Goal: Task Accomplishment & Management: Manage account settings

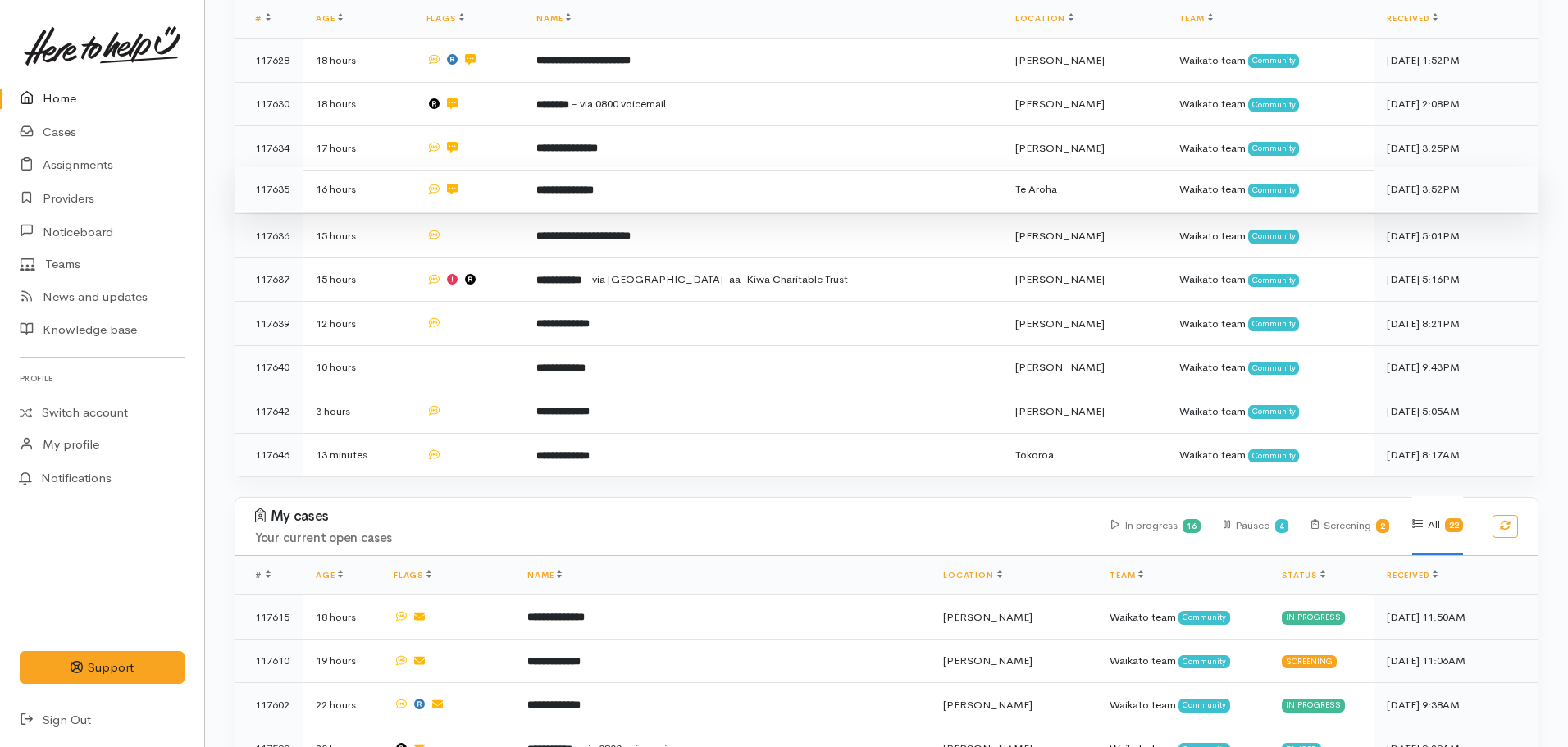
scroll to position [328, 0]
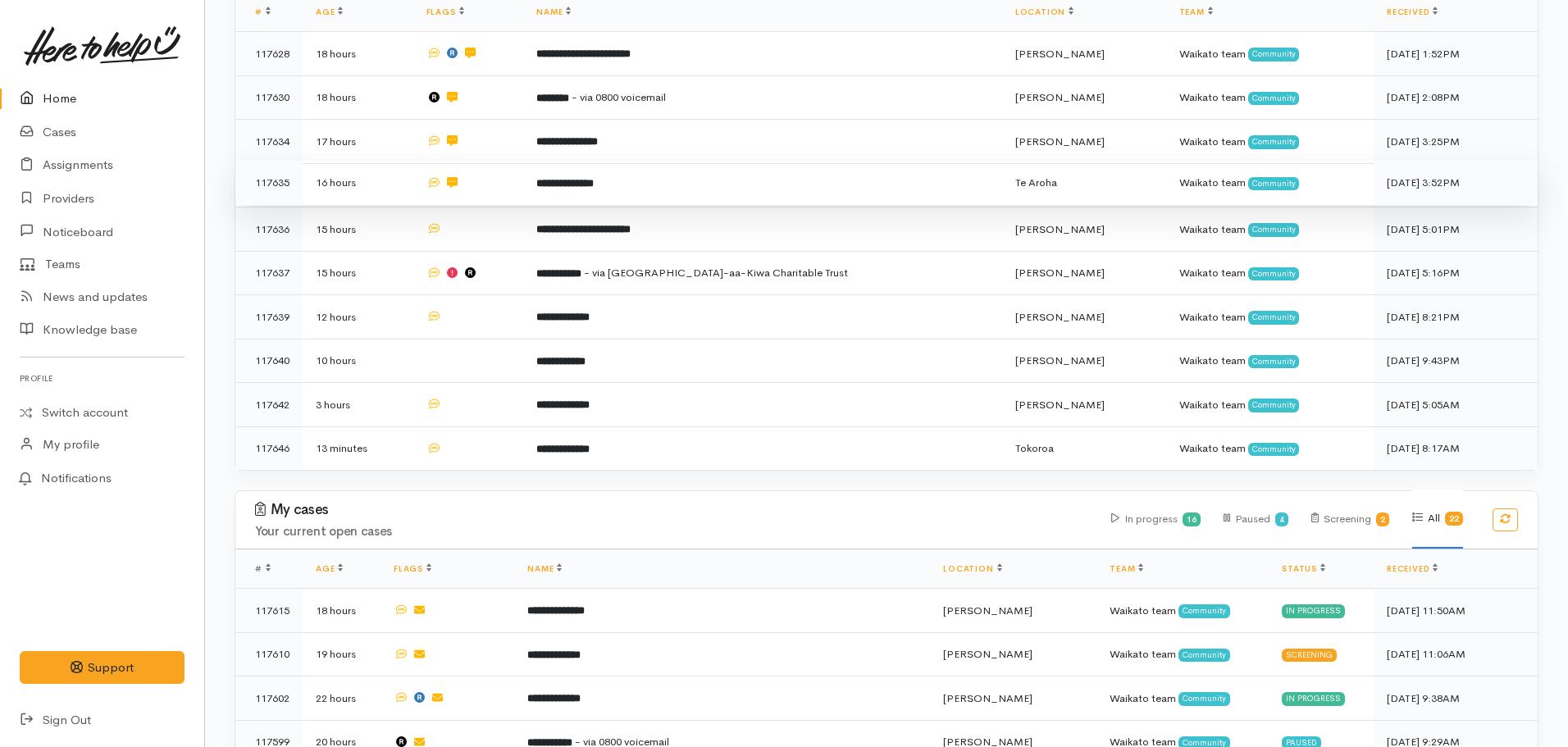
click at [703, 196] on td "**********" at bounding box center [763, 183] width 479 height 45
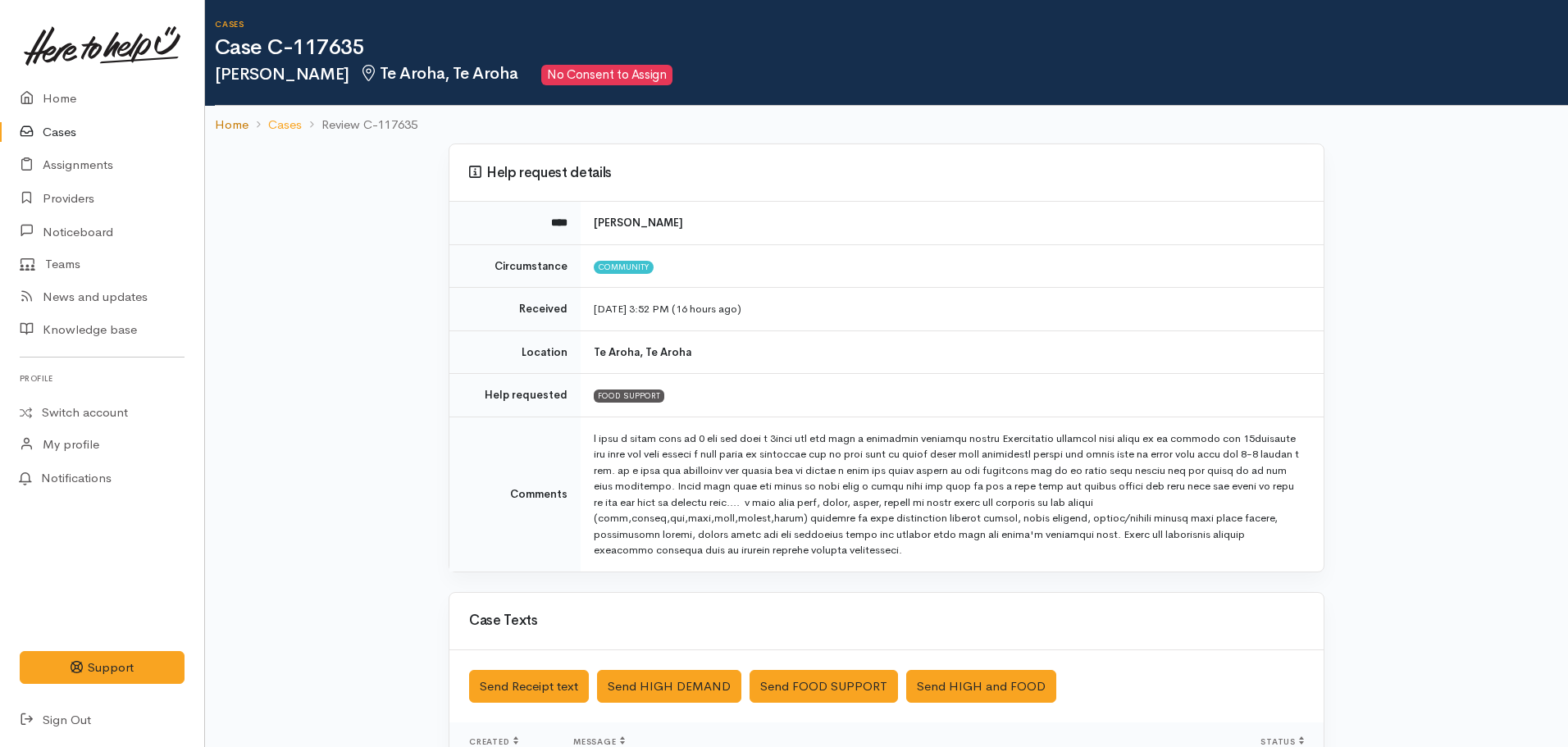
click at [226, 124] on link "Home" at bounding box center [232, 125] width 34 height 19
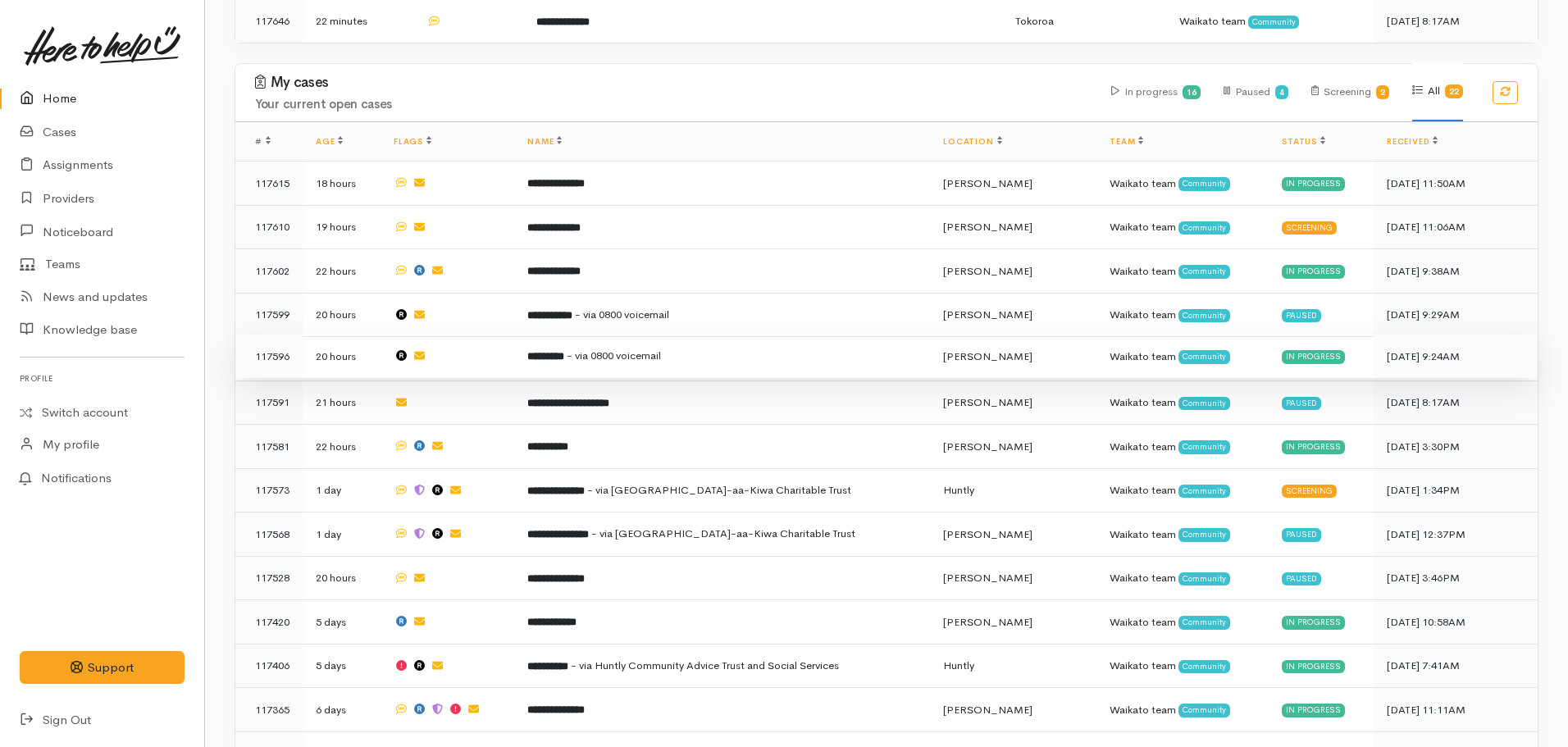
scroll to position [738, 0]
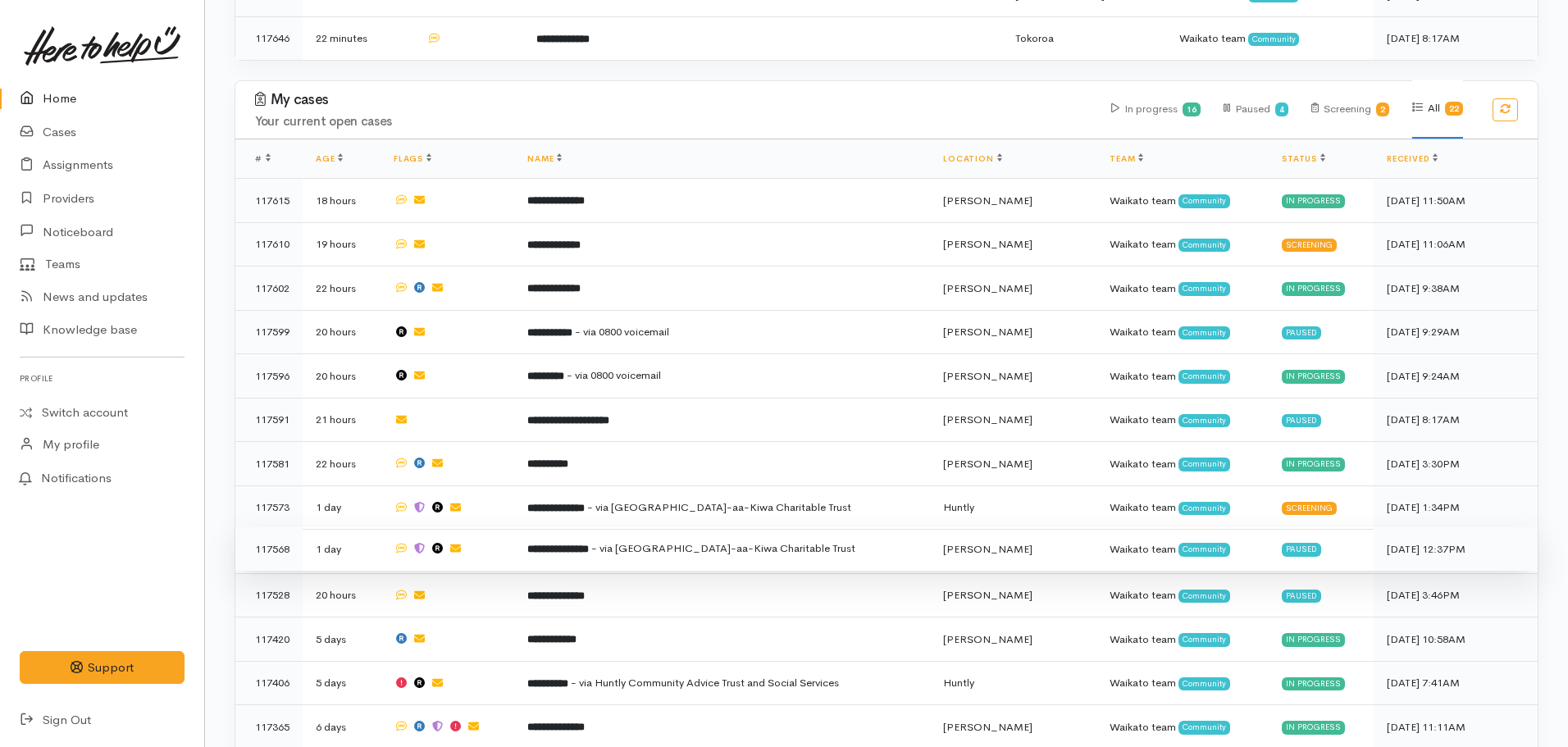
click at [805, 541] on span "- via Te Ngaakau-aa-Kiwa Charitable Trust" at bounding box center [723, 548] width 264 height 14
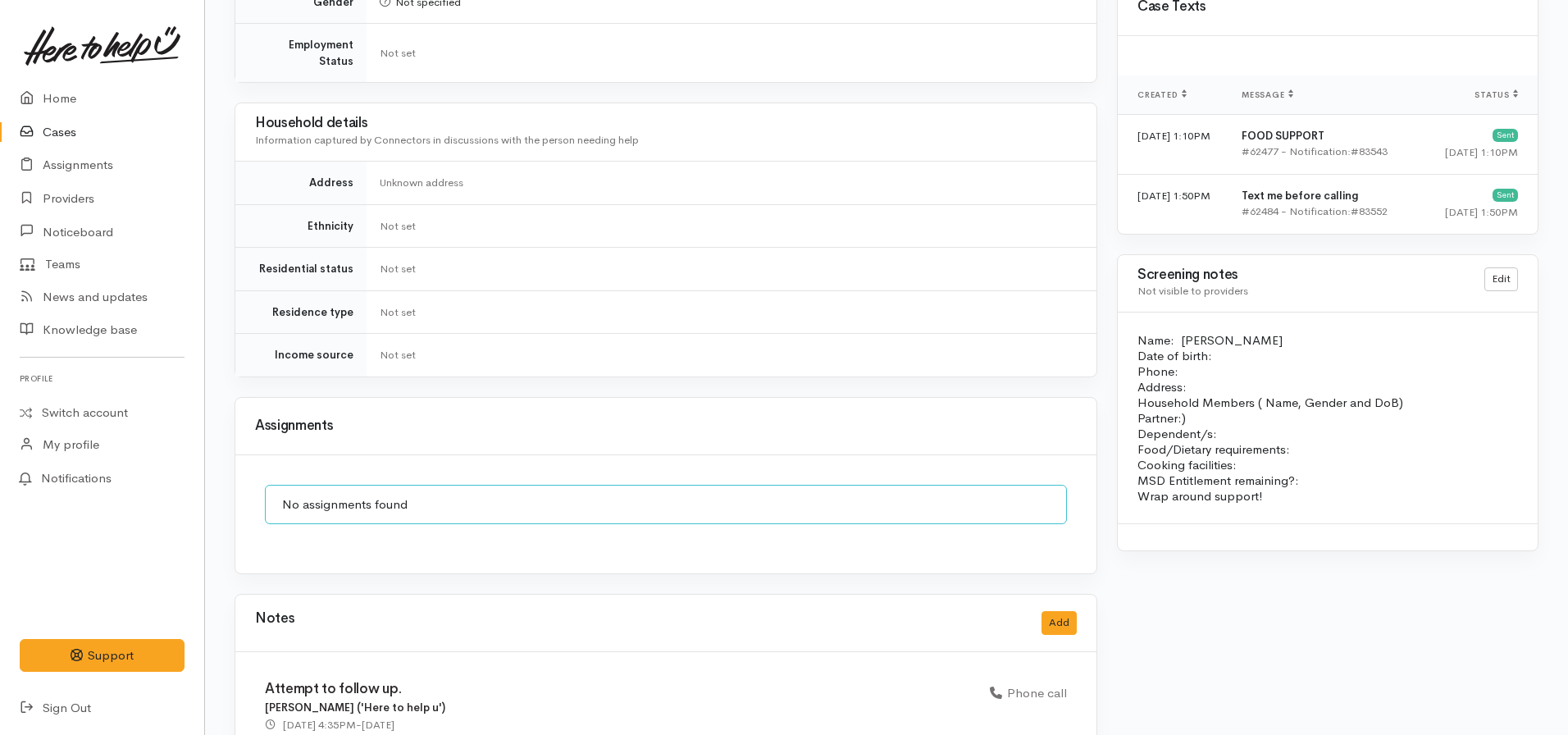
scroll to position [1306, 0]
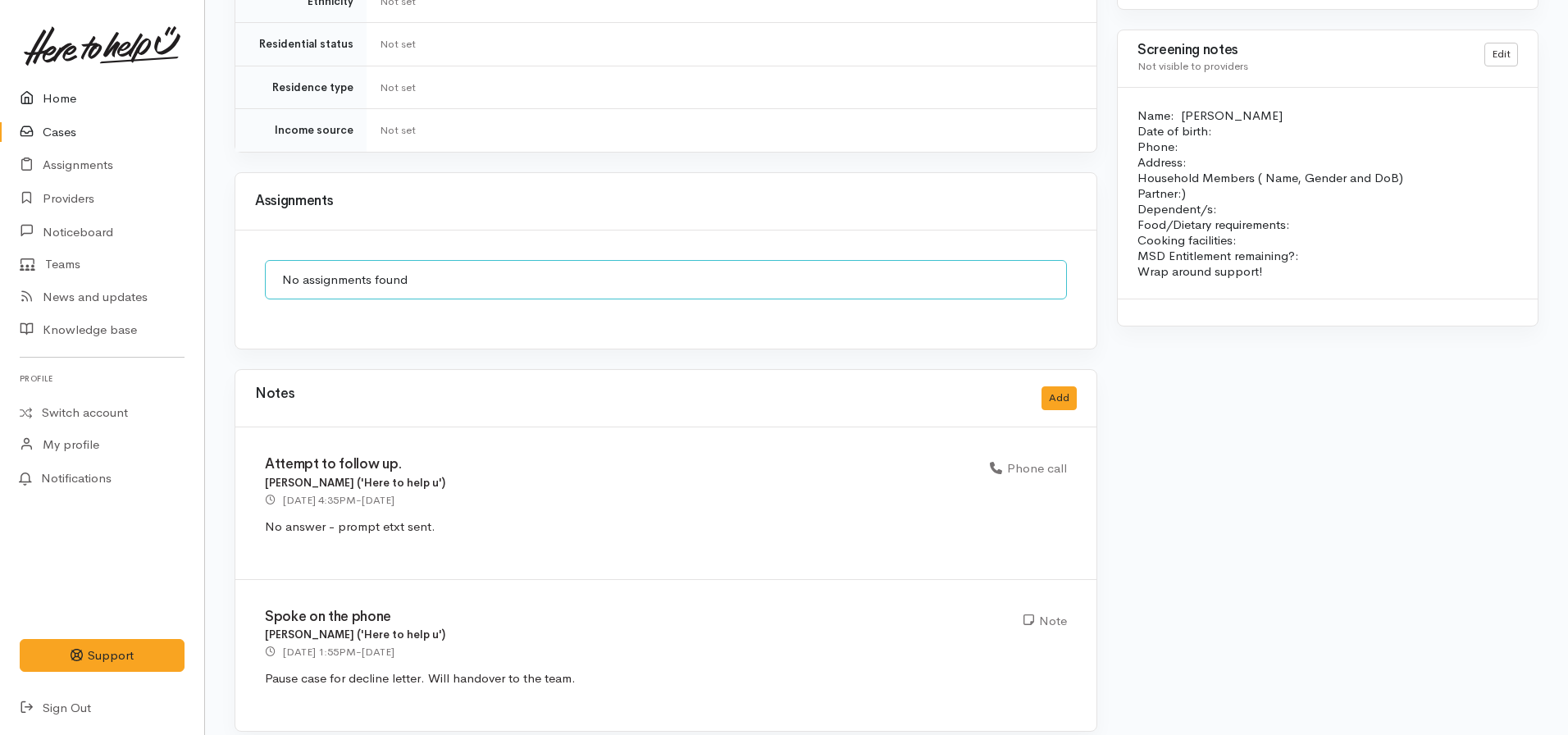
click at [67, 88] on link "Home" at bounding box center [102, 99] width 204 height 34
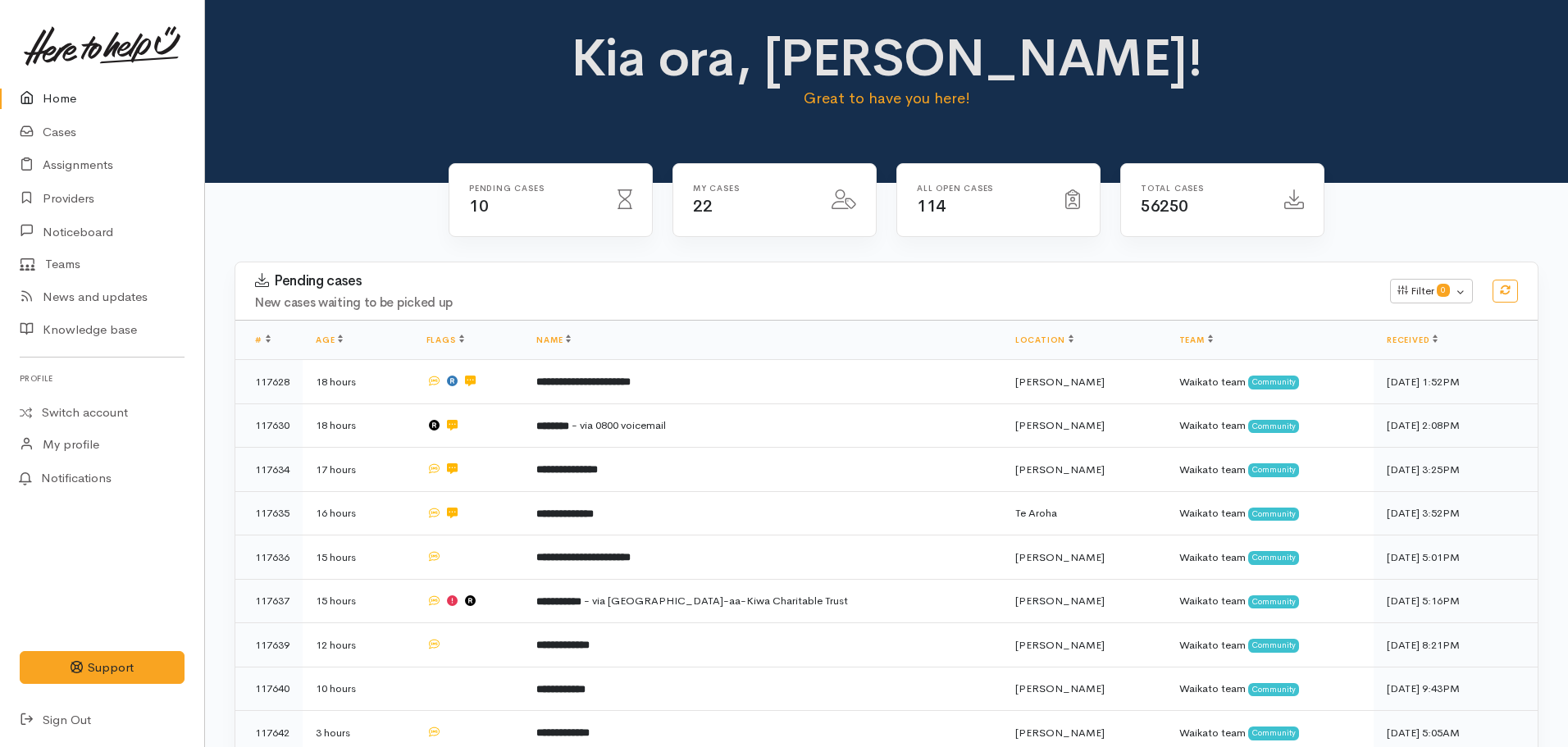
click at [354, 133] on div "Kia ora, Nicole! Great to have you here!" at bounding box center [886, 91] width 1363 height 183
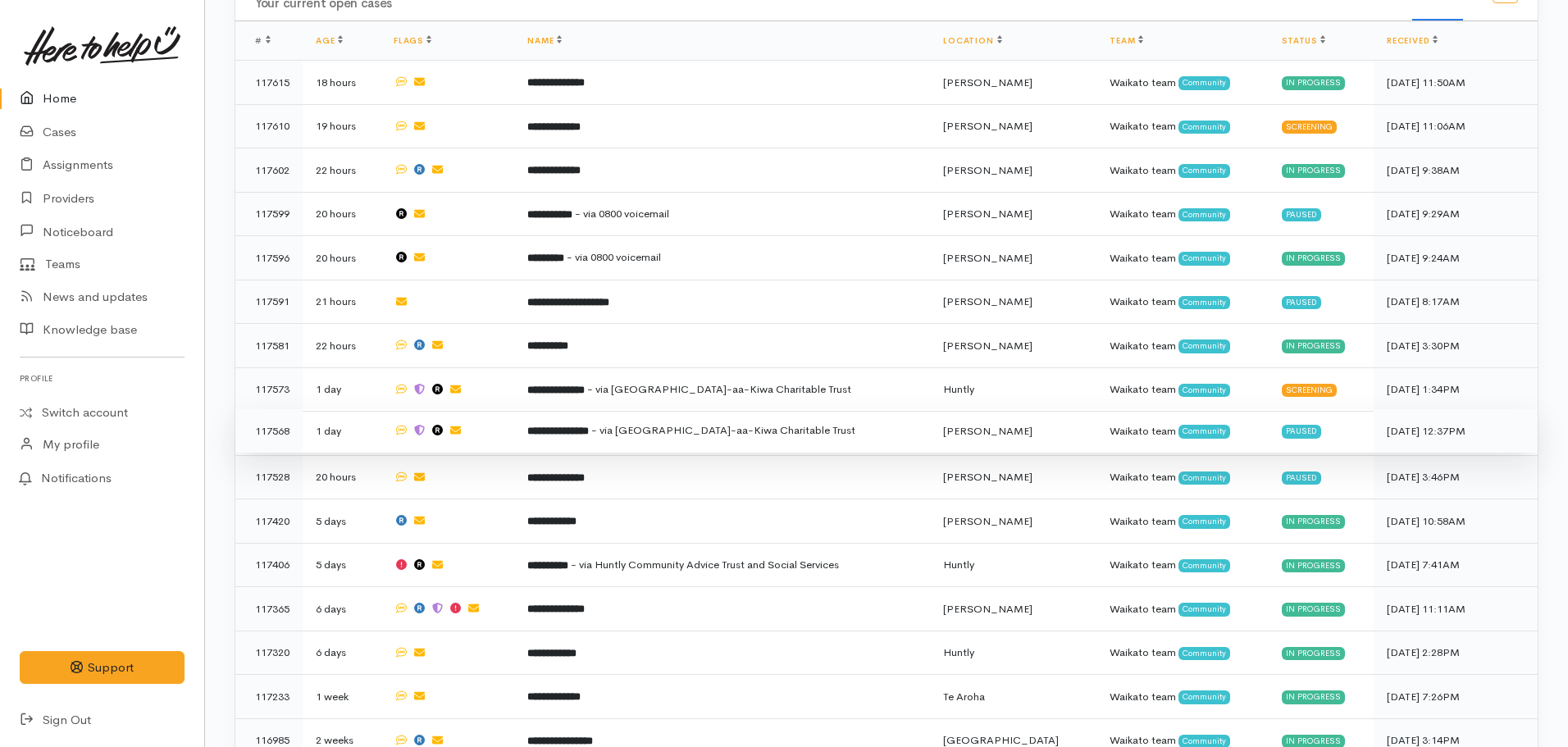
scroll to position [761, 0]
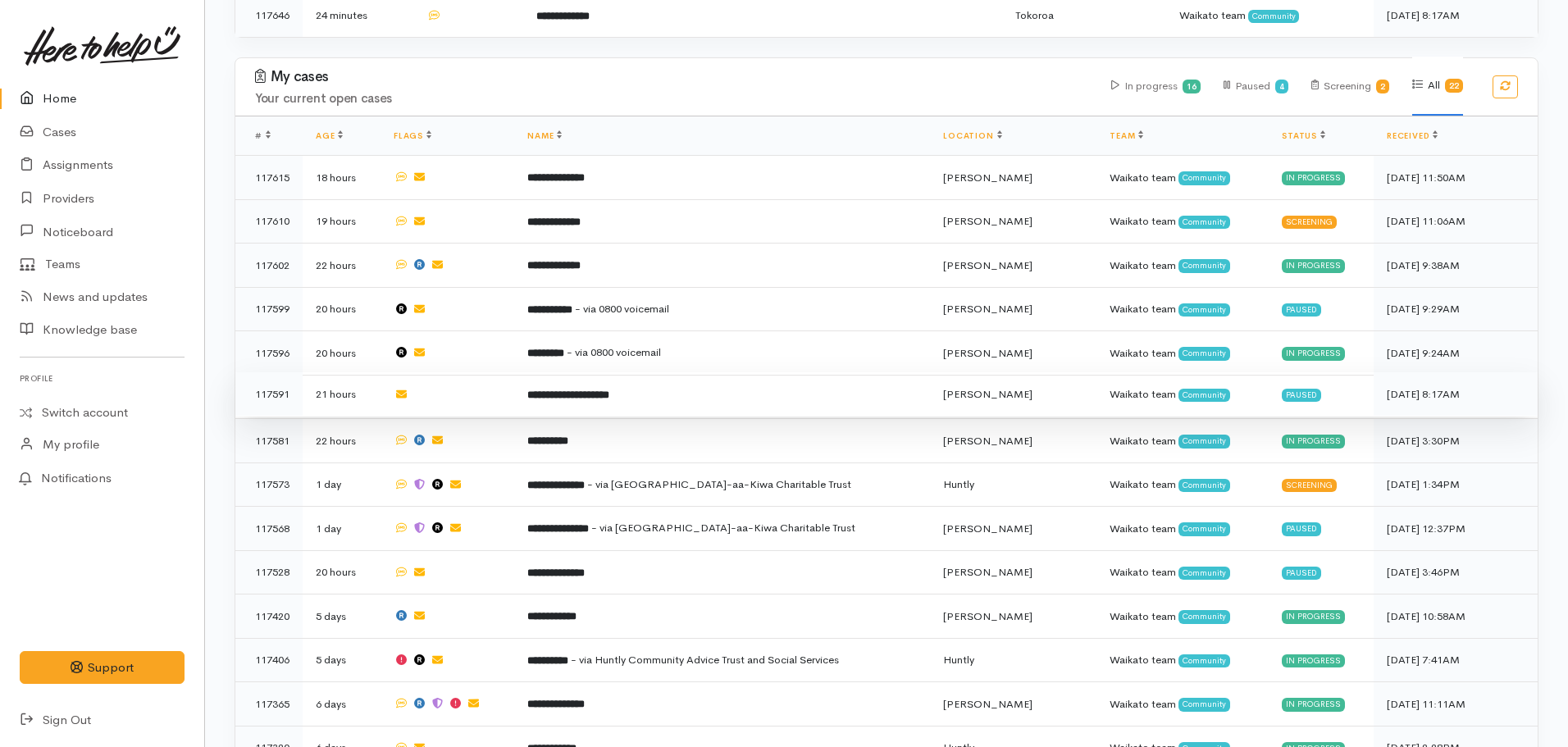
click at [578, 373] on td "**********" at bounding box center [722, 395] width 416 height 45
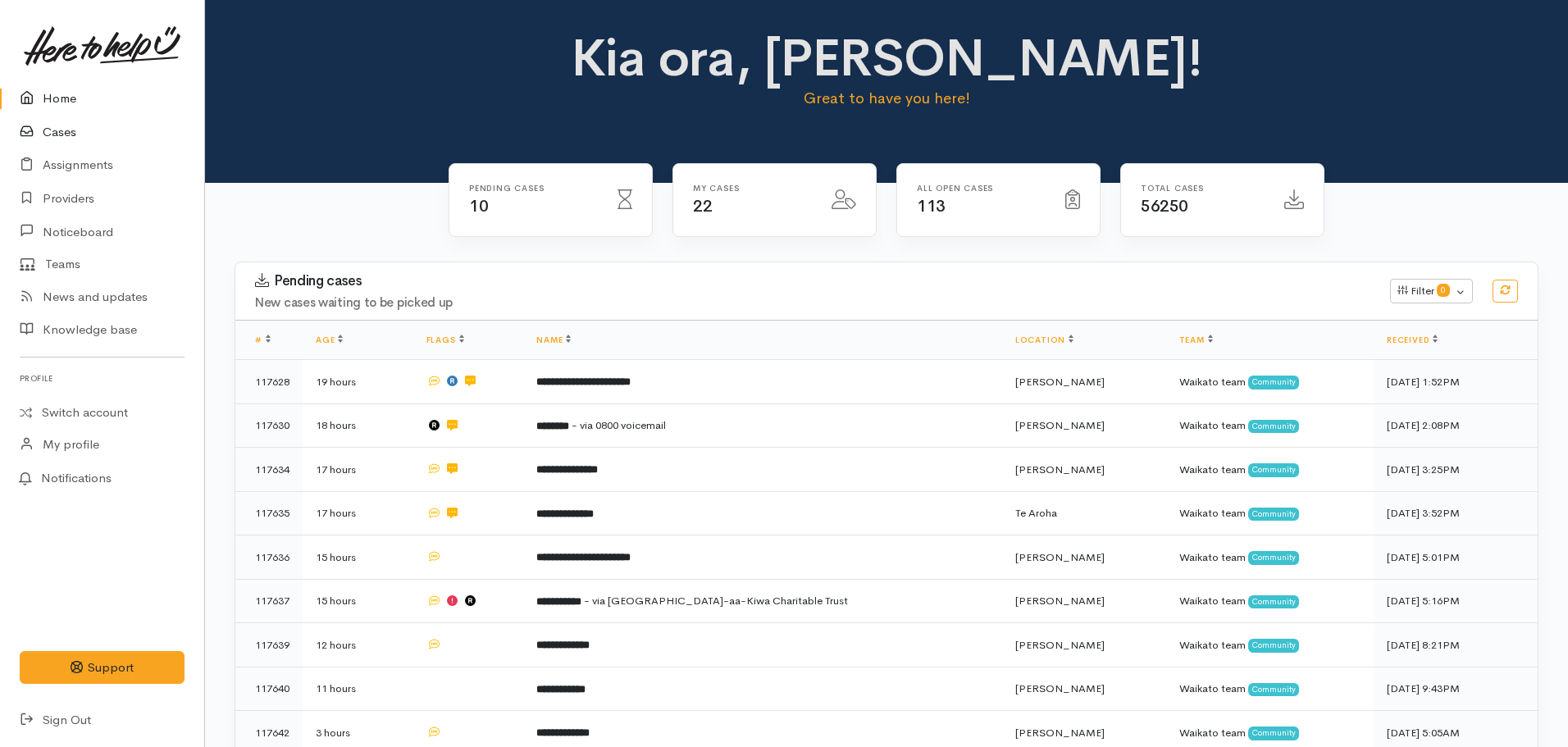
click at [76, 133] on link "Cases" at bounding box center [102, 132] width 204 height 34
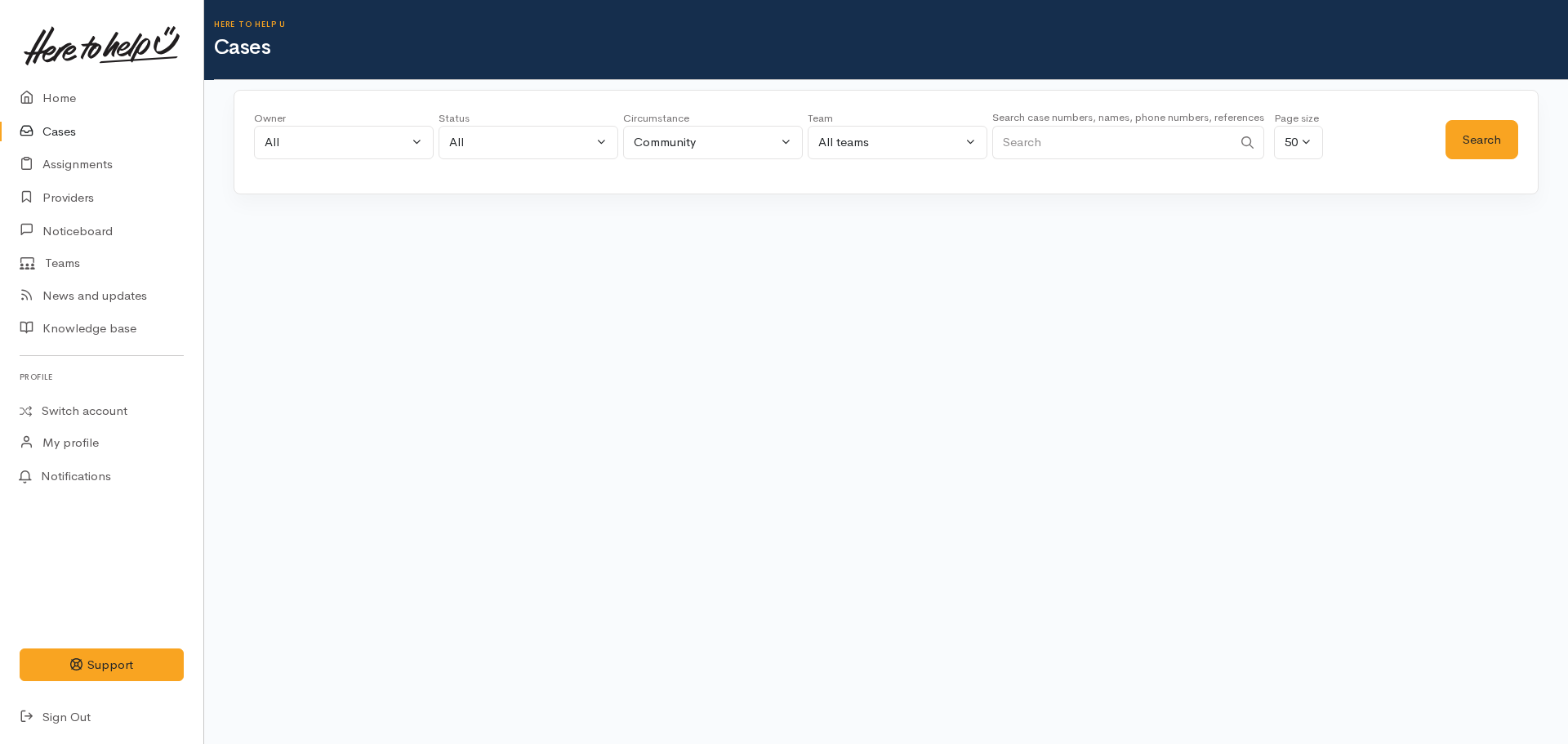
click at [1048, 122] on small "Search case numbers, names, phone numbers, references" at bounding box center [1128, 117] width 272 height 14
click at [1039, 125] on div "Search case numbers, names, phone numbers, references" at bounding box center [1128, 138] width 272 height 61
click at [1038, 135] on input "Search" at bounding box center [1112, 143] width 240 height 33
type input "117573"
click at [1496, 145] on button "Search" at bounding box center [1482, 139] width 72 height 40
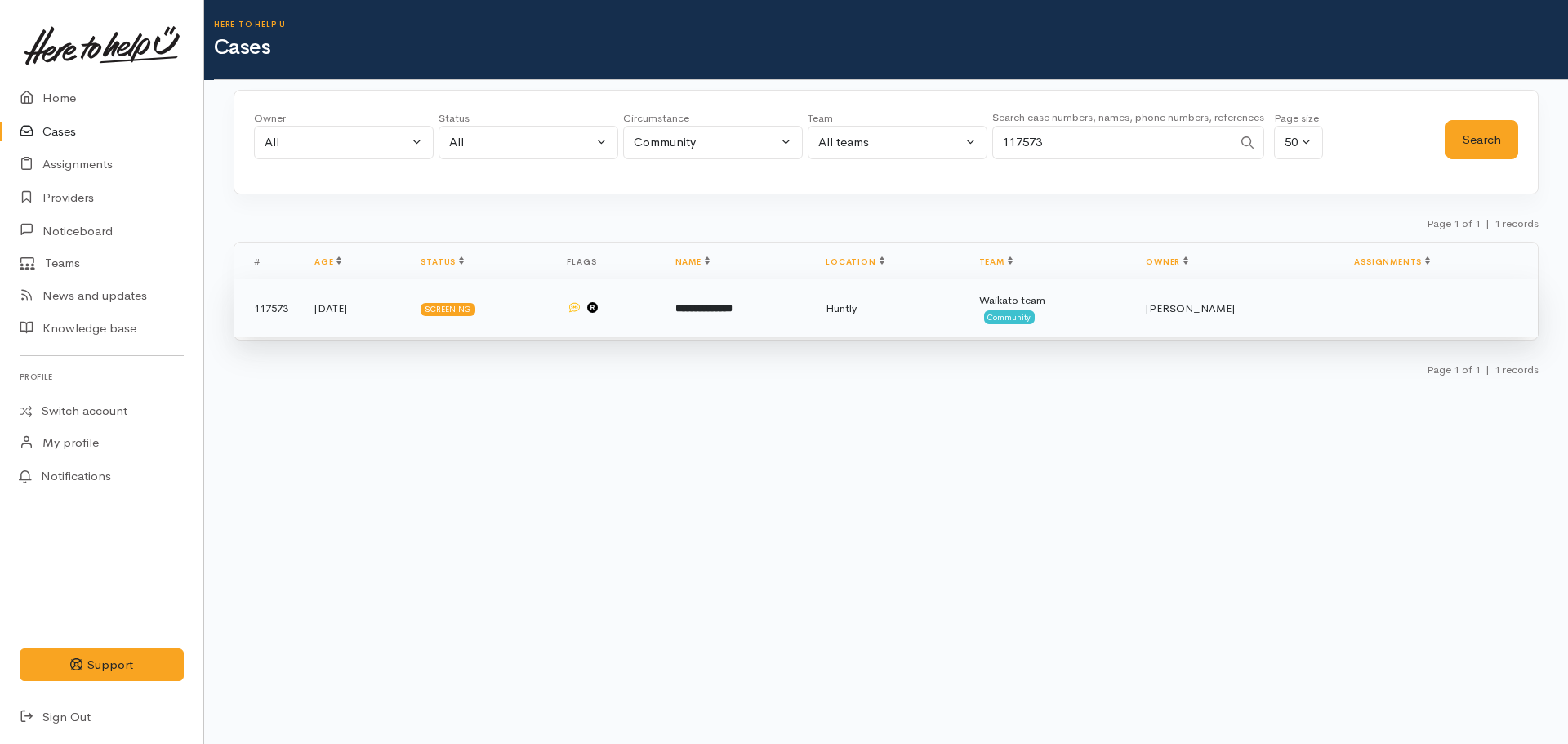
click at [1035, 314] on span "Community" at bounding box center [1009, 317] width 51 height 13
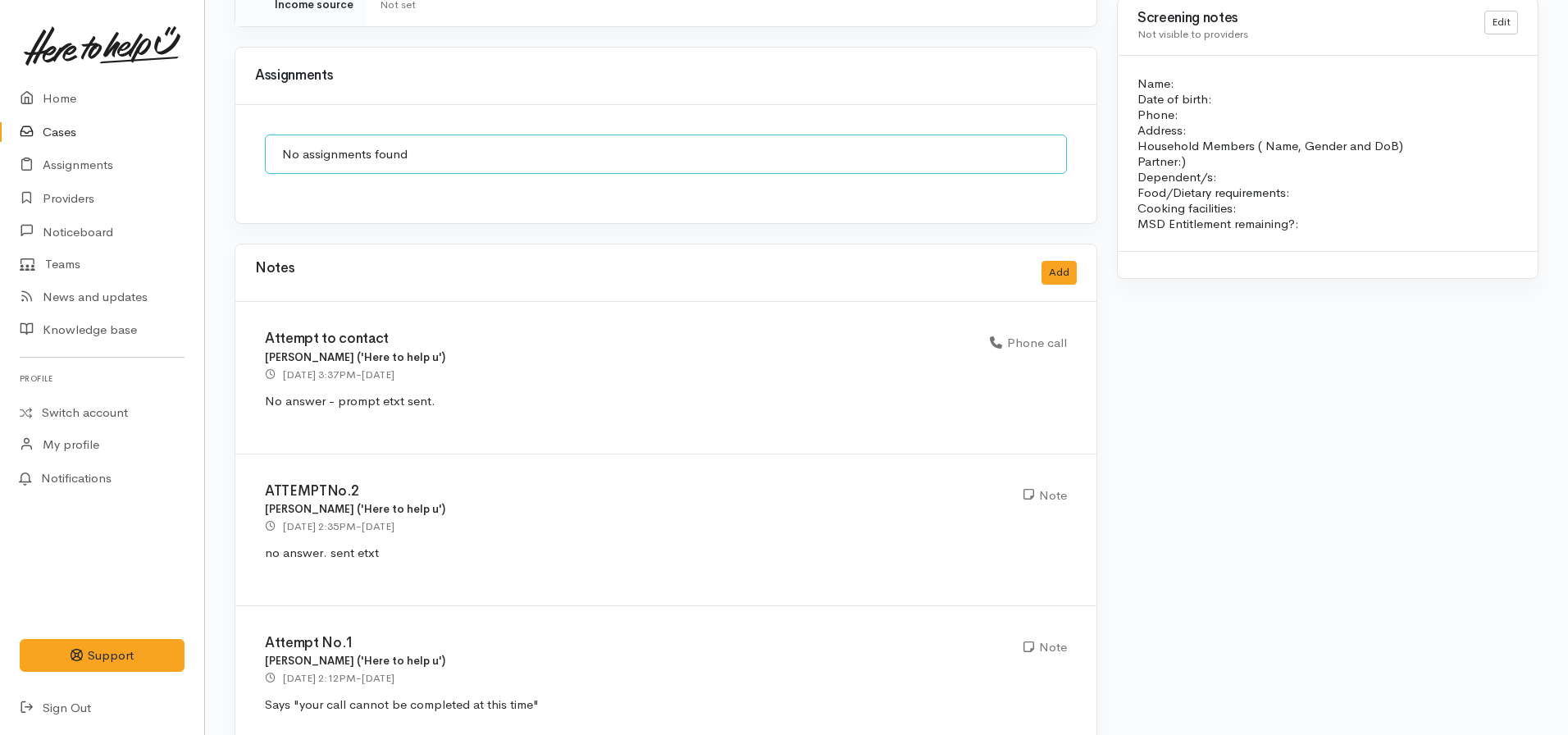
scroll to position [1458, 0]
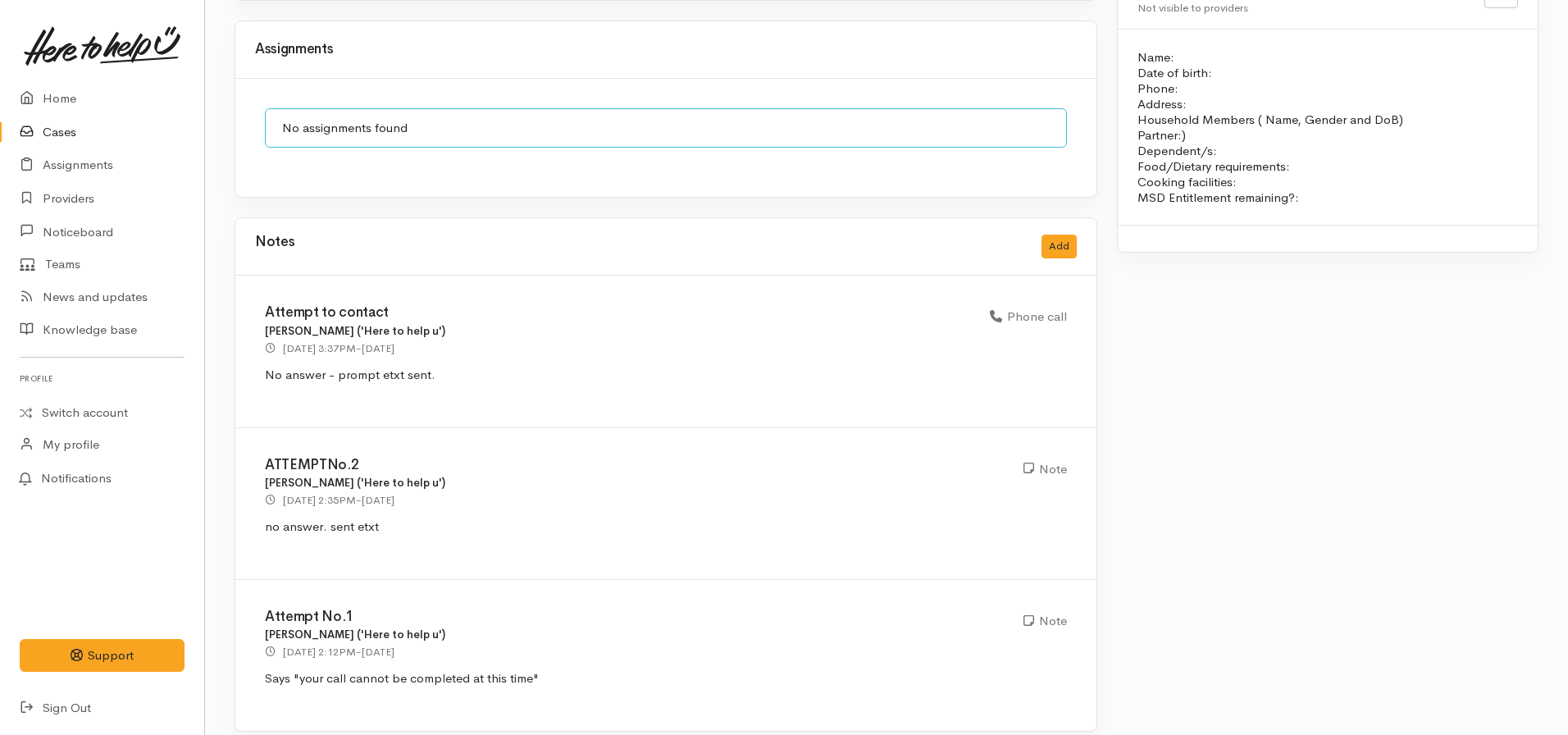
click at [80, 123] on link "Cases" at bounding box center [102, 132] width 204 height 34
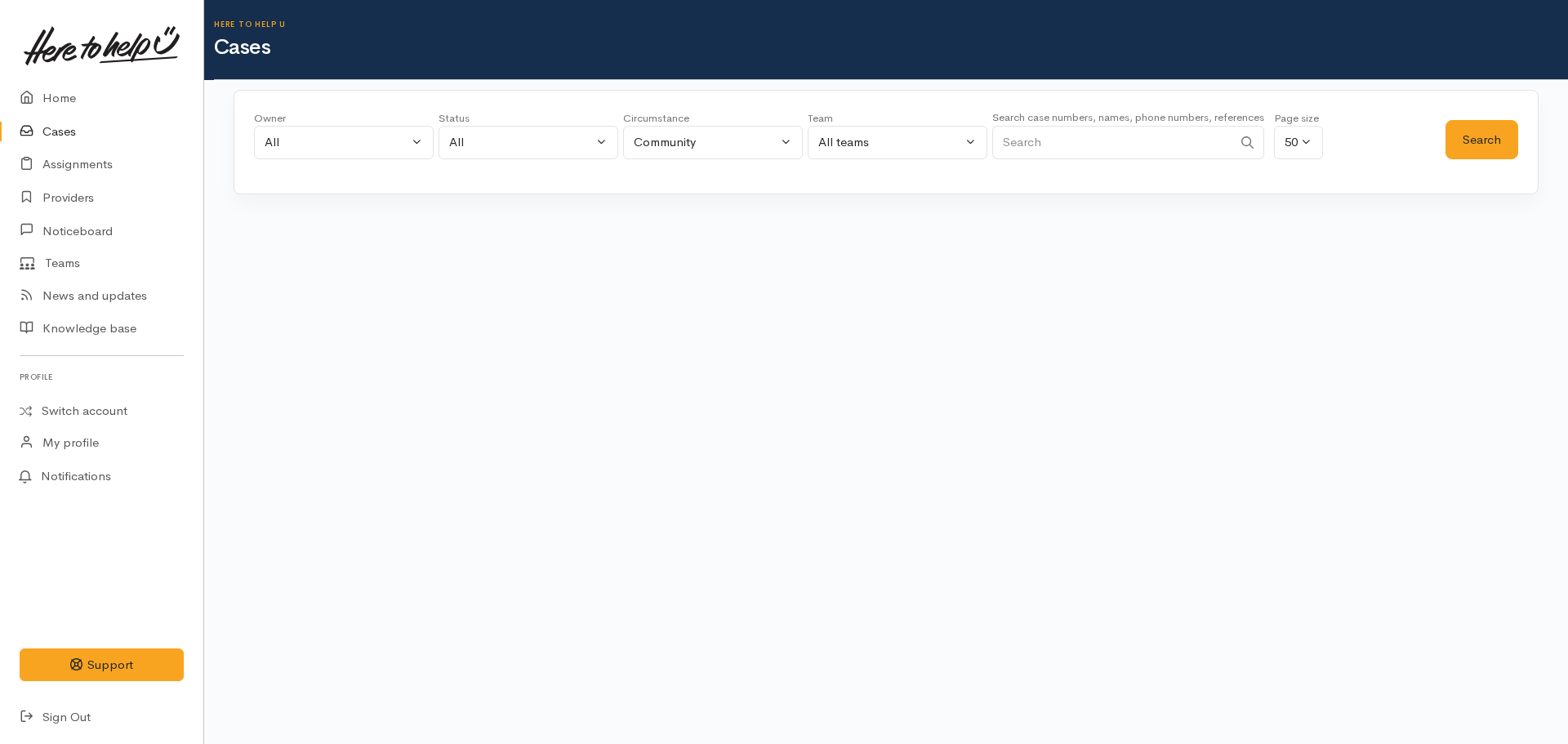
click at [1125, 151] on input "Search" at bounding box center [1112, 143] width 240 height 33
type input "117591"
click at [1458, 131] on button "Search" at bounding box center [1482, 139] width 72 height 40
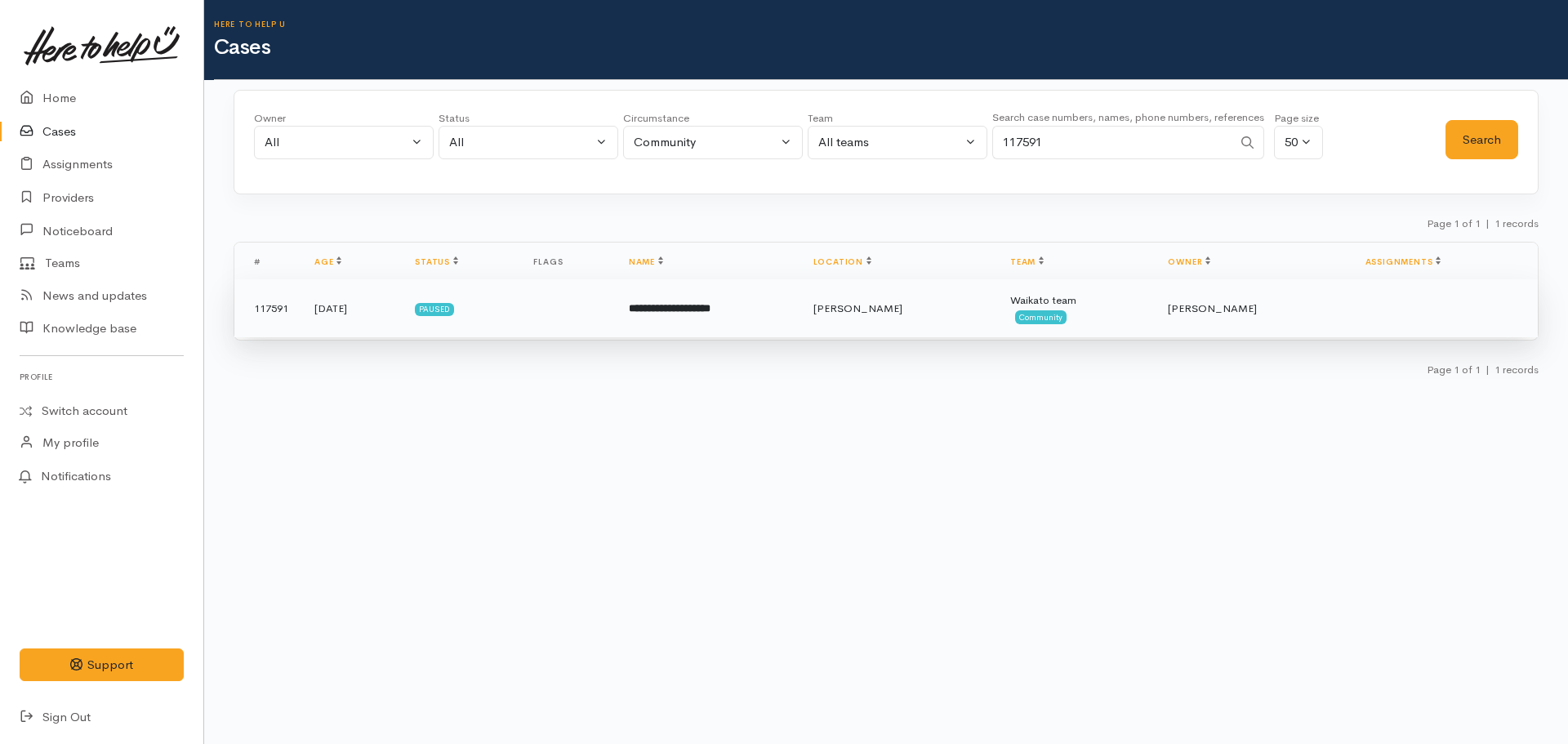
click at [740, 320] on td "**********" at bounding box center [708, 308] width 185 height 58
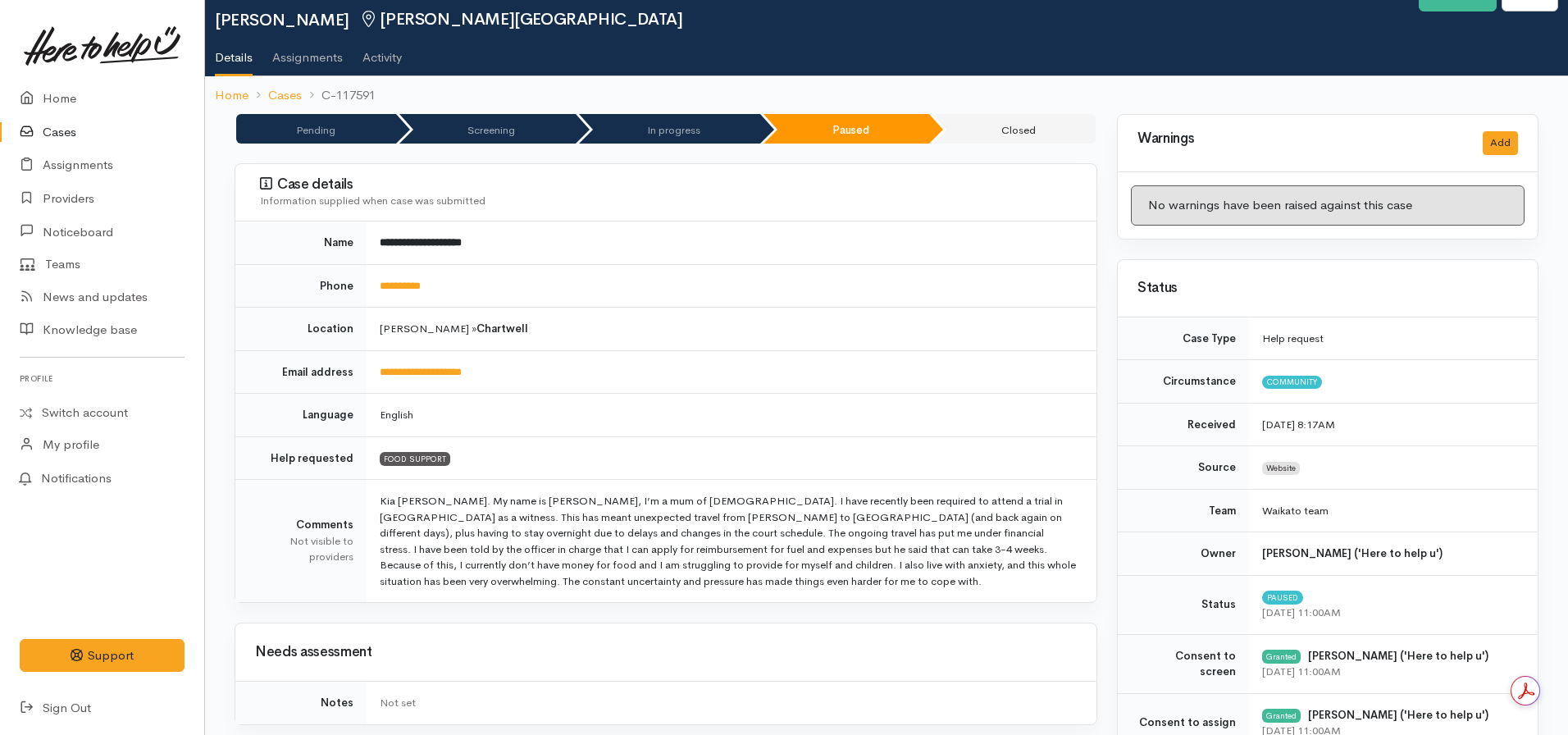
scroll to position [50, 0]
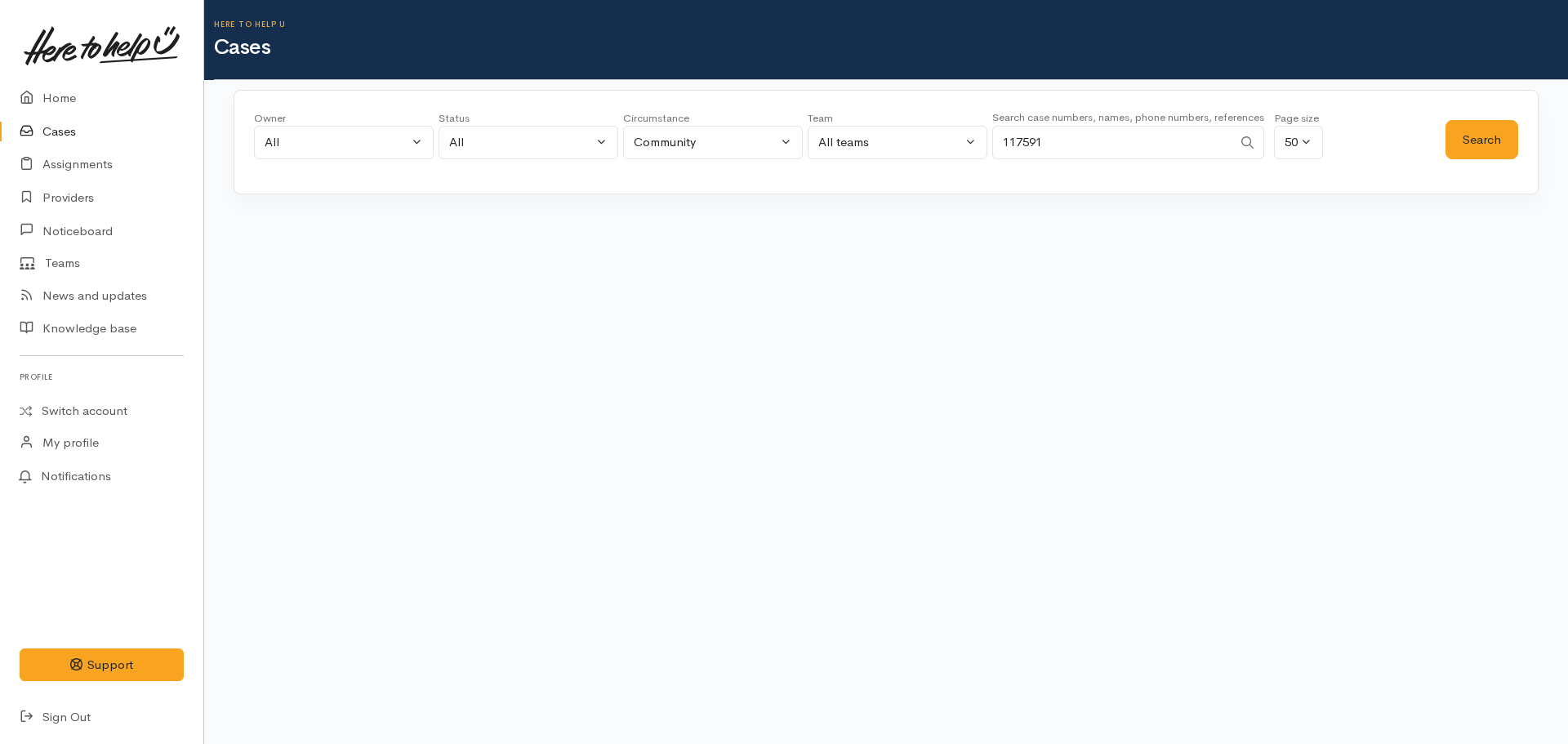
click at [75, 137] on link "Cases" at bounding box center [101, 132] width 203 height 33
click at [1046, 152] on input "Search" at bounding box center [1112, 143] width 240 height 33
type input "117599"
click at [1459, 140] on button "Search" at bounding box center [1482, 139] width 72 height 40
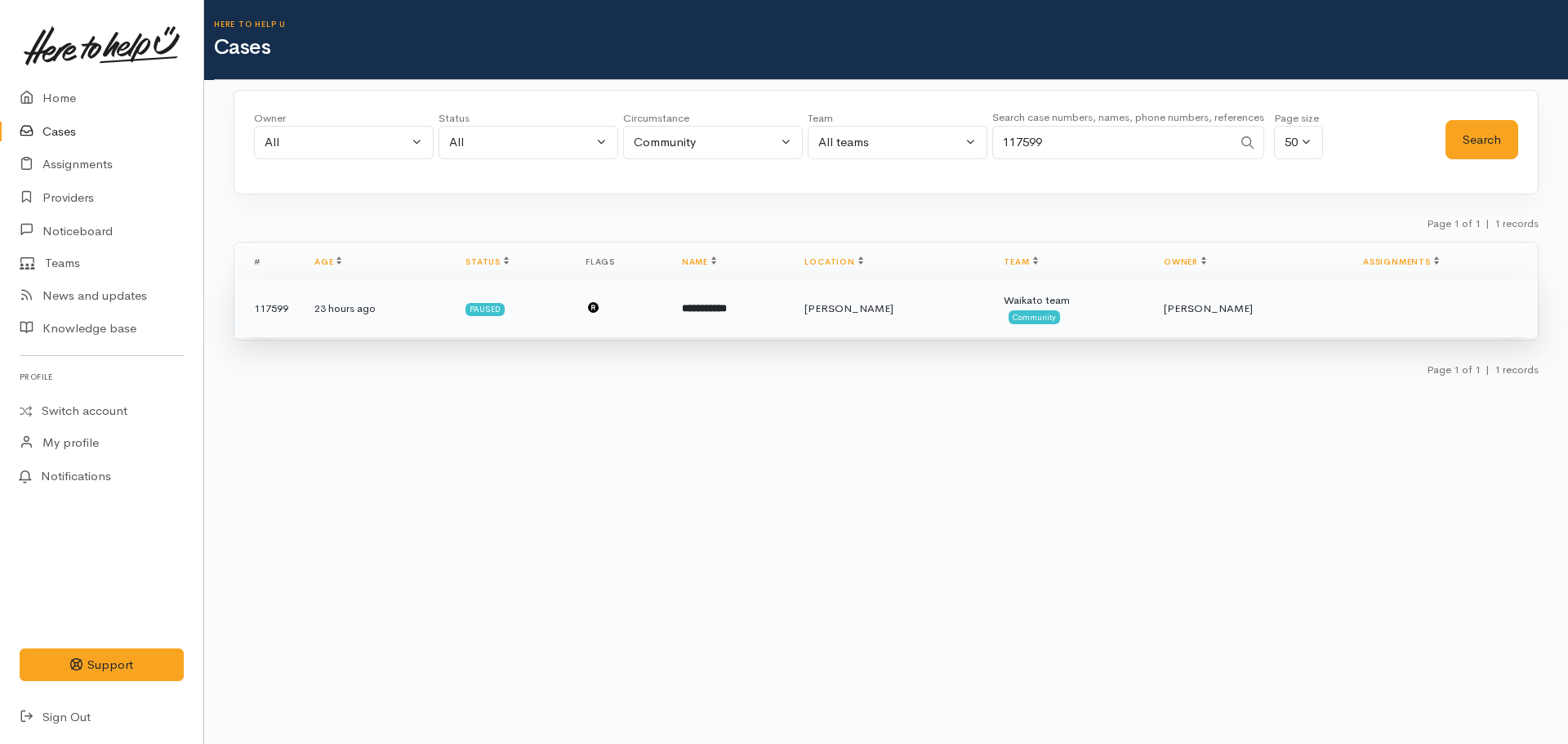
click at [791, 313] on td "**********" at bounding box center [730, 308] width 123 height 58
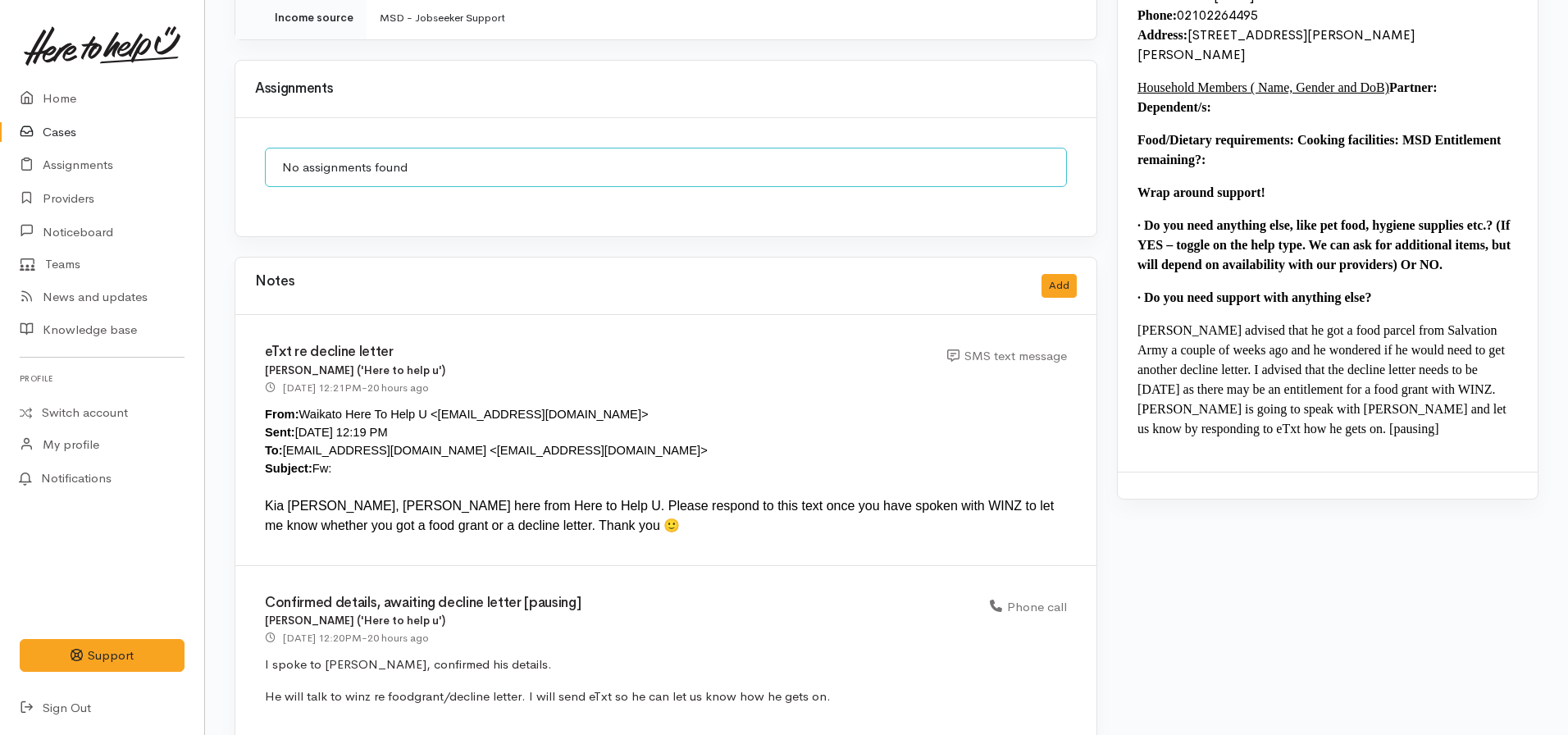
scroll to position [1442, 0]
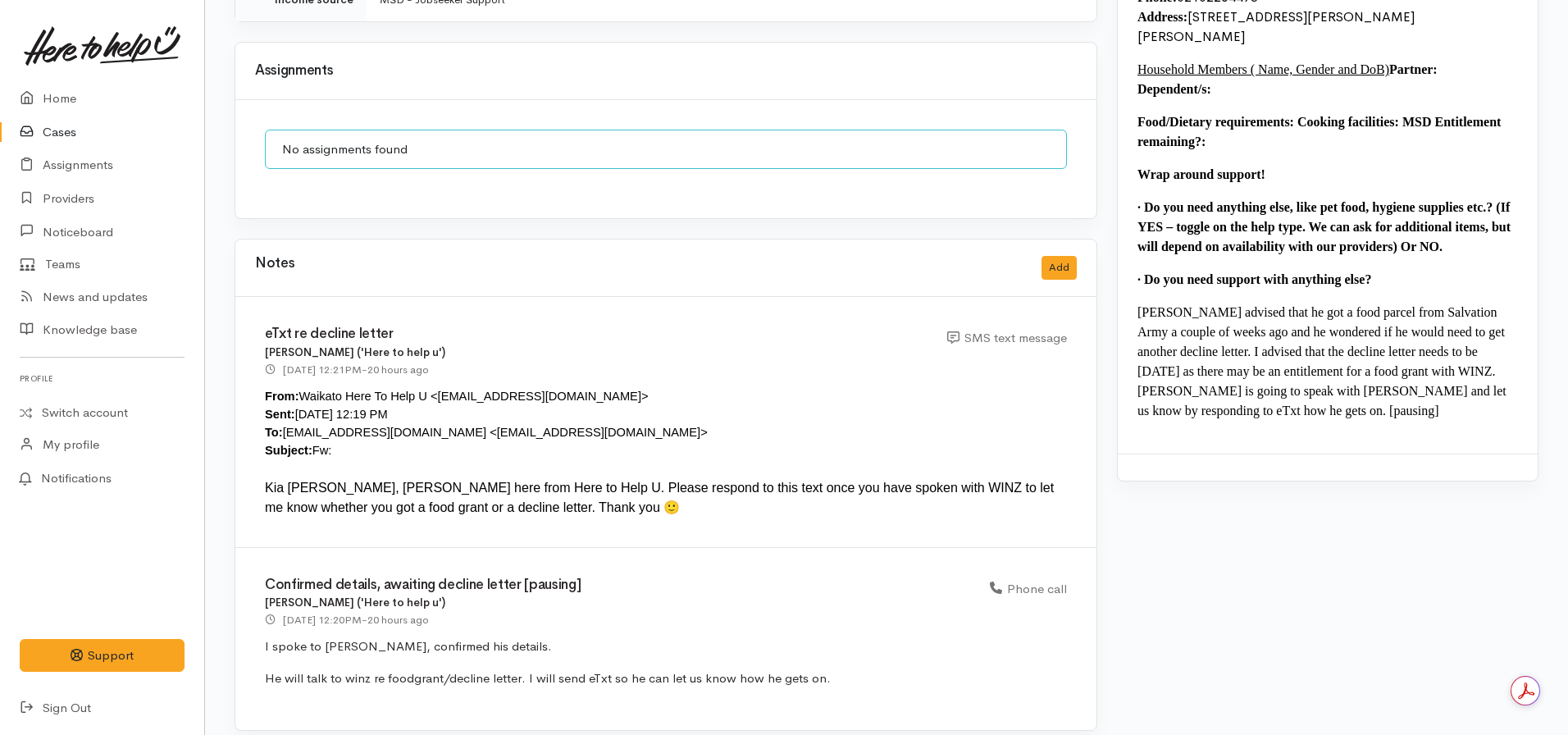
click at [70, 133] on link "Cases" at bounding box center [102, 132] width 204 height 34
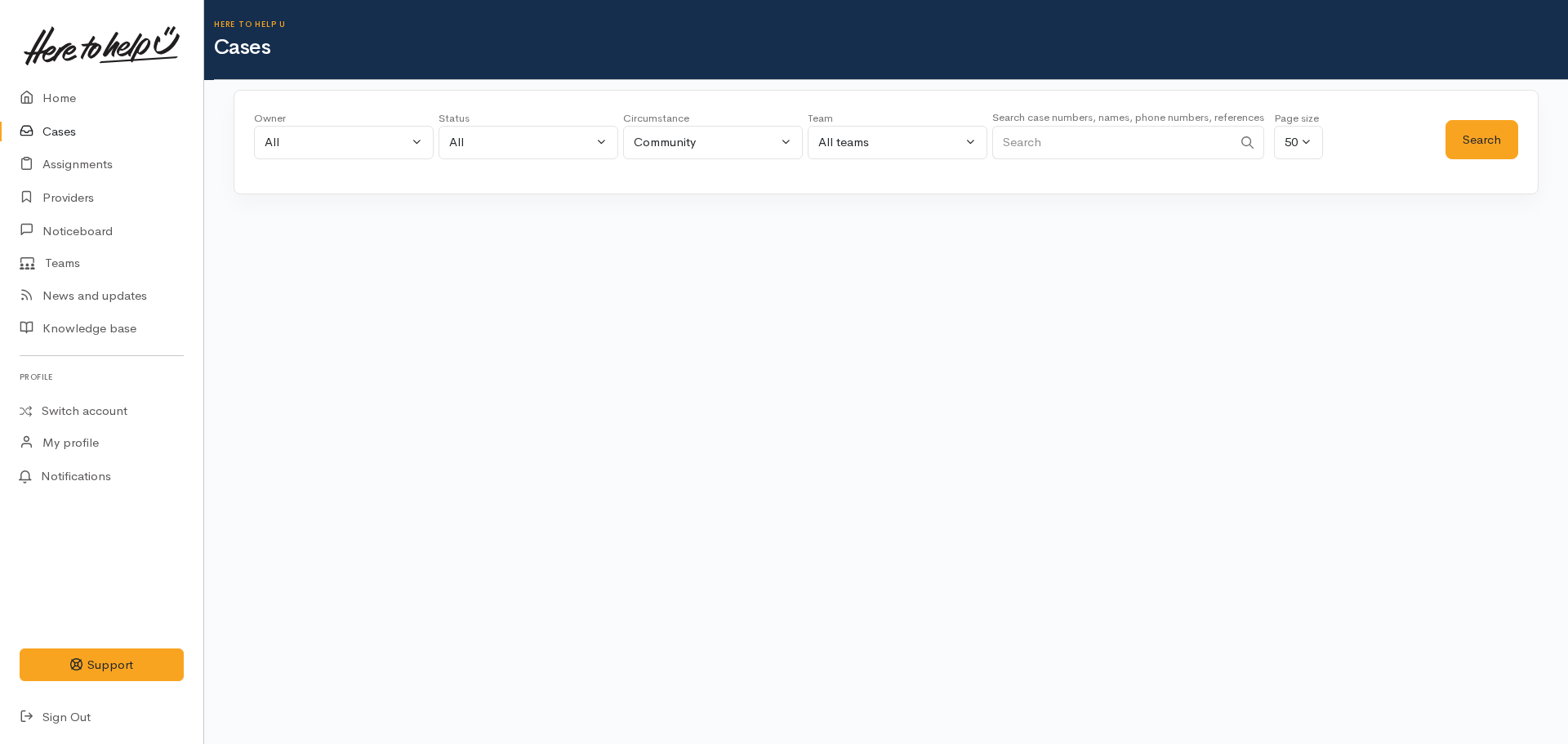
click at [1055, 140] on input "Search" at bounding box center [1112, 143] width 240 height 33
type input "117145"
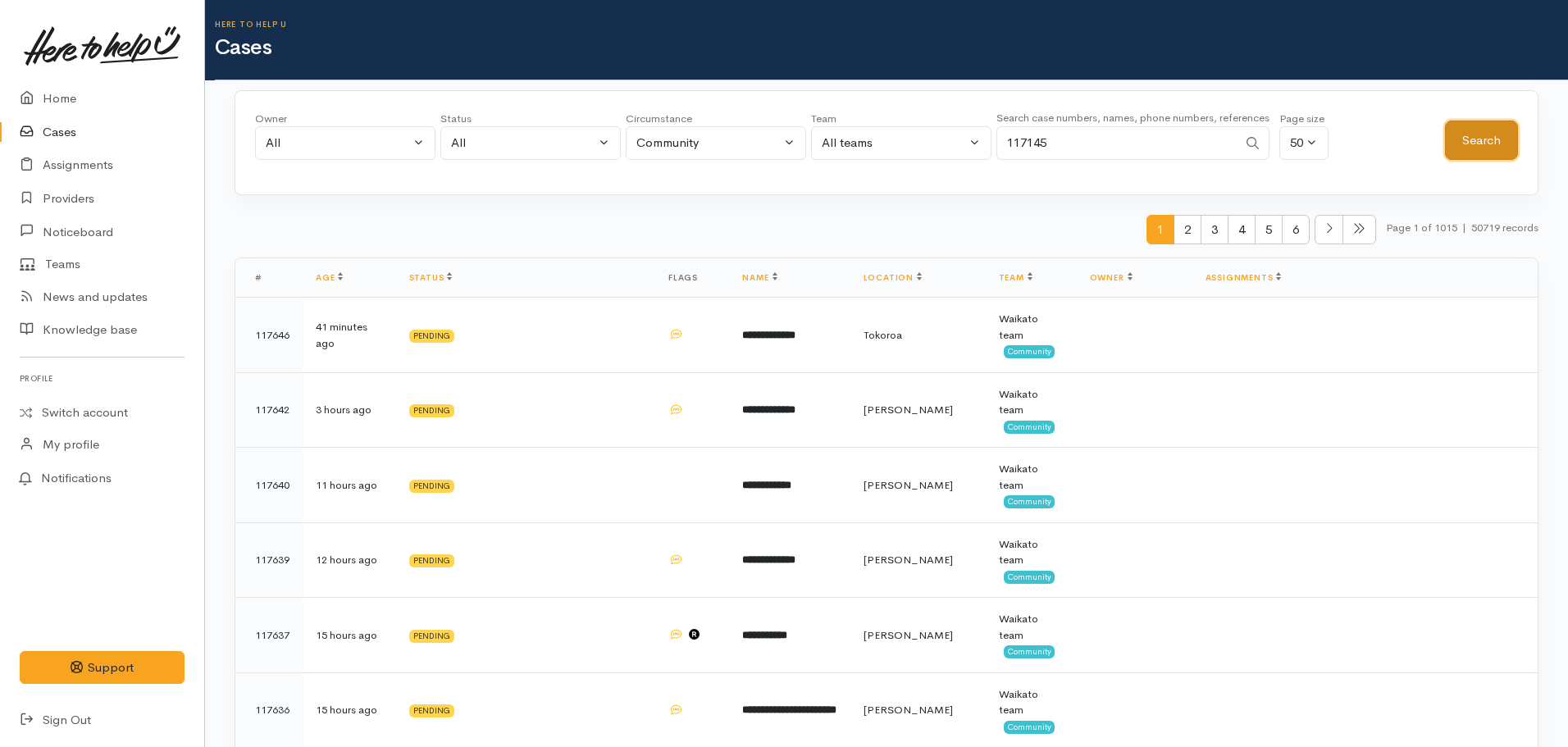
click at [1484, 143] on button "Search" at bounding box center [1481, 140] width 73 height 40
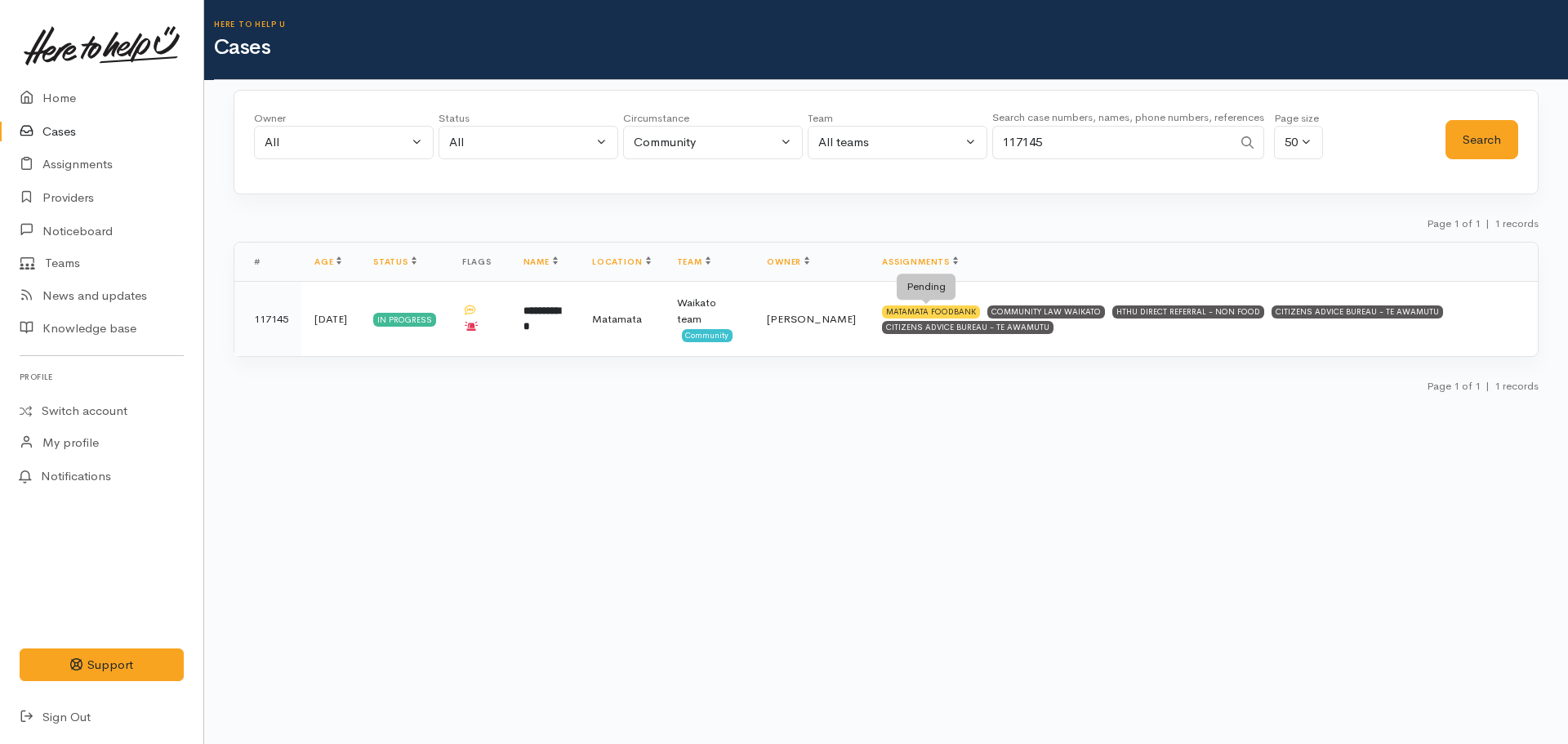
click at [929, 315] on div "MATAMATA FOODBANK" at bounding box center [932, 312] width 98 height 13
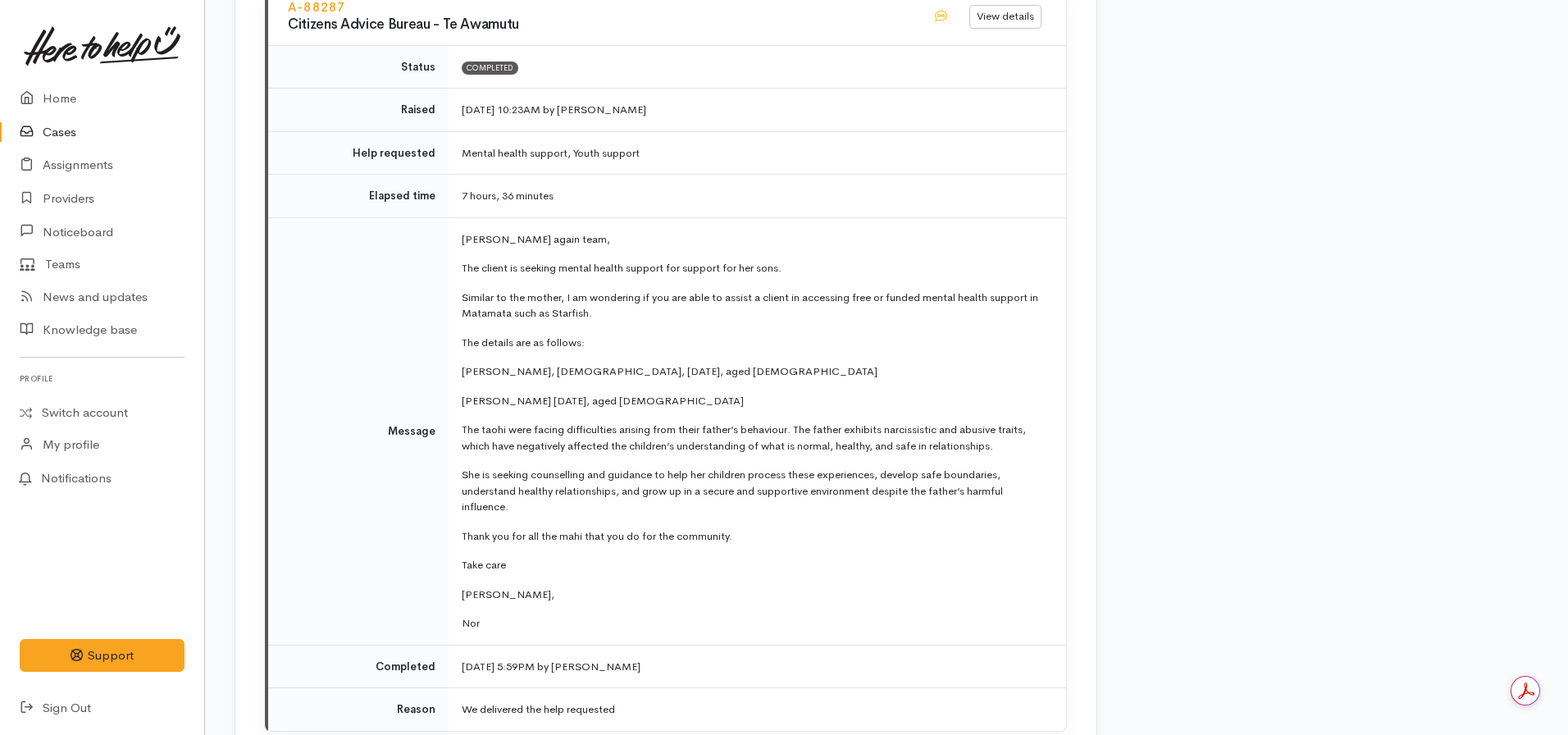
scroll to position [7193, 0]
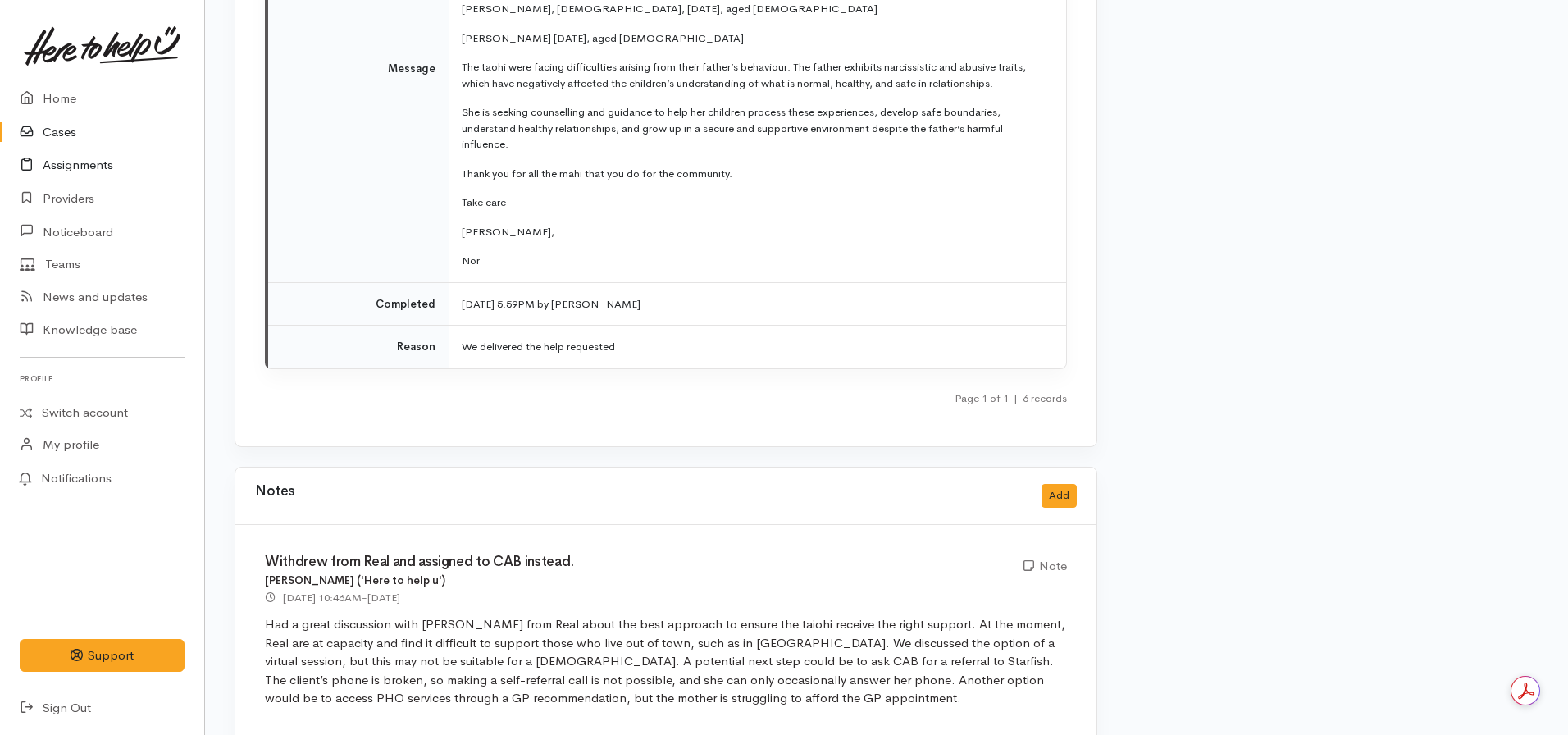
click at [94, 180] on link "Assignments" at bounding box center [102, 165] width 204 height 34
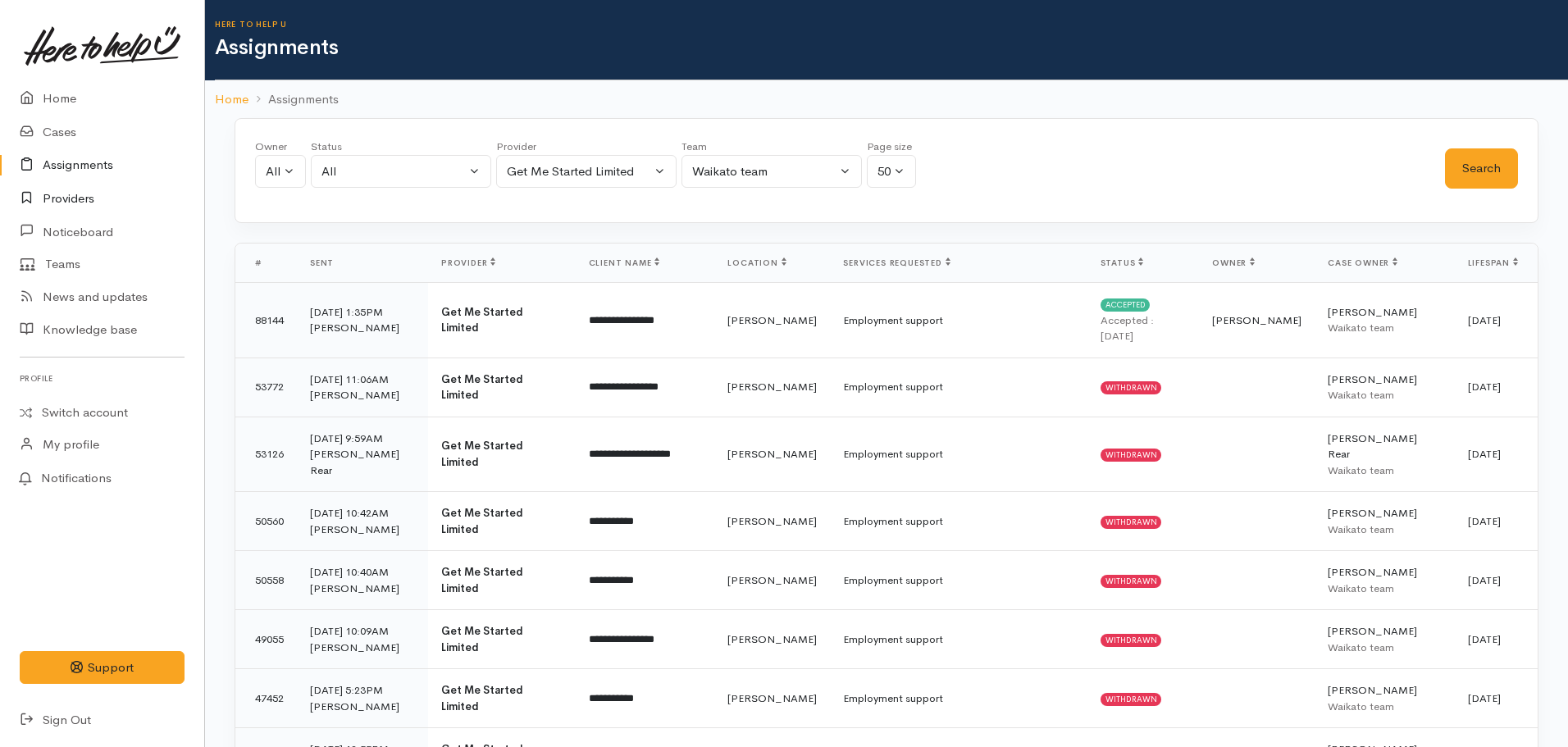
click at [65, 200] on link "Providers" at bounding box center [102, 198] width 204 height 34
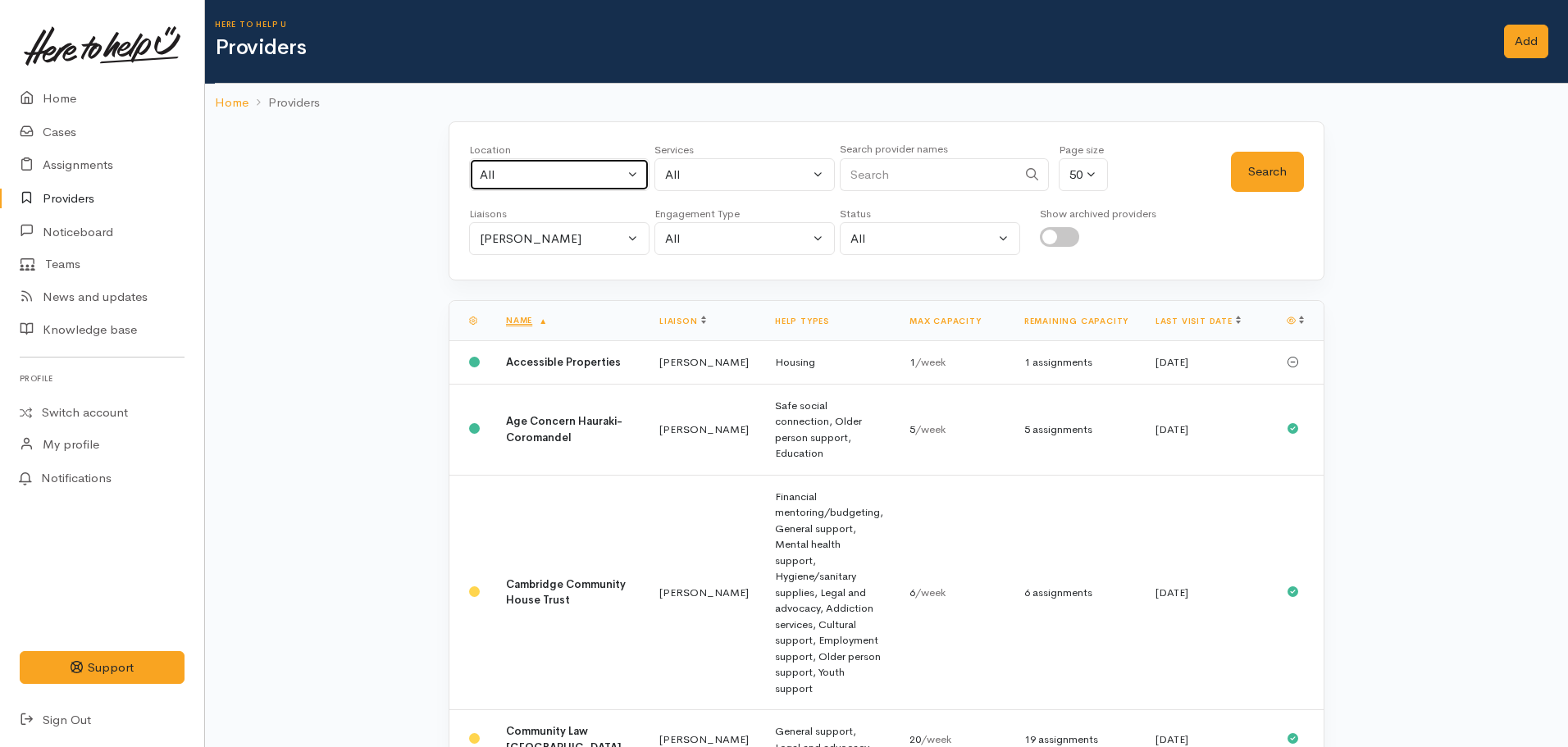
click at [593, 174] on div "All" at bounding box center [552, 175] width 144 height 19
type input "matamata"
click at [514, 287] on span "Matamata" at bounding box center [525, 282] width 56 height 19
select select "22"
click at [1292, 172] on button "Search" at bounding box center [1267, 171] width 73 height 40
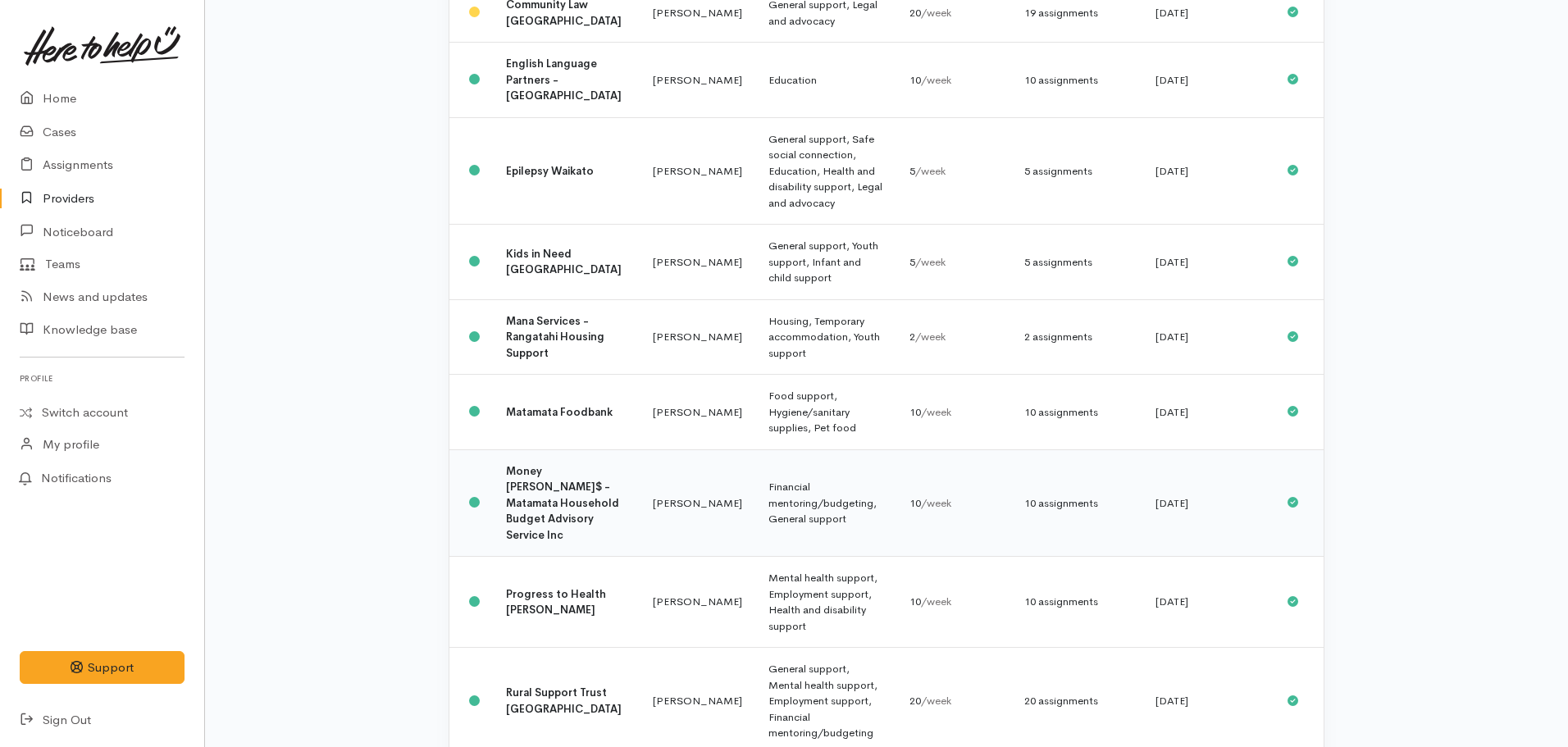
scroll to position [375, 0]
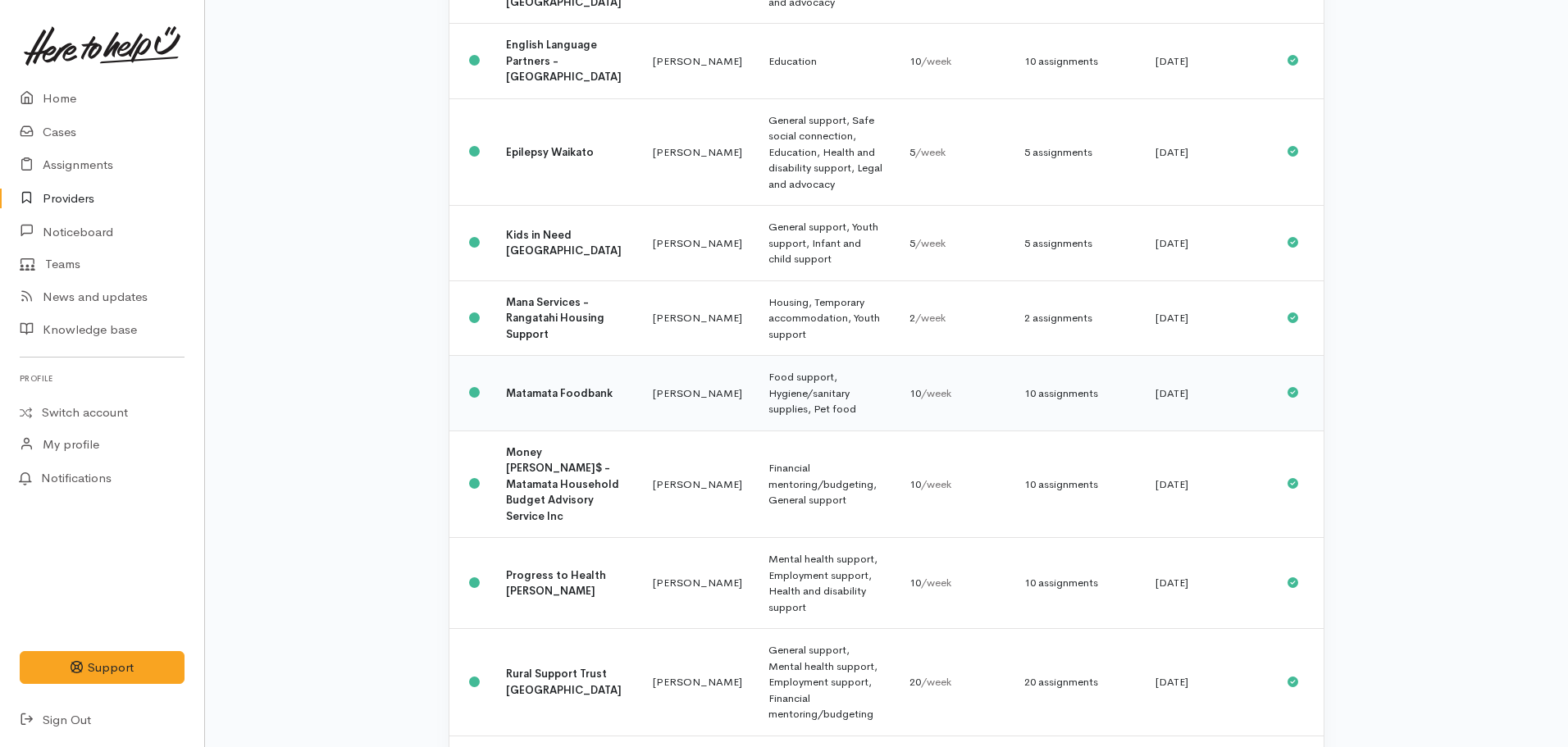
click at [663, 361] on td "Nicole Rusk" at bounding box center [698, 393] width 116 height 75
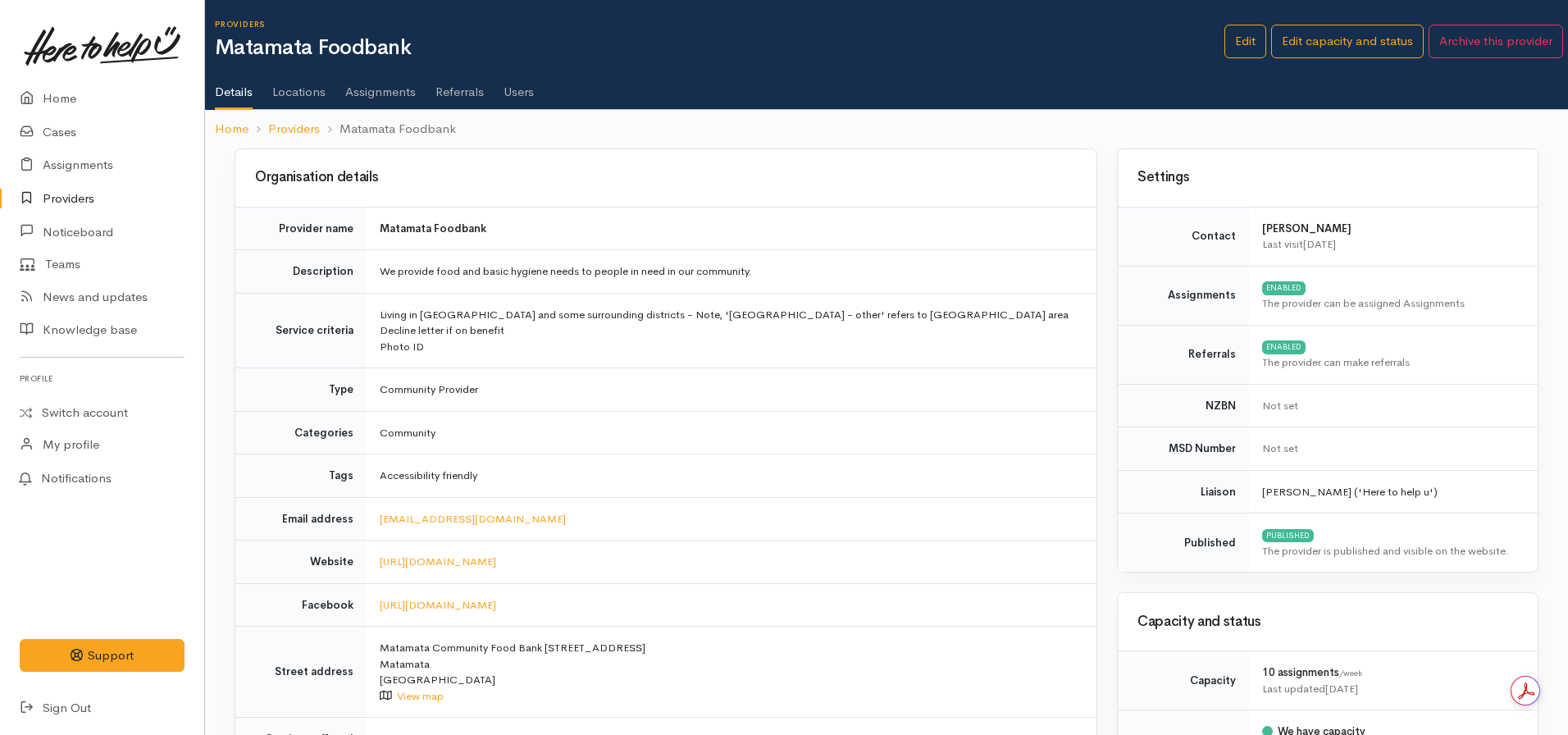
click at [367, 88] on link "Assignments" at bounding box center [381, 86] width 71 height 46
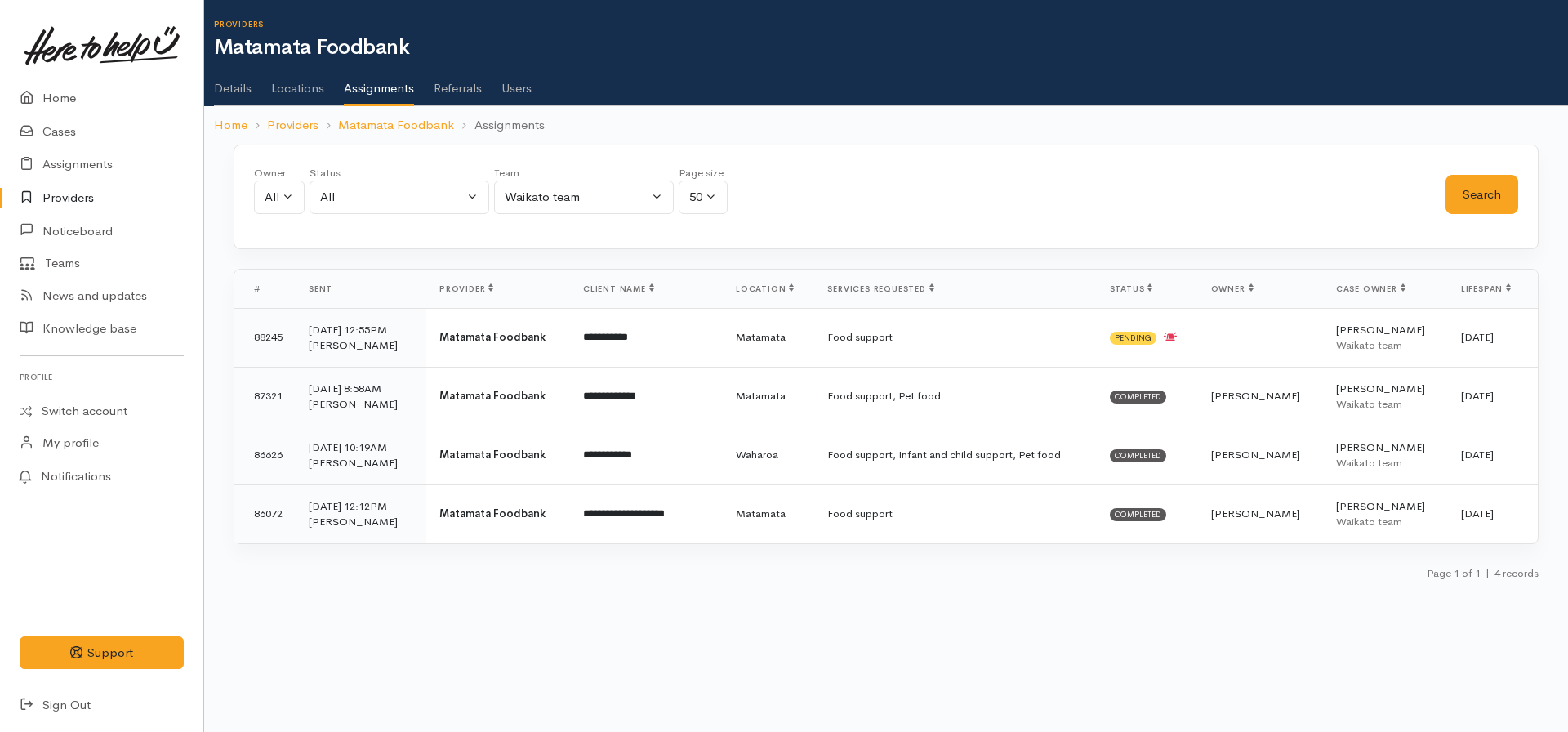
click at [504, 85] on link "Users" at bounding box center [517, 82] width 31 height 45
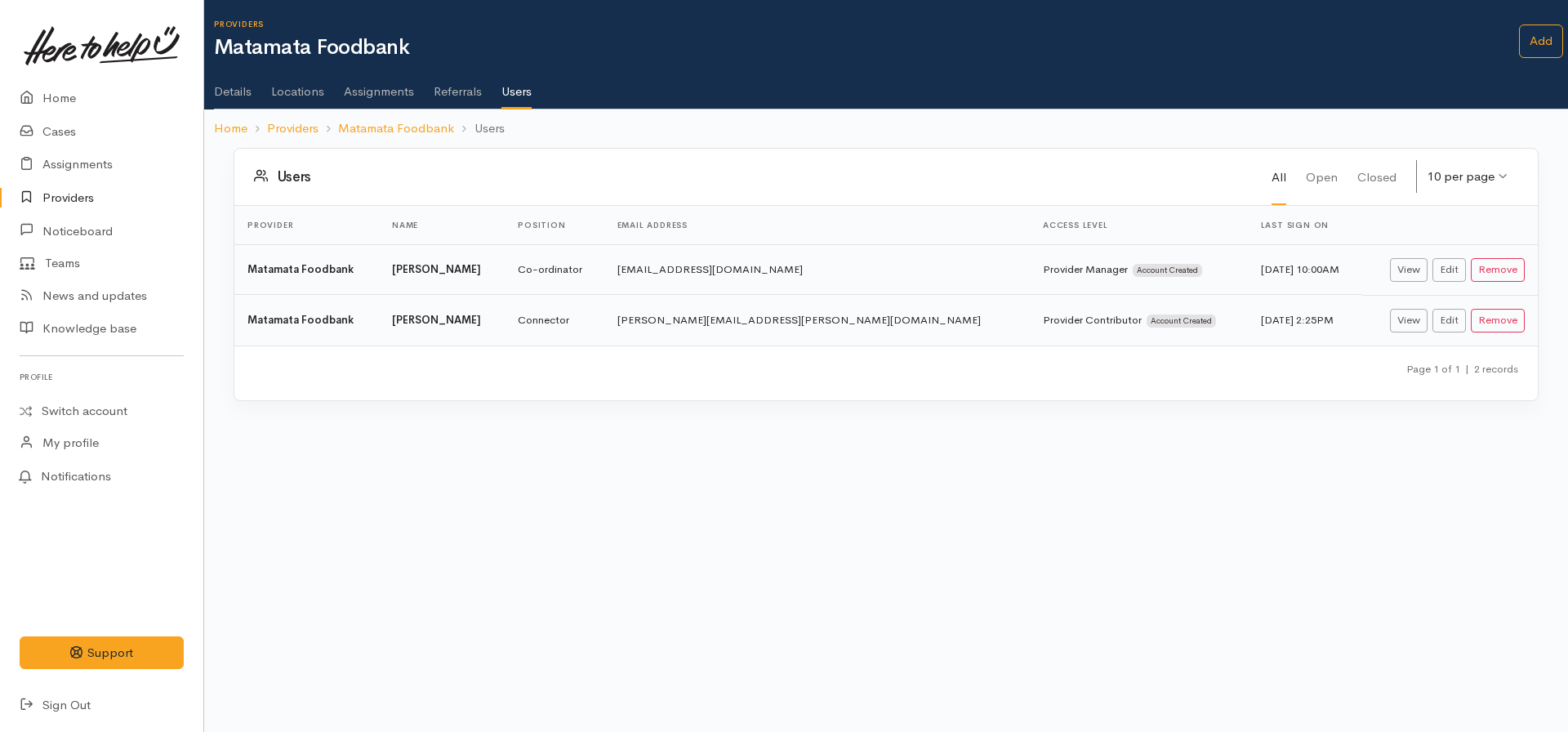
drag, startPoint x: 851, startPoint y: 264, endPoint x: 655, endPoint y: 272, distance: 196.2
click at [655, 272] on td "[EMAIL_ADDRESS][DOMAIN_NAME]" at bounding box center [816, 269] width 426 height 51
copy td "[EMAIL_ADDRESS][DOMAIN_NAME]"
click at [242, 81] on link "Details" at bounding box center [233, 85] width 37 height 45
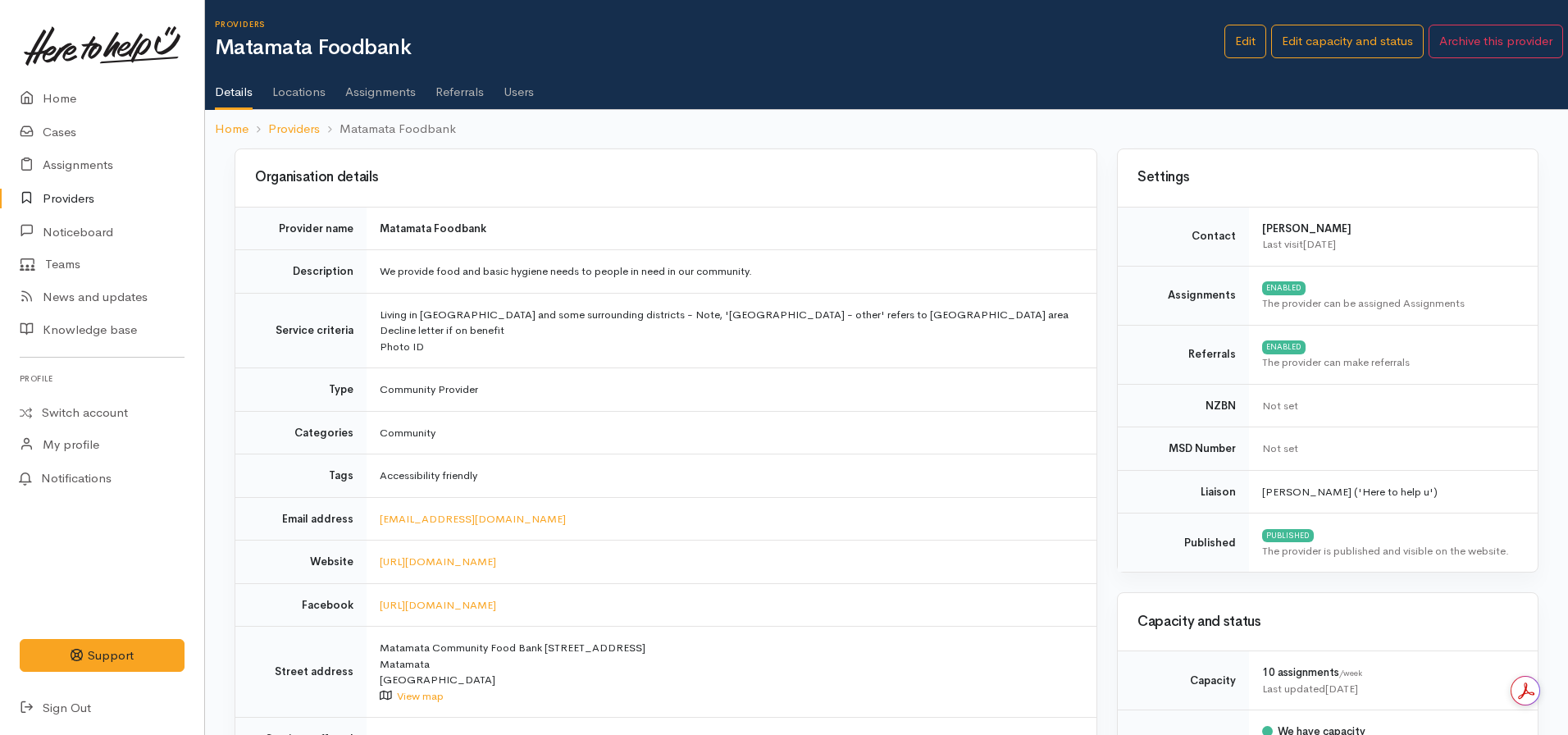
click at [365, 82] on link "Assignments" at bounding box center [381, 86] width 71 height 46
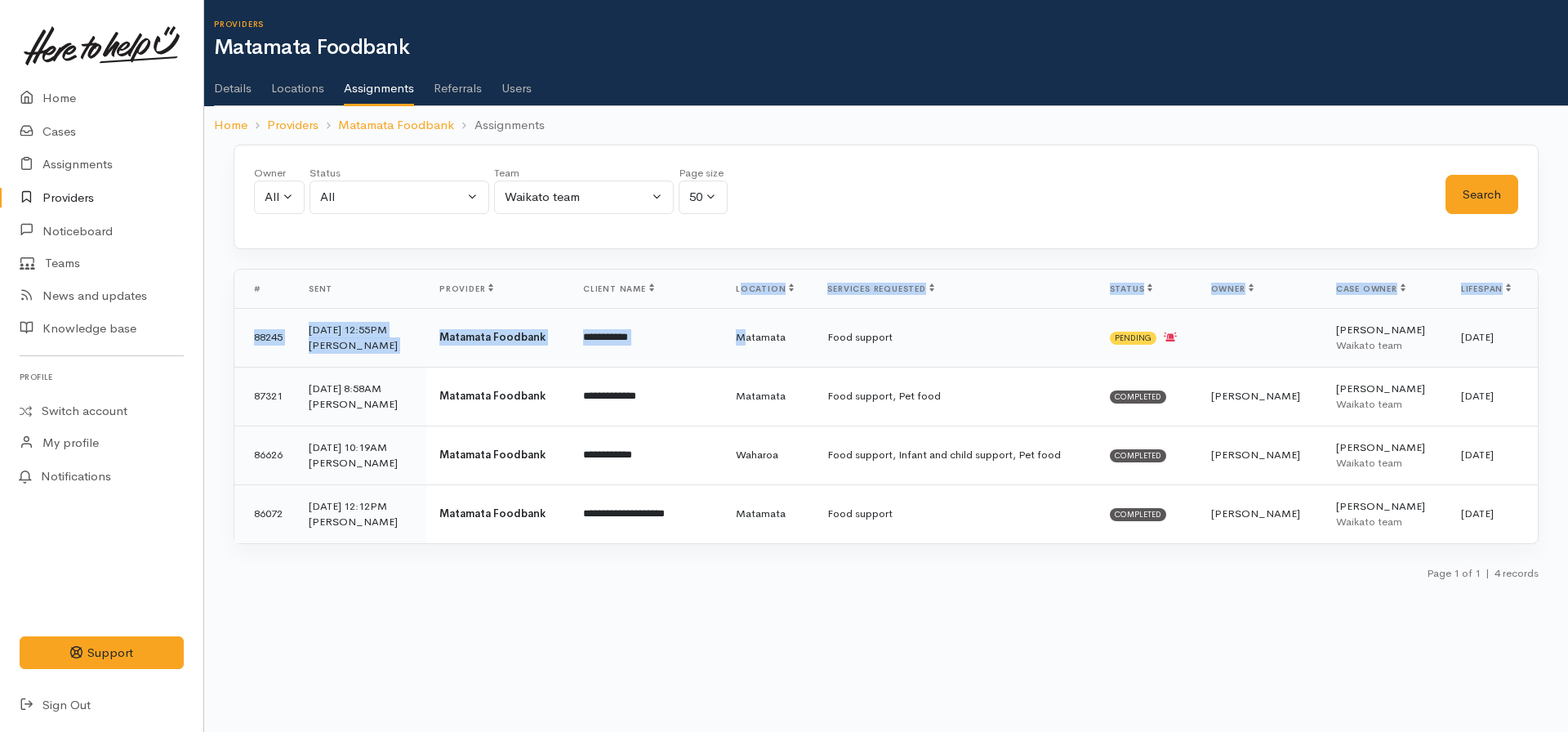
click at [736, 312] on table "**********" at bounding box center [886, 406] width 1304 height 274
click at [736, 316] on td "Matamata" at bounding box center [768, 337] width 92 height 58
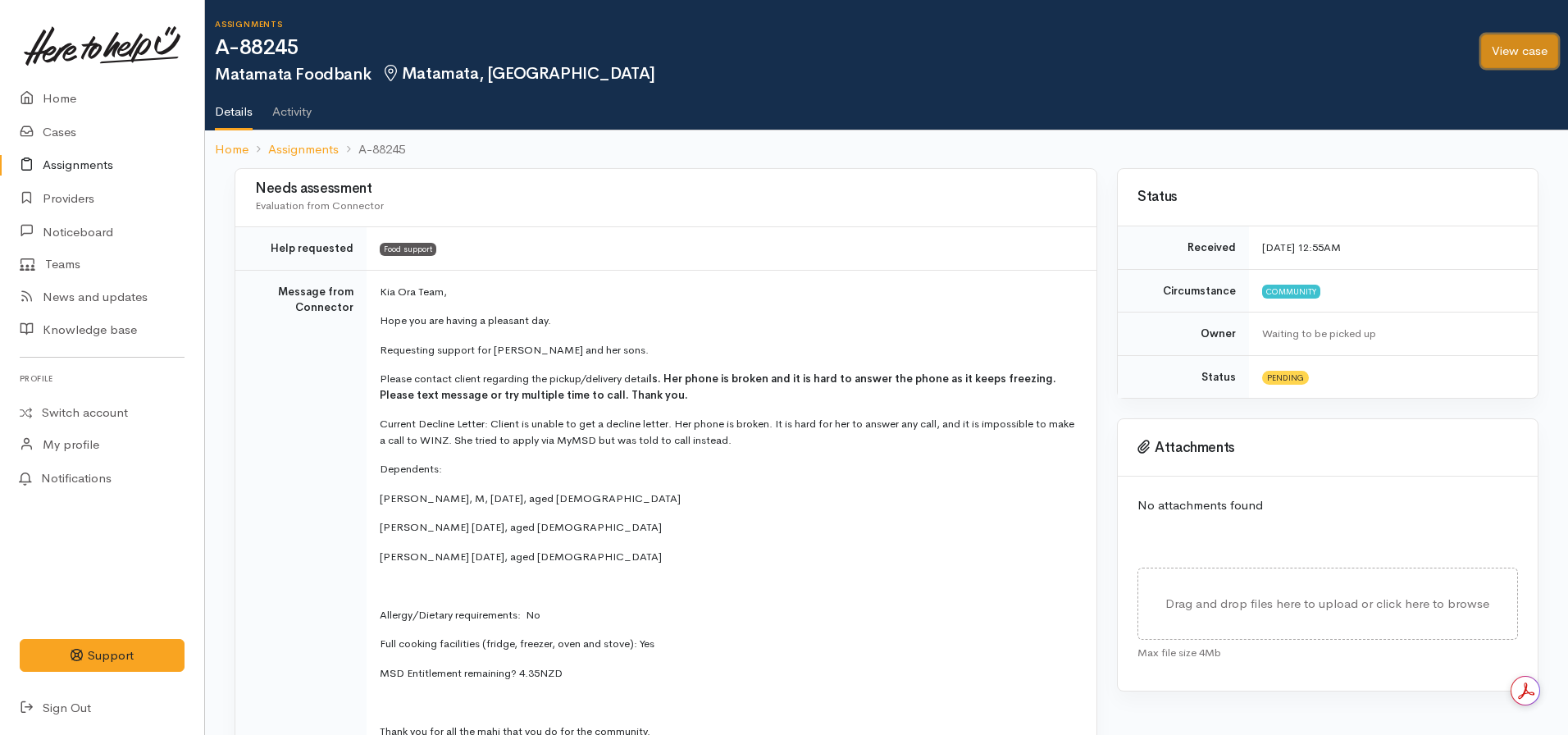
click at [1511, 41] on link "View case" at bounding box center [1520, 51] width 77 height 34
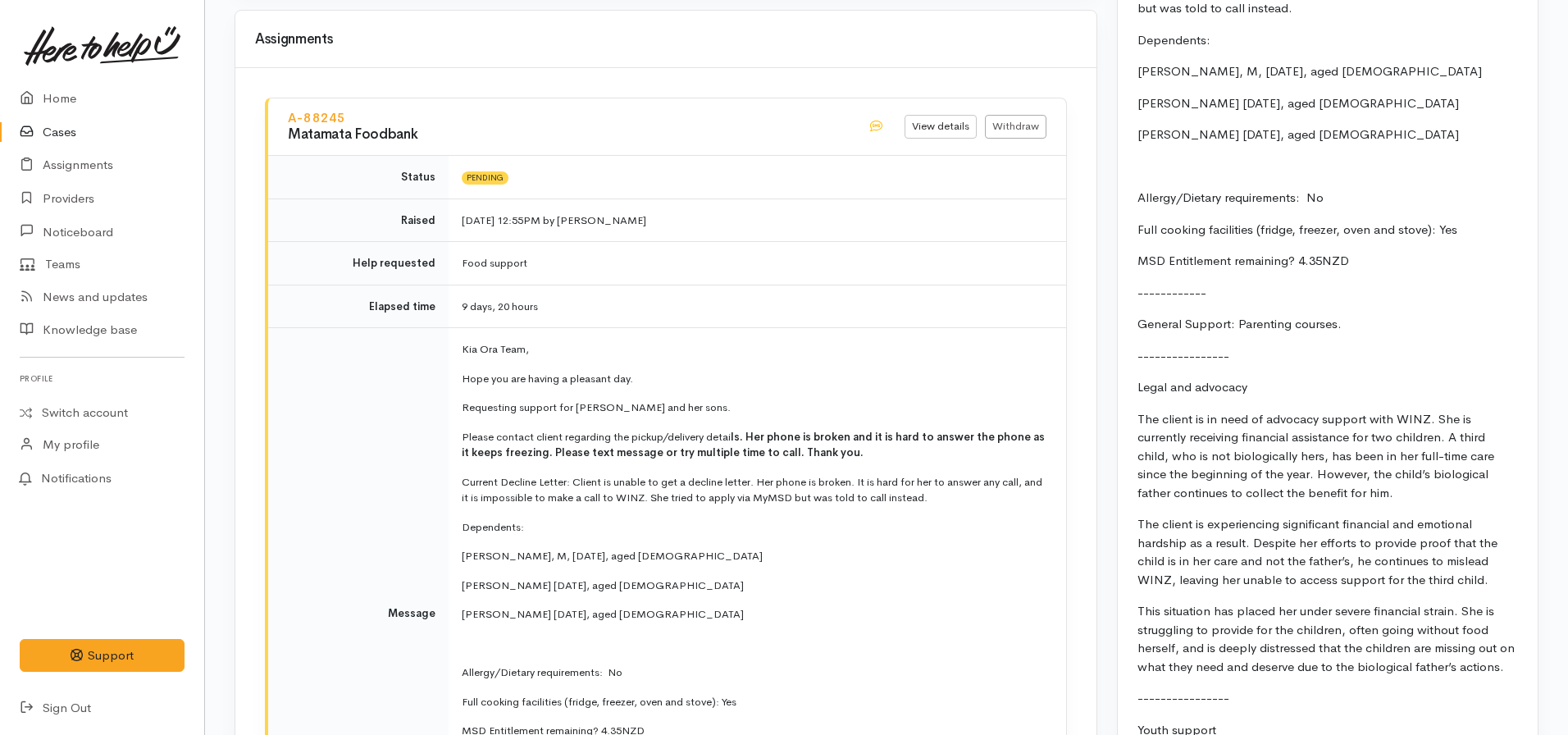
scroll to position [1722, 0]
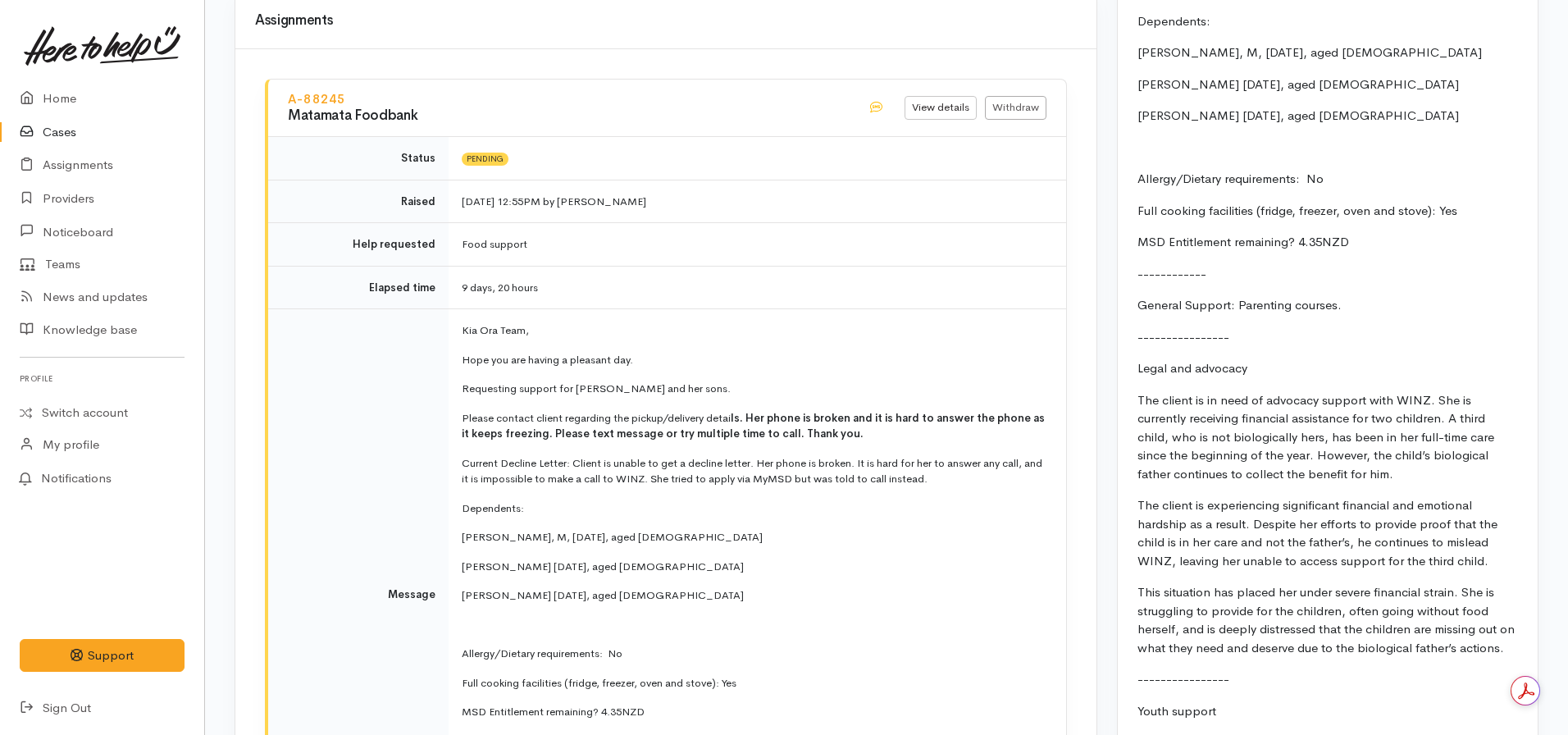
drag, startPoint x: 362, startPoint y: 86, endPoint x: 284, endPoint y: 88, distance: 78.0
click at [283, 88] on div "A-88245 Matamata Foodbank" at bounding box center [567, 108] width 579 height 41
copy link "A-88245"
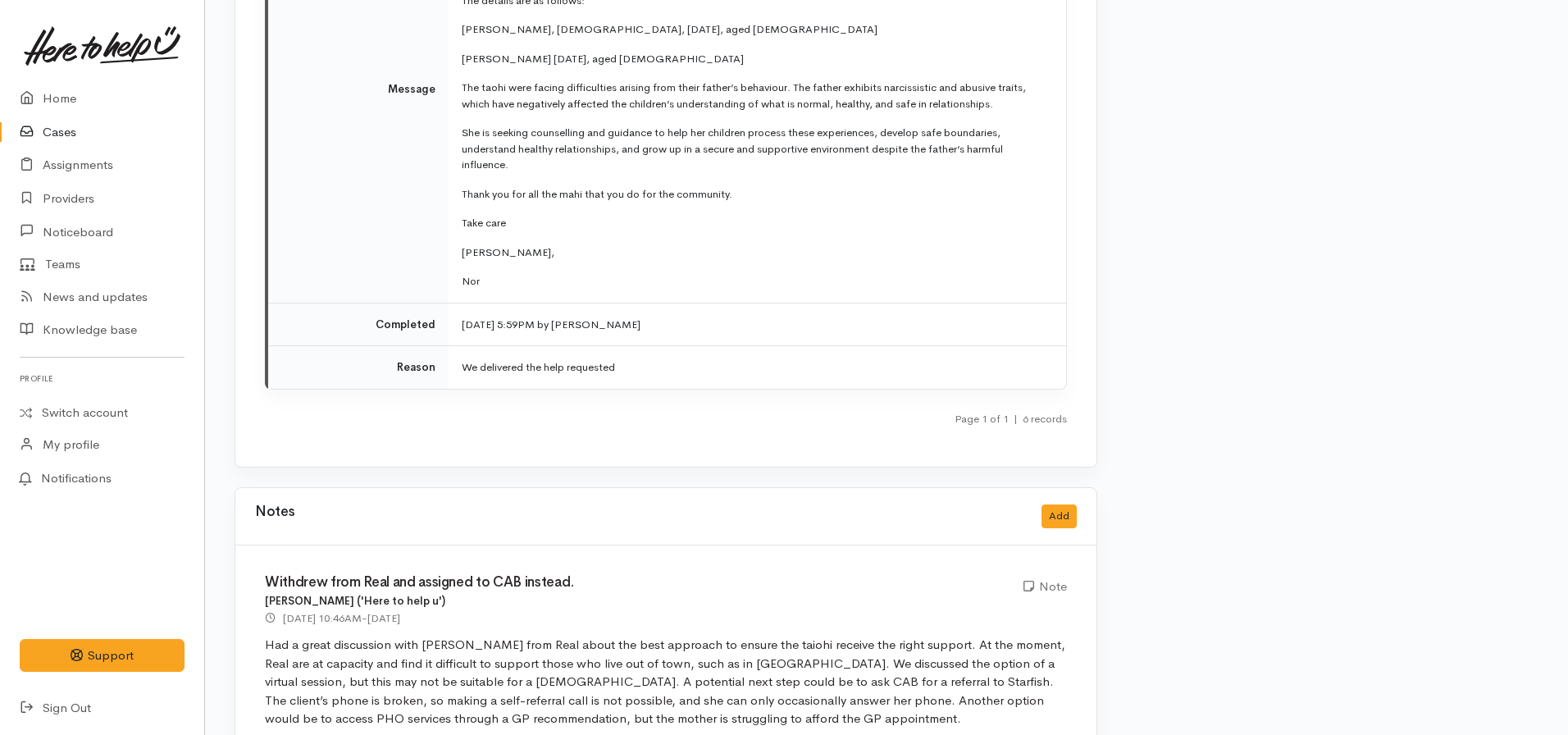
scroll to position [7193, 0]
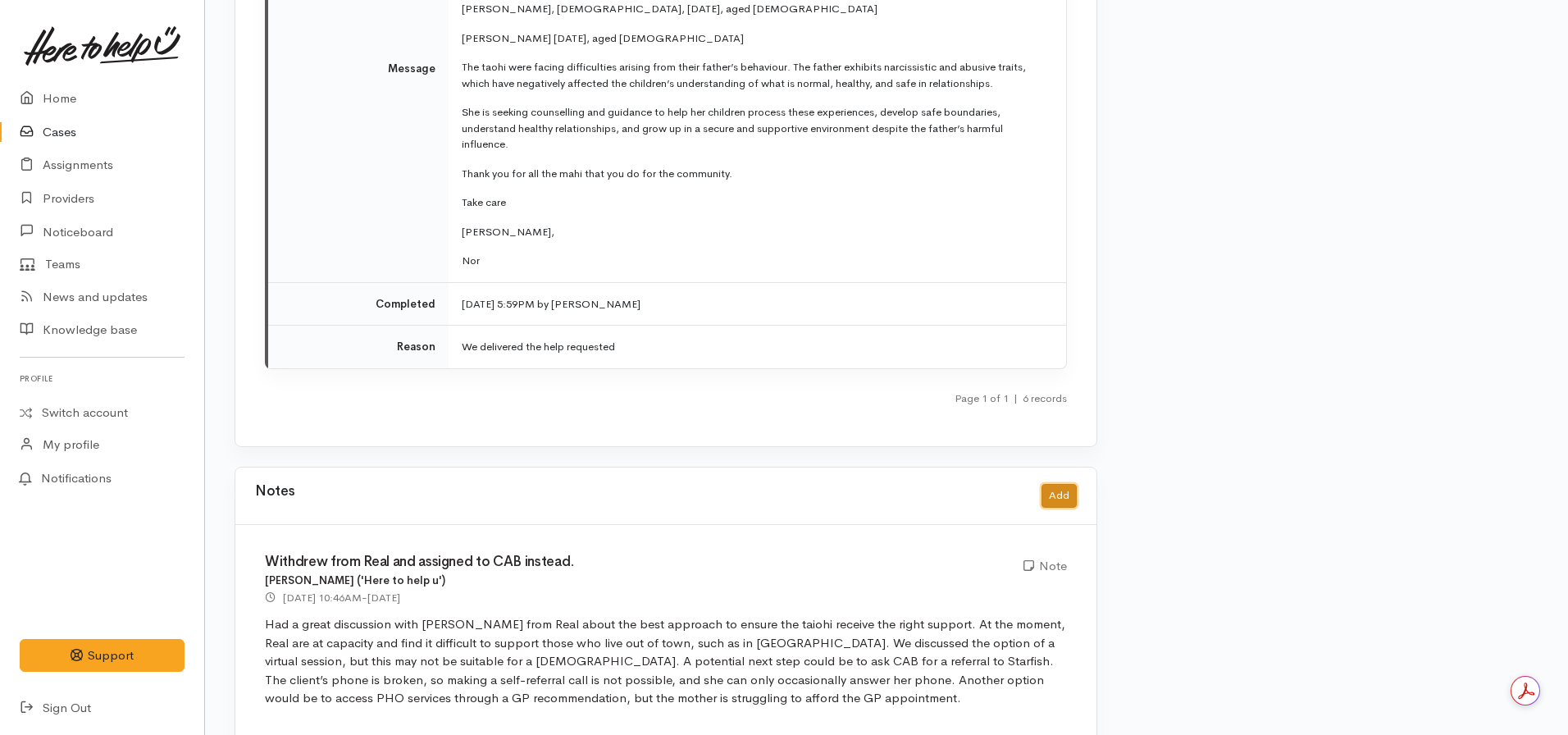
click at [1066, 483] on button "Add" at bounding box center [1059, 496] width 35 height 24
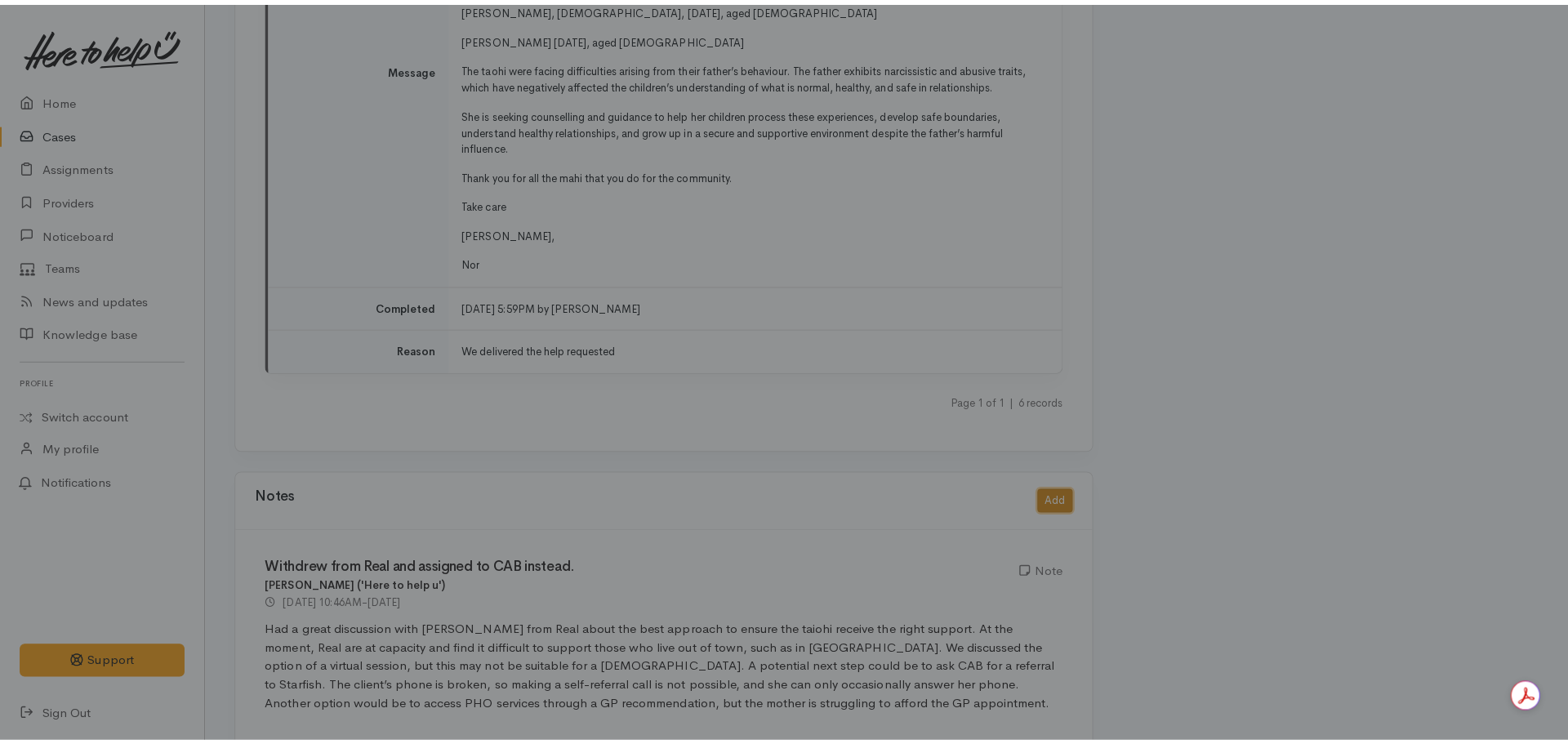
scroll to position [7150, 0]
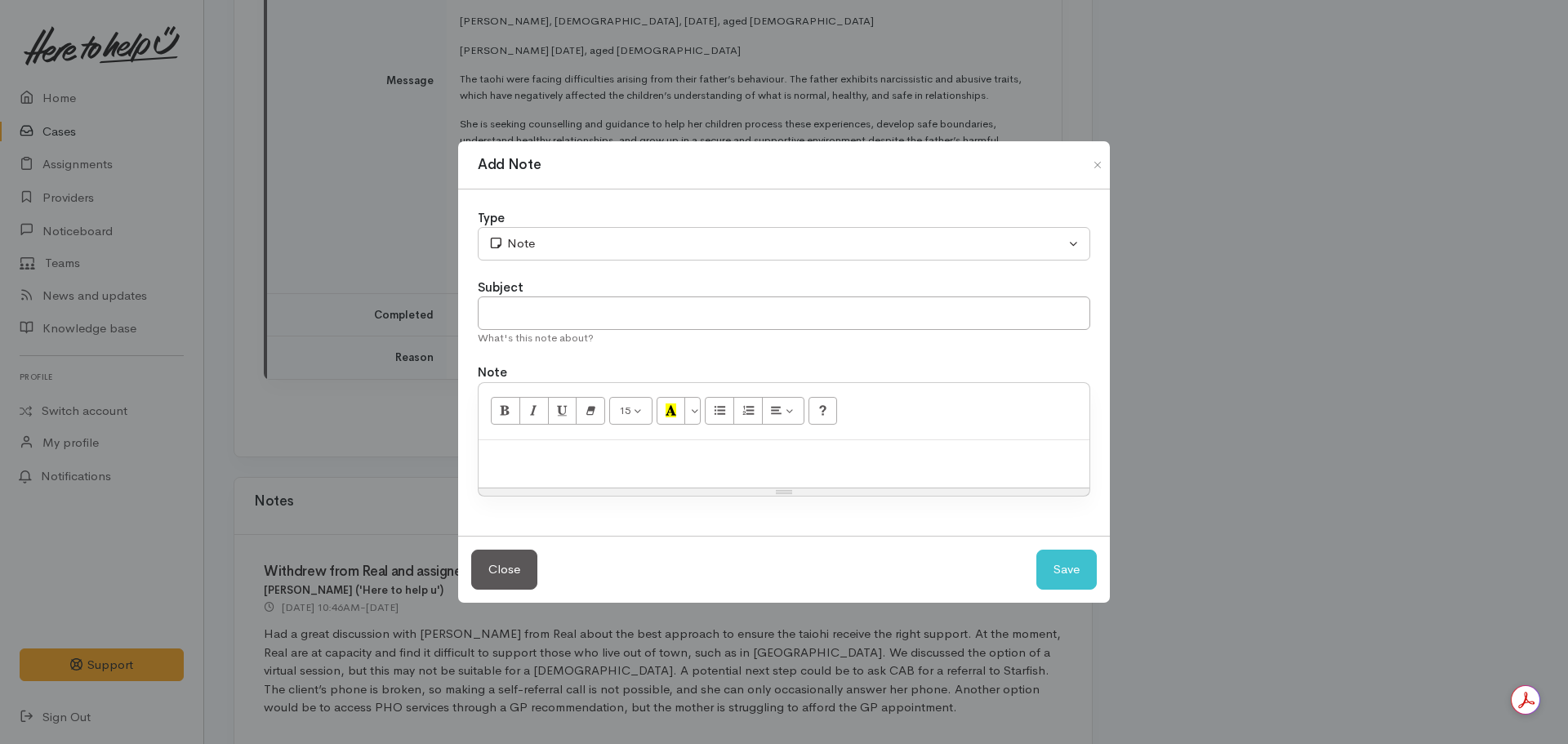
click at [610, 457] on p at bounding box center [784, 457] width 595 height 19
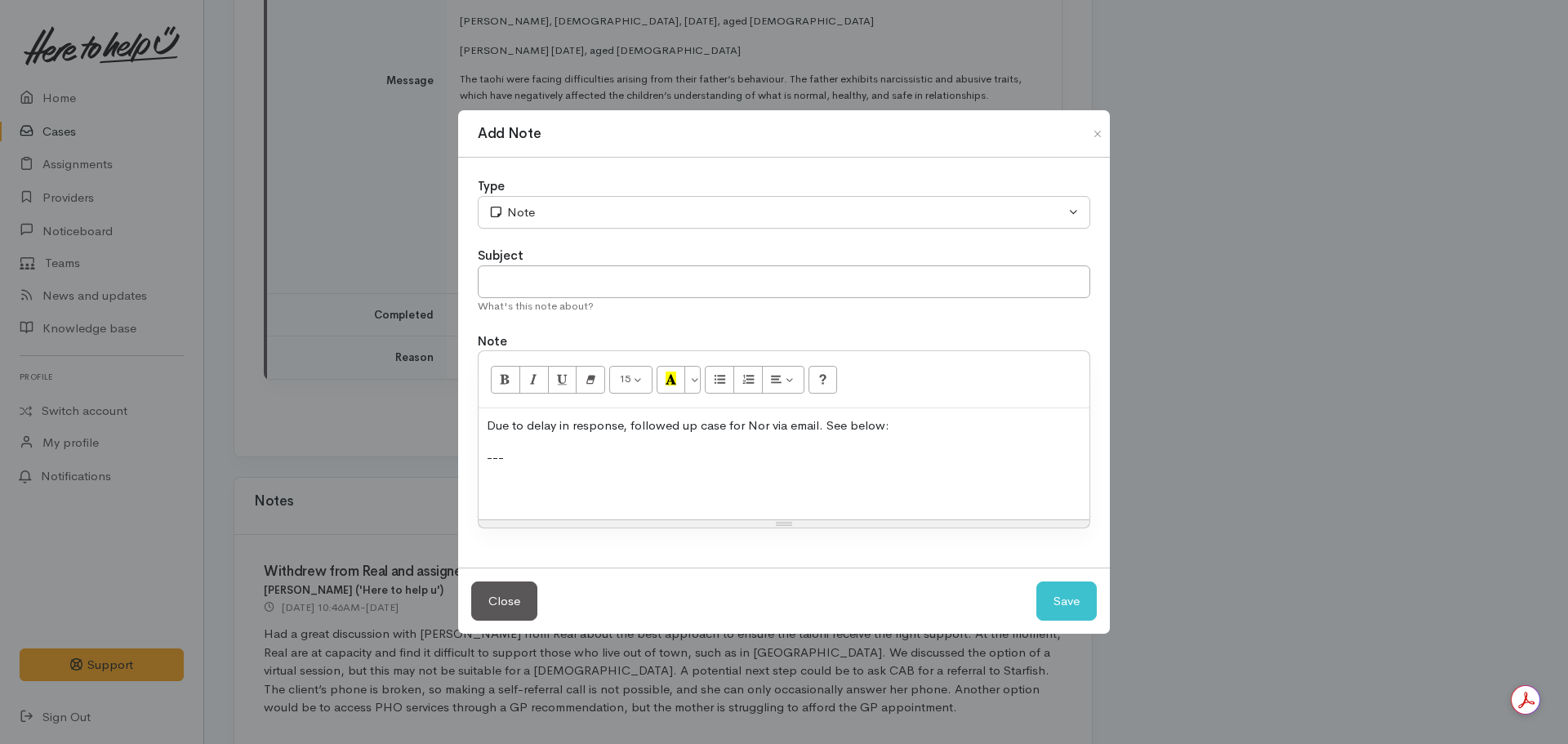
scroll to position [61, 0]
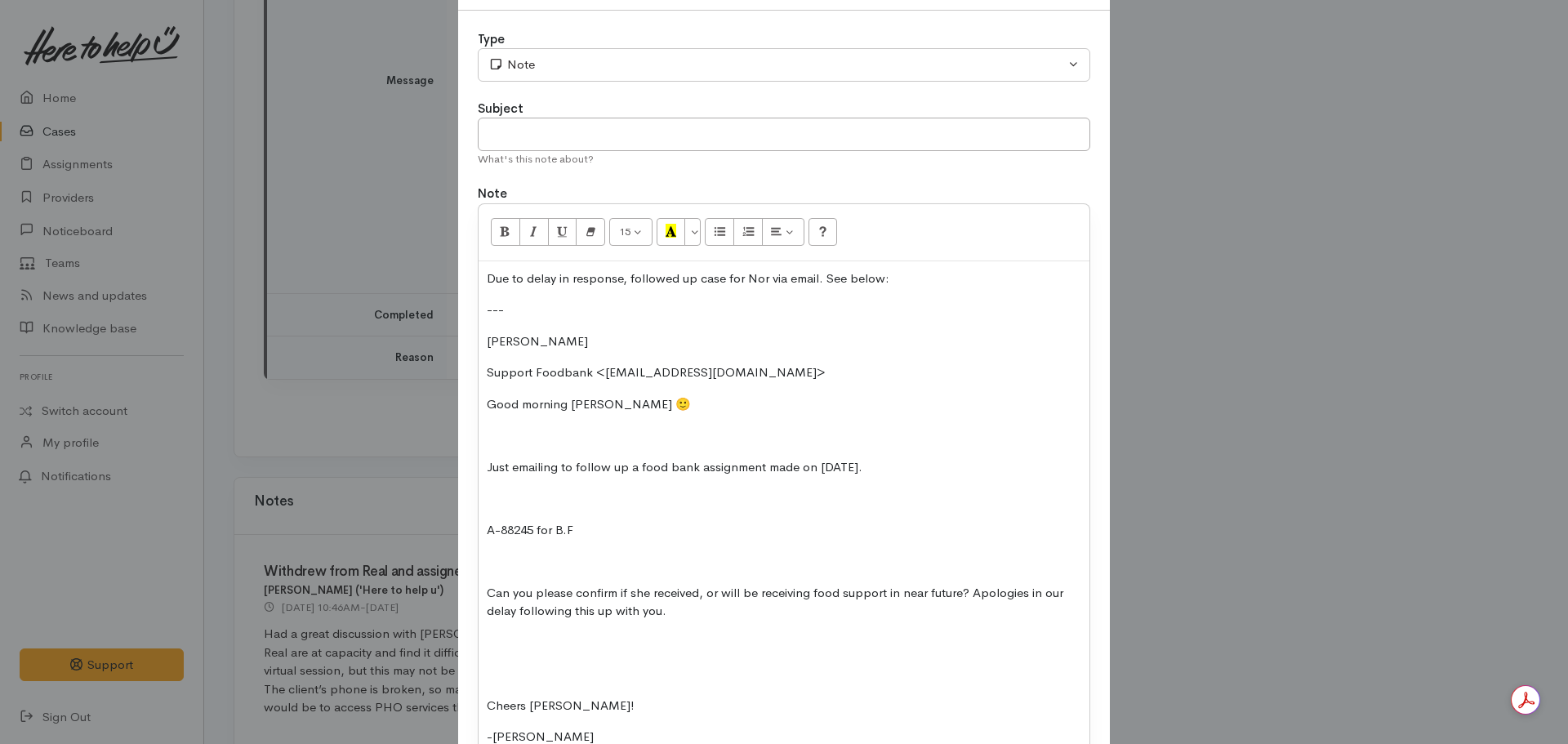
click at [479, 518] on div "Due to delay in response, followed up case for Nor via email. See below: --- Ni…" at bounding box center [784, 515] width 610 height 507
click at [714, 233] on icon "Unordered list (CTRL+SHIFT+NUM7)" at bounding box center [719, 230] width 10 height 14
click at [482, 585] on div "Due to delay in response, followed up case for Nor via email. See below: --- Ni…" at bounding box center [784, 515] width 610 height 507
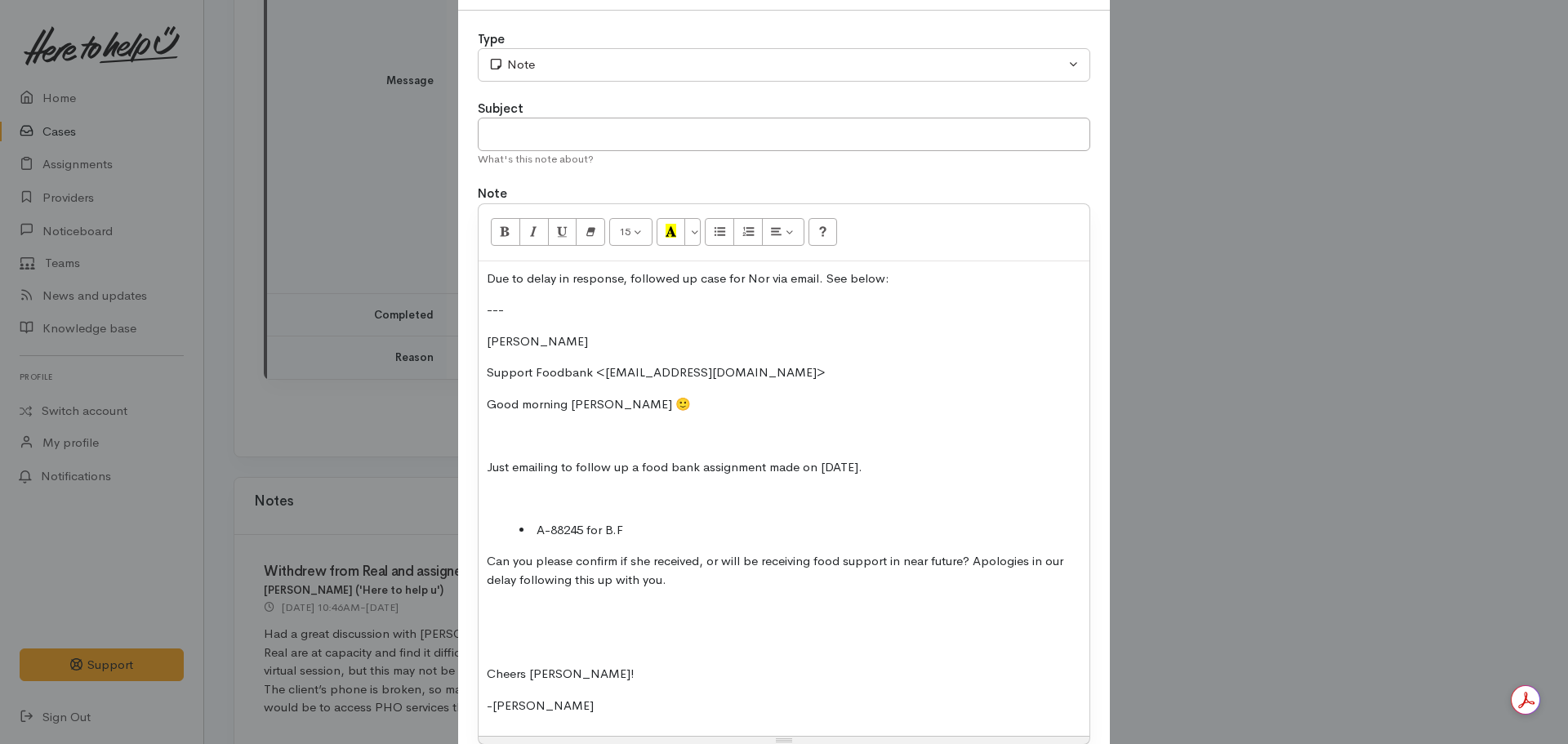
click at [494, 500] on p at bounding box center [784, 498] width 595 height 19
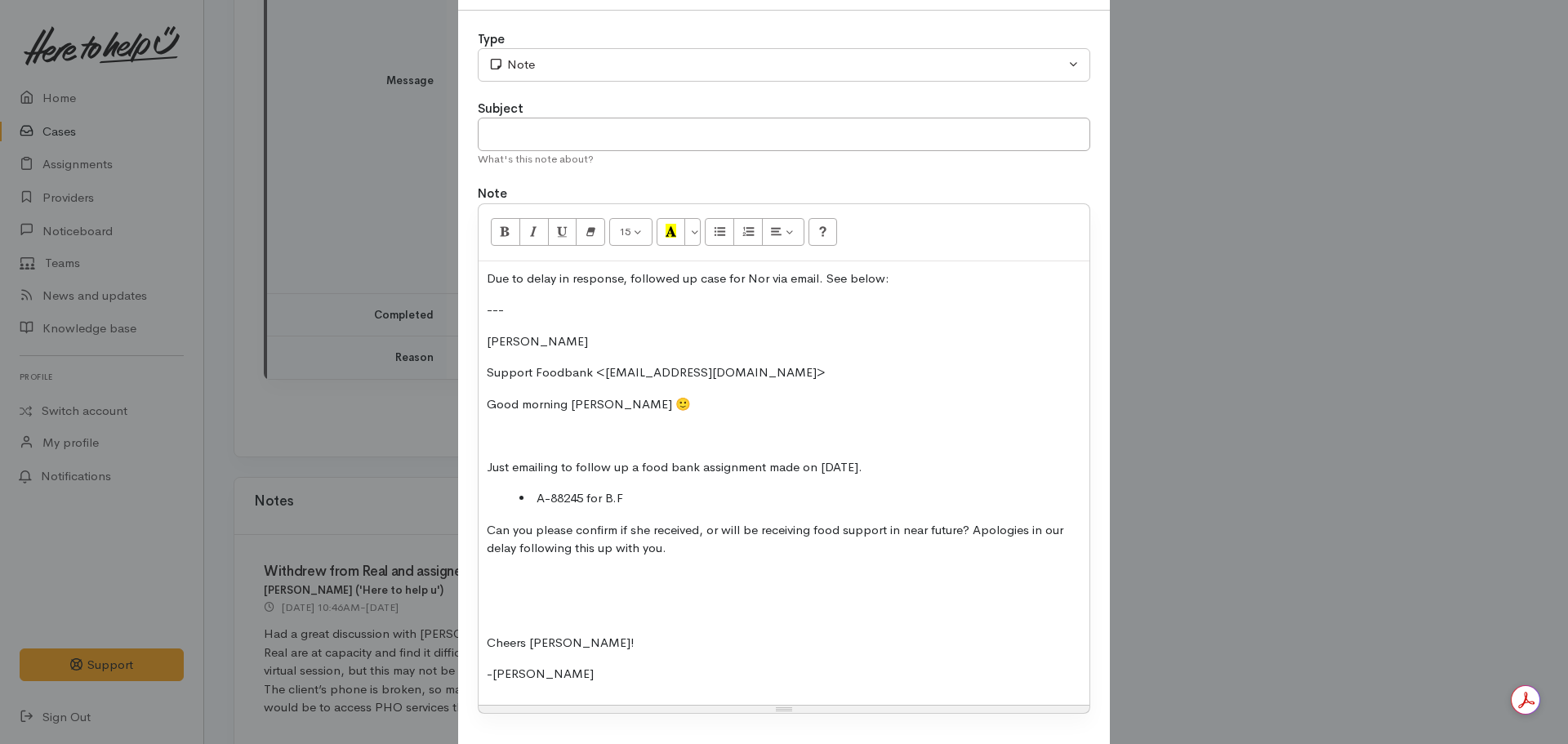
click at [805, 372] on p "​Support Foodbank <support@matamatafoodbank.co.nz>​" at bounding box center [784, 373] width 595 height 19
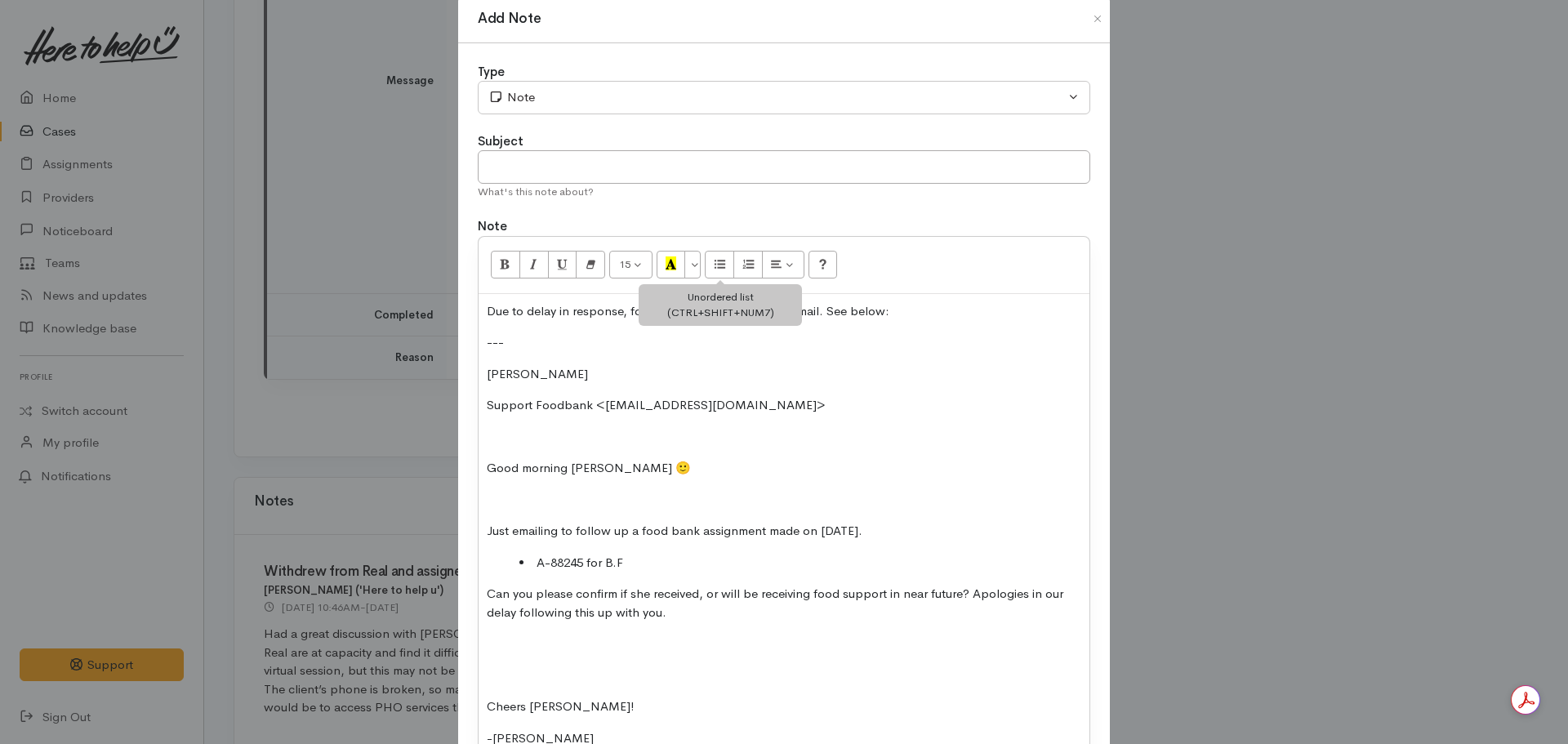
scroll to position [0, 0]
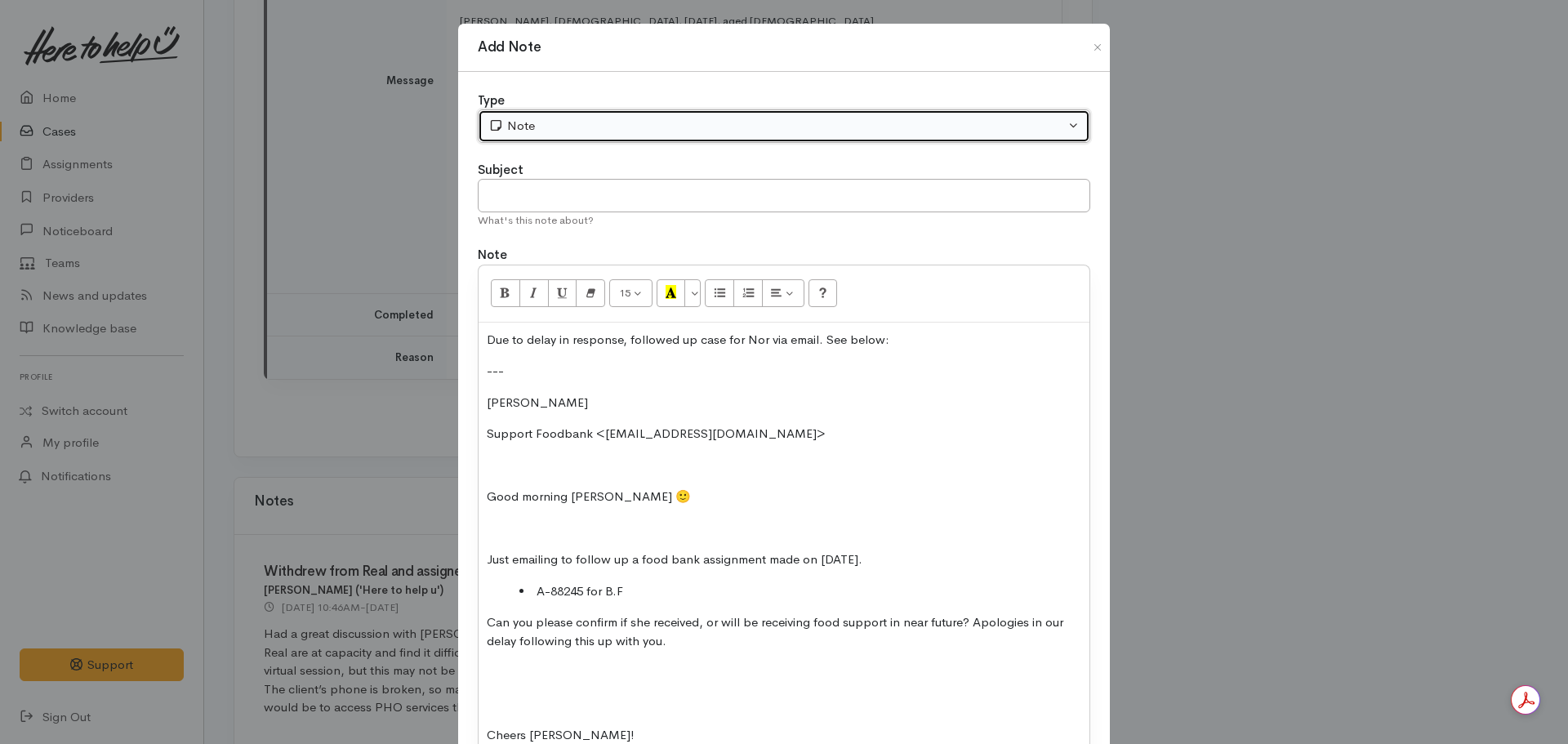
click at [598, 126] on div "Note" at bounding box center [777, 126] width 577 height 19
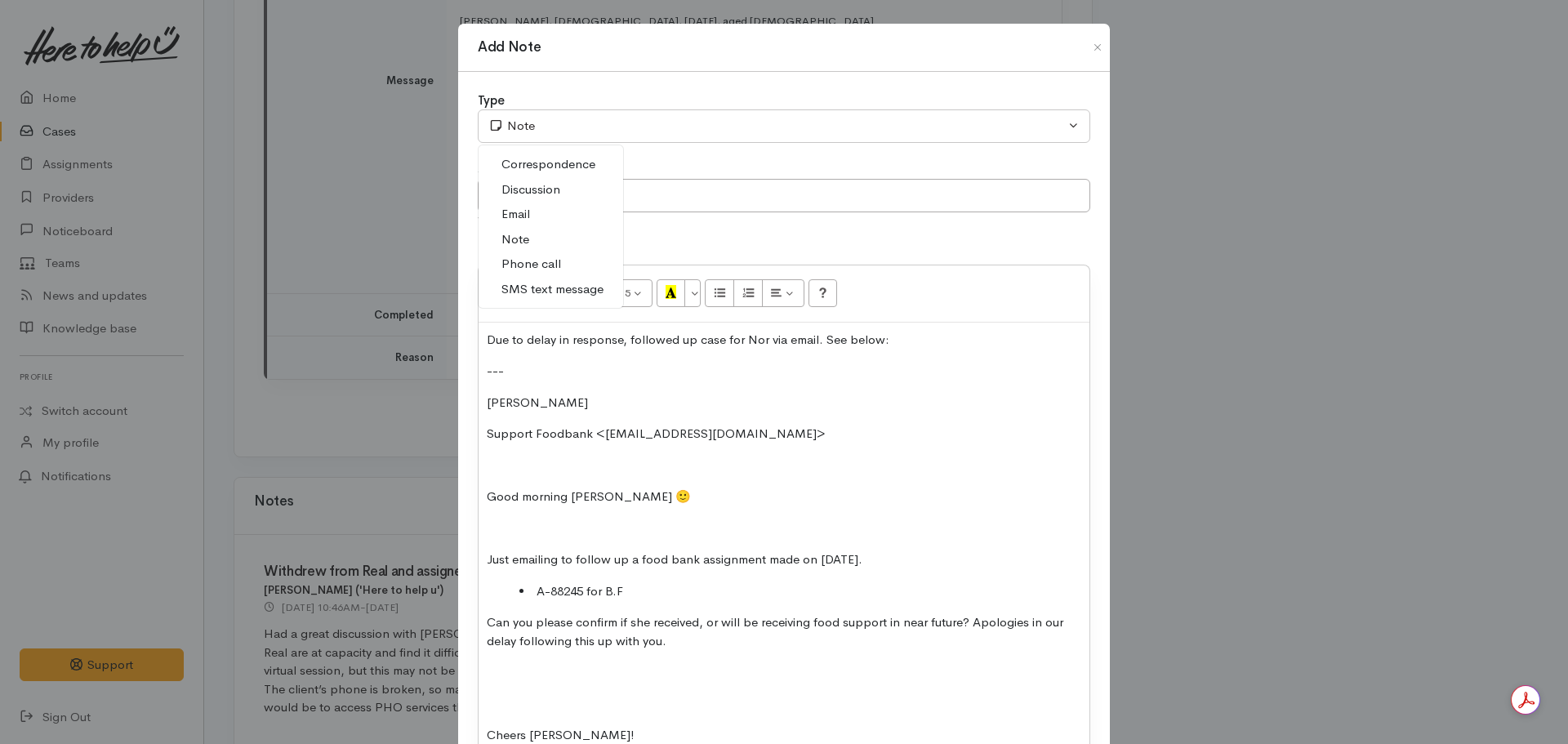
click at [525, 214] on span "Email" at bounding box center [516, 214] width 29 height 19
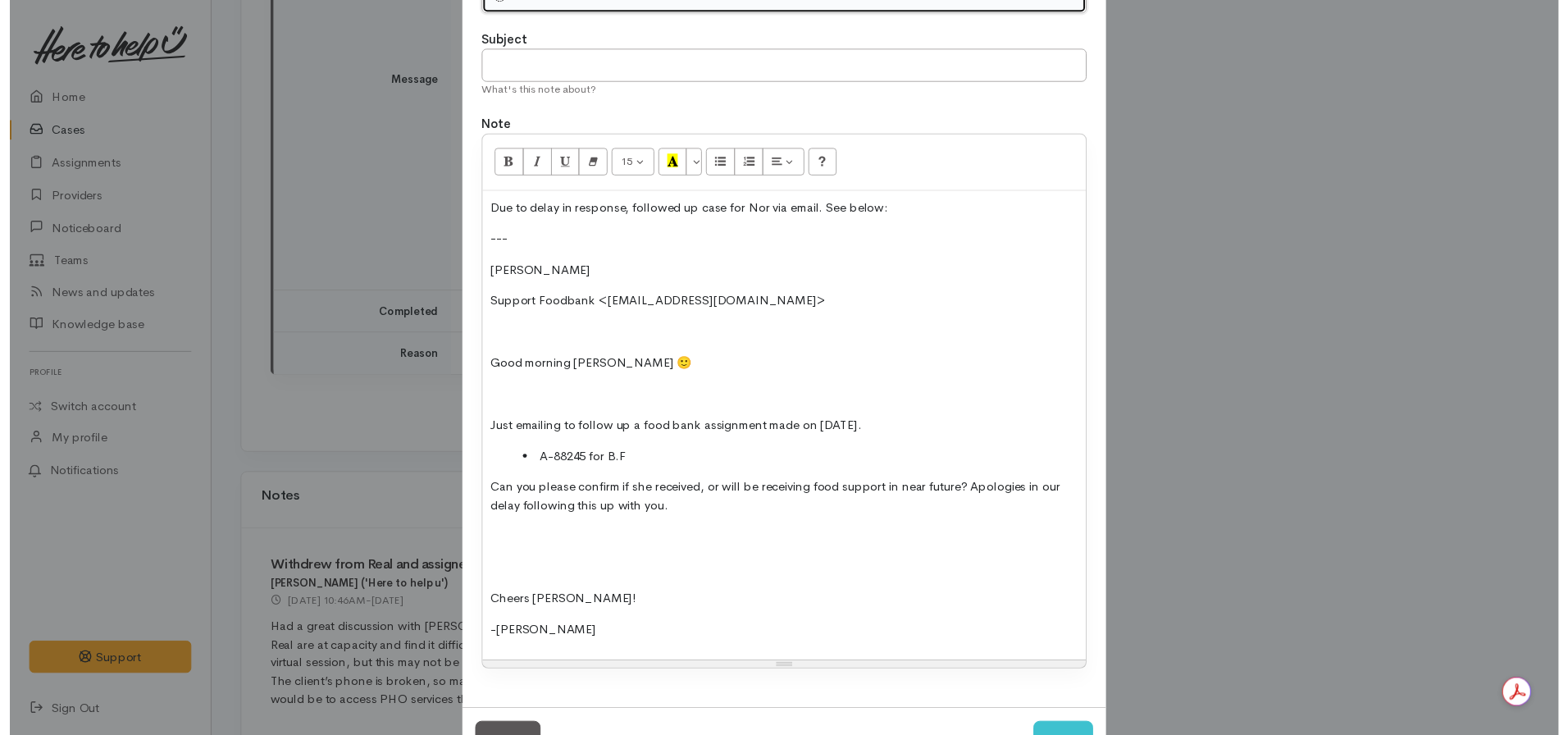
scroll to position [193, 0]
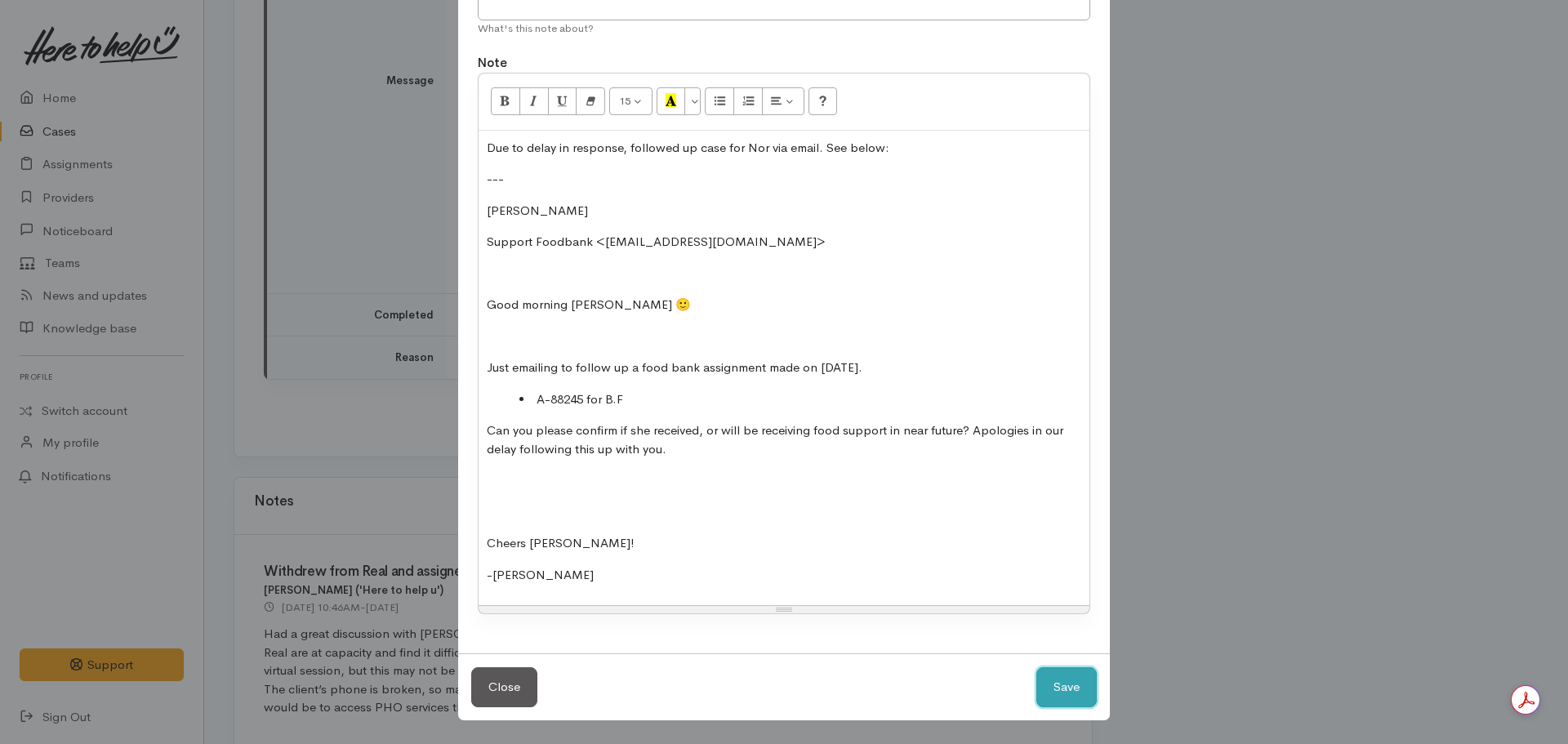
click at [1078, 679] on button "Save" at bounding box center [1066, 686] width 60 height 40
select select "1"
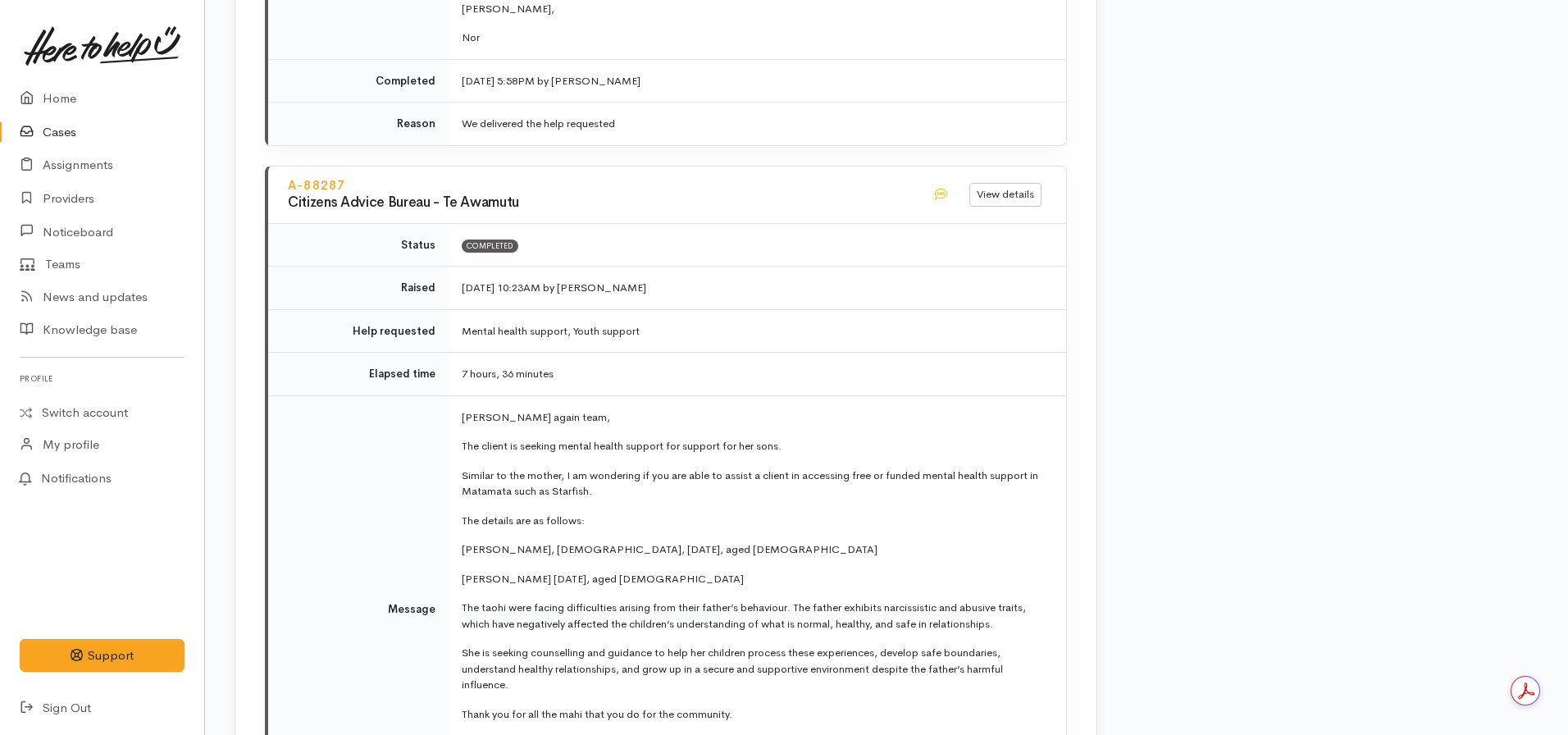
scroll to position [6508, 0]
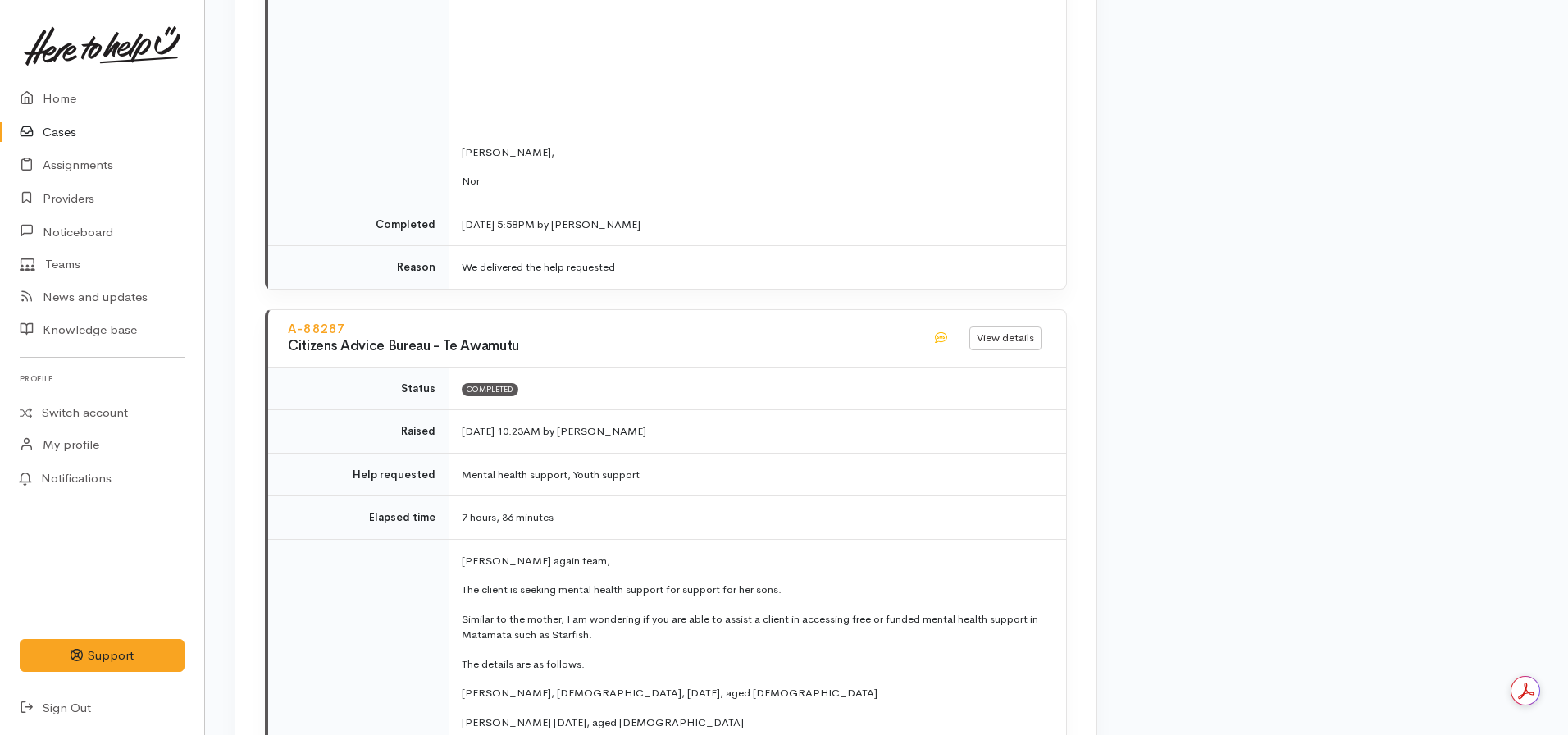
drag, startPoint x: 66, startPoint y: 136, endPoint x: 82, endPoint y: 136, distance: 16.0
click at [66, 136] on link "Cases" at bounding box center [102, 132] width 204 height 34
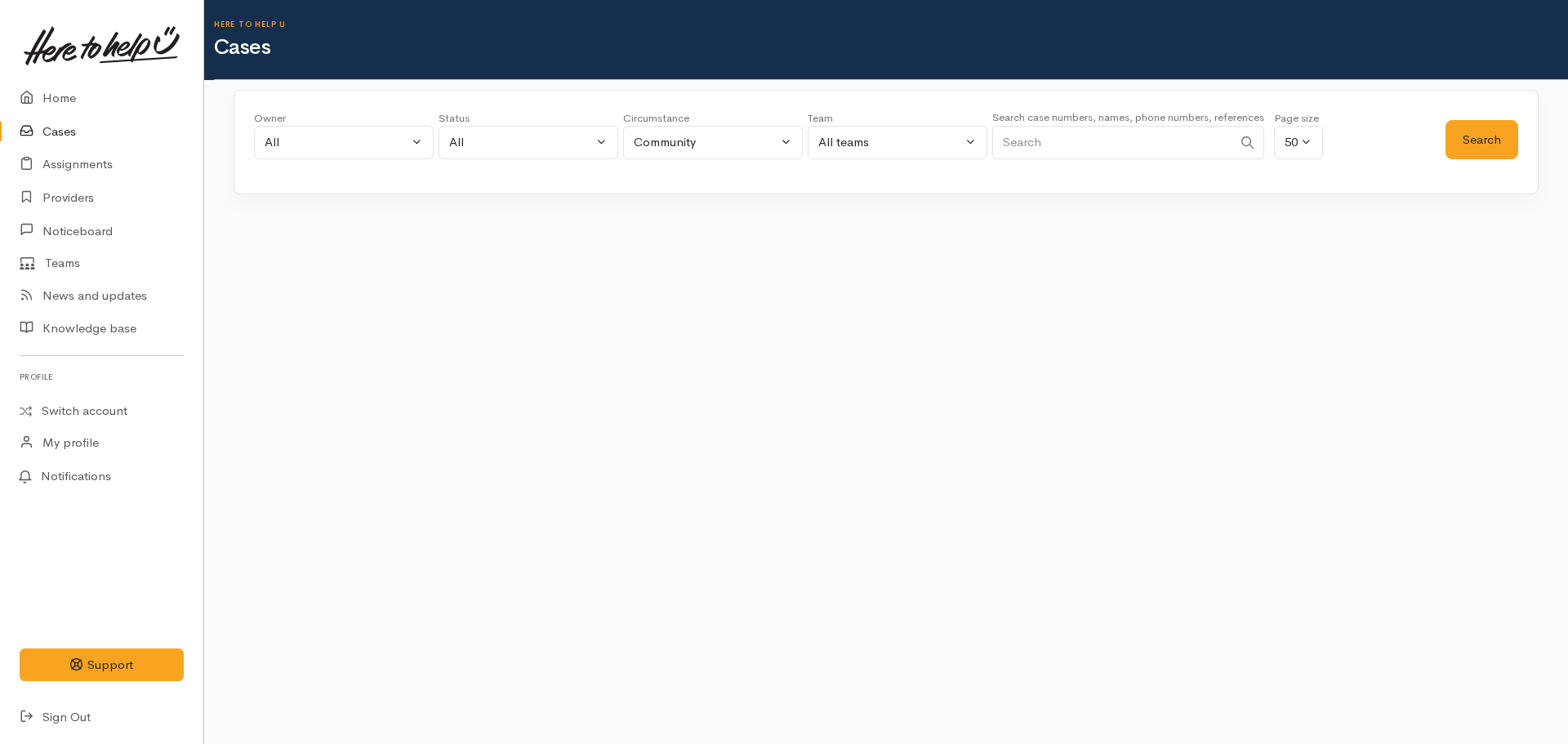
click at [1093, 140] on input "Search" at bounding box center [1112, 143] width 240 height 33
paste input "2102264495"
click at [1484, 143] on button "Search" at bounding box center [1482, 139] width 72 height 40
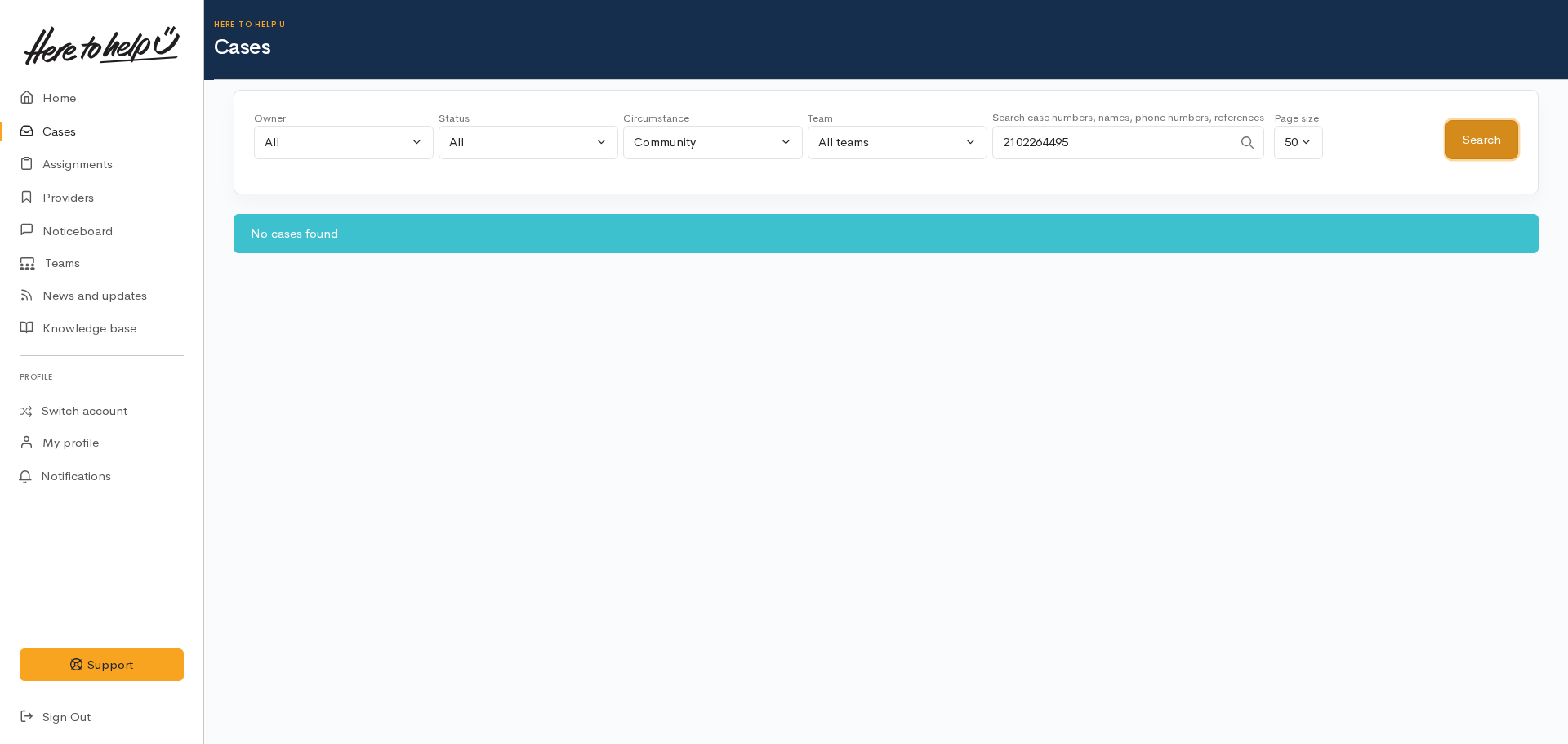
click at [1480, 140] on button "Search" at bounding box center [1482, 139] width 72 height 40
click at [1005, 144] on input "2102264495" at bounding box center [1112, 143] width 240 height 33
type input "02102264495"
click at [1503, 139] on button "Search" at bounding box center [1482, 139] width 72 height 40
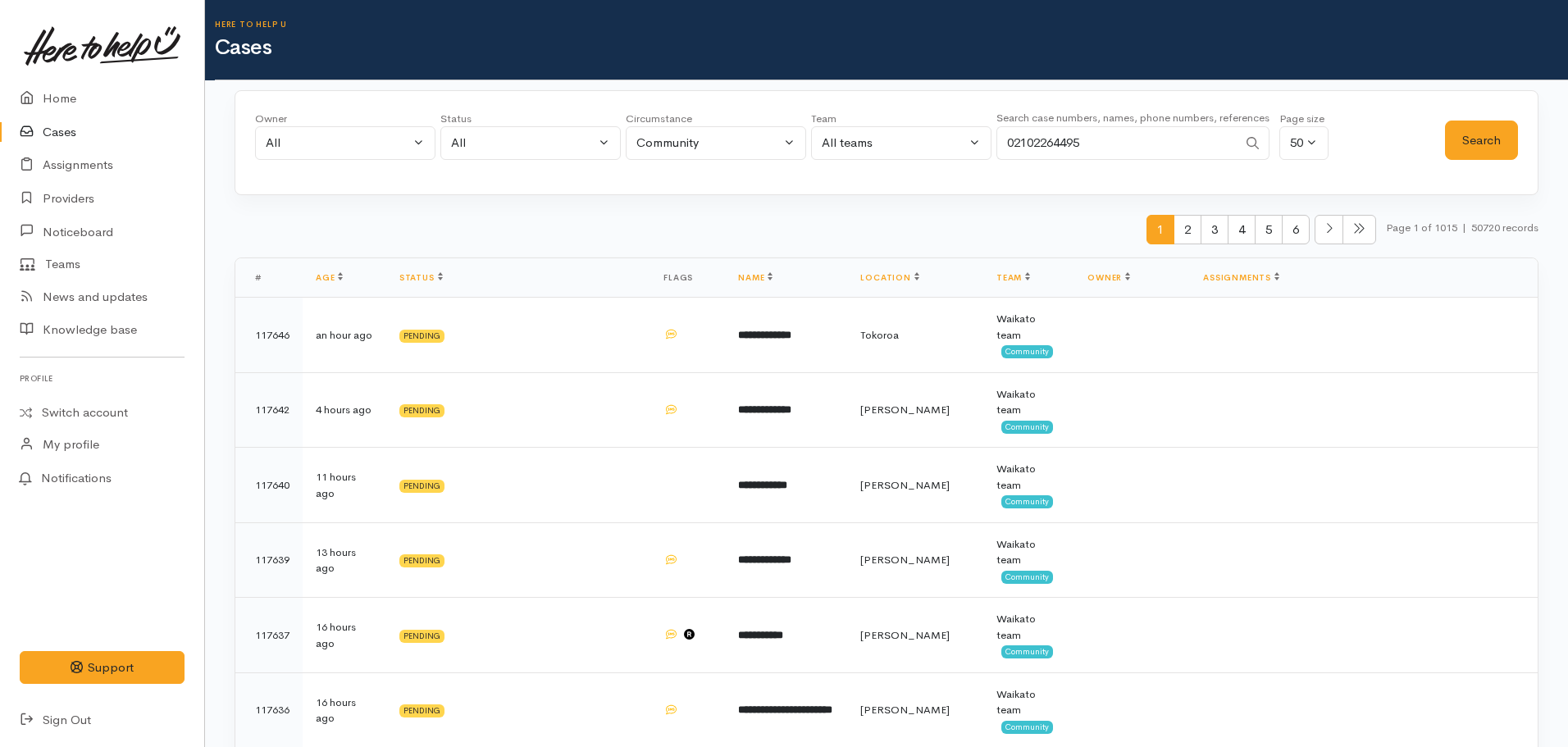
drag, startPoint x: 1105, startPoint y: 143, endPoint x: 902, endPoint y: 147, distance: 203.0
click at [902, 147] on div "Owner All My cases Aandrea Murray ('Here to help u') Akash Prakash ('Here to he…" at bounding box center [850, 140] width 1190 height 59
paste input "225847969"
type input "225847969"
click at [1466, 138] on button "Search" at bounding box center [1481, 140] width 73 height 40
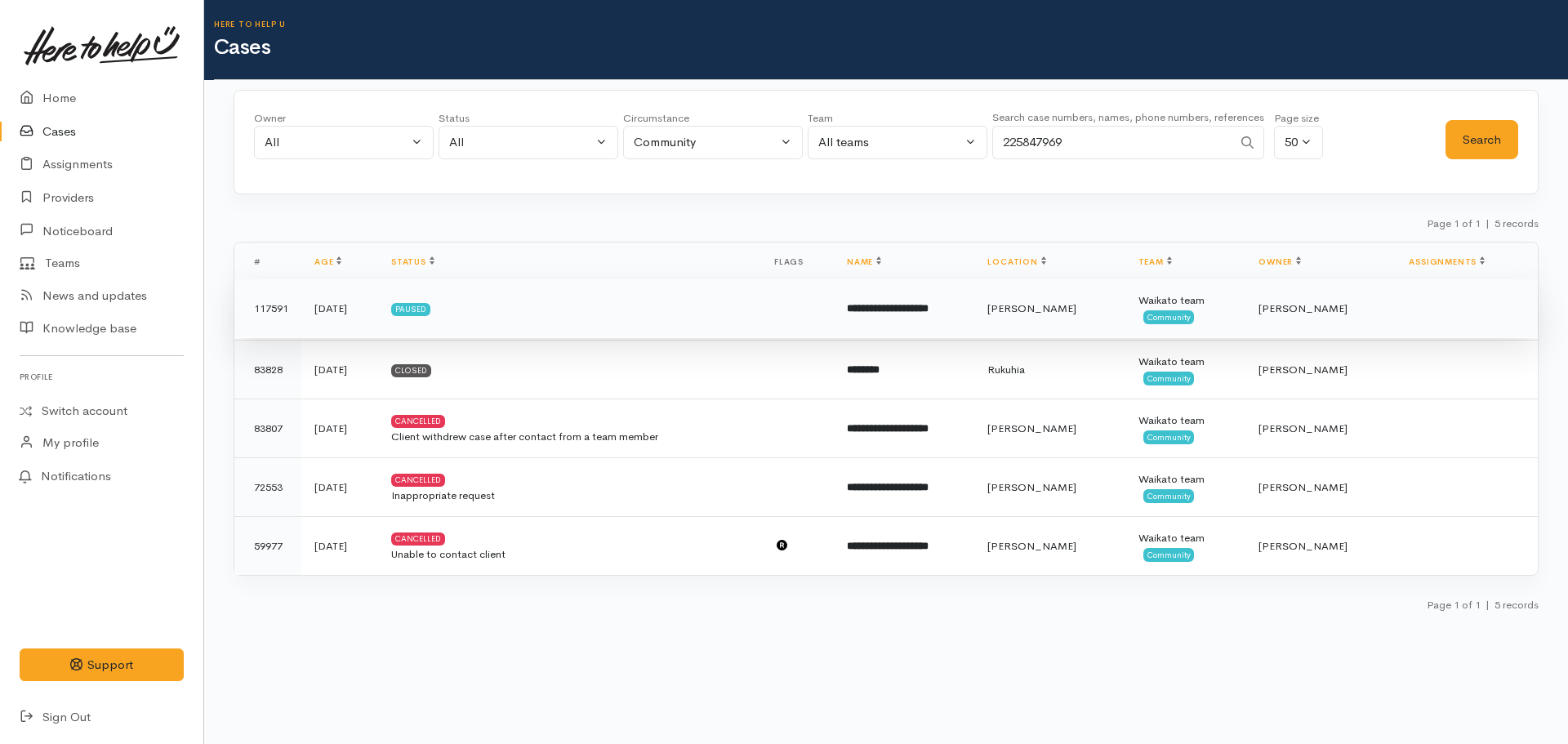
click at [814, 292] on td at bounding box center [797, 308] width 72 height 58
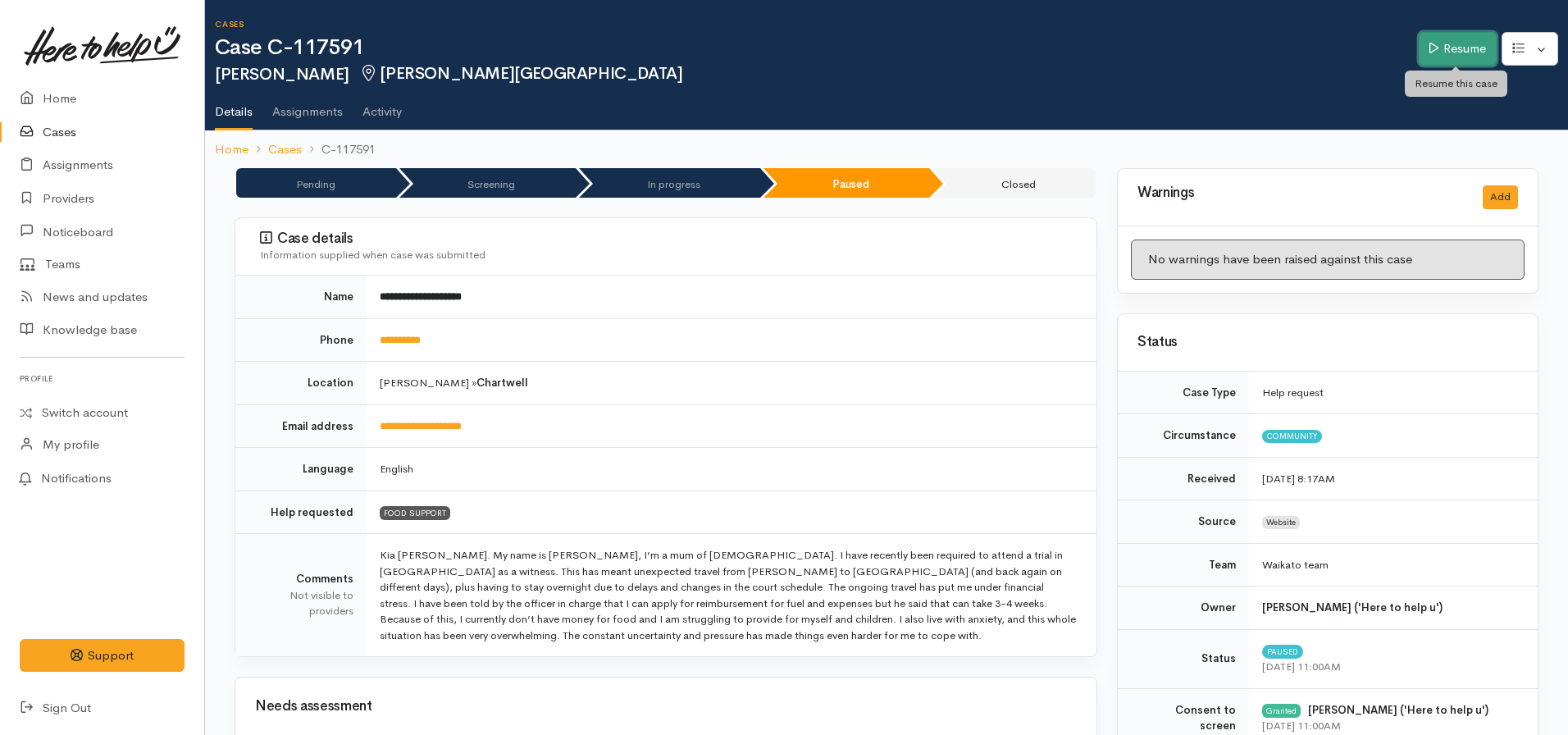
click at [1436, 58] on link "Resume" at bounding box center [1458, 48] width 78 height 34
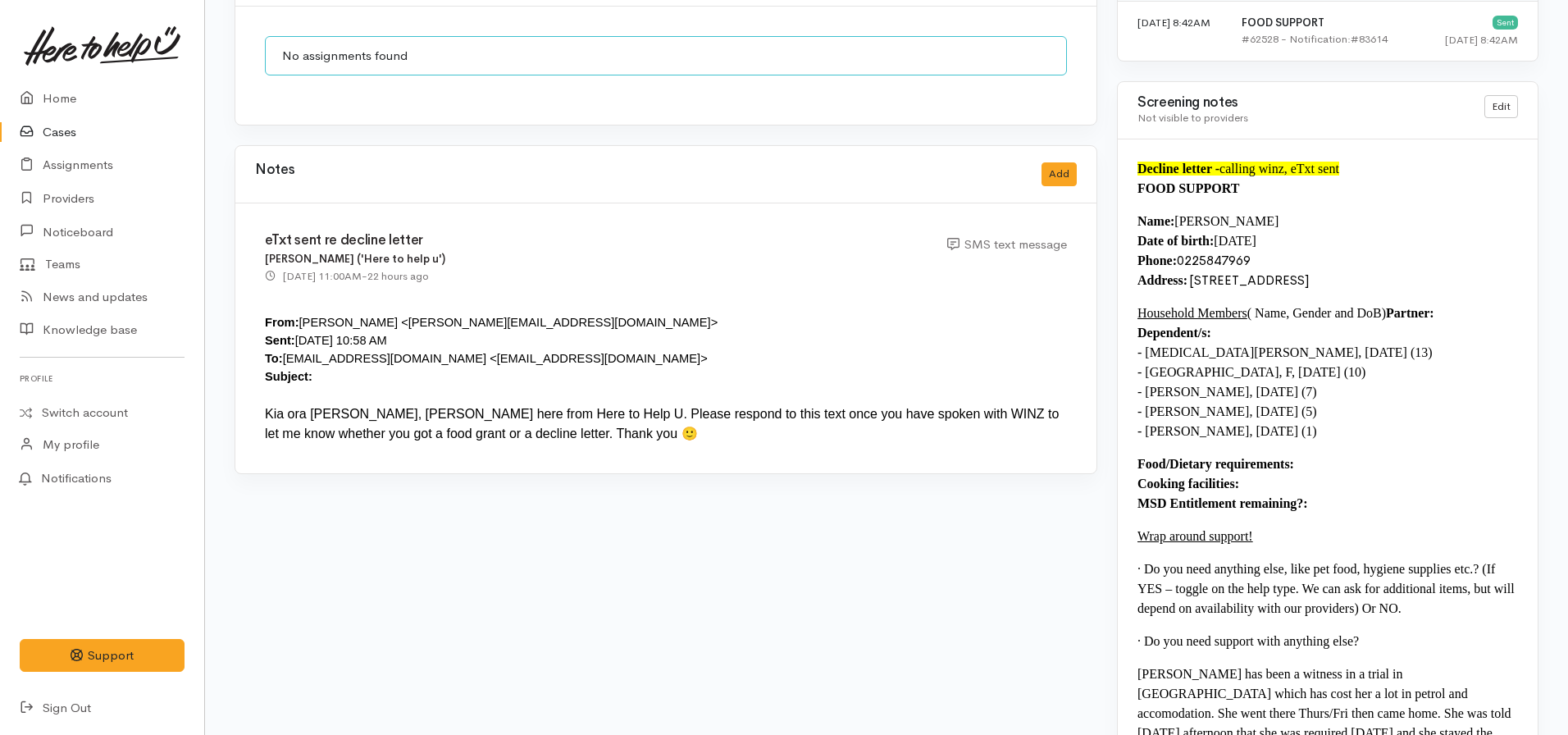
scroll to position [1231, 0]
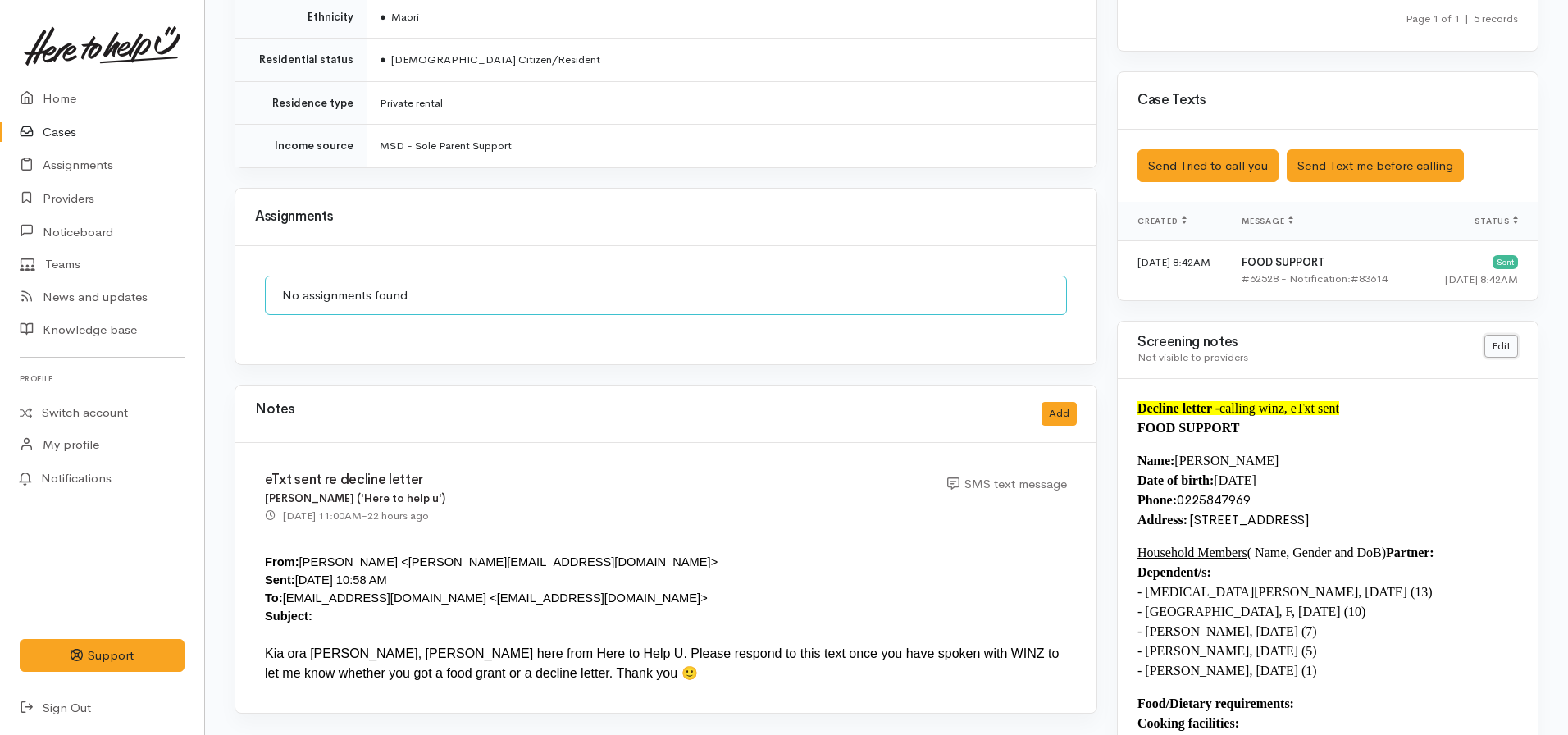
click at [1511, 339] on link "Edit" at bounding box center [1501, 347] width 34 height 24
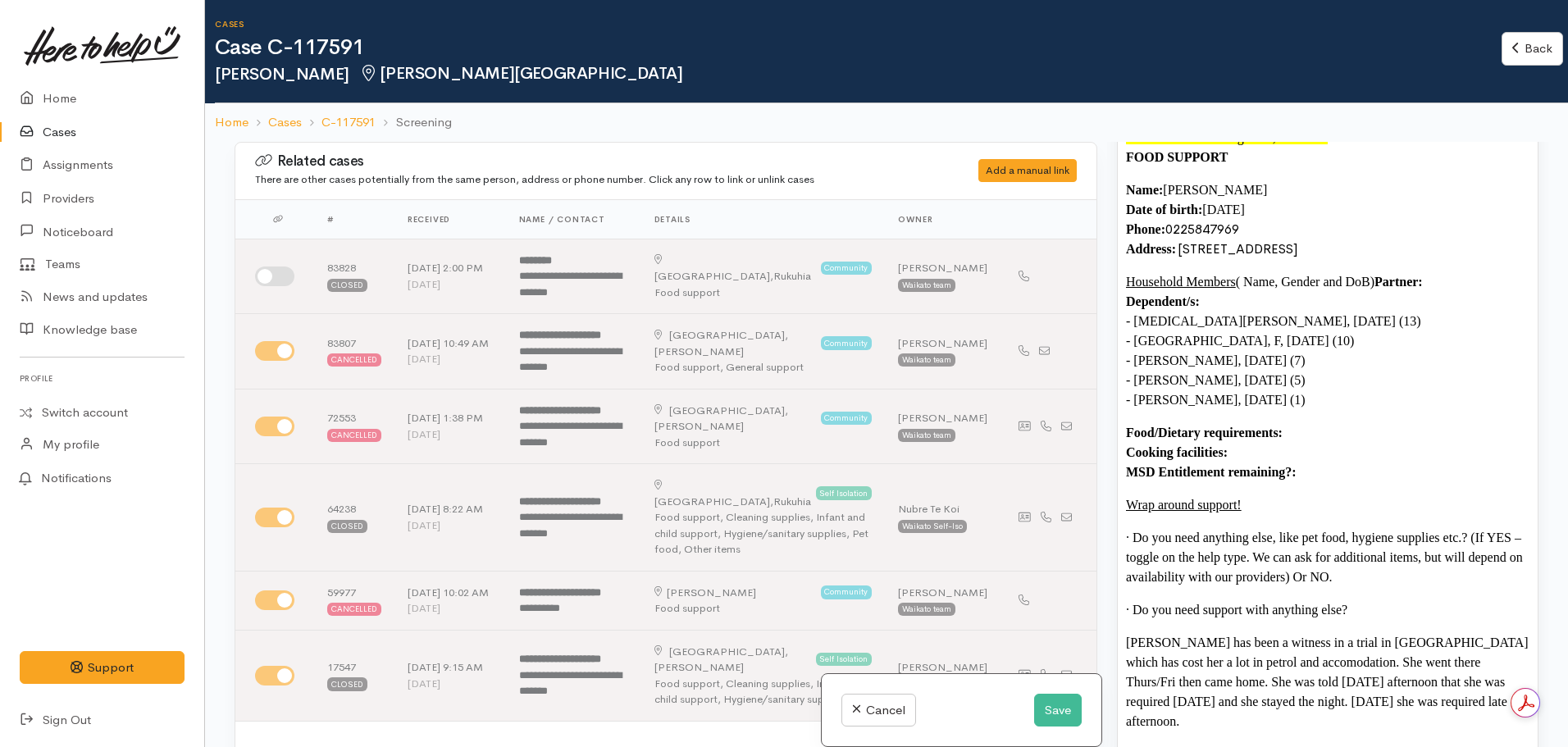
scroll to position [984, 0]
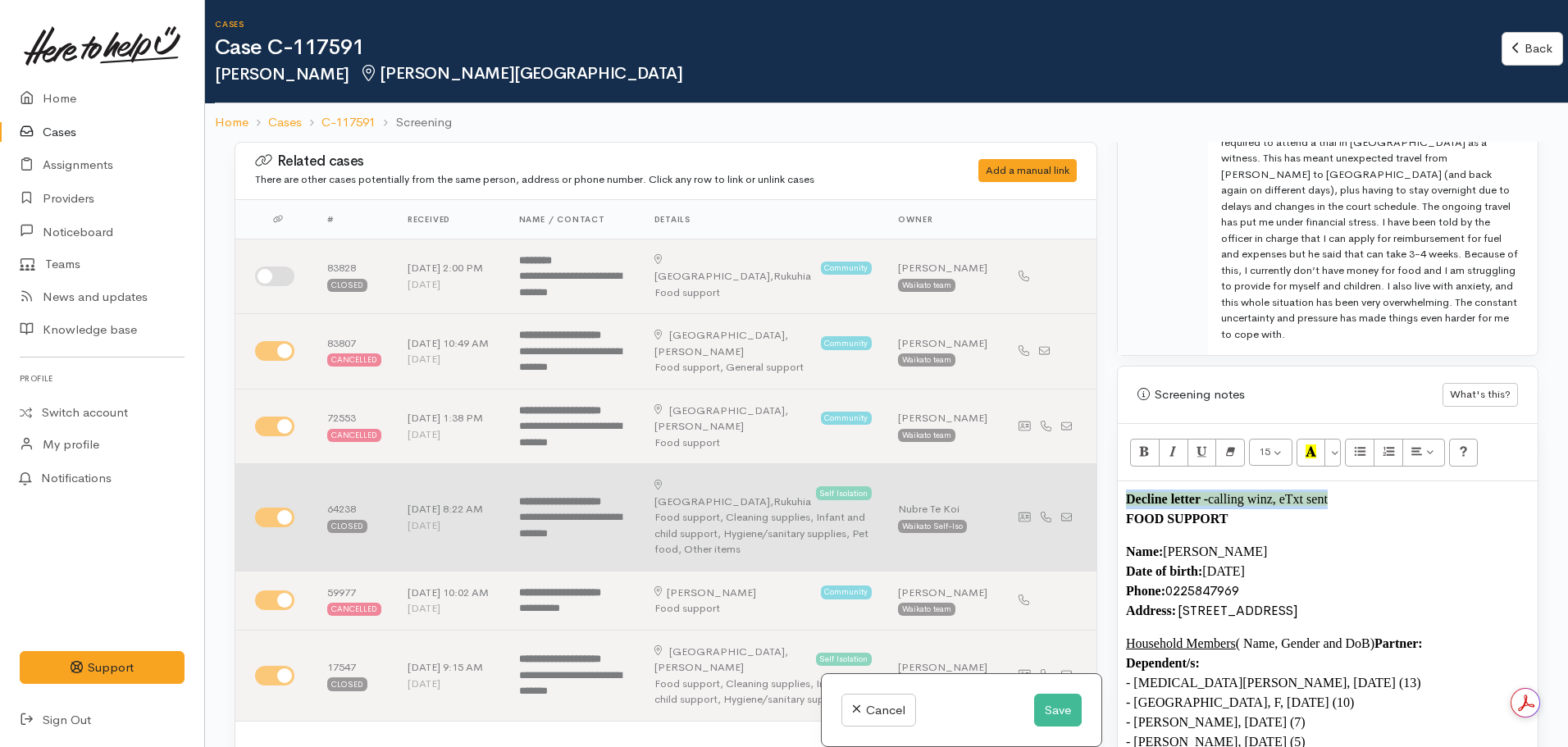
drag, startPoint x: 1298, startPoint y: 481, endPoint x: 1047, endPoint y: 464, distance: 251.6
click at [1047, 464] on div "Related cases There are other cases potentially from the same person, address o…" at bounding box center [886, 515] width 1324 height 747
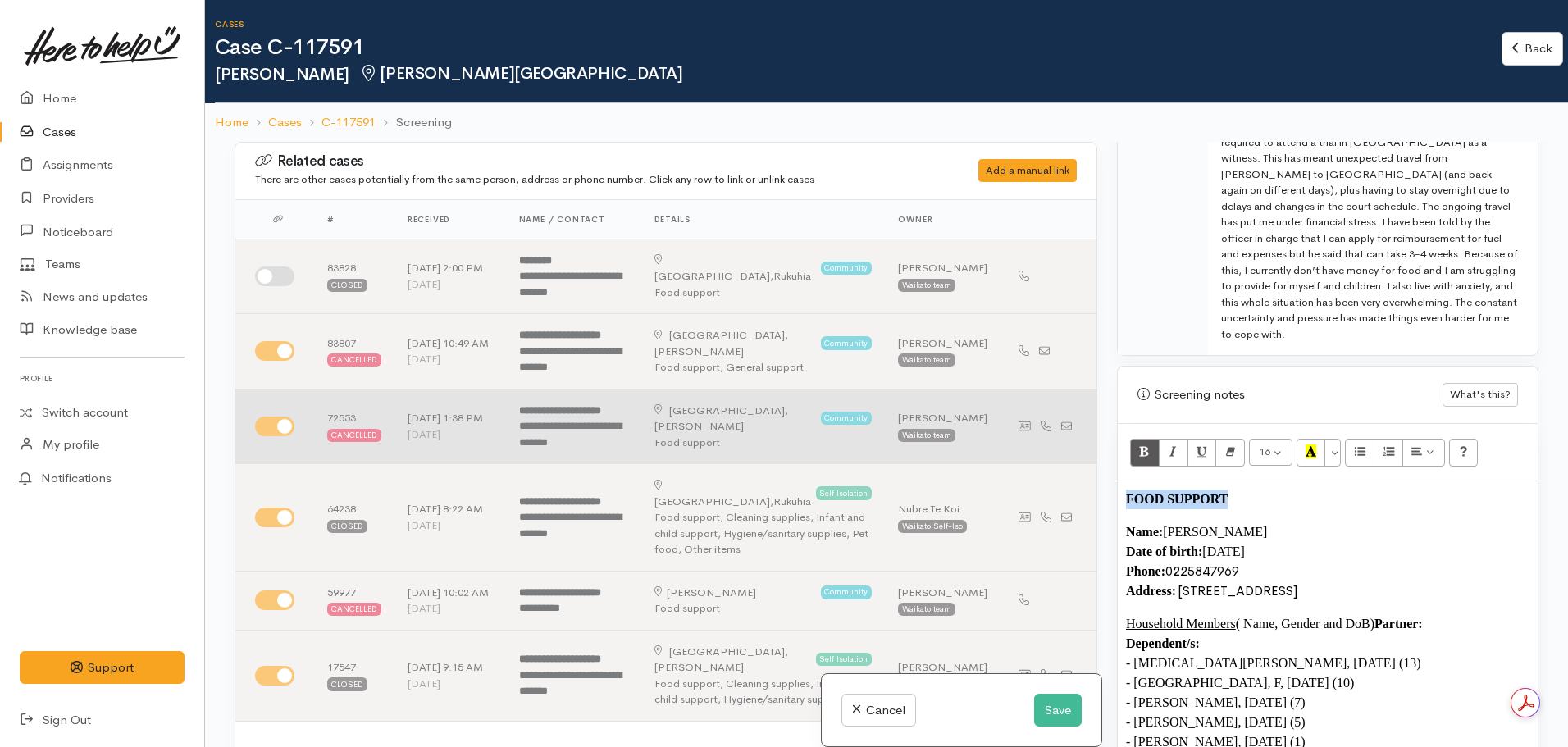
drag, startPoint x: 1244, startPoint y: 455, endPoint x: 1086, endPoint y: 452, distance: 158.0
click at [1086, 453] on div "Related cases There are other cases potentially from the same person, address o…" at bounding box center [886, 515] width 1324 height 747
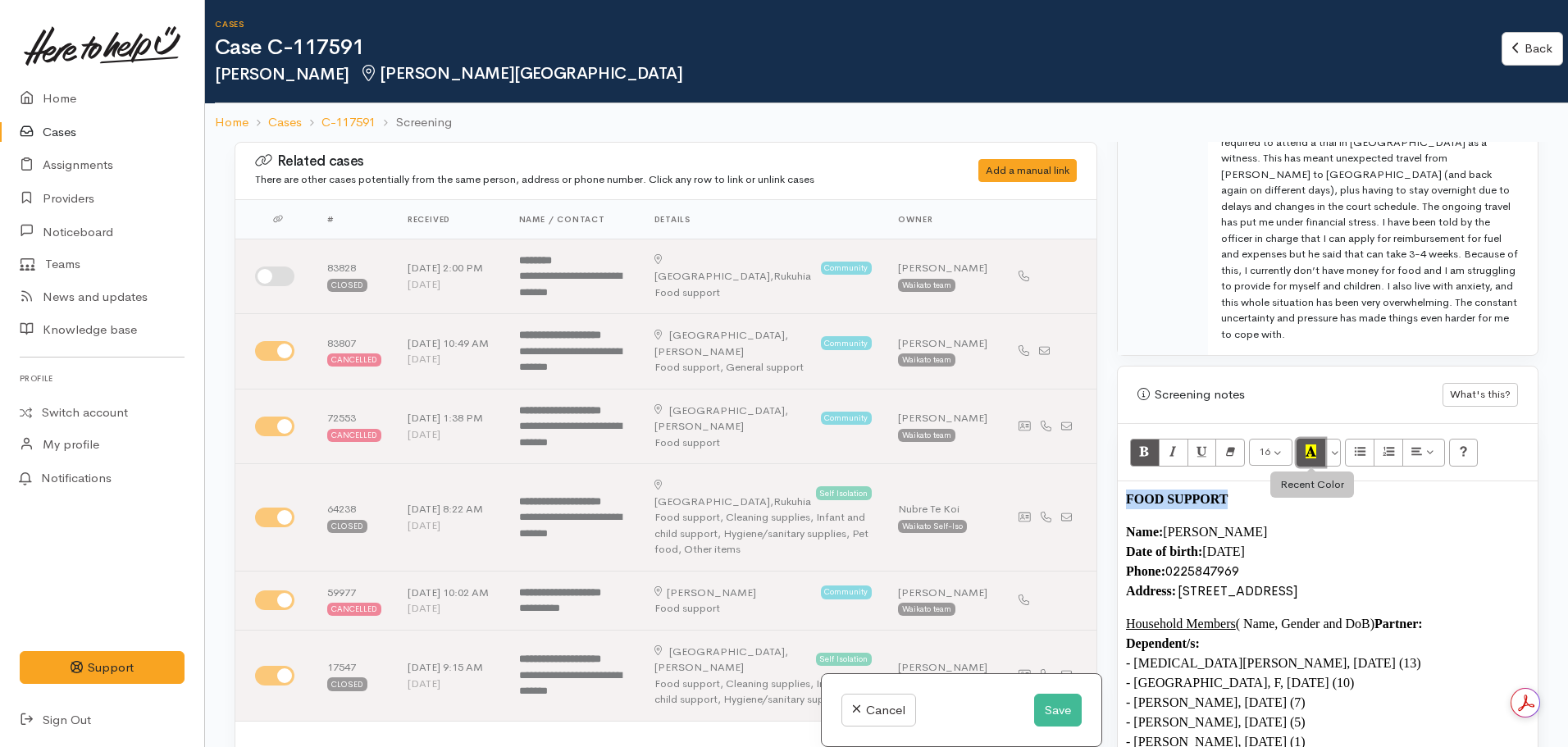
click at [1300, 439] on button "Recent Color" at bounding box center [1312, 453] width 30 height 28
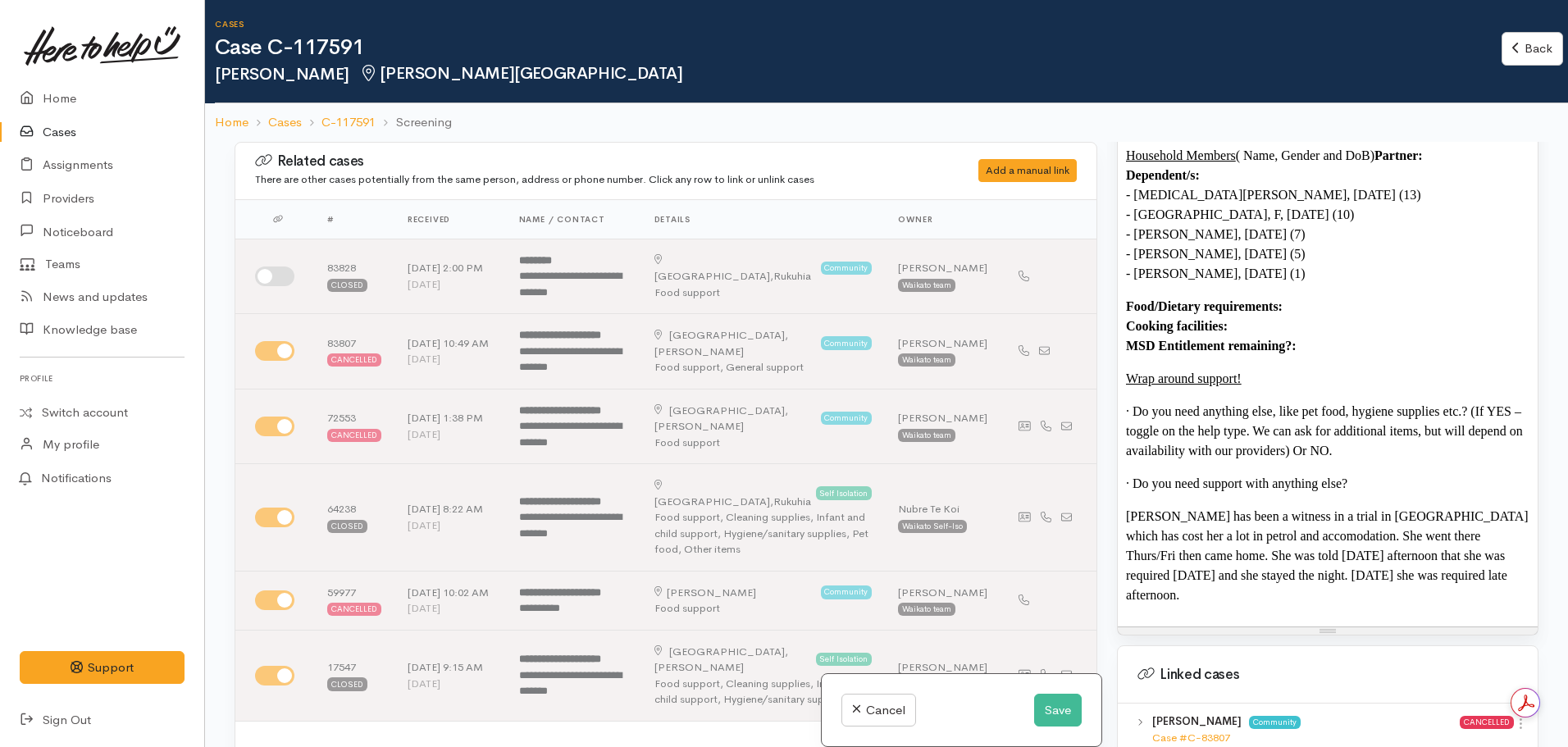
scroll to position [1312, 0]
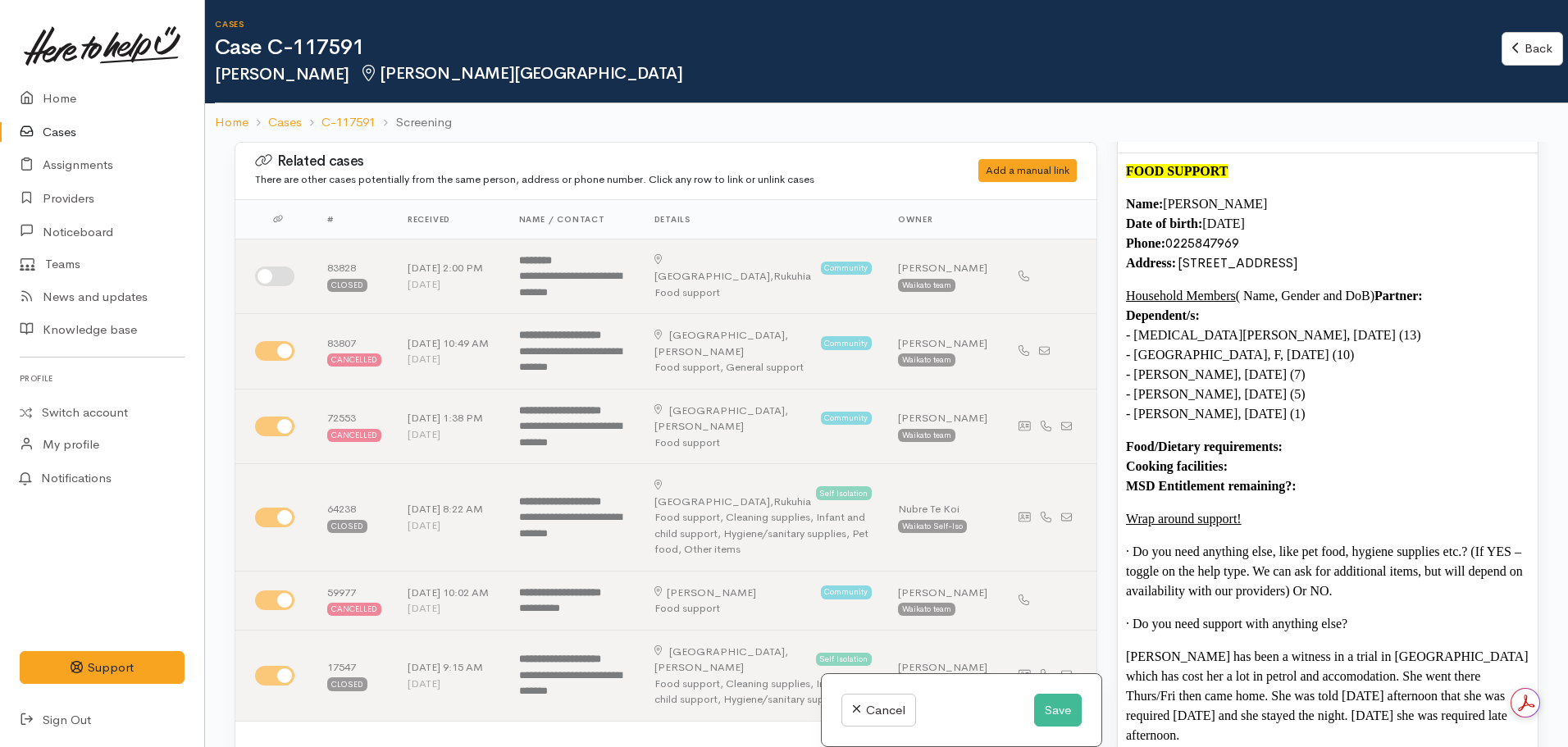
click at [1339, 440] on p "Food/Dietary requirements: Cooking facilities: MSD Entitlement remaining?:" at bounding box center [1328, 466] width 403 height 59
click at [1321, 446] on p "Food/Dietary requirements: Cooking facilities: MSD Entitlement remaining?:" at bounding box center [1328, 466] width 403 height 59
click at [1270, 438] on p "Food/Dietary requirements: Cooking facilities: MSD Entitlement remaining?: Has …" at bounding box center [1328, 466] width 403 height 59
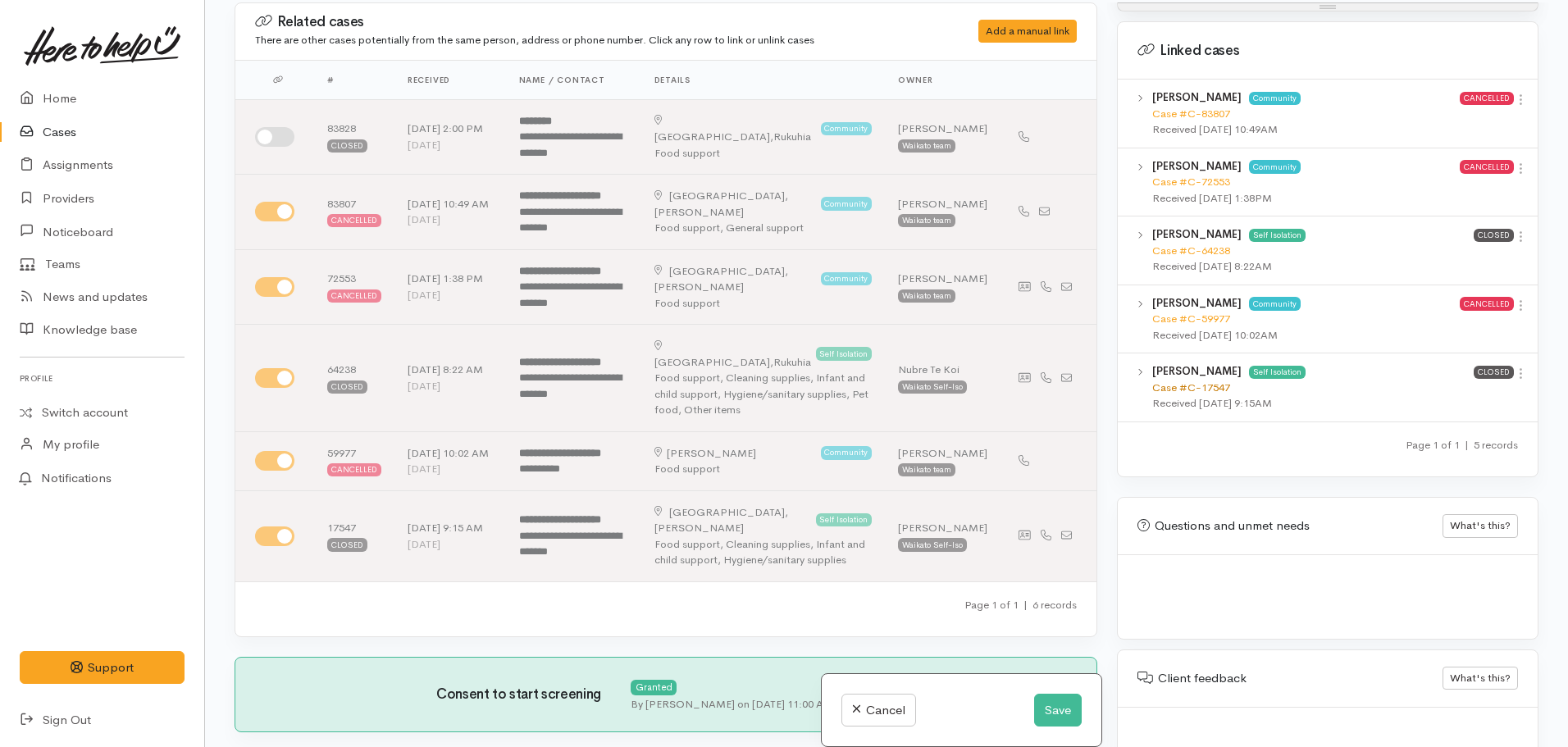
scroll to position [0, 0]
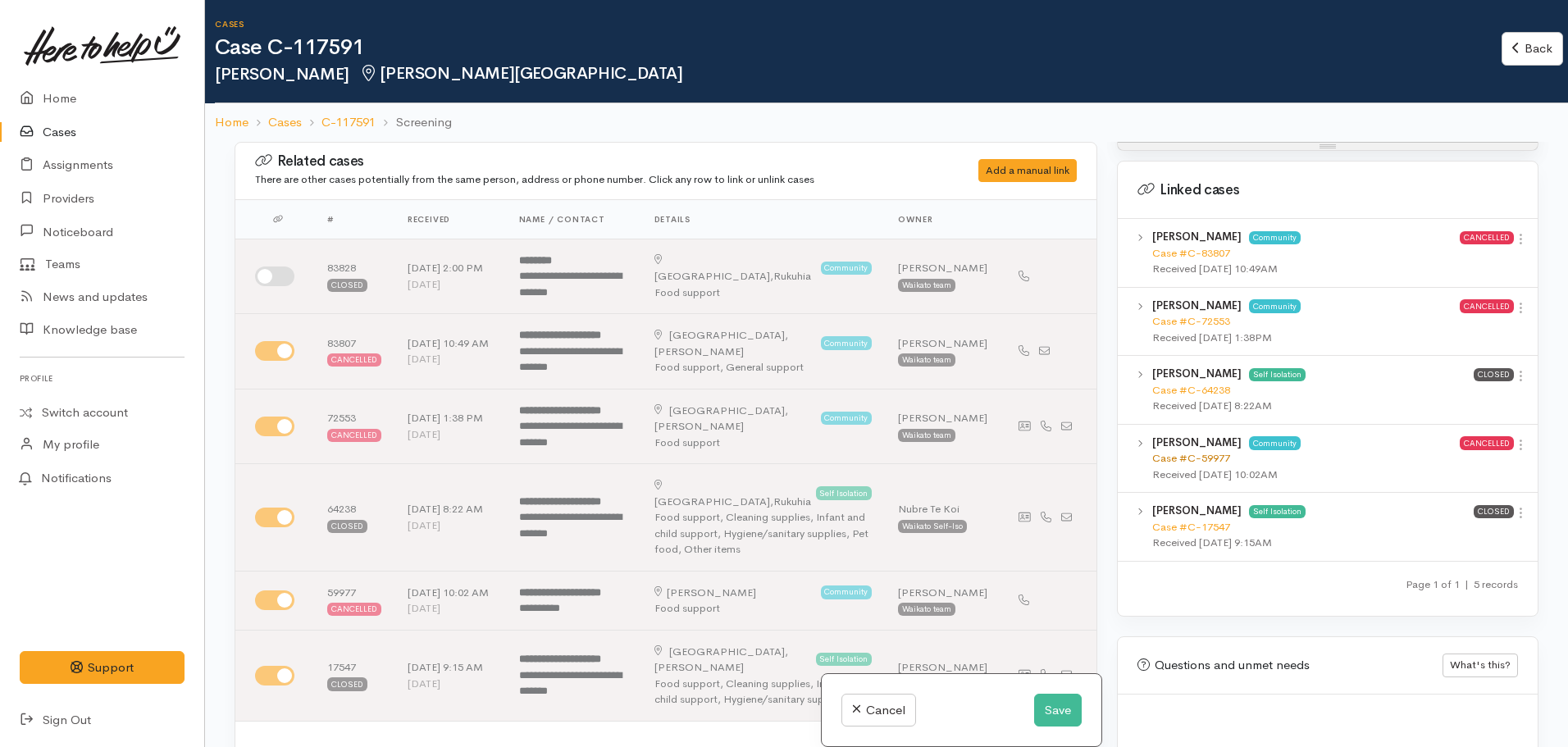
click at [1217, 451] on link "Case #C-59977" at bounding box center [1192, 457] width 78 height 14
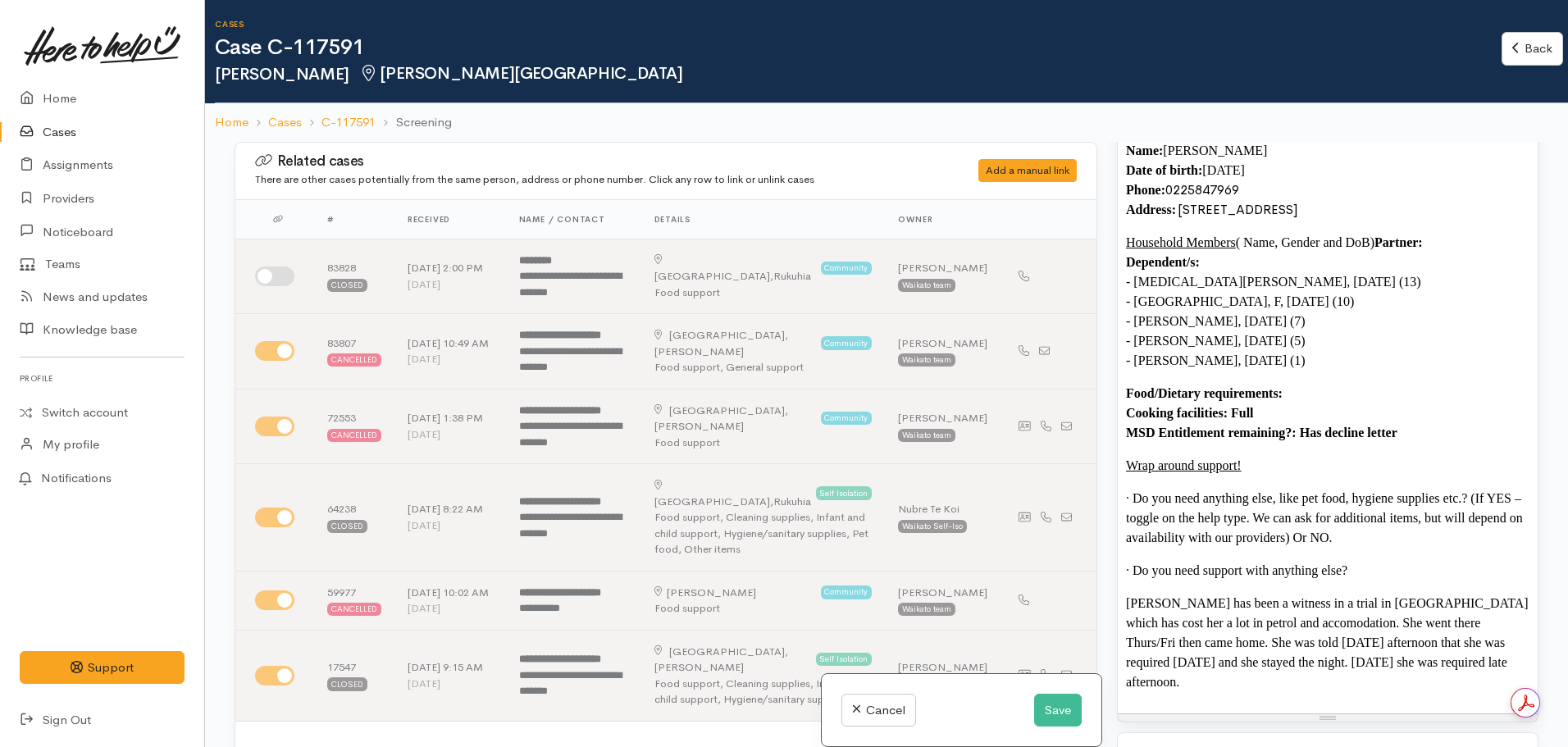
scroll to position [1117, 0]
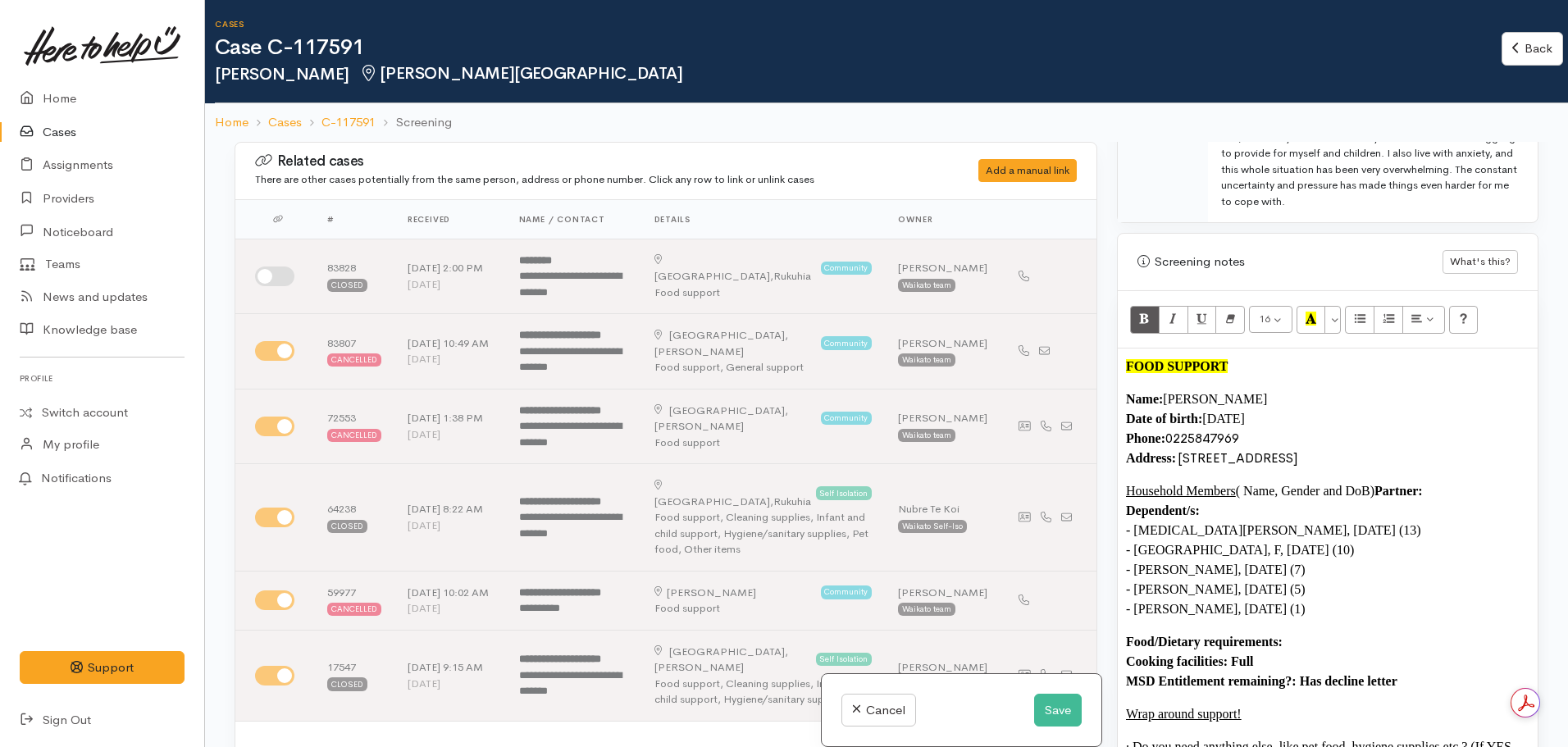
click at [1332, 632] on p "Food/Dietary requirements: Cooking facilities: Full MSD Entitlement remaining?:…" at bounding box center [1328, 661] width 403 height 59
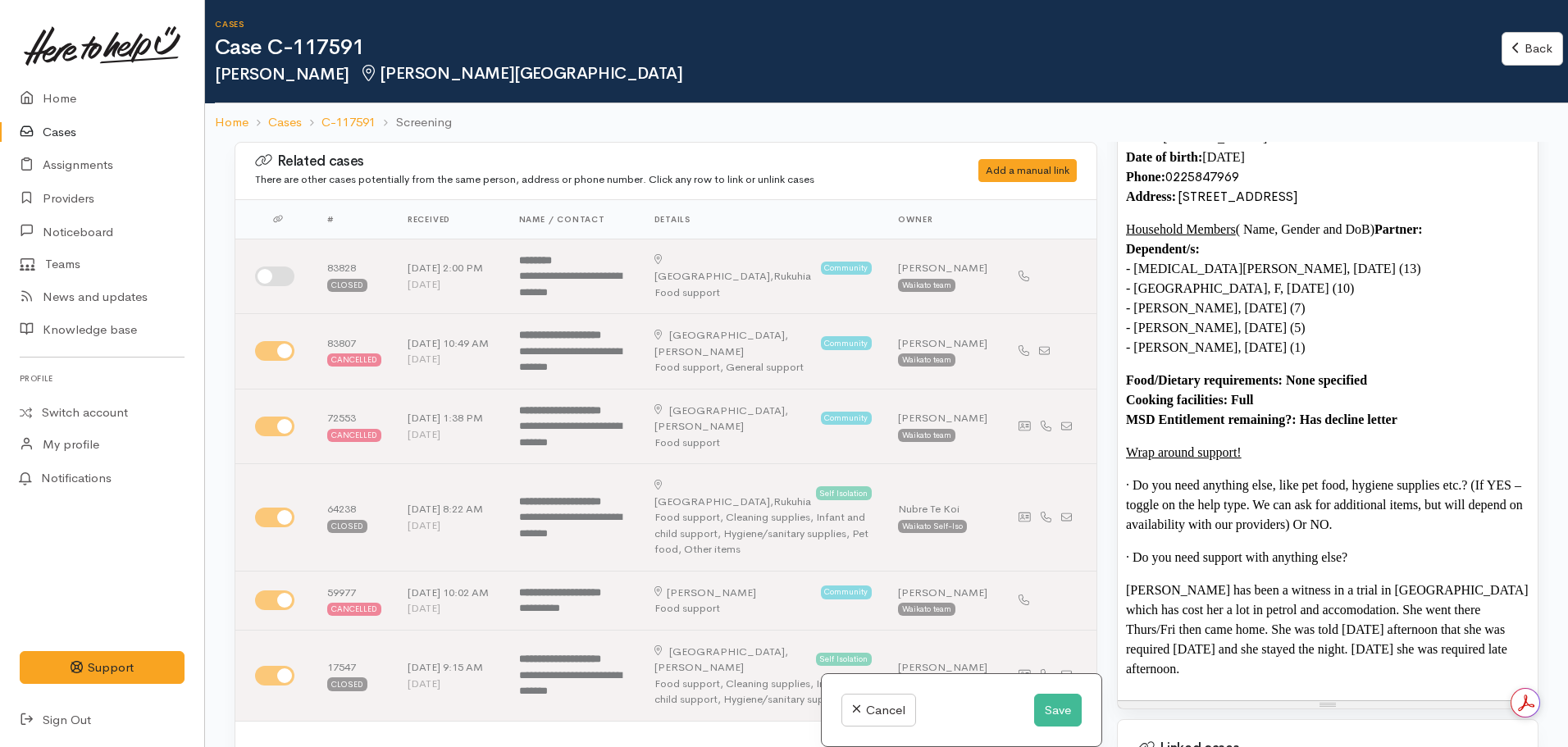
scroll to position [1445, 0]
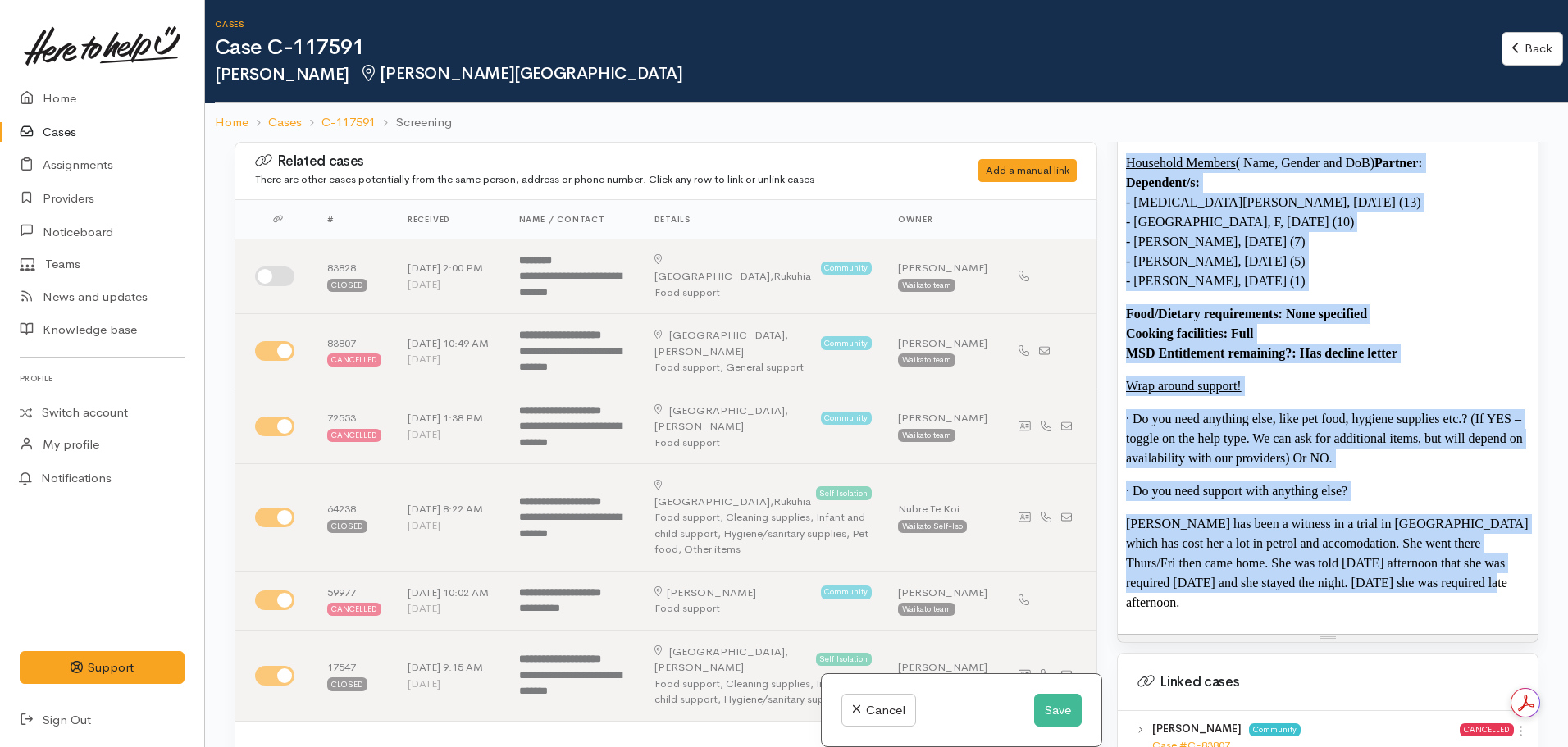
copy div "FOOD SUPPORT Name: Kaela Ivory-taranaki Date of birth: 01/10/1994 Phone:  02258…"
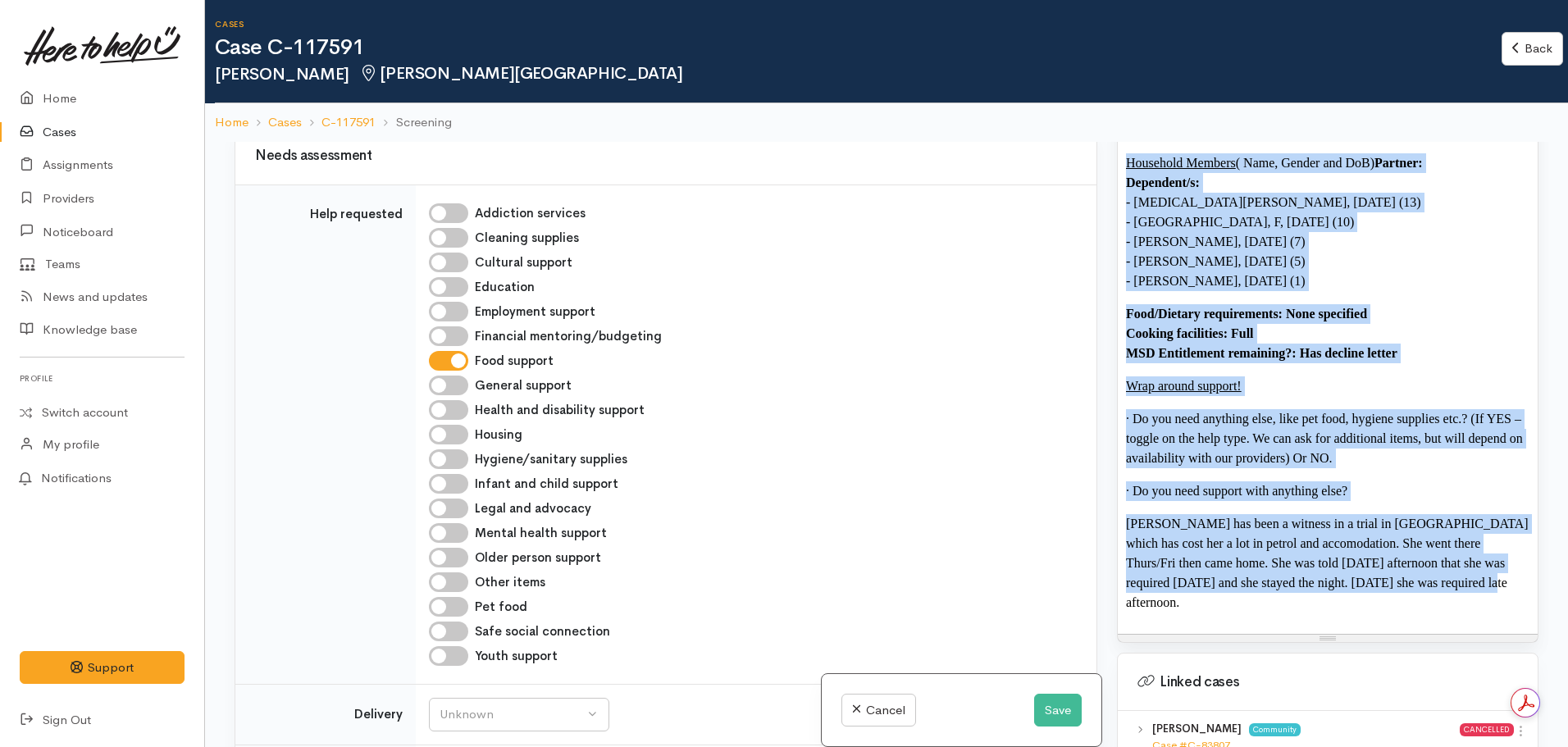
scroll to position [1476, 0]
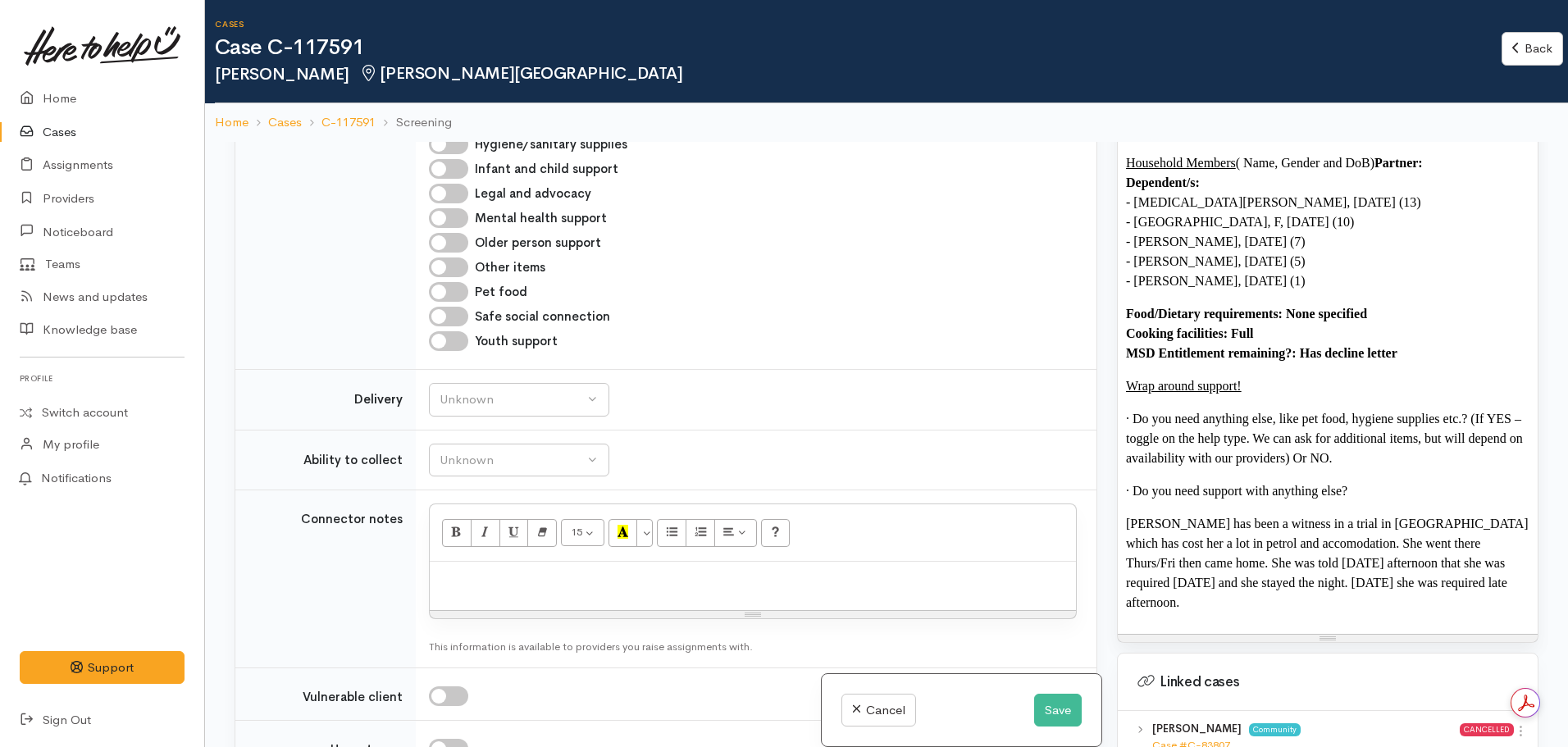
click at [490, 542] on div "15 8 9 10 11 12 14 18 24 36 Background Color Transparent Select #ffff00 Text Co…" at bounding box center [753, 533] width 647 height 58
click at [504, 570] on p at bounding box center [753, 579] width 630 height 19
paste div
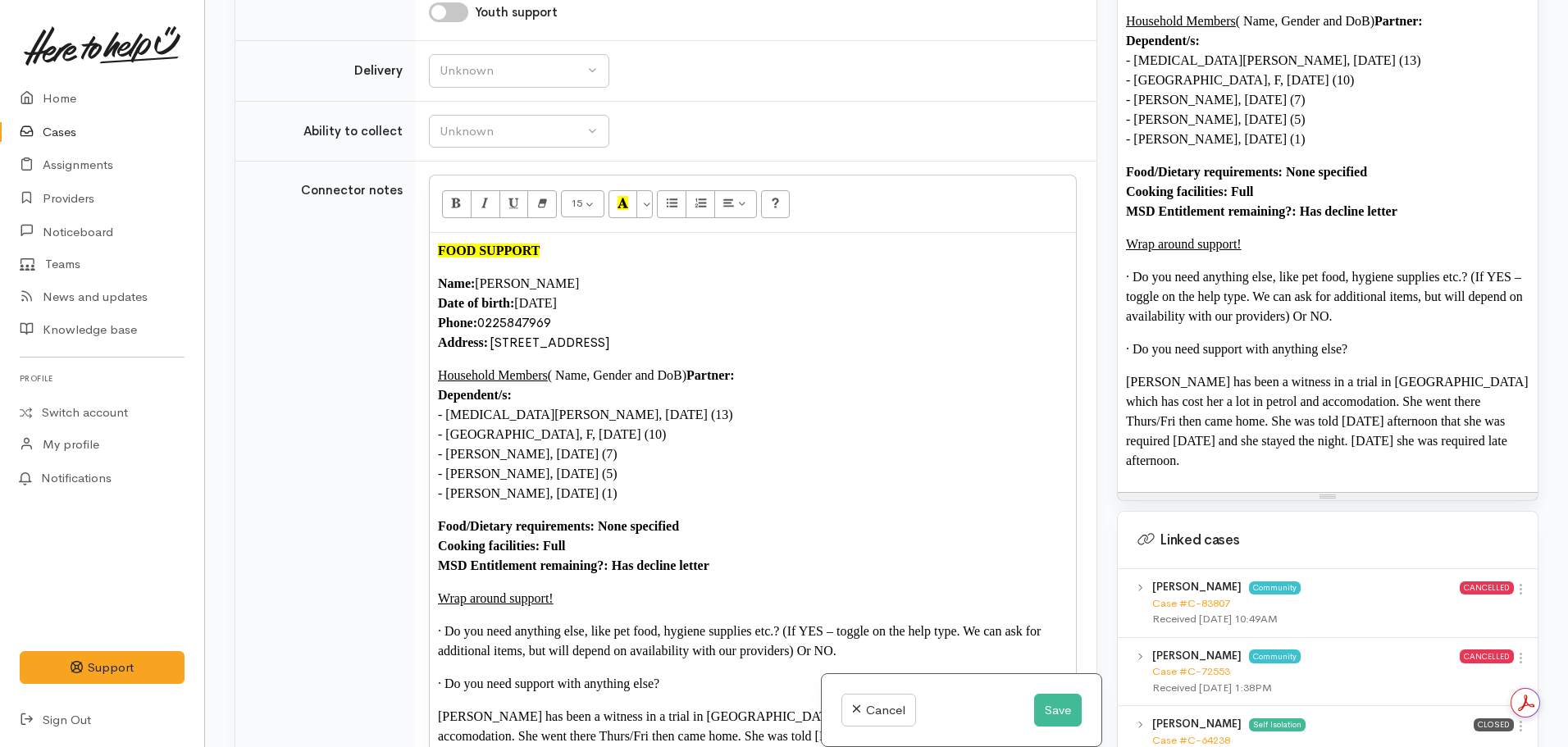
scroll to position [1990, 0]
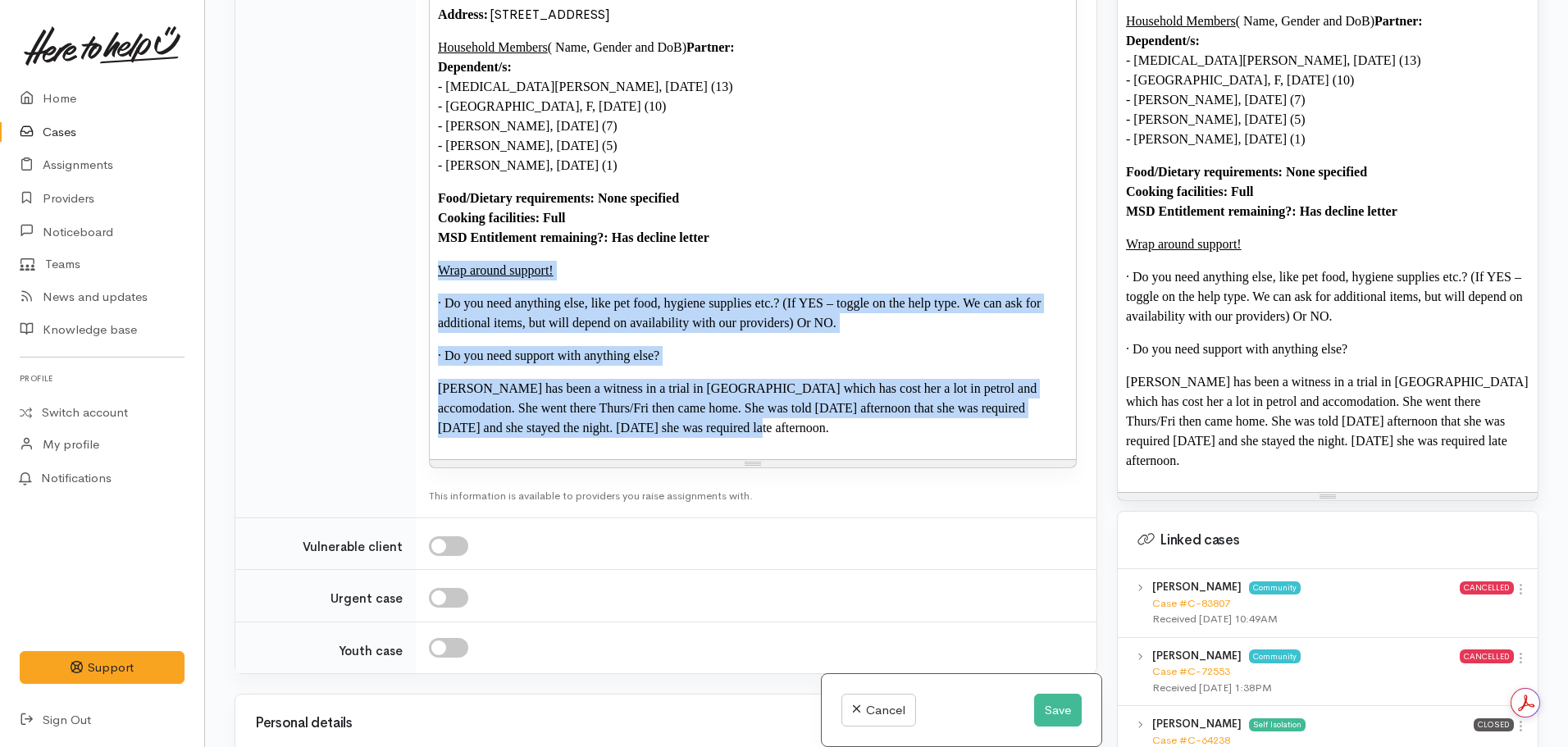
drag, startPoint x: 431, startPoint y: 251, endPoint x: 783, endPoint y: 425, distance: 392.7
click at [779, 425] on div "FOOD SUPPORT Name: Kaela Ivory-taranaki Date of birth: 01/10/1994 Phone:  02258…" at bounding box center [753, 182] width 647 height 554
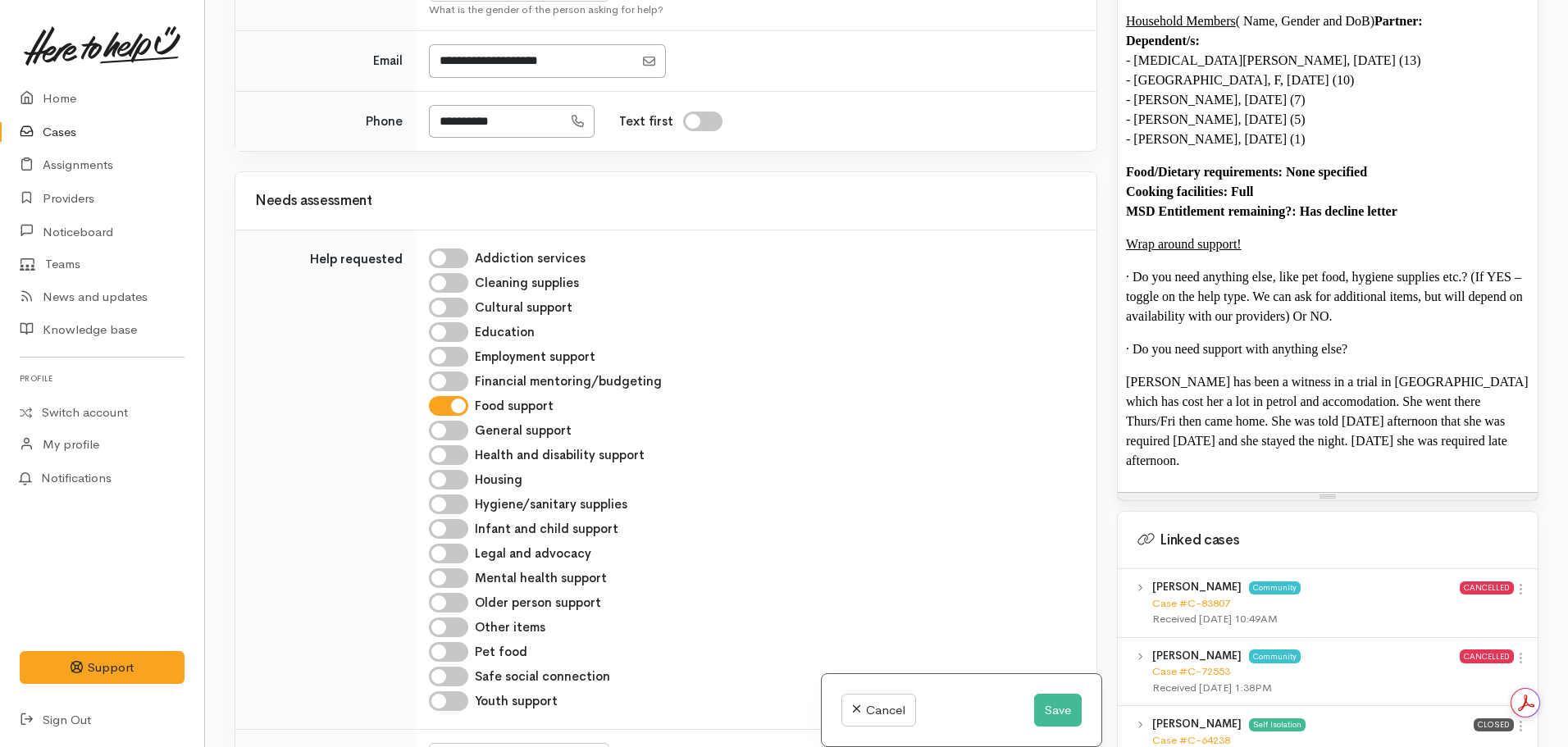
scroll to position [975, 0]
click at [1034, 705] on button "Save" at bounding box center [1057, 711] width 48 height 34
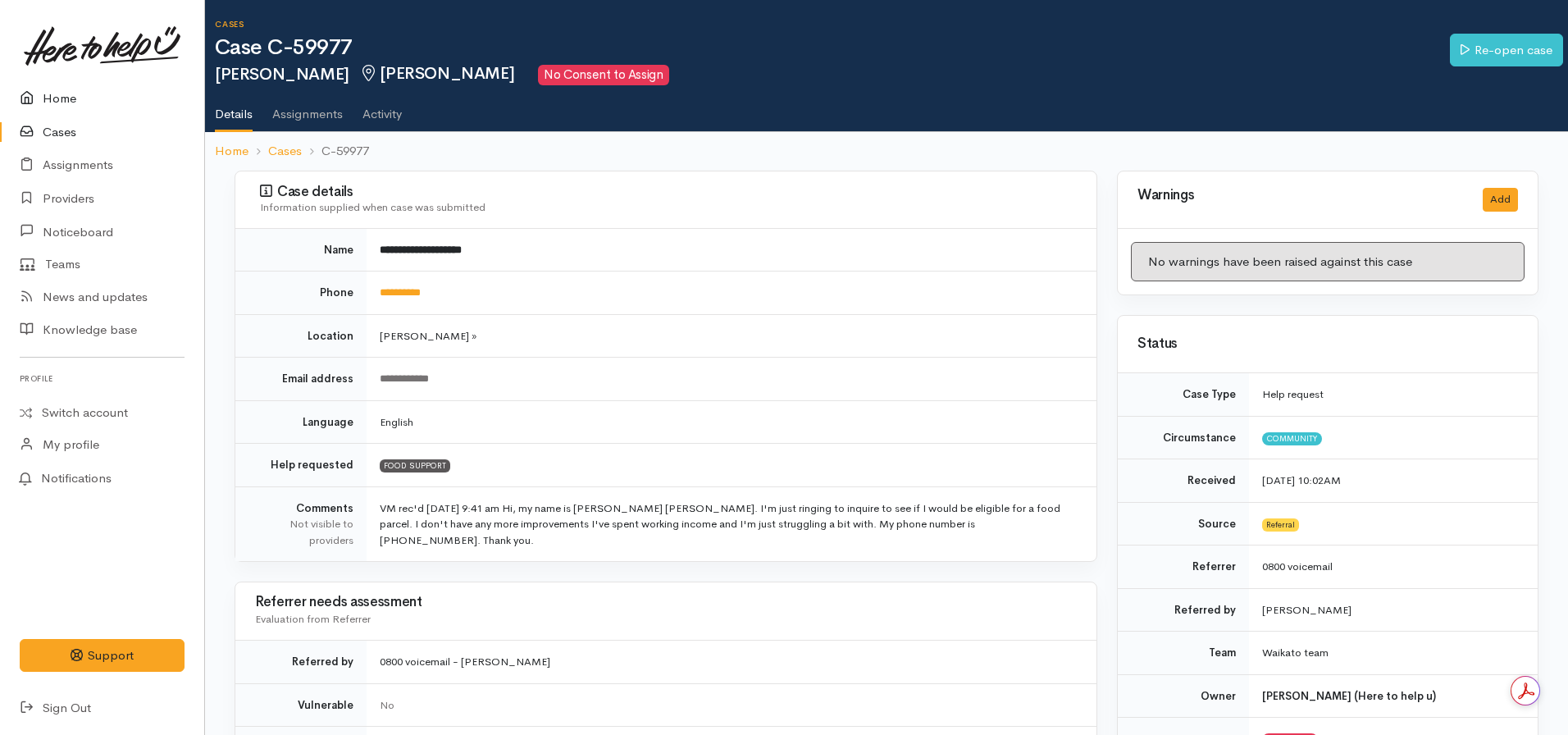
click at [62, 96] on link "Home" at bounding box center [102, 99] width 204 height 34
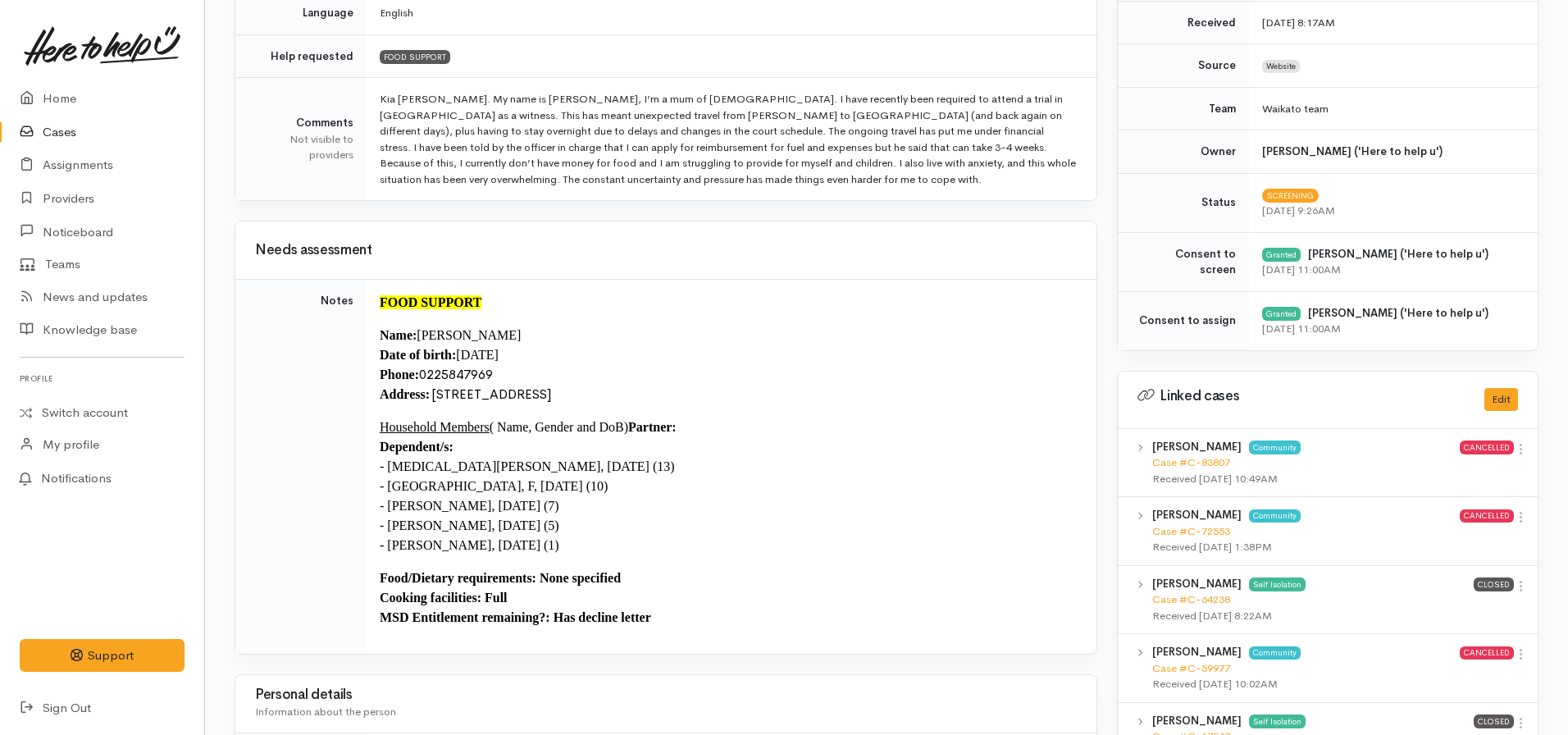
scroll to position [315, 0]
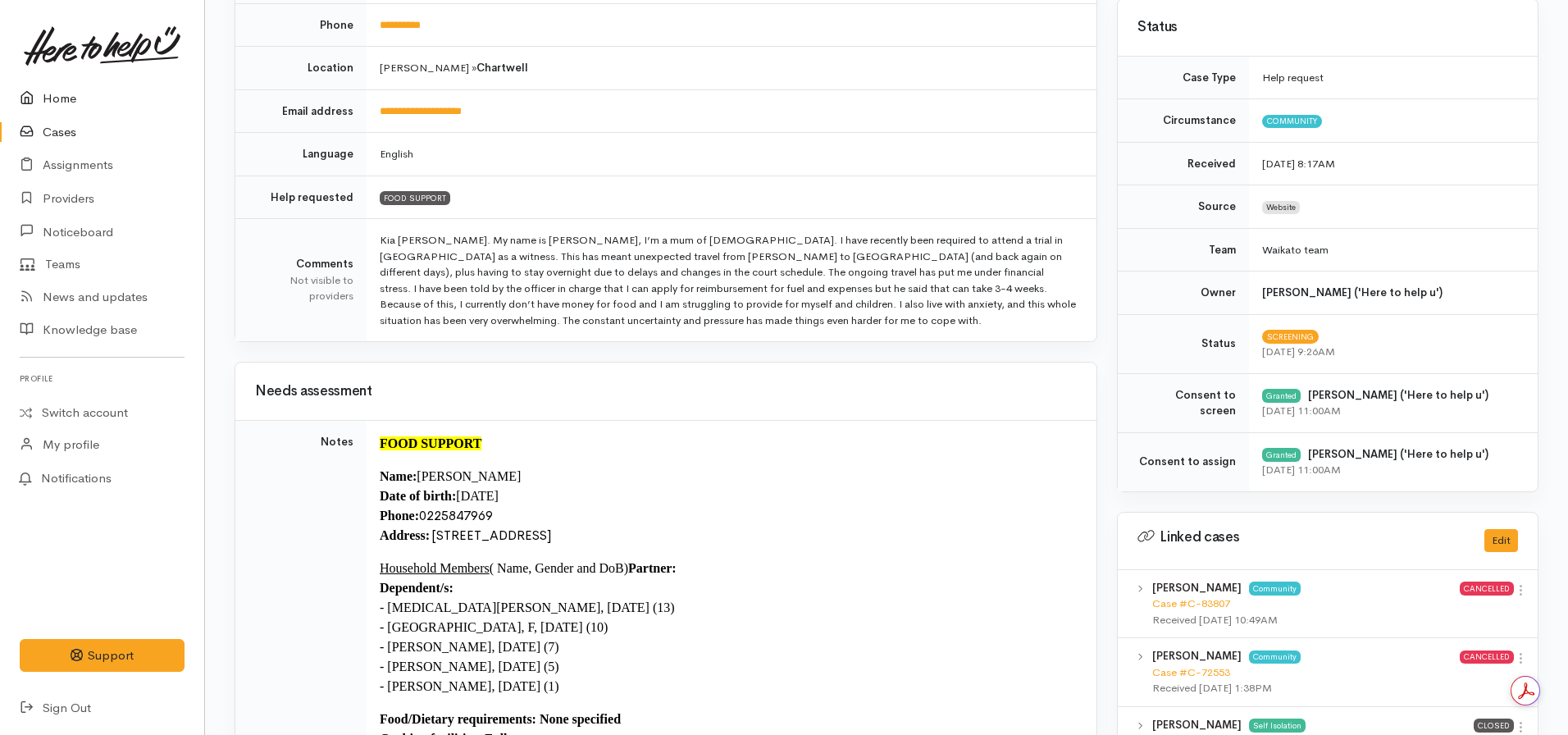
click at [65, 101] on link "Home" at bounding box center [102, 99] width 204 height 34
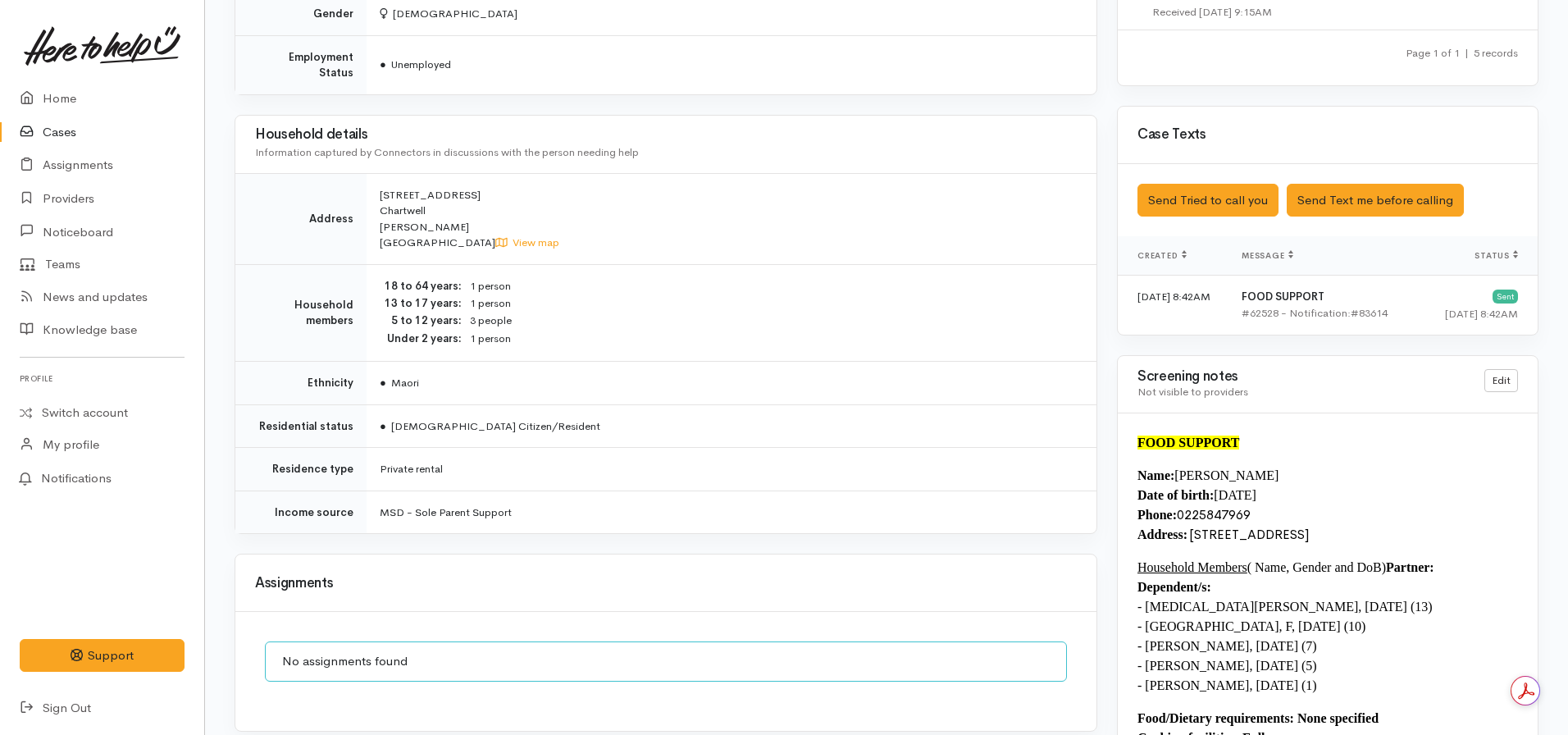
scroll to position [1545, 0]
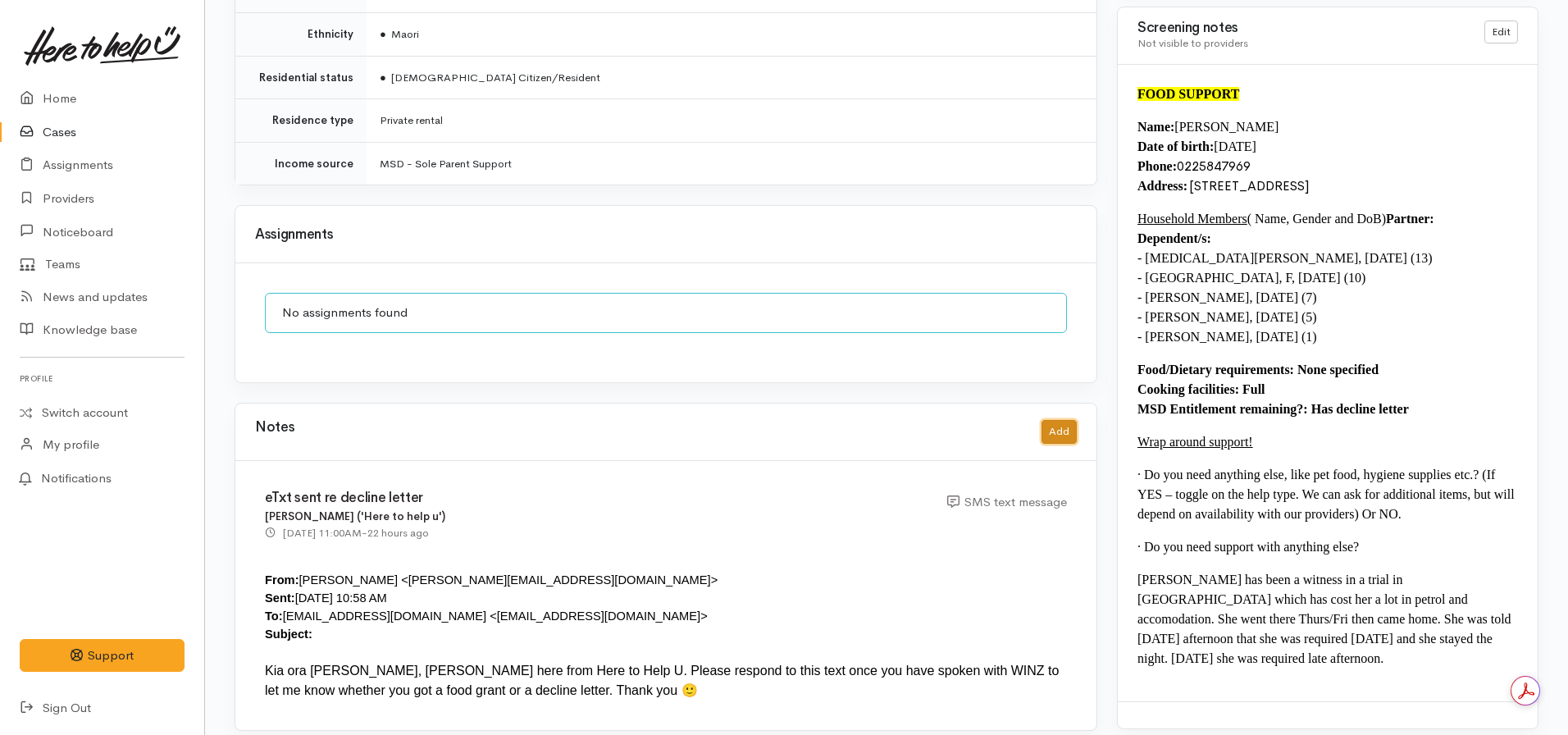
click at [1068, 420] on button "Add" at bounding box center [1059, 432] width 35 height 24
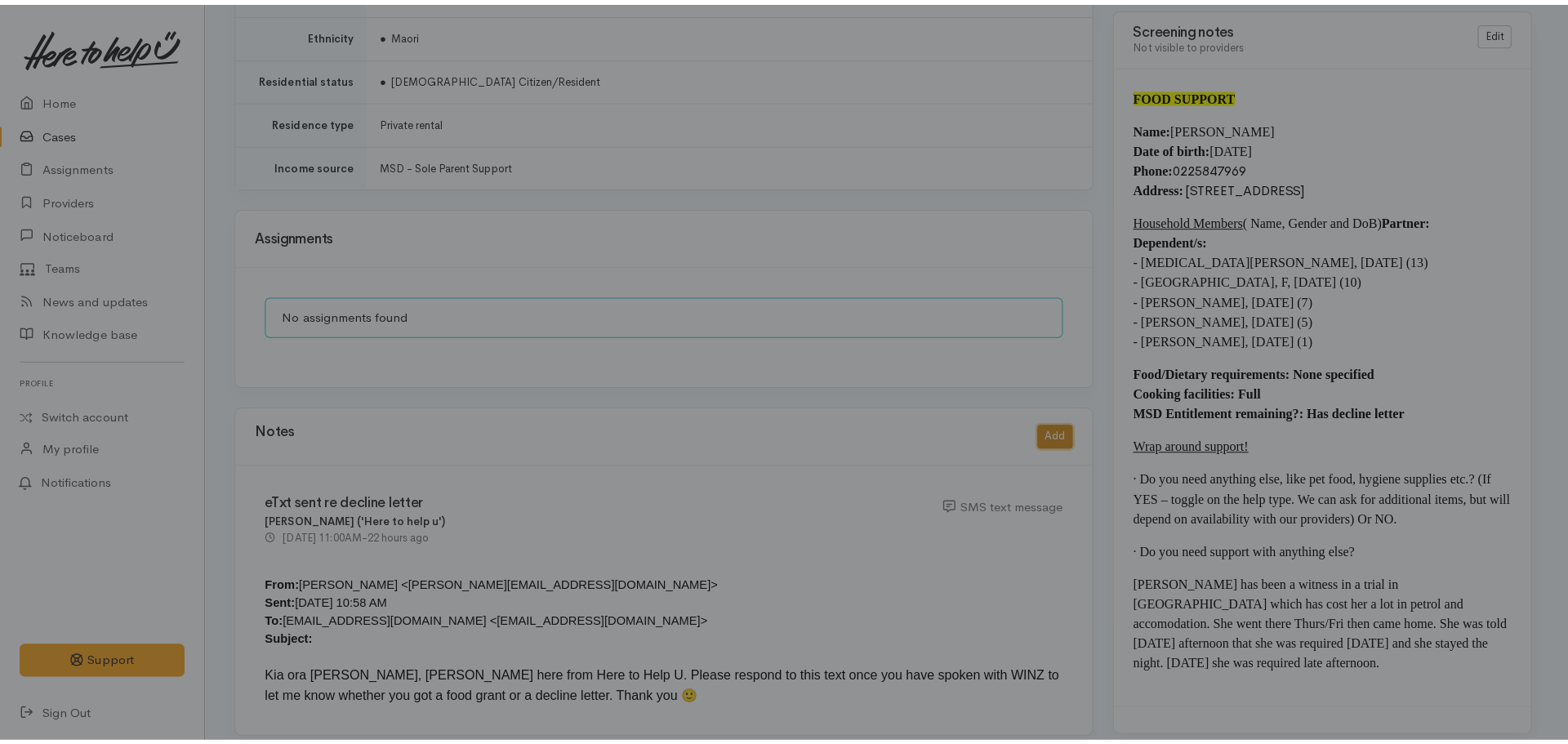
scroll to position [1526, 0]
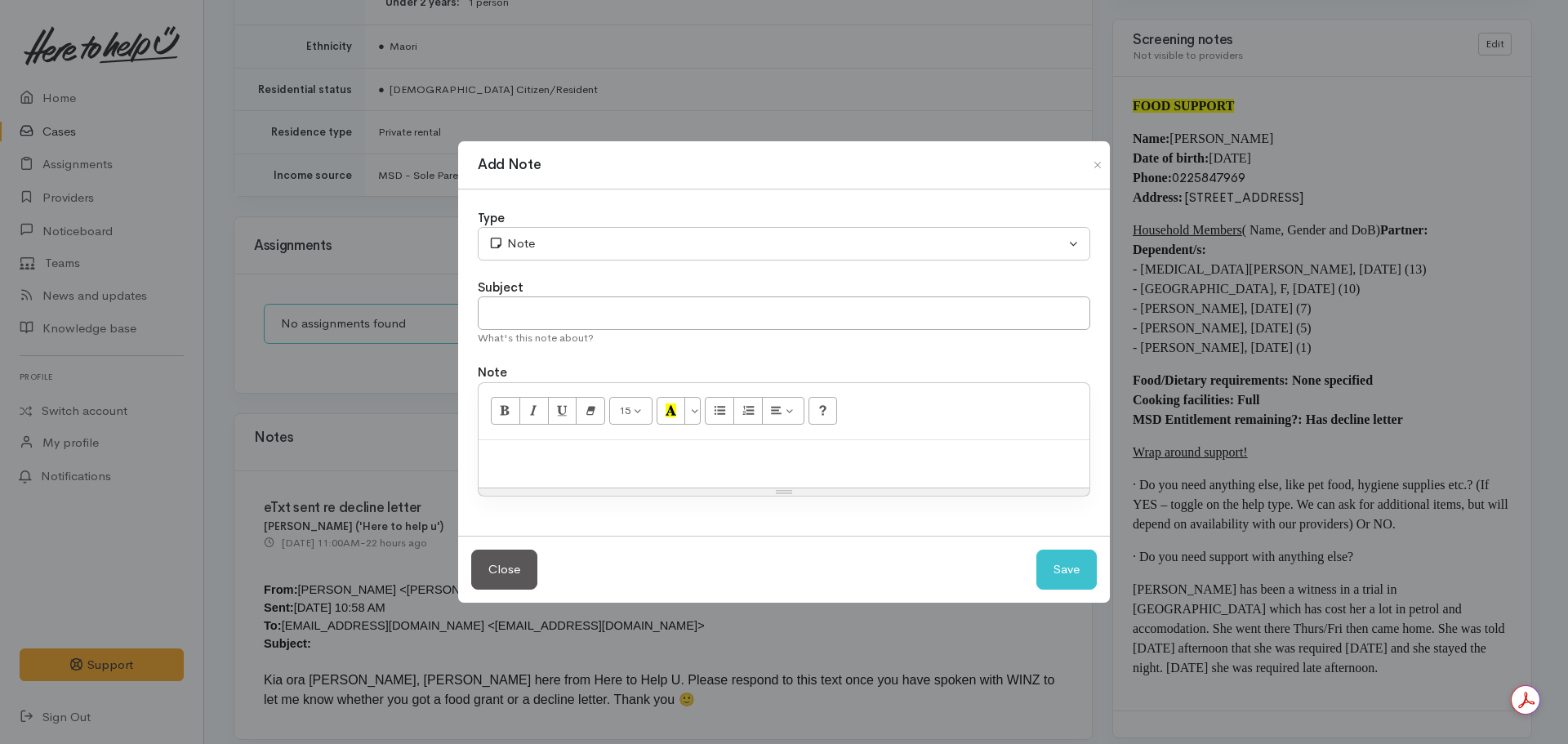
click at [573, 457] on p at bounding box center [784, 457] width 595 height 19
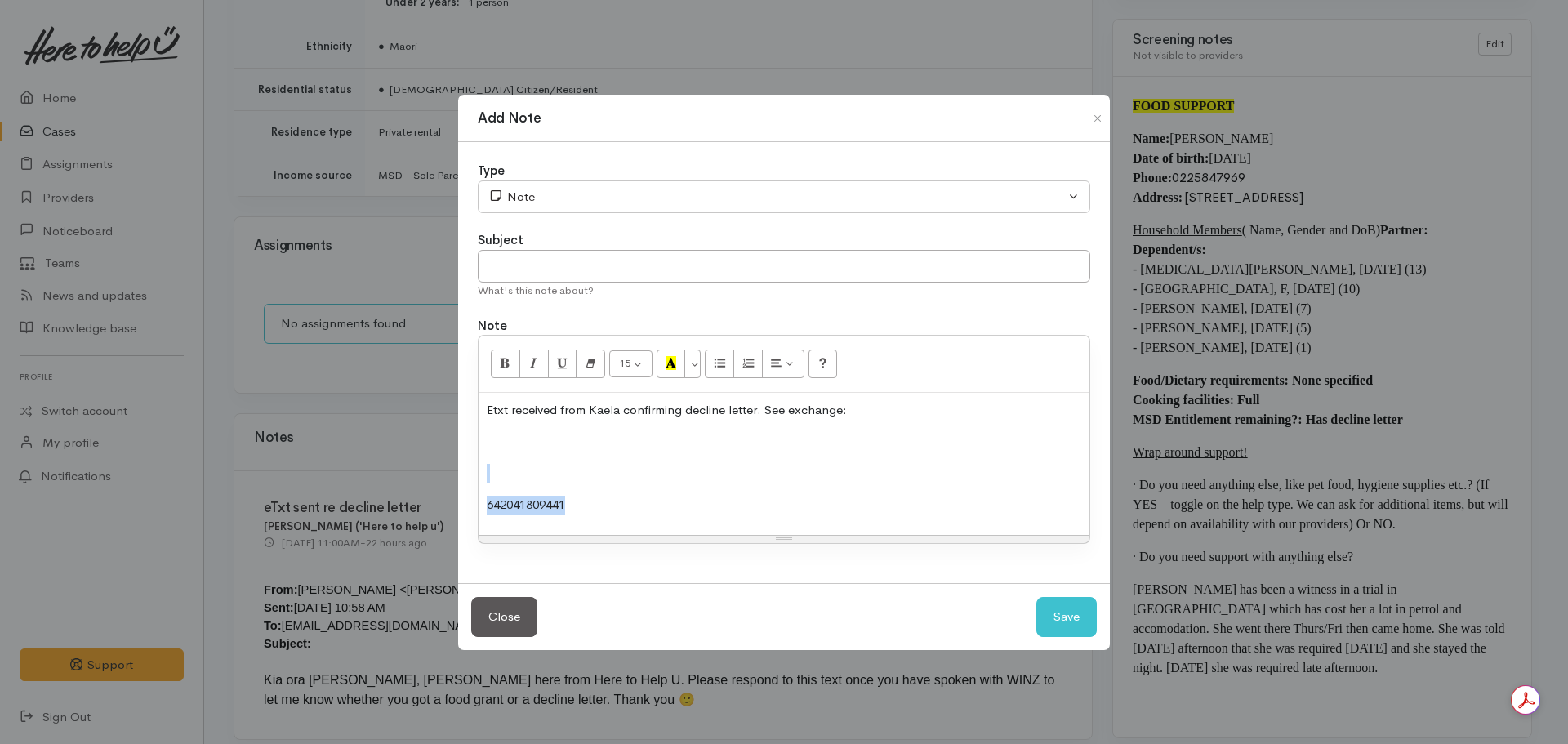
drag, startPoint x: 647, startPoint y: 511, endPoint x: 474, endPoint y: 457, distance: 181.2
click at [474, 457] on div "Type Correspondence Discussion Email Note Phone call SMS text message Note Subj…" at bounding box center [784, 362] width 652 height 441
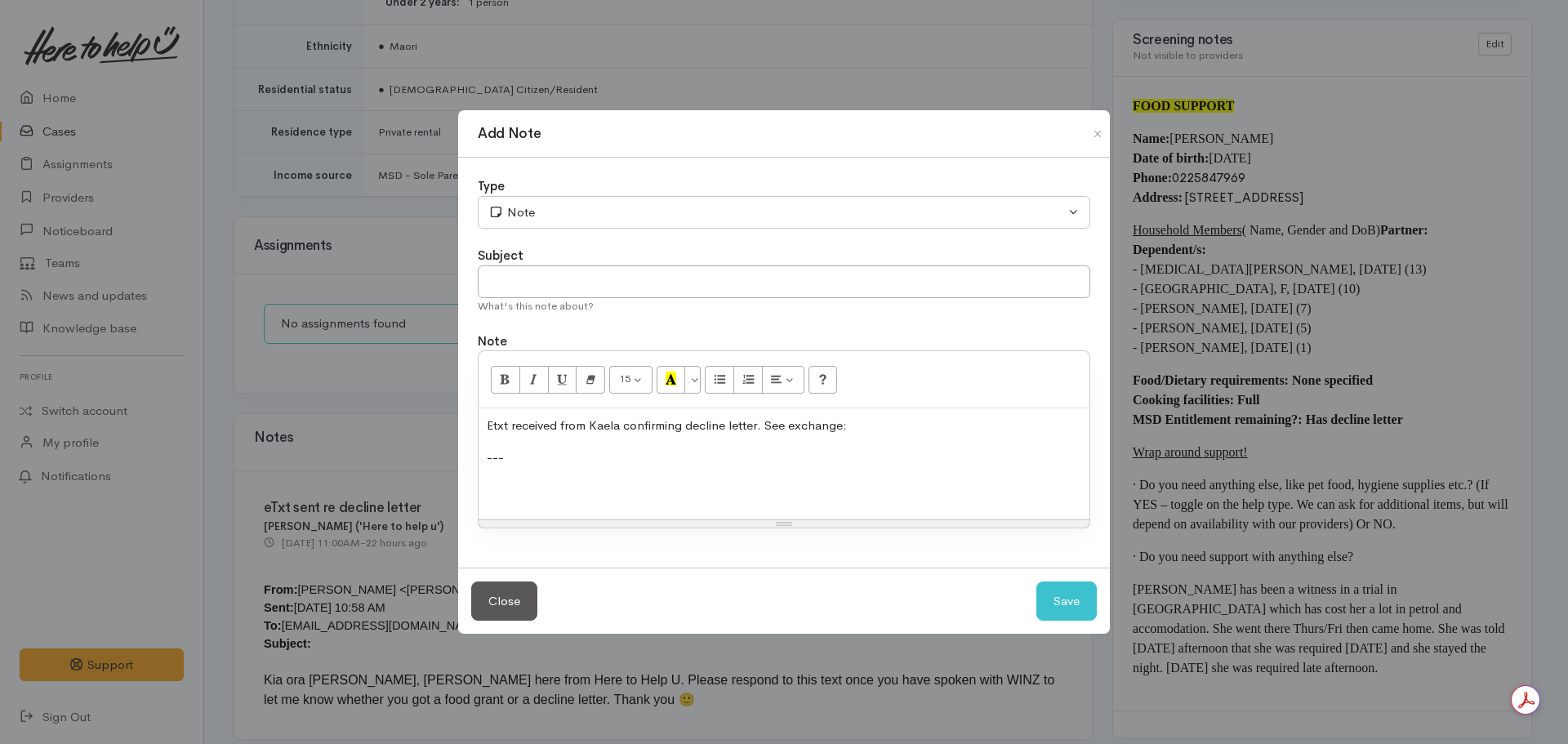
scroll to position [124, 0]
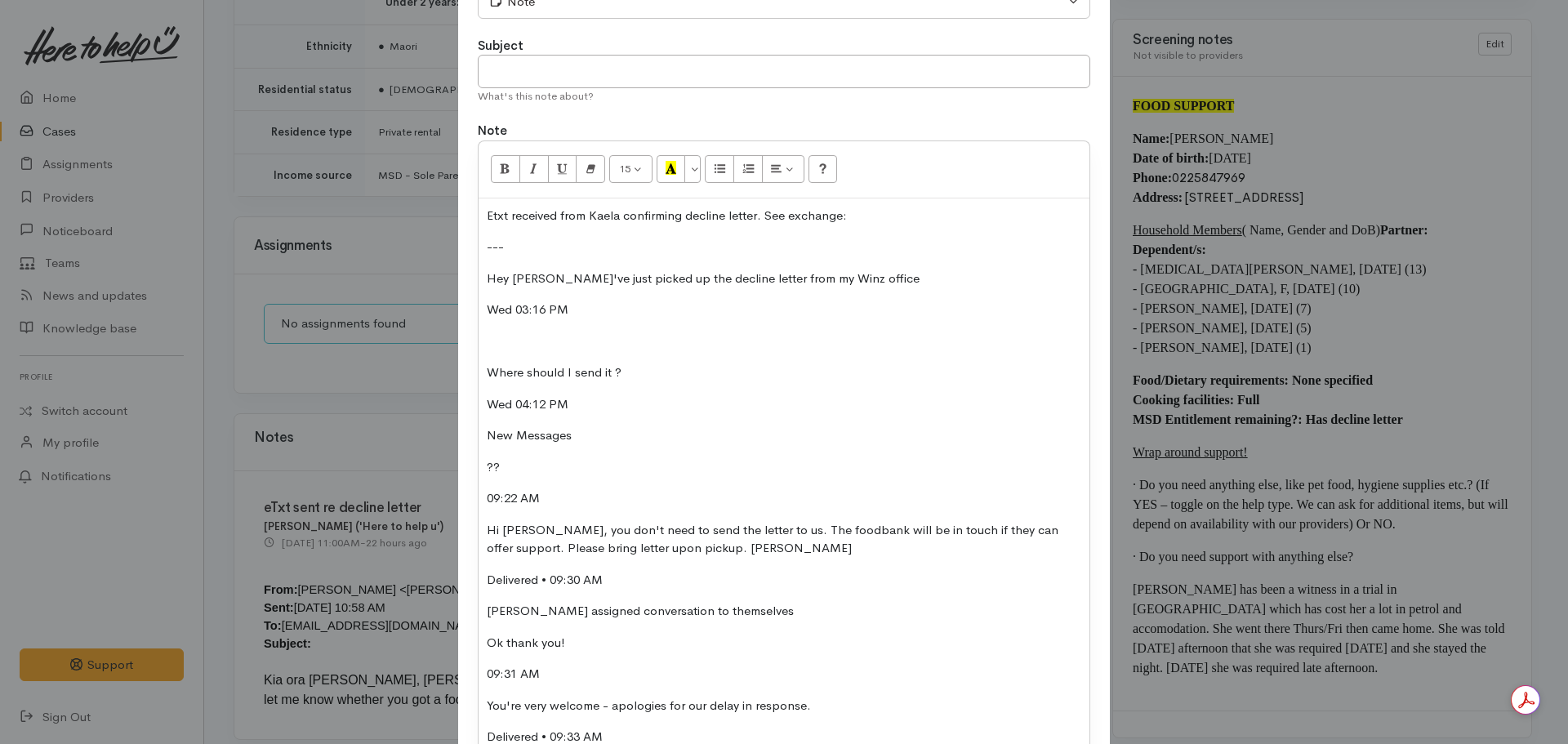
click at [496, 341] on p at bounding box center [784, 341] width 595 height 19
drag, startPoint x: 565, startPoint y: 433, endPoint x: 453, endPoint y: 429, distance: 112.1
click at [453, 429] on div "Add Note Type Correspondence Discussion Email Note Phone call SMS text message …" at bounding box center [784, 372] width 1568 height 744
click at [554, 494] on p "09:22 AM" at bounding box center [784, 498] width 595 height 19
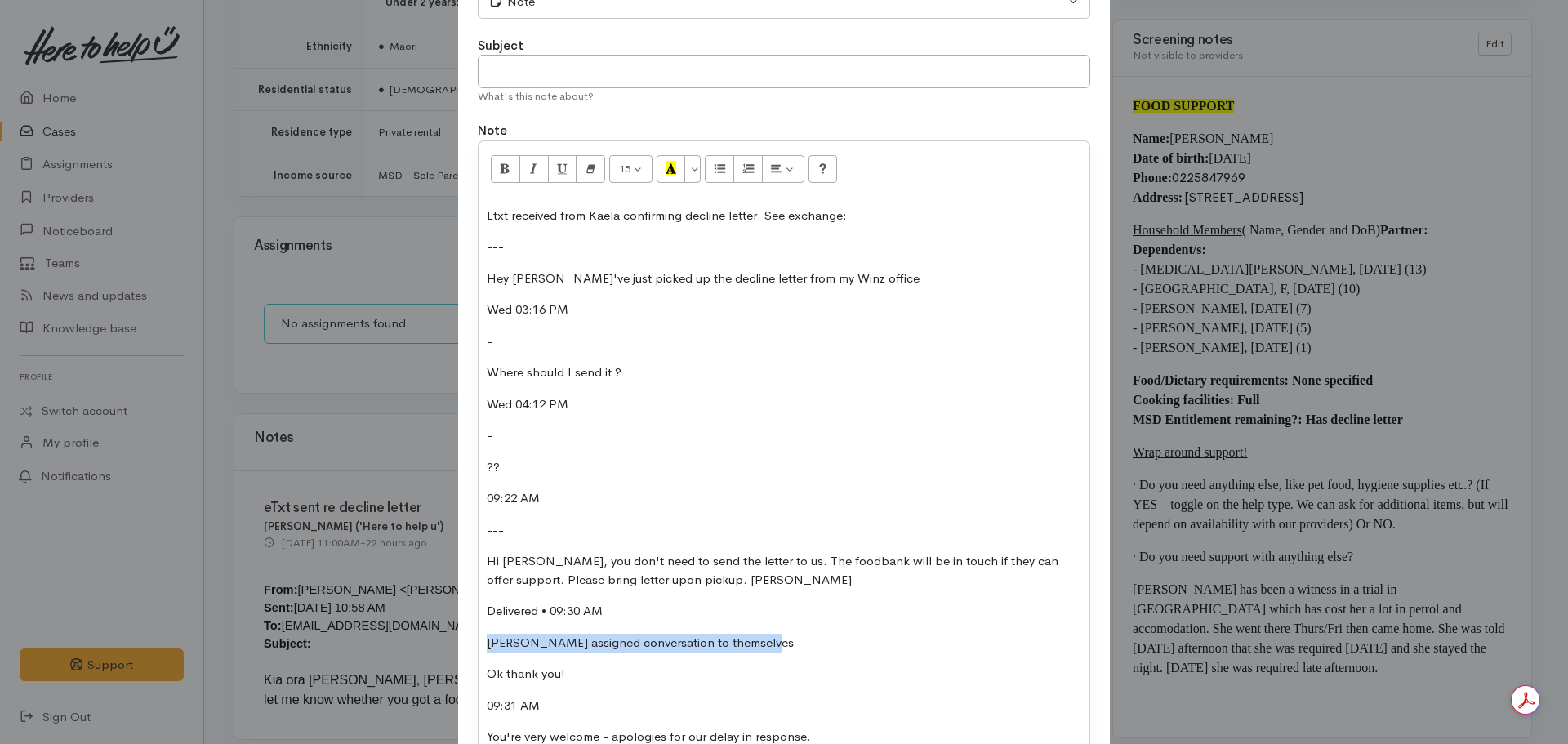
drag, startPoint x: 777, startPoint y: 633, endPoint x: 471, endPoint y: 645, distance: 306.2
click at [471, 645] on div "Type Correspondence Discussion Email Note Phone call SMS text message Note Subj…" at bounding box center [784, 398] width 652 height 900
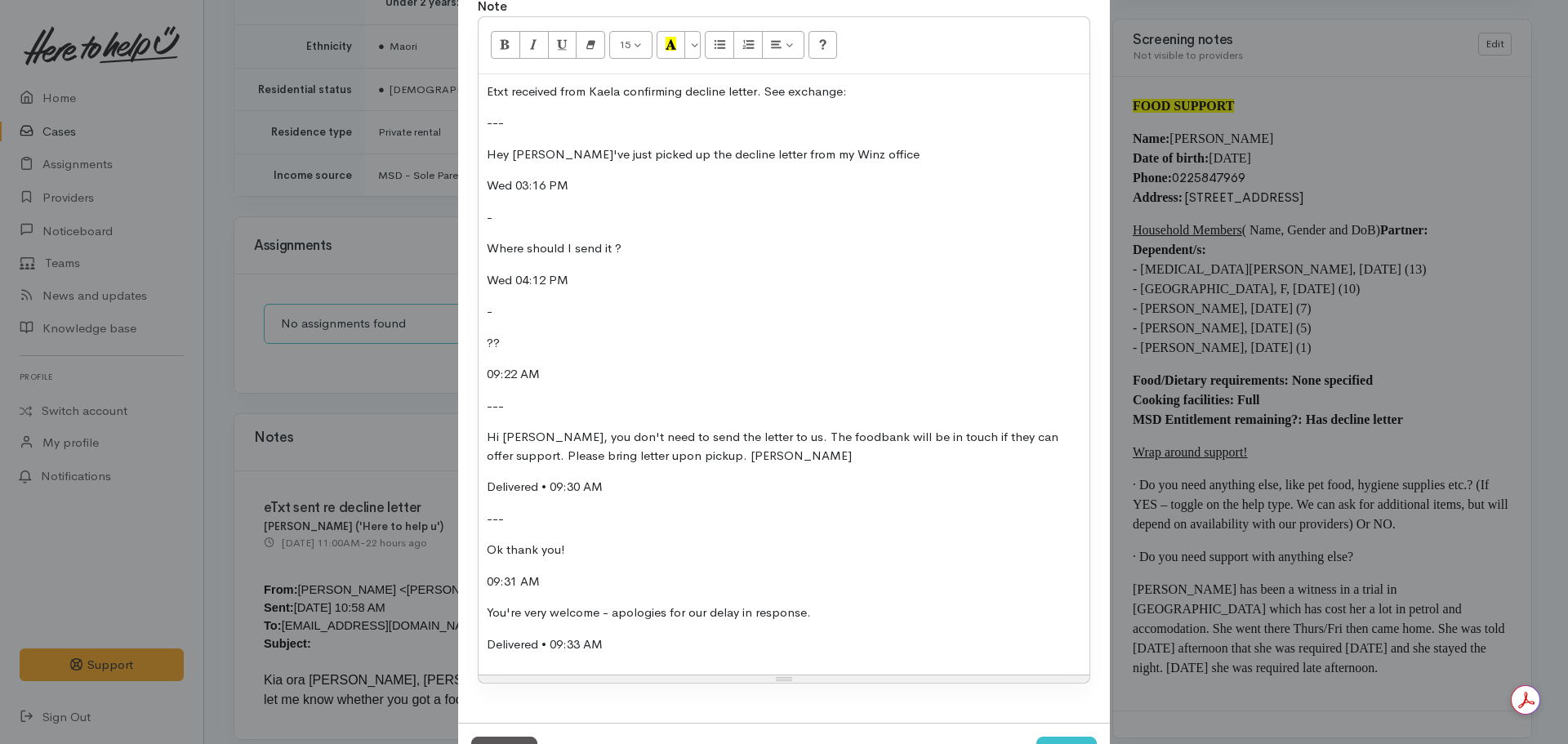
scroll to position [288, 0]
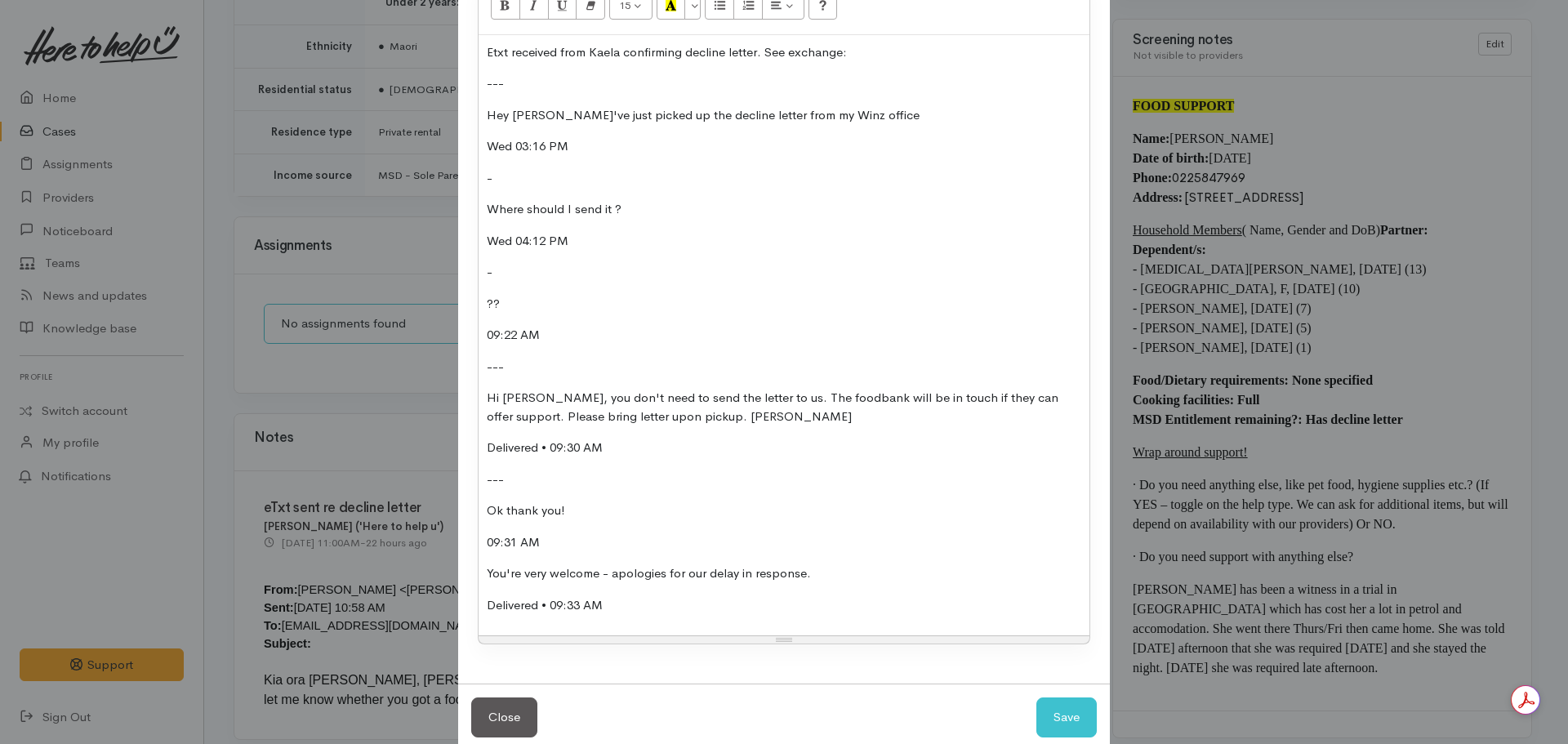
click at [549, 539] on p "09:31 AM" at bounding box center [784, 543] width 595 height 19
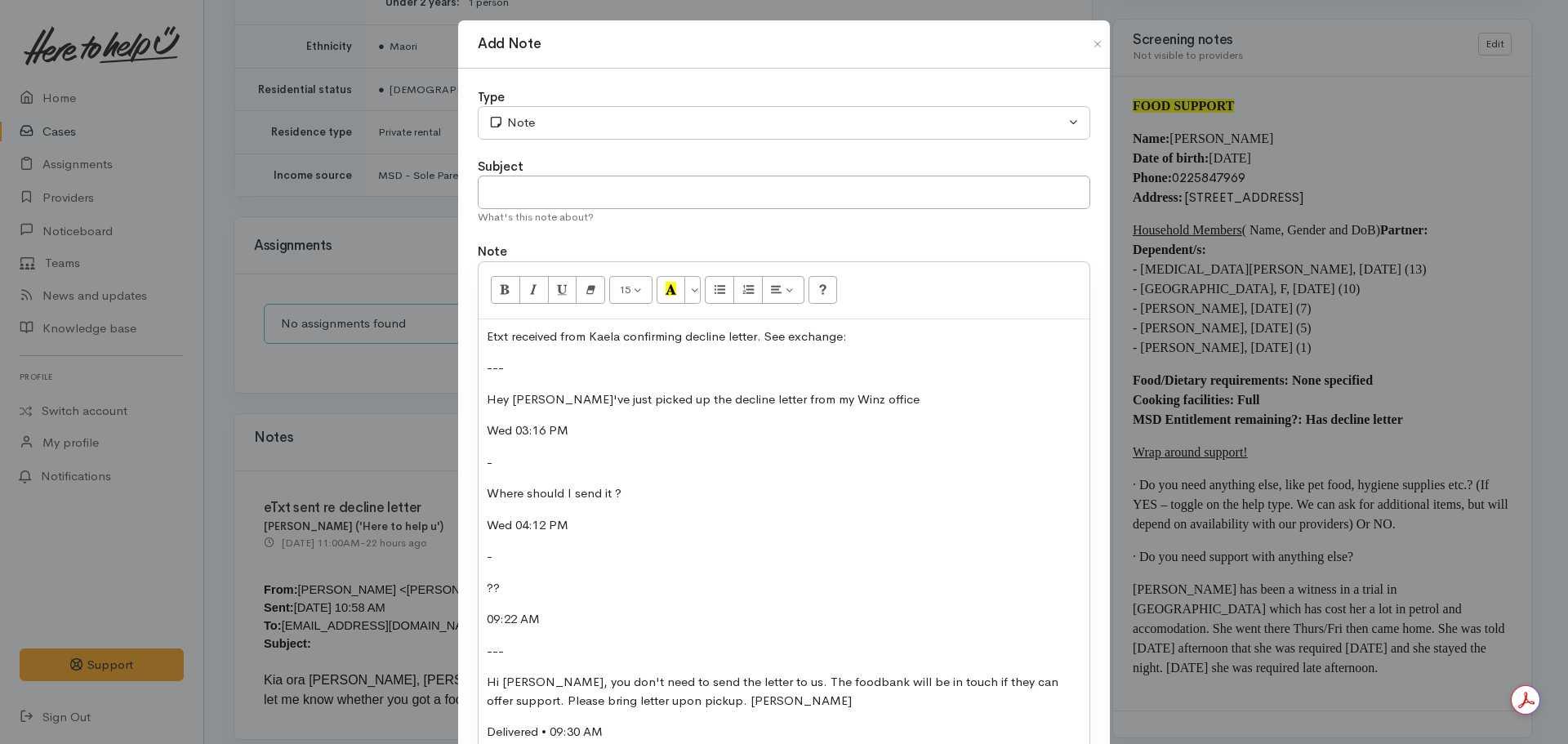
scroll to position [0, 0]
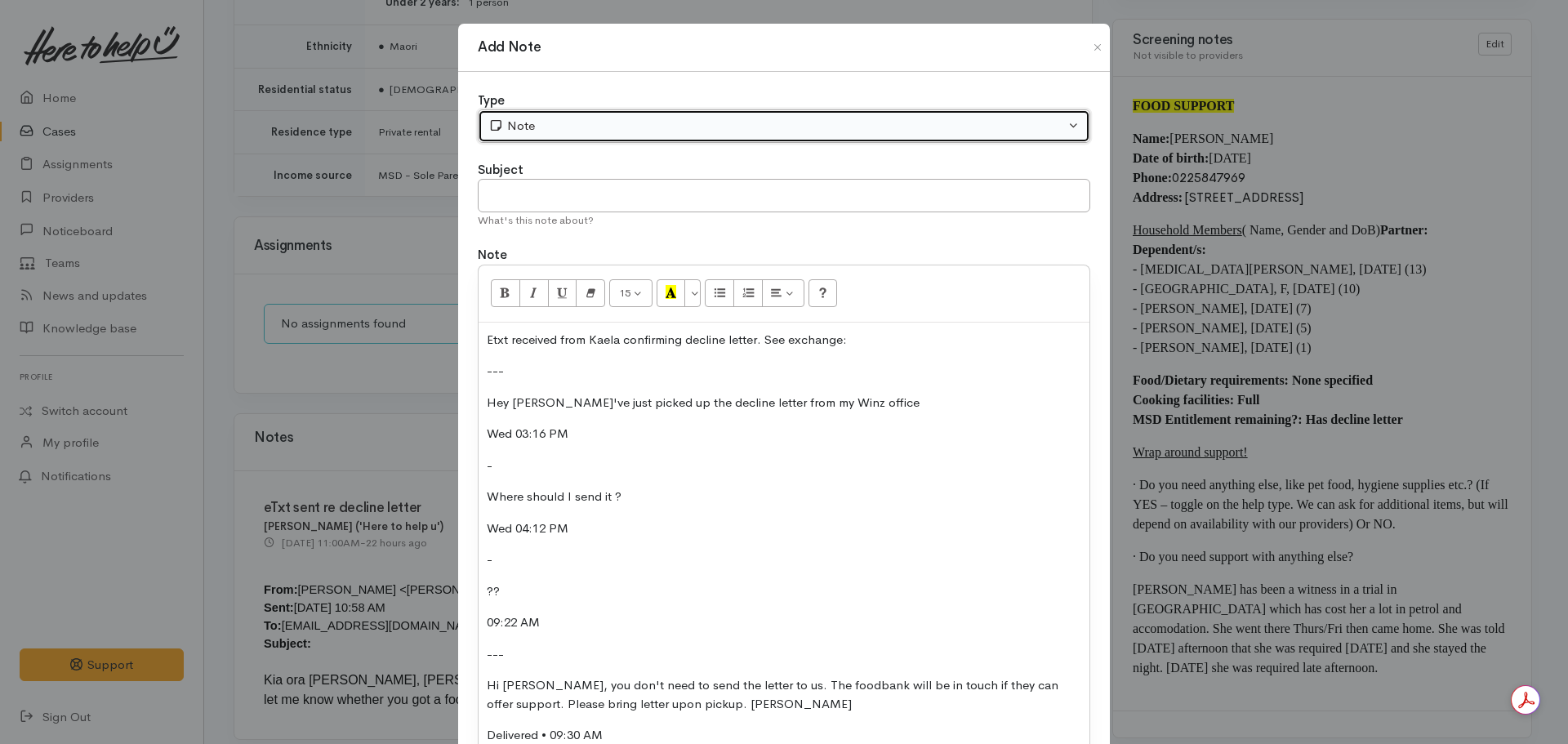
click at [538, 122] on div "Note" at bounding box center [777, 126] width 577 height 19
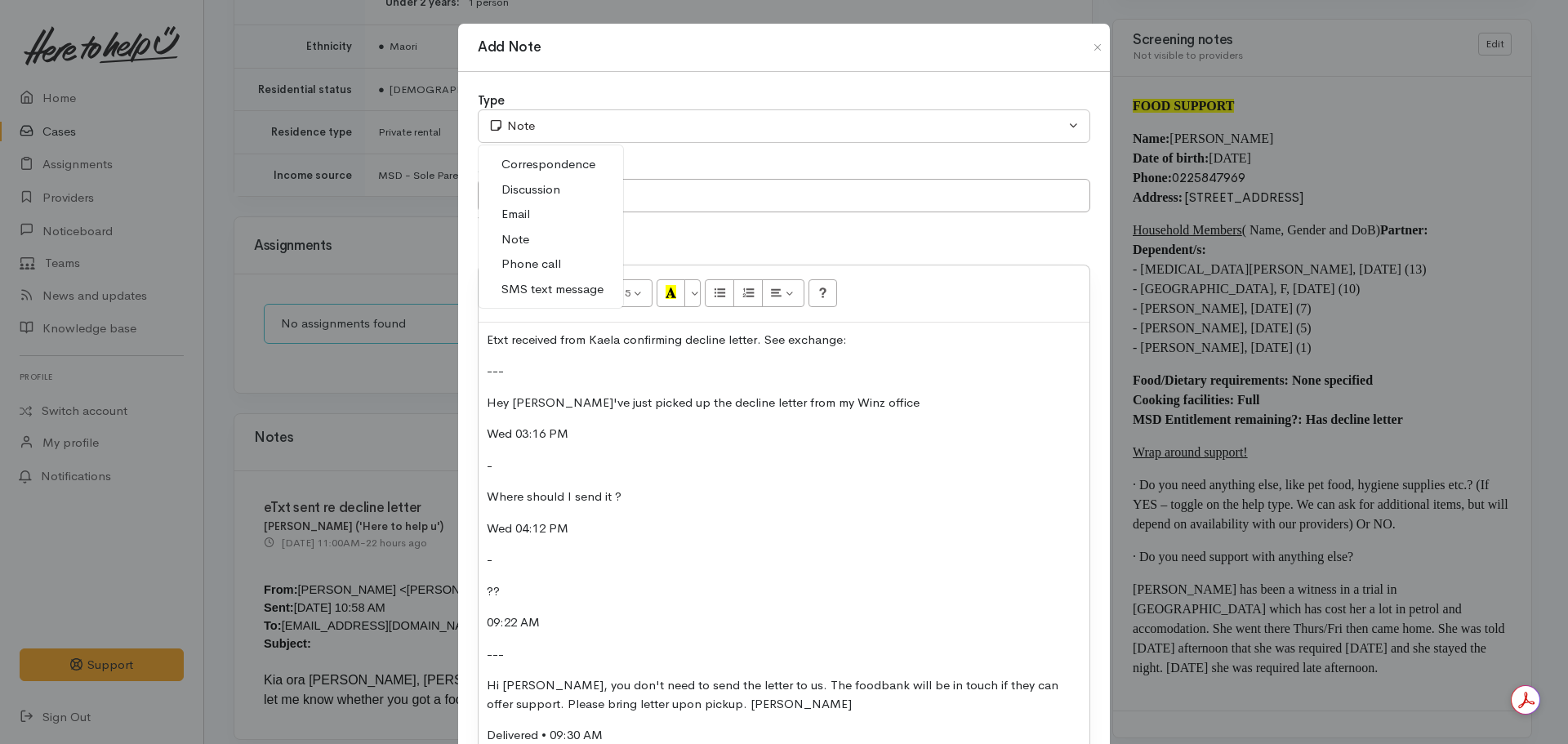
click at [549, 283] on span "SMS text message" at bounding box center [553, 289] width 102 height 19
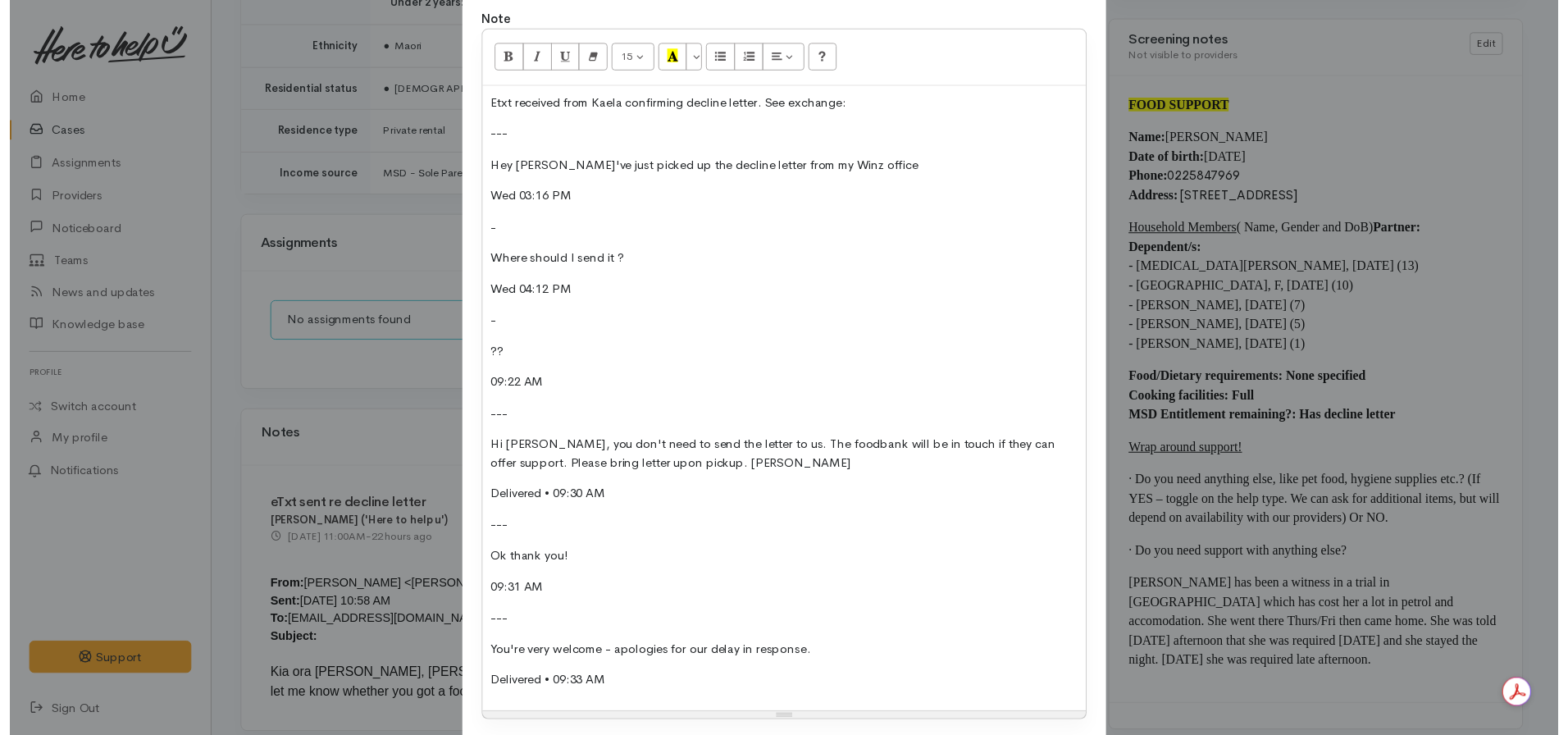
scroll to position [350, 0]
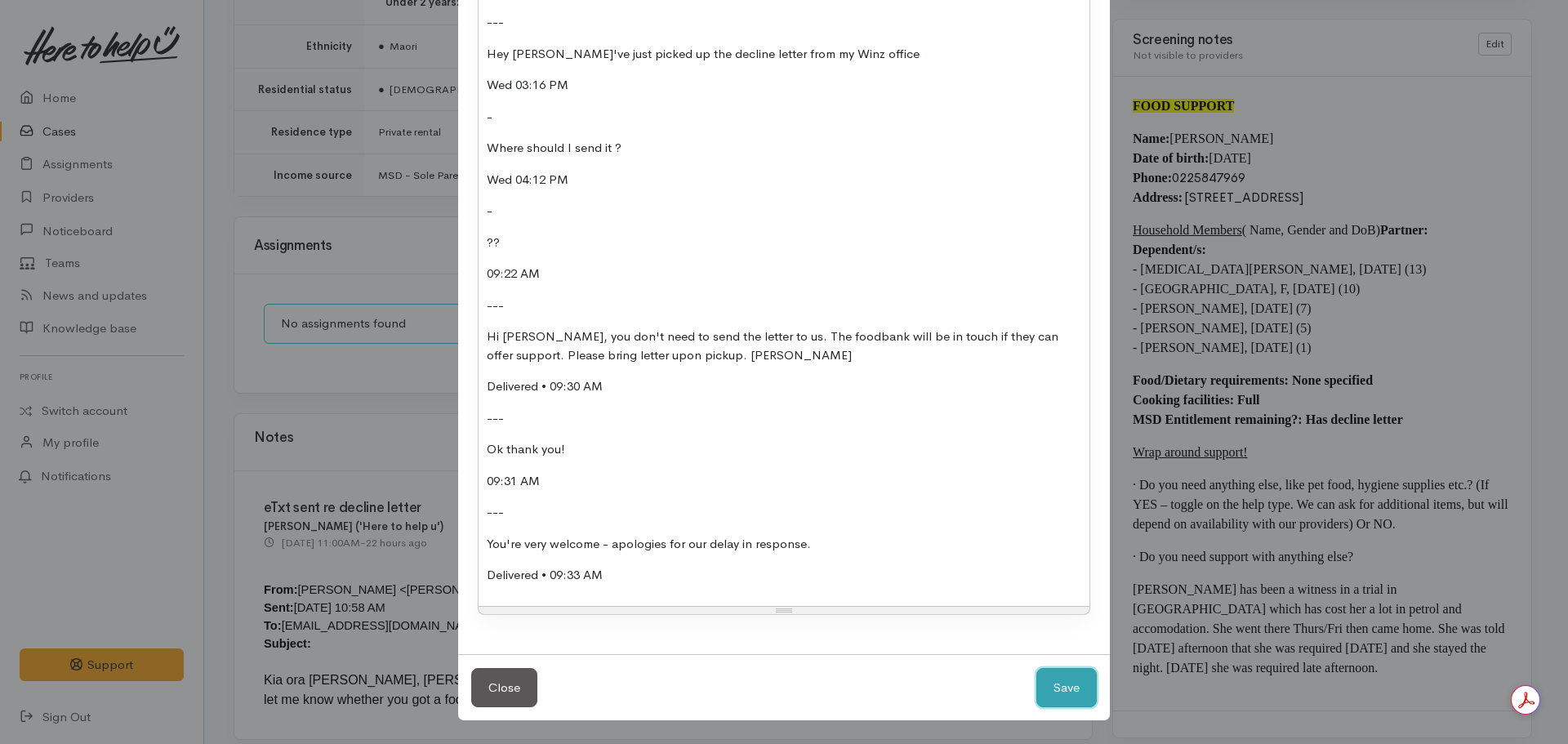
click at [1068, 675] on button "Save" at bounding box center [1066, 687] width 60 height 40
select select "1"
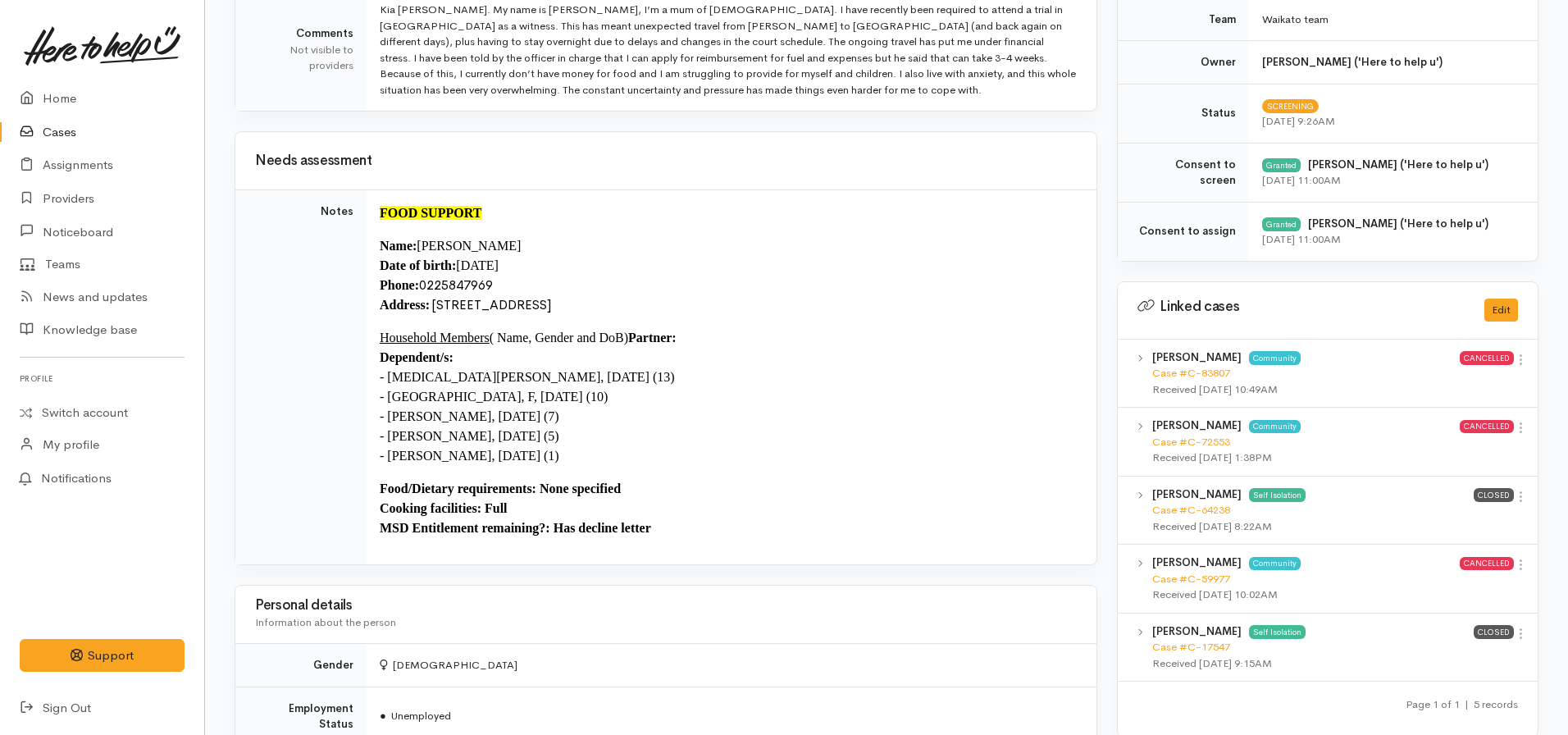
scroll to position [0, 0]
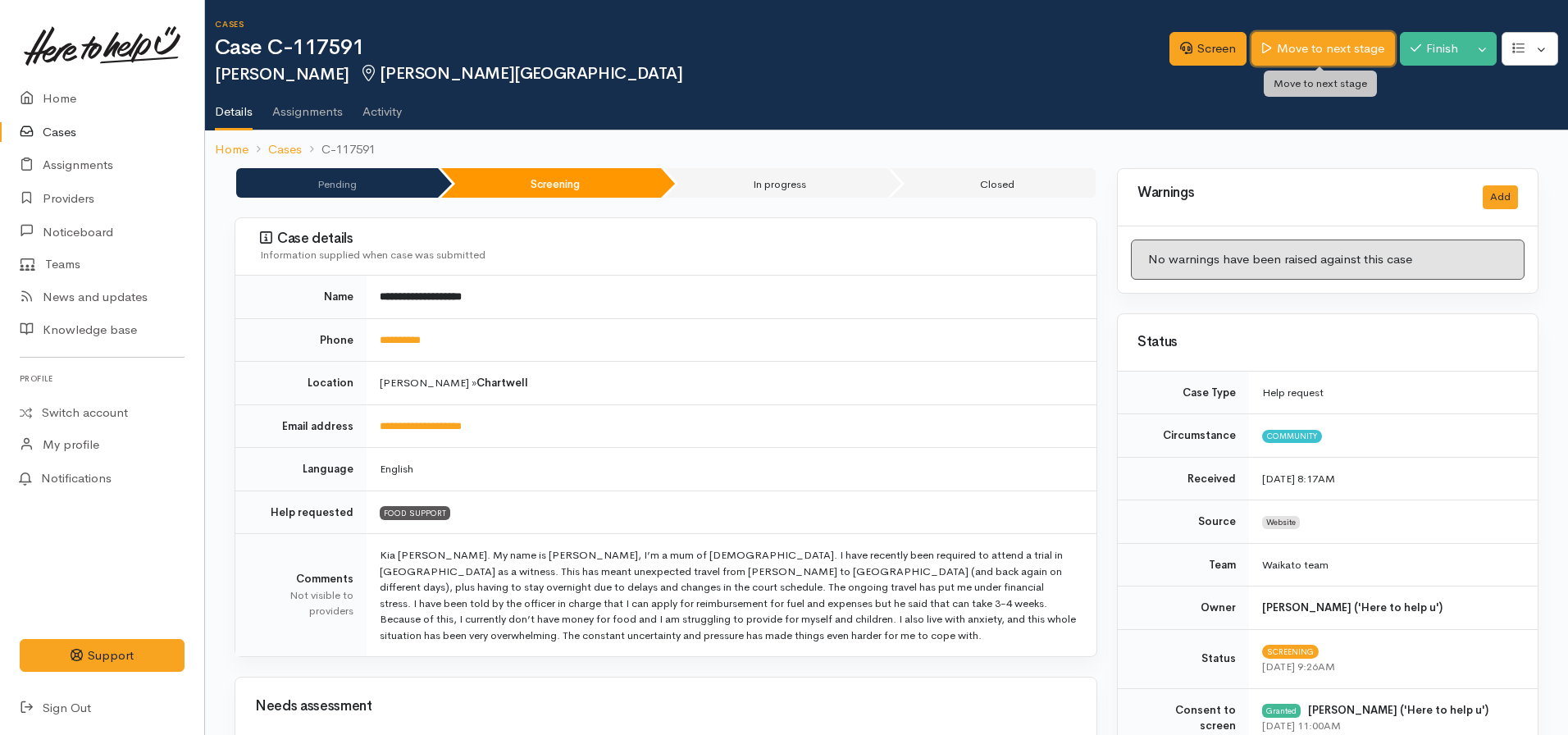
click at [1305, 45] on link "Move to next stage" at bounding box center [1322, 48] width 143 height 34
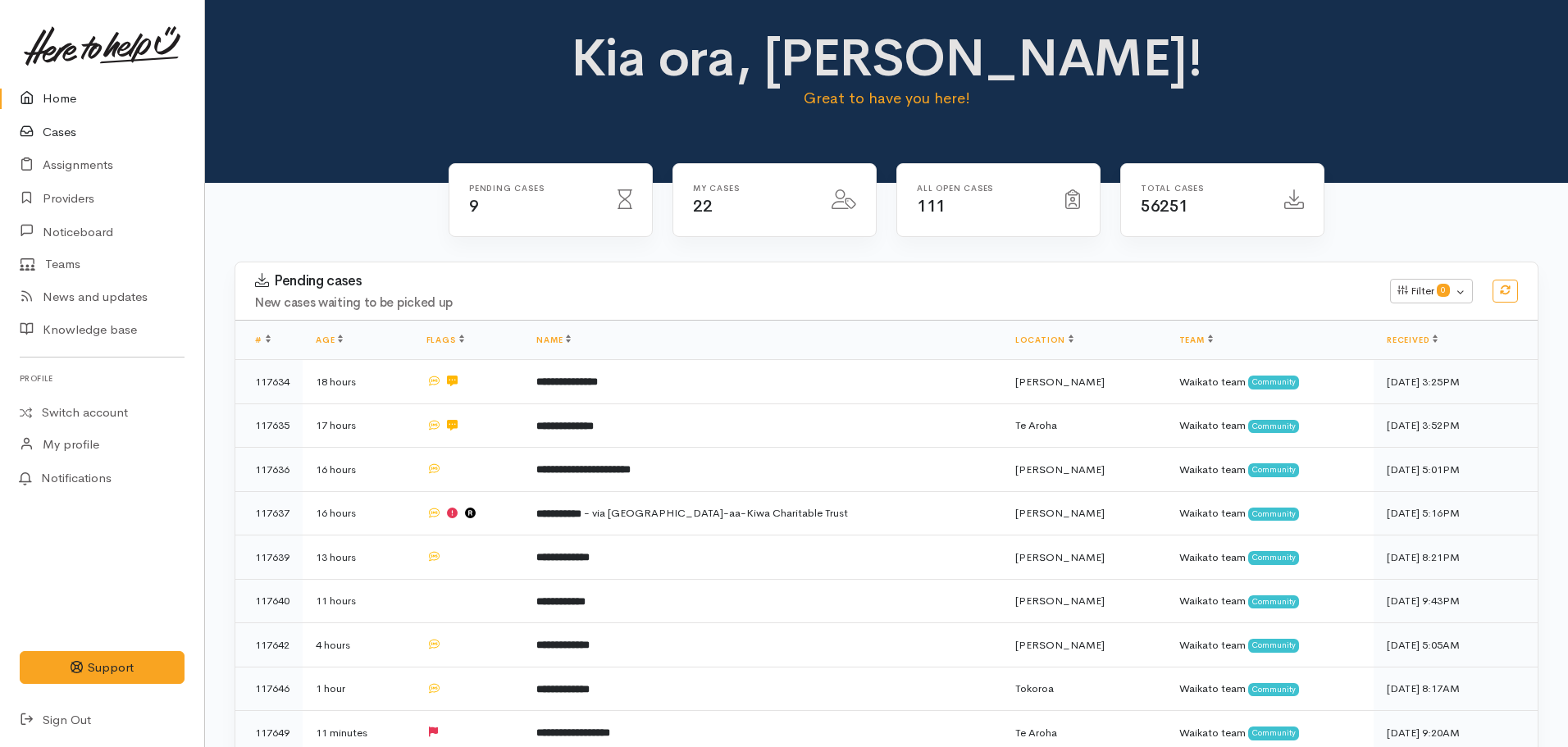
drag, startPoint x: 72, startPoint y: 141, endPoint x: 231, endPoint y: 162, distance: 160.4
click at [72, 141] on link "Cases" at bounding box center [102, 132] width 204 height 34
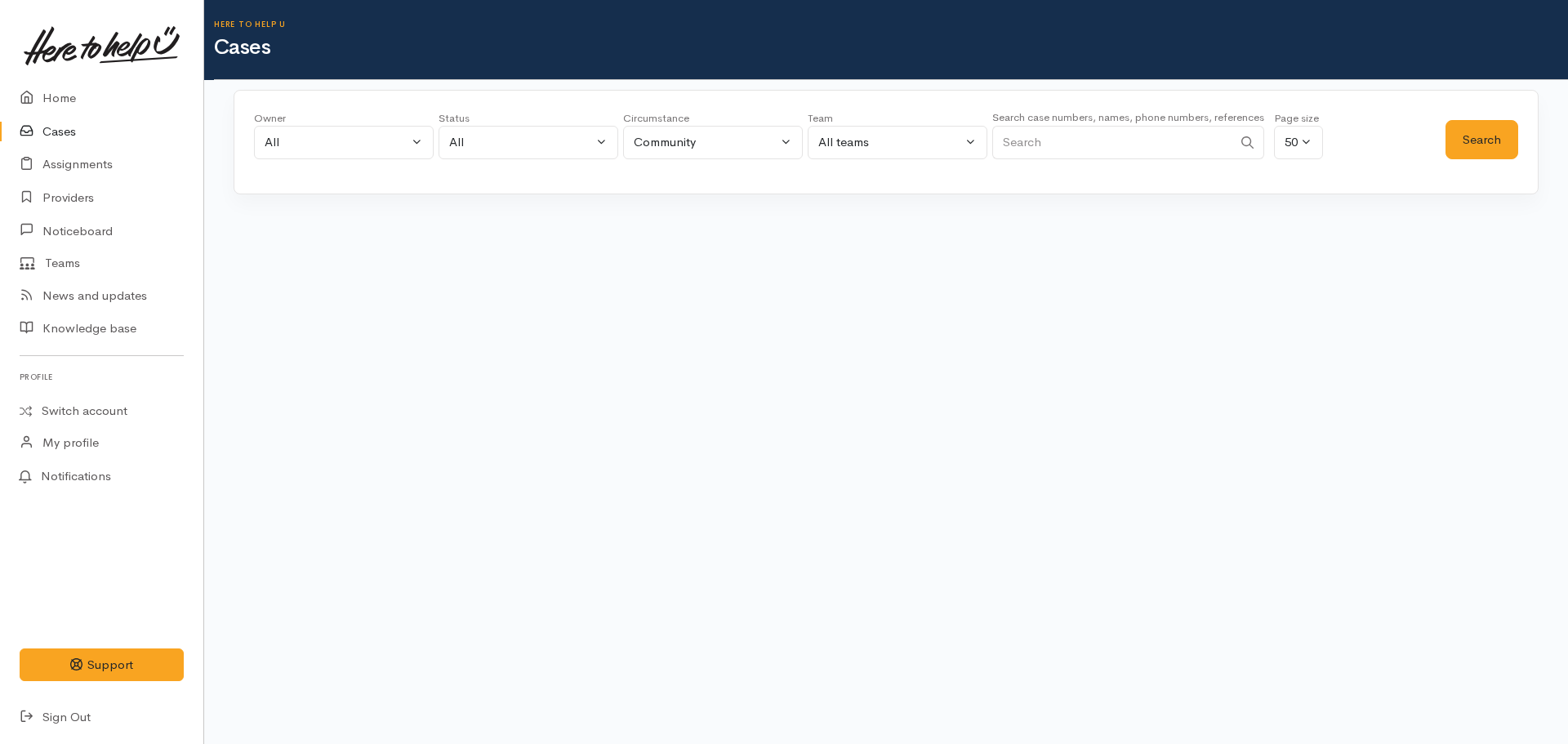
click at [1088, 134] on input "Search" at bounding box center [1112, 143] width 240 height 33
paste input "642041809441"
click at [1472, 136] on button "Search" at bounding box center [1482, 139] width 72 height 40
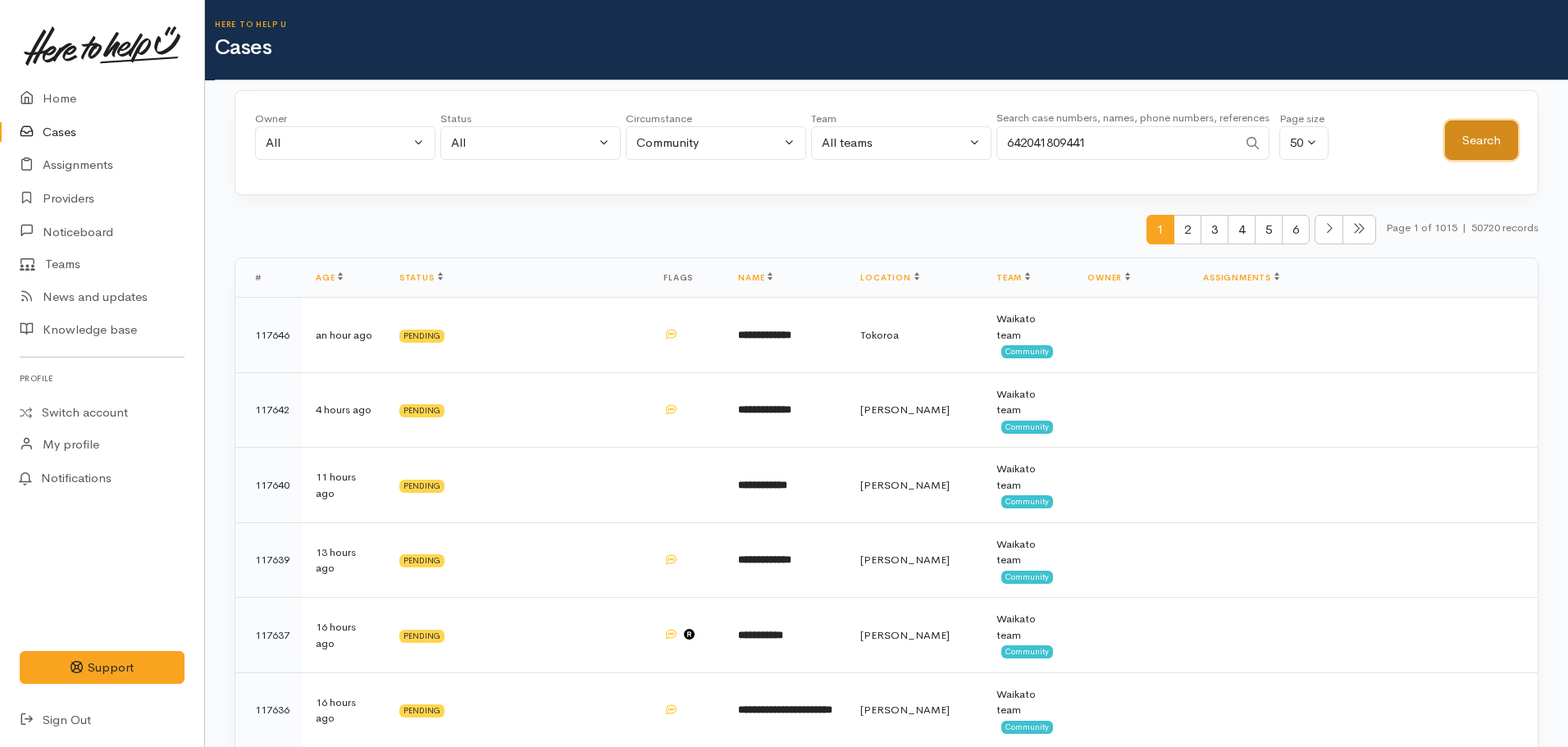
click at [1484, 127] on button "Search" at bounding box center [1481, 140] width 73 height 40
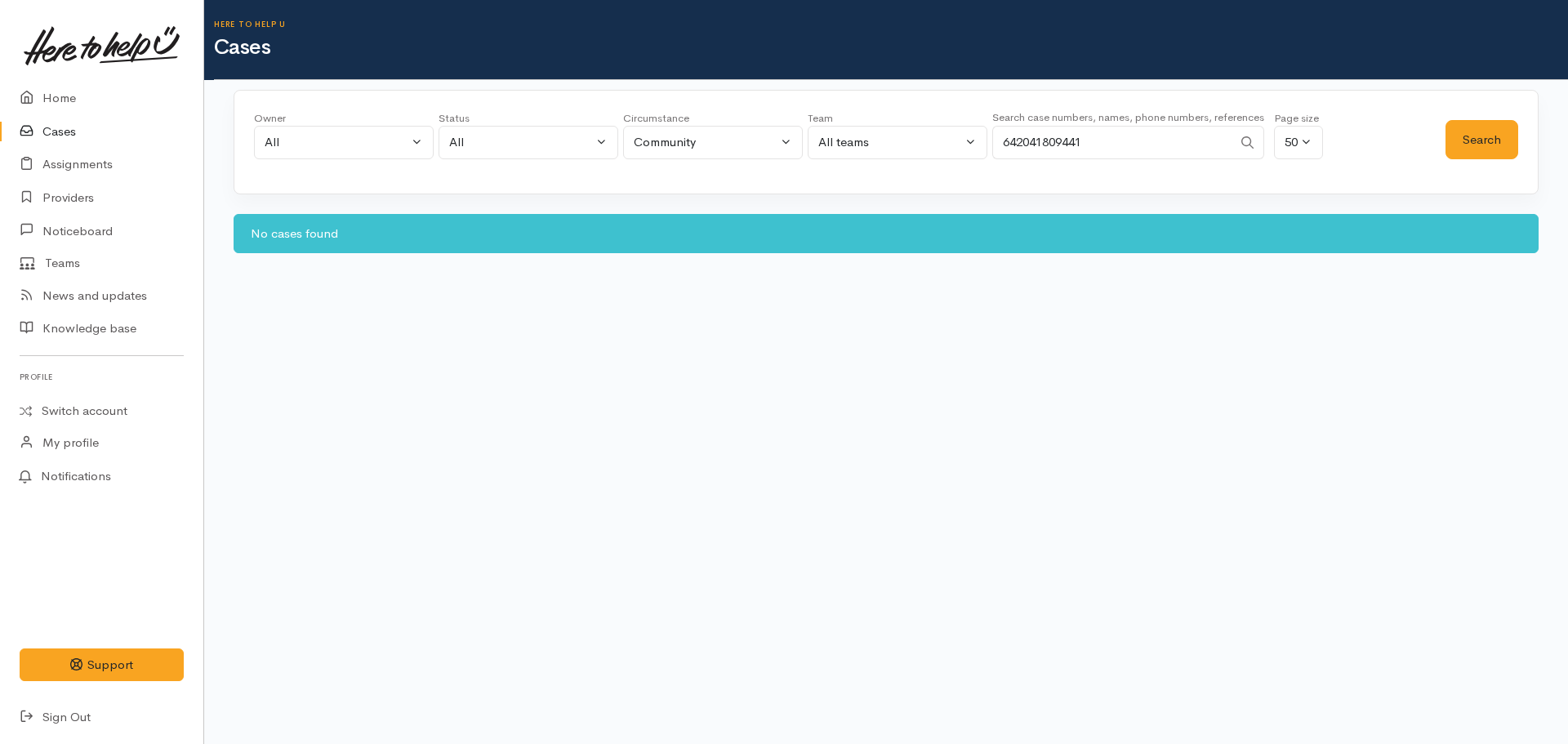
drag, startPoint x: 1016, startPoint y: 141, endPoint x: 962, endPoint y: 134, distance: 54.5
click at [962, 134] on div "Owner All My cases Aandrea Murray ('Here to help u') Akash Prakash ('Here to he…" at bounding box center [850, 139] width 1191 height 58
type input "02041809441"
click at [1462, 140] on button "Search" at bounding box center [1482, 139] width 72 height 40
click at [81, 195] on link "Providers" at bounding box center [101, 198] width 203 height 33
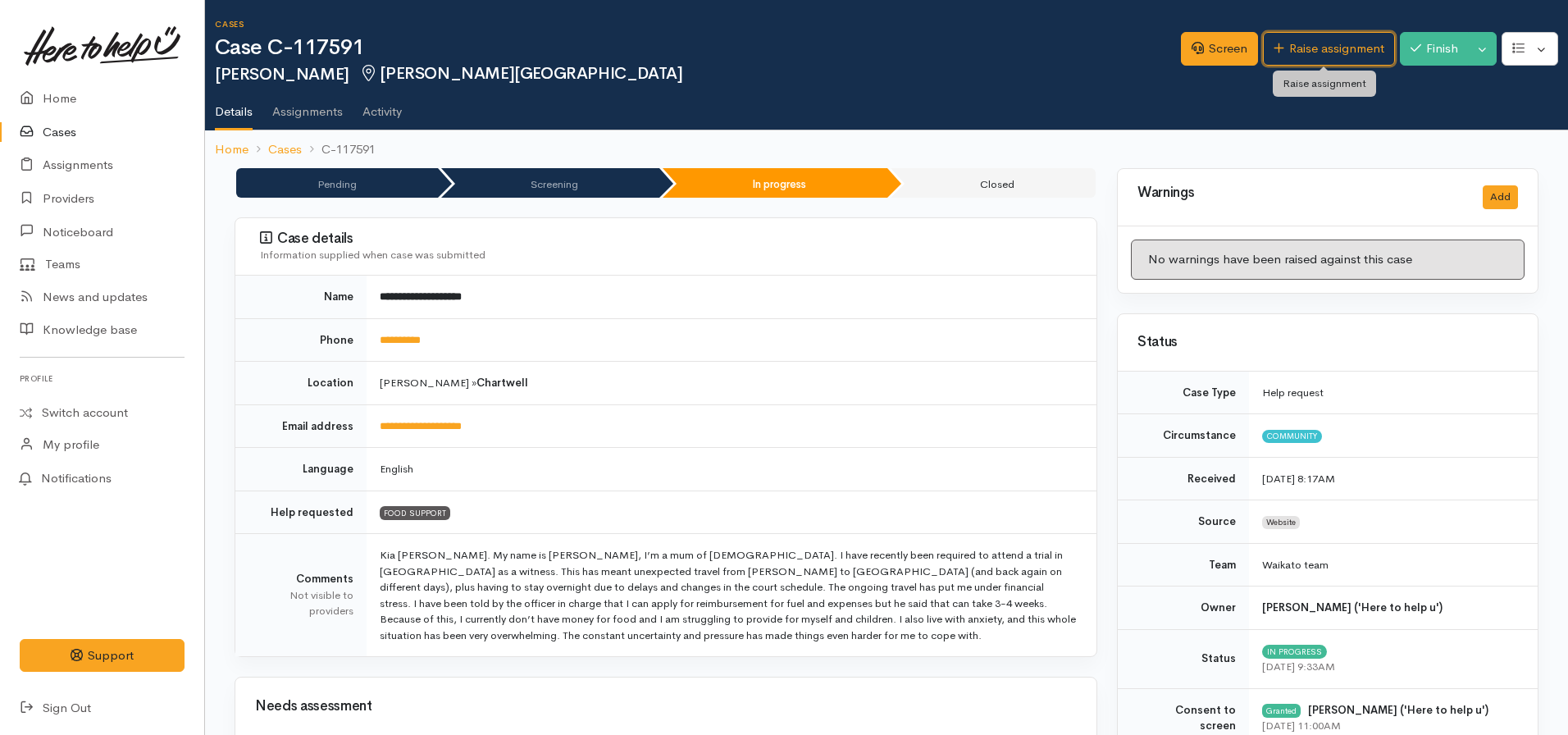
click at [1292, 49] on link "Raise assignment" at bounding box center [1329, 48] width 132 height 34
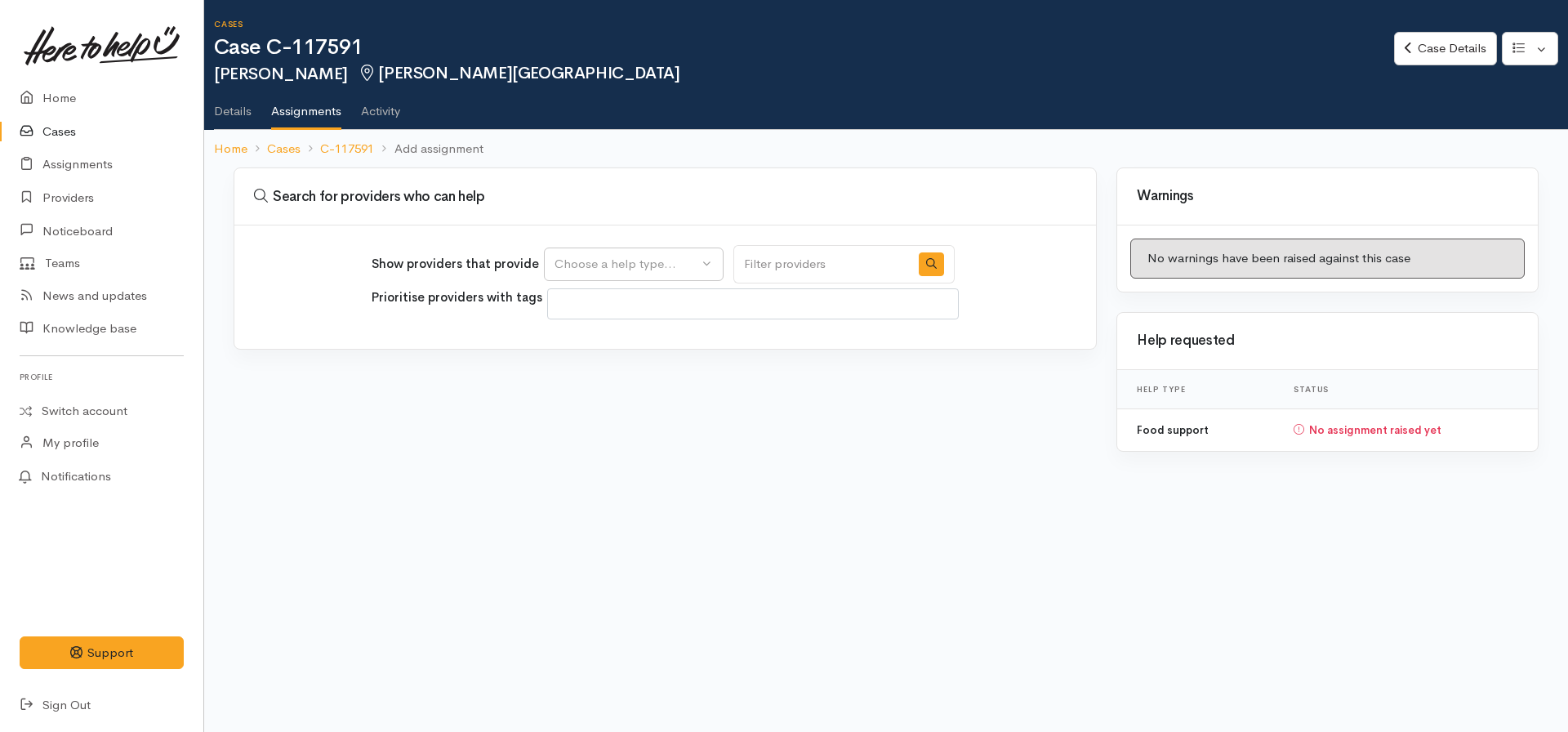
select select
click at [651, 267] on div "Choose a help type..." at bounding box center [626, 264] width 144 height 19
click at [638, 360] on div "Food support" at bounding box center [634, 322] width 180 height 79
click at [631, 263] on div "Choose a help type..." at bounding box center [626, 264] width 144 height 19
click at [624, 339] on span "Food support" at bounding box center [602, 342] width 76 height 19
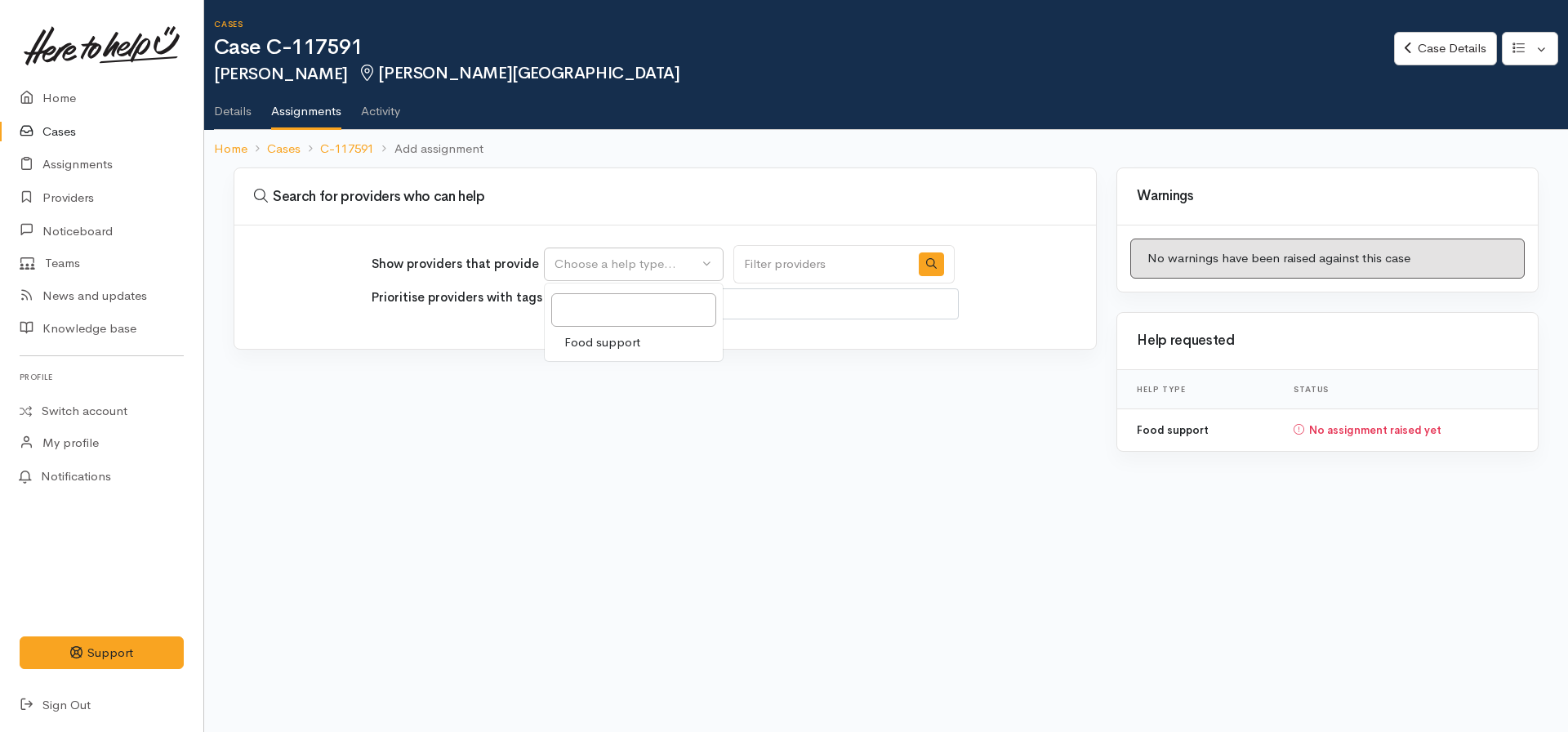
select select "3"
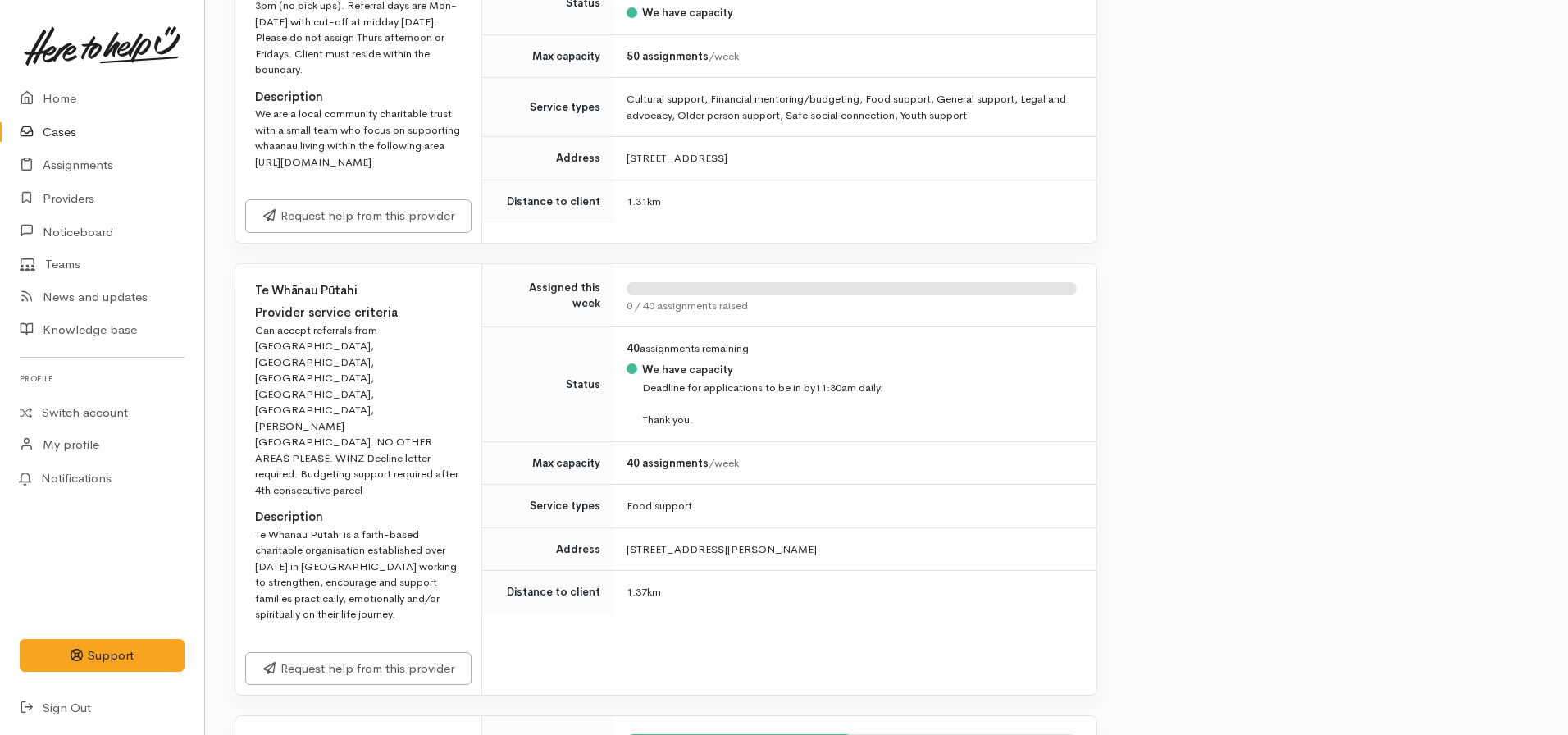
scroll to position [902, 0]
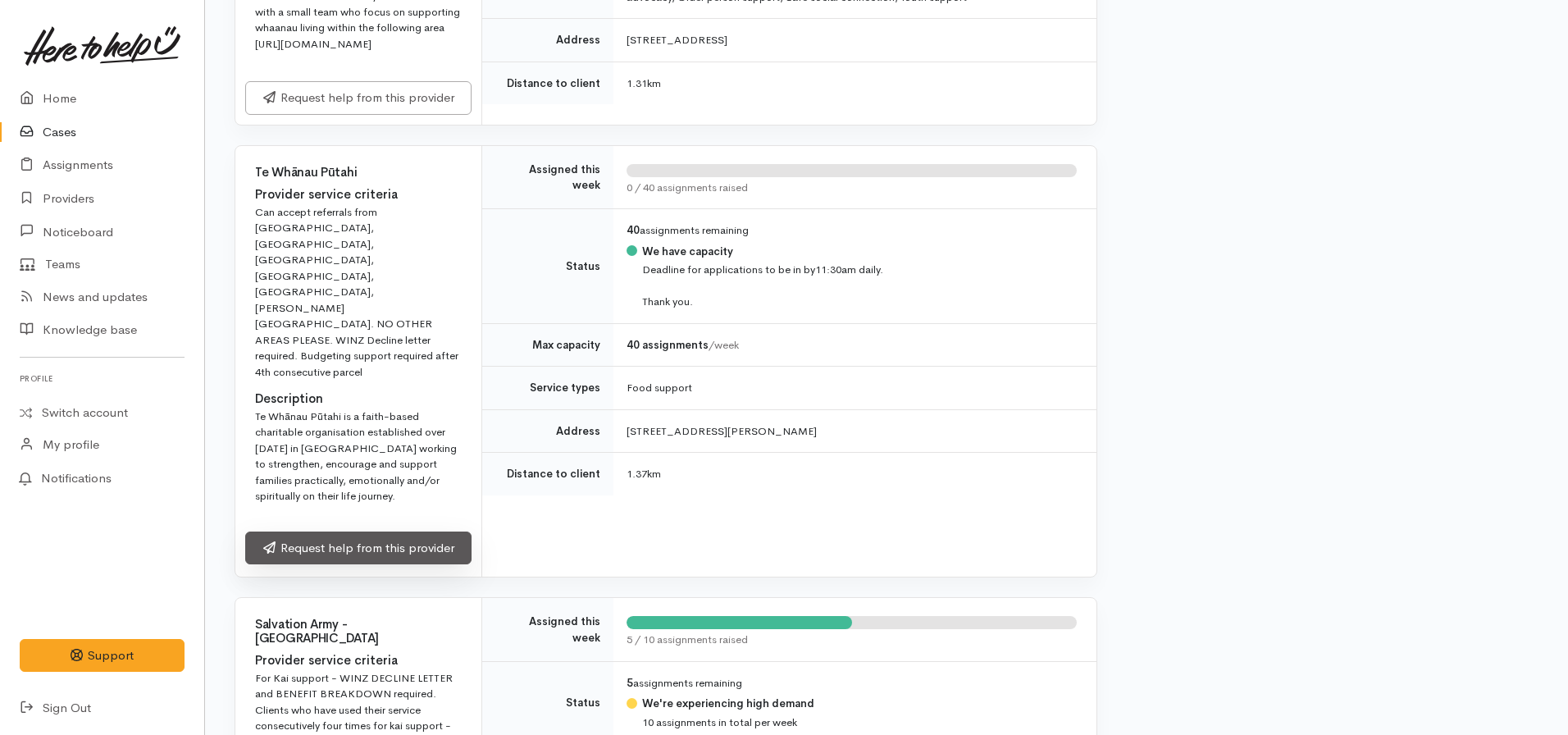
click at [370, 538] on link "Request help from this provider" at bounding box center [358, 548] width 226 height 34
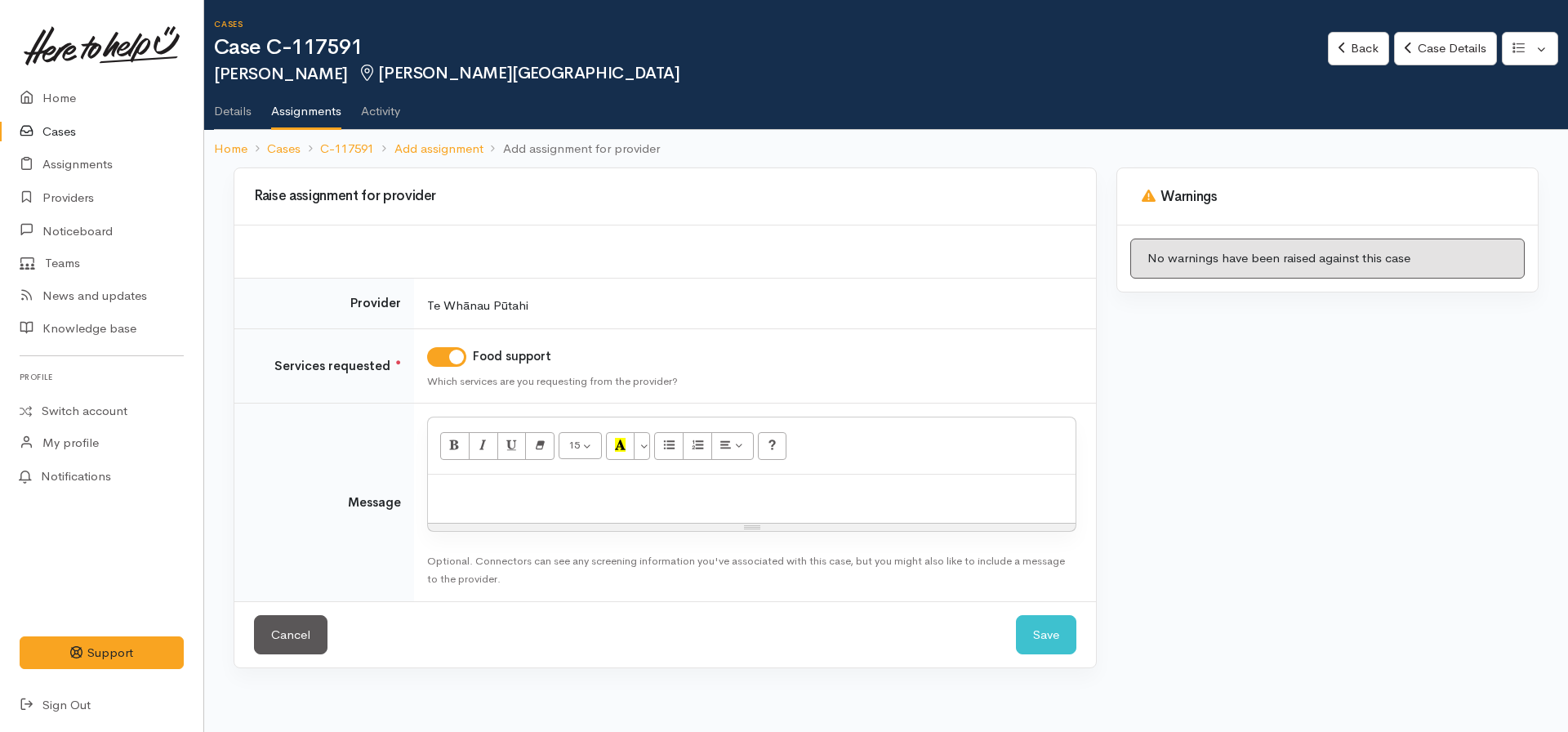
click at [515, 513] on div at bounding box center [752, 498] width 648 height 48
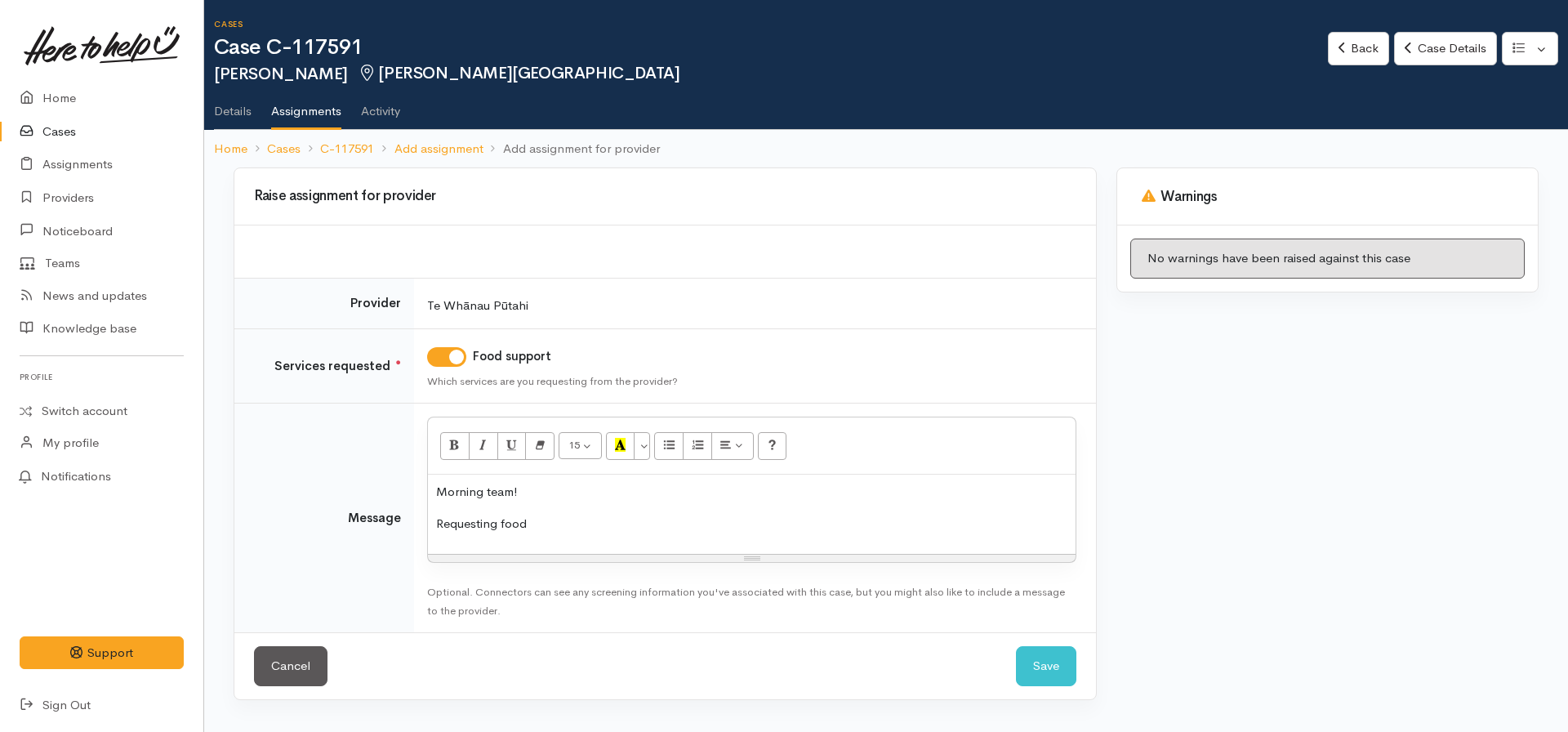
click at [686, 493] on p "Morning team!" at bounding box center [752, 492] width 631 height 19
click at [591, 529] on p "Requesting food" at bounding box center [752, 524] width 631 height 19
click at [627, 522] on p "Requesting food support for Kaela please. She has a decline letter" at bounding box center [752, 524] width 631 height 19
click at [919, 525] on p "Requesting food support for Kaela and her children please. She has a decline le…" at bounding box center [752, 524] width 631 height 19
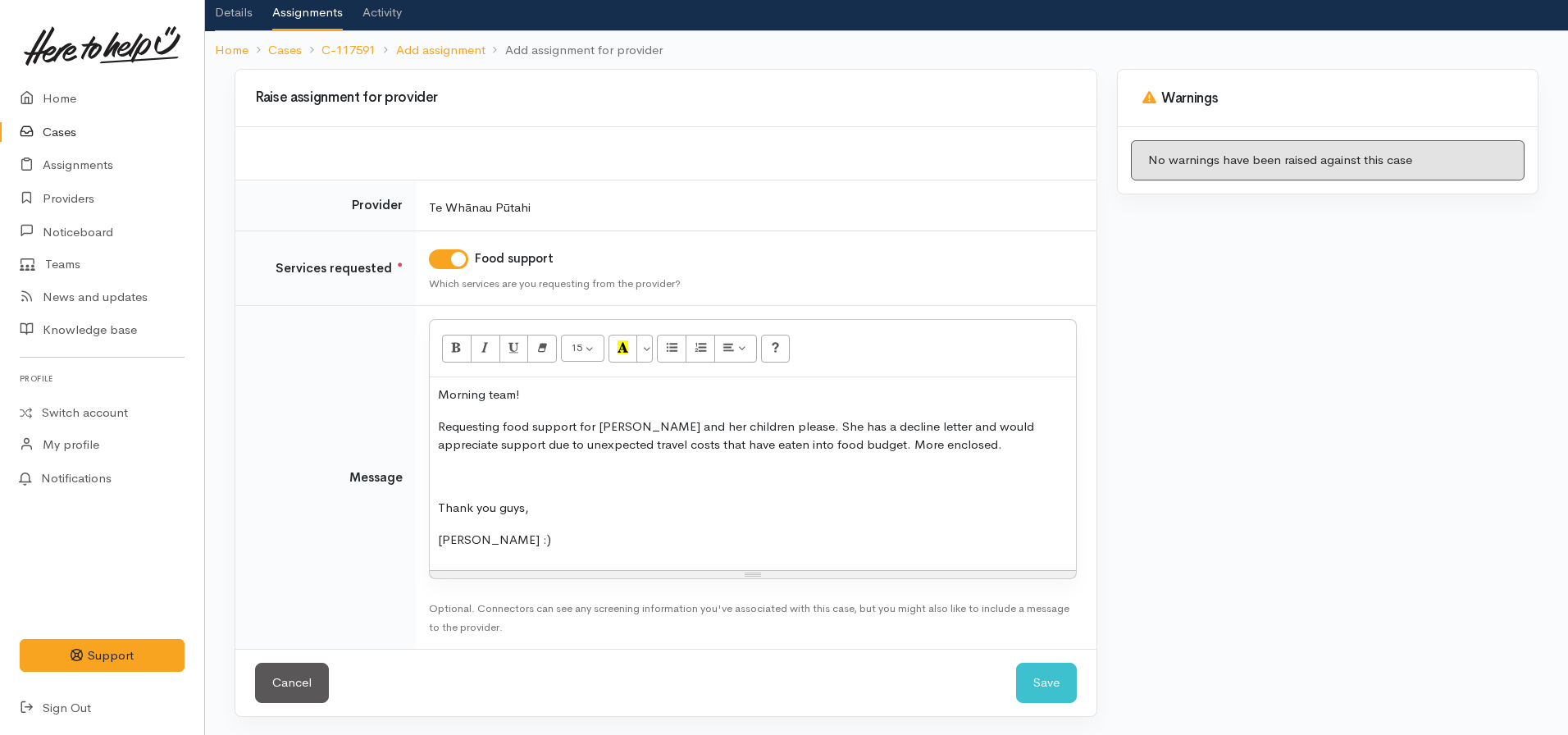
scroll to position [101, 0]
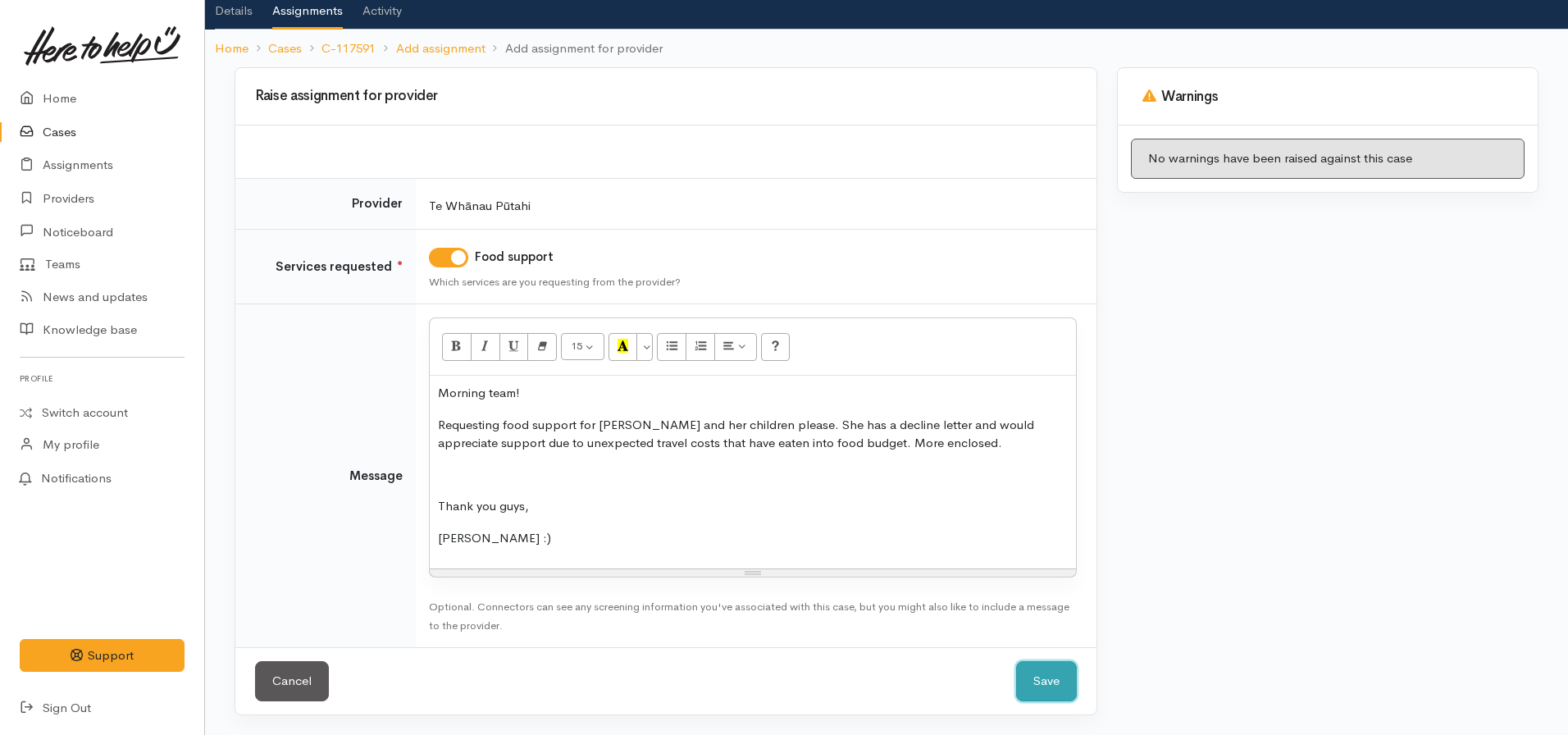
click at [1044, 674] on button "Save" at bounding box center [1046, 681] width 61 height 40
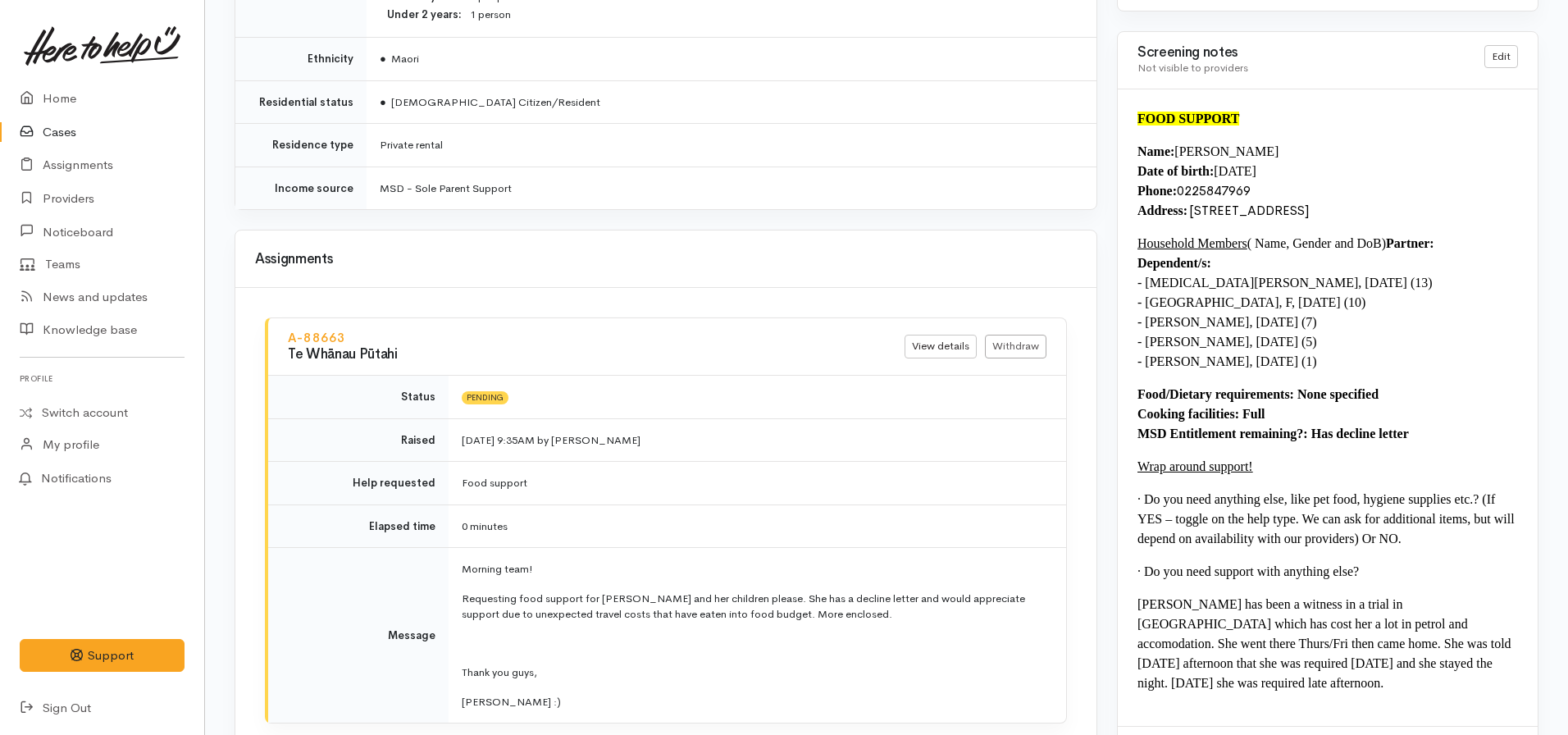
scroll to position [1804, 0]
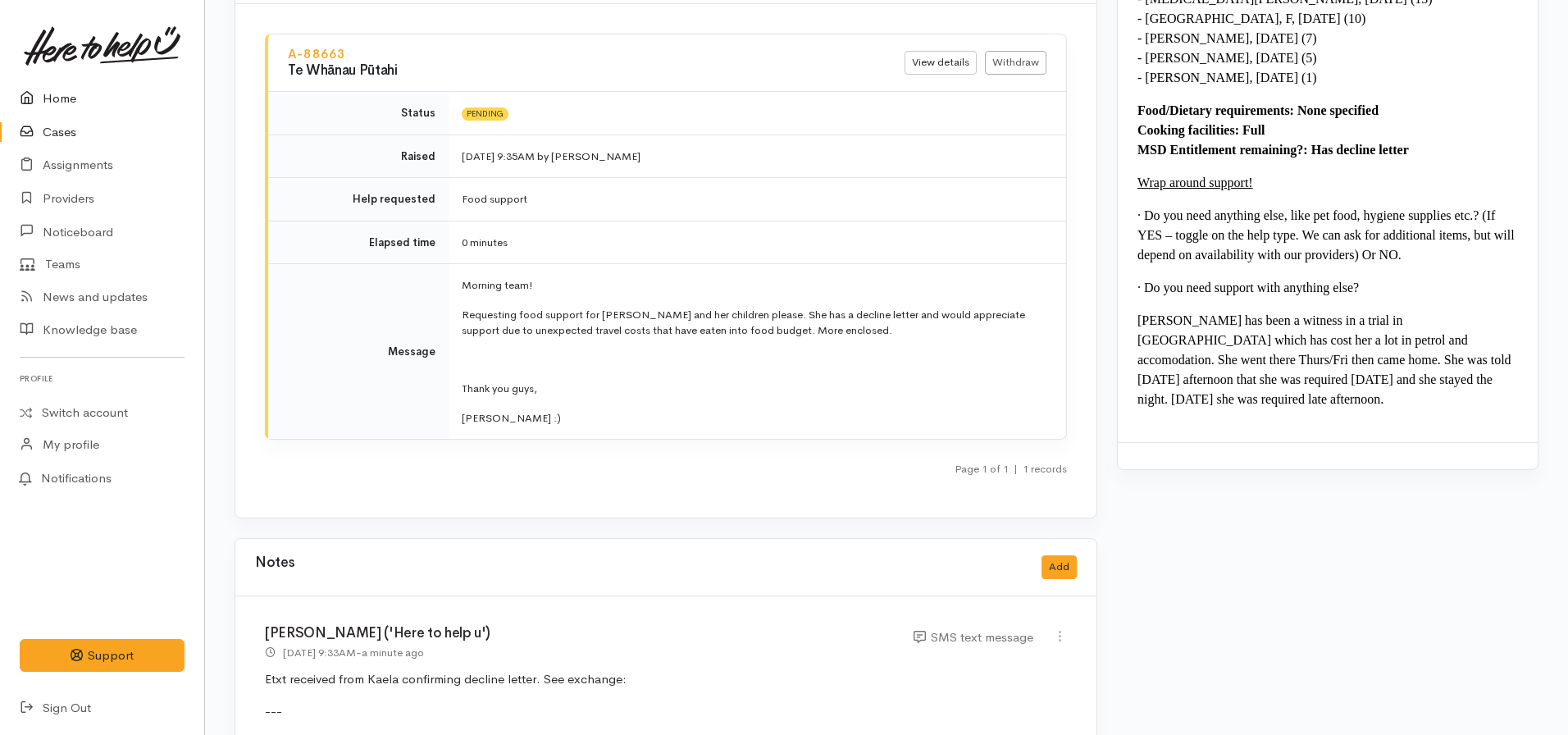
click at [66, 101] on link "Home" at bounding box center [102, 99] width 204 height 34
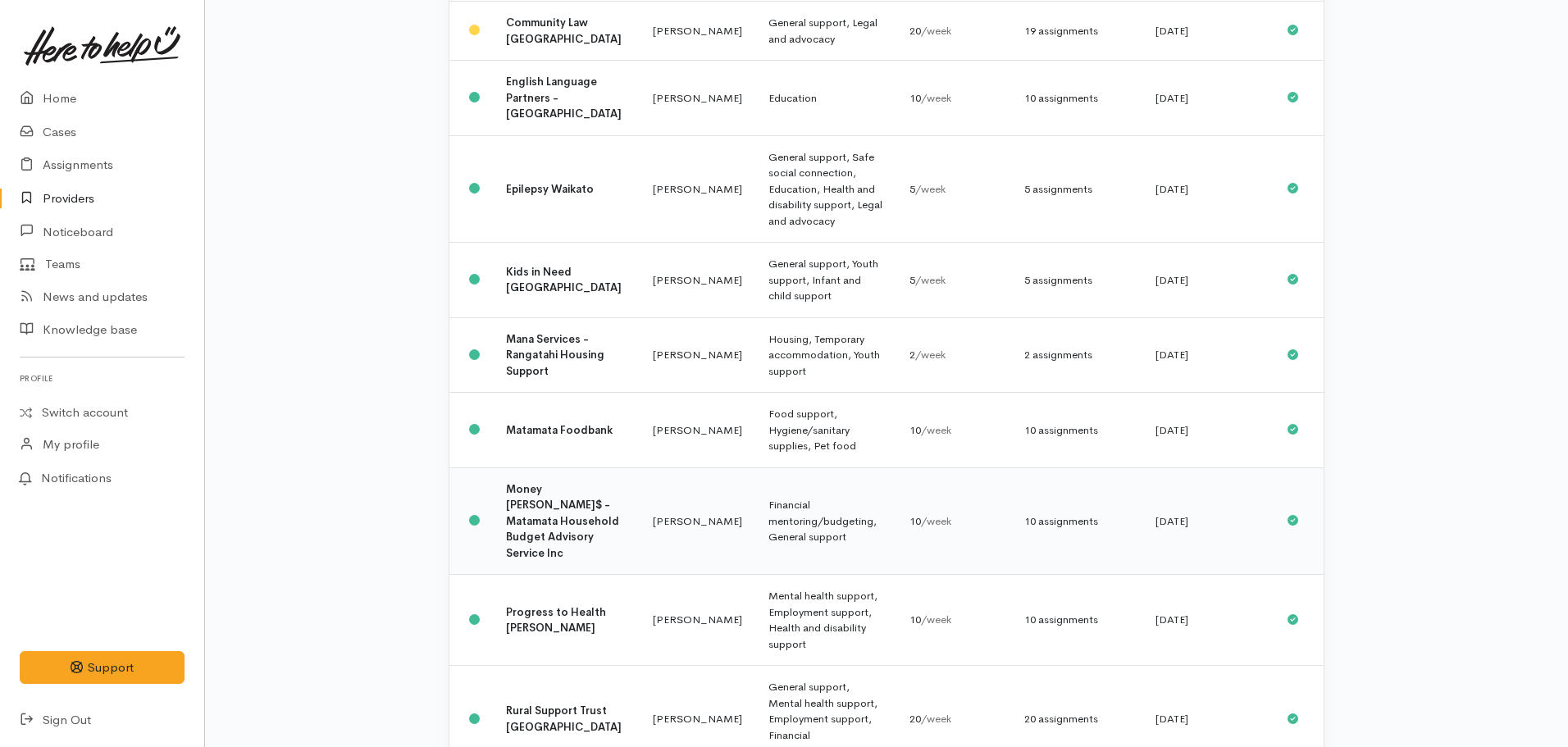
scroll to position [376, 0]
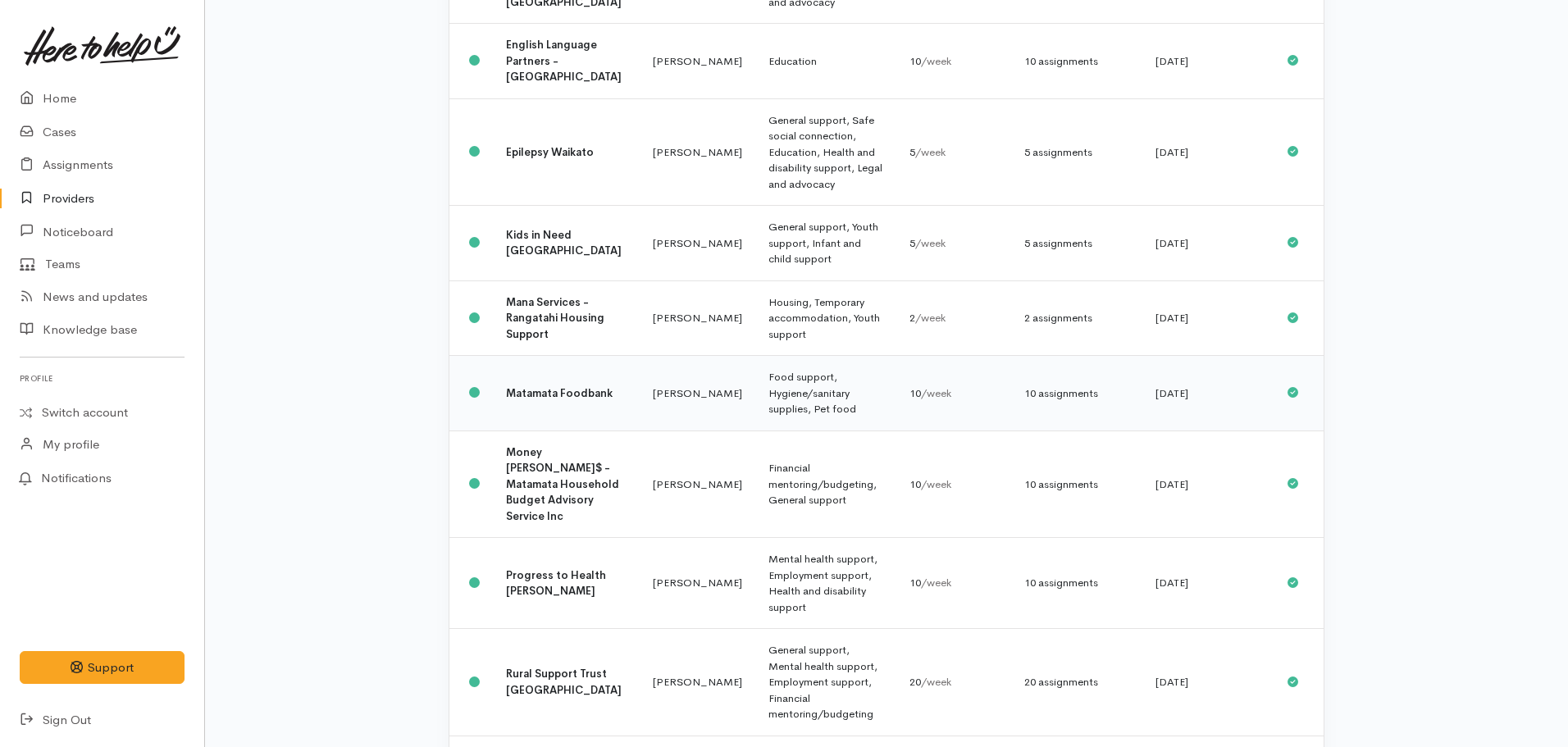
click at [545, 356] on td "Matamata Foodbank" at bounding box center [566, 393] width 147 height 75
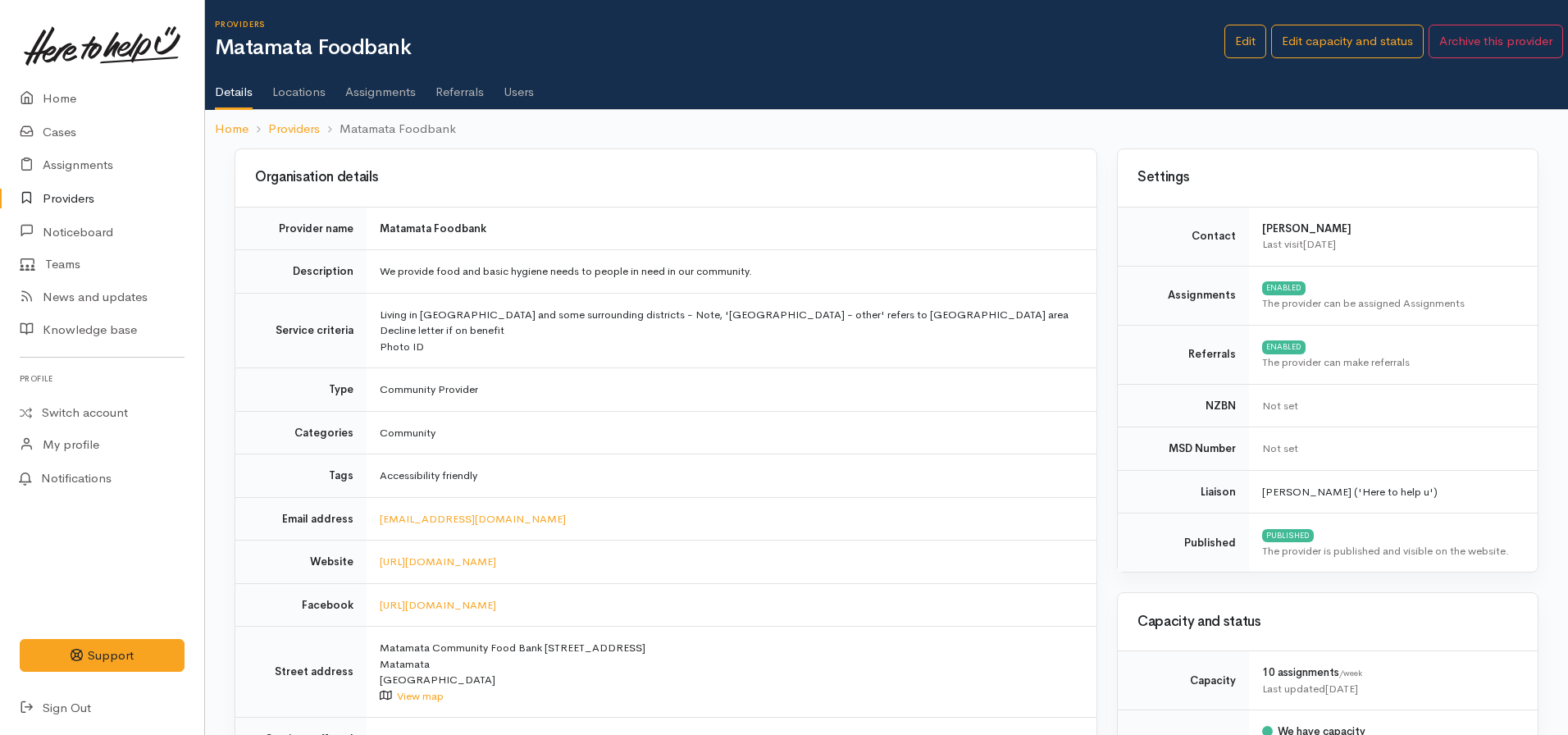
click at [511, 83] on link "Users" at bounding box center [519, 86] width 31 height 46
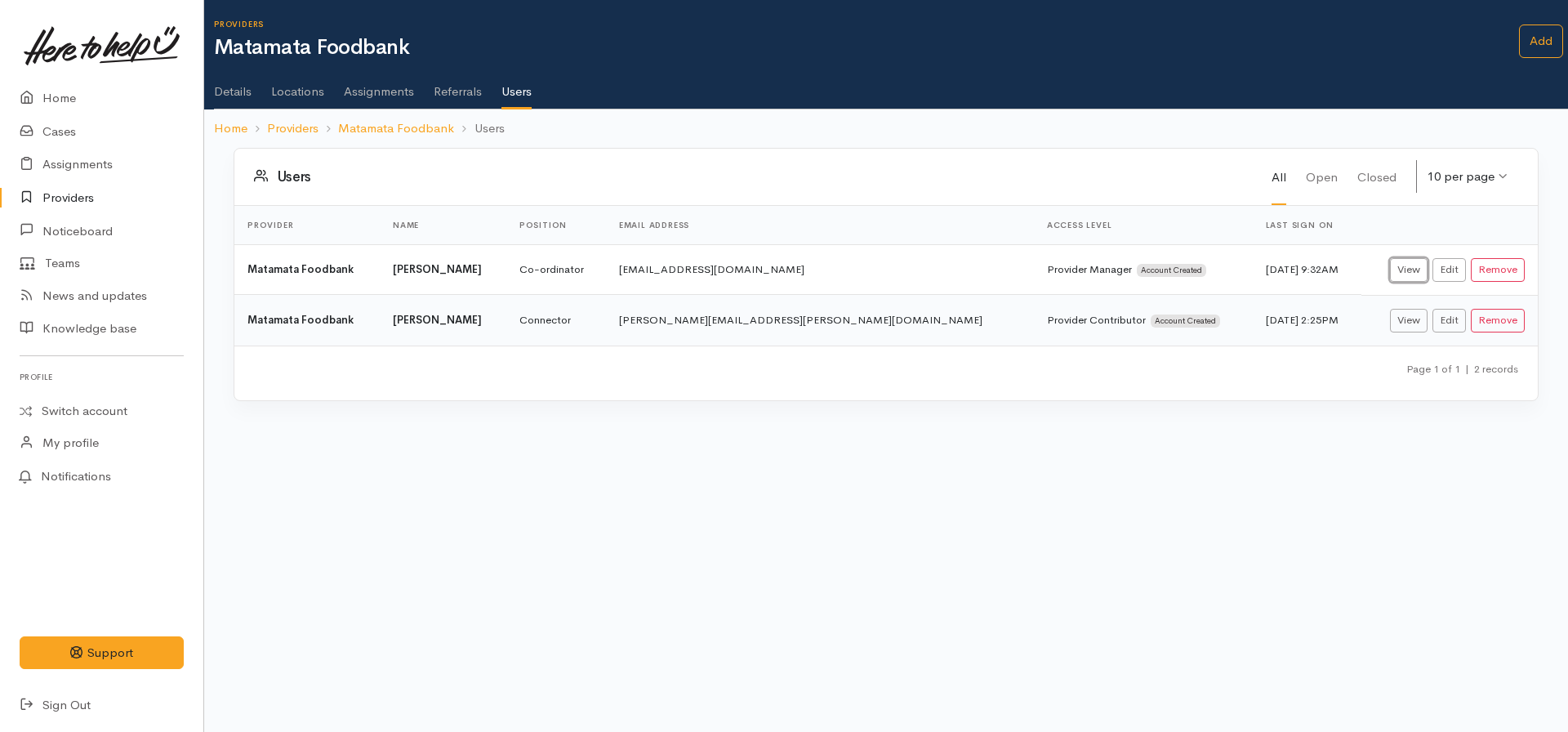
drag, startPoint x: 1415, startPoint y: 275, endPoint x: 1337, endPoint y: 301, distance: 82.2
click at [1414, 276] on link "View" at bounding box center [1408, 270] width 37 height 24
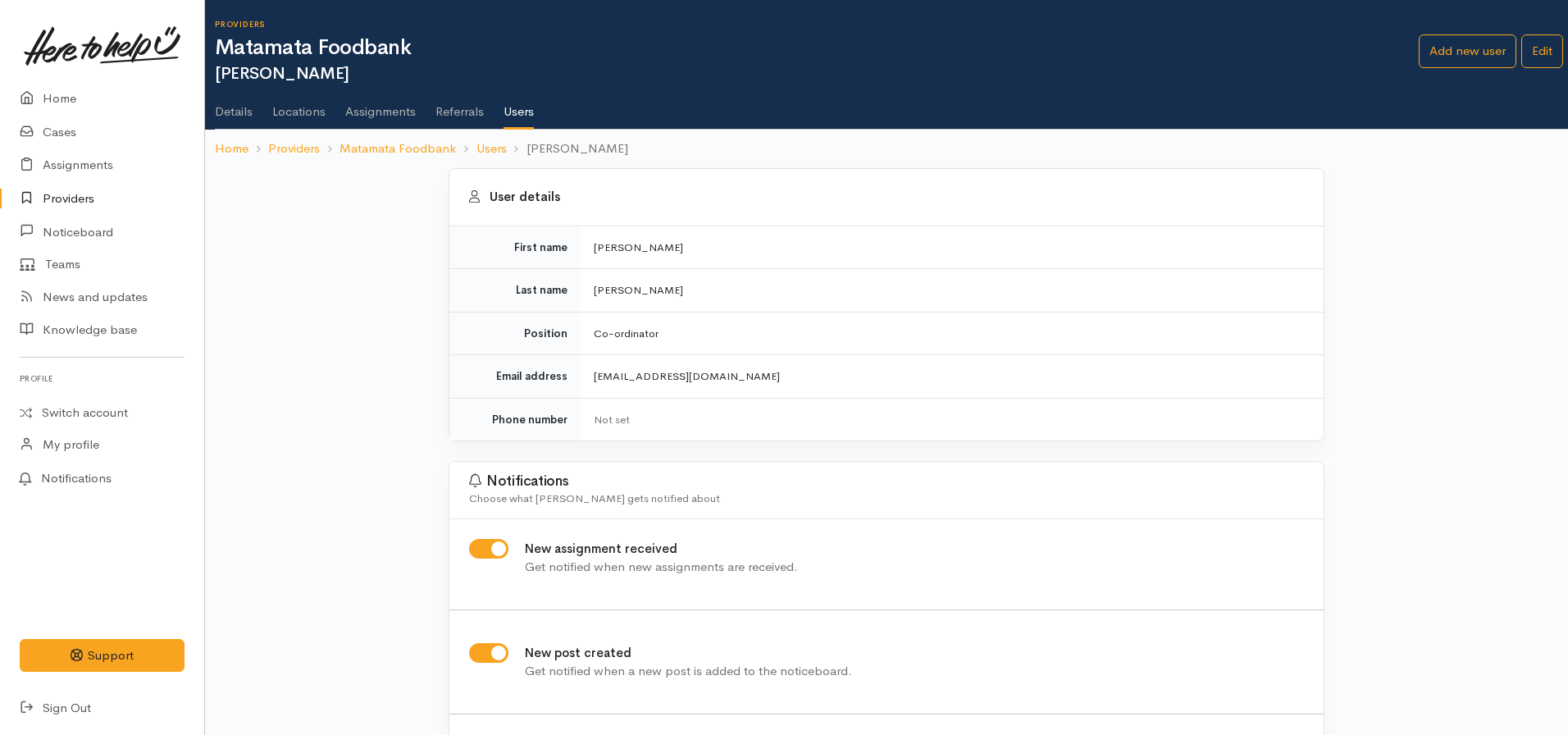
click at [237, 114] on link "Details" at bounding box center [234, 105] width 37 height 46
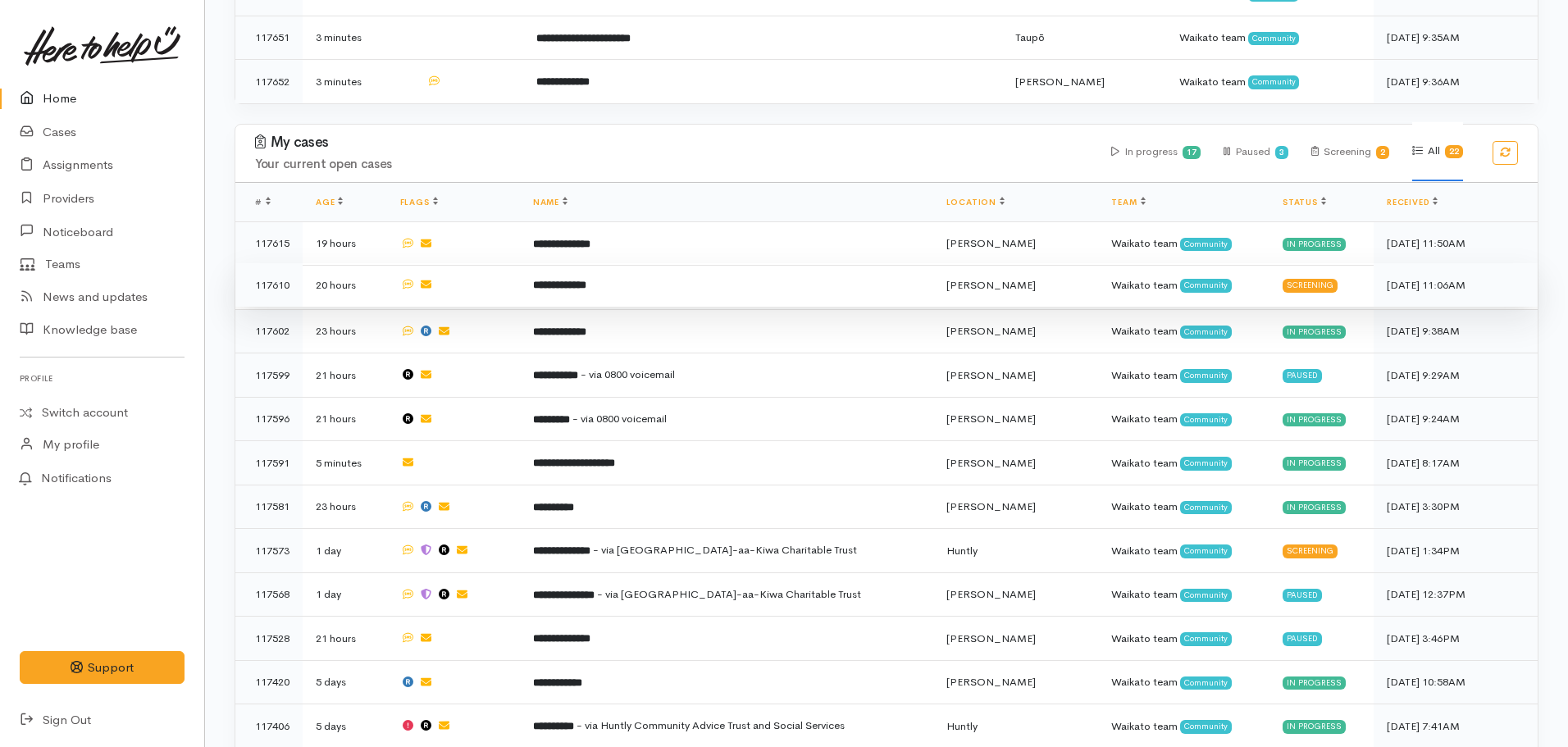
scroll to position [738, 0]
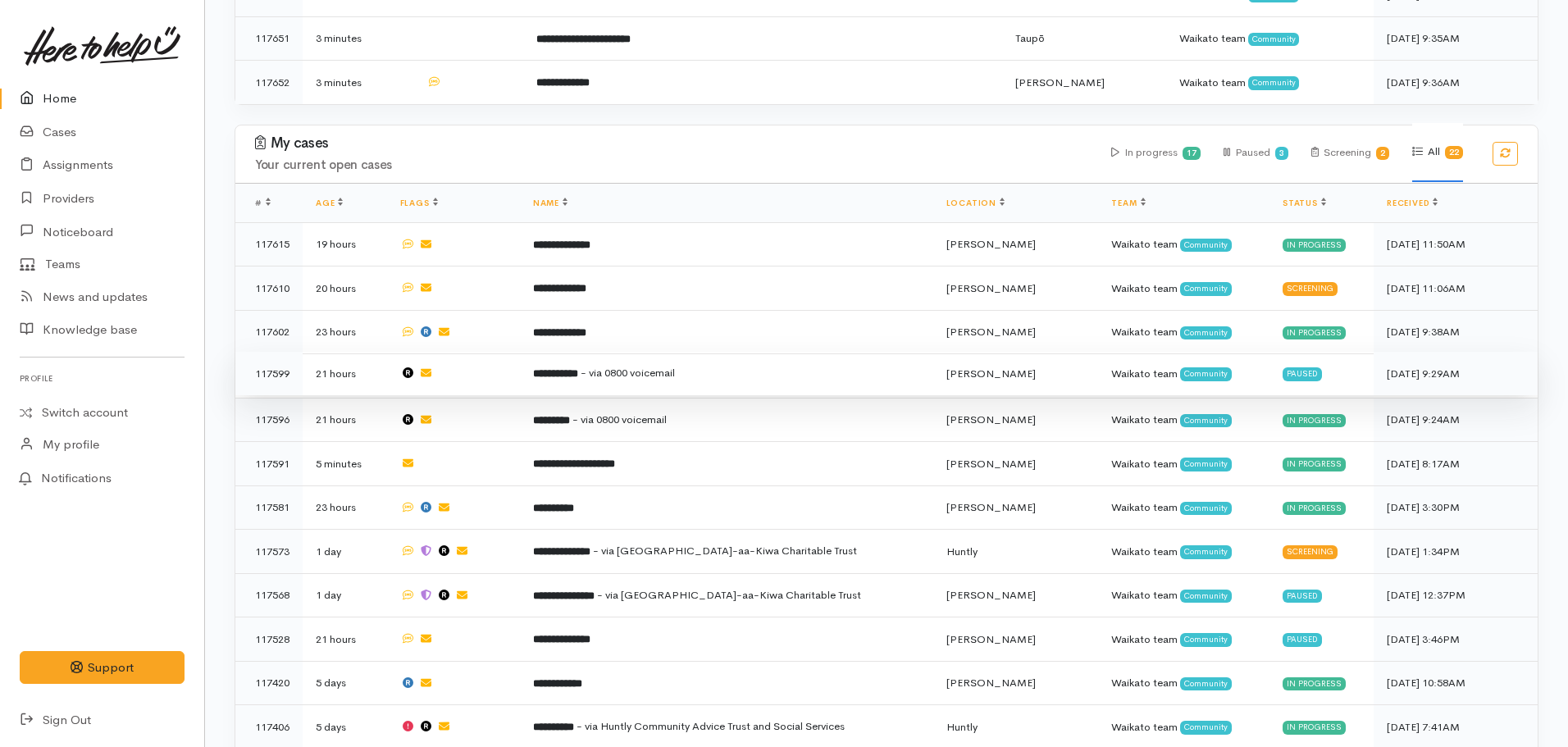
click at [584, 369] on td "**********" at bounding box center [727, 374] width 414 height 45
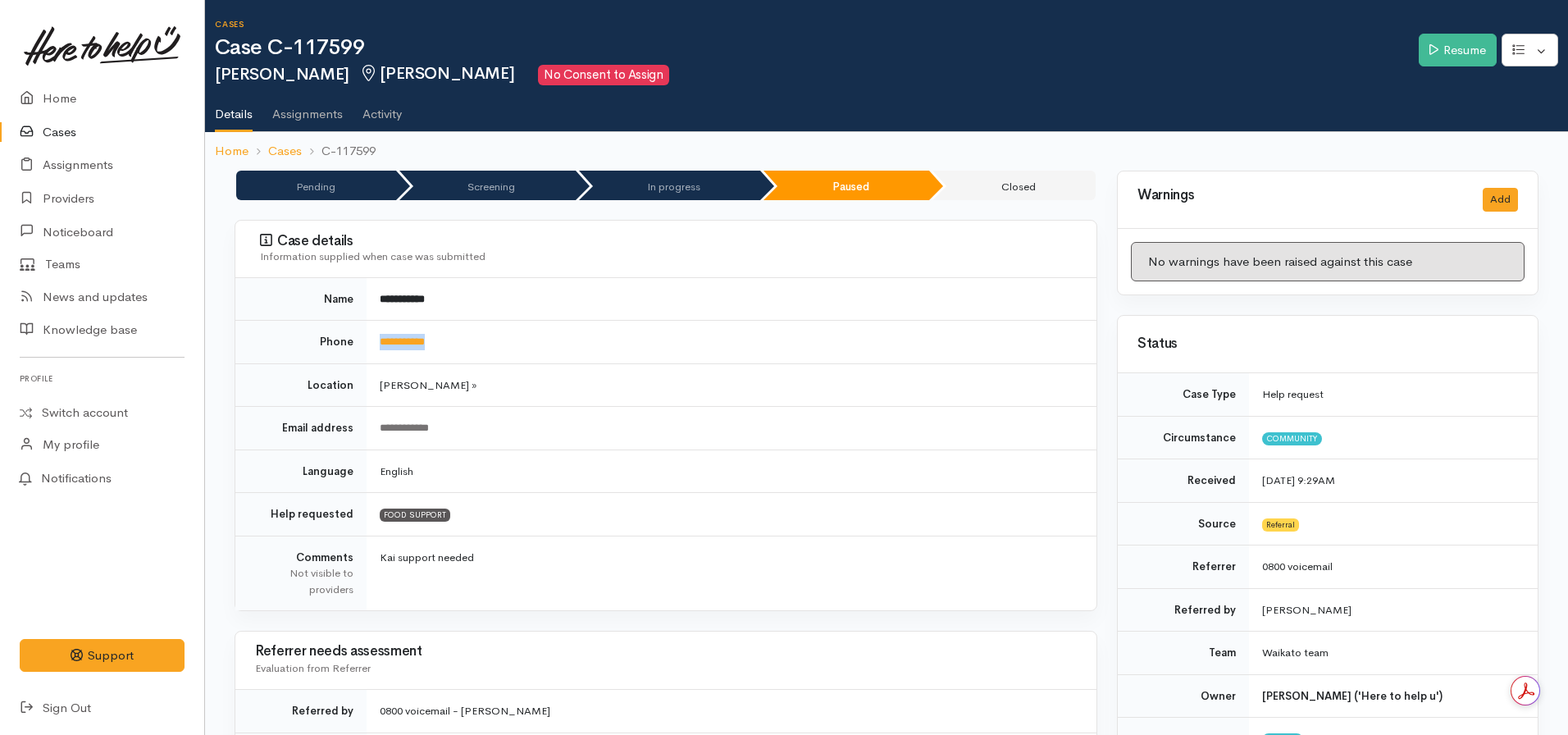
drag, startPoint x: 470, startPoint y: 347, endPoint x: 367, endPoint y: 343, distance: 103.1
click at [367, 343] on td "**********" at bounding box center [731, 342] width 729 height 44
copy link "**********"
click at [83, 89] on link "Home" at bounding box center [102, 99] width 204 height 34
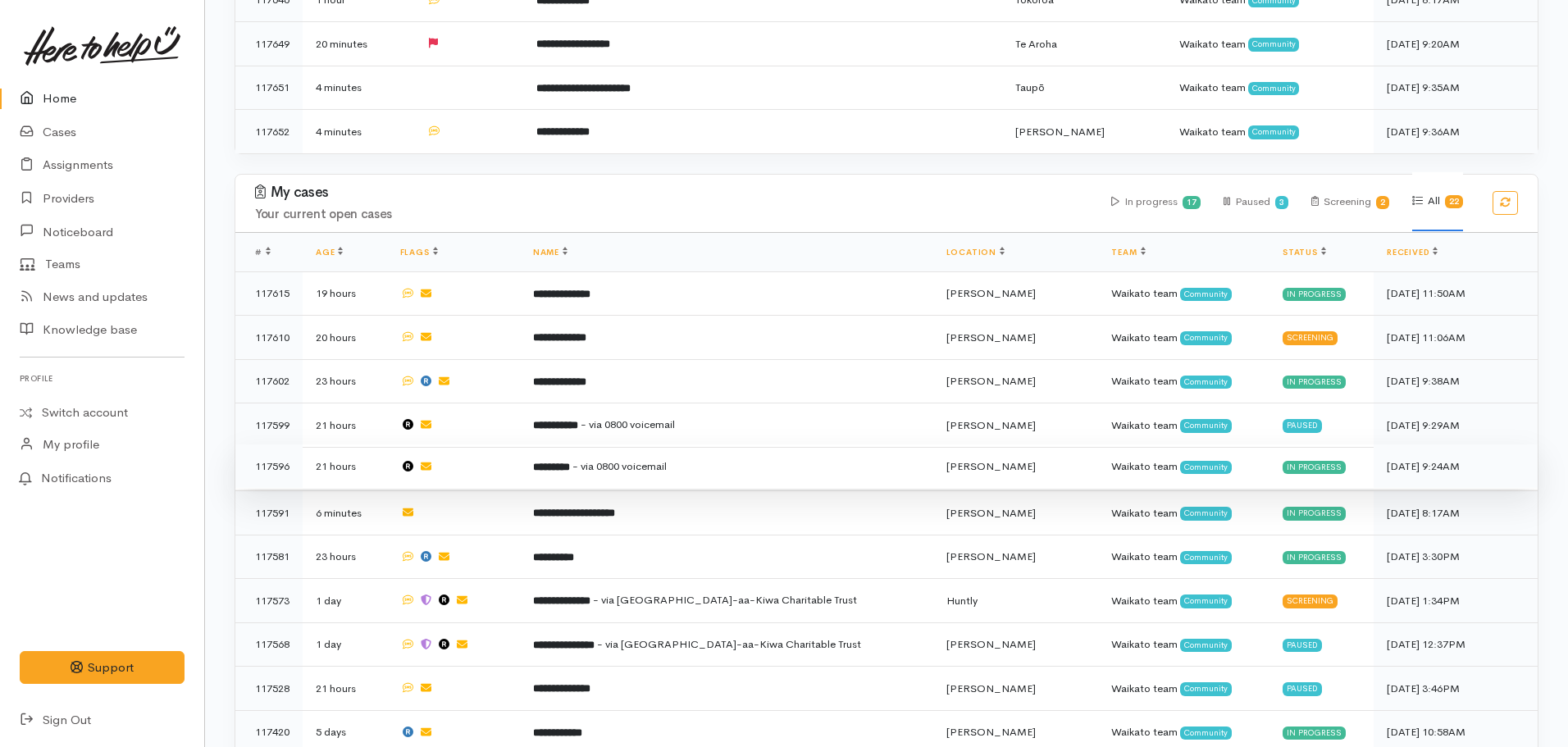
scroll to position [738, 0]
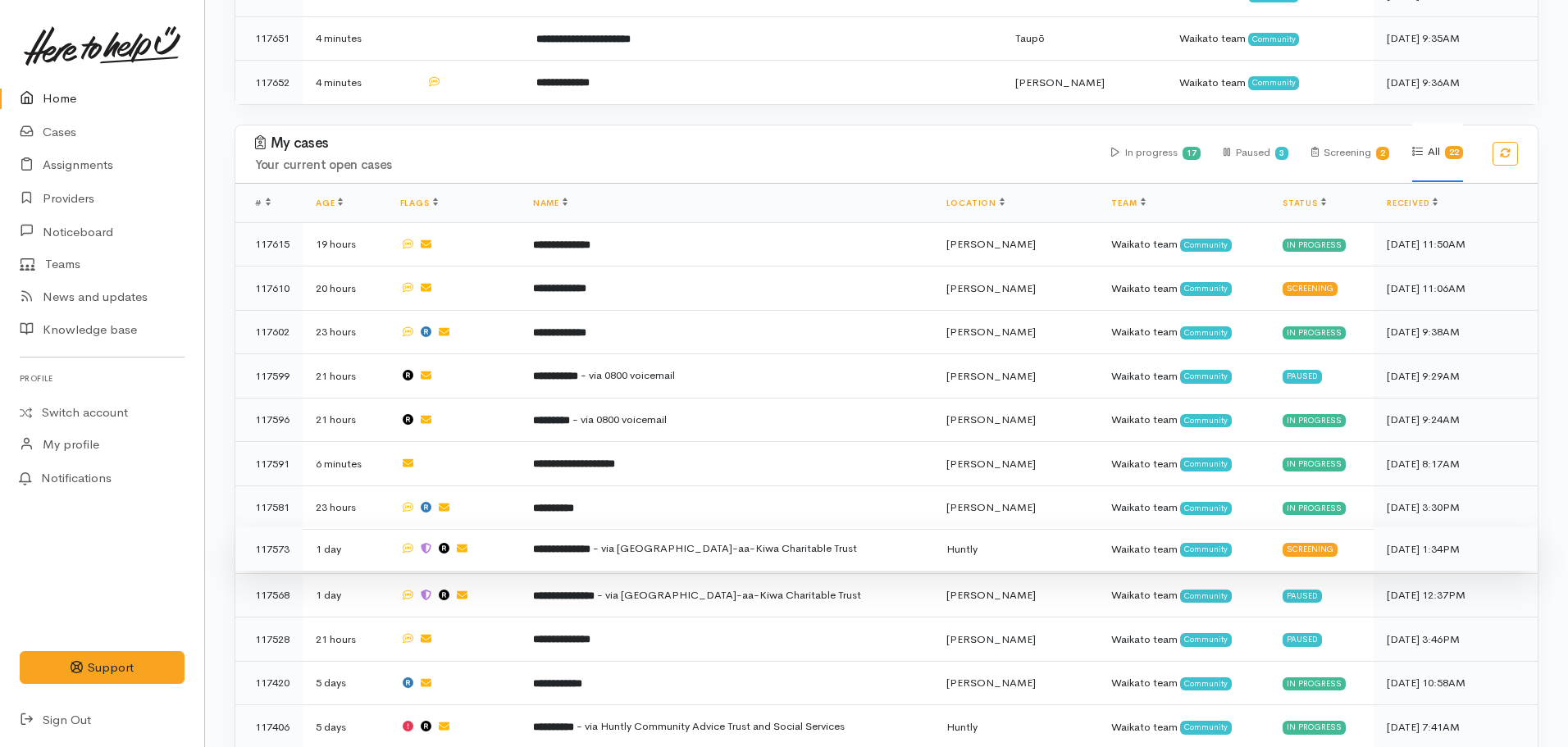
click at [633, 541] on span "- via [GEOGRAPHIC_DATA]-aa-Kiwa Charitable Trust" at bounding box center [724, 548] width 264 height 14
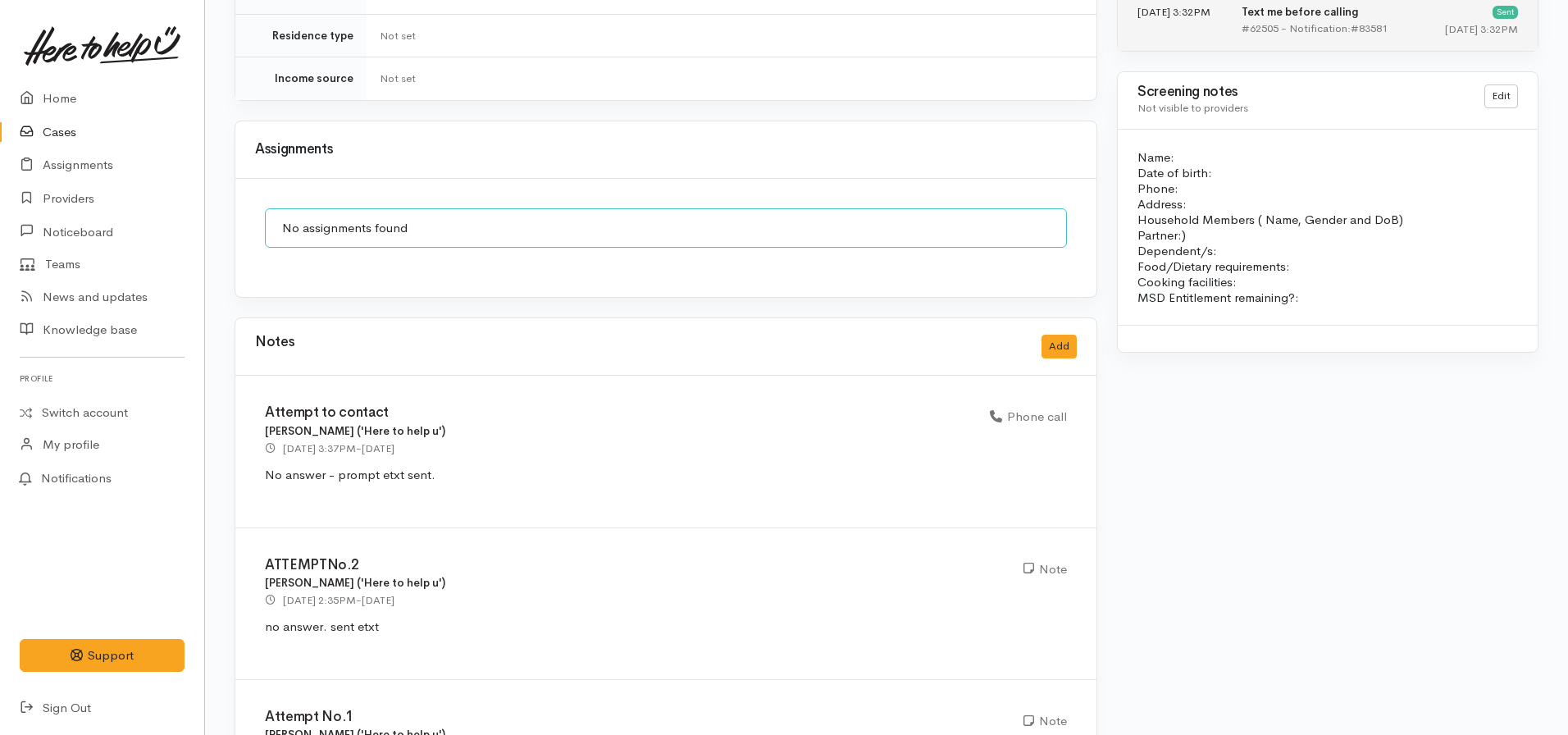
scroll to position [902, 0]
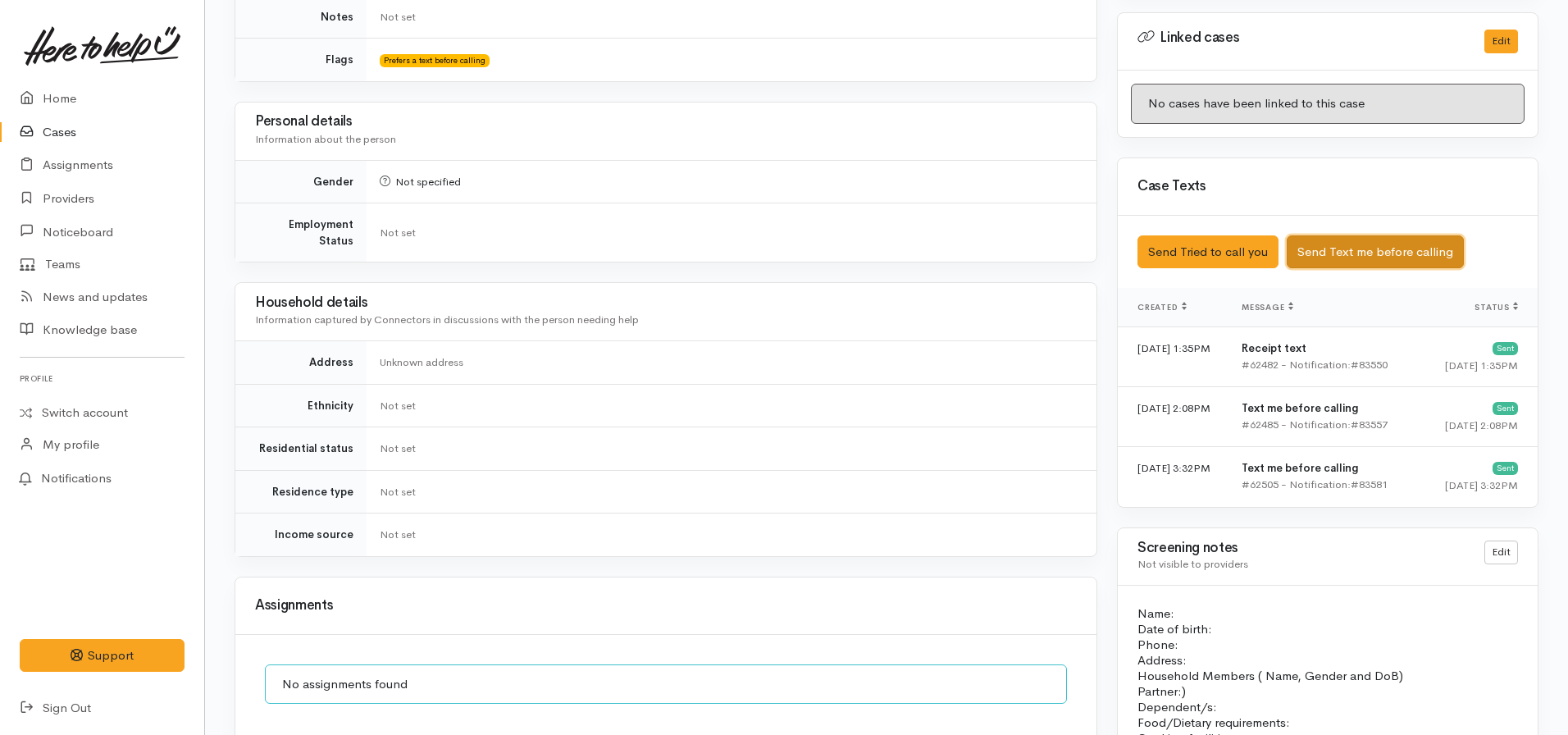
click at [1347, 236] on button "Send Text me before calling" at bounding box center [1375, 252] width 177 height 34
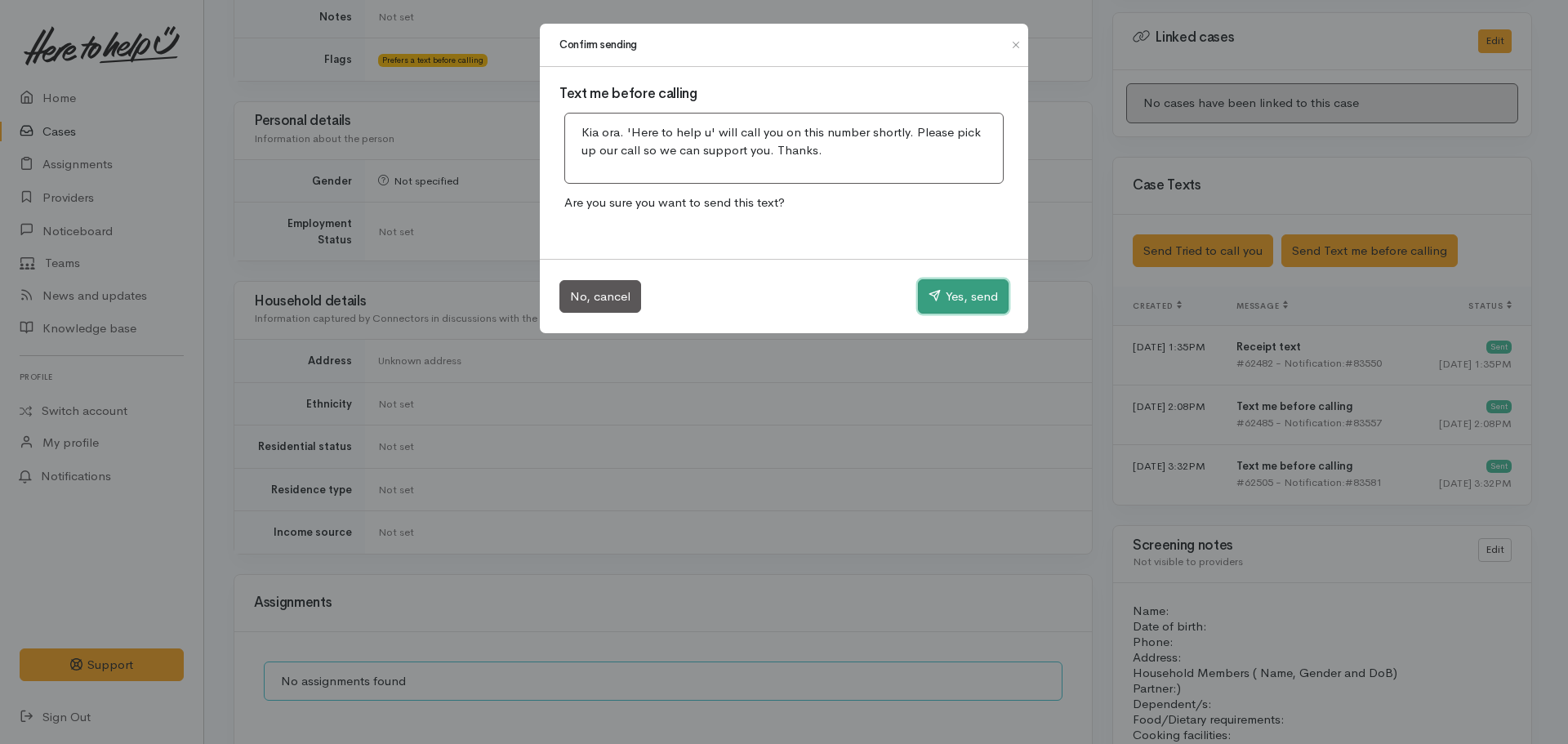
click at [939, 304] on button "Yes, send" at bounding box center [963, 296] width 91 height 34
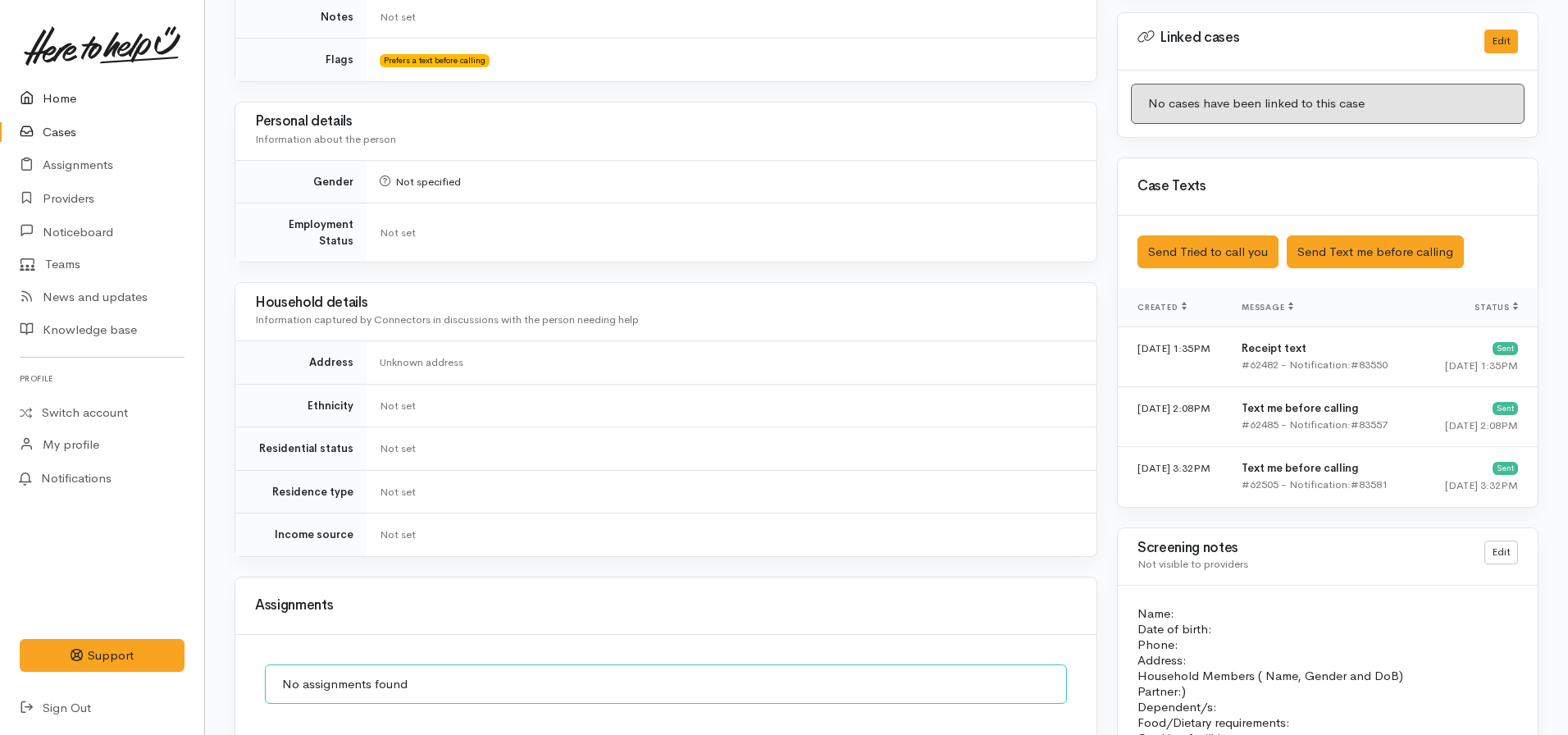
click at [69, 102] on link "Home" at bounding box center [102, 99] width 204 height 34
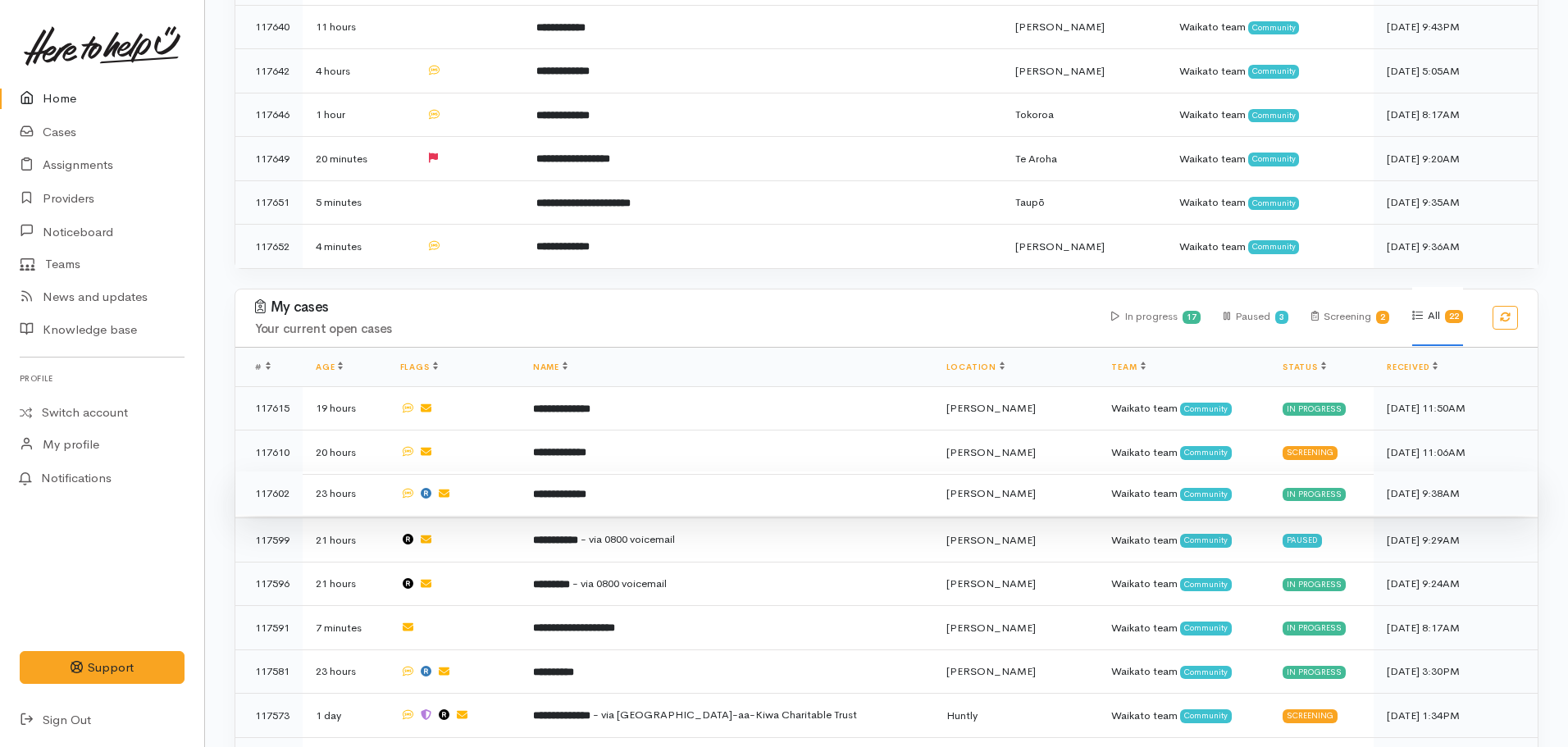
scroll to position [902, 0]
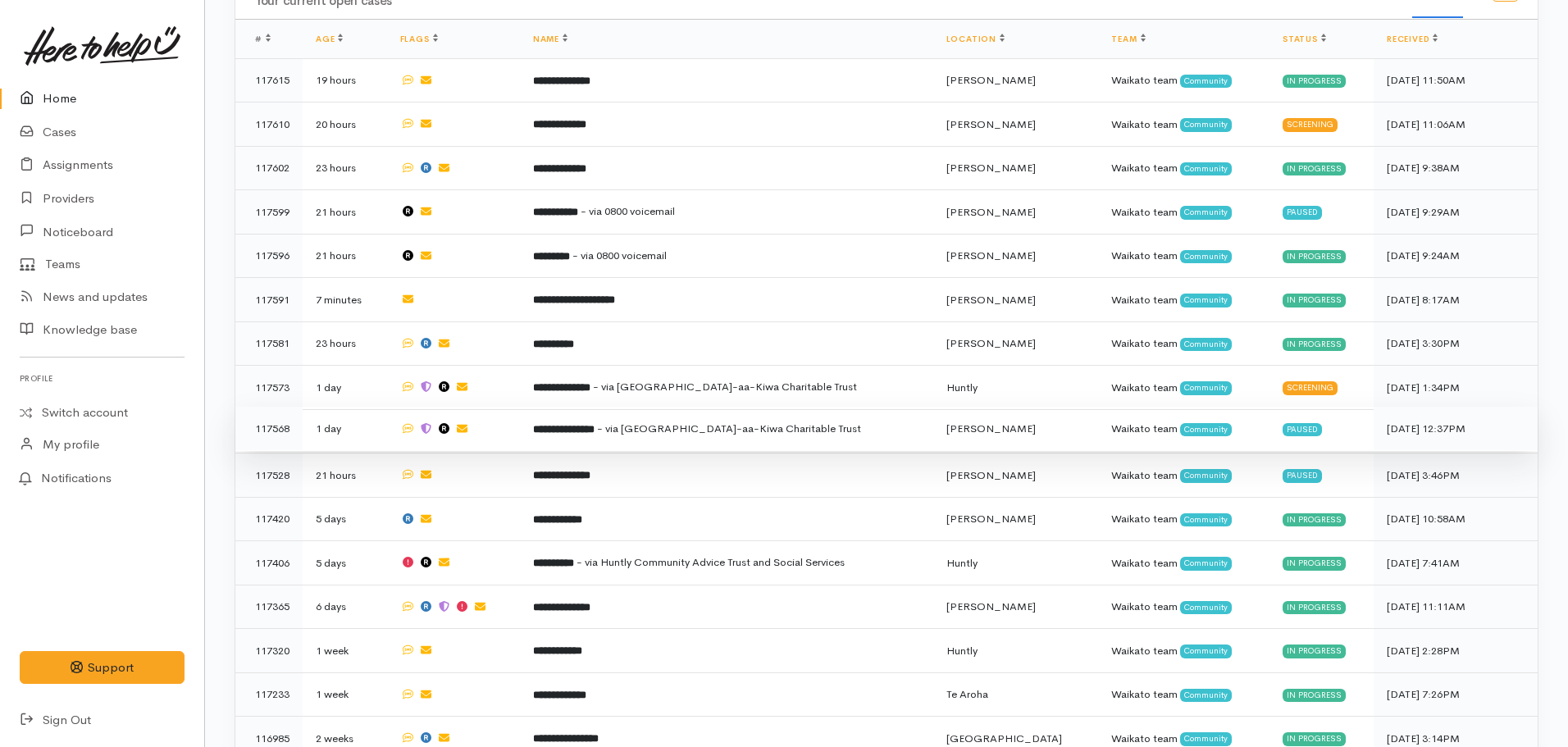
click at [520, 411] on td at bounding box center [454, 429] width 133 height 45
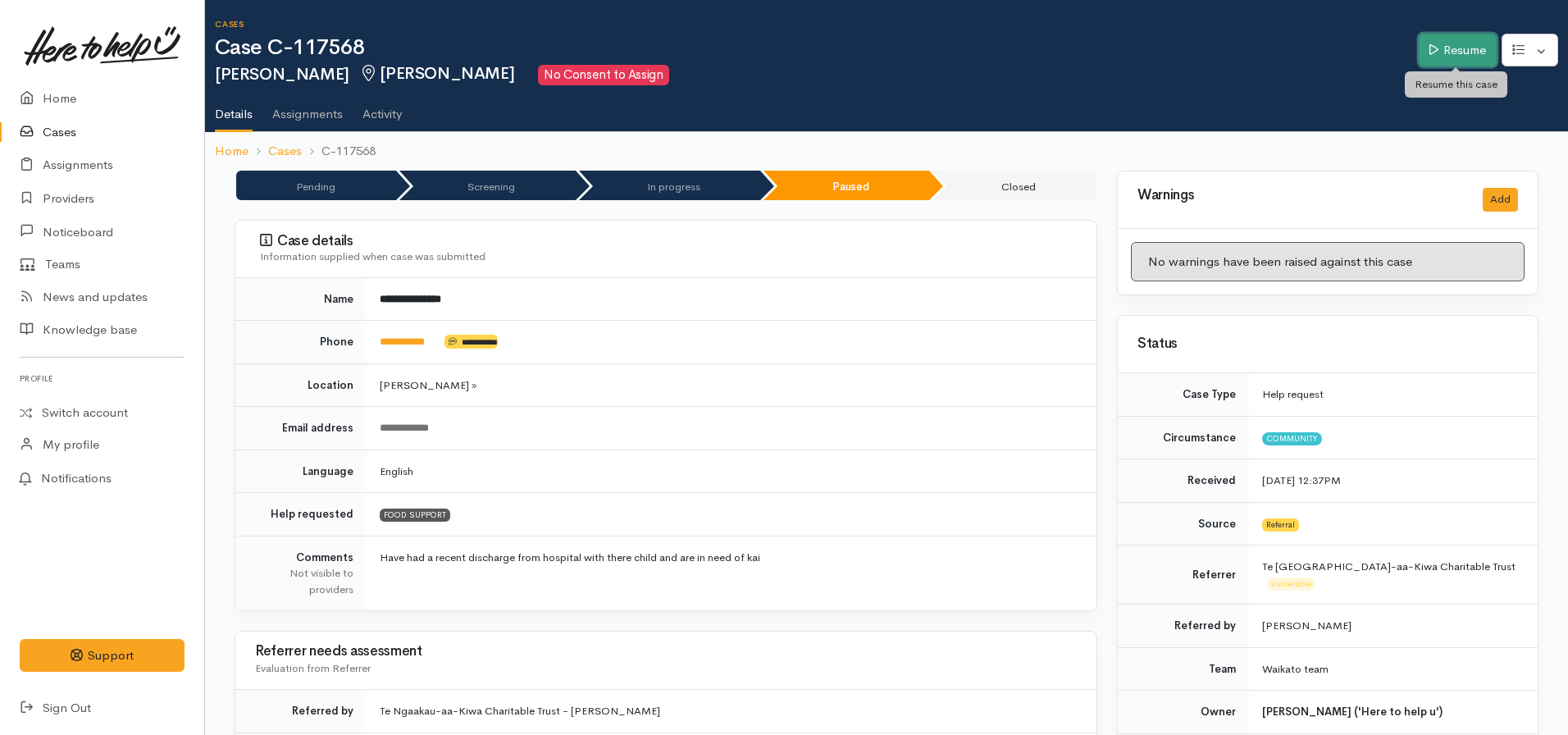
click at [1446, 38] on link "Resume" at bounding box center [1458, 50] width 78 height 34
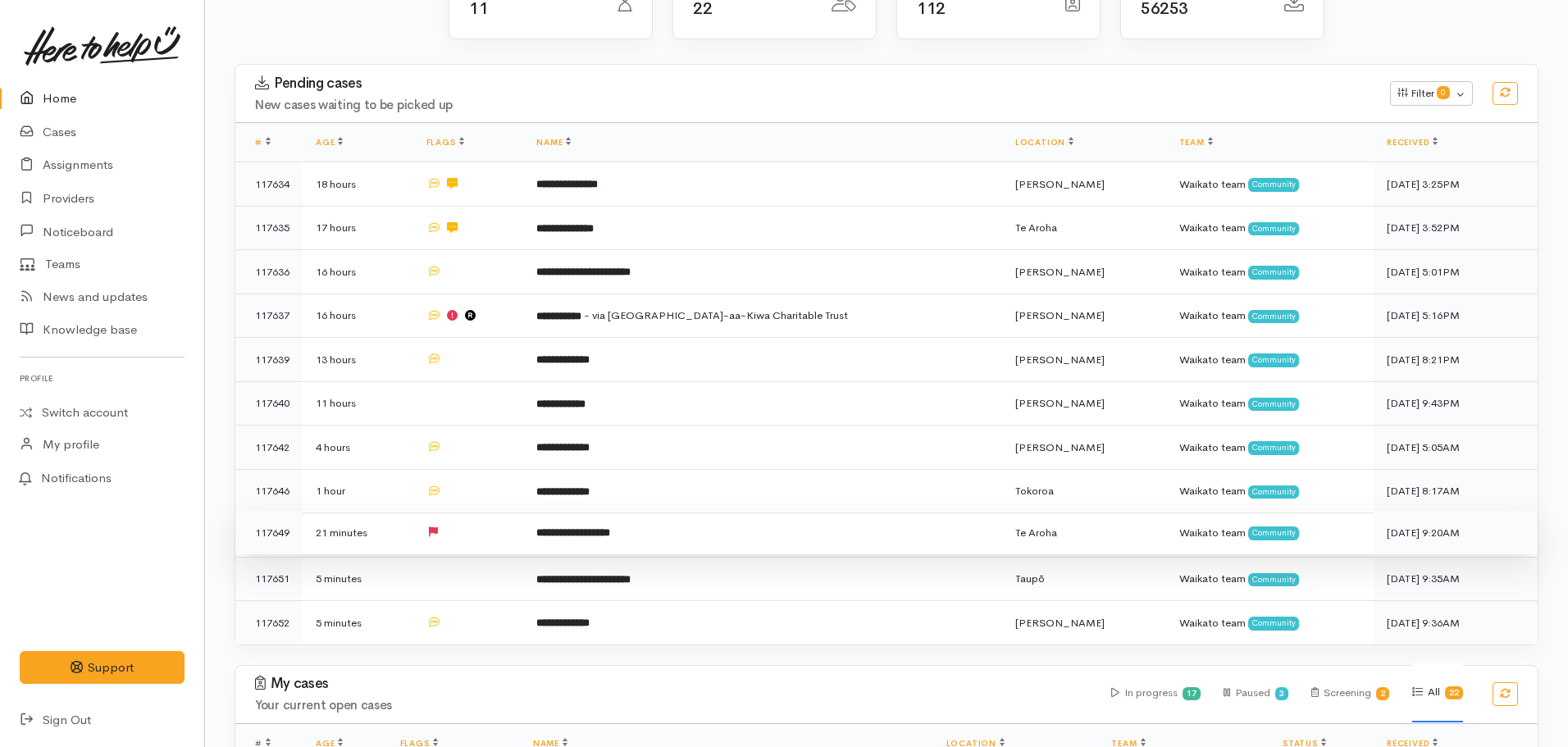
scroll to position [246, 0]
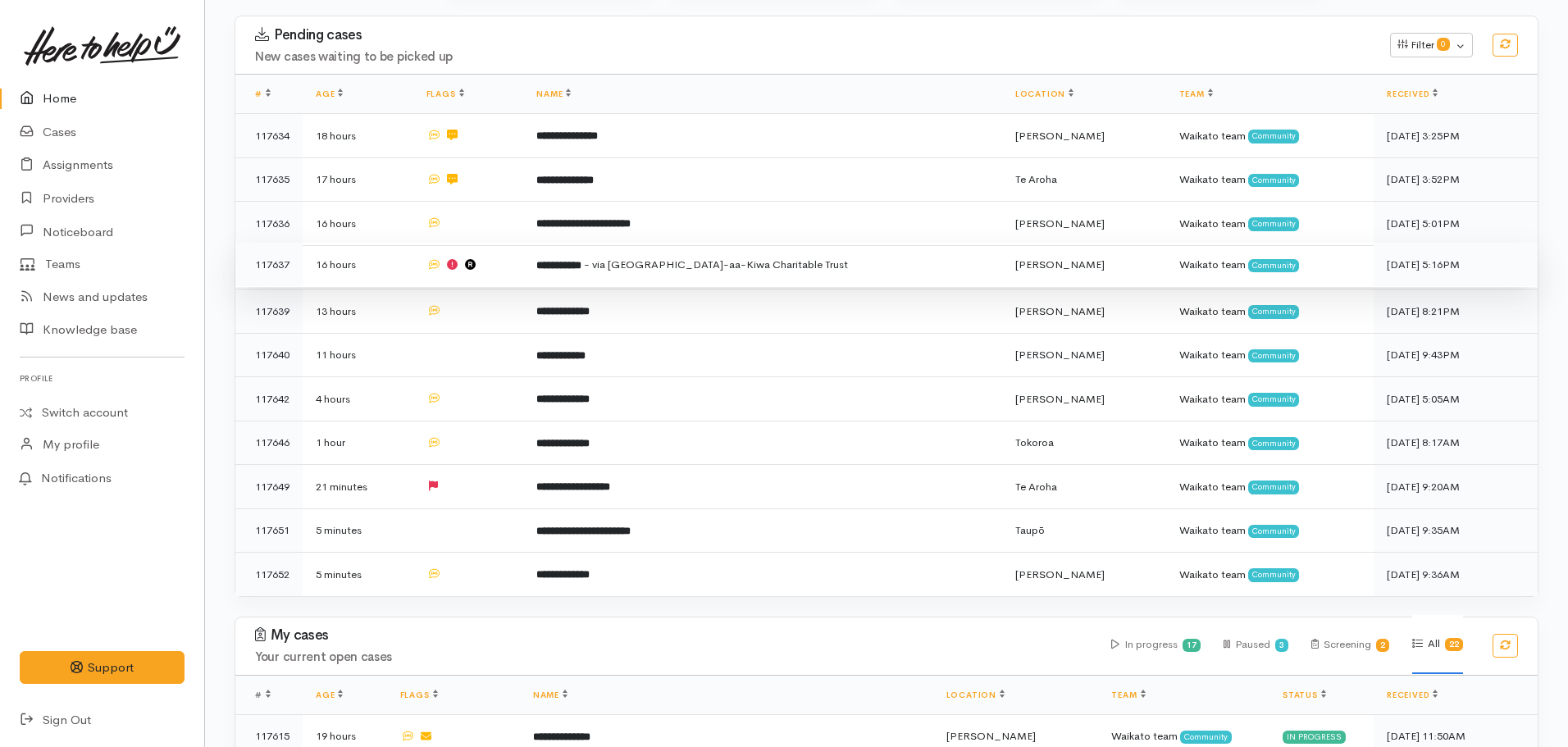
click at [736, 251] on td "**********" at bounding box center [763, 265] width 479 height 45
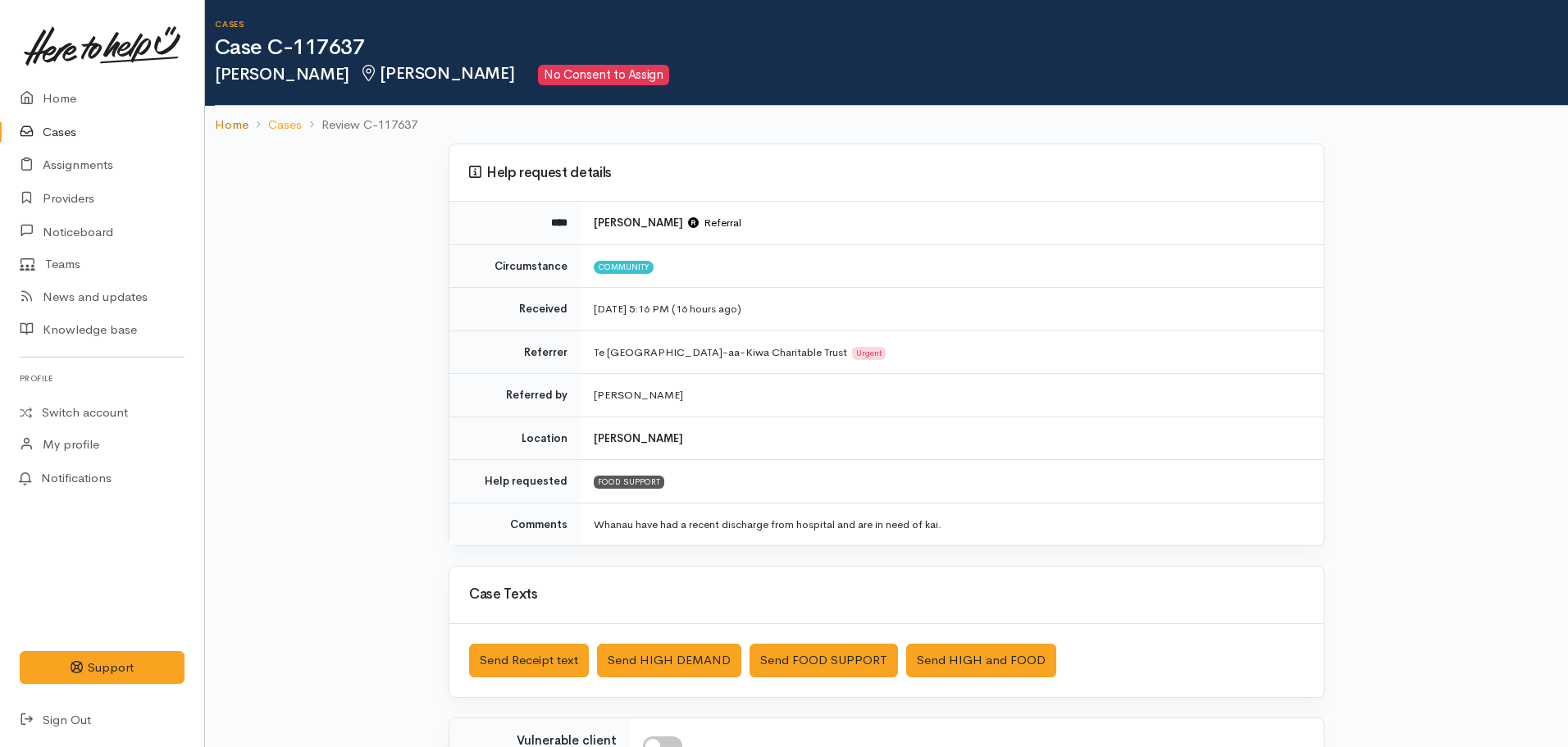
click at [224, 126] on link "Home" at bounding box center [232, 125] width 34 height 19
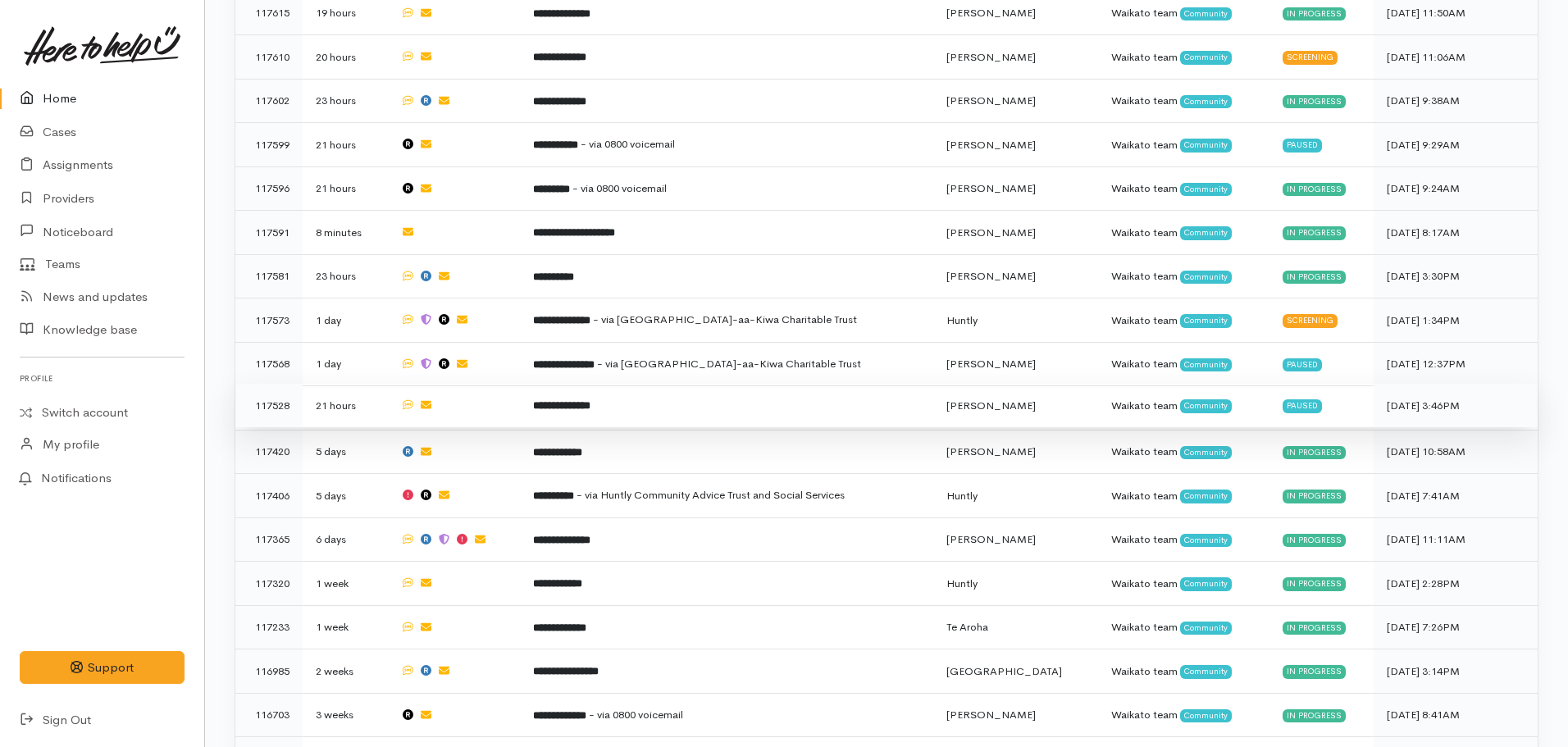
scroll to position [984, 0]
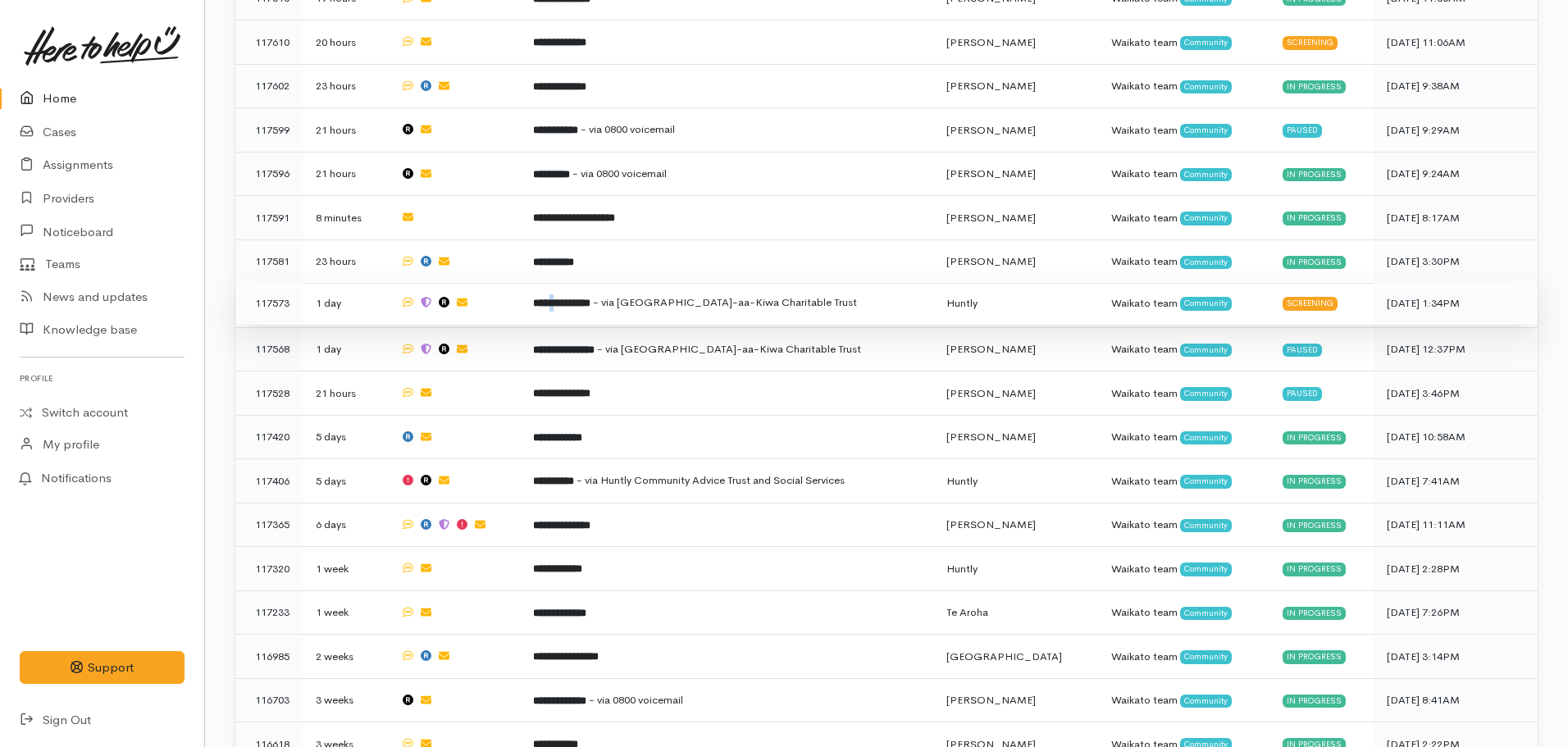
click at [572, 298] on b "**********" at bounding box center [562, 303] width 58 height 10
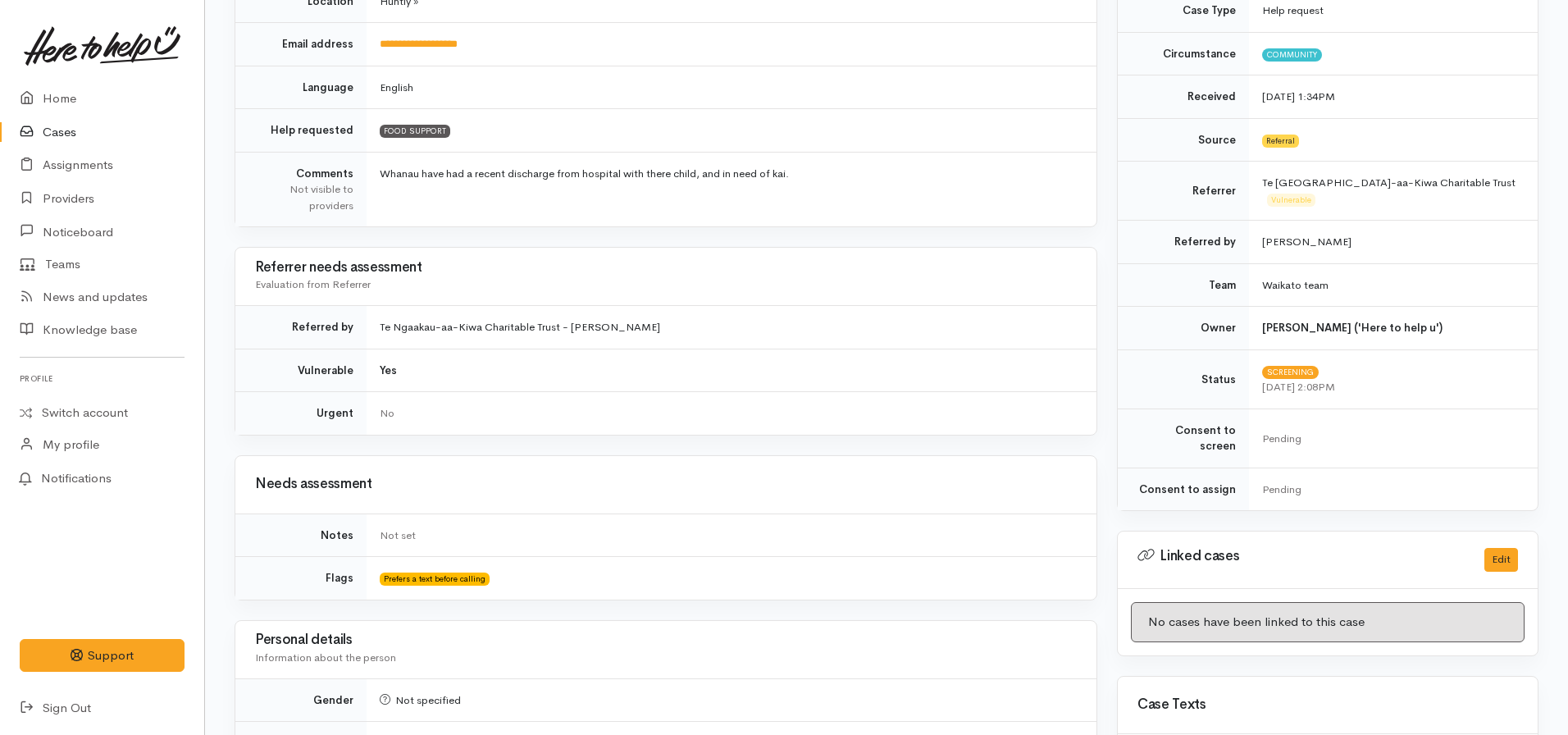
scroll to position [265, 0]
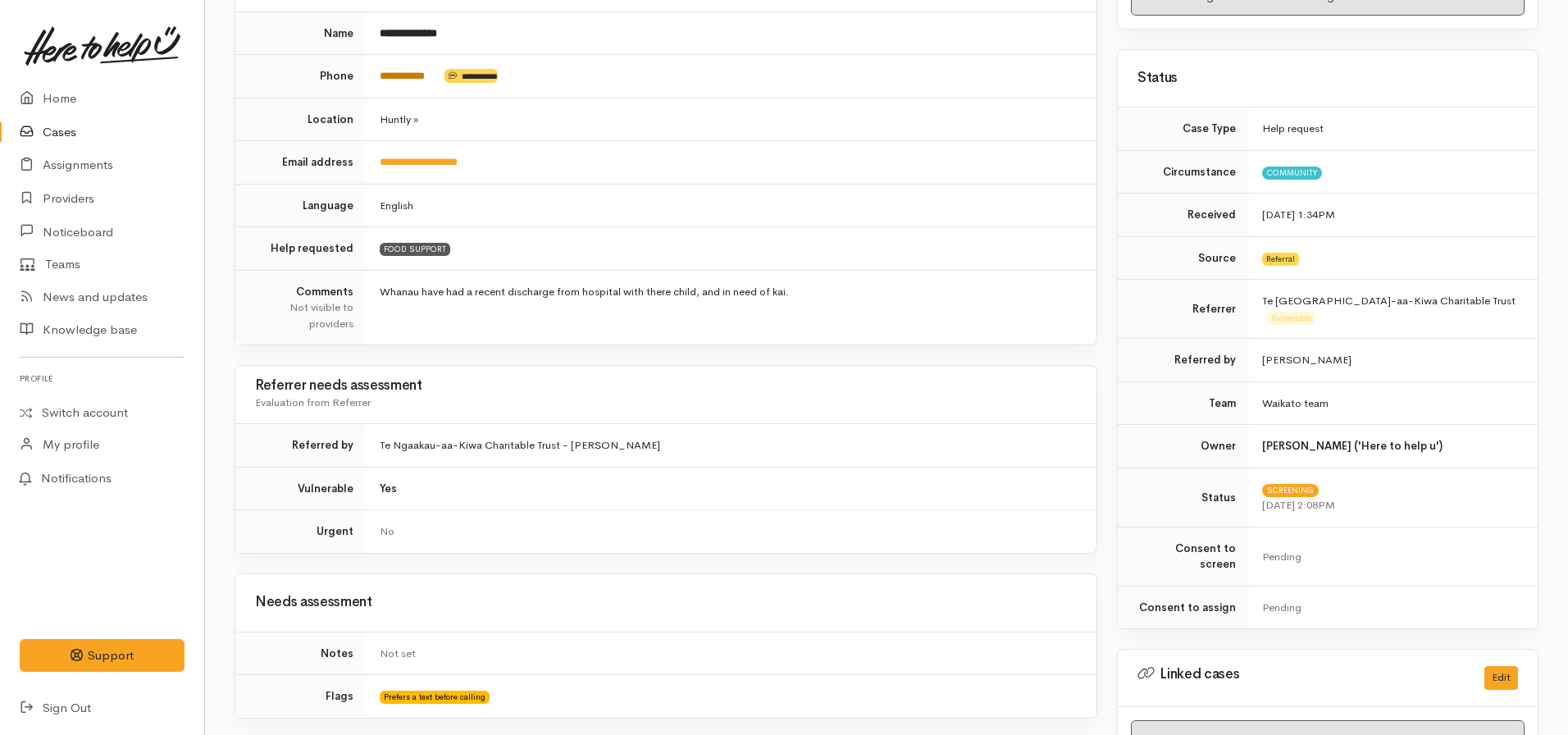
click at [425, 81] on link "**********" at bounding box center [402, 75] width 45 height 10
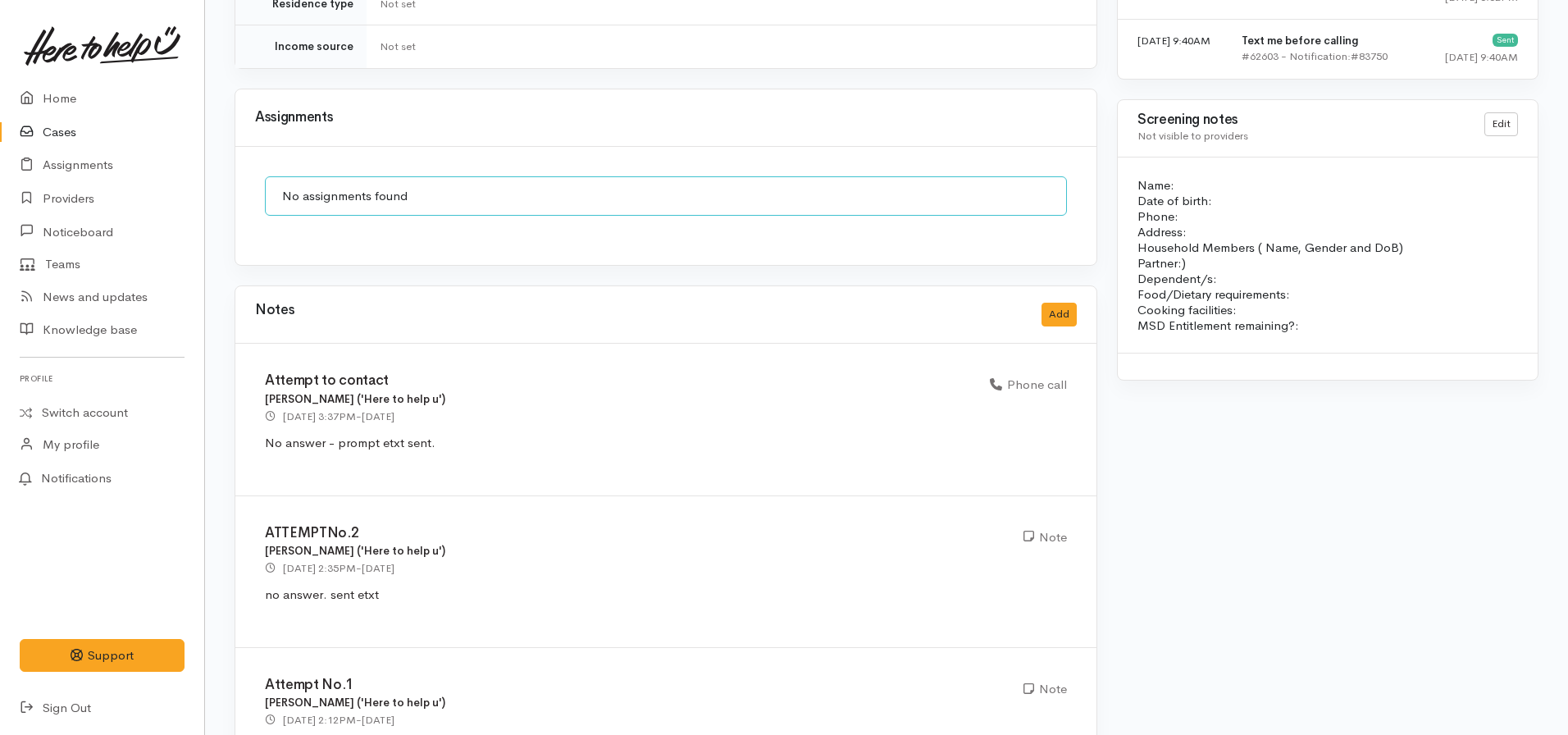
scroll to position [1458, 0]
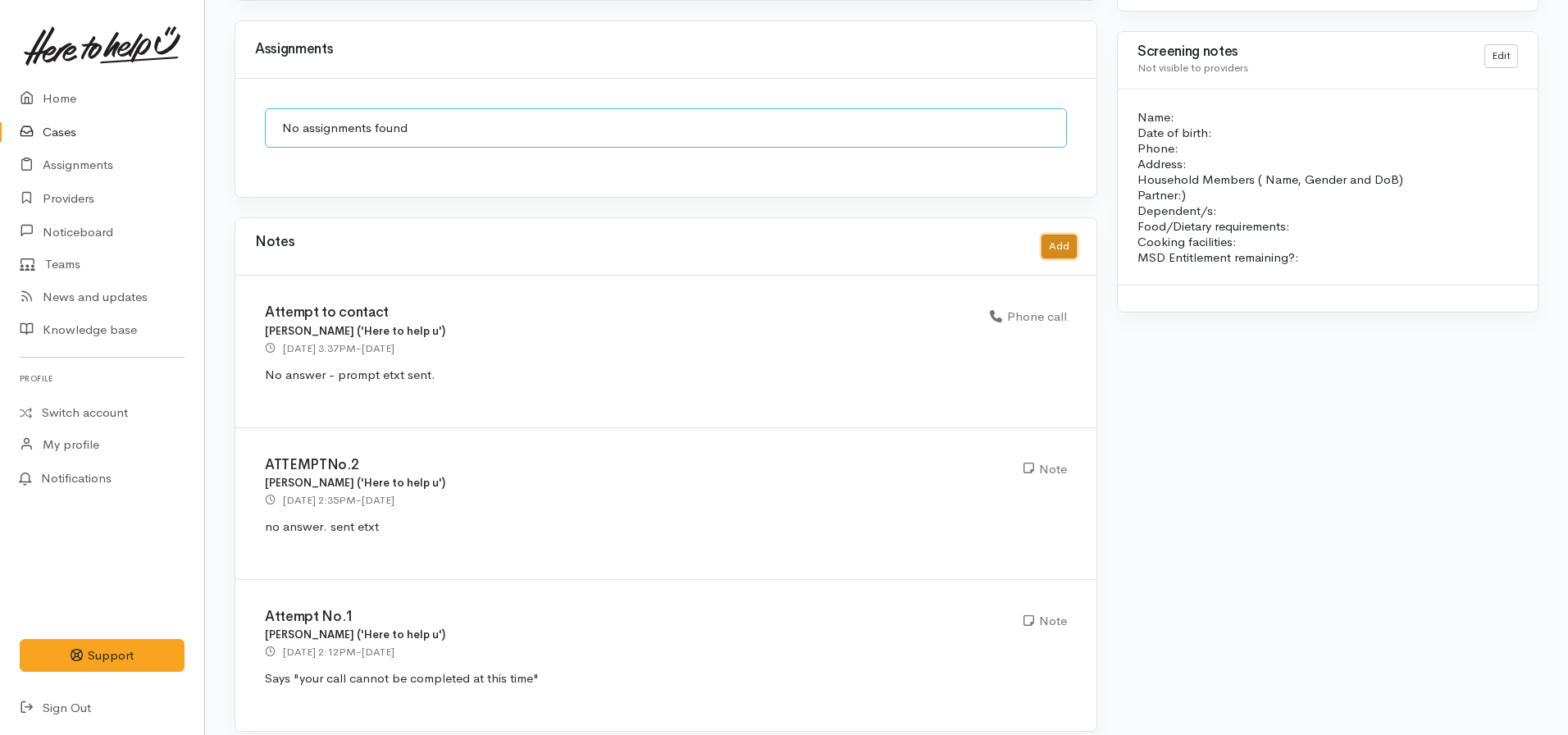
click at [1056, 235] on button "Add" at bounding box center [1059, 247] width 35 height 24
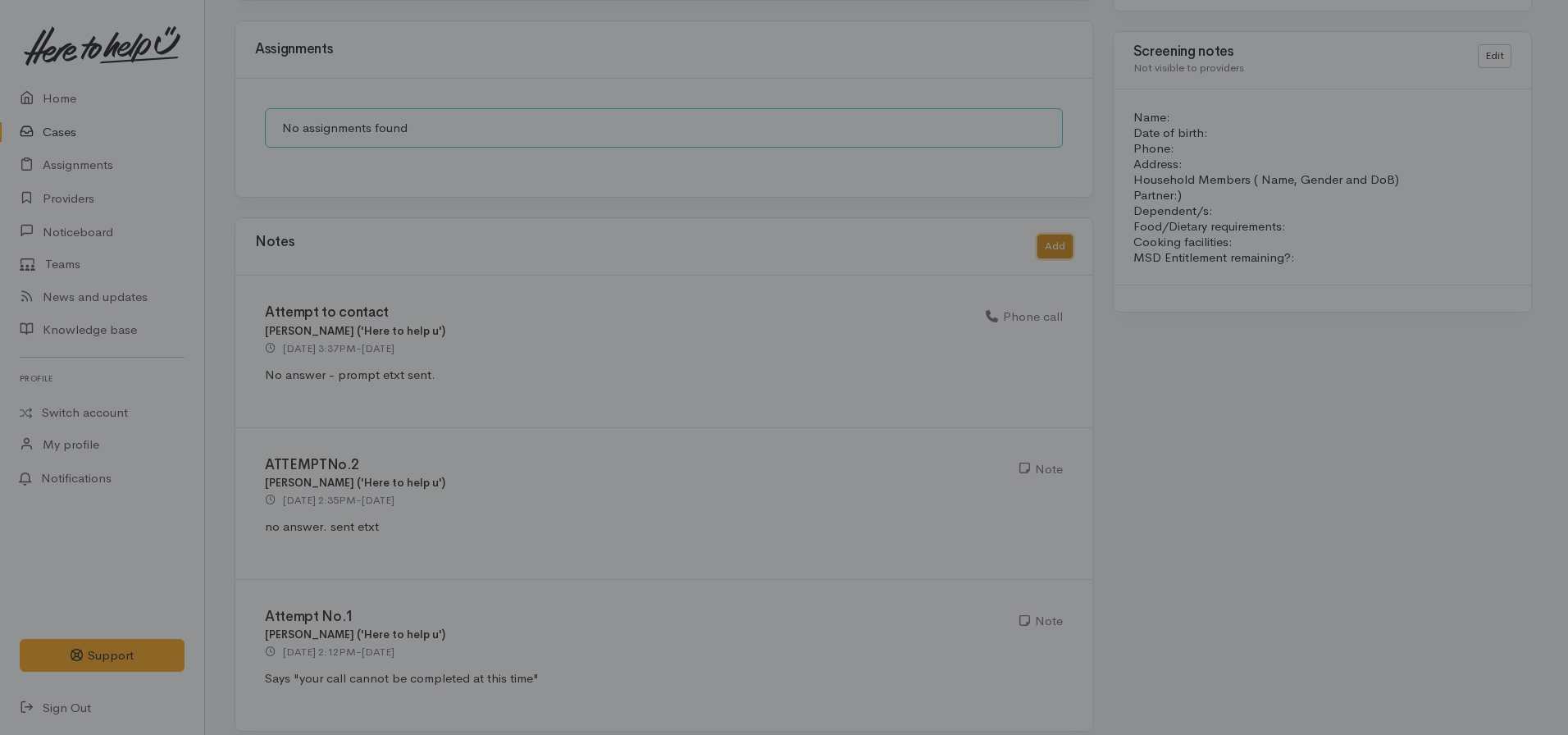
scroll to position [1446, 0]
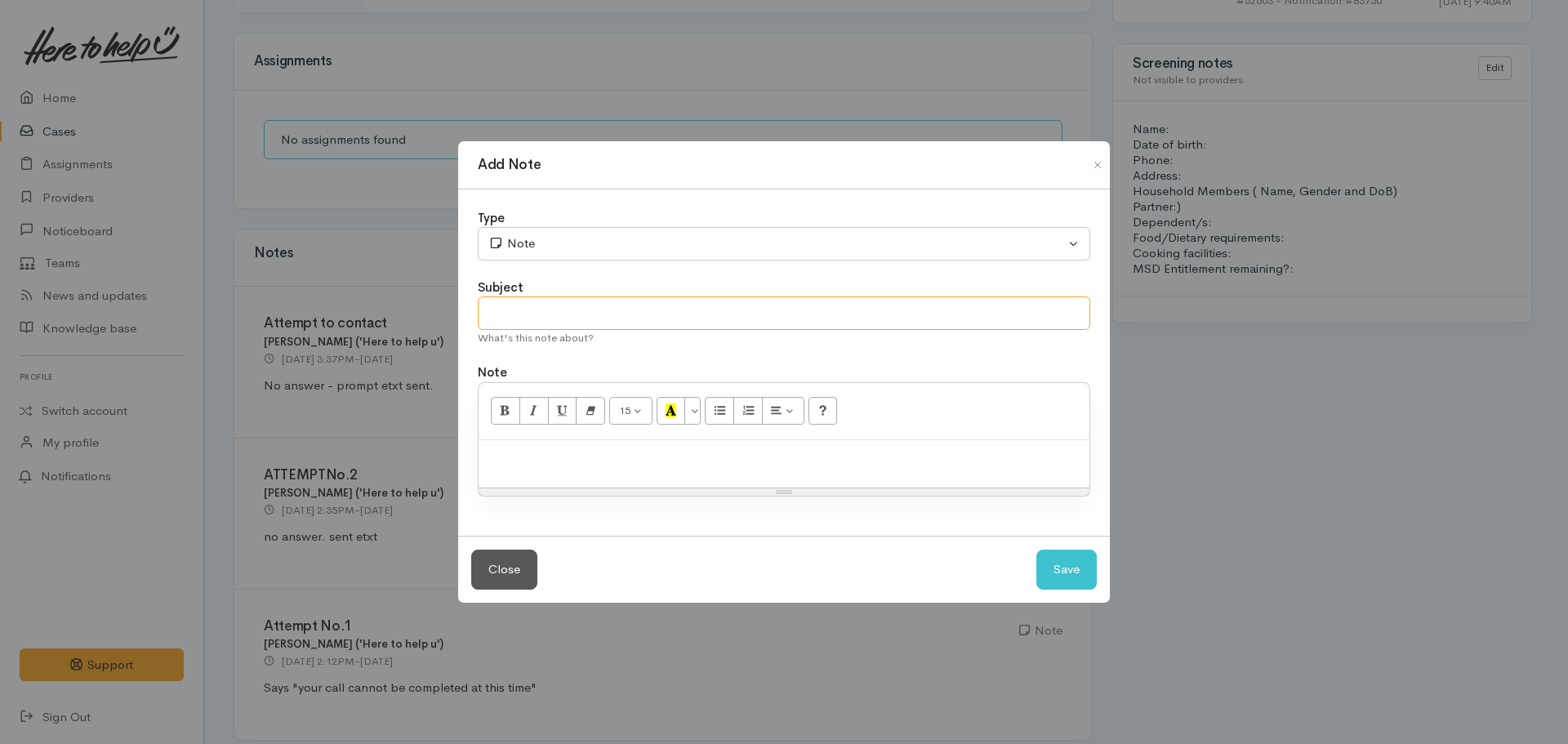
click at [607, 307] on input "text" at bounding box center [784, 314] width 612 height 33
type input "Attempt to contact (3rd call?)"
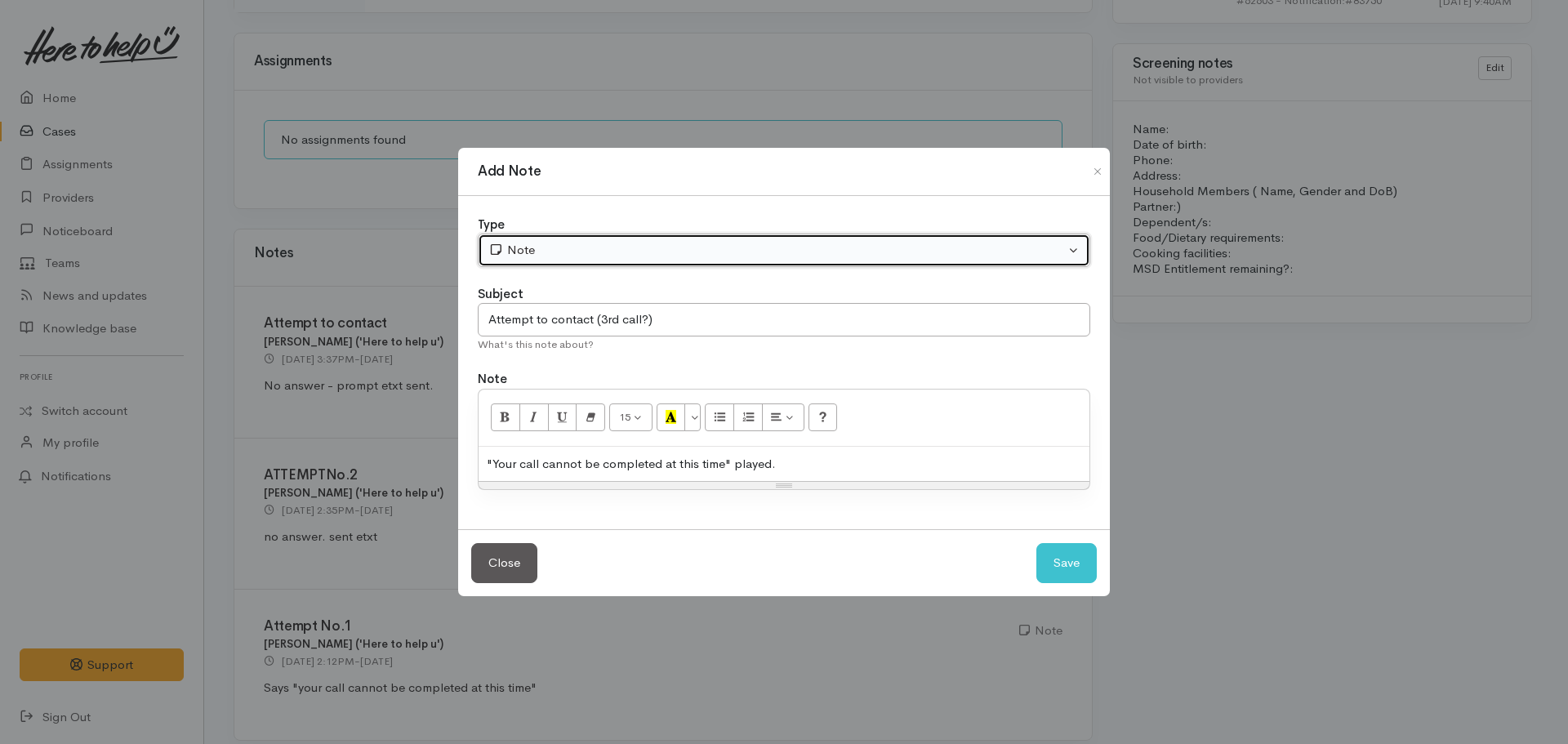
click at [587, 251] on div "Note" at bounding box center [777, 250] width 577 height 19
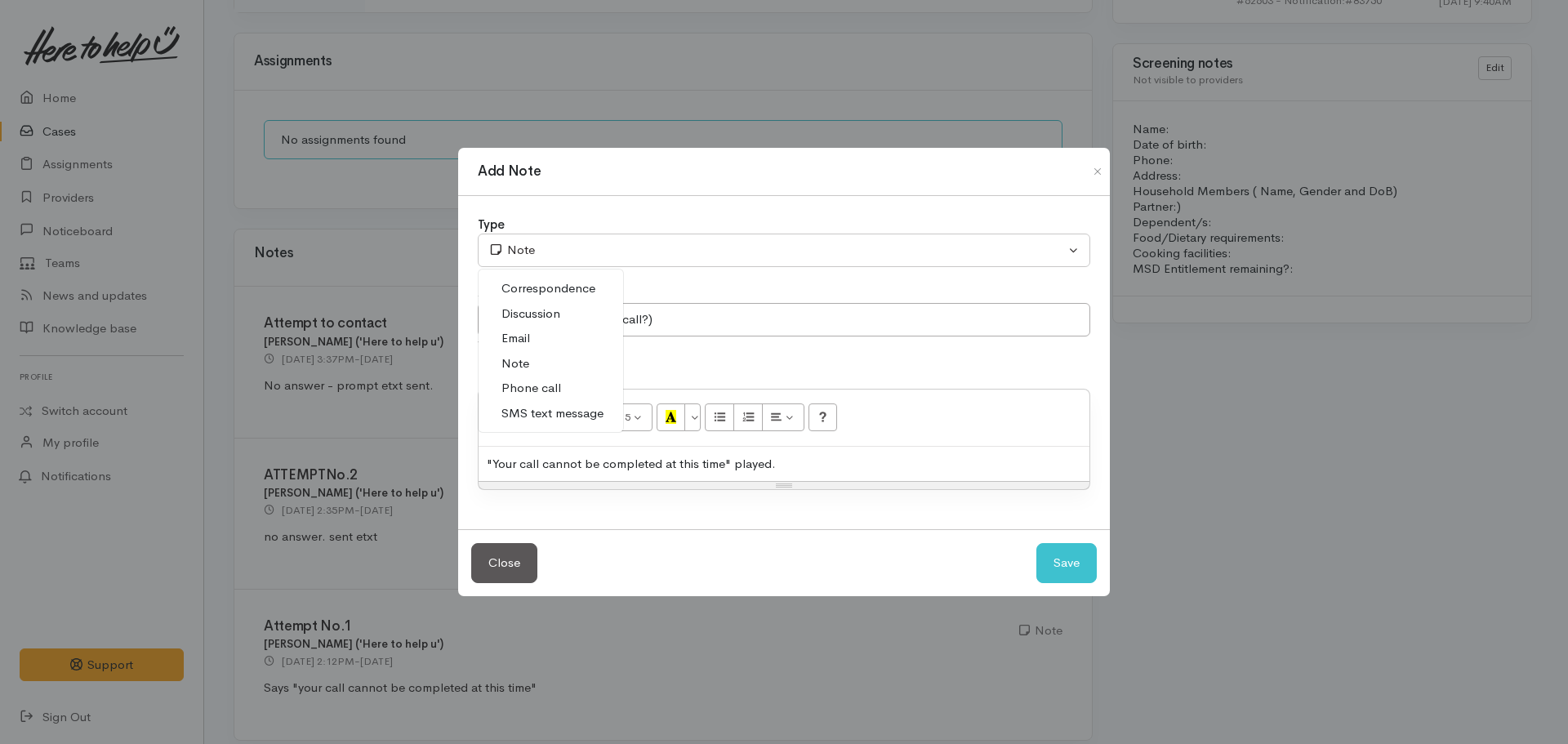
drag, startPoint x: 540, startPoint y: 382, endPoint x: 549, endPoint y: 381, distance: 9.1
click at [541, 382] on span "Phone call" at bounding box center [532, 388] width 59 height 19
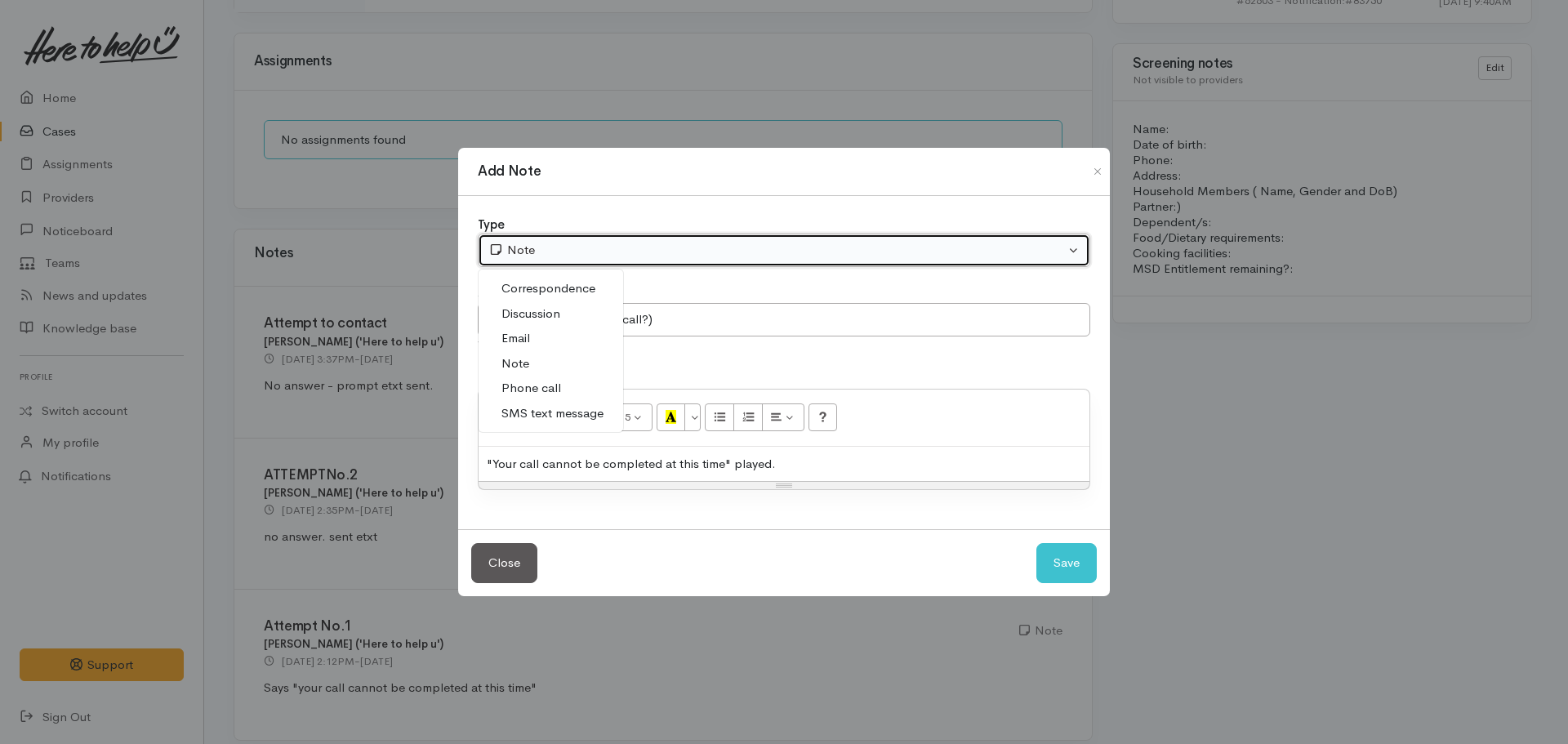
select select "3"
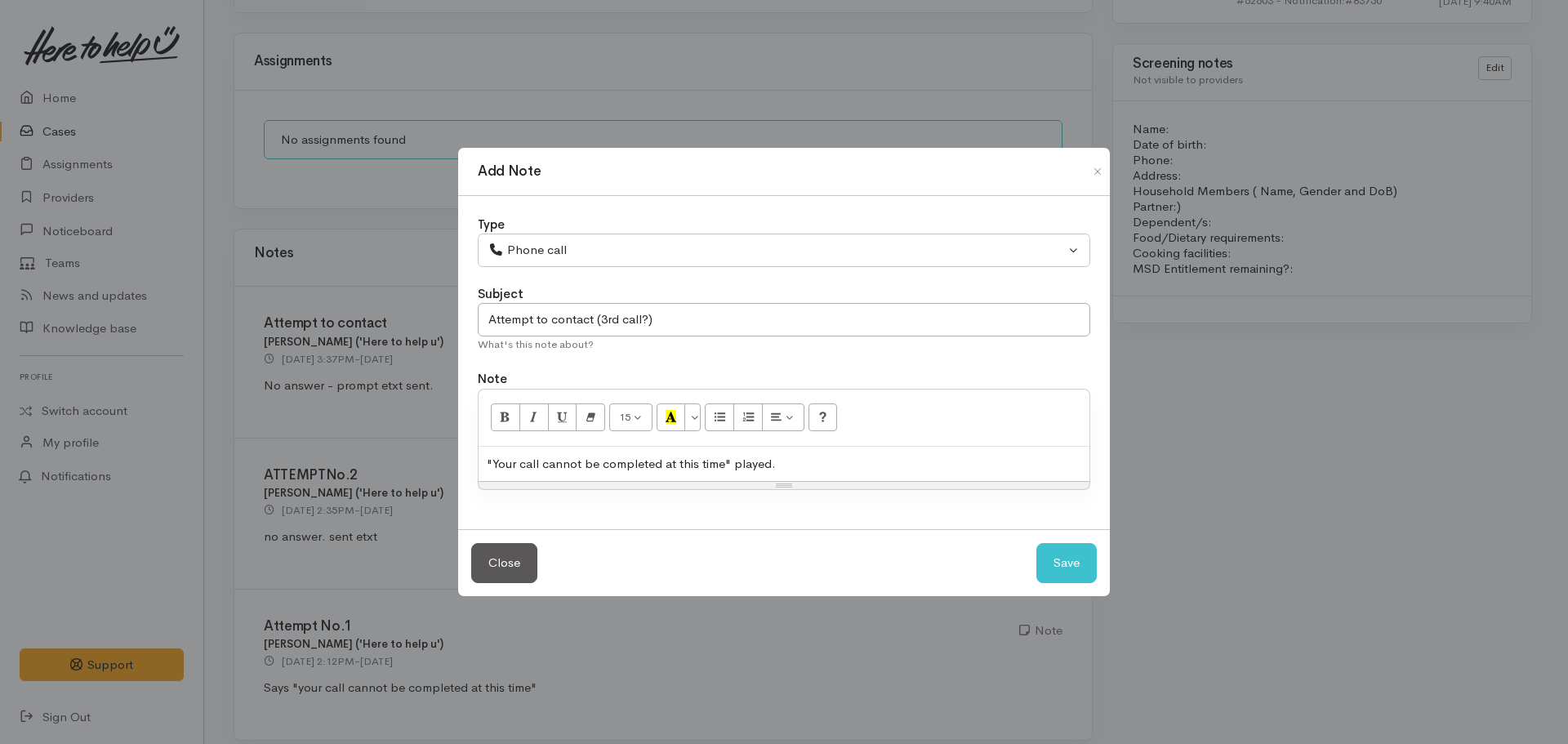
click at [834, 470] on div ""Your call cannot be completed at this time" played." at bounding box center [784, 465] width 610 height 35
click at [650, 319] on input "Attempt to contact (3rd call?)" at bounding box center [784, 320] width 612 height 33
click at [822, 455] on div ""Your call cannot be completed at this time" played." at bounding box center [784, 465] width 610 height 35
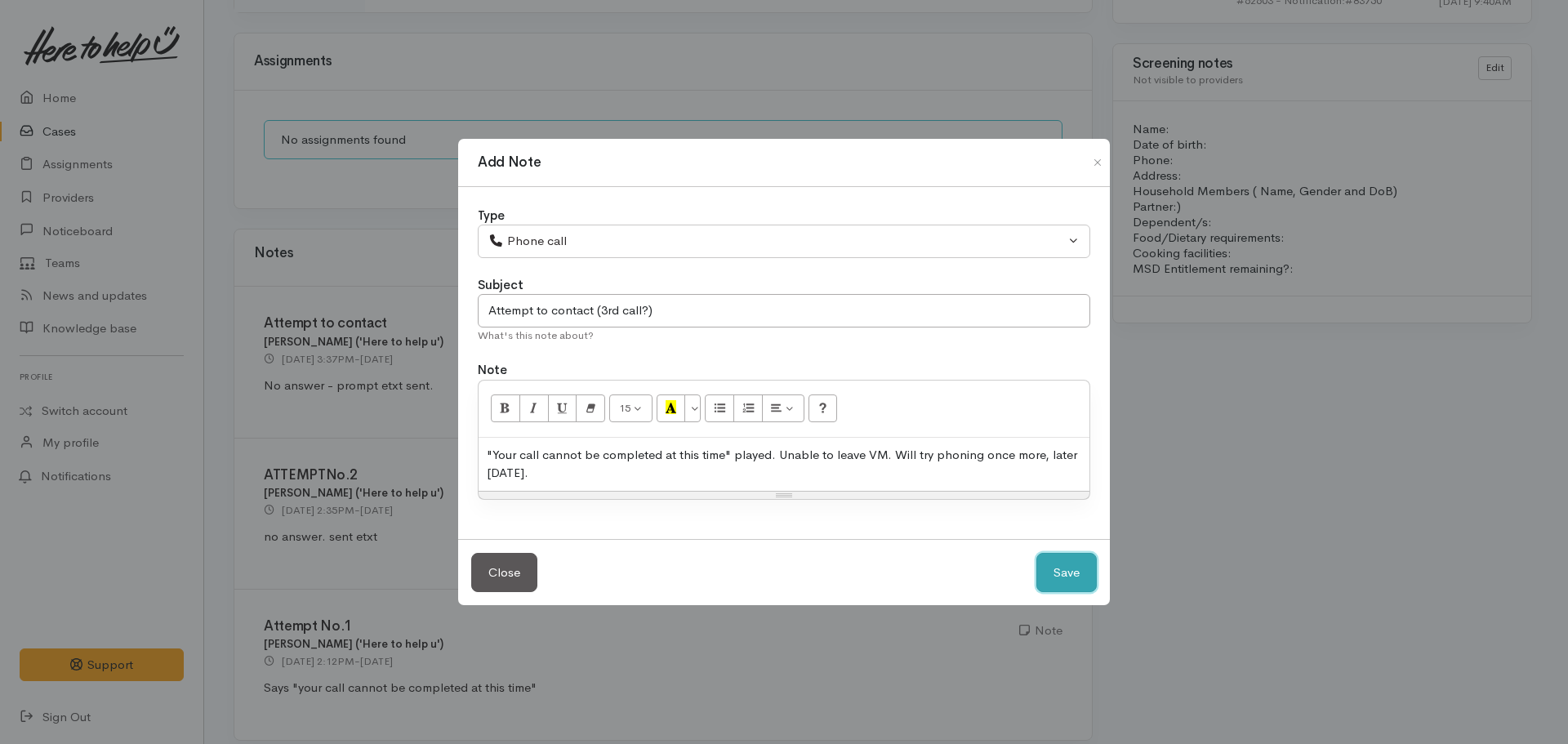
click at [1036, 553] on button "Save" at bounding box center [1066, 572] width 60 height 40
select select "1"
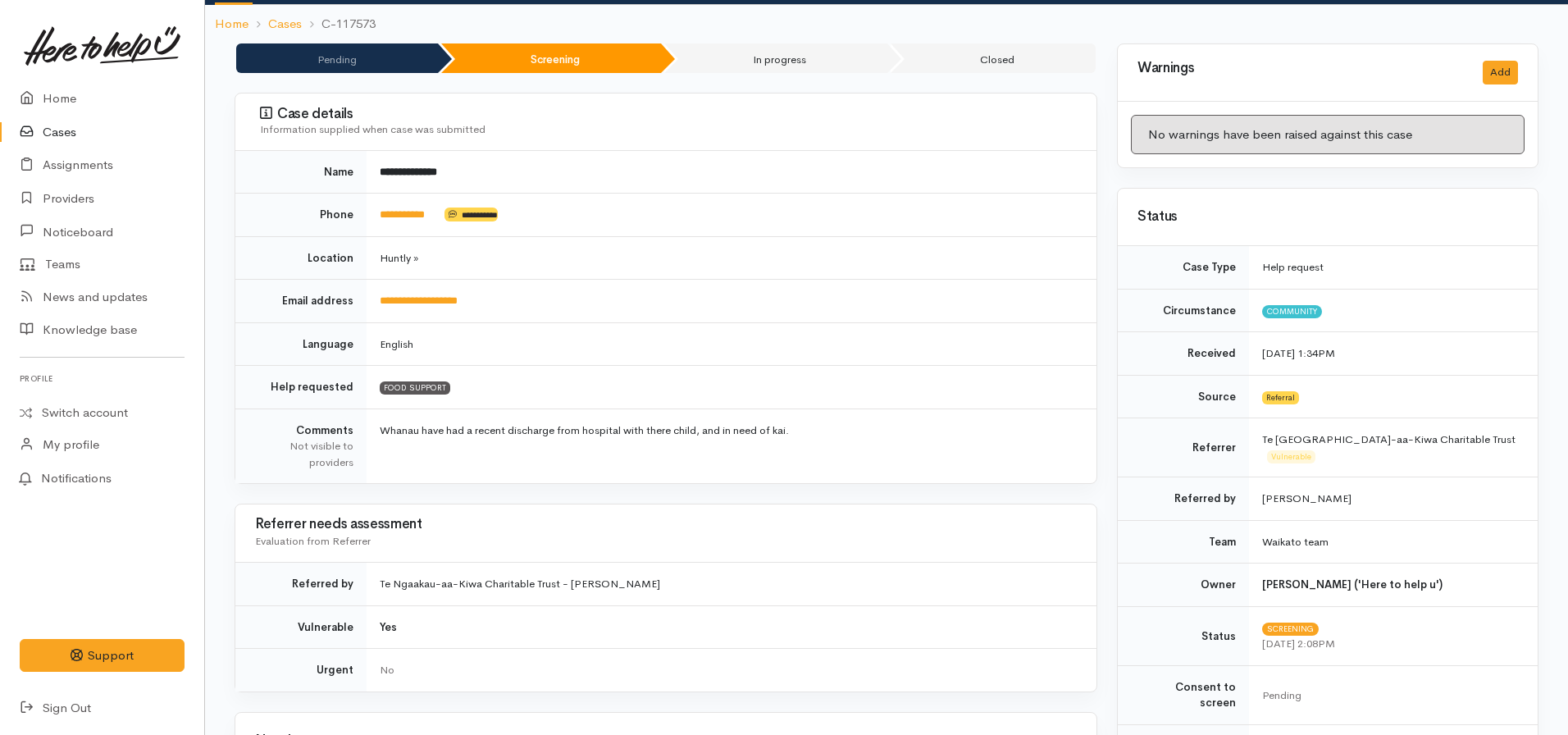
scroll to position [121, 0]
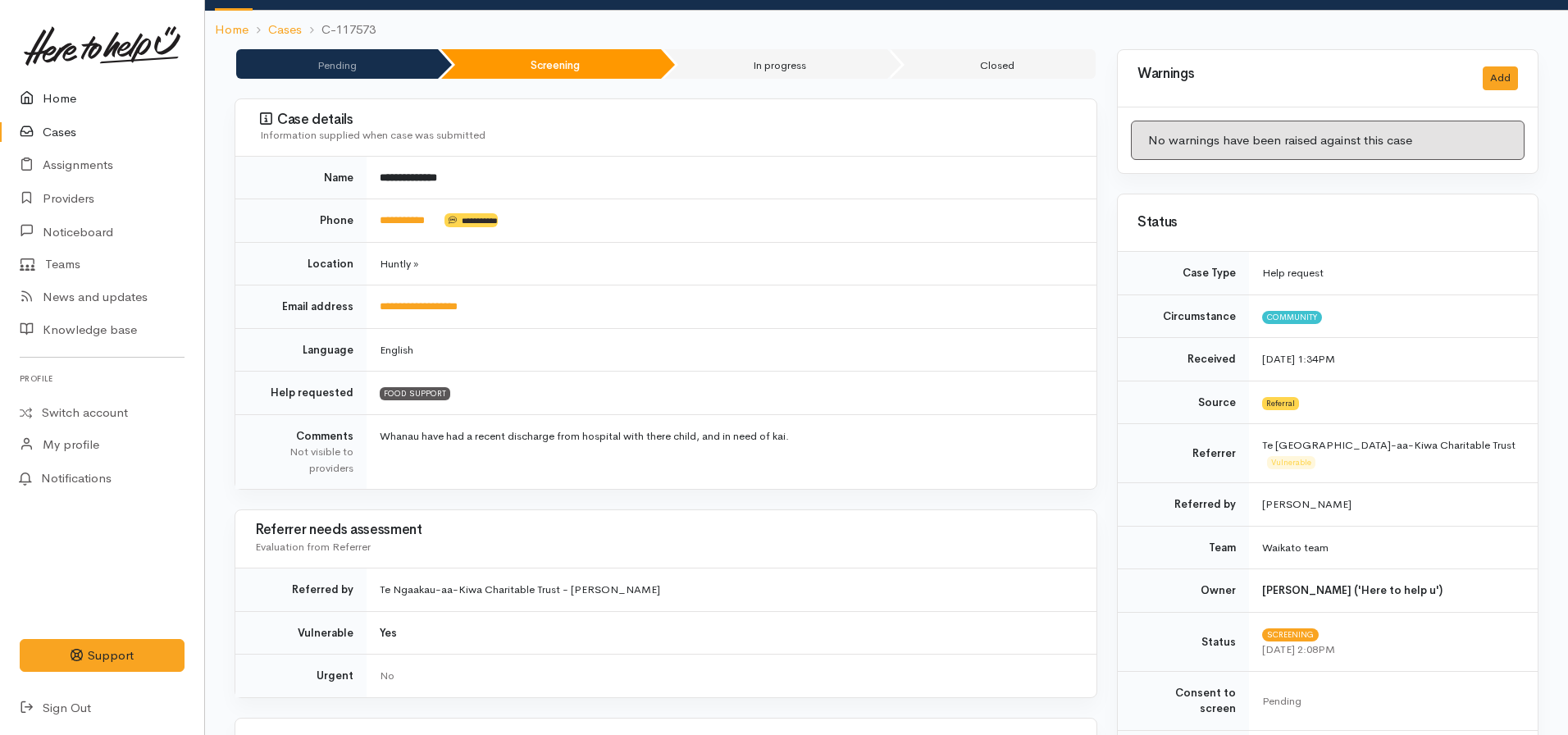
click at [61, 107] on link "Home" at bounding box center [102, 99] width 204 height 34
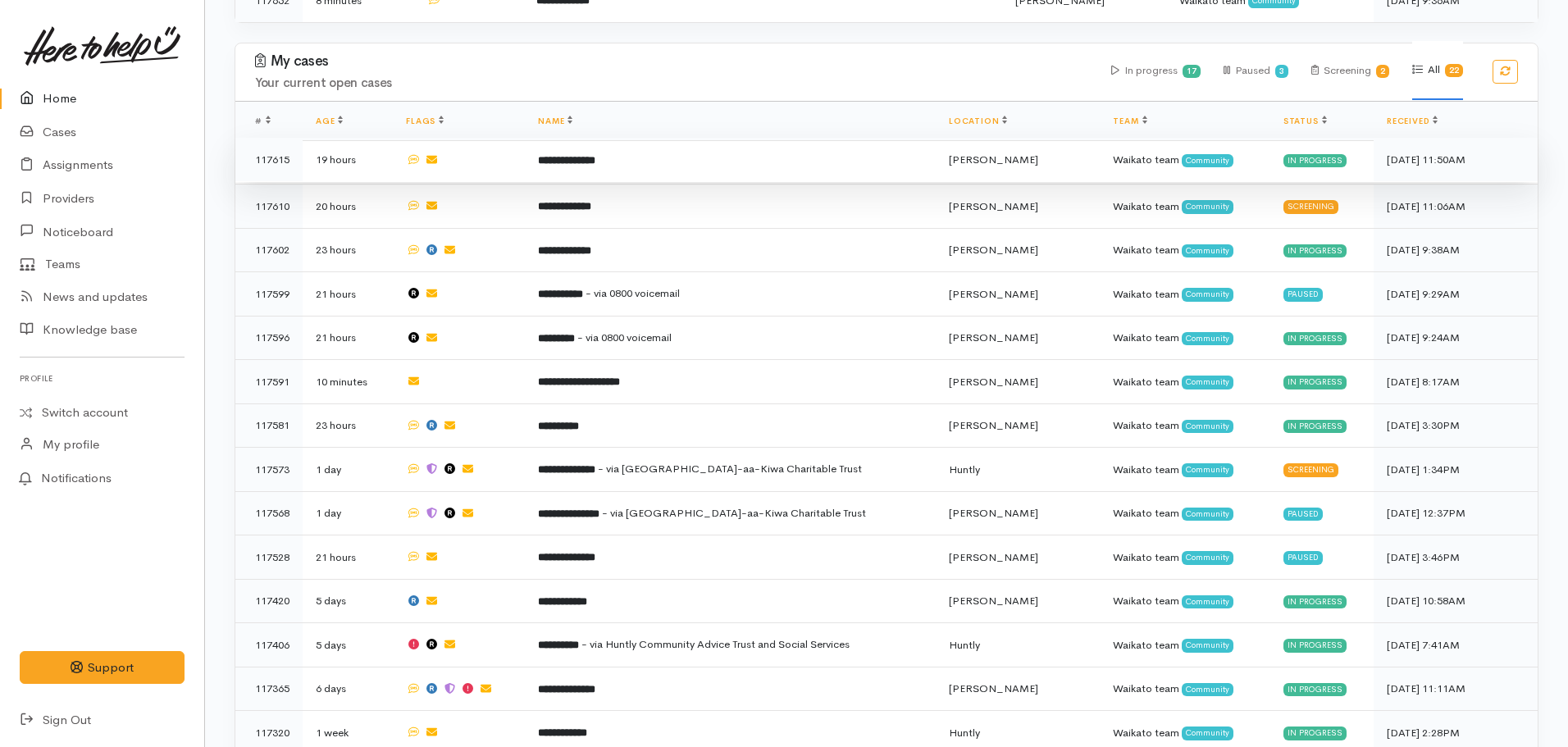
scroll to position [984, 0]
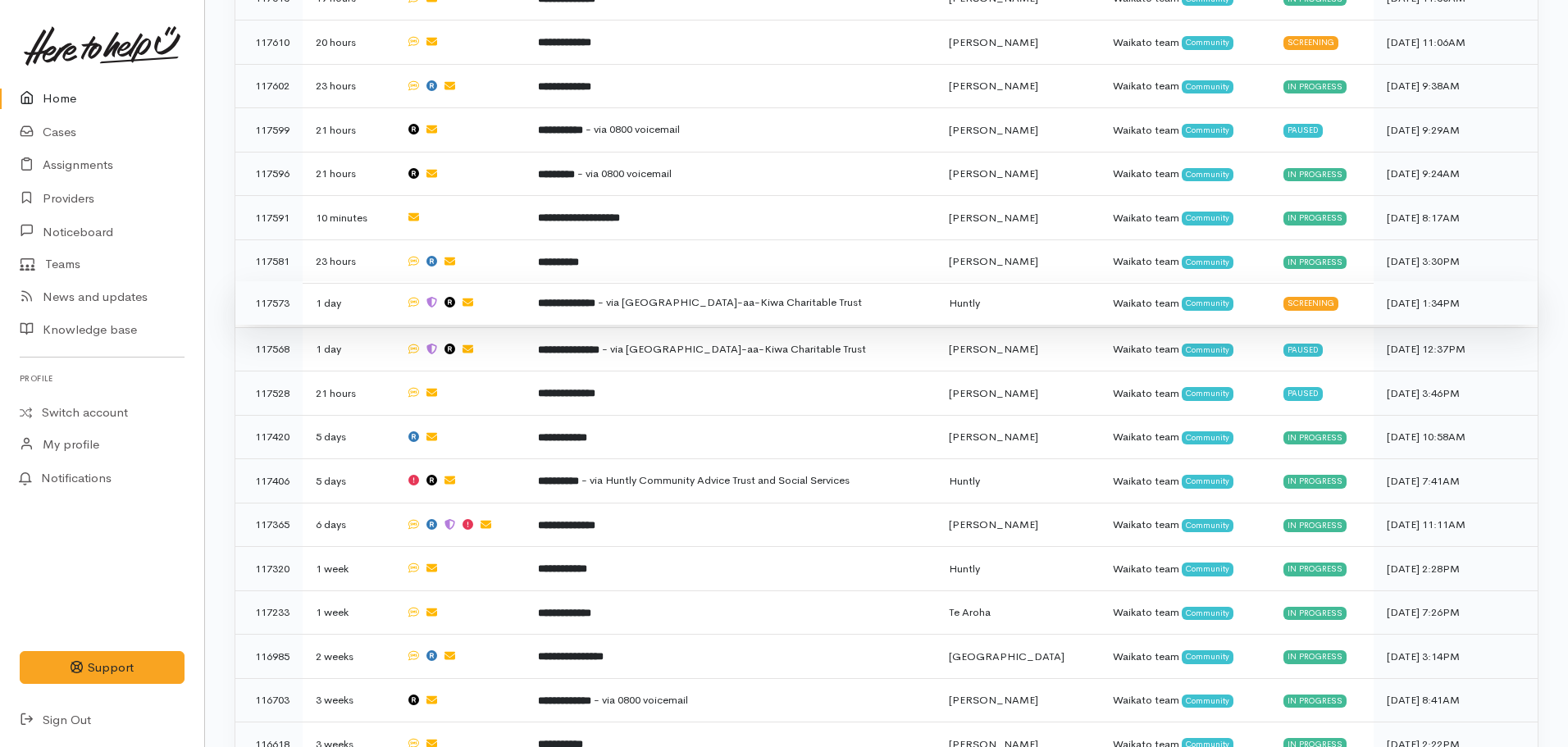
click at [627, 295] on span "- via [GEOGRAPHIC_DATA]-aa-Kiwa Charitable Trust" at bounding box center [729, 302] width 264 height 14
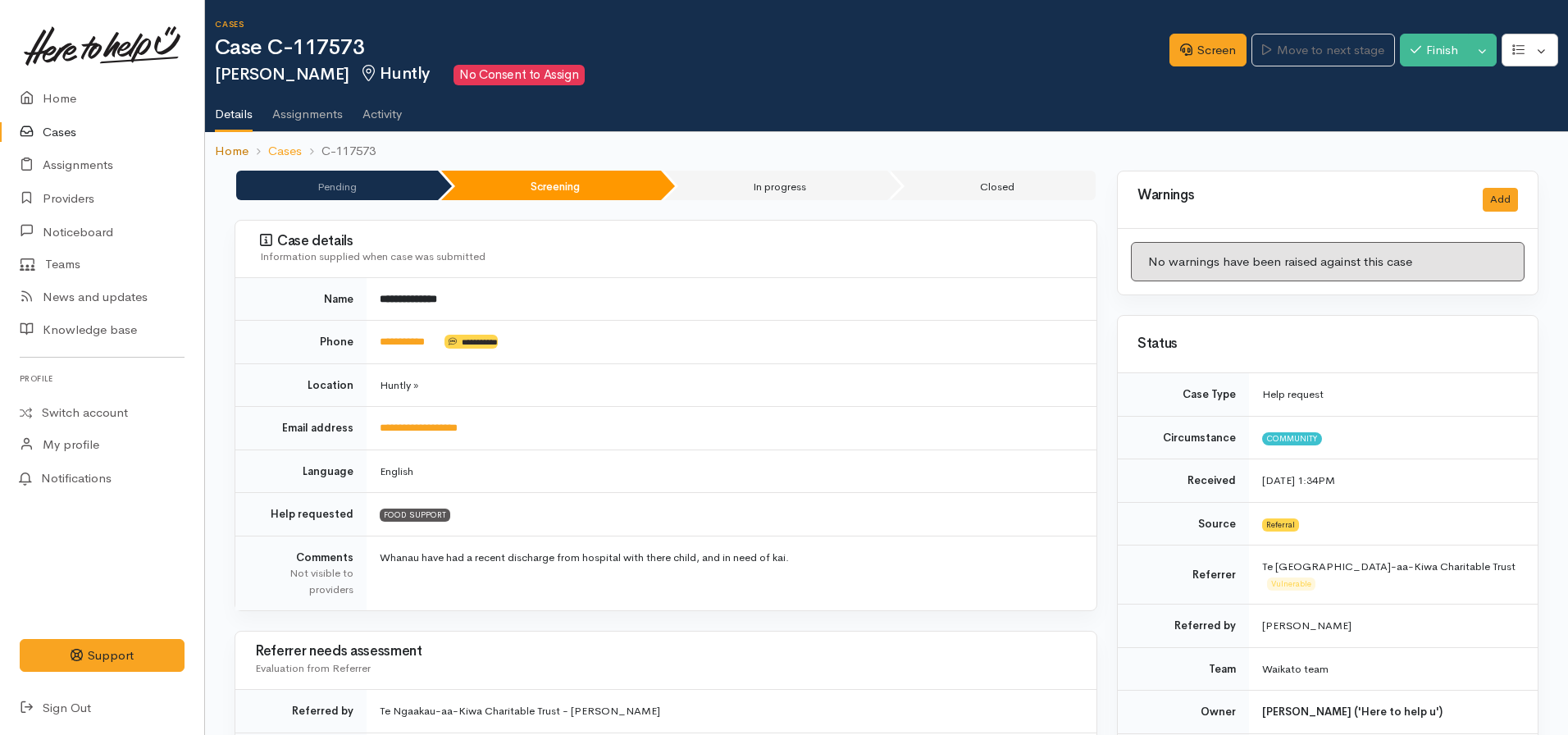
click at [225, 146] on link "Home" at bounding box center [232, 151] width 34 height 19
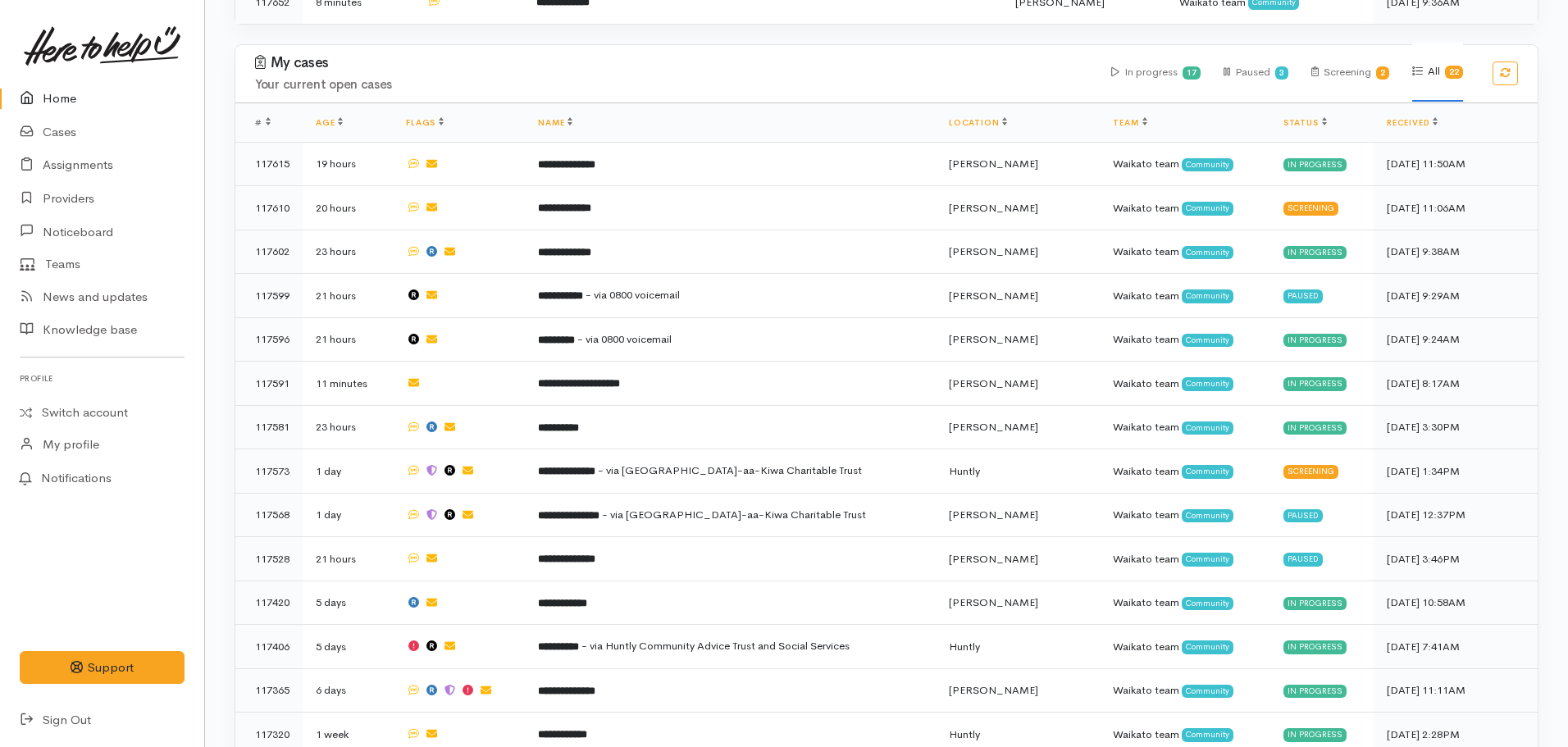
scroll to position [820, 0]
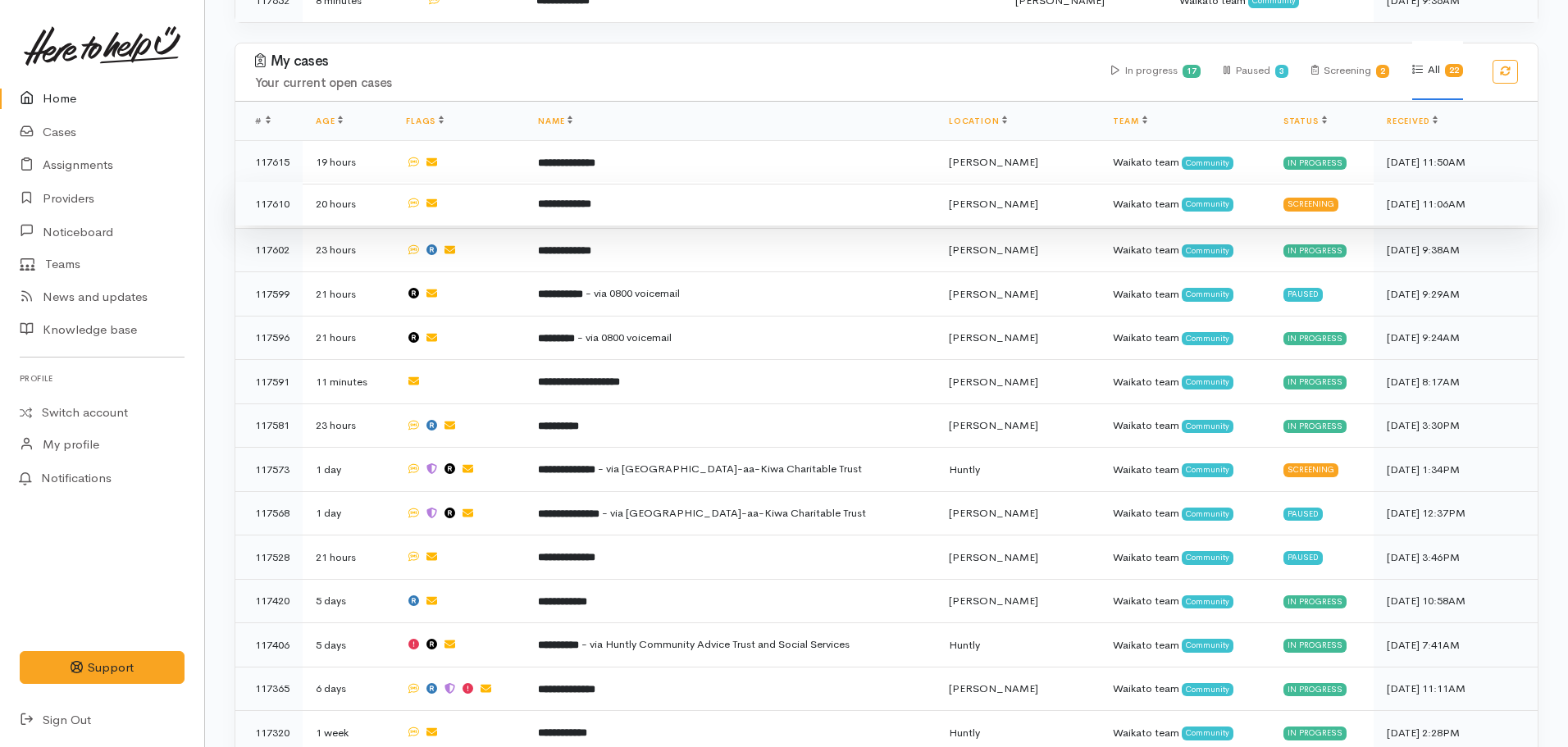
click at [592, 198] on b "**********" at bounding box center [565, 203] width 53 height 10
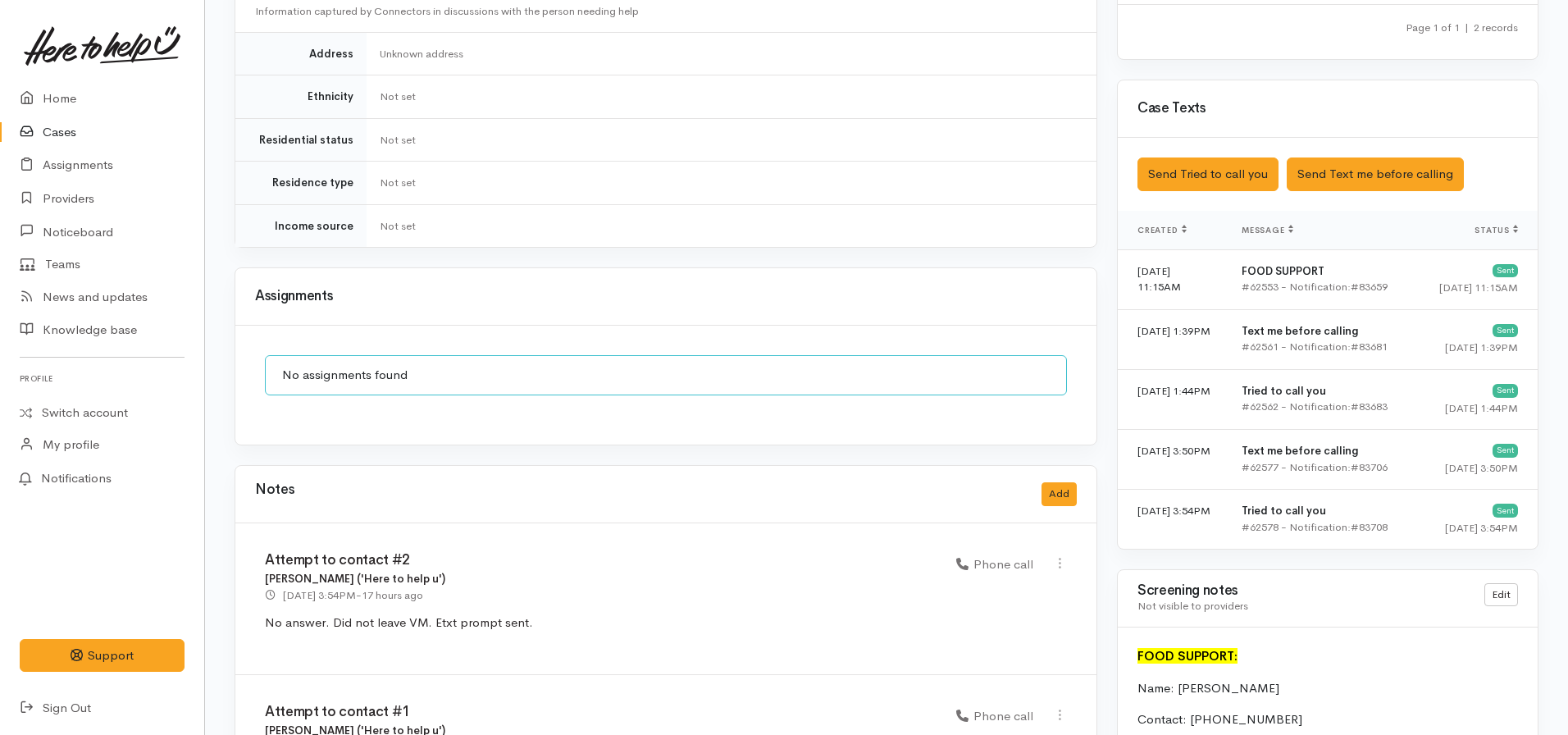
scroll to position [984, 0]
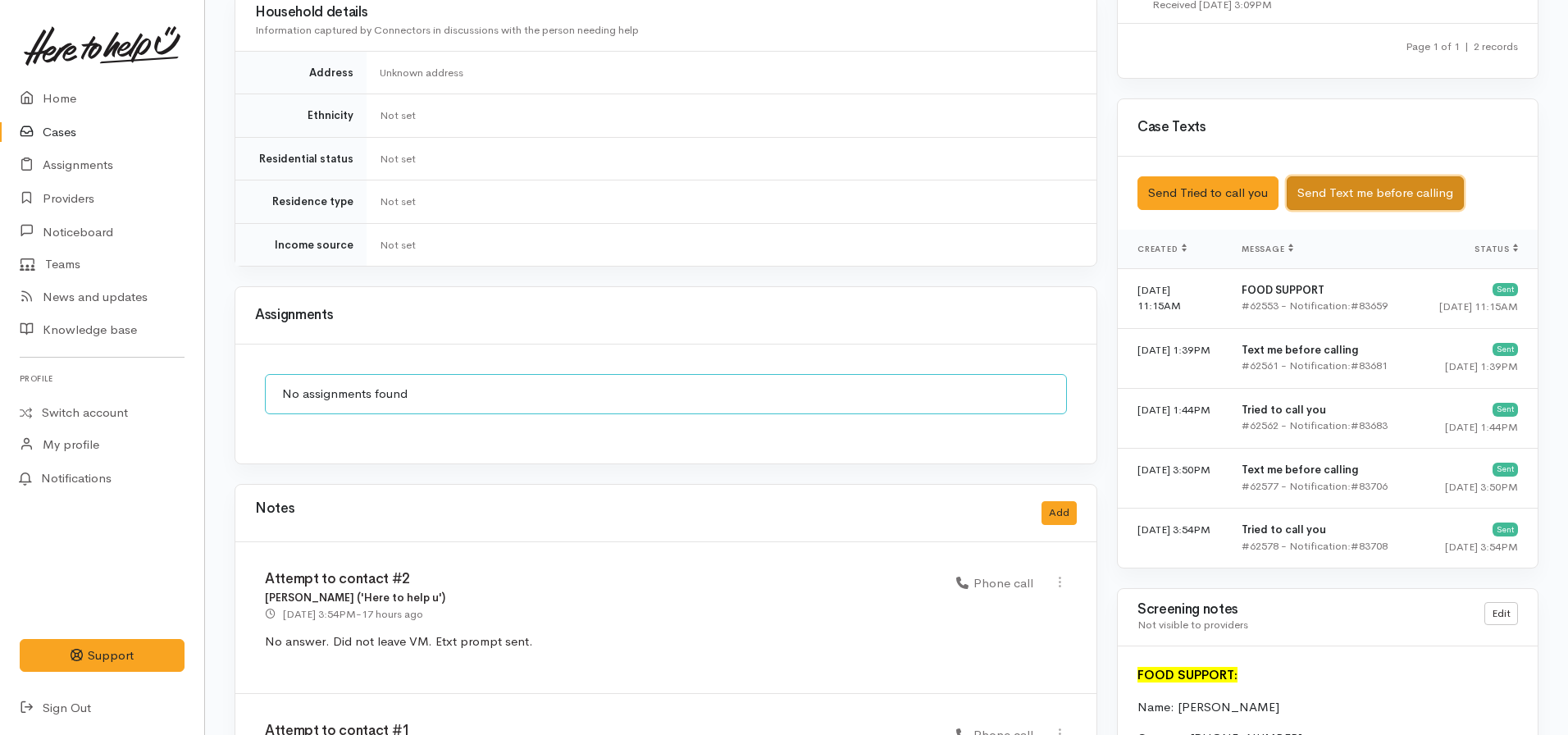
click at [1368, 191] on button "Send Text me before calling" at bounding box center [1375, 193] width 177 height 34
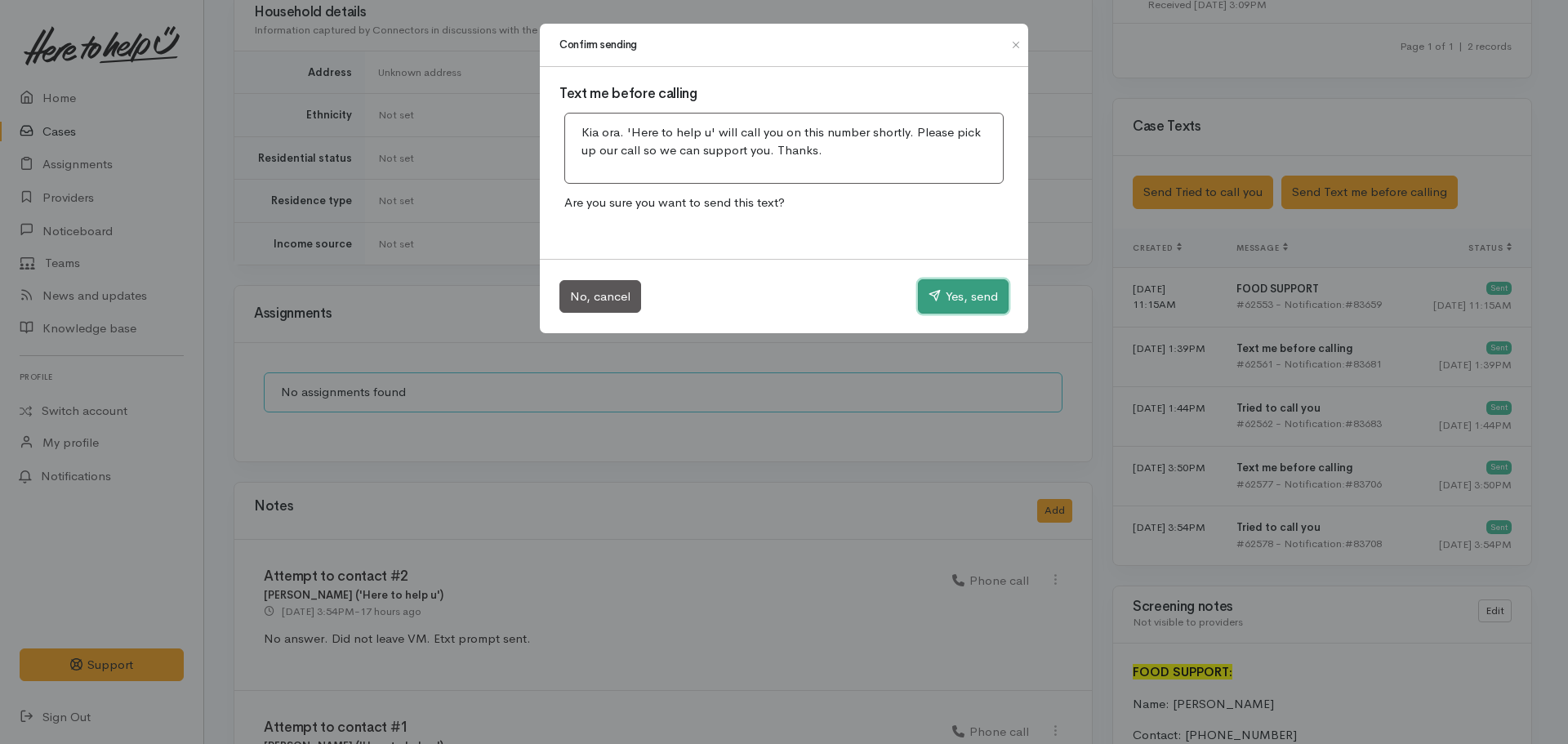
click at [936, 284] on button "Yes, send" at bounding box center [963, 296] width 91 height 34
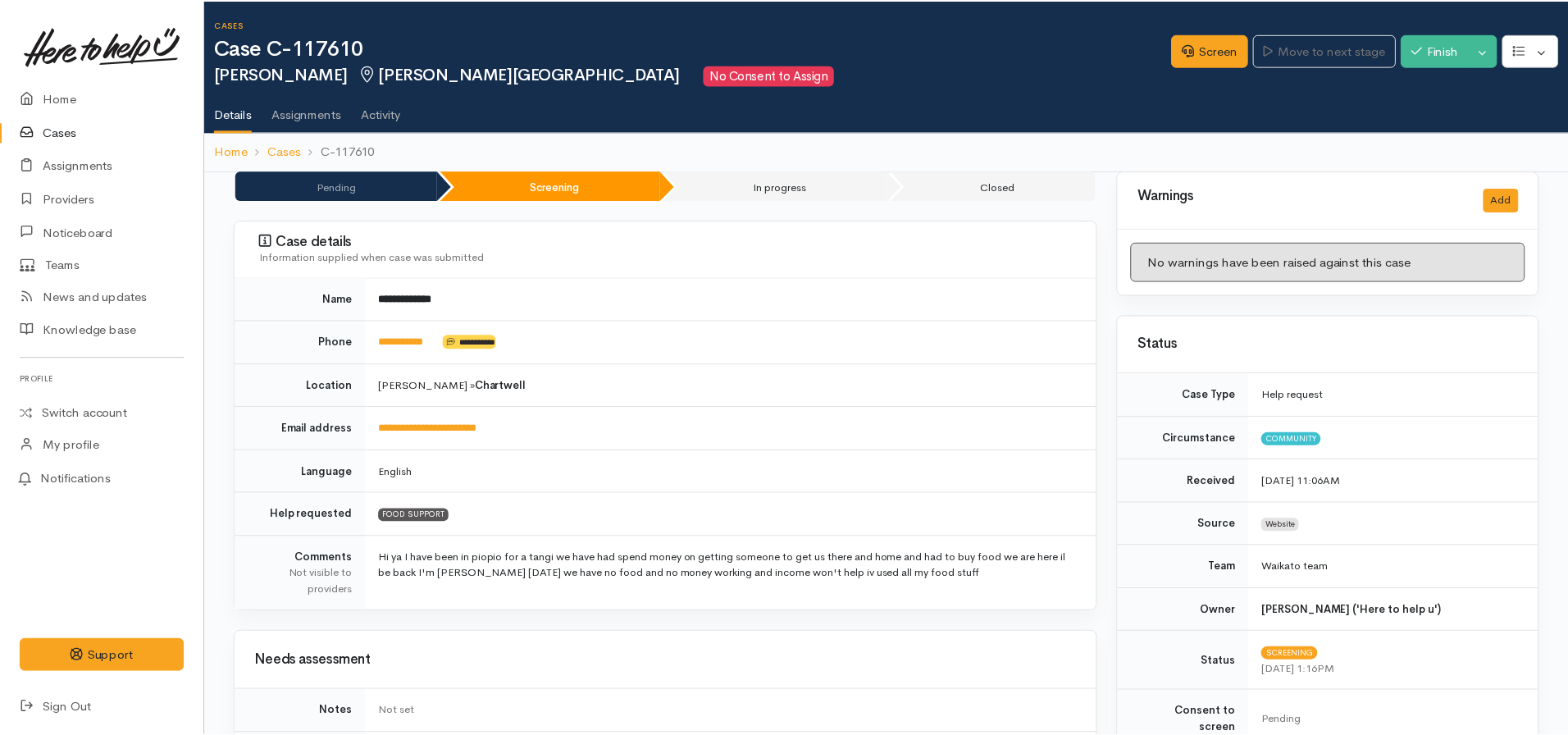
scroll to position [230, 0]
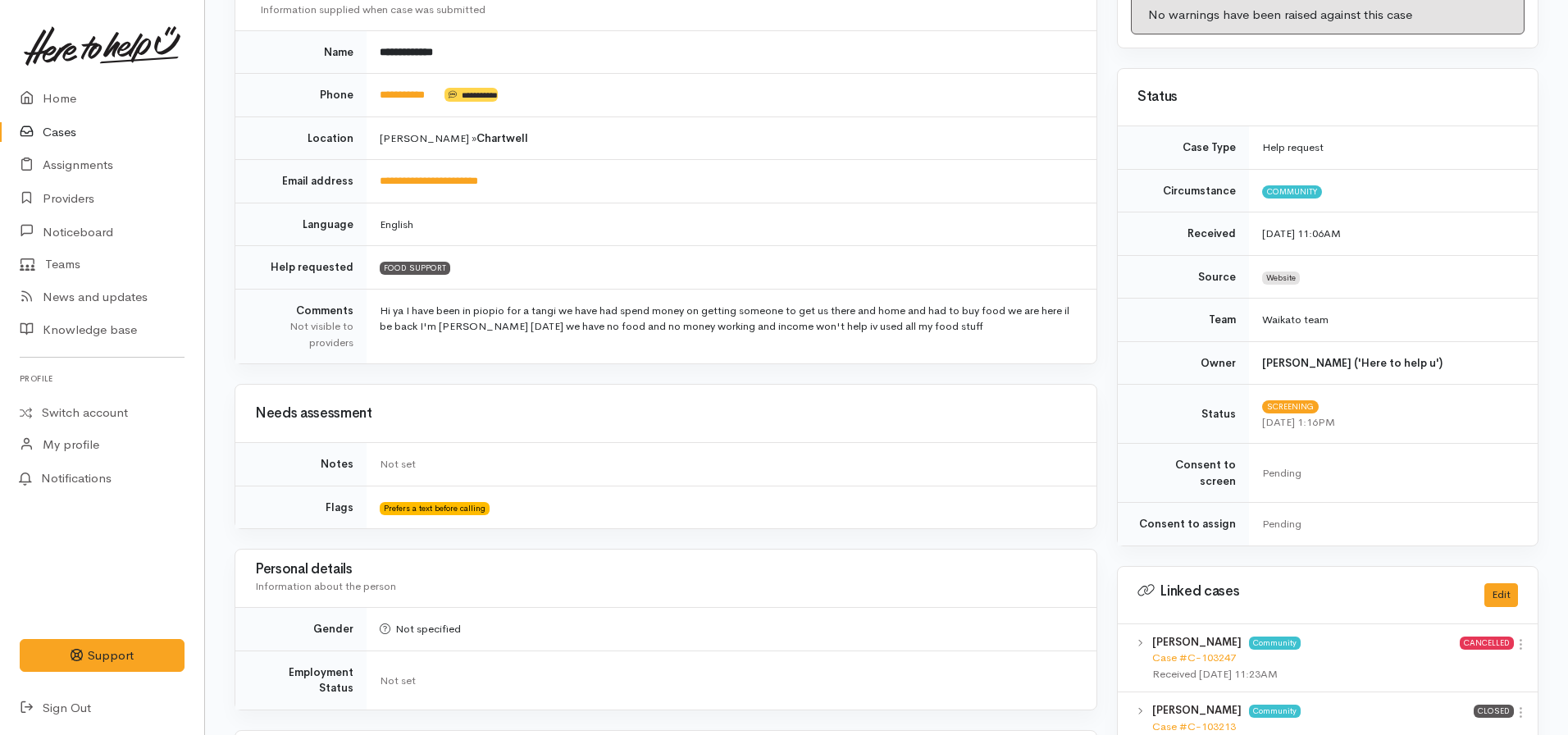
scroll to position [82, 0]
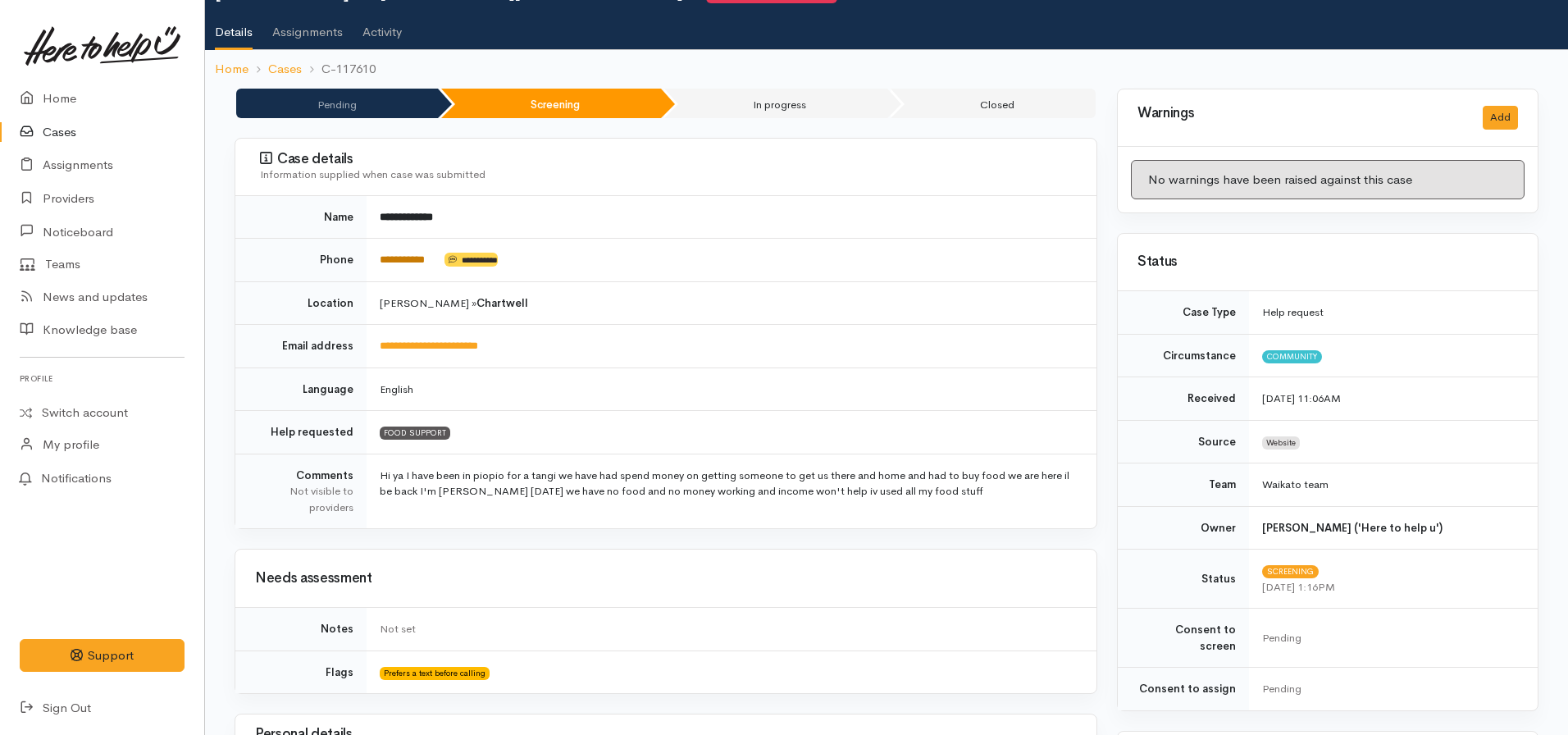
click at [407, 264] on link "**********" at bounding box center [402, 259] width 45 height 10
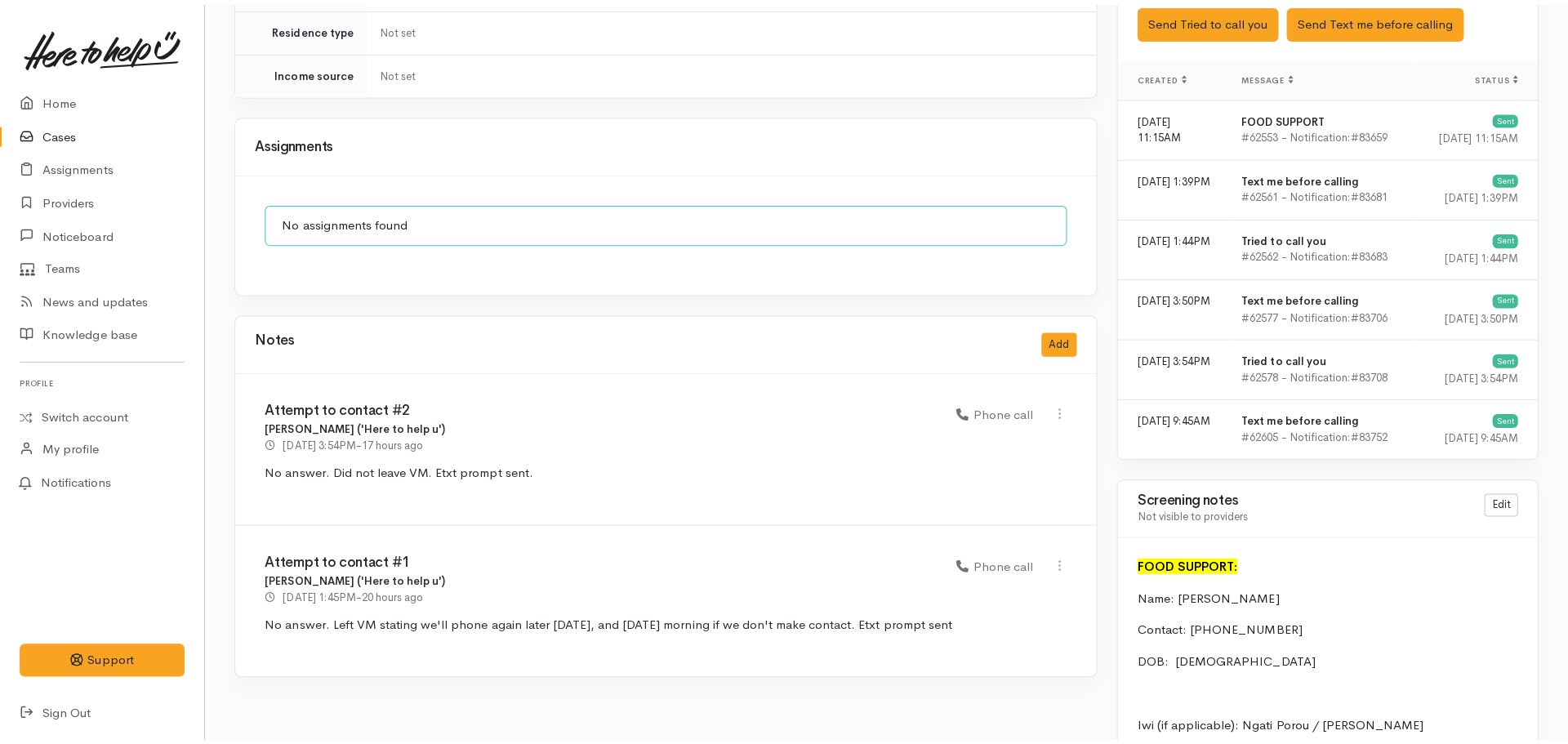
scroll to position [1143, 0]
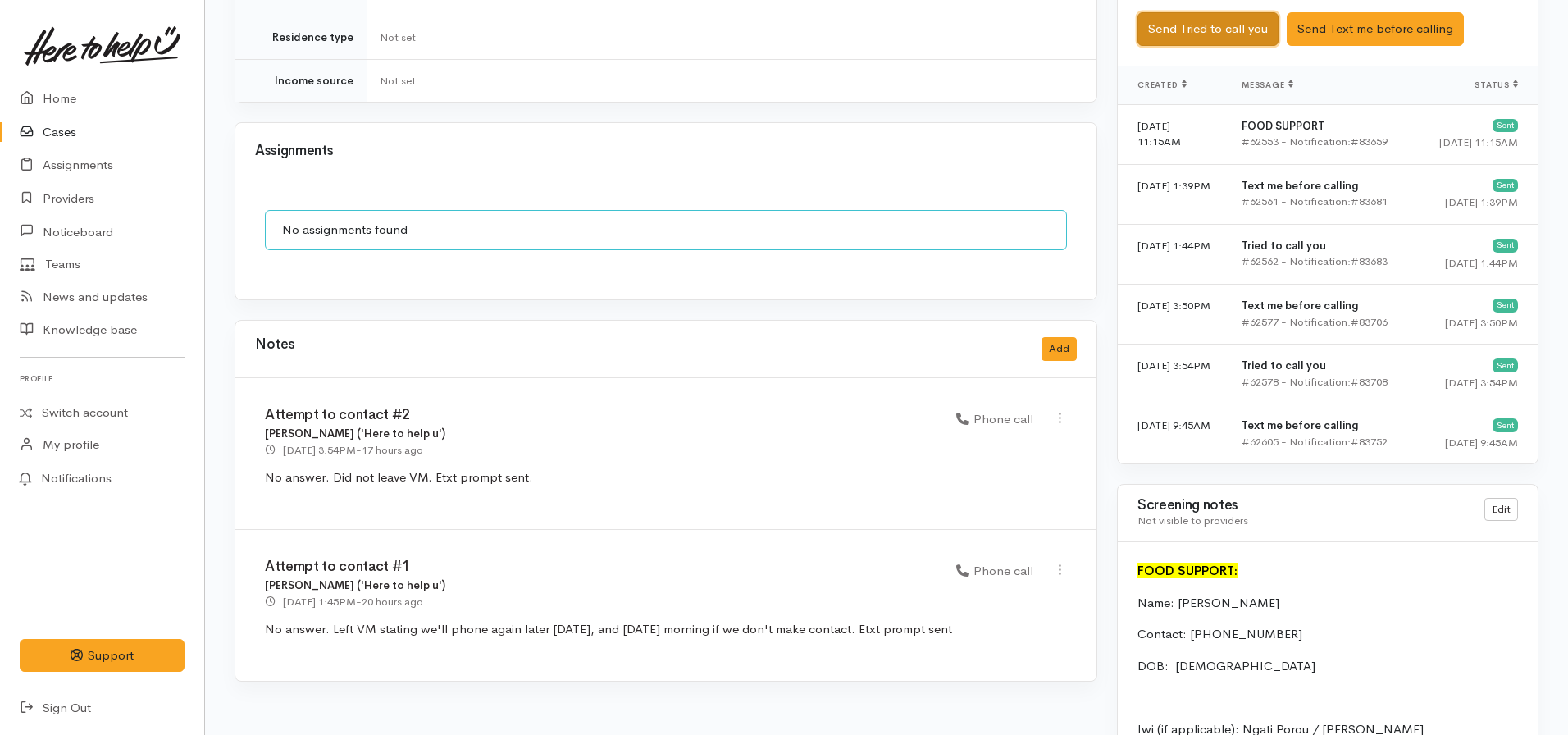
click at [1206, 20] on button "Send Tried to call you" at bounding box center [1207, 29] width 141 height 34
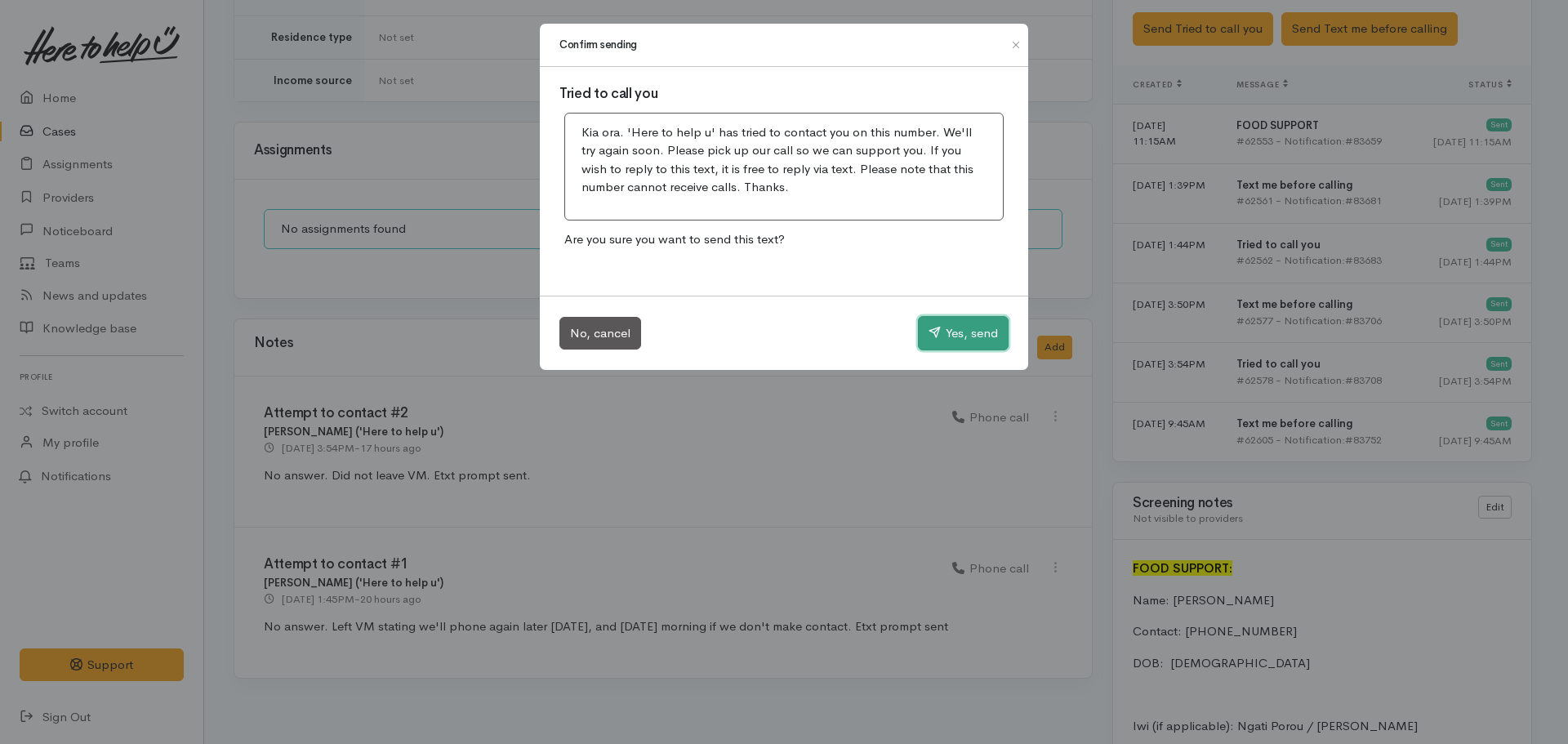
click at [953, 324] on button "Yes, send" at bounding box center [963, 333] width 91 height 34
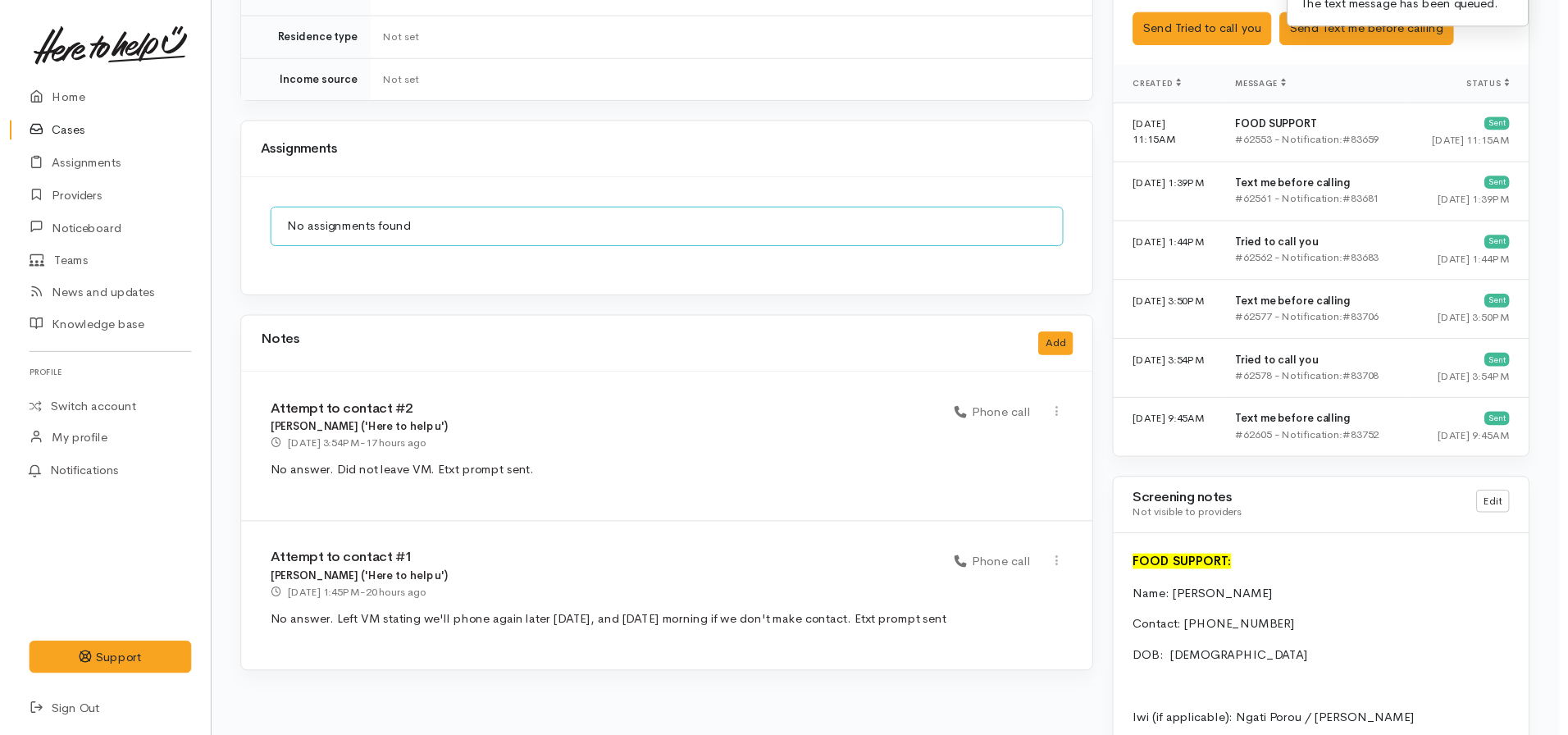
scroll to position [1145, 0]
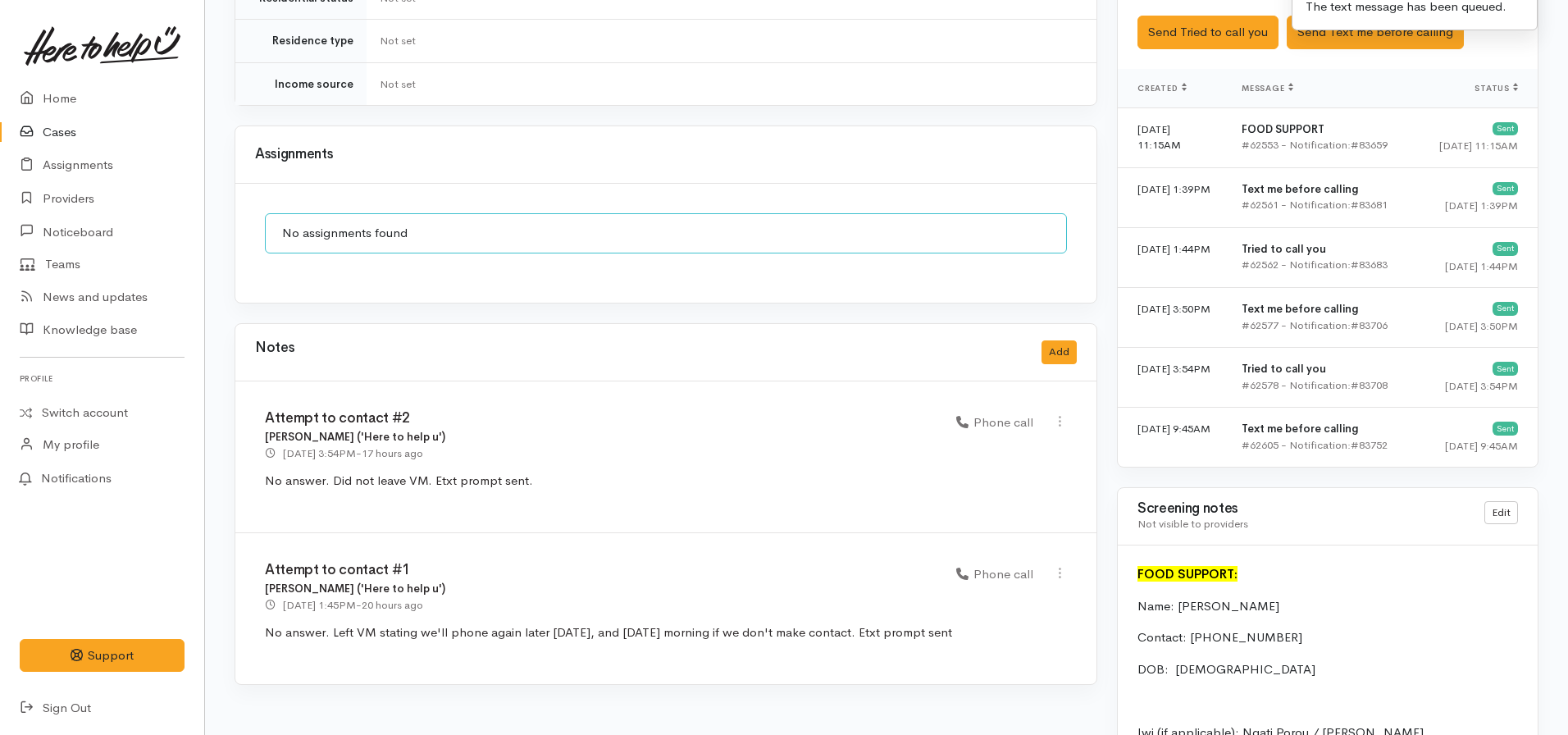
click at [1080, 329] on div "Notes Add" at bounding box center [666, 353] width 861 height 58
click at [1059, 340] on button "Add" at bounding box center [1059, 352] width 35 height 24
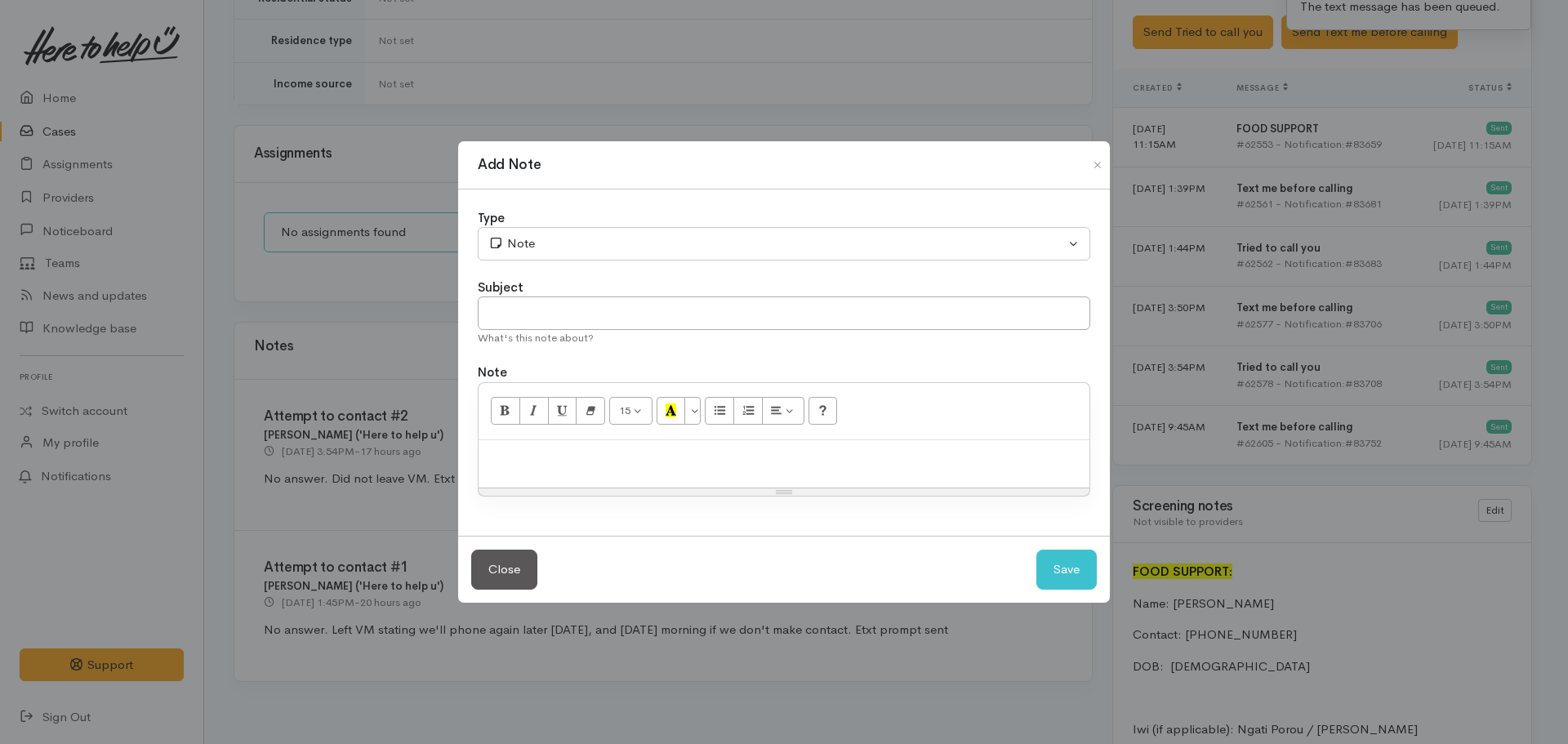
click at [559, 335] on div "What's this note about?" at bounding box center [784, 339] width 612 height 17
click at [553, 322] on input "text" at bounding box center [784, 314] width 612 height 33
type input "Attempt to contact #3"
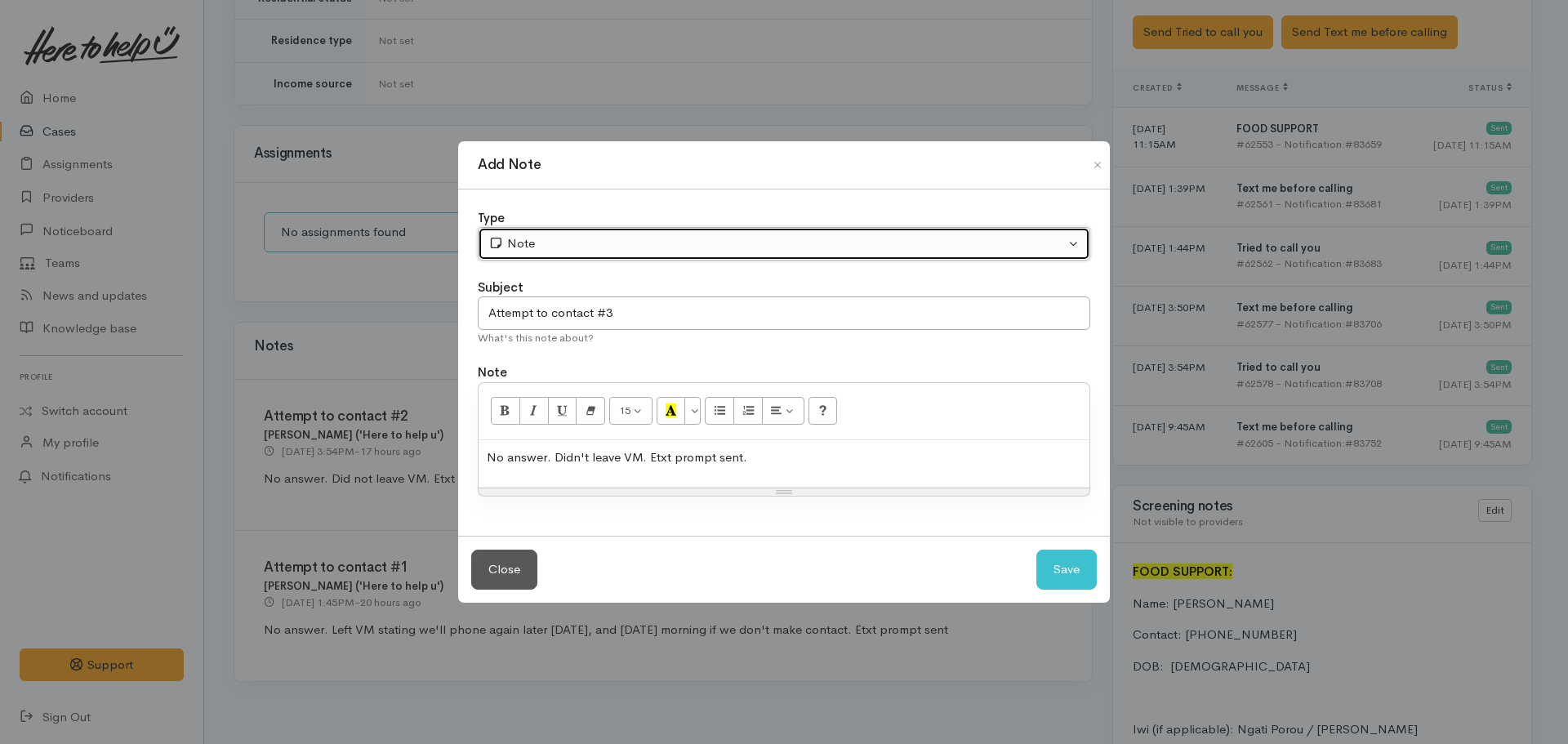
click at [555, 237] on div "Note" at bounding box center [777, 244] width 577 height 19
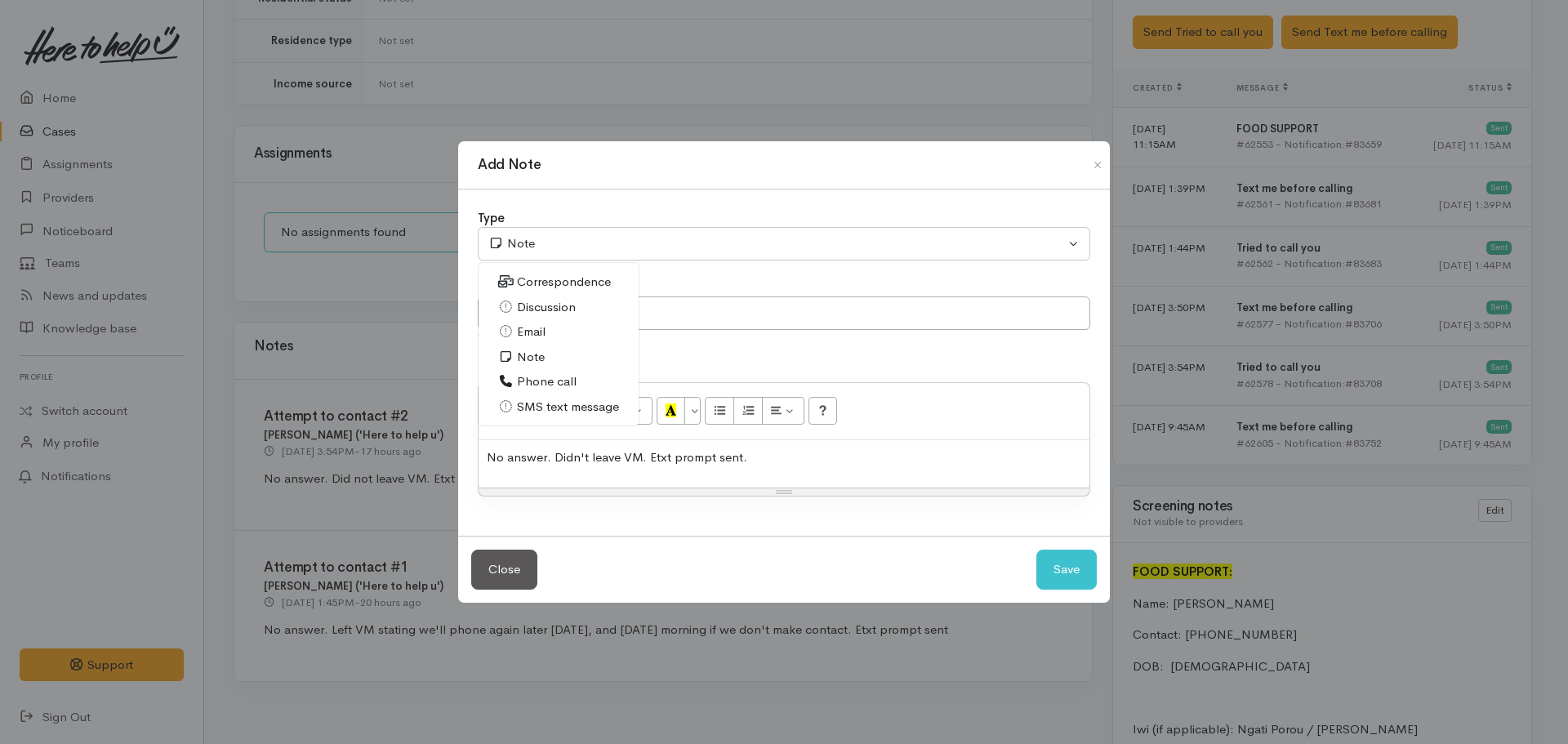
click at [535, 378] on span "Phone call" at bounding box center [546, 381] width 59 height 19
select select "3"
click at [1051, 567] on button "Save" at bounding box center [1066, 569] width 60 height 40
select select "1"
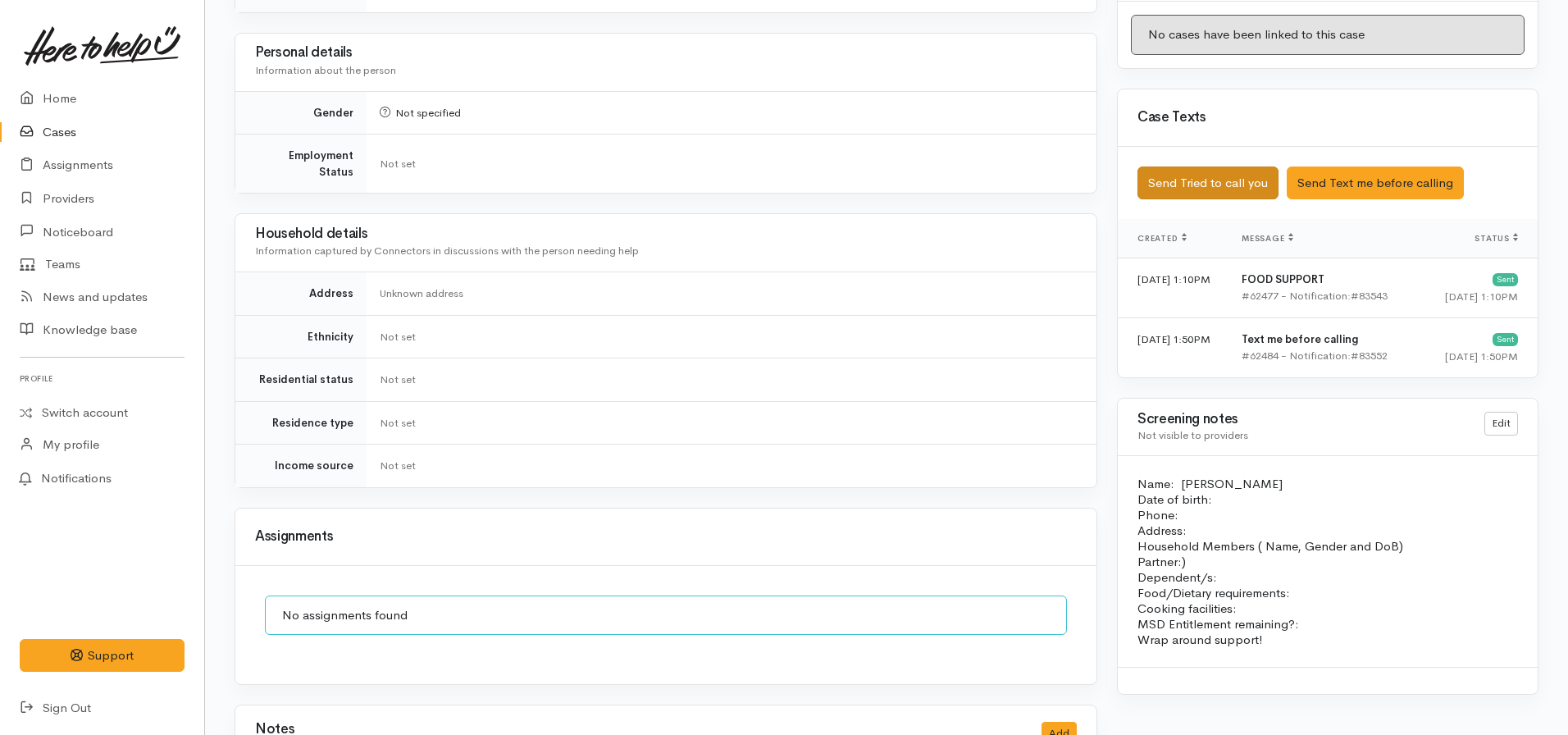
scroll to position [814, 0]
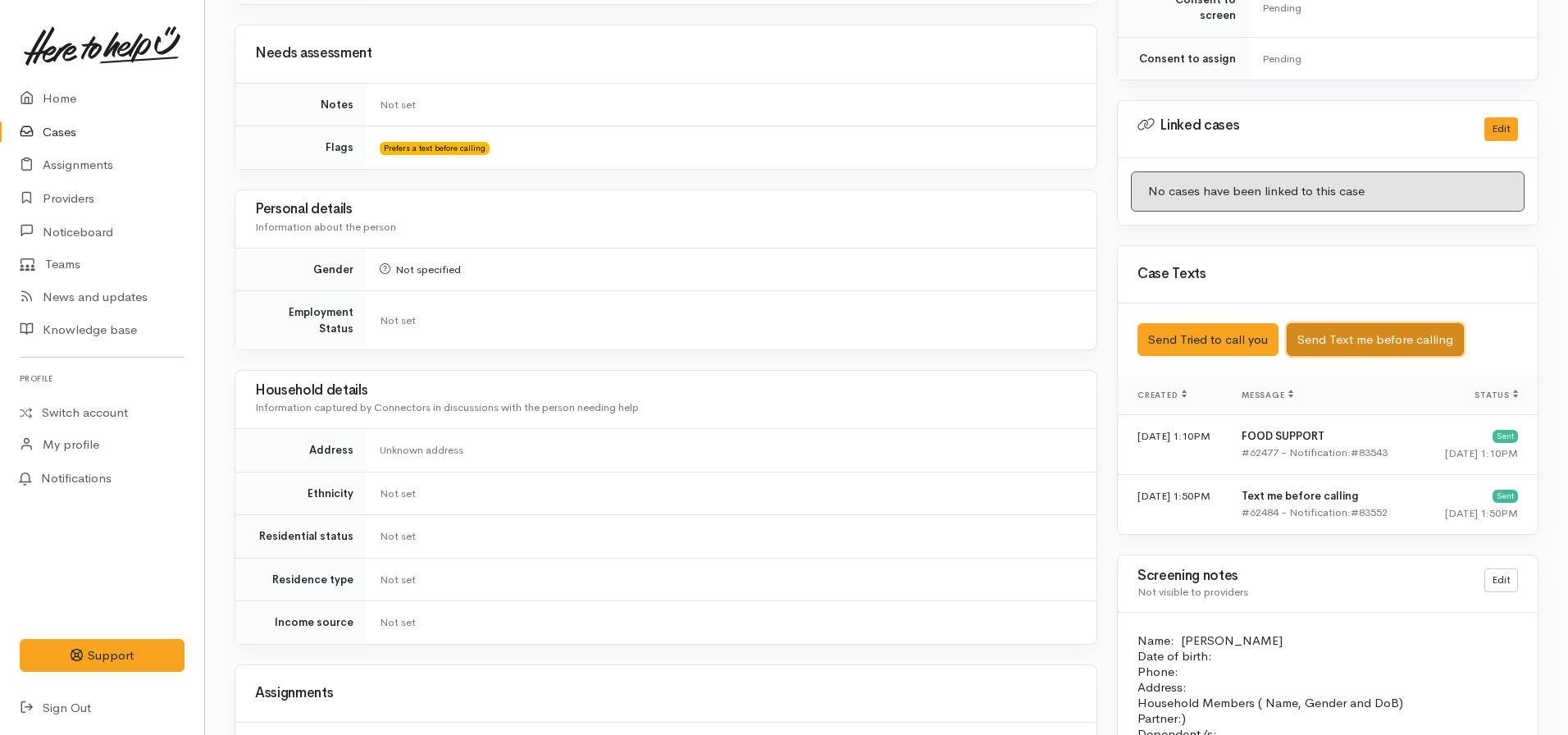
click at [1341, 323] on button "Send Text me before calling" at bounding box center [1375, 340] width 177 height 34
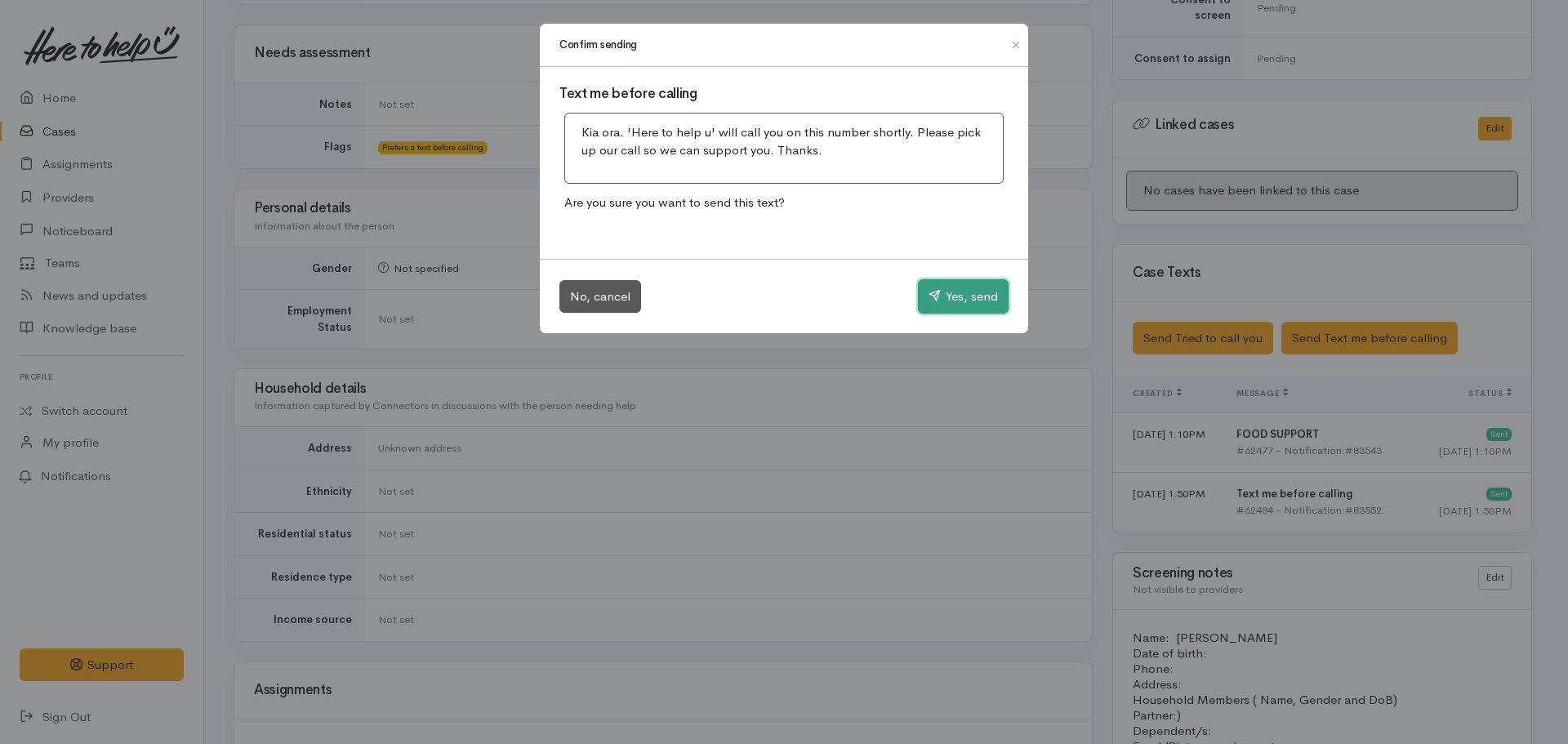
click at [989, 287] on button "Yes, send" at bounding box center [963, 296] width 91 height 34
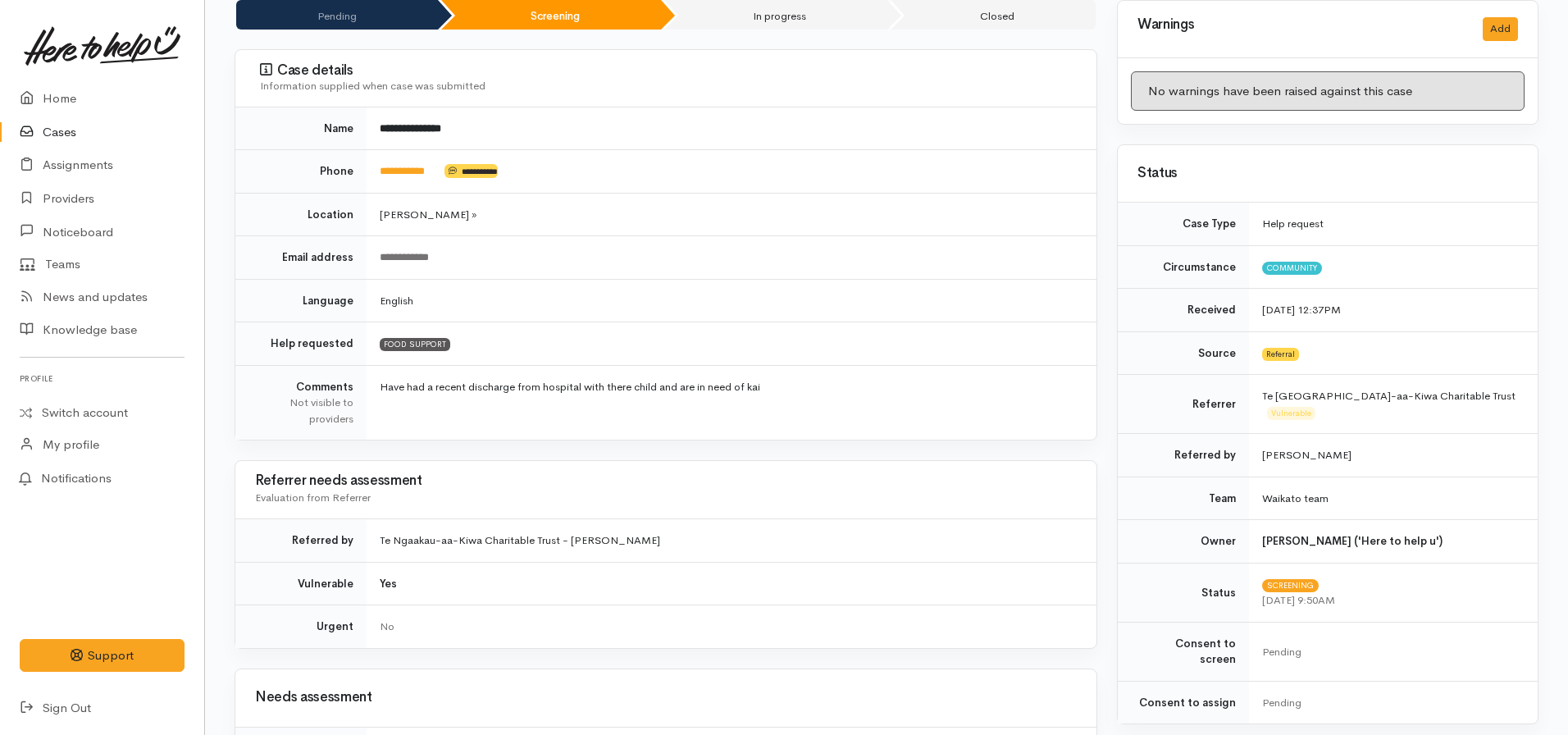
scroll to position [0, 0]
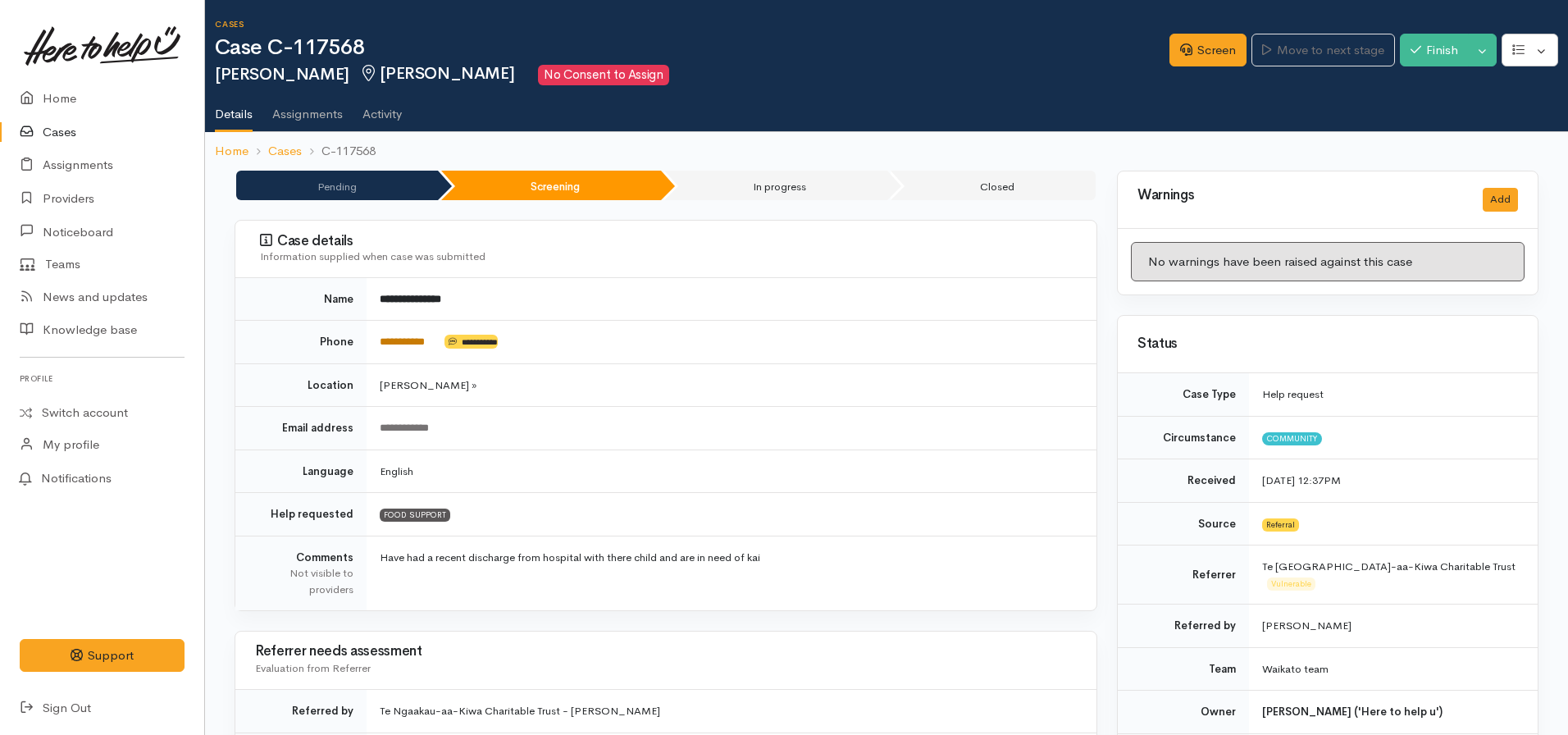
click at [421, 346] on link "**********" at bounding box center [402, 341] width 45 height 10
drag, startPoint x: 447, startPoint y: 335, endPoint x: 363, endPoint y: 335, distance: 84.0
click at [363, 335] on tr "**********" at bounding box center [666, 342] width 861 height 44
copy tr "**********"
drag, startPoint x: 723, startPoint y: 465, endPoint x: 723, endPoint y: 455, distance: 10.0
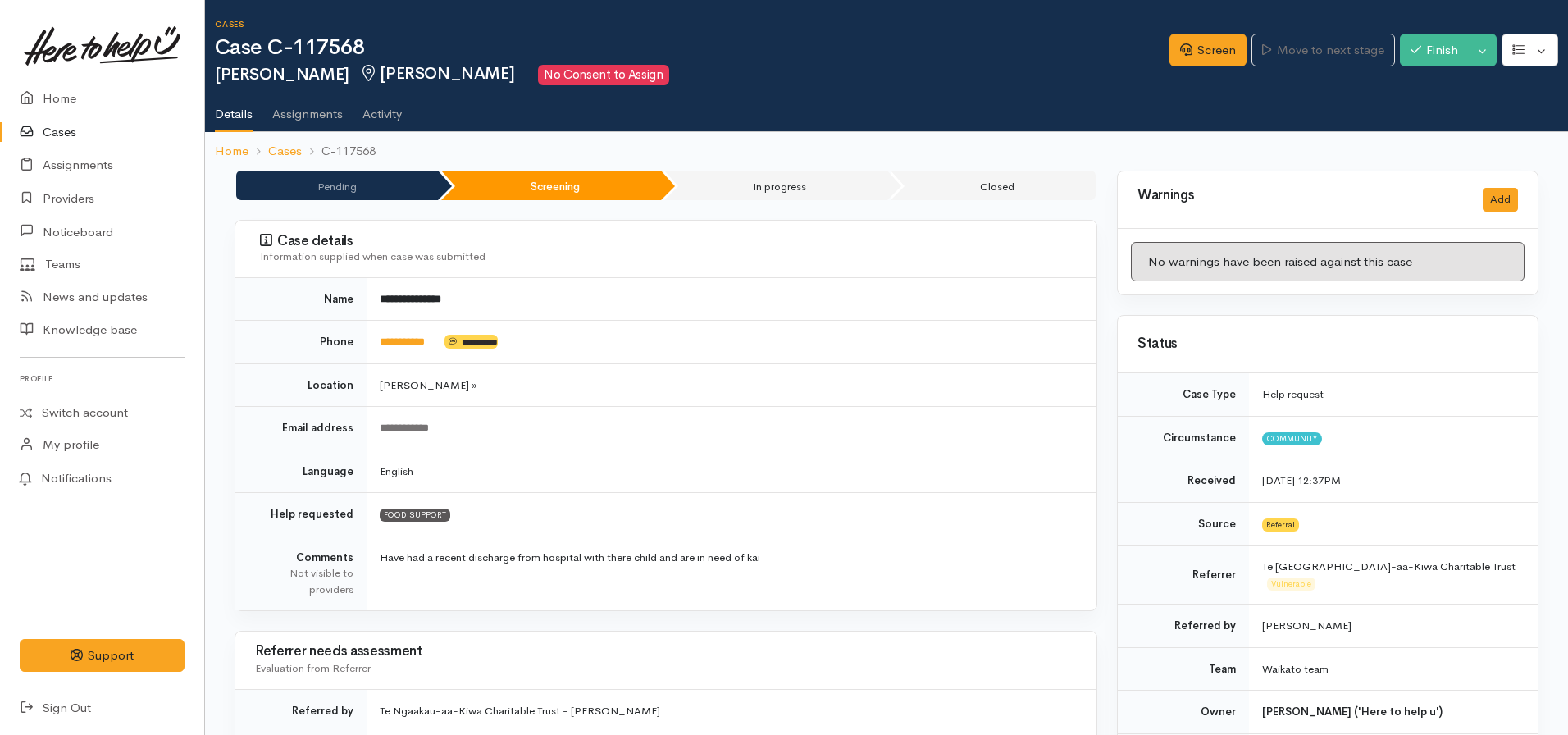
click at [723, 460] on td "English" at bounding box center [731, 470] width 729 height 44
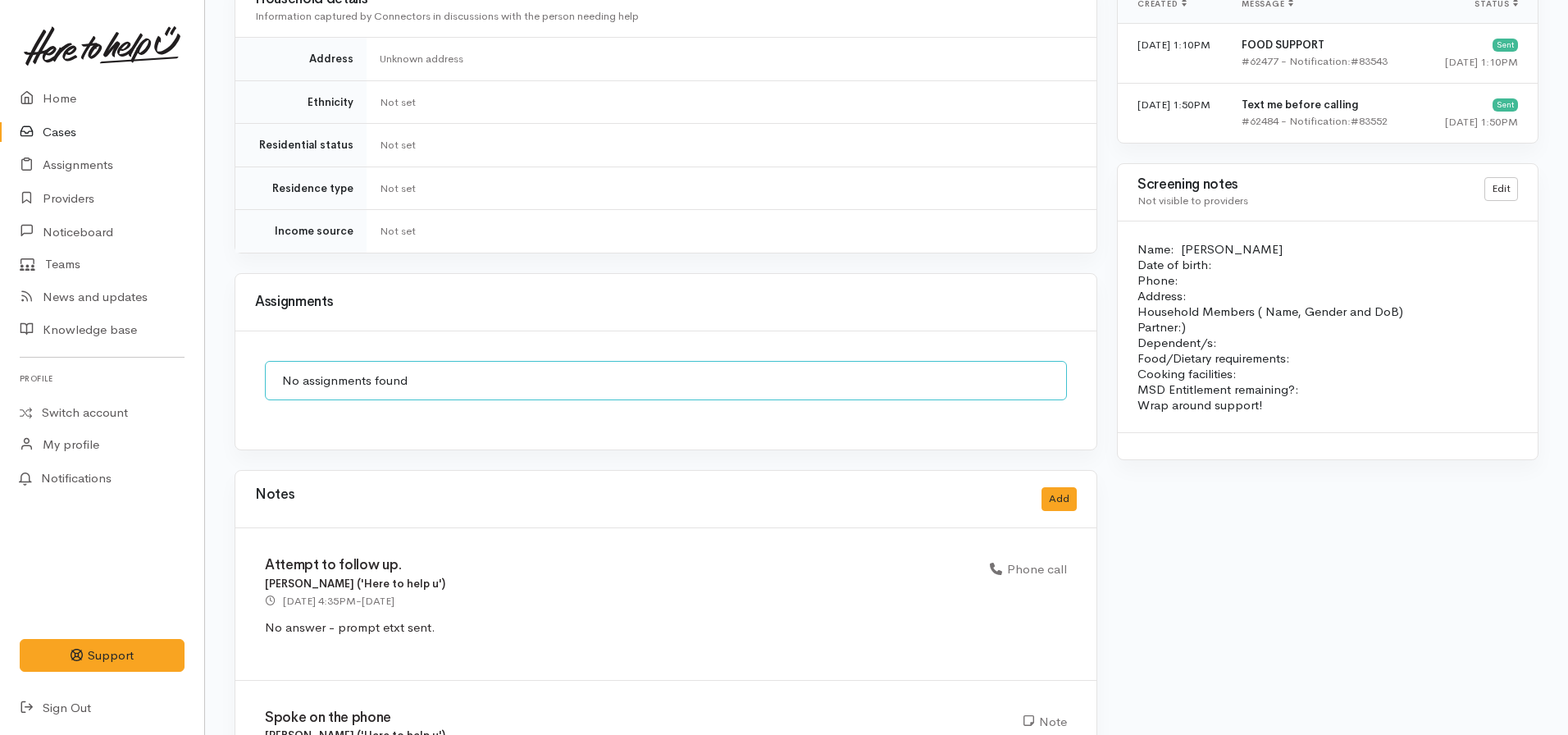
scroll to position [1306, 0]
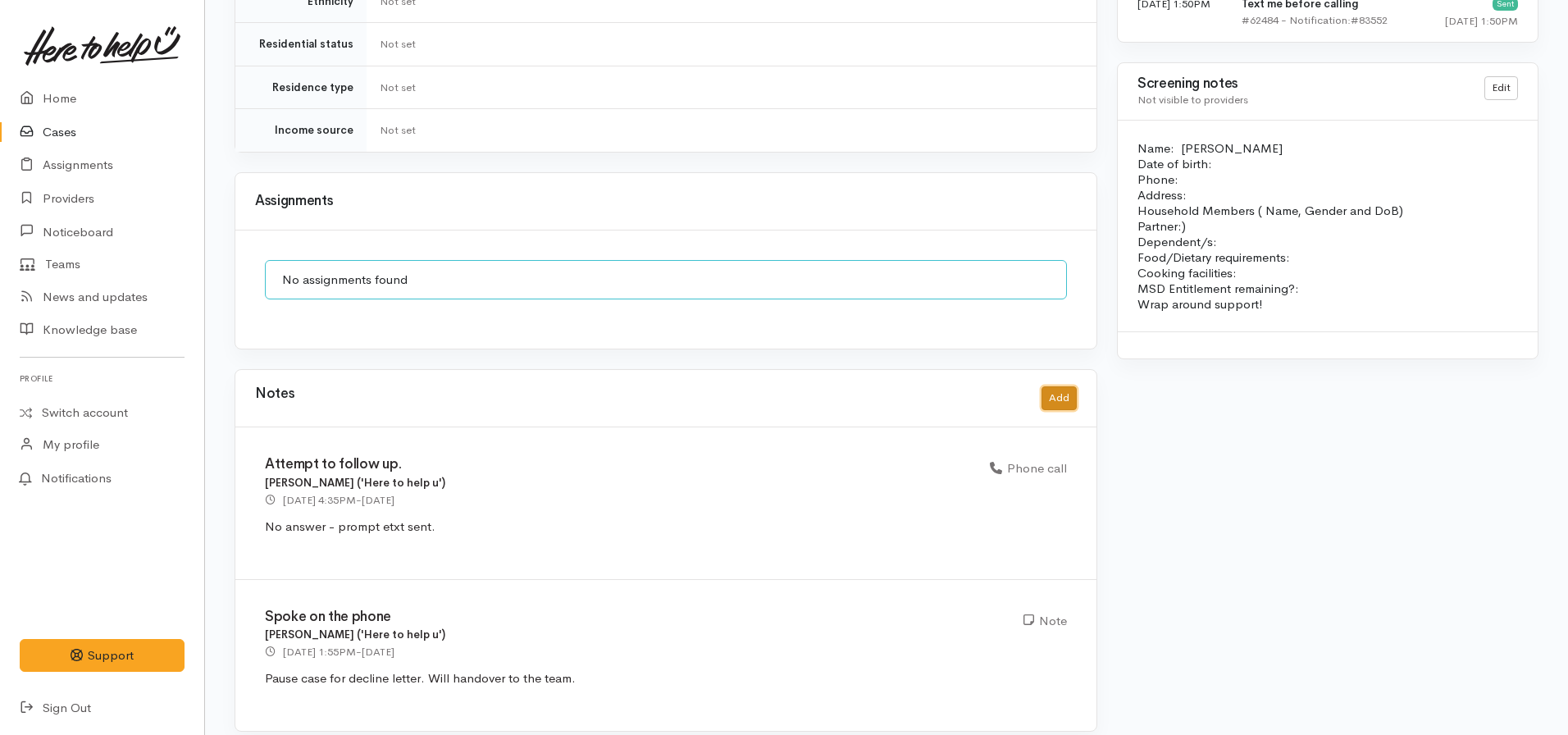
click at [1065, 387] on button "Add" at bounding box center [1059, 399] width 35 height 24
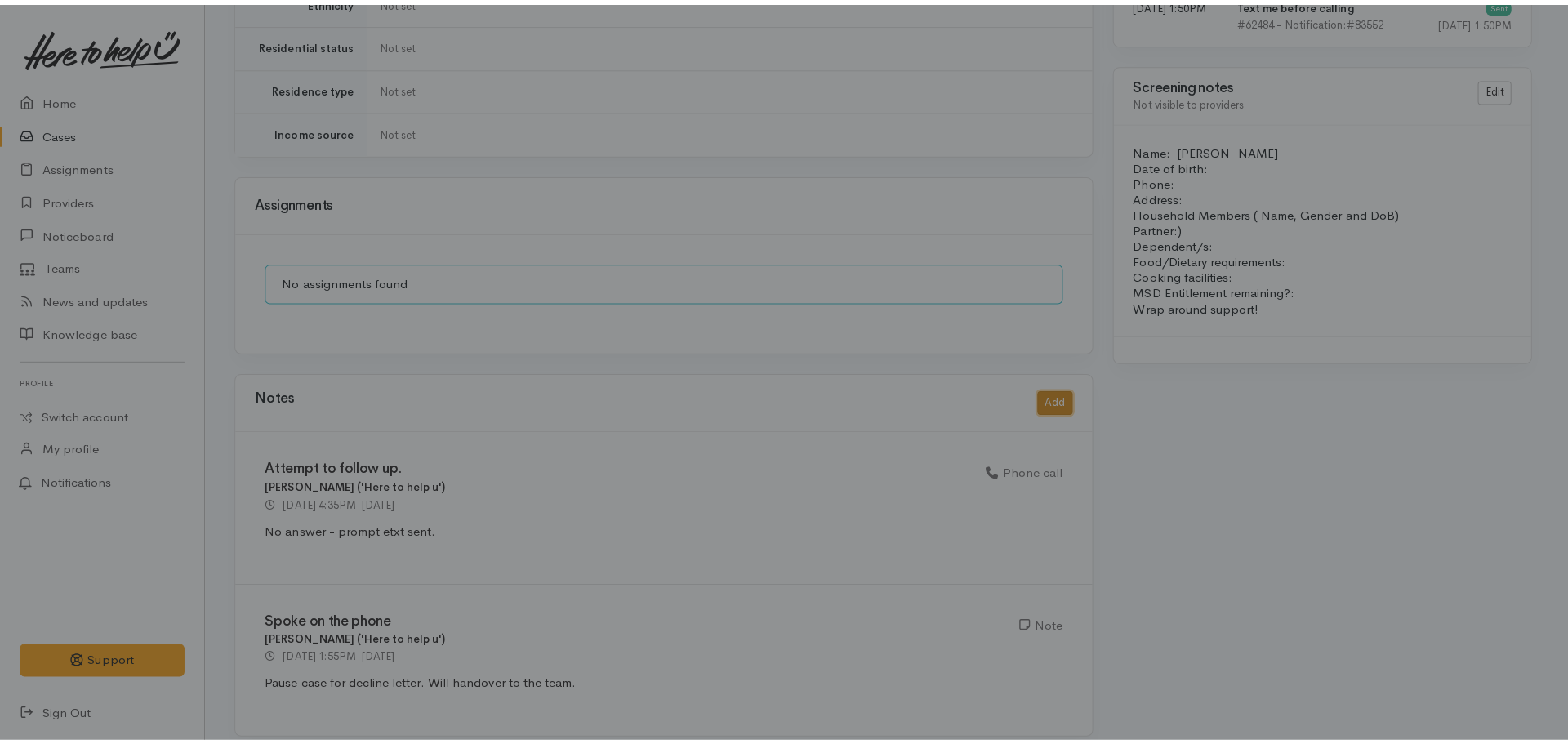
scroll to position [1289, 0]
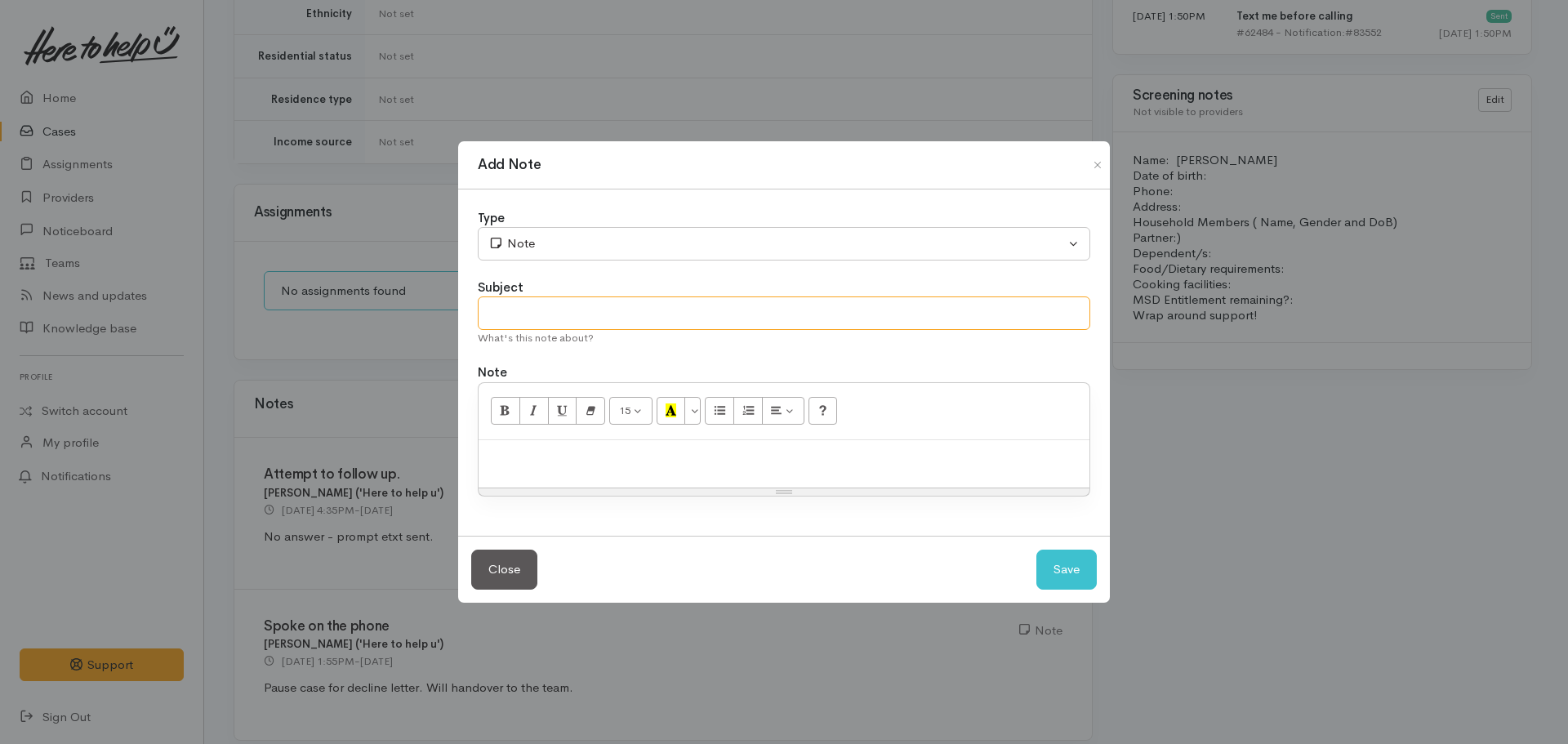
click at [532, 309] on input "text" at bounding box center [784, 314] width 612 height 33
type input "A"
type input "Deadline for contact - no"
paste div
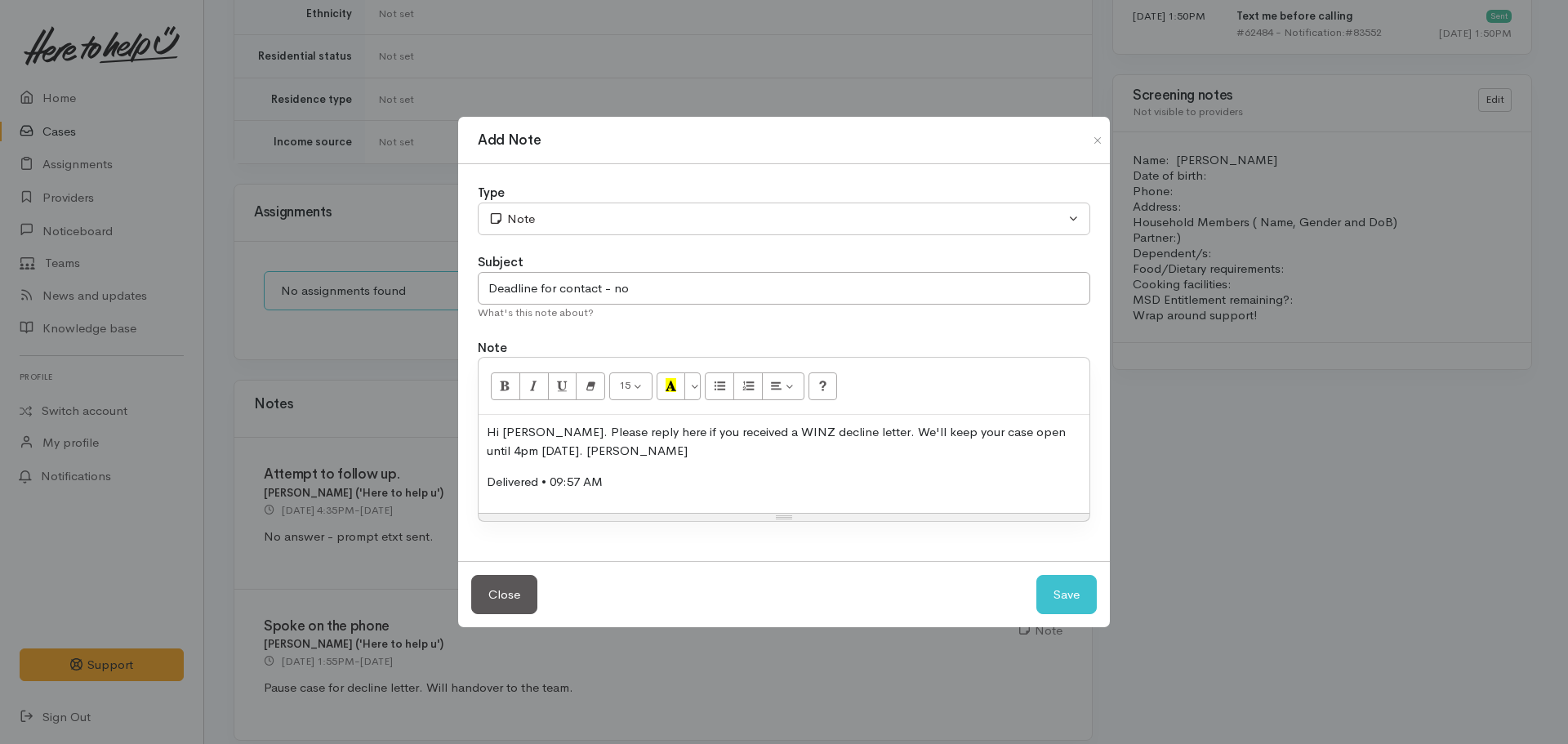
click at [483, 430] on div "Hi Hayley. Please reply here if you received a WINZ decline letter. We'll keep …" at bounding box center [784, 464] width 610 height 98
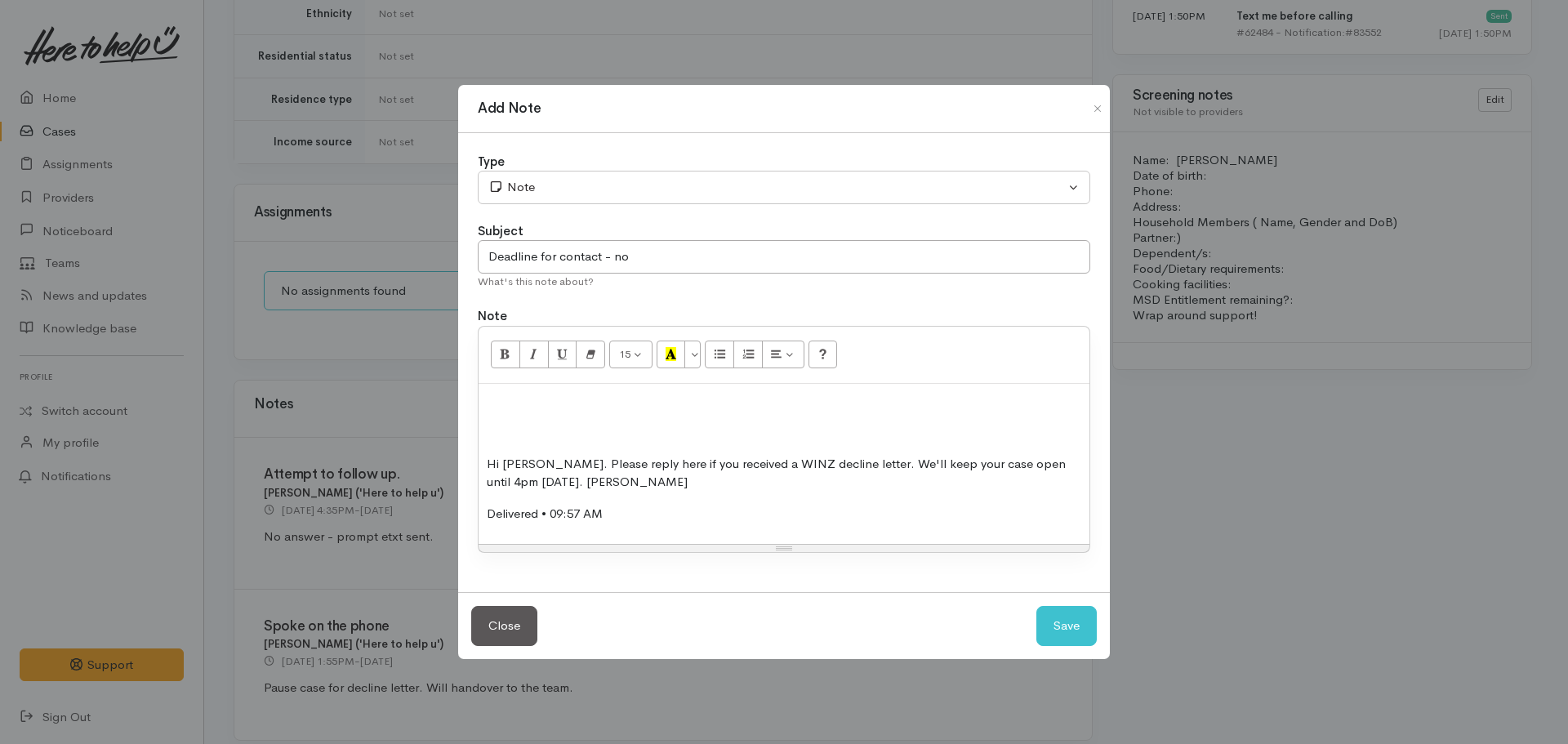
drag, startPoint x: 482, startPoint y: 386, endPoint x: 641, endPoint y: 310, distance: 176.2
click at [483, 386] on div "Hi Hayley. Please reply here if you received a WINZ decline letter. We'll keep …" at bounding box center [784, 464] width 610 height 160
click at [665, 255] on input "Deadline for contact - no" at bounding box center [784, 257] width 612 height 33
type input "Deadline for contact - no contact made"
click at [518, 386] on div "Hi Hayley. Please reply here if you received a WINZ decline letter. We'll keep …" at bounding box center [784, 464] width 610 height 160
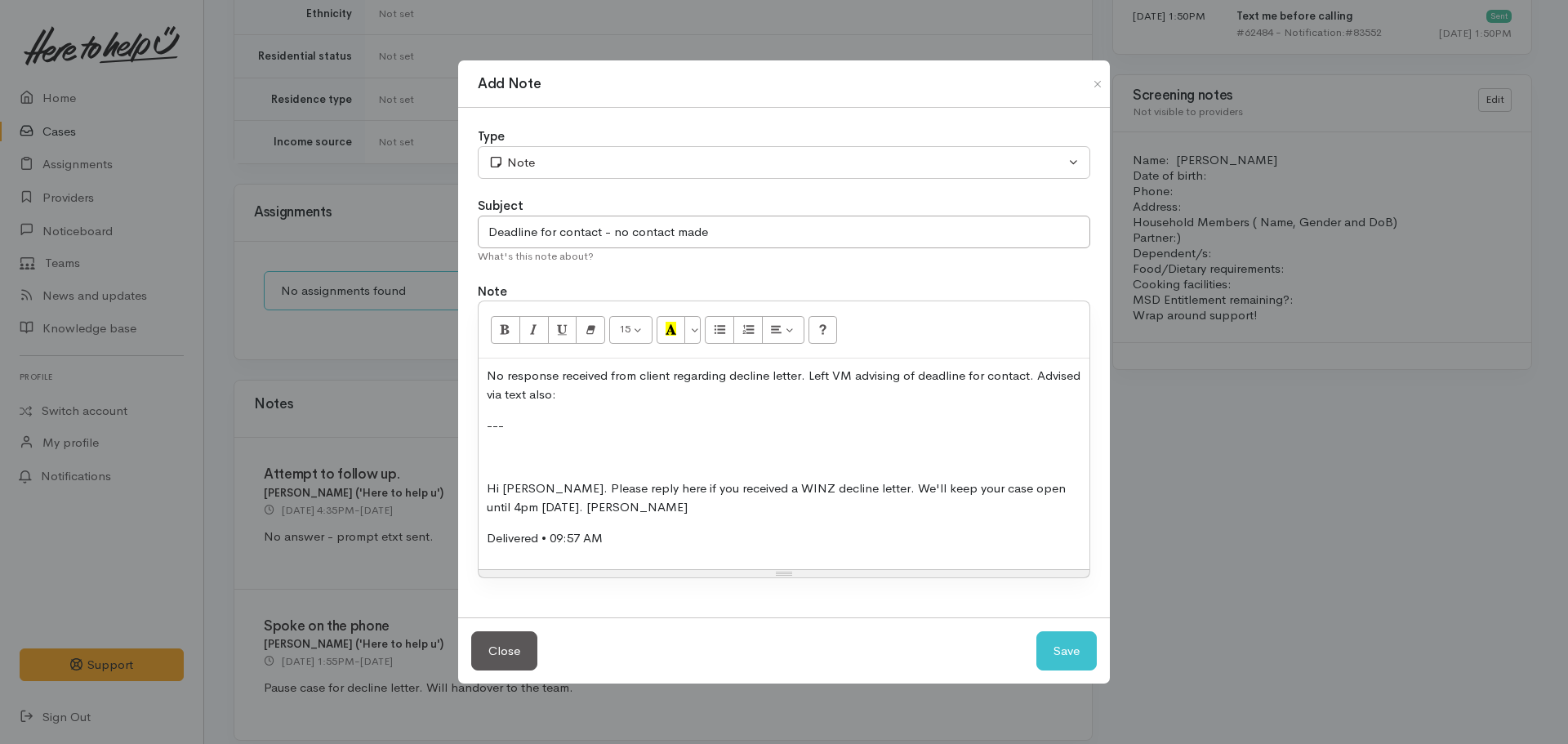
click at [488, 489] on p "Hi Hayley. Please reply here if you received a WINZ decline letter. We'll keep …" at bounding box center [784, 498] width 595 height 37
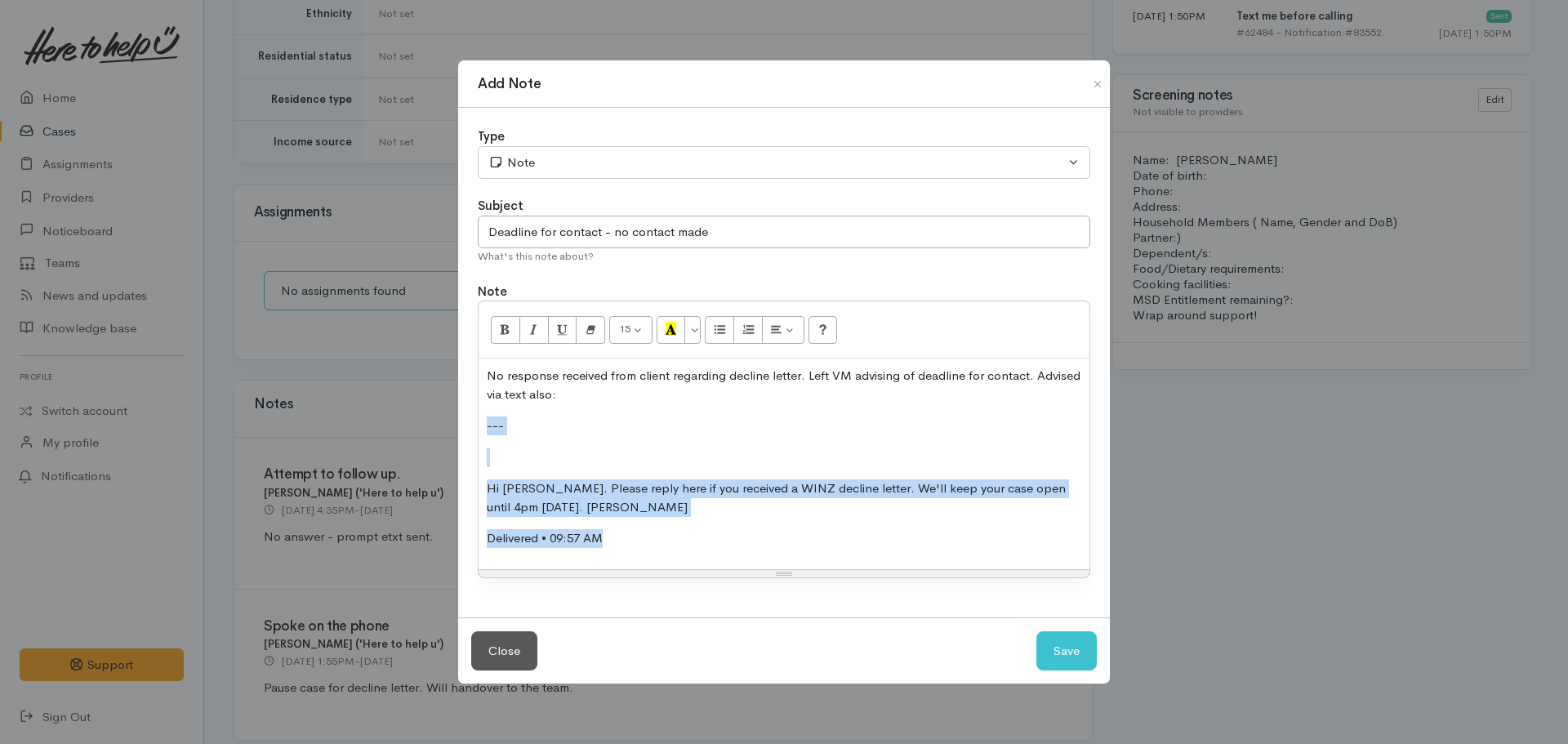
drag, startPoint x: 644, startPoint y: 541, endPoint x: 475, endPoint y: 420, distance: 207.9
click at [475, 420] on div "Type Correspondence Discussion Email Note Phone call SMS text message Note Subj…" at bounding box center [784, 362] width 652 height 509
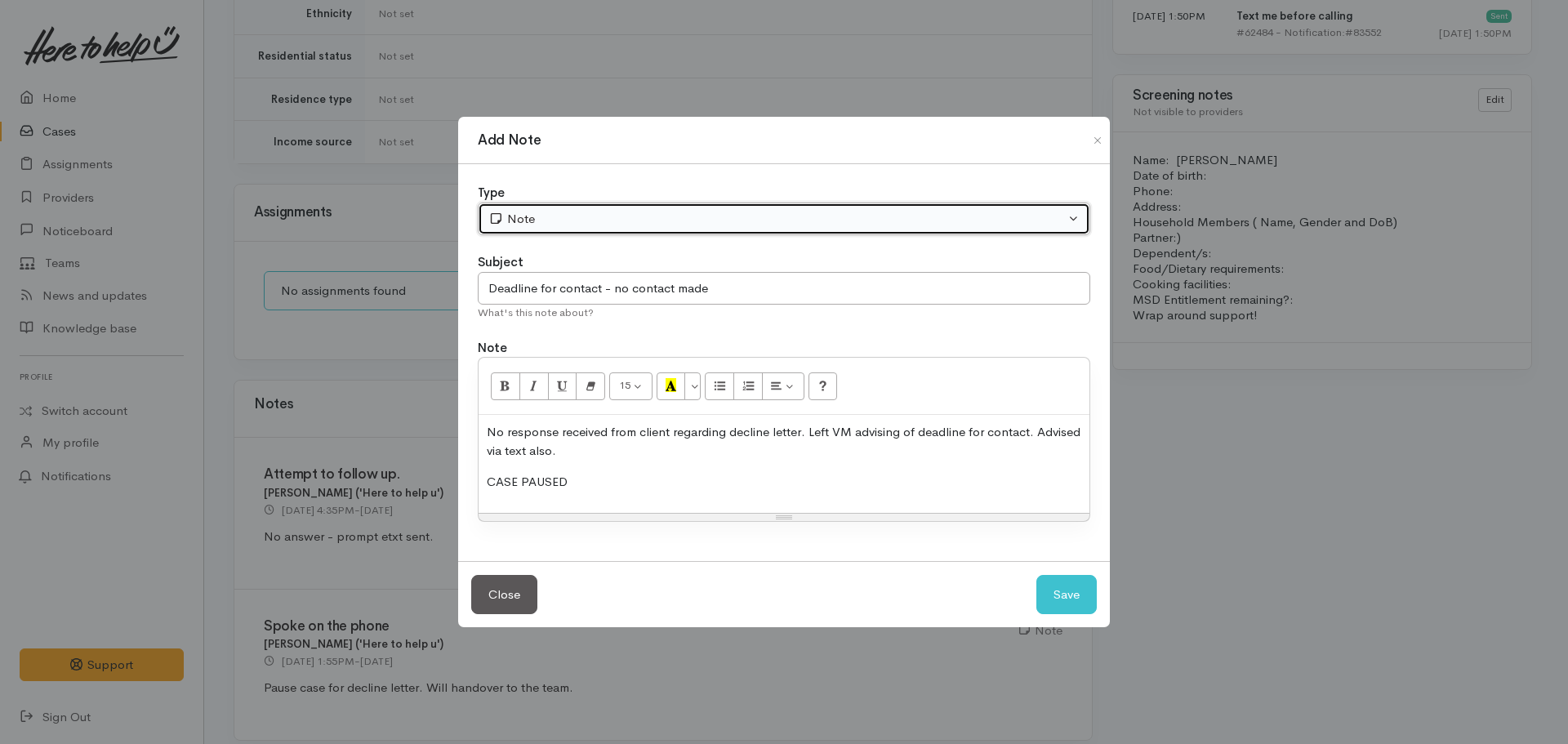
click at [533, 215] on div "Note" at bounding box center [777, 219] width 577 height 19
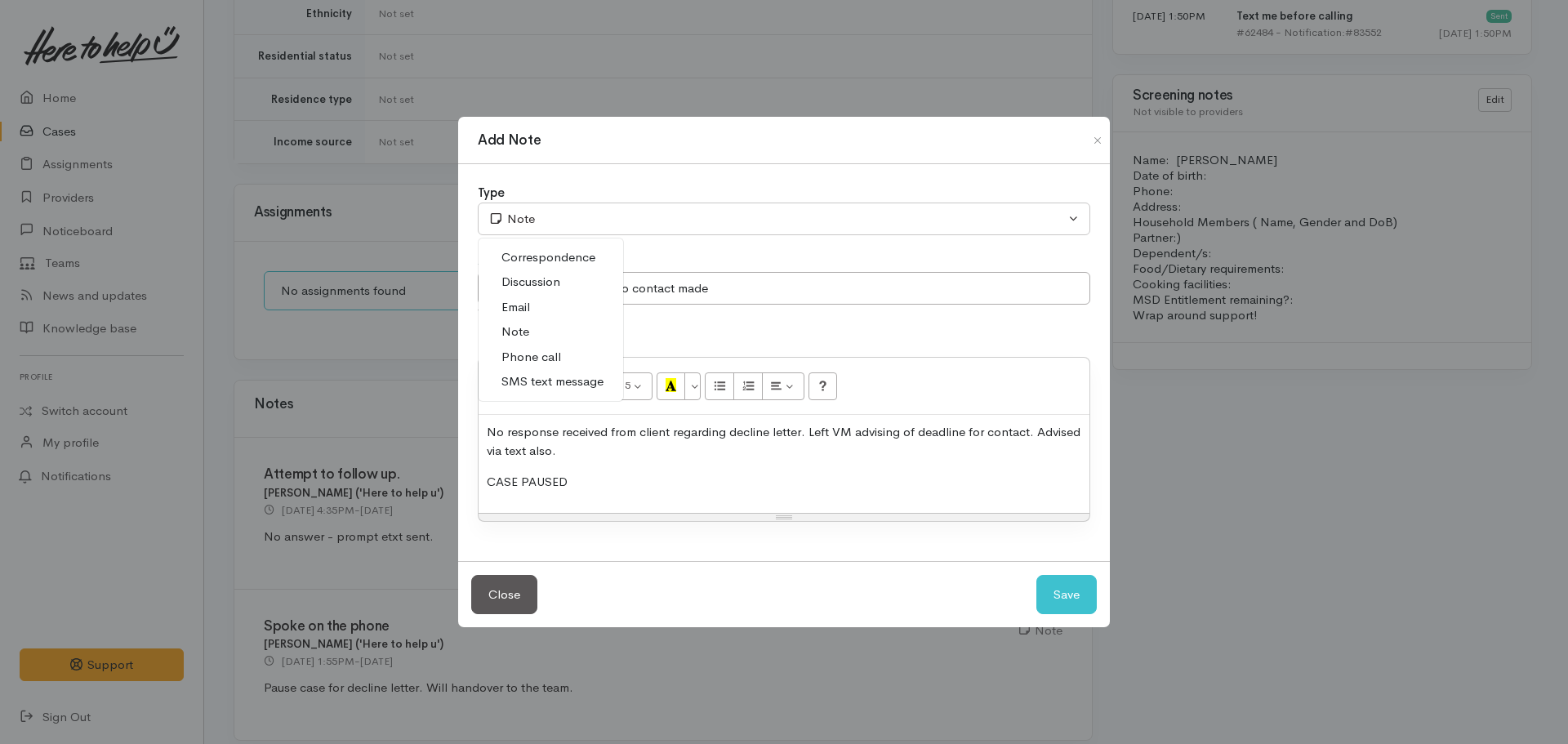
click at [546, 357] on span "Phone call" at bounding box center [532, 357] width 59 height 19
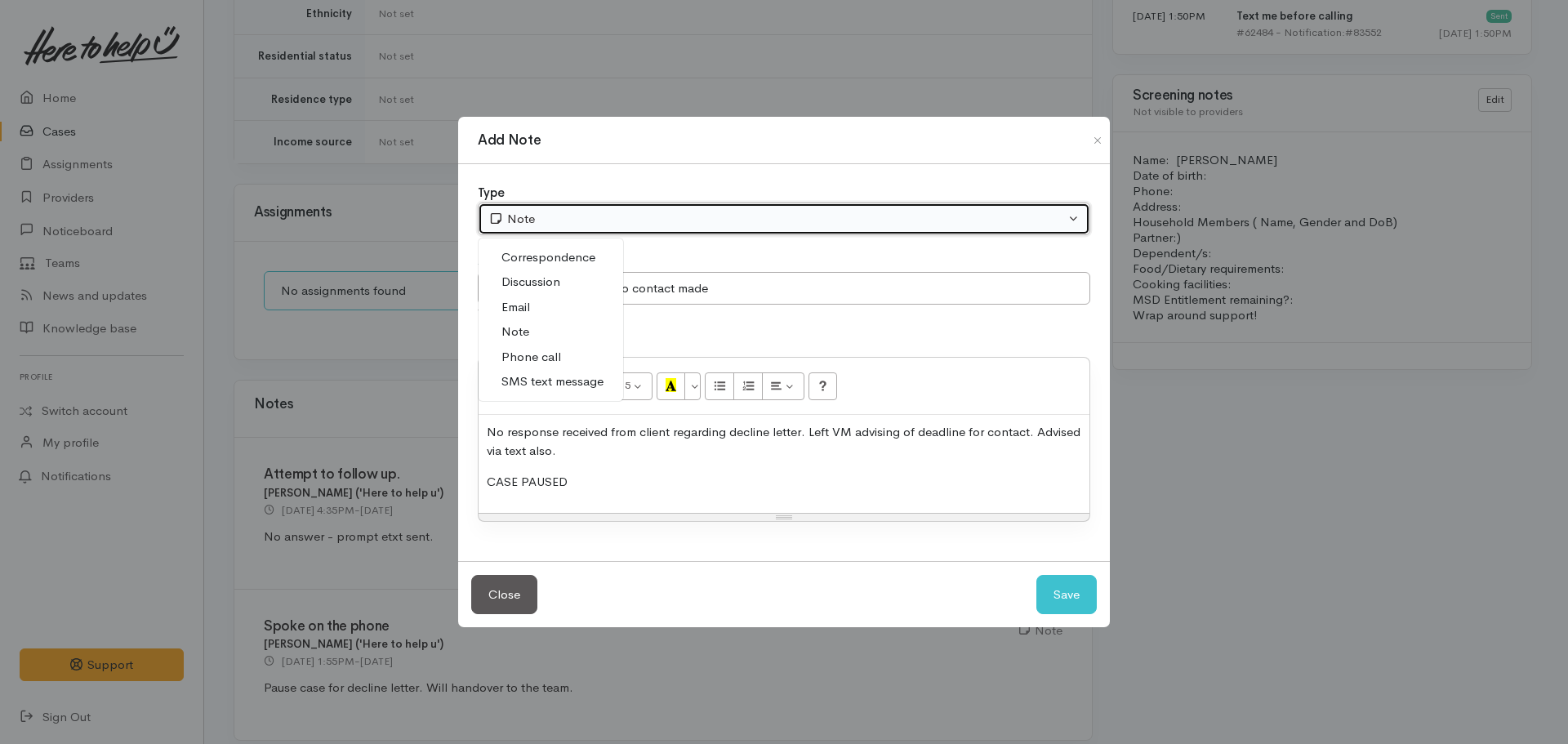
select select "3"
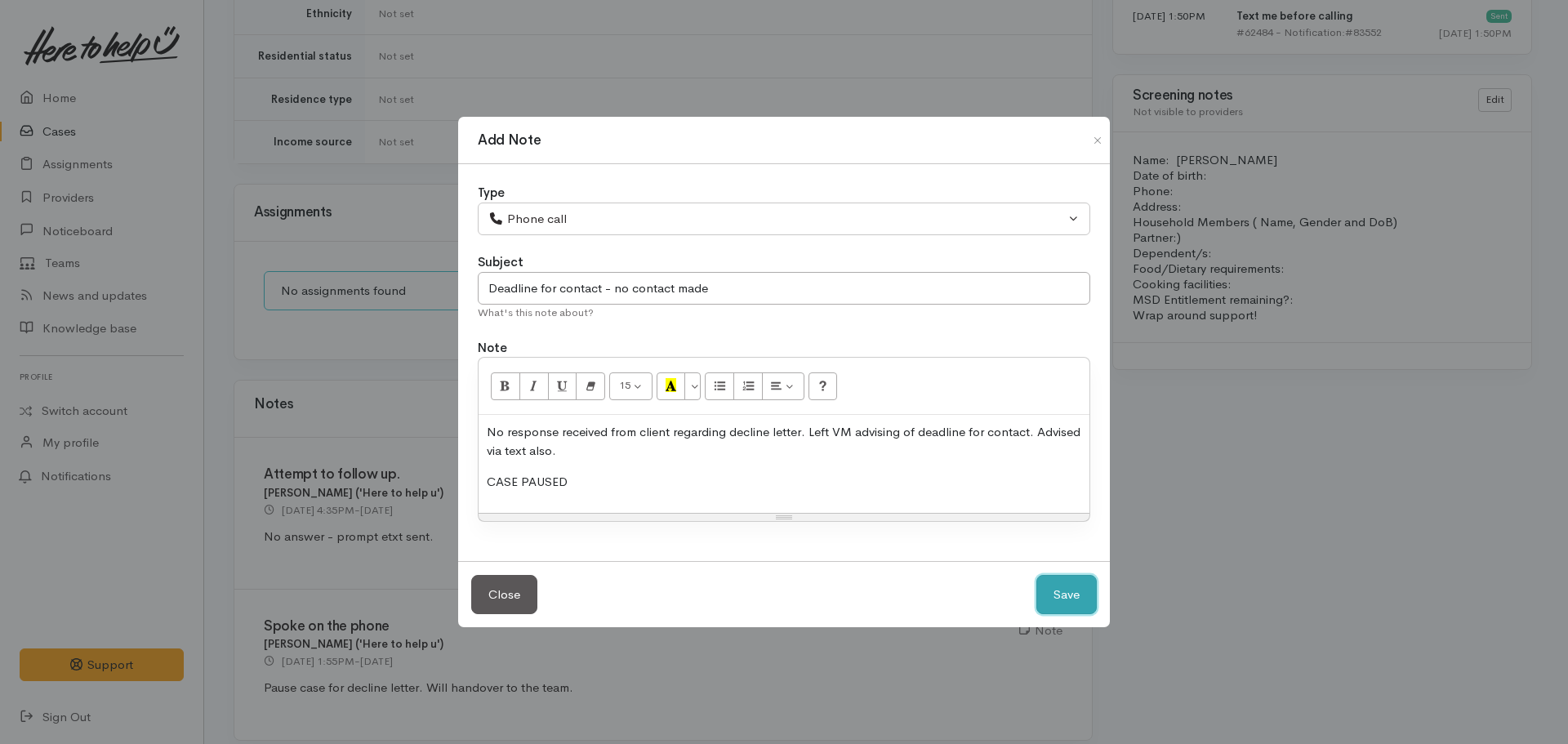
click at [1059, 577] on button "Save" at bounding box center [1066, 595] width 60 height 40
select select "1"
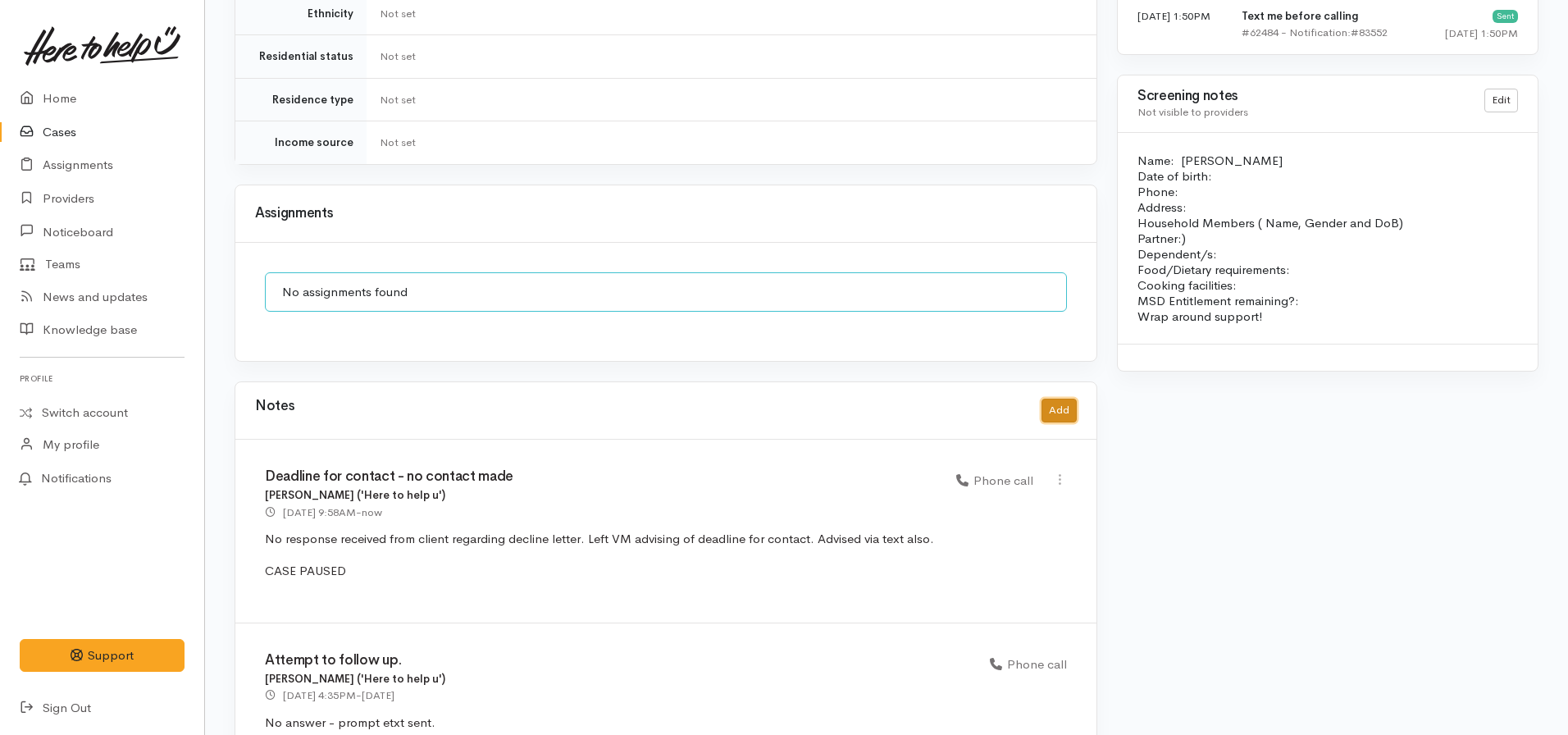
click at [1054, 399] on button "Add" at bounding box center [1059, 411] width 35 height 24
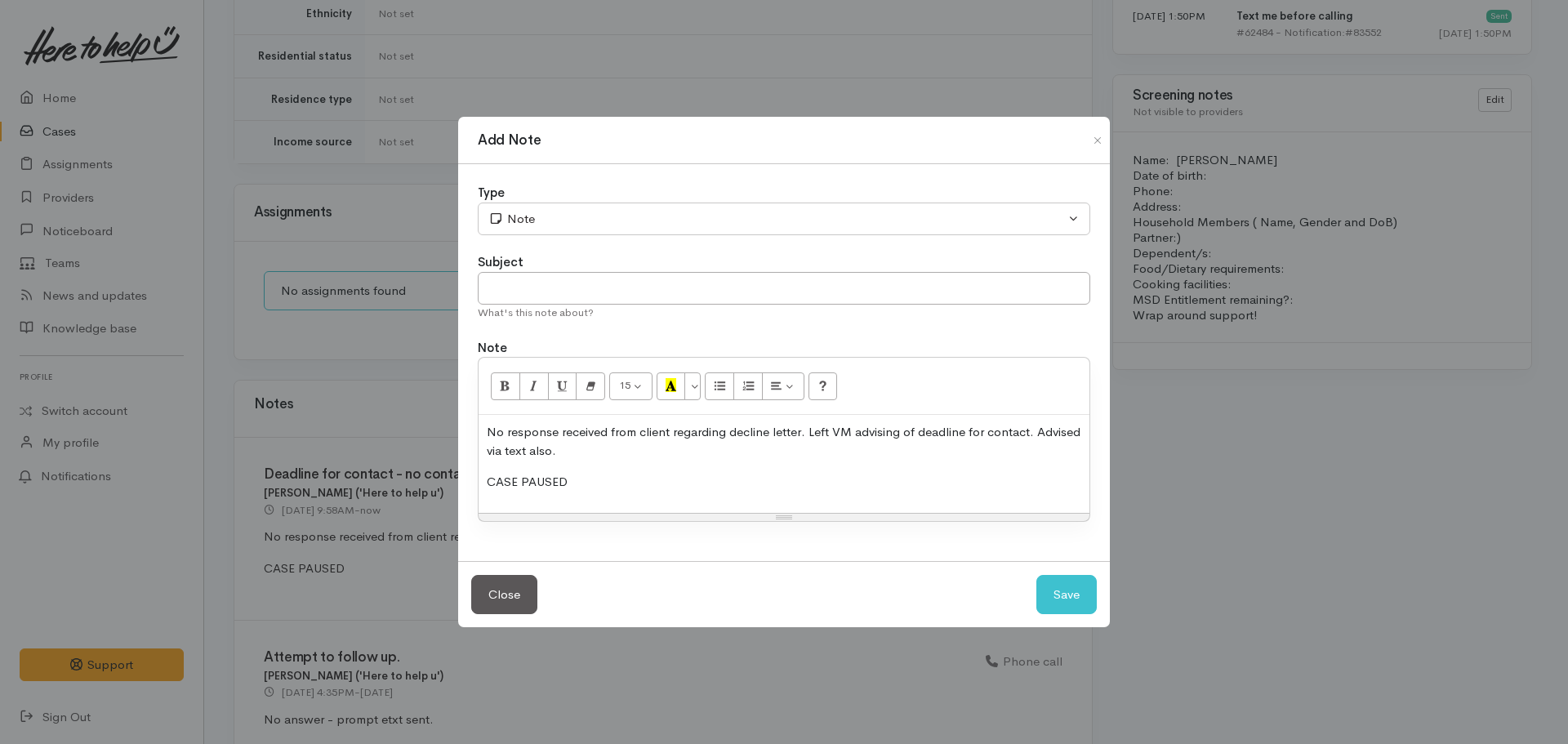
click at [591, 468] on div "No response received from client regarding decline letter. Left VM advising of …" at bounding box center [784, 464] width 610 height 98
click at [538, 239] on div "Type Correspondence Discussion Email Note Phone call SMS text message Note Subj…" at bounding box center [784, 363] width 652 height 397
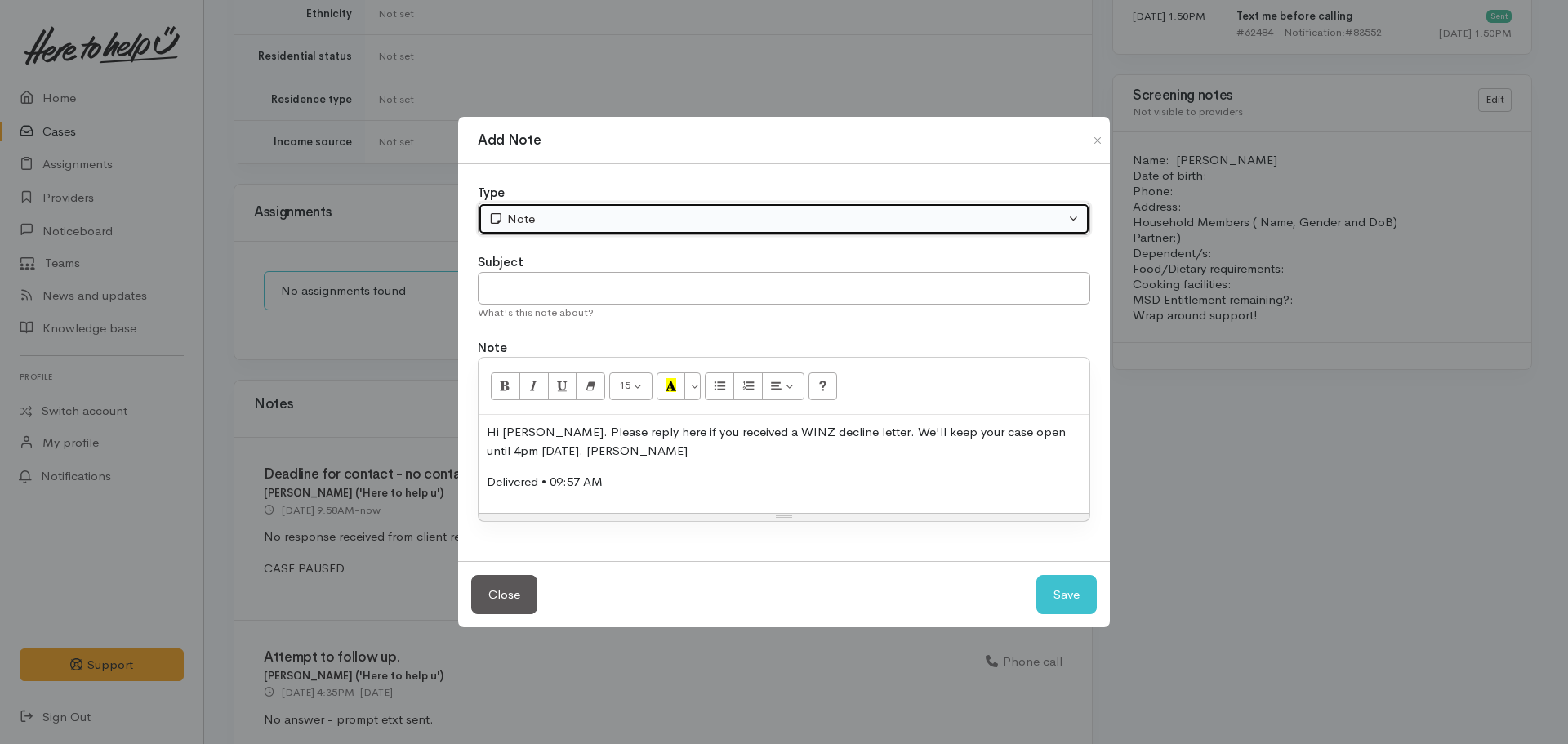
click at [527, 214] on div "Note" at bounding box center [777, 219] width 577 height 19
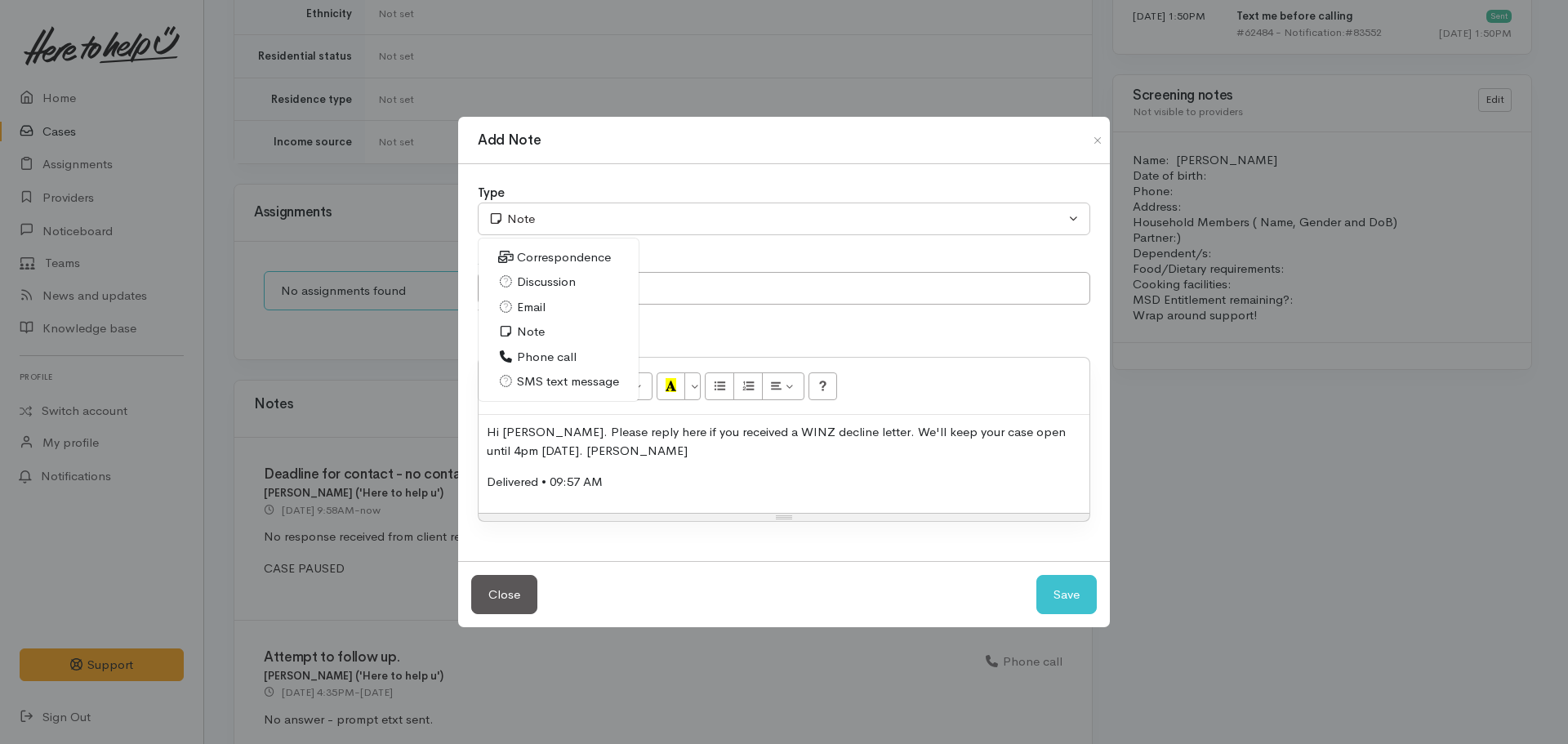
click at [552, 372] on span "SMS text message" at bounding box center [568, 381] width 102 height 19
click at [1092, 593] on button "Save" at bounding box center [1066, 595] width 60 height 40
select select "1"
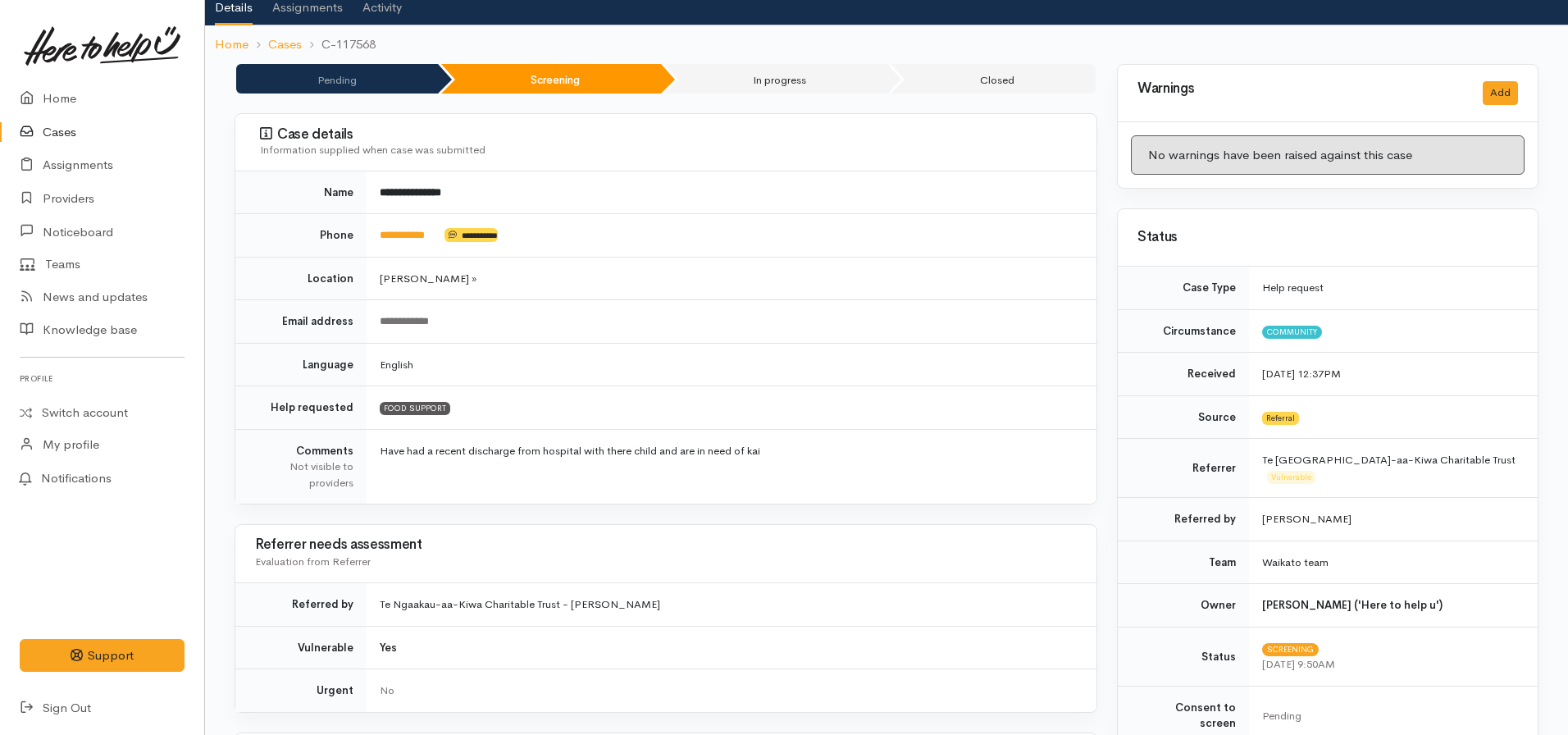
scroll to position [0, 0]
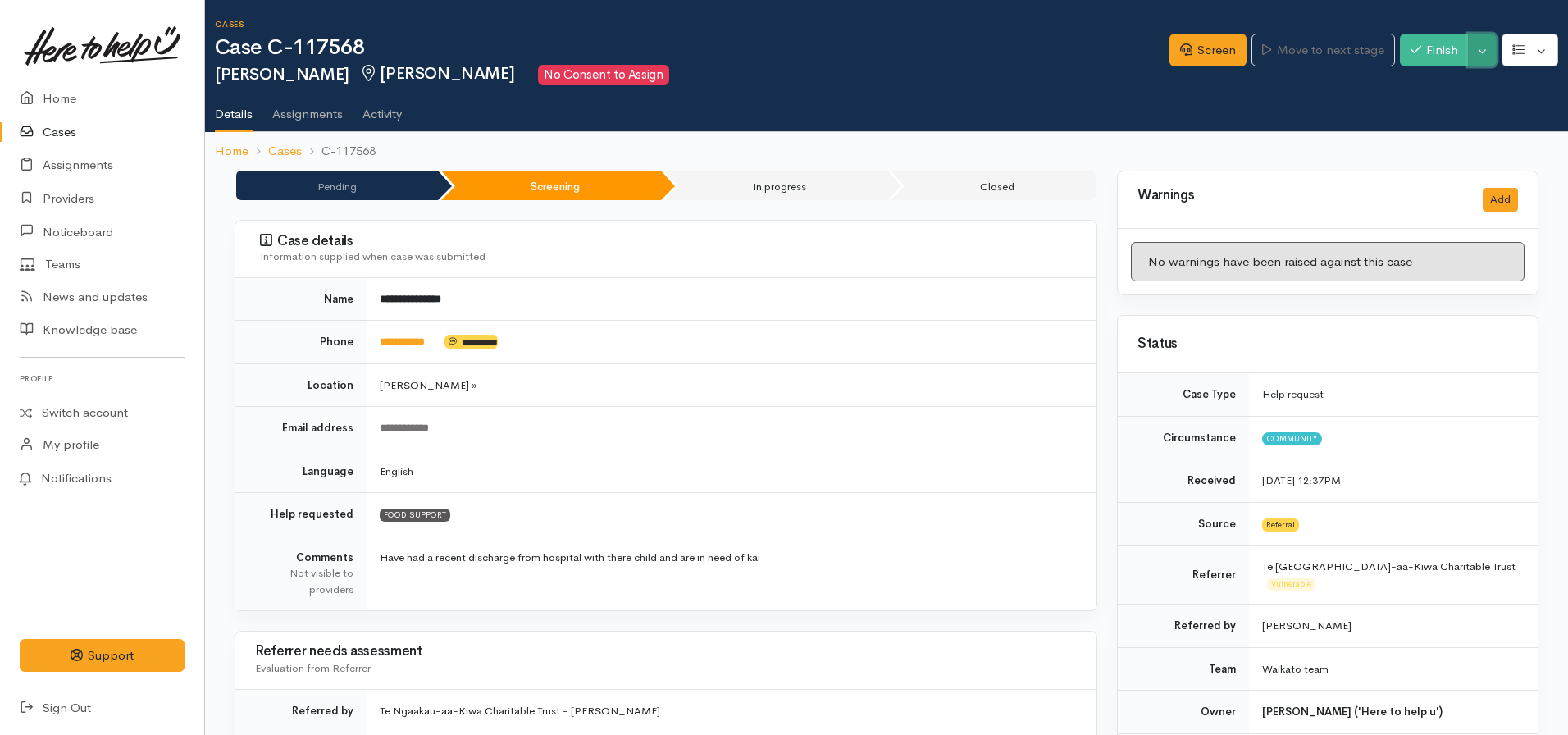
click at [1487, 44] on button "Toggle Dropdown" at bounding box center [1482, 50] width 29 height 34
click at [1415, 86] on link "Pause" at bounding box center [1431, 88] width 130 height 25
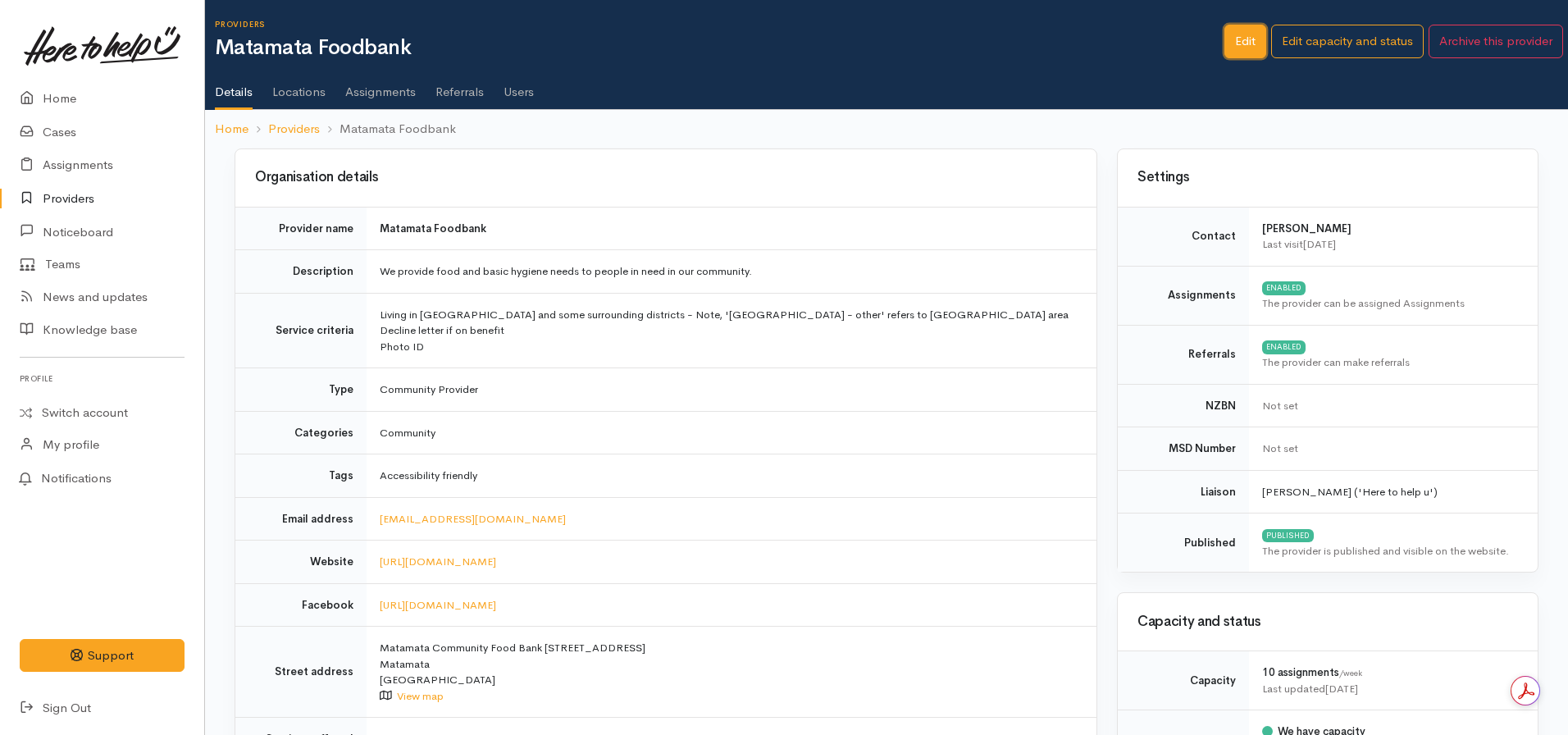
click at [1241, 37] on link "Edit" at bounding box center [1245, 41] width 42 height 34
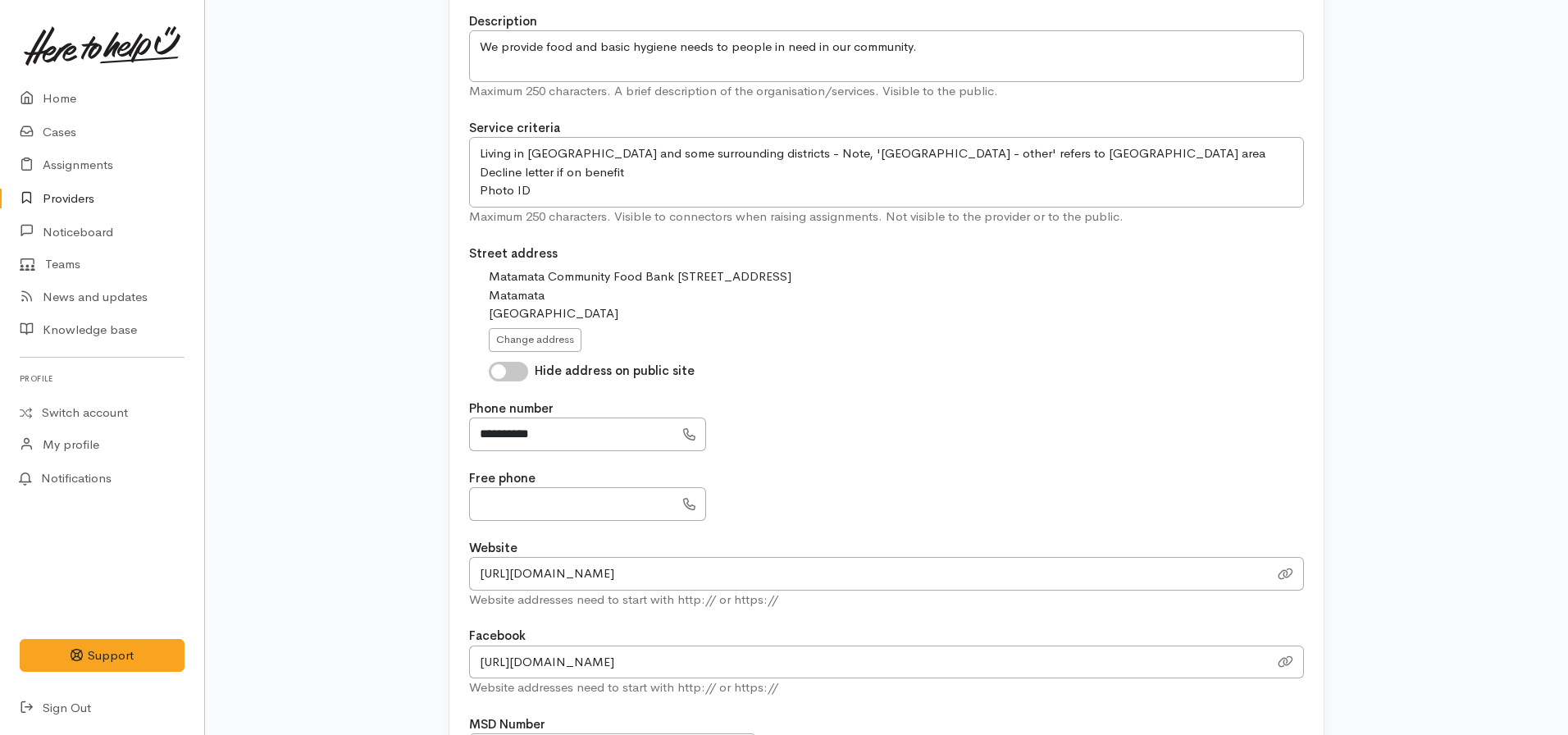
scroll to position [328, 0]
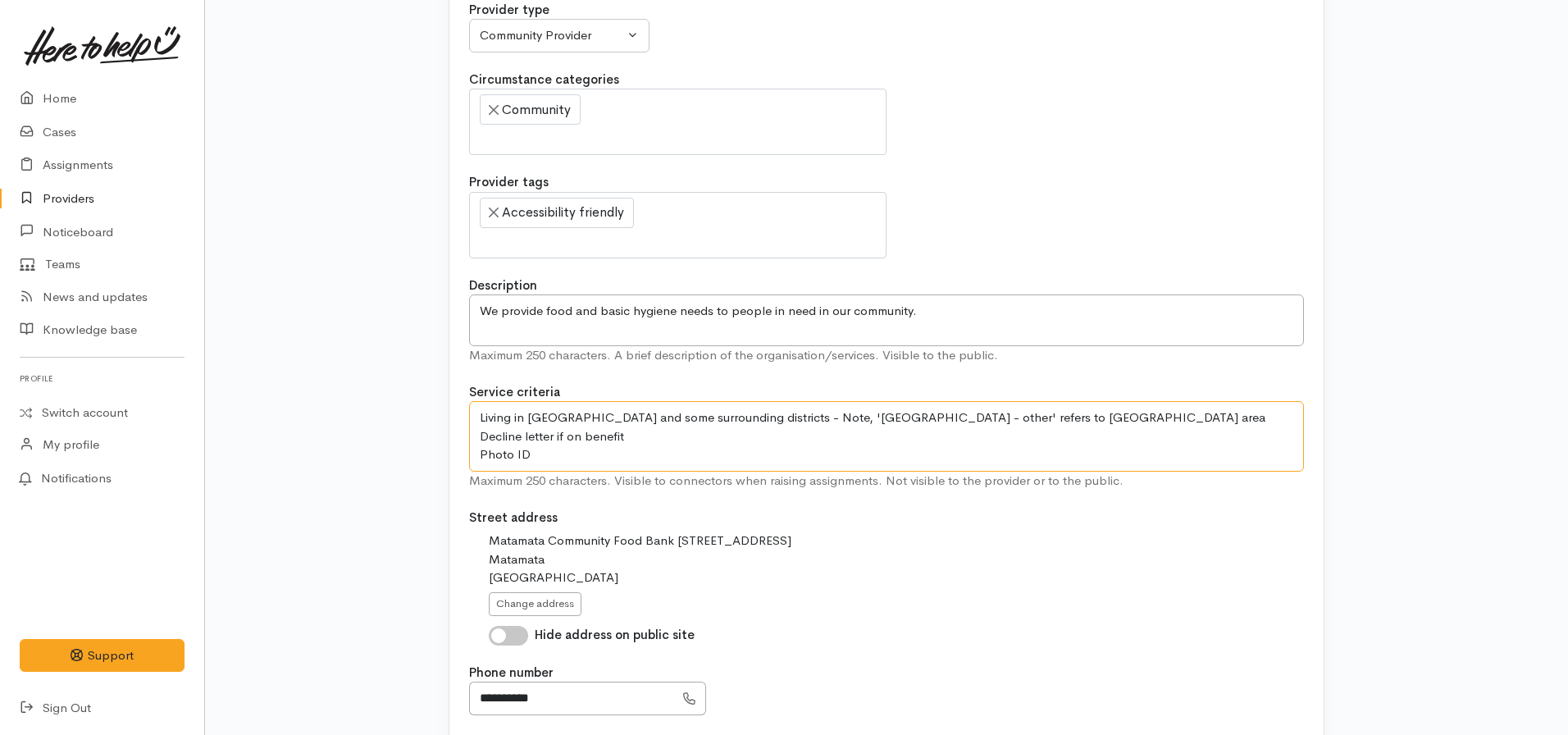
click at [548, 456] on textarea "Living in [GEOGRAPHIC_DATA] and some surrounding districts - Note, '[GEOGRAPHIC…" at bounding box center [887, 436] width 835 height 71
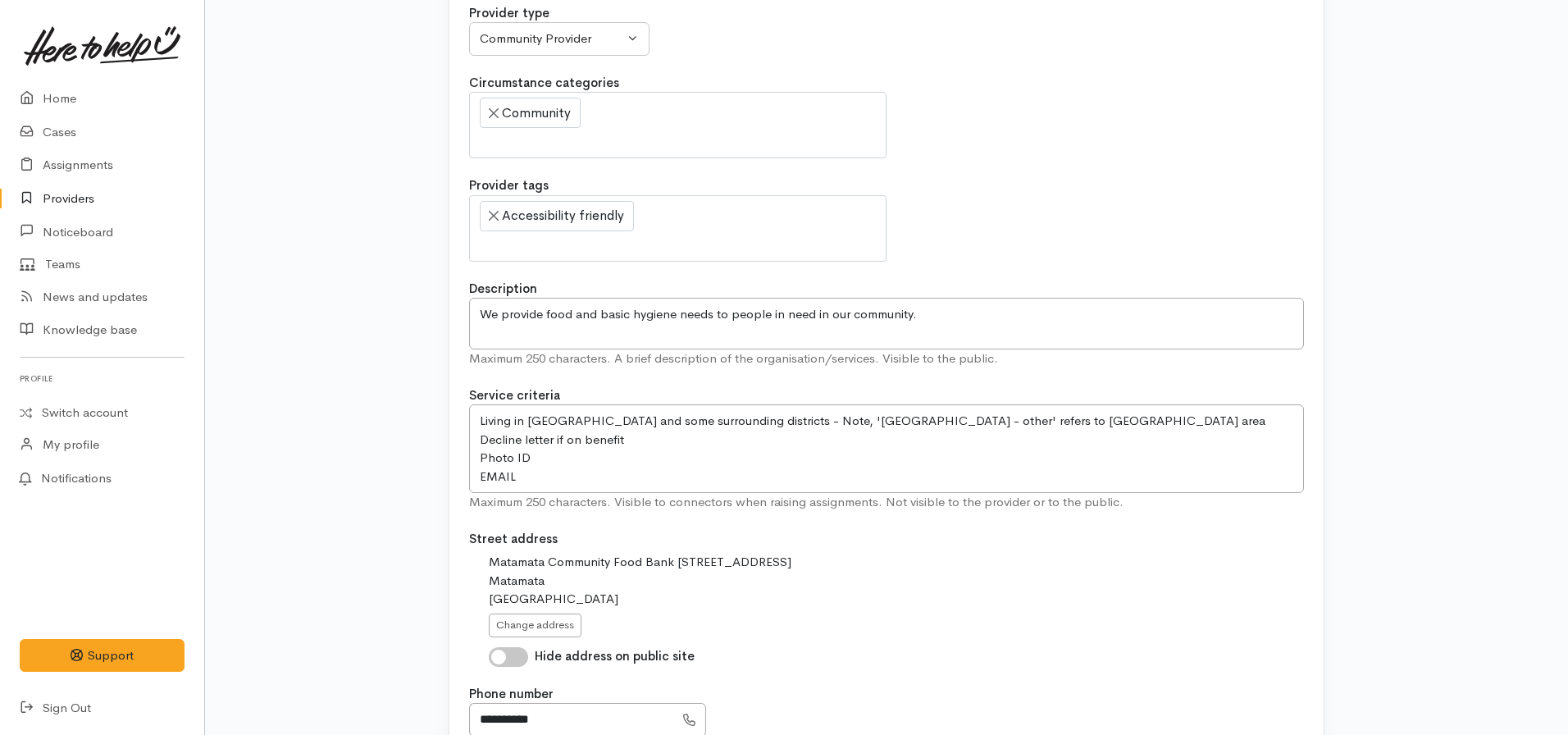
scroll to position [410, 0]
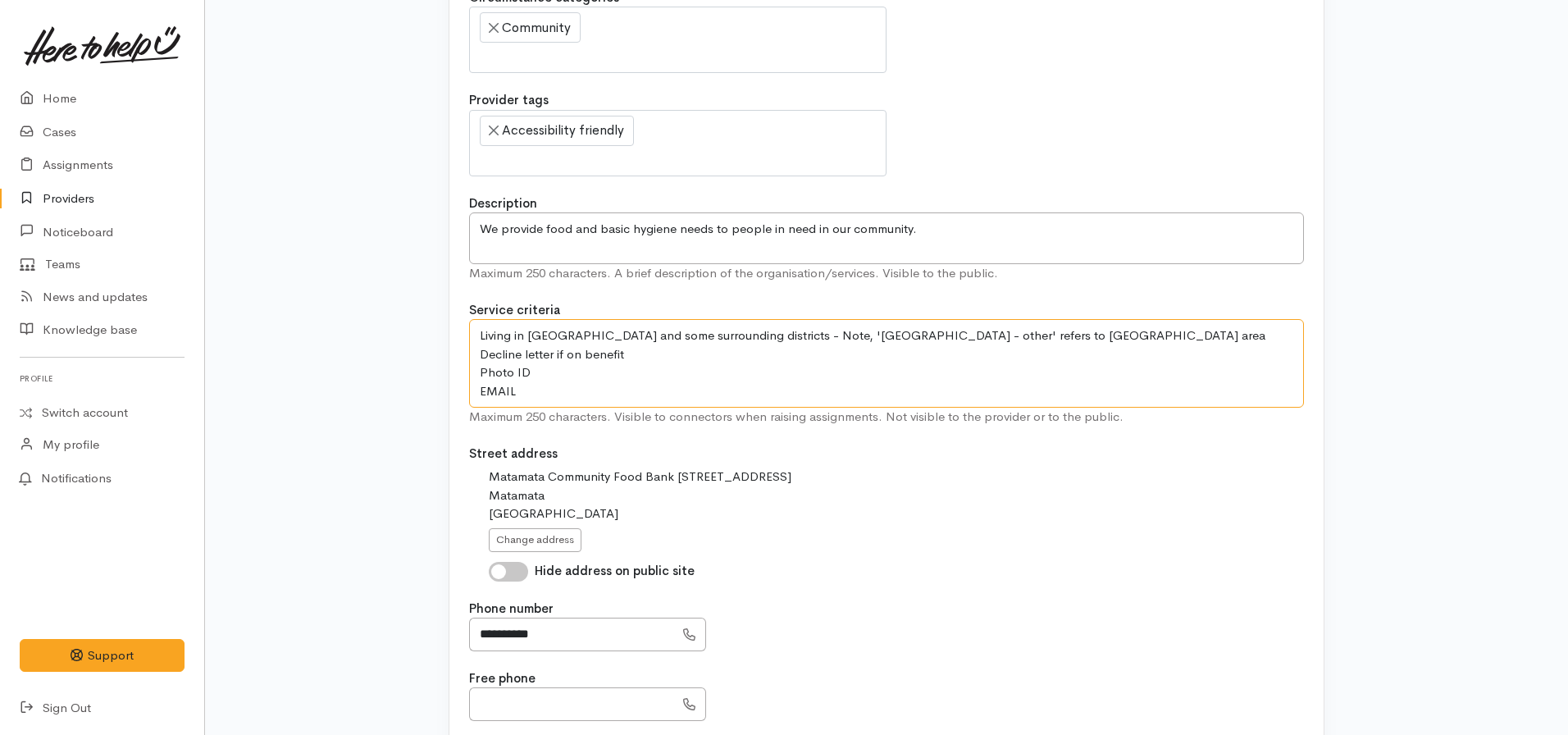
click at [581, 396] on textarea "Living in [GEOGRAPHIC_DATA] and some surrounding districts - Note, '[GEOGRAPHIC…" at bounding box center [887, 362] width 835 height 88
paste textarea "[EMAIL_ADDRESS][DOMAIN_NAME]"
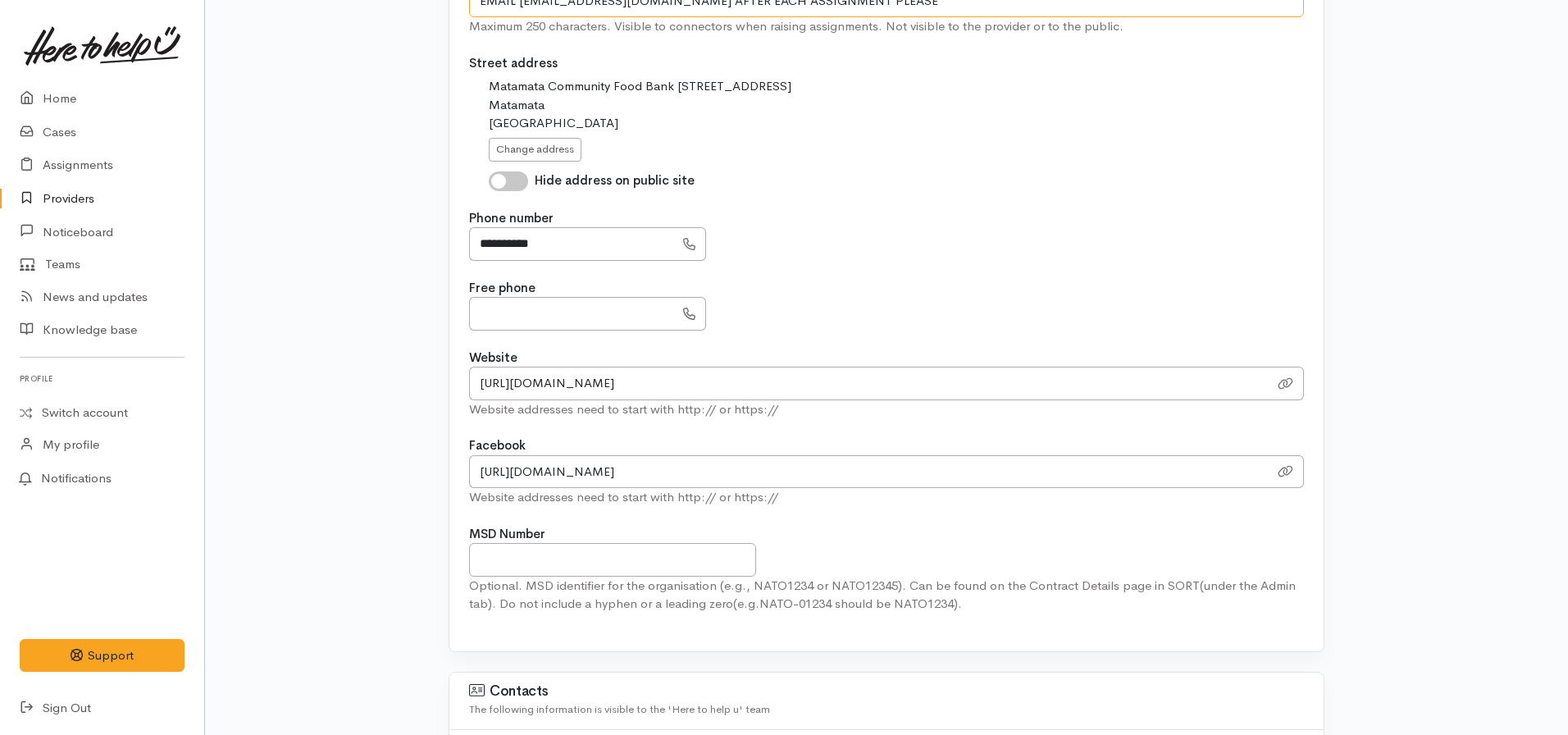
scroll to position [656, 0]
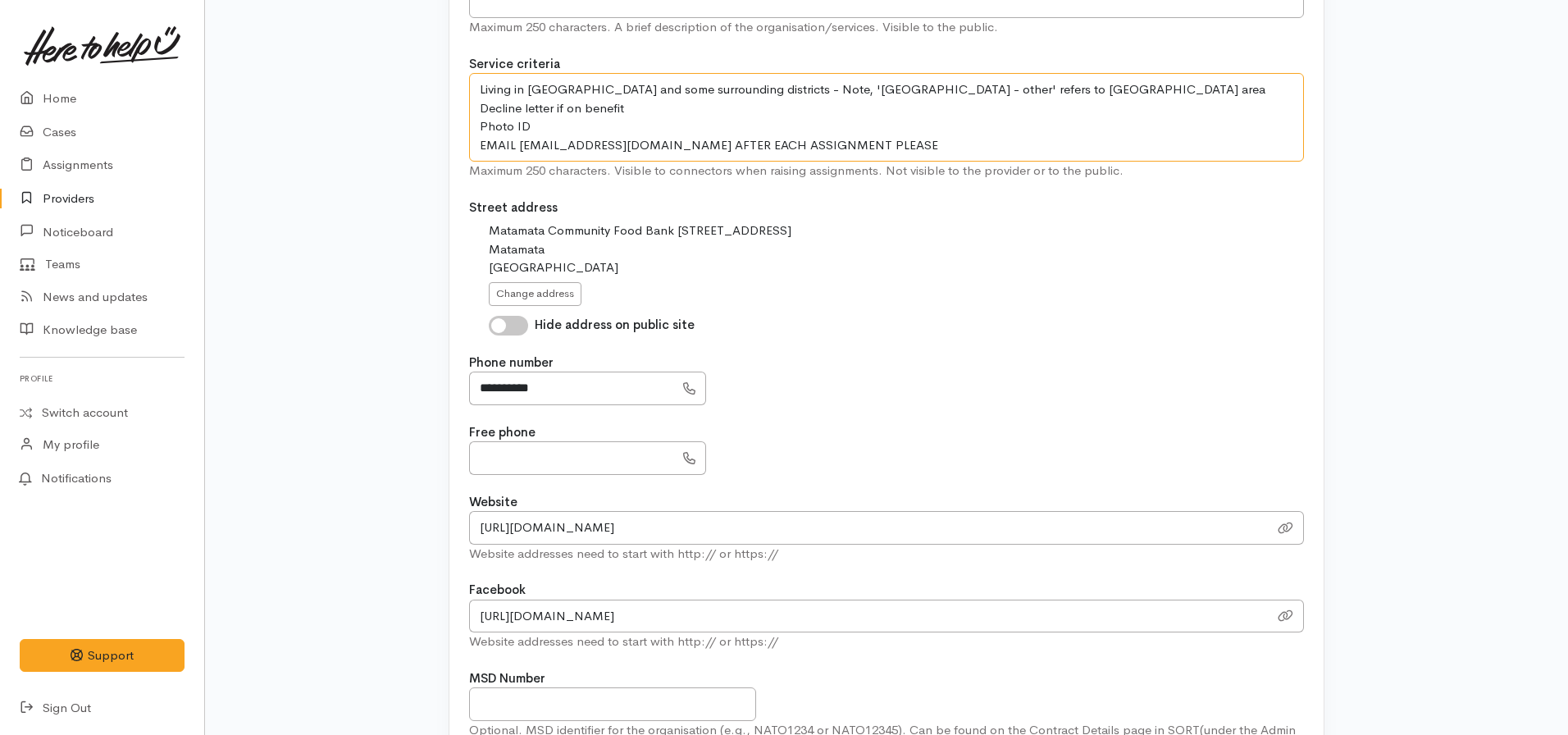
drag, startPoint x: 935, startPoint y: 141, endPoint x: 467, endPoint y: 154, distance: 468.2
click at [467, 154] on div "Name Matamata Foodbank Provider type Community Provider MSD Community Connector…" at bounding box center [886, 183] width 874 height 1225
type textarea "Living in [GEOGRAPHIC_DATA] and some surrounding districts - Note, '[GEOGRAPHIC…"
click at [985, 277] on div "Matamata Community Food Bank [STREET_ADDRESS] Change address" at bounding box center [896, 264] width 815 height 84
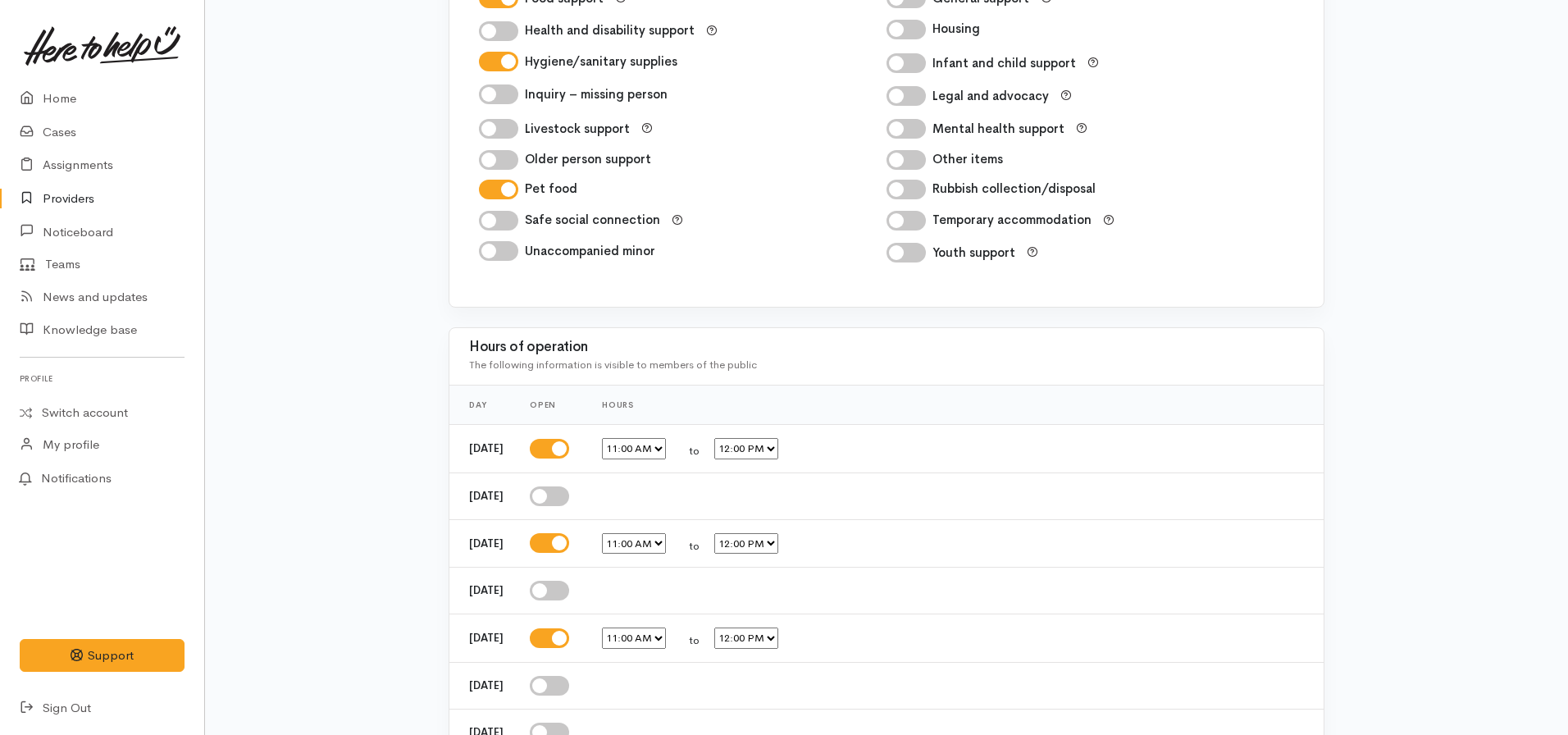
scroll to position [2827, 0]
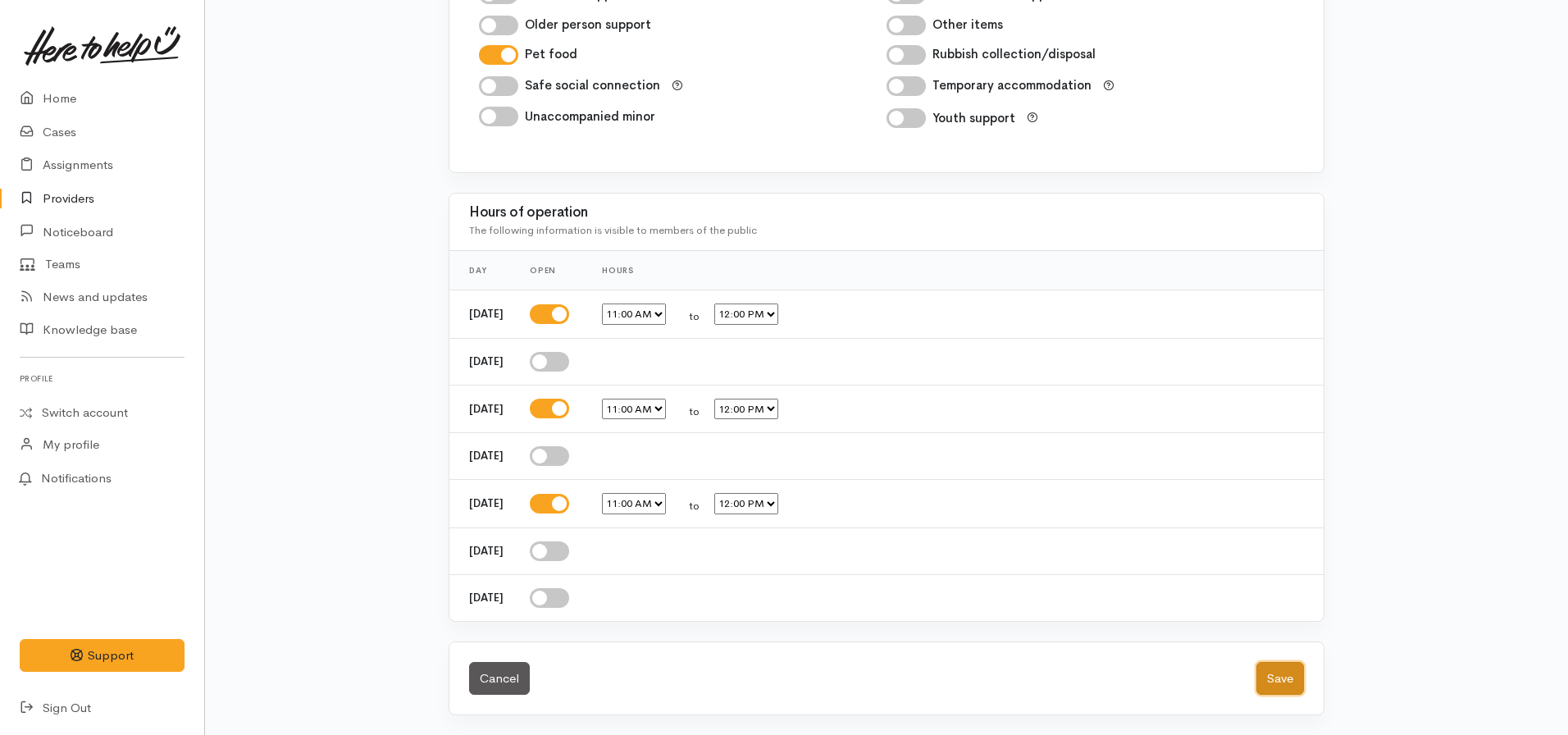
click at [1301, 665] on button "Save" at bounding box center [1280, 678] width 48 height 34
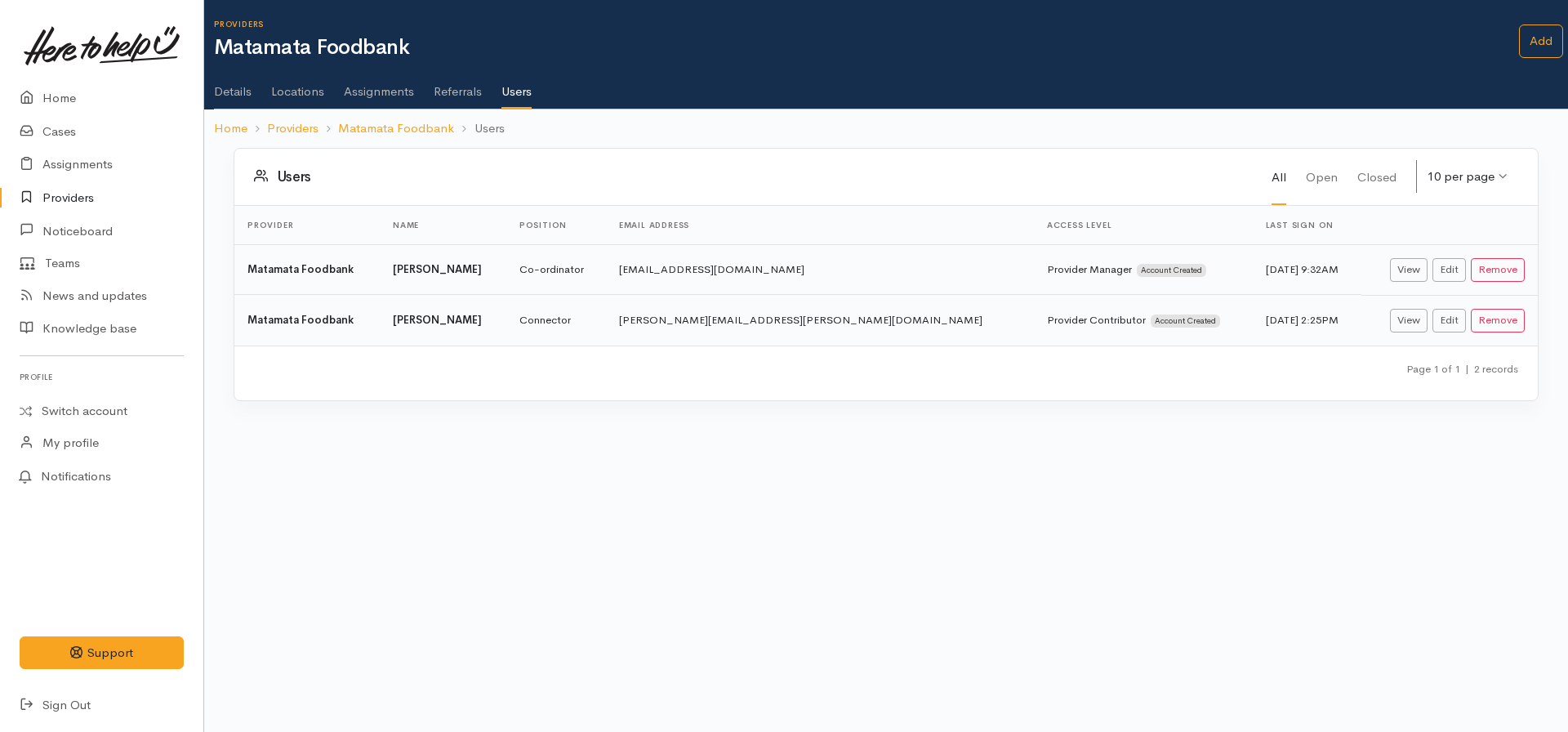
drag, startPoint x: 849, startPoint y: 266, endPoint x: 663, endPoint y: 276, distance: 186.3
click at [663, 276] on td "[EMAIL_ADDRESS][DOMAIN_NAME]" at bounding box center [819, 269] width 428 height 51
copy td "[EMAIL_ADDRESS][DOMAIN_NAME]"
click at [227, 99] on link "Details" at bounding box center [233, 85] width 37 height 45
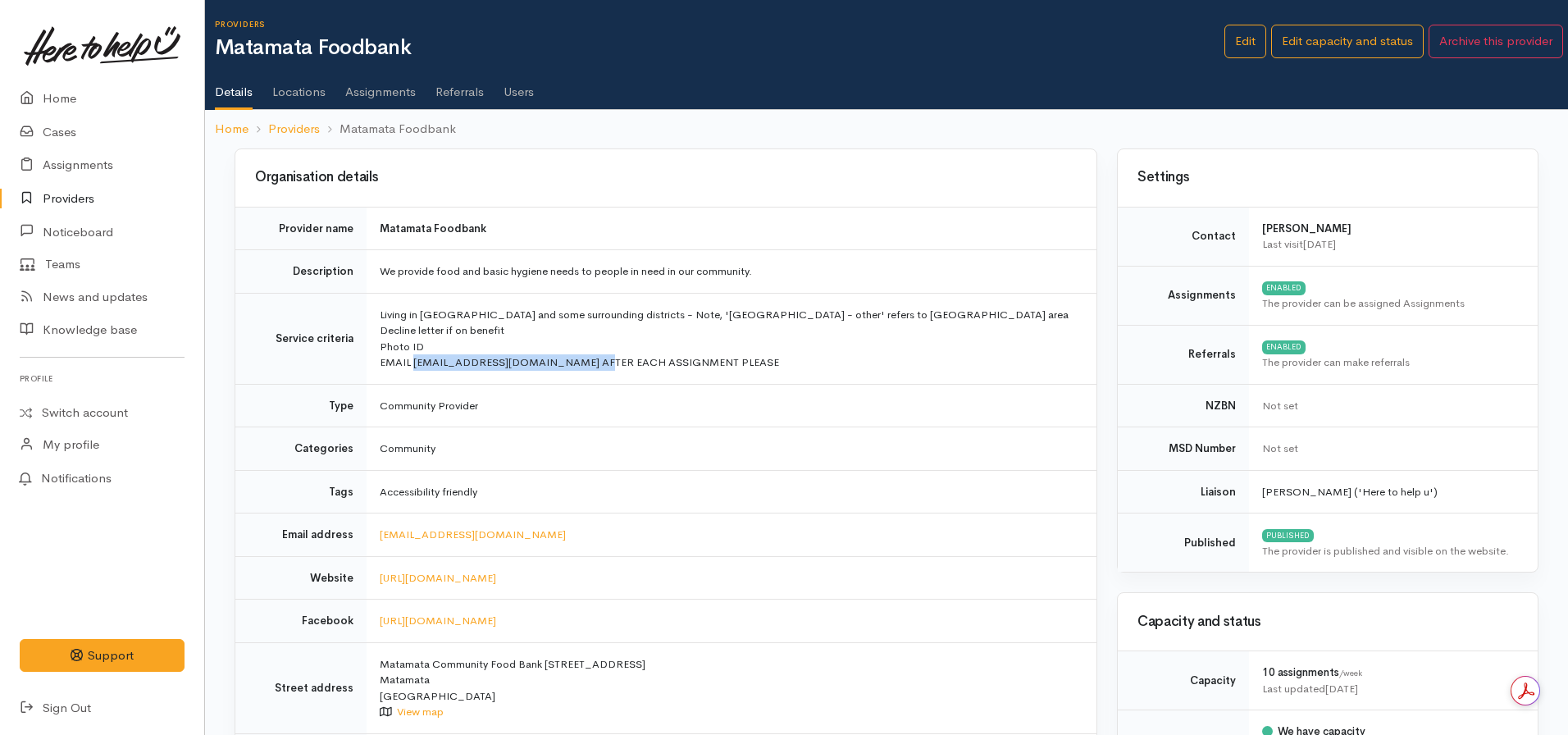
drag, startPoint x: 584, startPoint y: 366, endPoint x: 414, endPoint y: 364, distance: 170.0
click at [414, 364] on td "Living in [GEOGRAPHIC_DATA] and some surrounding districts - Note, '[GEOGRAPHIC…" at bounding box center [731, 338] width 729 height 91
copy td "[EMAIL_ADDRESS][DOMAIN_NAME]"
click at [226, 122] on link "Home" at bounding box center [232, 129] width 34 height 19
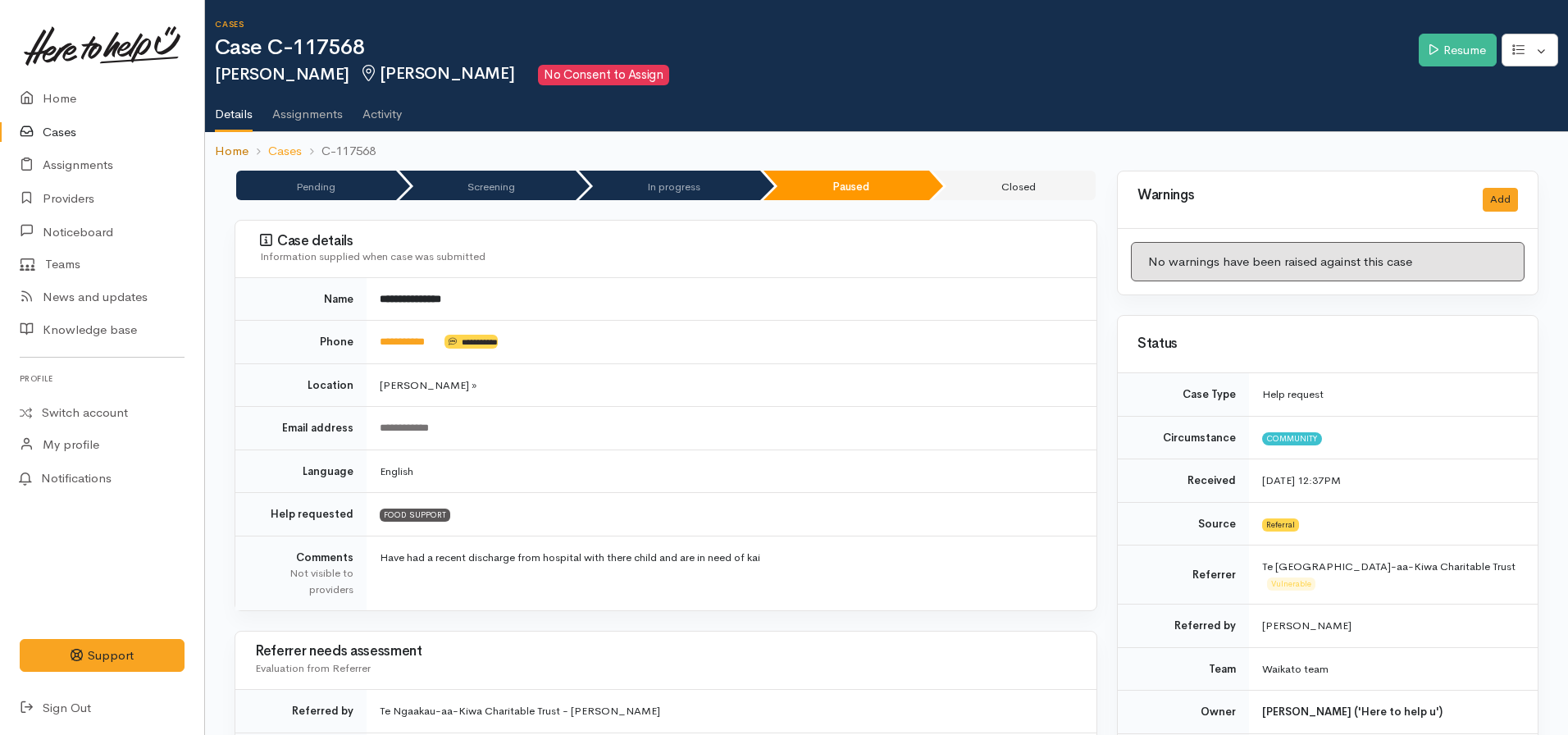
click at [223, 146] on link "Home" at bounding box center [232, 151] width 34 height 19
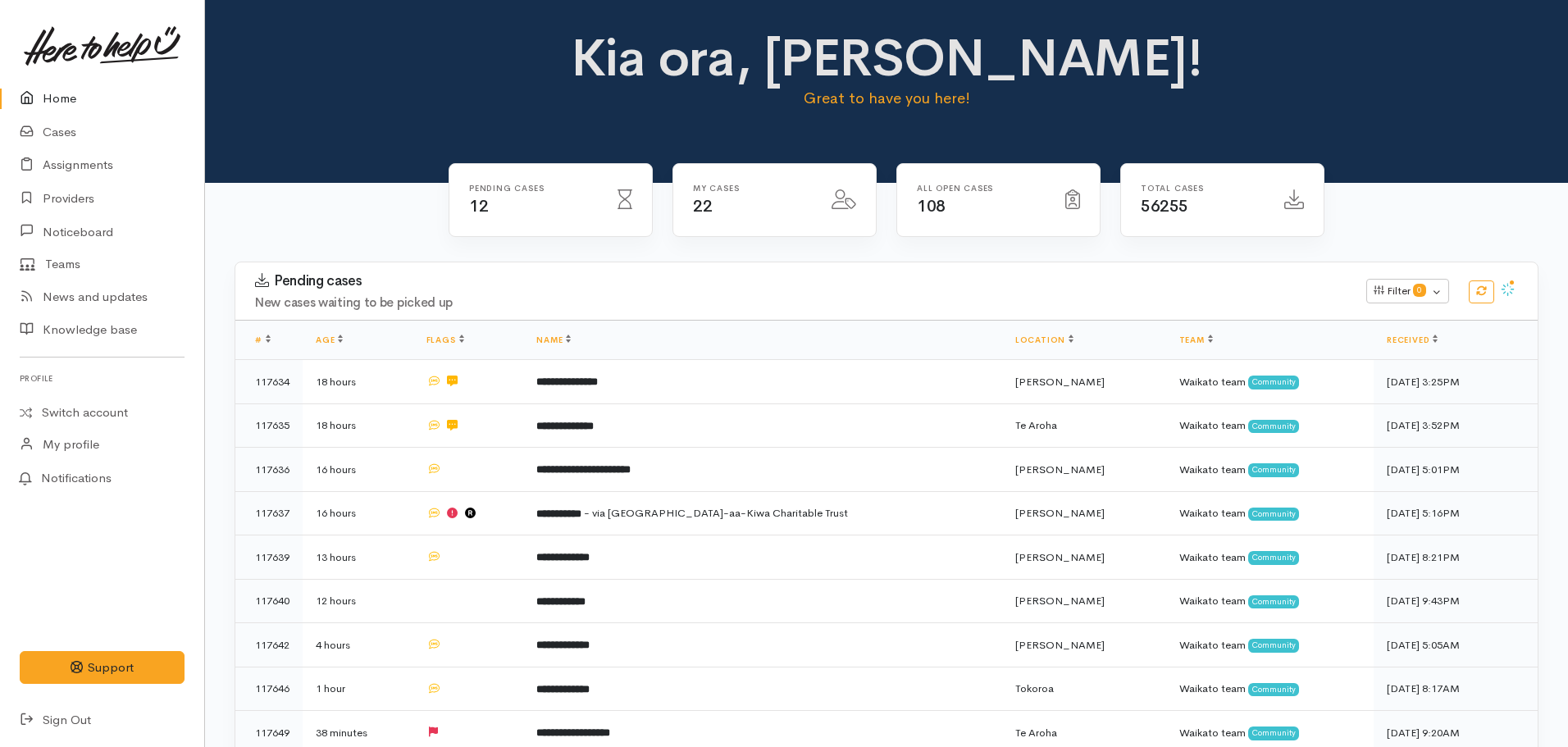
click at [21, 97] on icon at bounding box center [31, 99] width 23 height 20
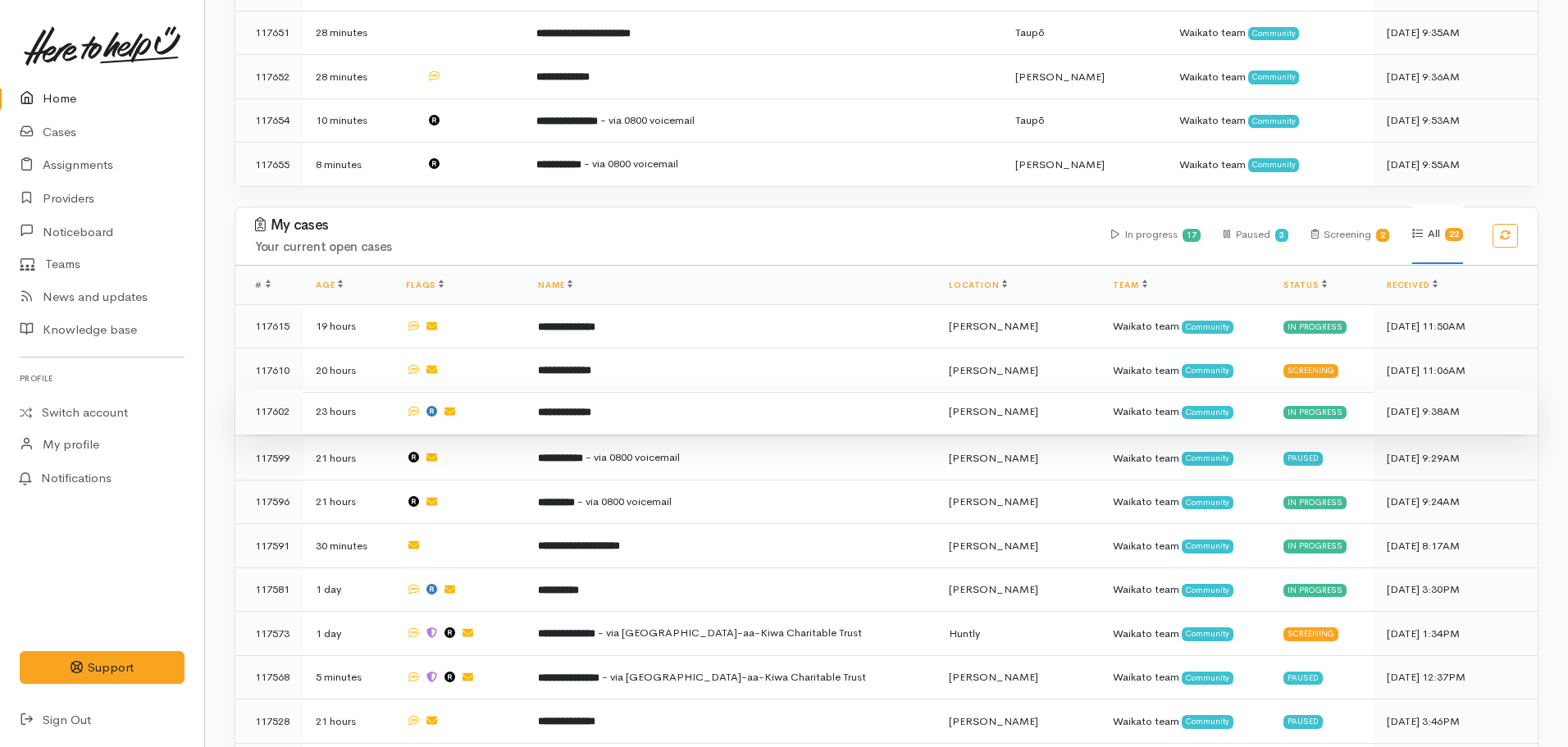
scroll to position [984, 0]
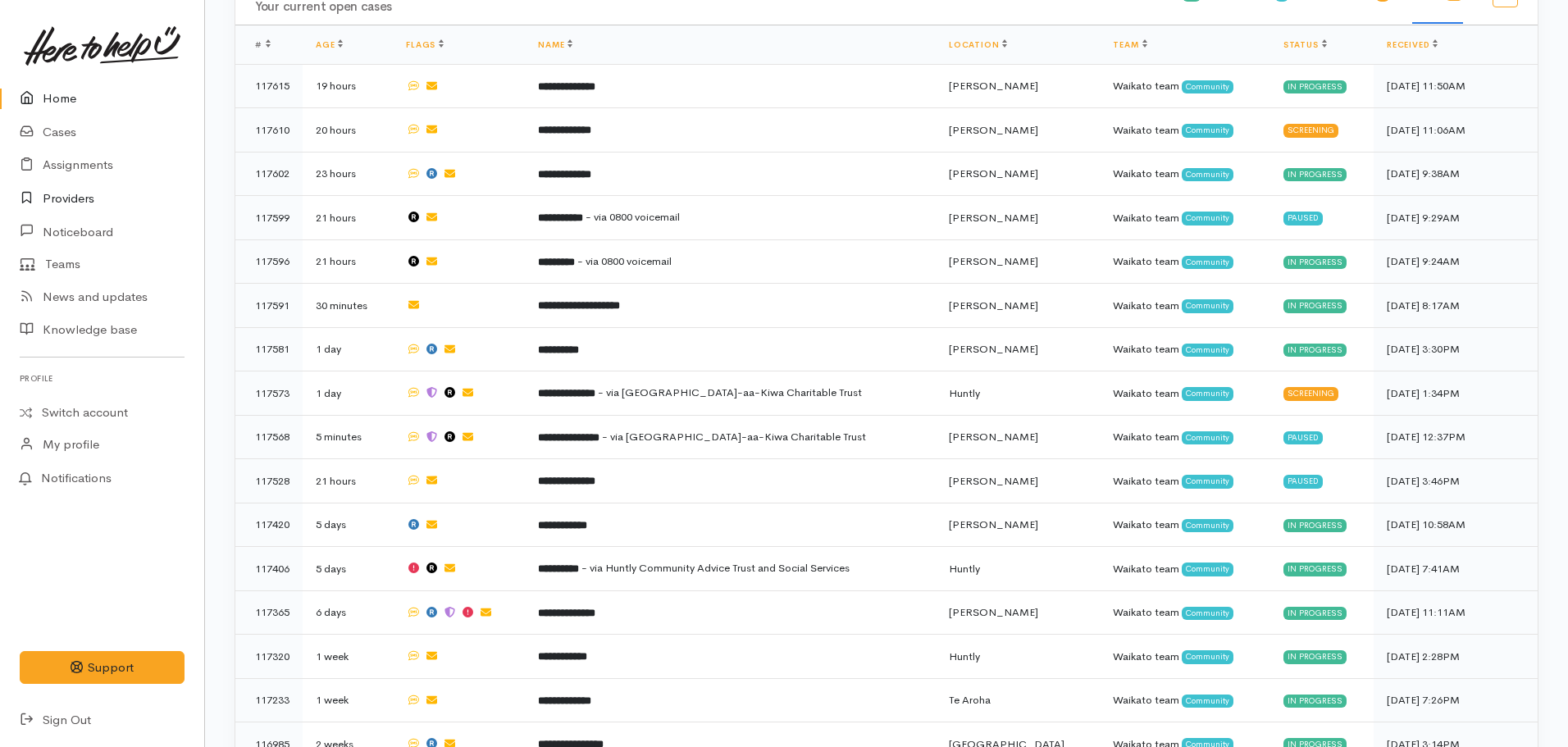
click at [77, 205] on link "Providers" at bounding box center [102, 198] width 204 height 34
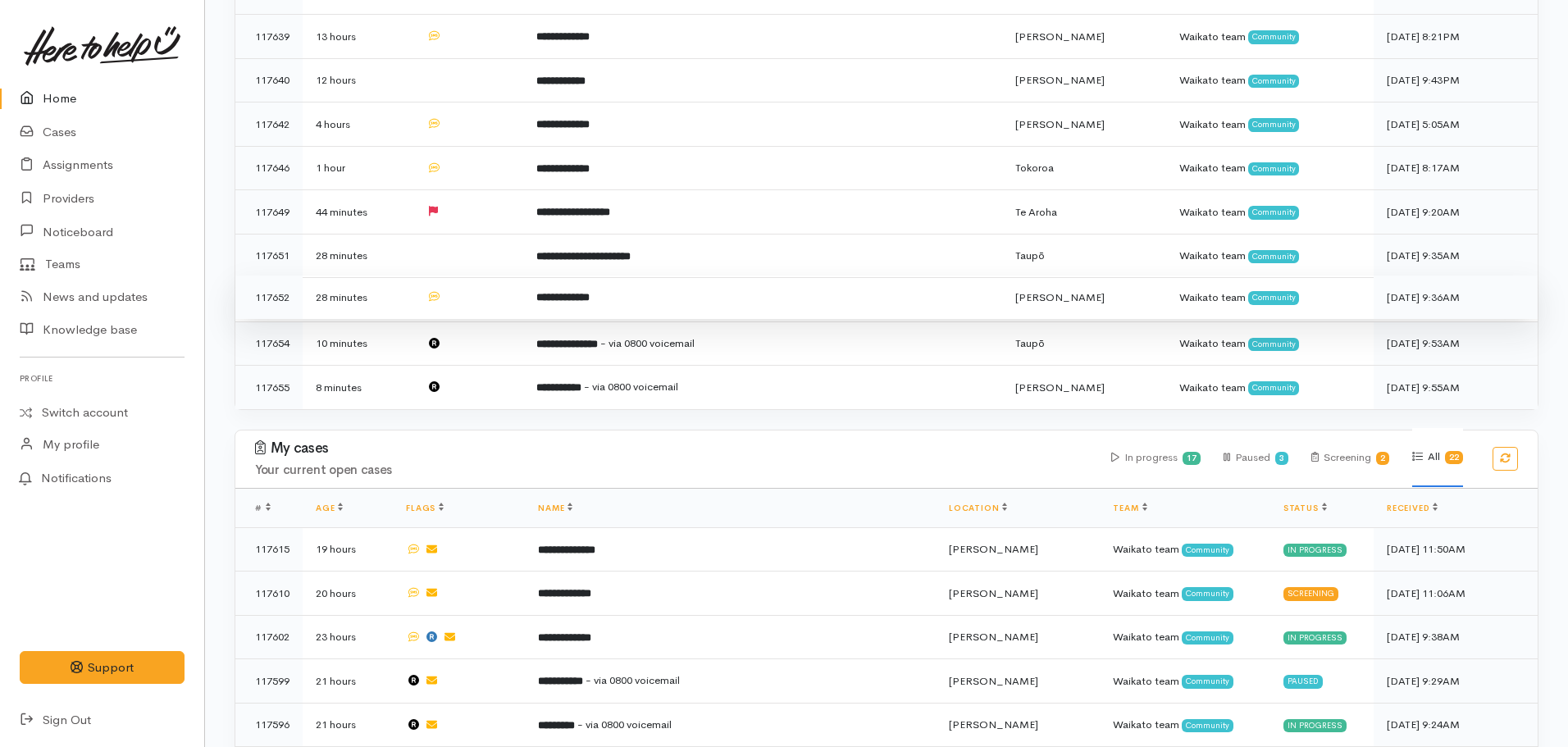
scroll to position [820, 0]
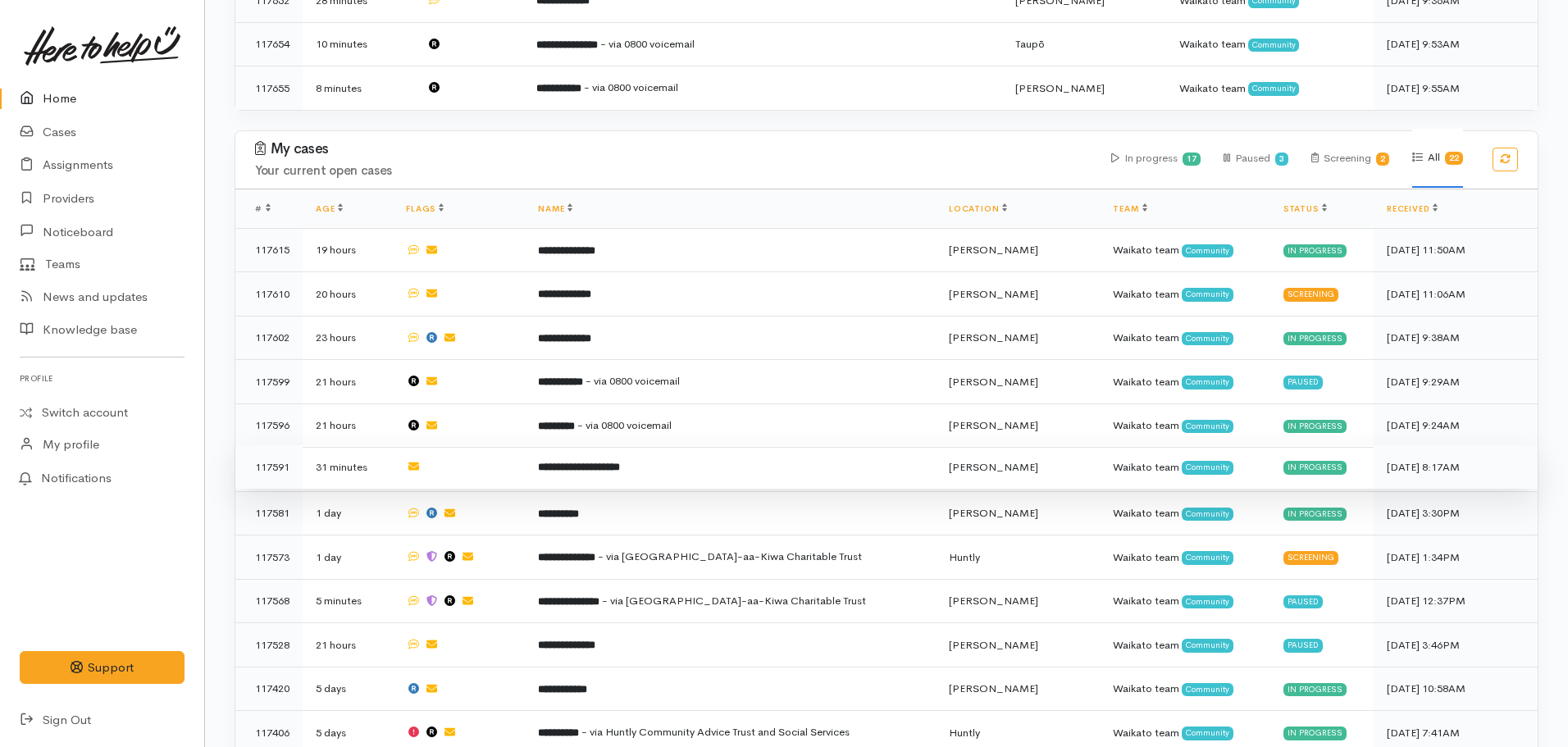
click at [616, 463] on td "**********" at bounding box center [729, 468] width 411 height 45
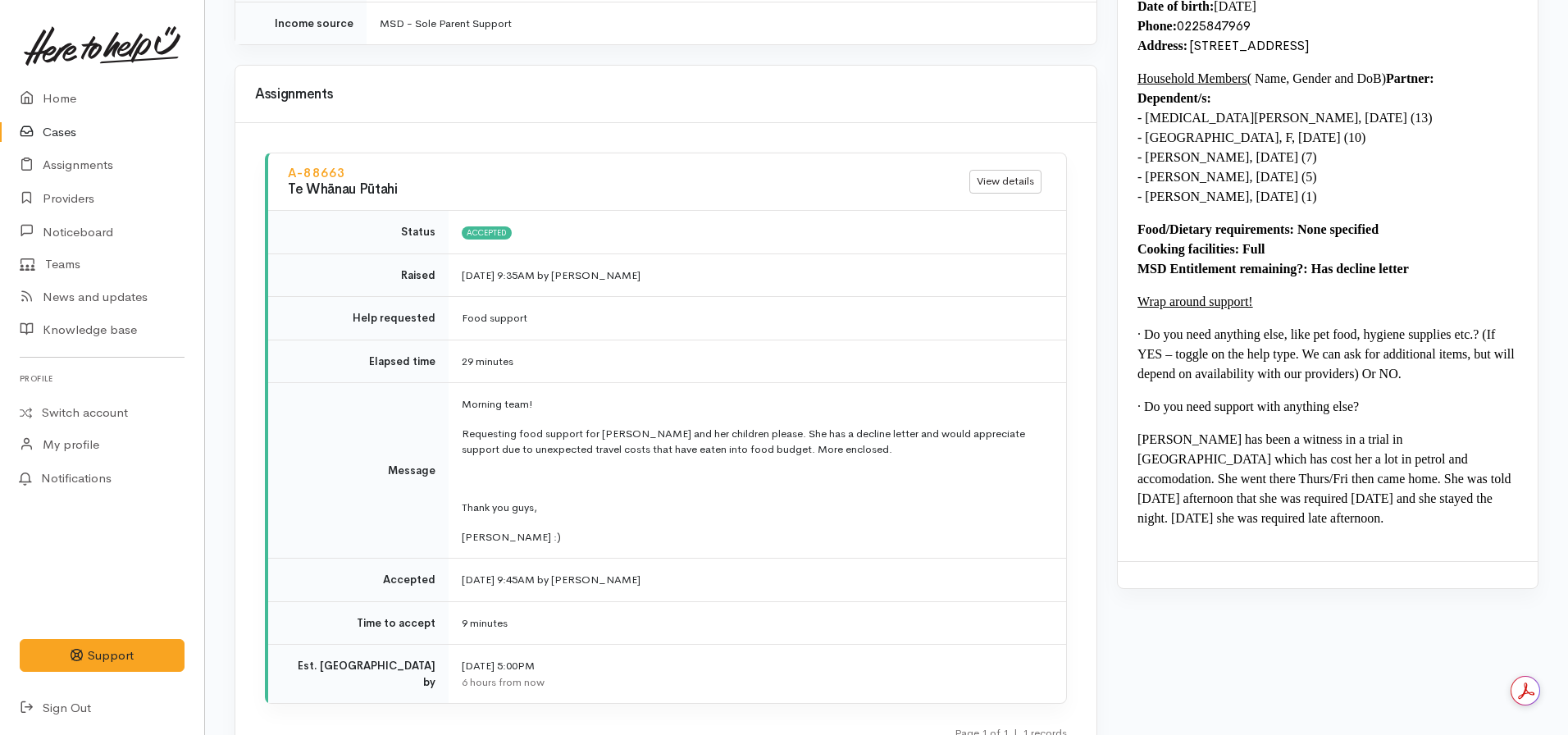
scroll to position [1231, 0]
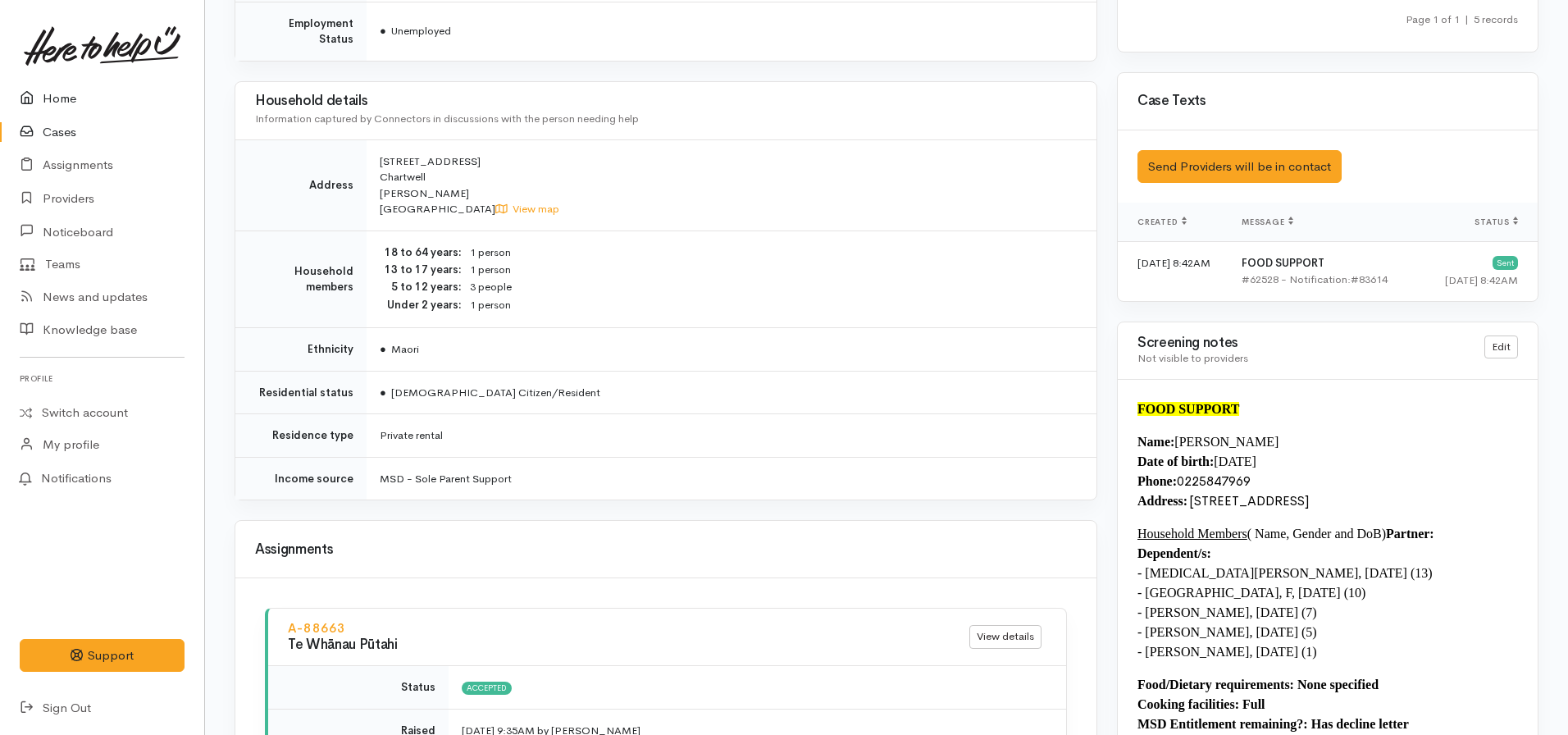
click at [53, 109] on link "Home" at bounding box center [102, 99] width 204 height 34
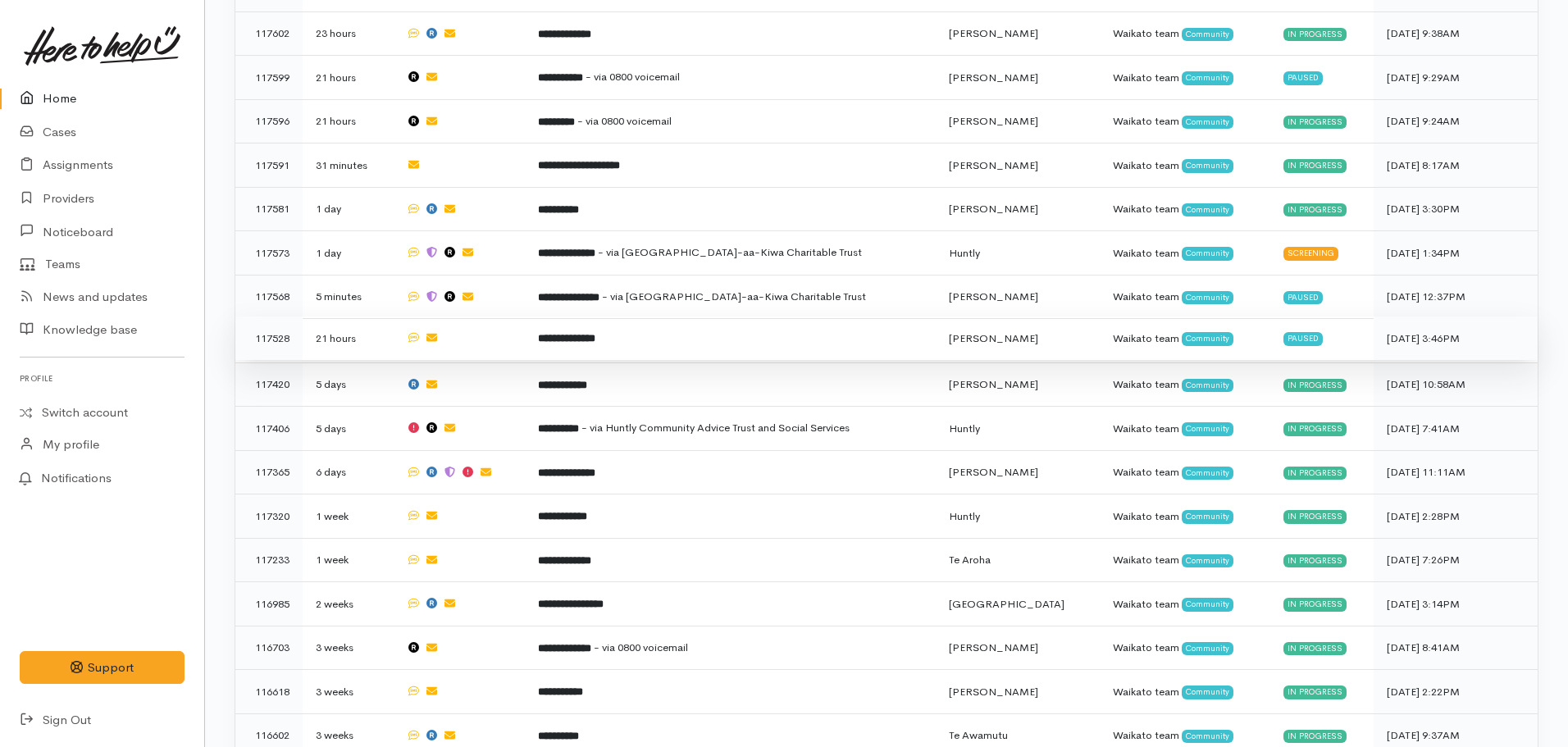
scroll to position [984, 0]
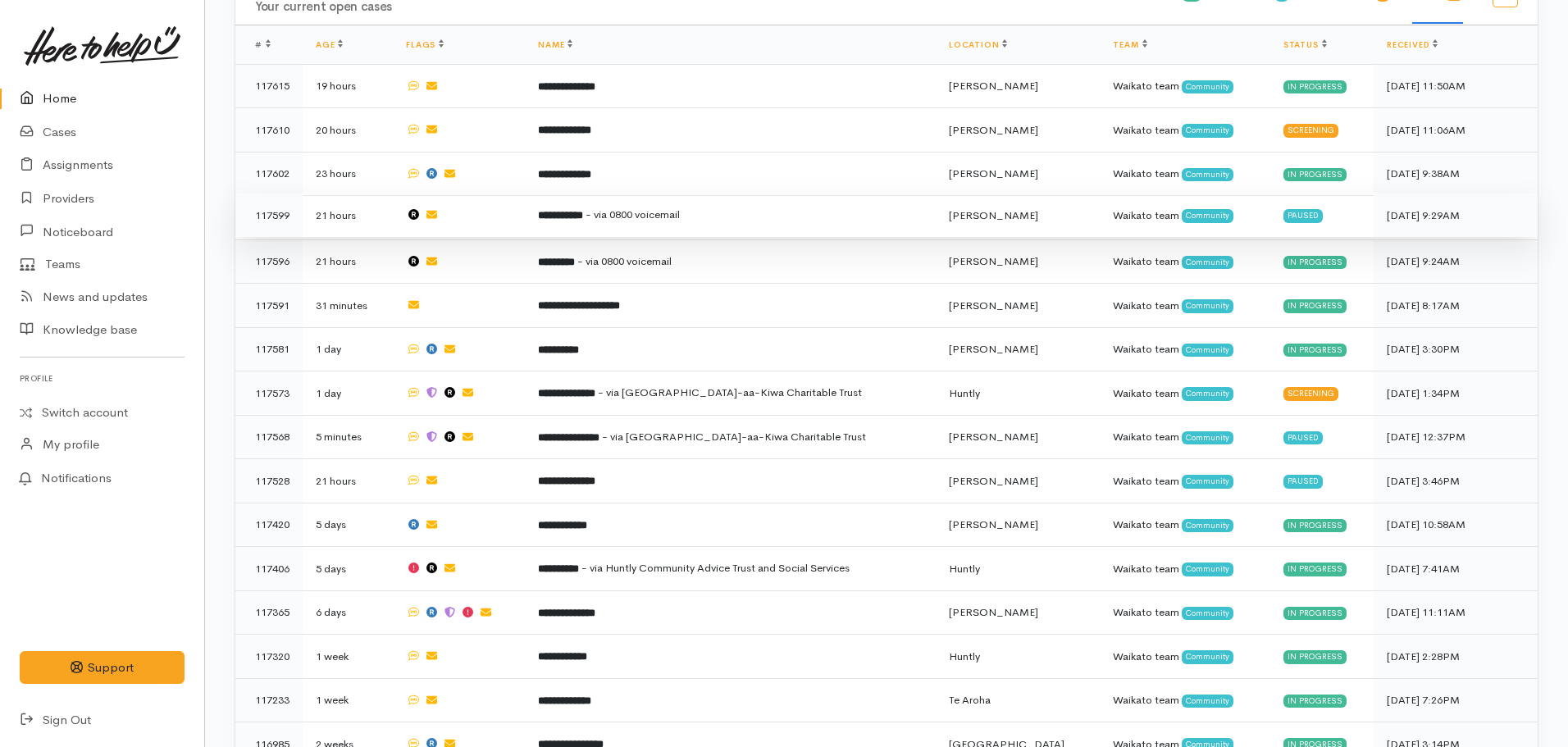
click at [638, 215] on td "**********" at bounding box center [729, 216] width 411 height 45
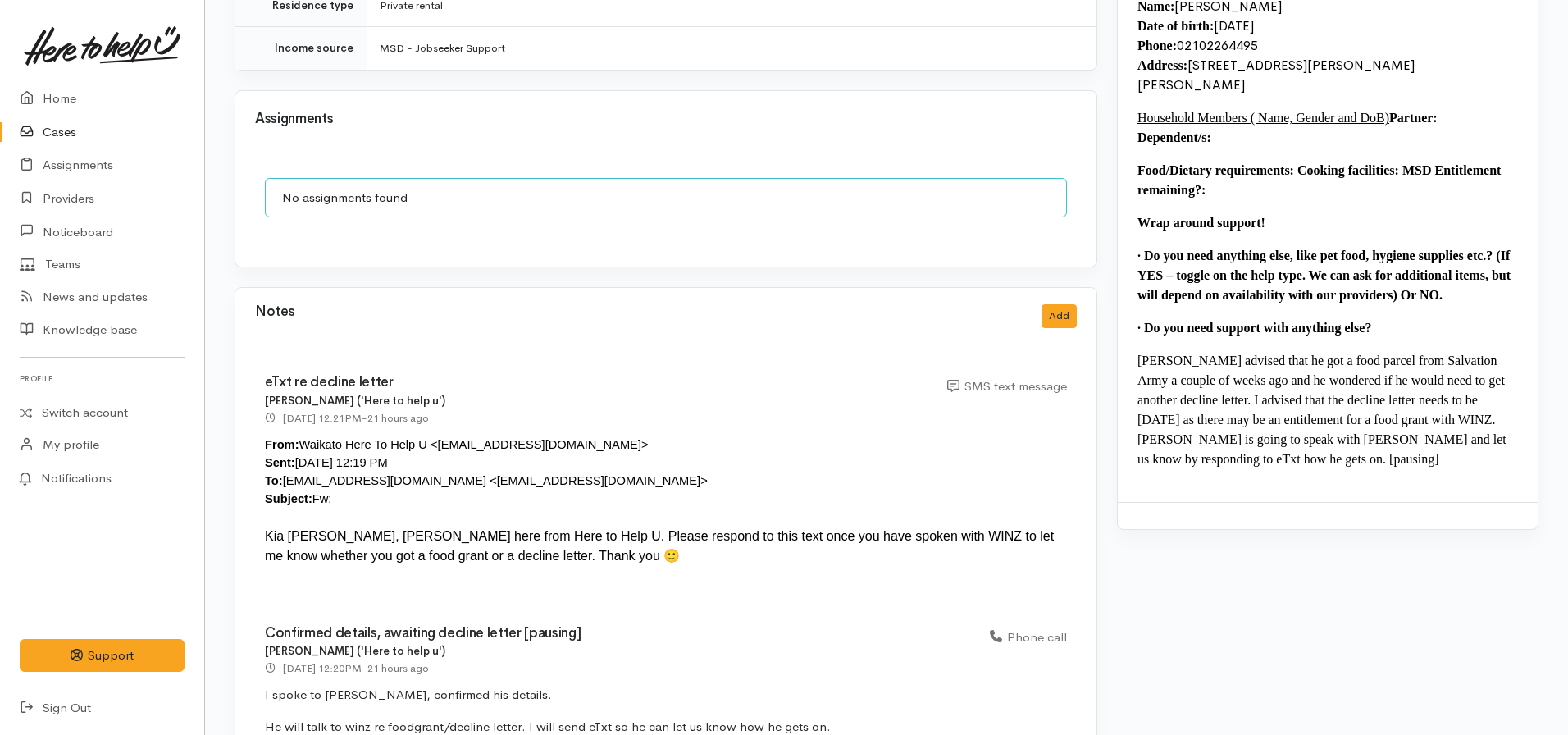
scroll to position [1395, 0]
drag, startPoint x: 470, startPoint y: 460, endPoint x: 414, endPoint y: 458, distance: 56.0
click at [414, 458] on div "From: Waikato Here To Help U <[EMAIL_ADDRESS][DOMAIN_NAME]> Sent: [DATE] 12:19 …" at bounding box center [665, 470] width 802 height 72
copy div "2102264495"
click at [708, 507] on div at bounding box center [665, 516] width 802 height 19
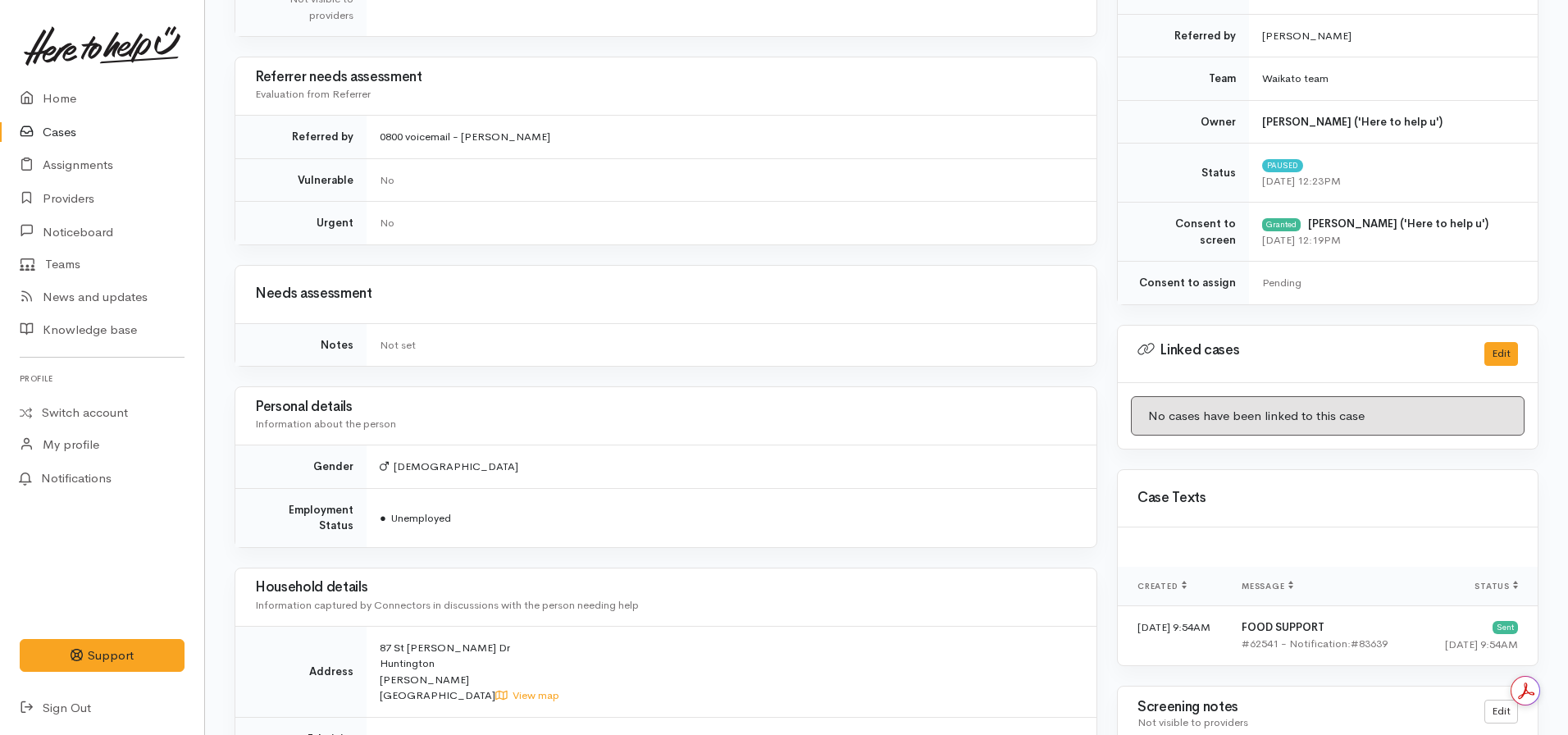
scroll to position [984, 0]
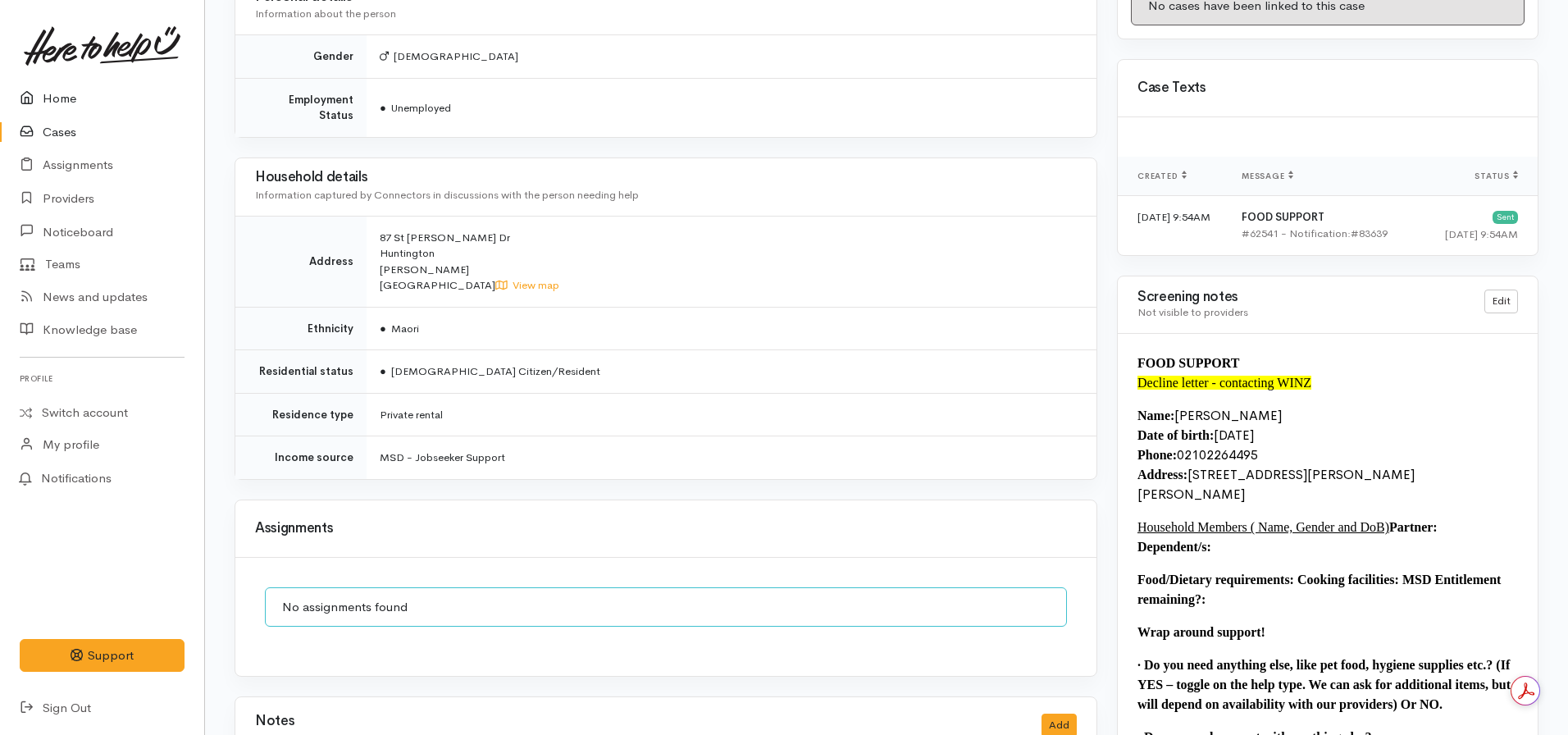
click at [40, 117] on link "Cases" at bounding box center [102, 132] width 204 height 34
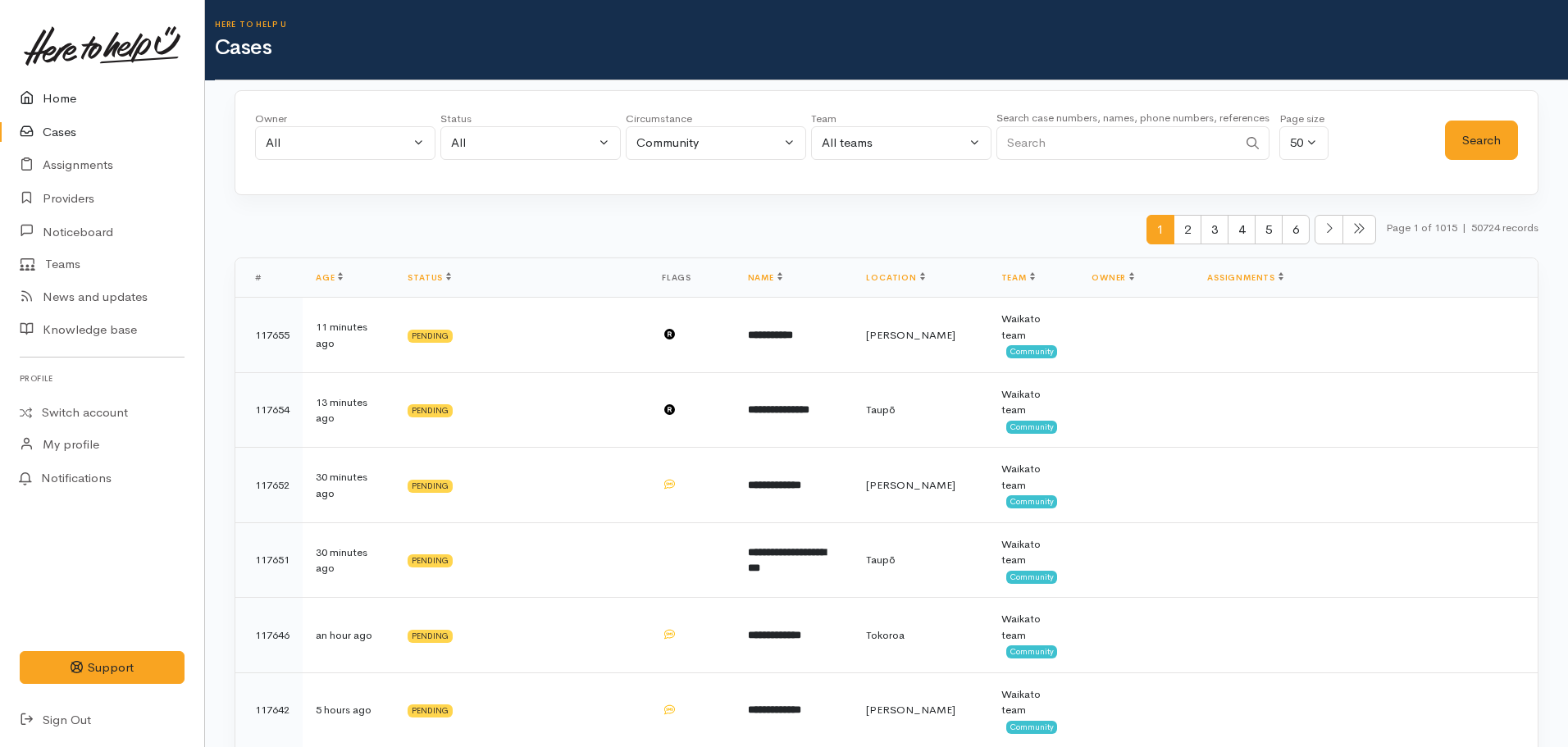
click at [46, 91] on link "Home" at bounding box center [102, 99] width 204 height 34
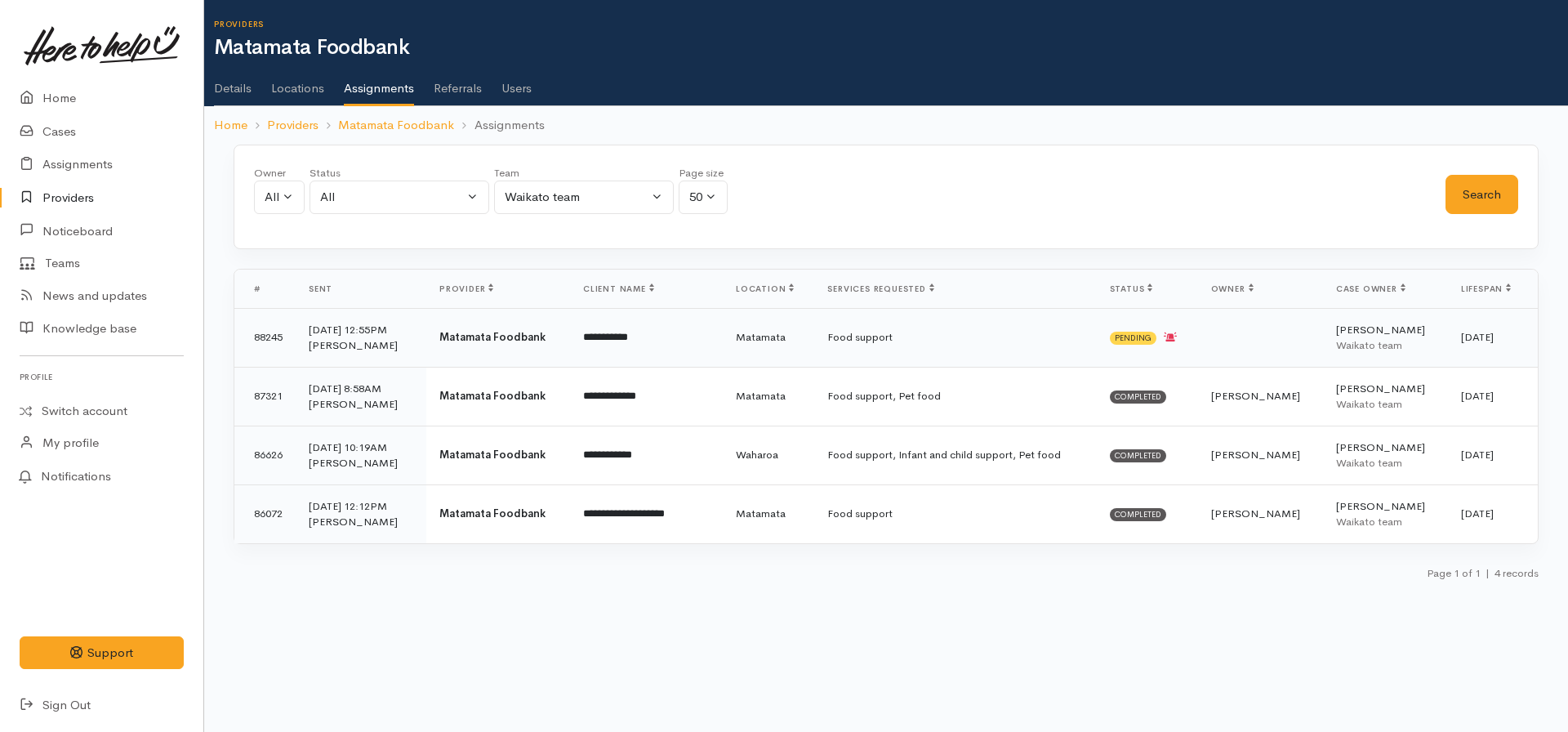
click at [1019, 326] on td "Food support" at bounding box center [956, 337] width 282 height 58
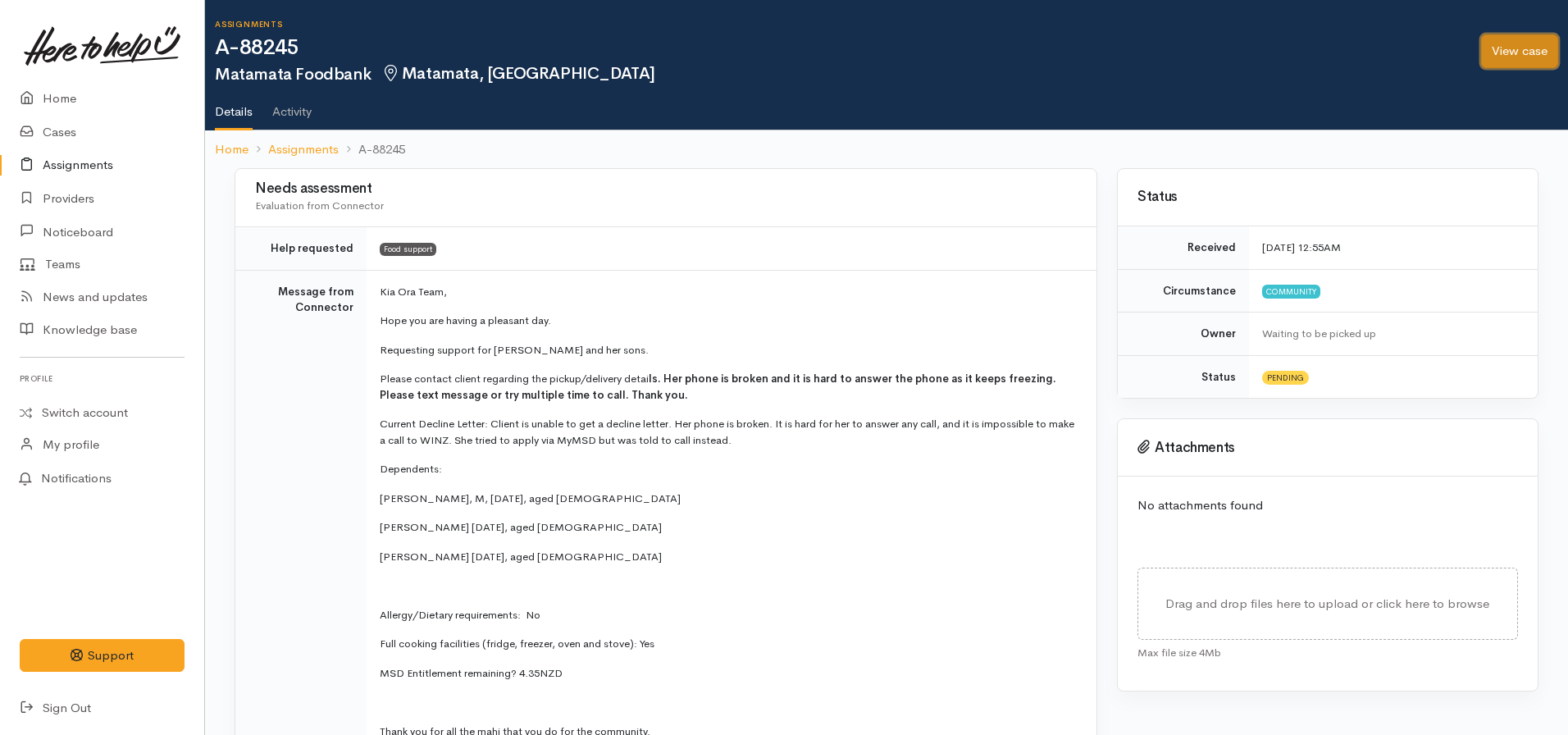
click at [1520, 49] on link "View case" at bounding box center [1520, 51] width 77 height 34
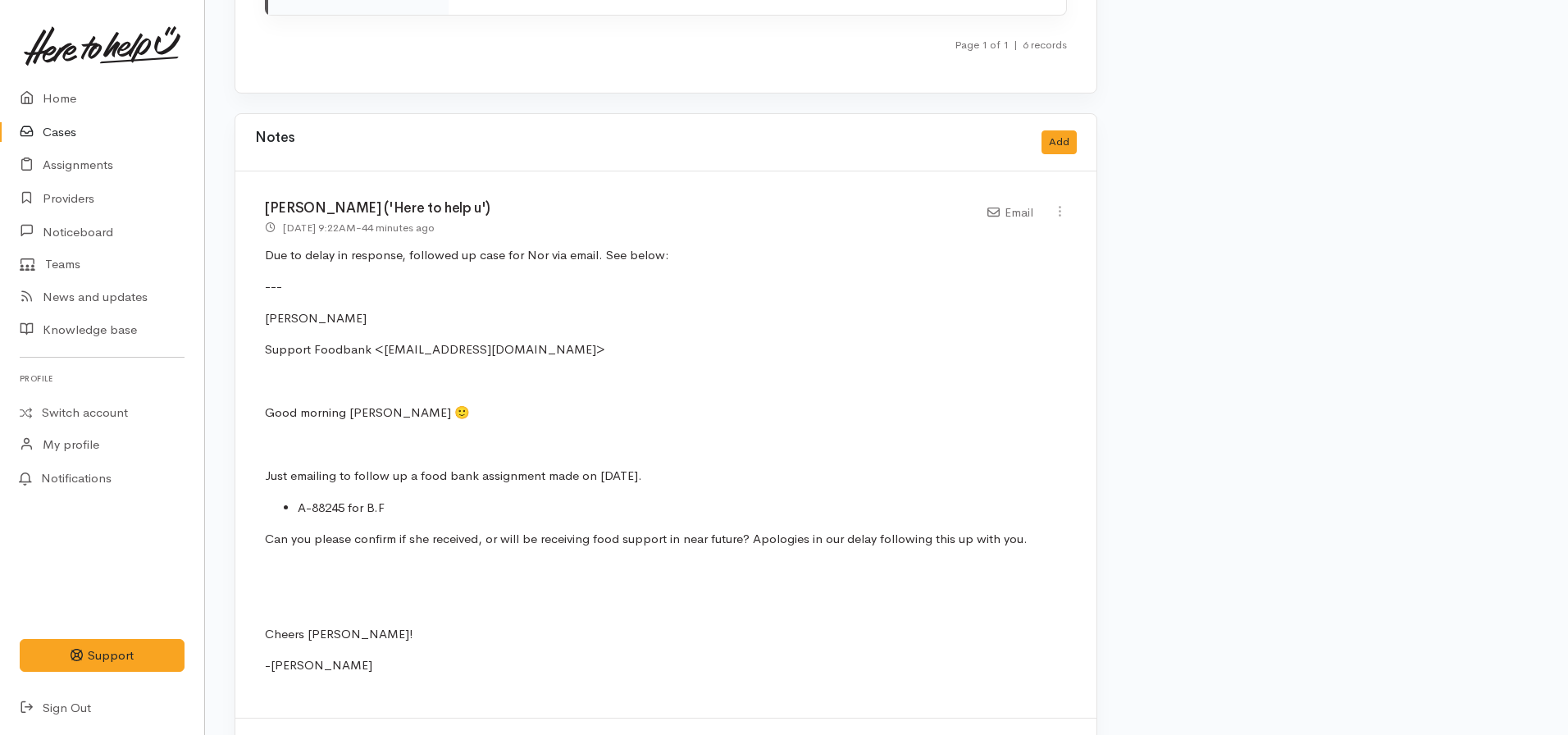
scroll to position [7545, 0]
click at [1059, 205] on icon at bounding box center [1059, 211] width 14 height 14
click at [988, 231] on link "Edit" at bounding box center [1001, 243] width 130 height 25
select select "2"
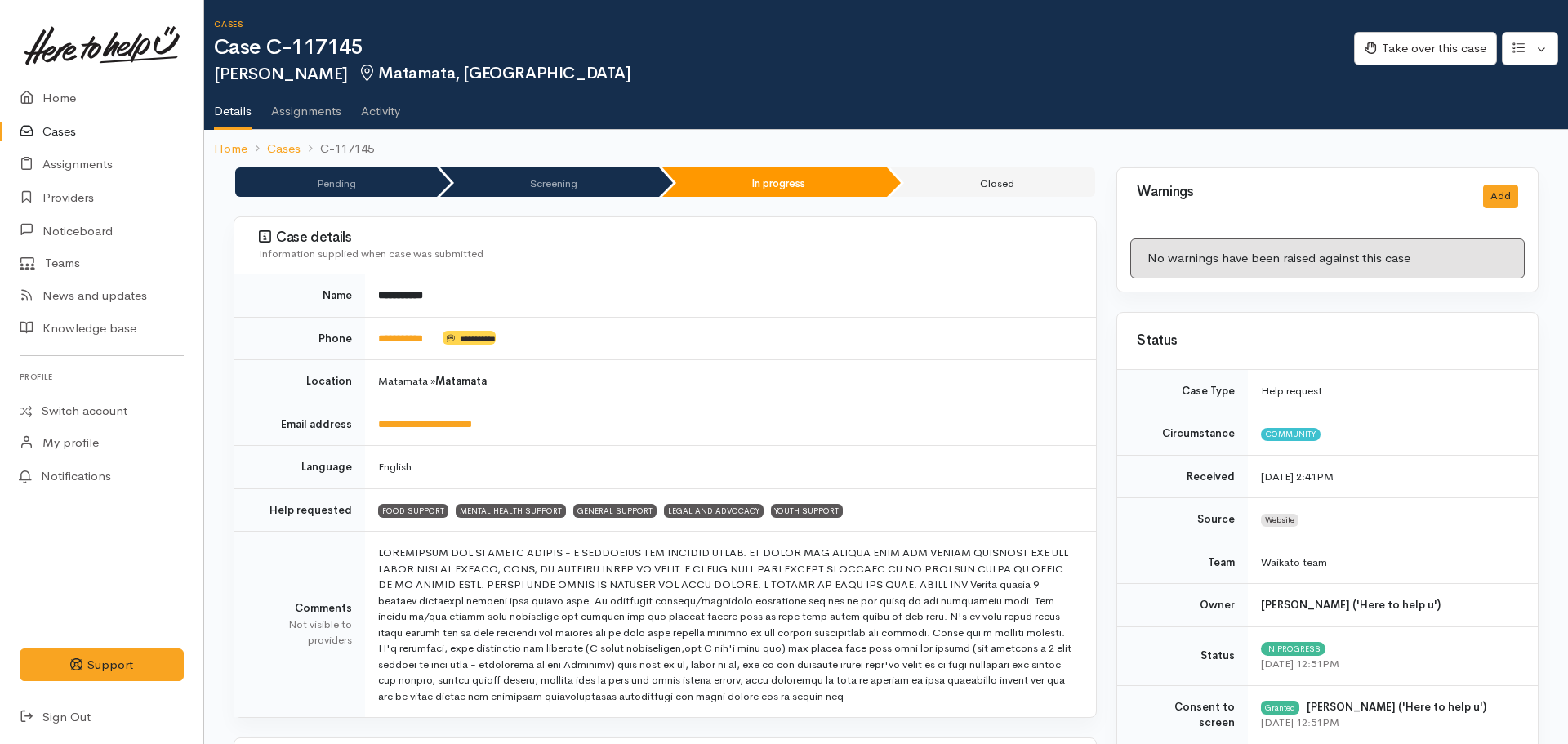
select select "2"
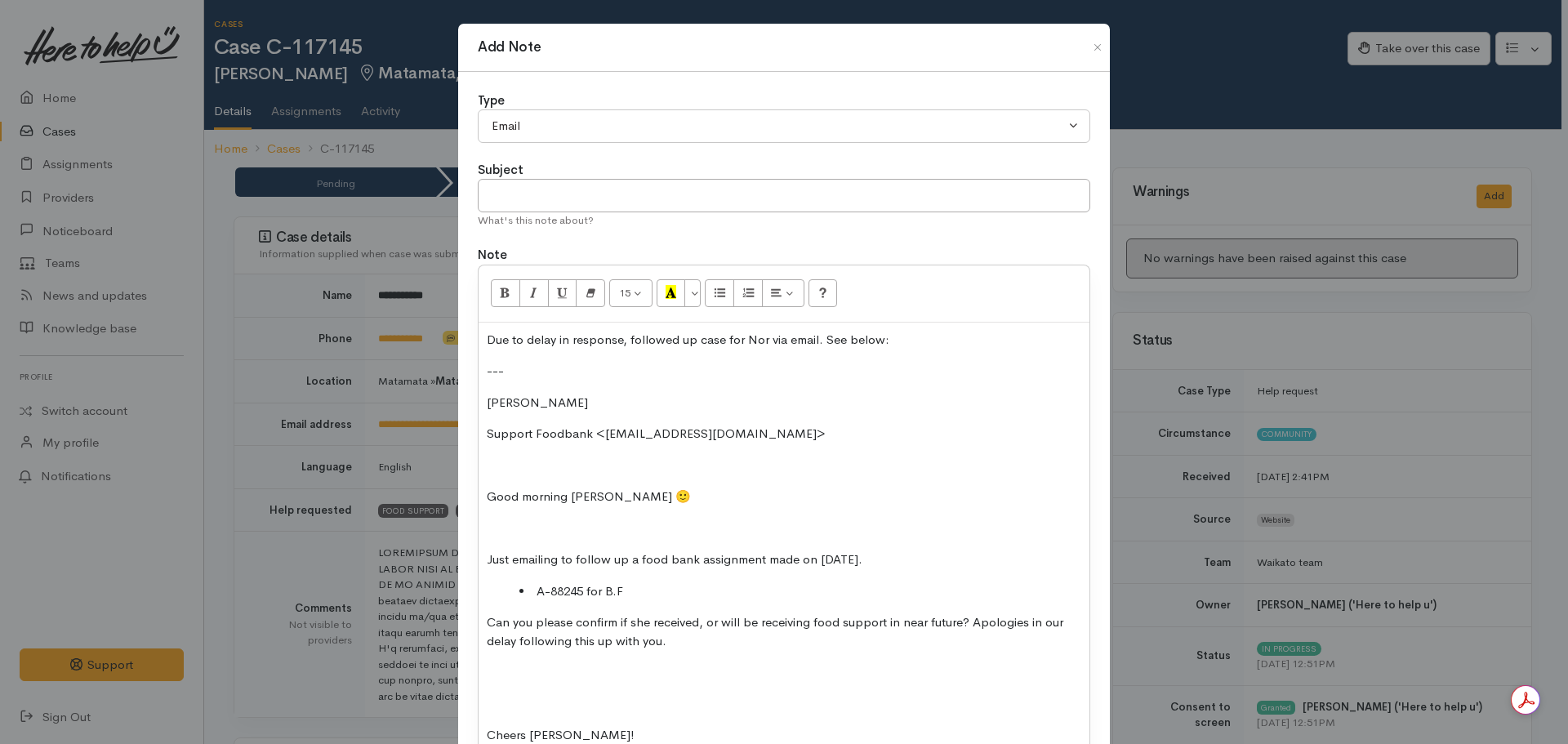
scroll to position [192, 0]
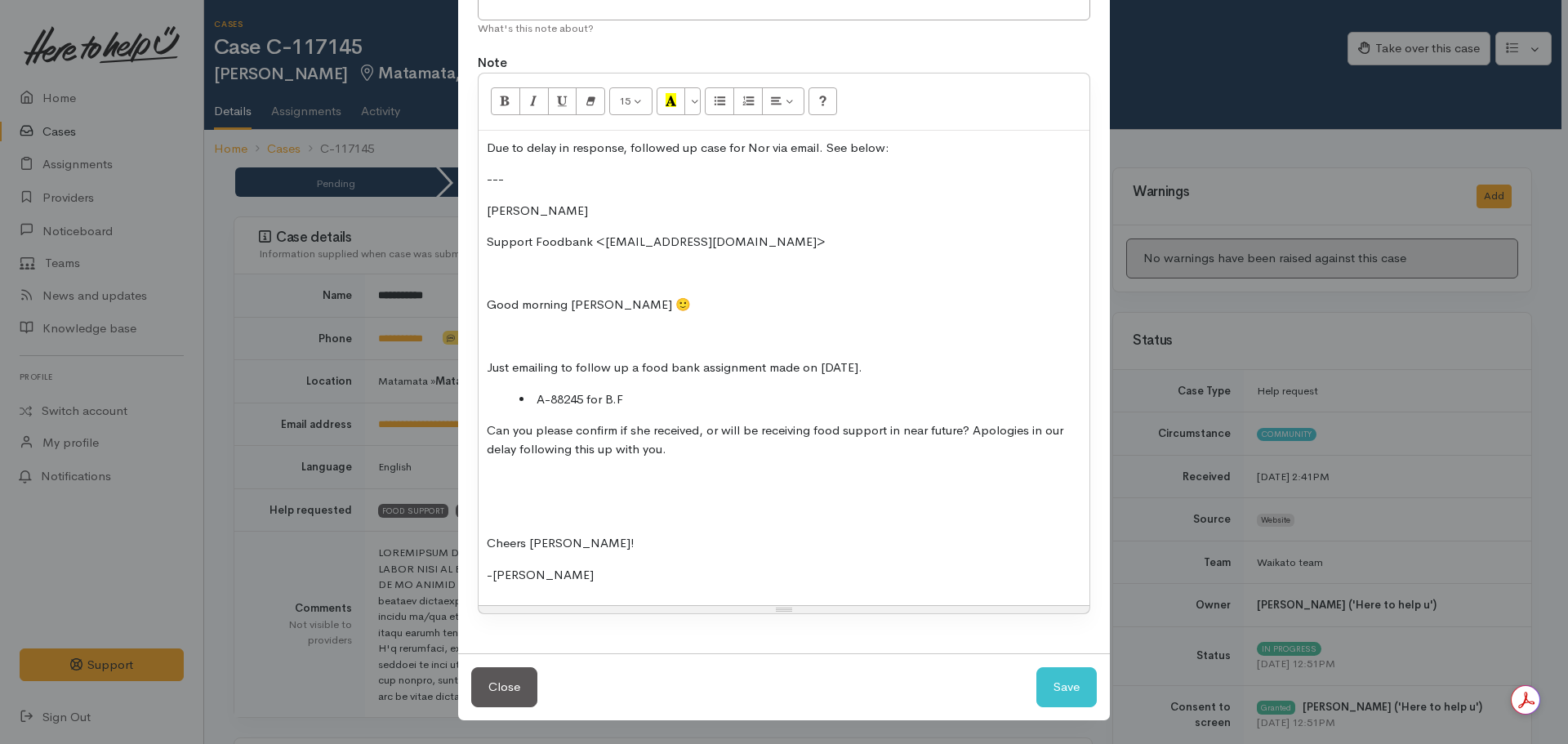
click at [553, 584] on div "Due to delay in response, followed up case for Nor via email. See below: --- Ni…" at bounding box center [784, 368] width 610 height 475
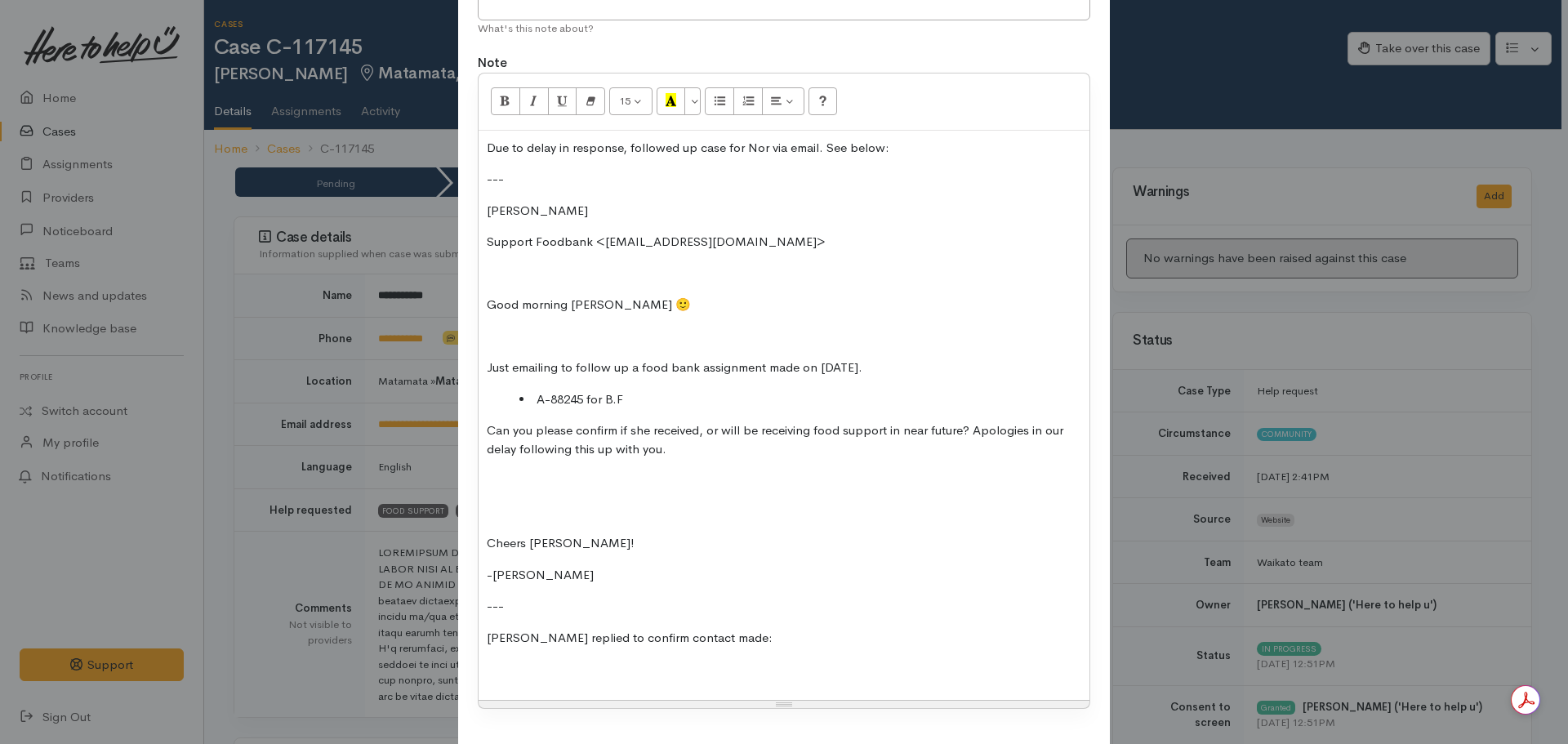
click at [546, 674] on p at bounding box center [784, 669] width 595 height 19
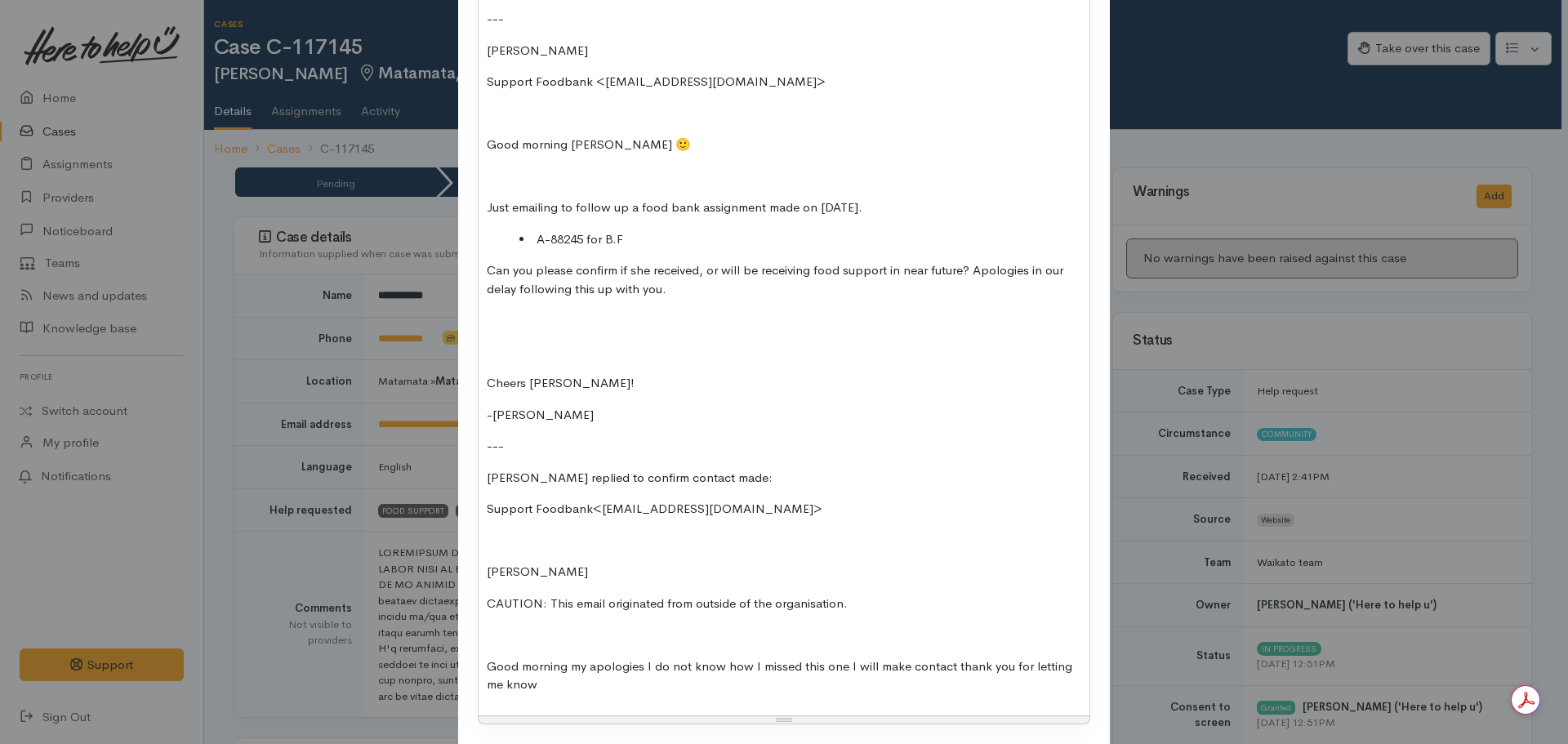
scroll to position [381, 0]
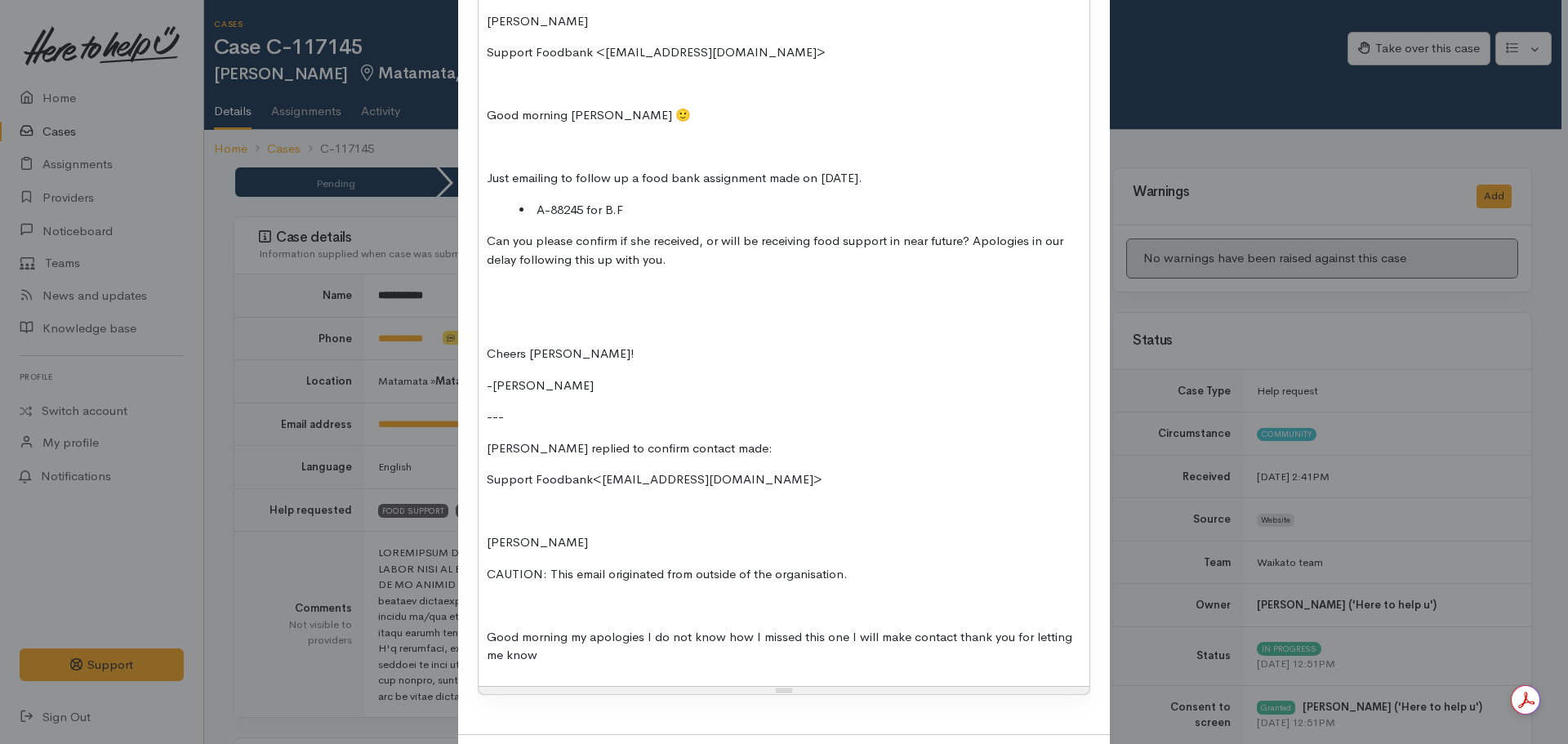
click at [482, 538] on div "Due to delay in response, followed up case for Nor via email. See below: --- Ni…" at bounding box center [784, 314] width 610 height 745
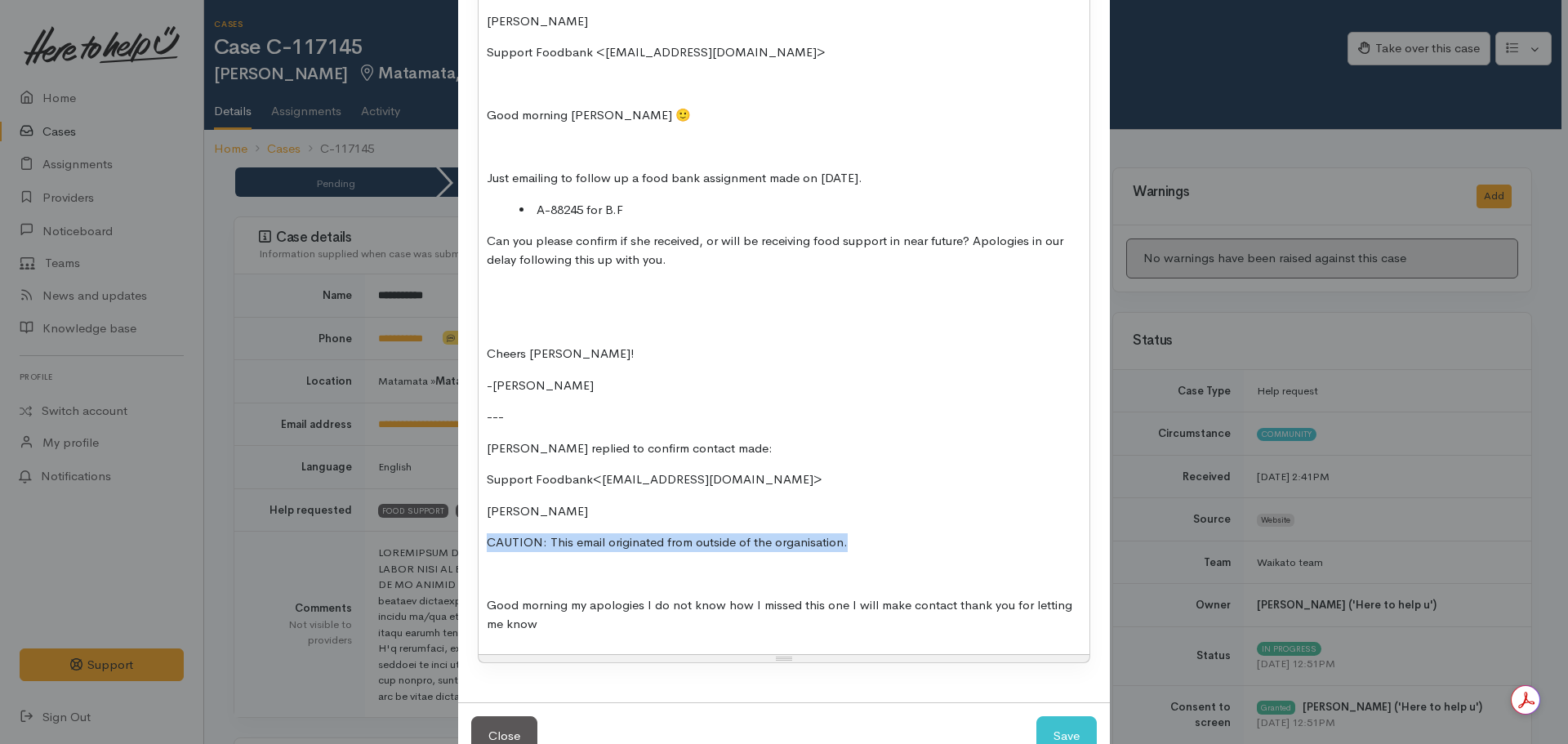
drag, startPoint x: 842, startPoint y: 535, endPoint x: 429, endPoint y: 531, distance: 413.0
click at [429, 531] on div "Add Note Type Correspondence Discussion Email Note Phone call SMS text message …" at bounding box center [784, 372] width 1568 height 744
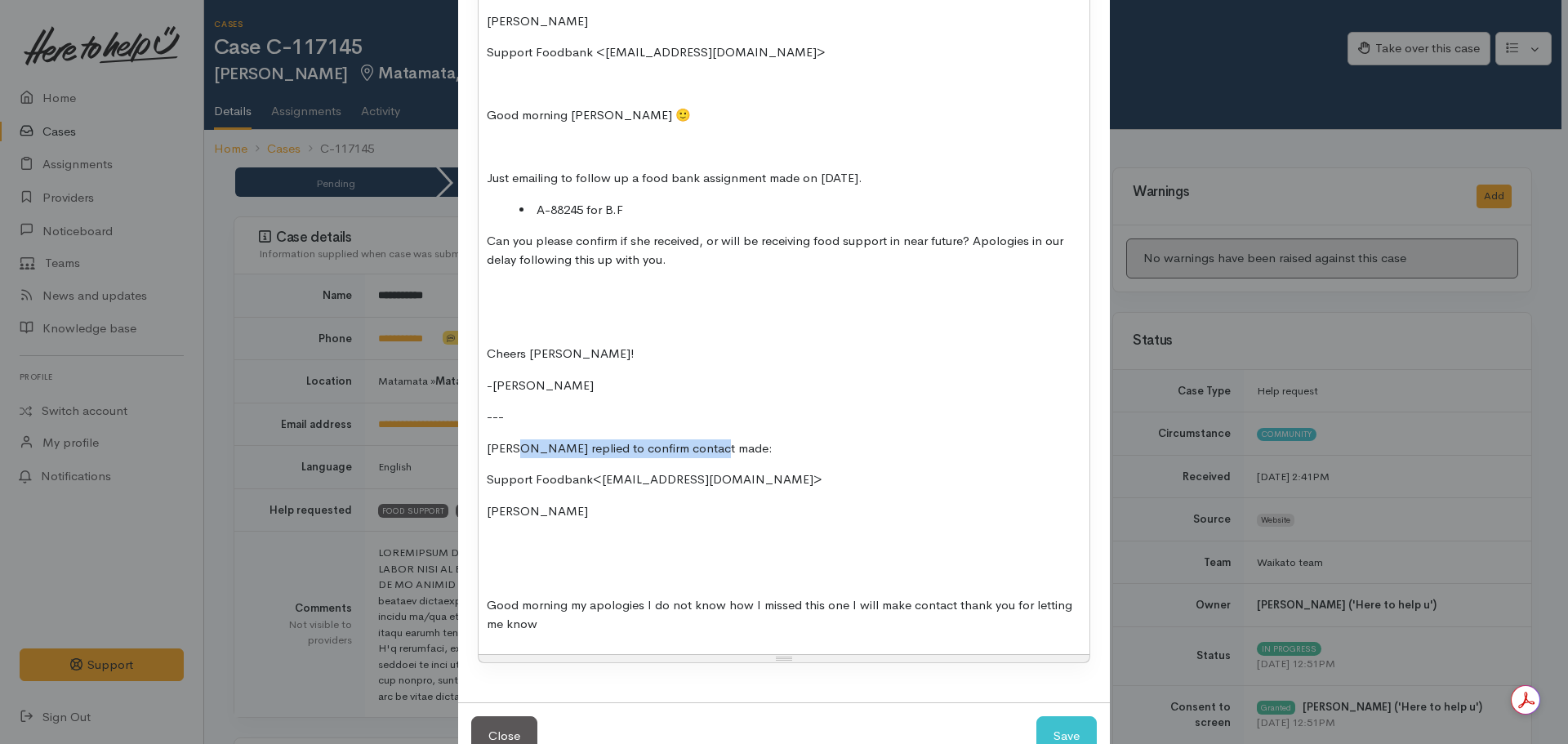
drag, startPoint x: 701, startPoint y: 439, endPoint x: 517, endPoint y: 444, distance: 184.1
click at [510, 437] on div "Due to delay in response, followed up case for Nor via email. See below: --- Ni…" at bounding box center [784, 298] width 610 height 713
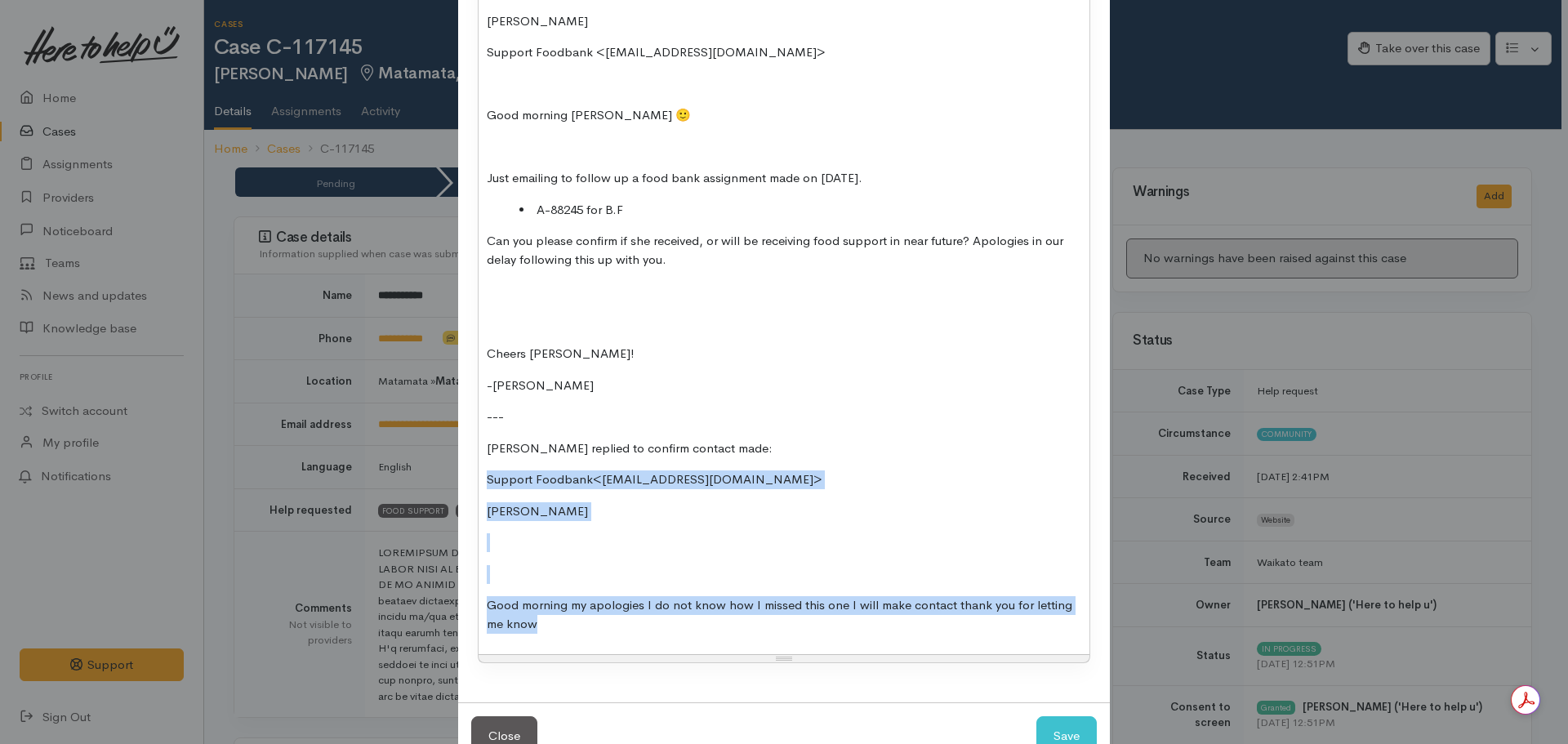
drag, startPoint x: 483, startPoint y: 478, endPoint x: 636, endPoint y: 629, distance: 215.0
click at [634, 634] on div "Due to delay in response, followed up case for Nor via email. See below: --- Ni…" at bounding box center [784, 298] width 610 height 713
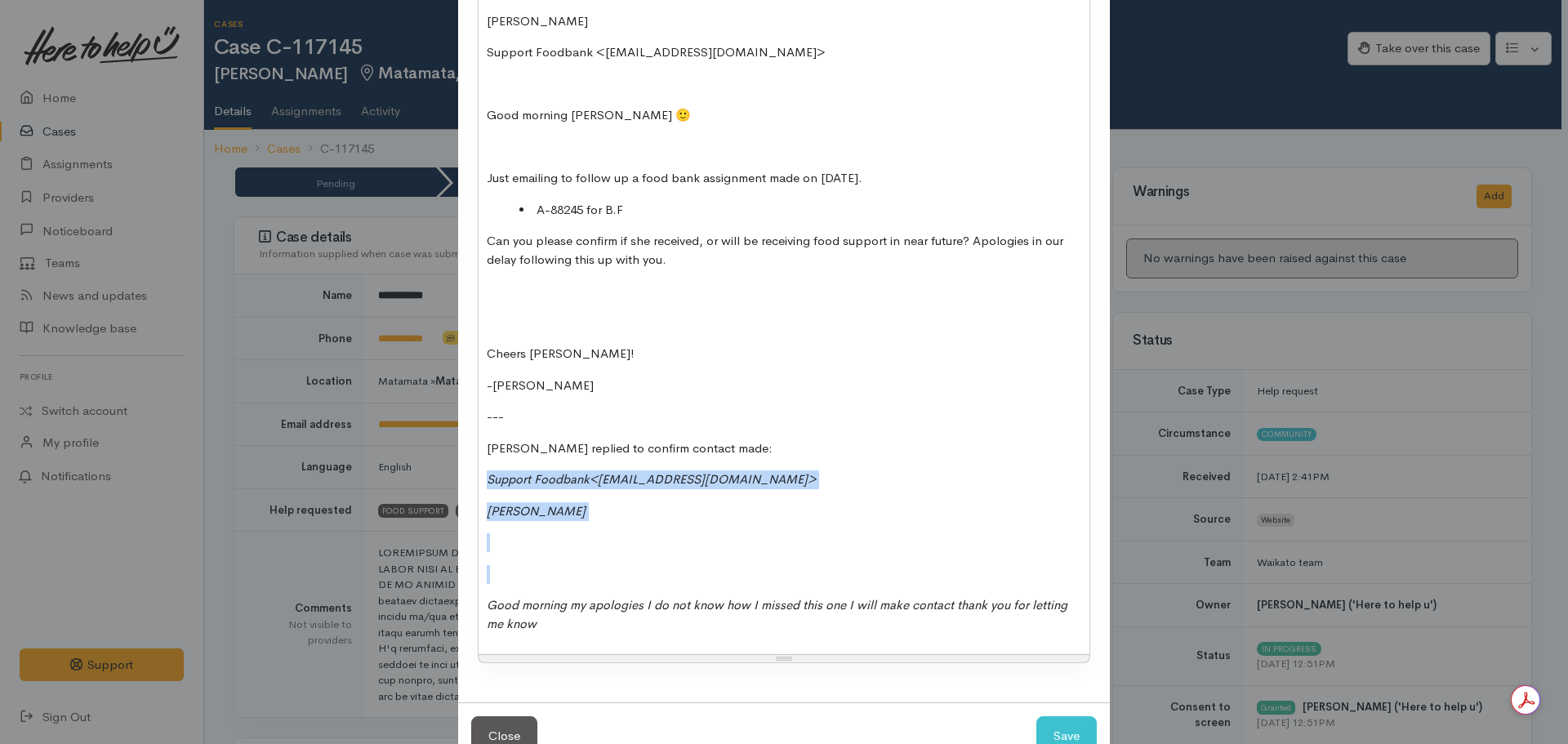
click at [504, 565] on p at bounding box center [784, 574] width 595 height 19
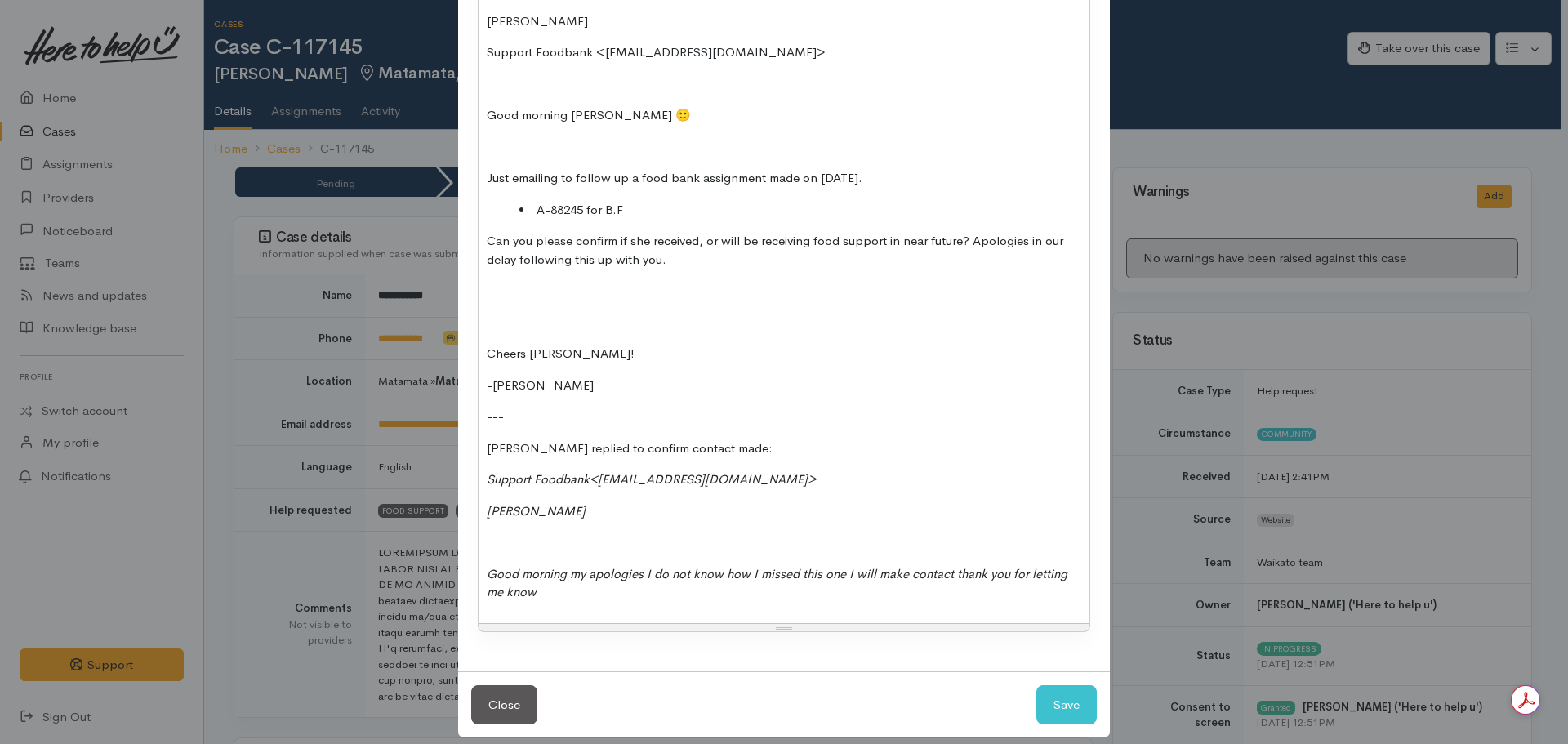
click at [568, 592] on p "Good morning my apologies I do not know how I missed this one I will make conta…" at bounding box center [784, 584] width 595 height 37
click at [549, 600] on p "Good morning my apologies I do not know how I missed this one I will make conta…" at bounding box center [784, 584] width 595 height 37
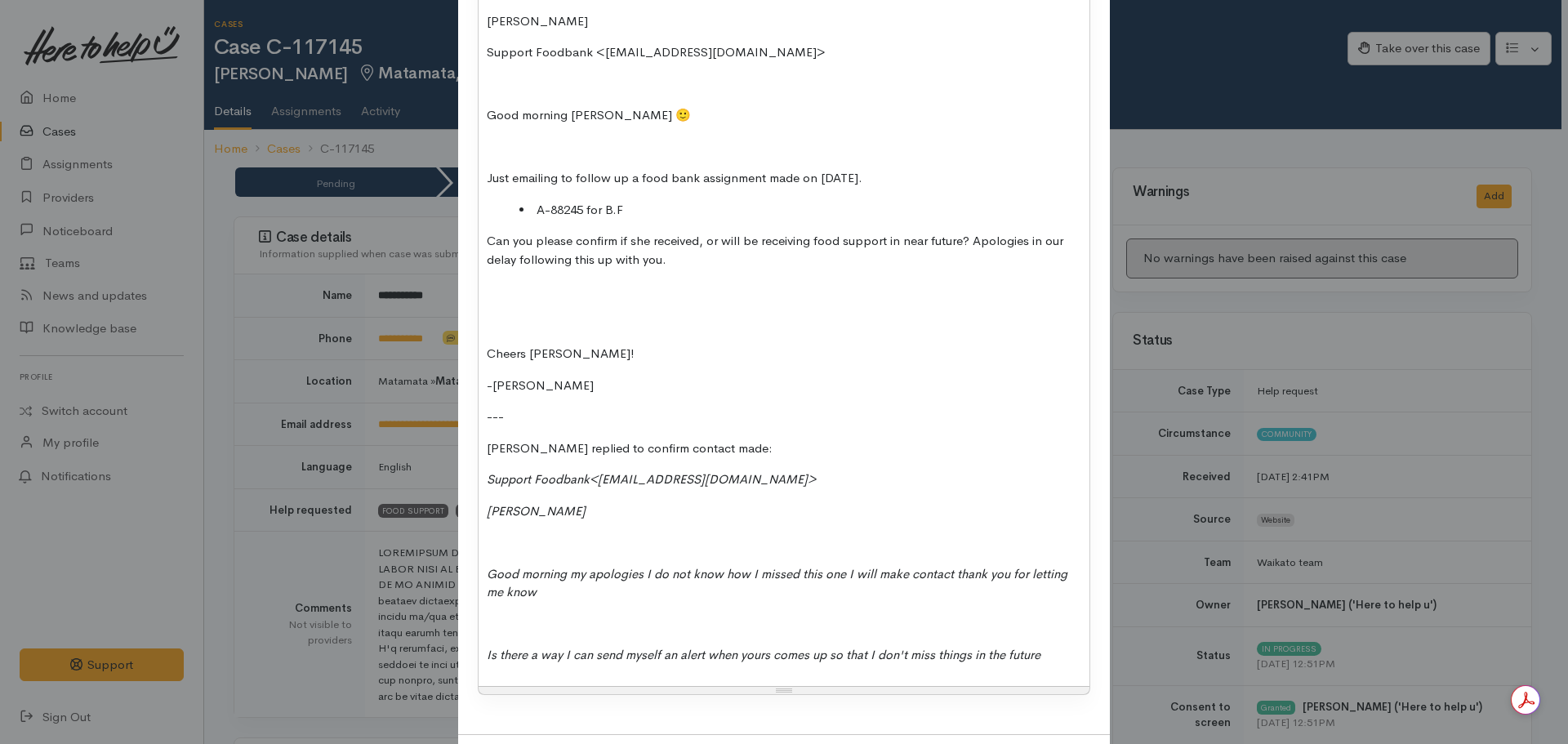
click at [704, 448] on p "Janine replied to confirm contact made:" at bounding box center [784, 449] width 595 height 19
click at [1064, 659] on p "Is there a way I can send myself an alert when yours comes up so that I don't m…" at bounding box center [784, 655] width 595 height 19
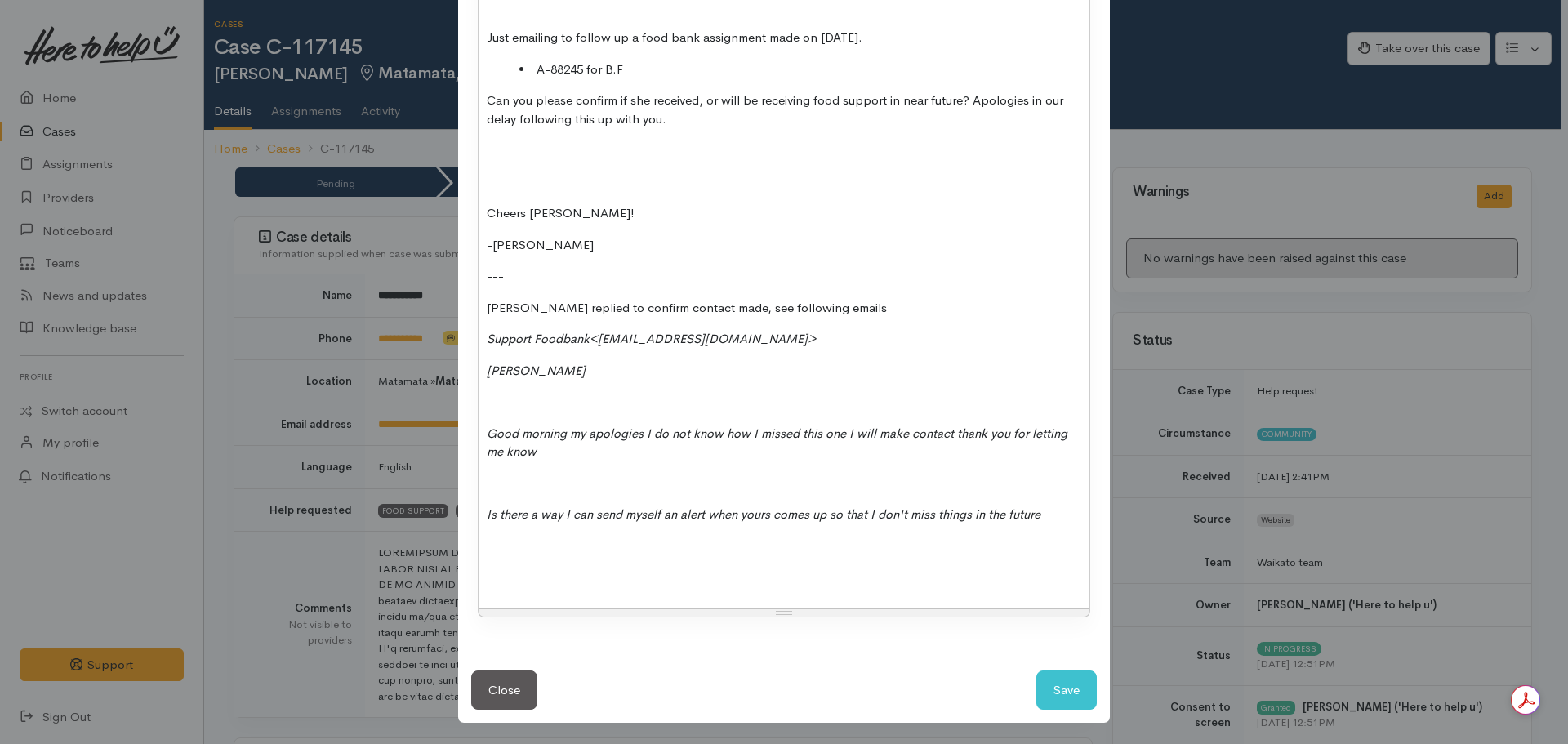
scroll to position [524, 0]
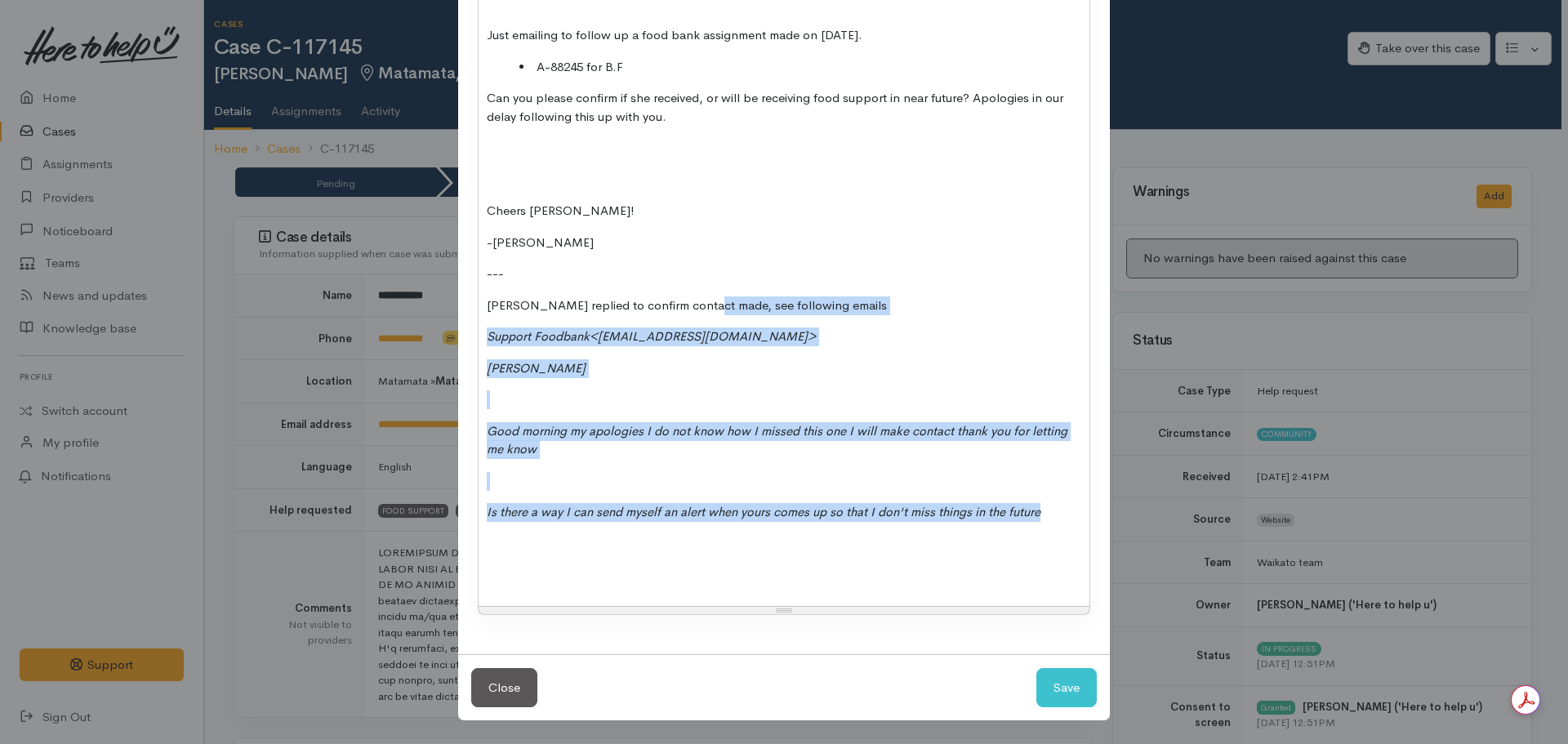
drag, startPoint x: 1021, startPoint y: 528, endPoint x: 698, endPoint y: 300, distance: 395.4
click at [698, 300] on div "Due to delay in response, followed up case for Nor via email. See below: --- Ni…" at bounding box center [784, 202] width 610 height 808
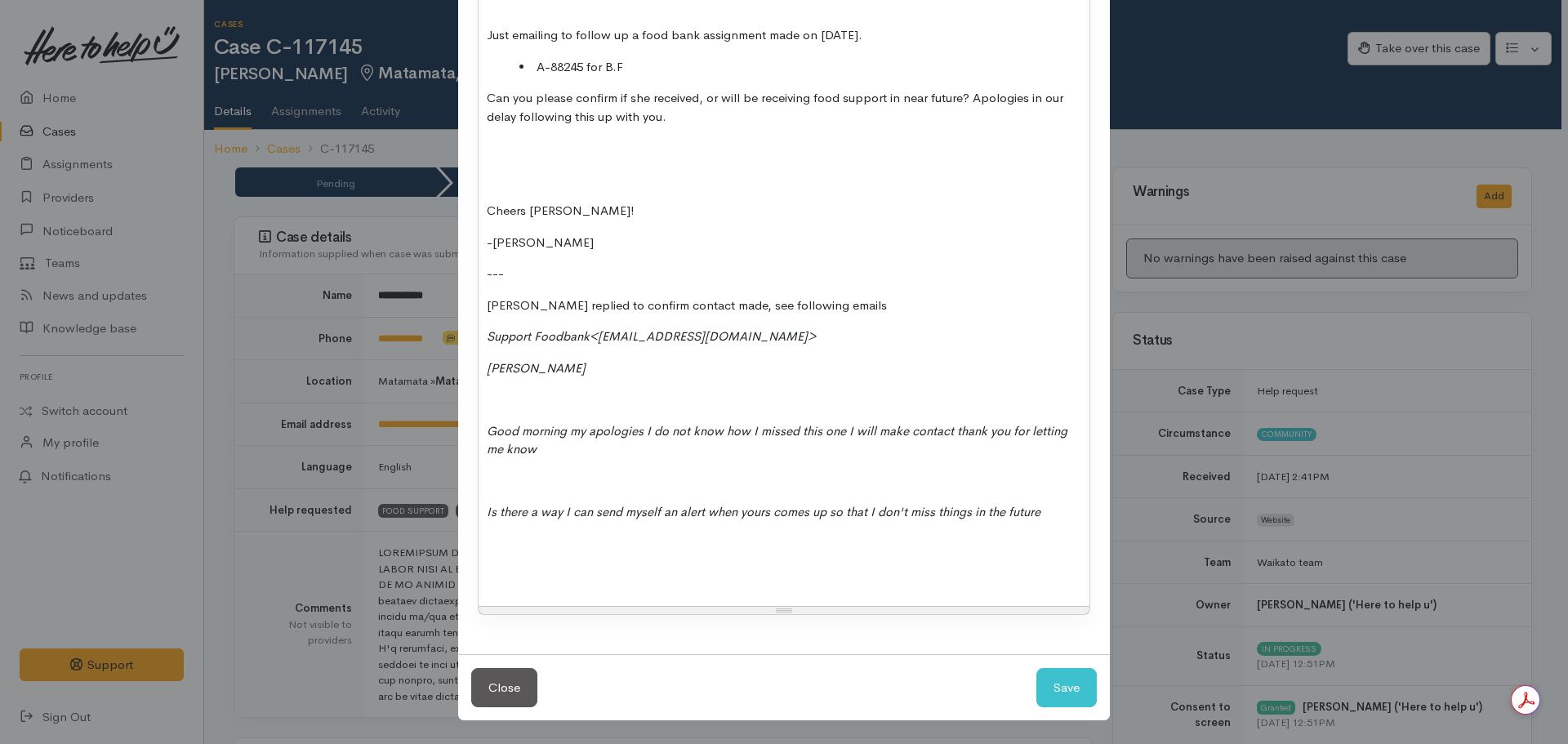
scroll to position [286, 0]
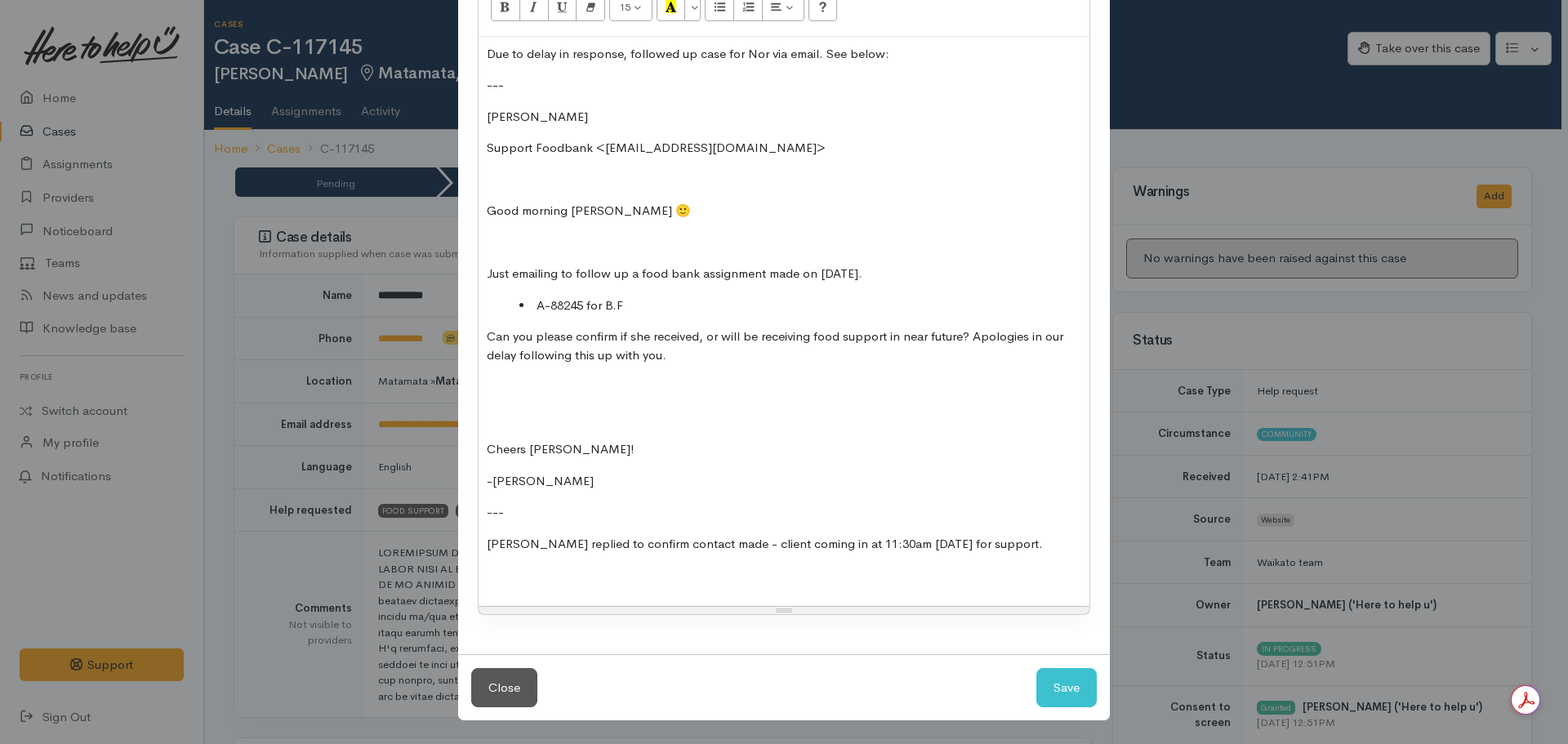
click at [529, 584] on p at bounding box center [784, 575] width 595 height 19
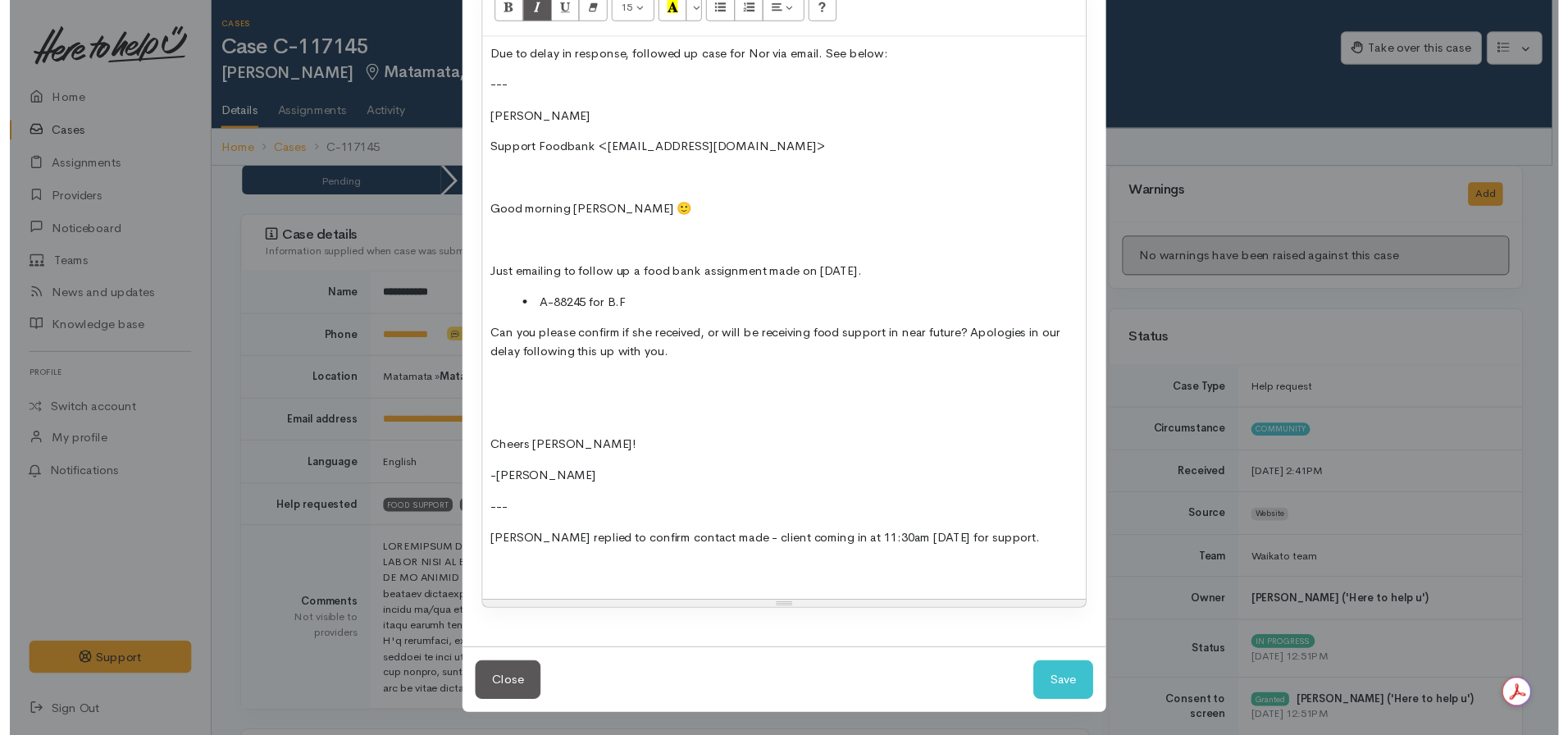
scroll to position [256, 0]
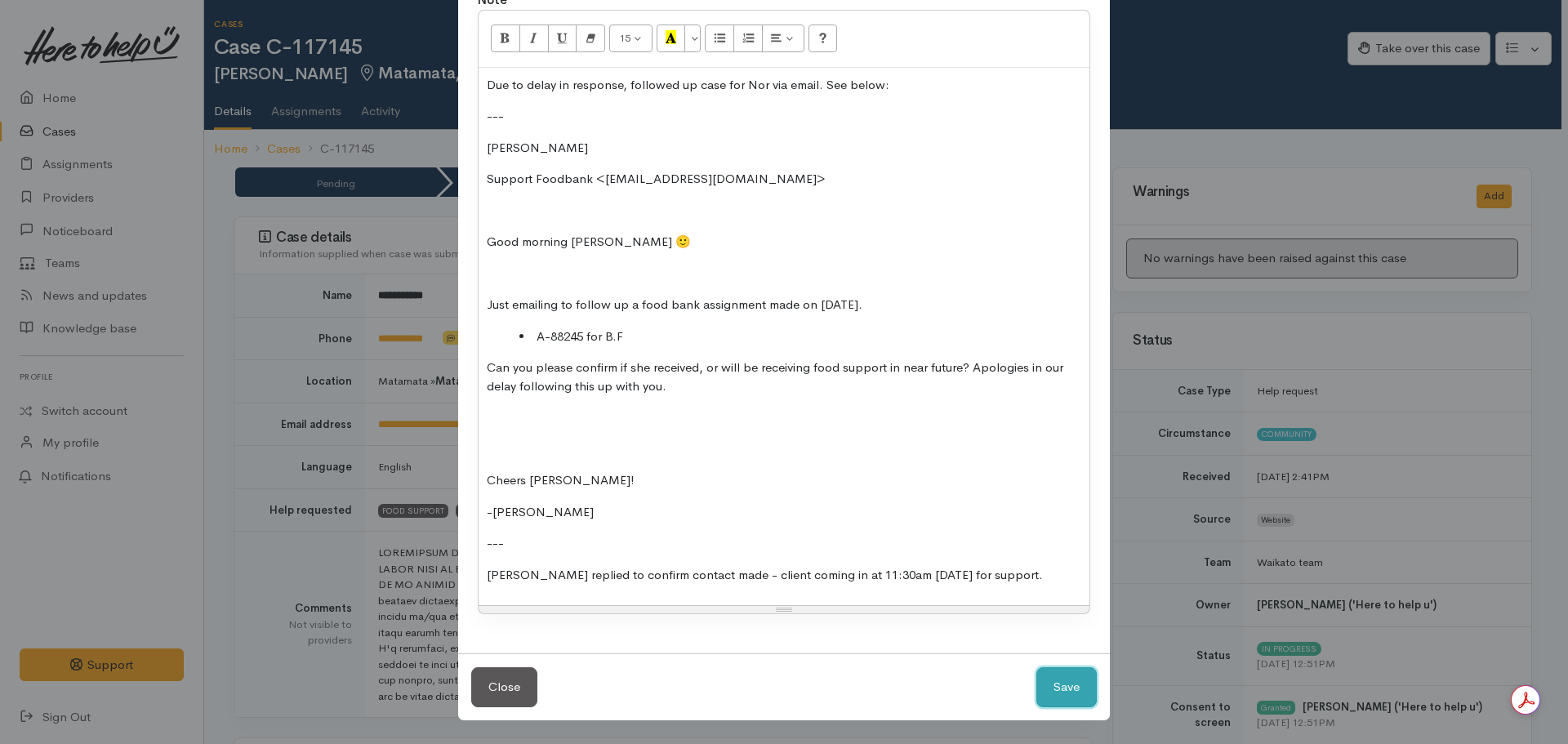
click at [1084, 686] on button "Save" at bounding box center [1066, 686] width 60 height 40
select select "1"
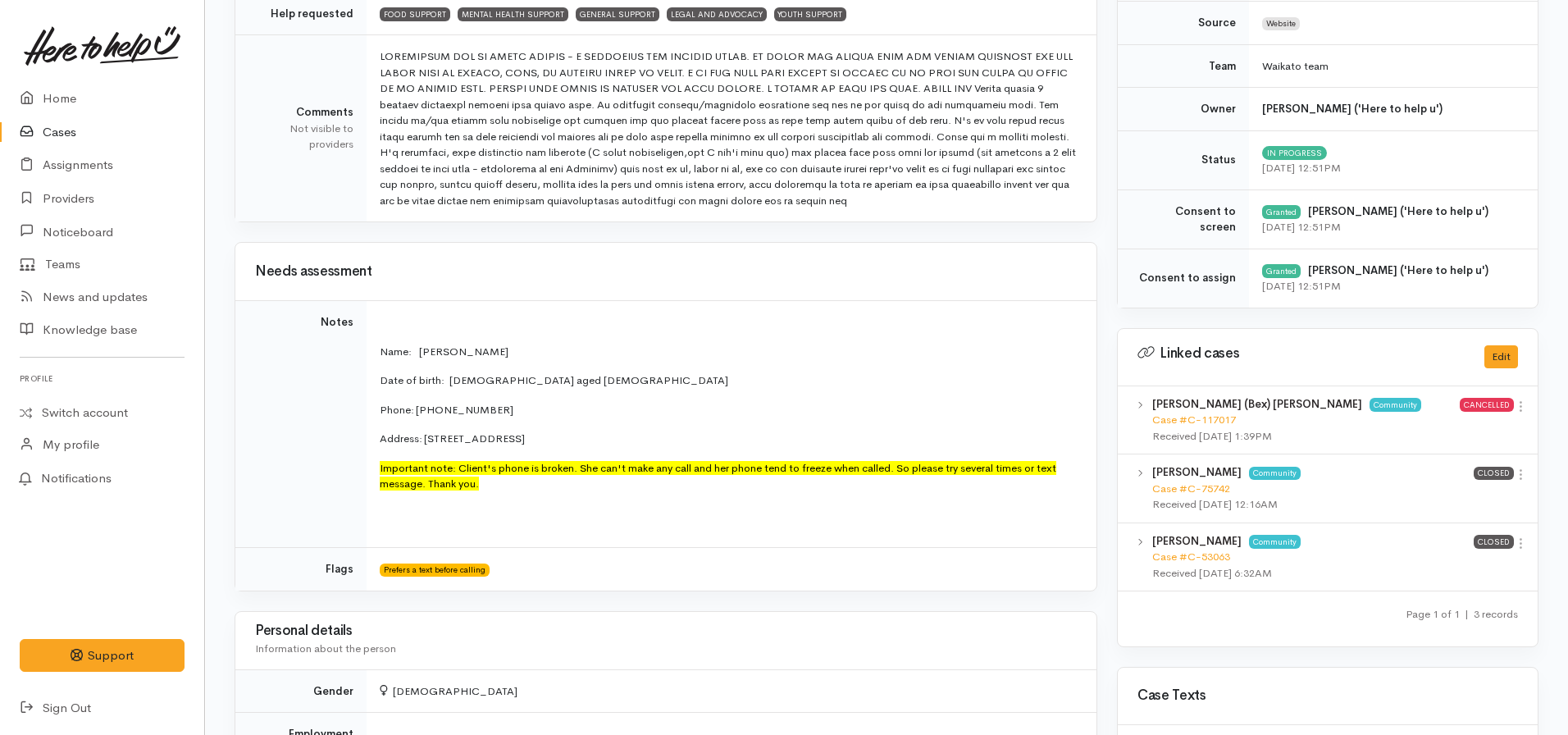
scroll to position [328, 0]
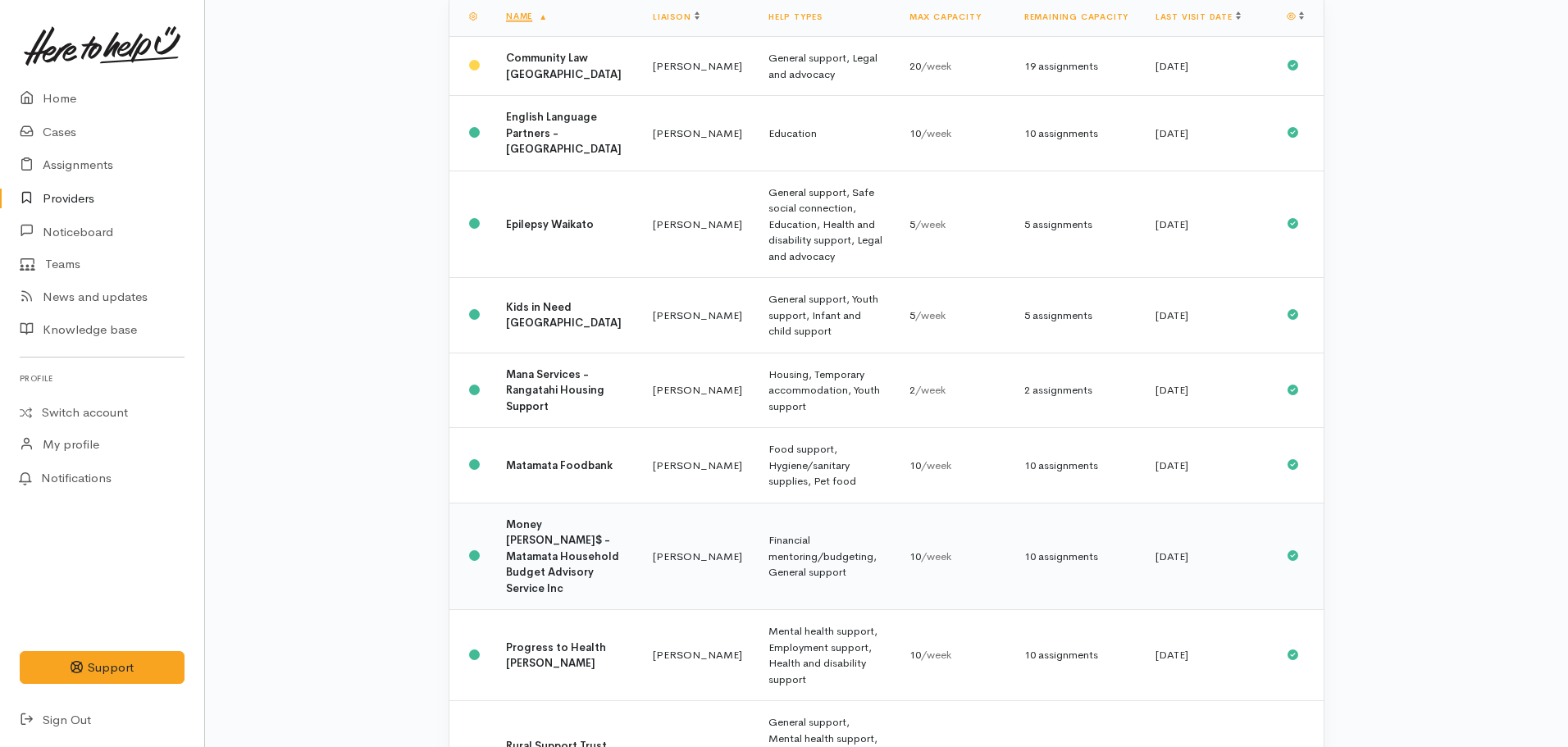
scroll to position [376, 0]
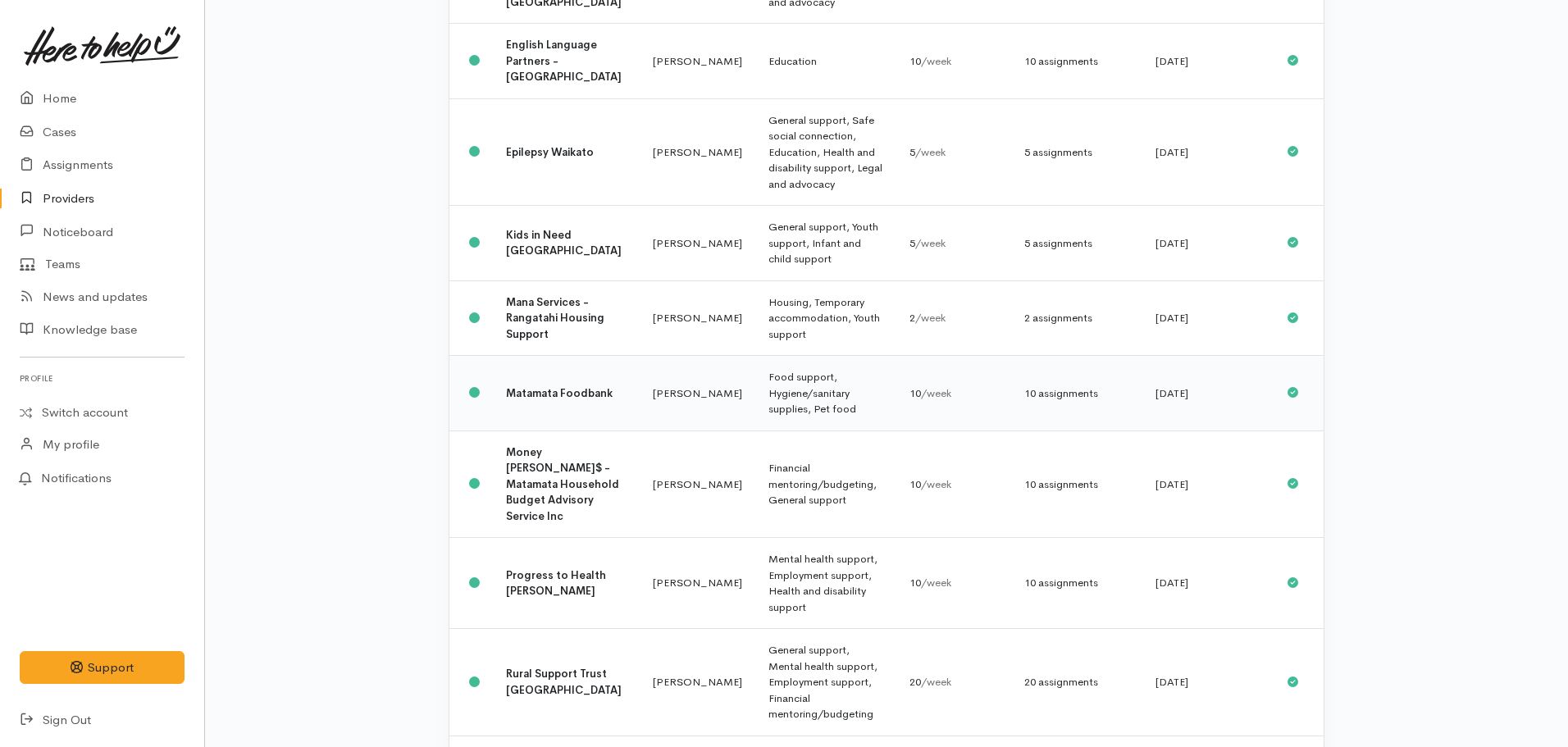
click at [582, 356] on td "Matamata Foodbank" at bounding box center [566, 393] width 147 height 75
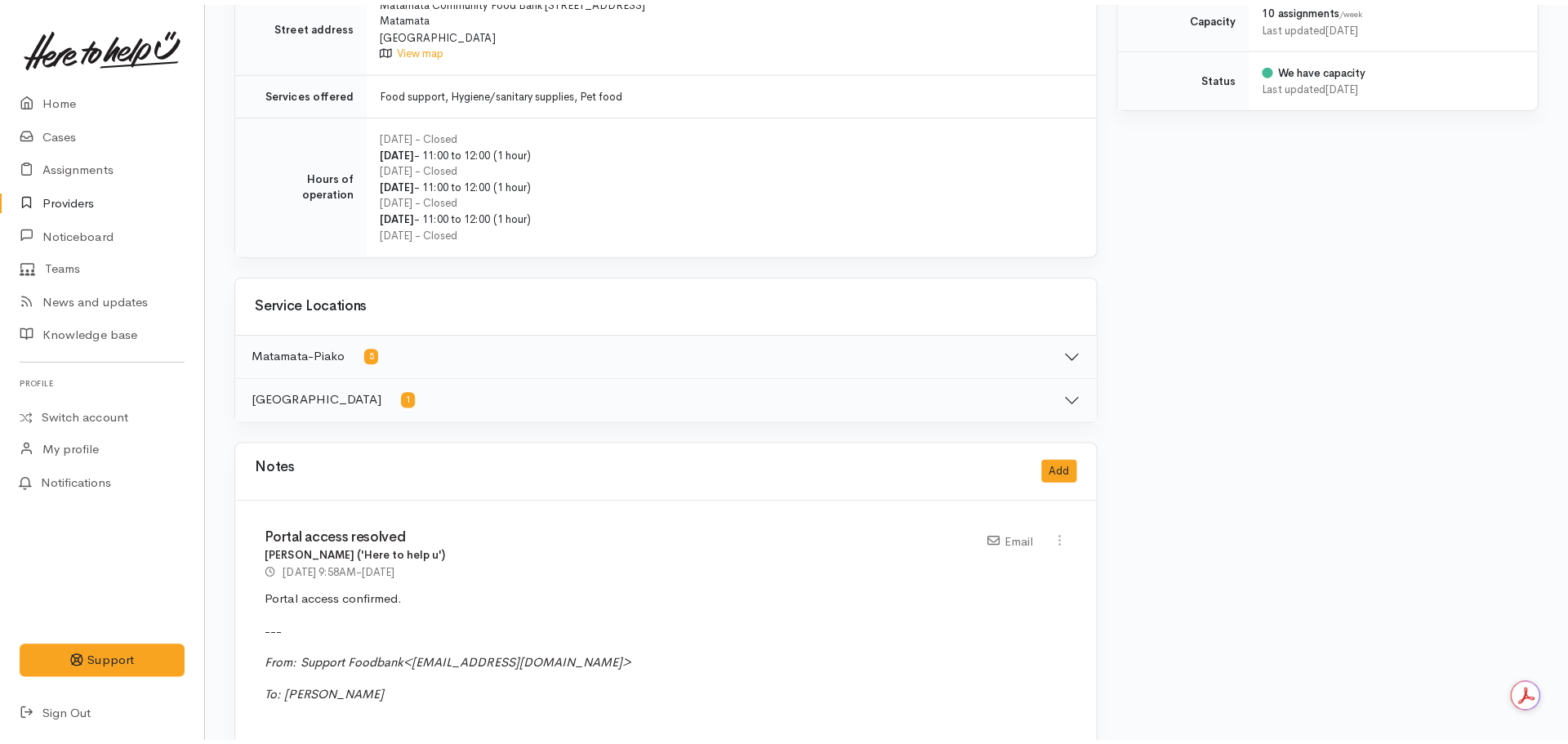
scroll to position [1061, 0]
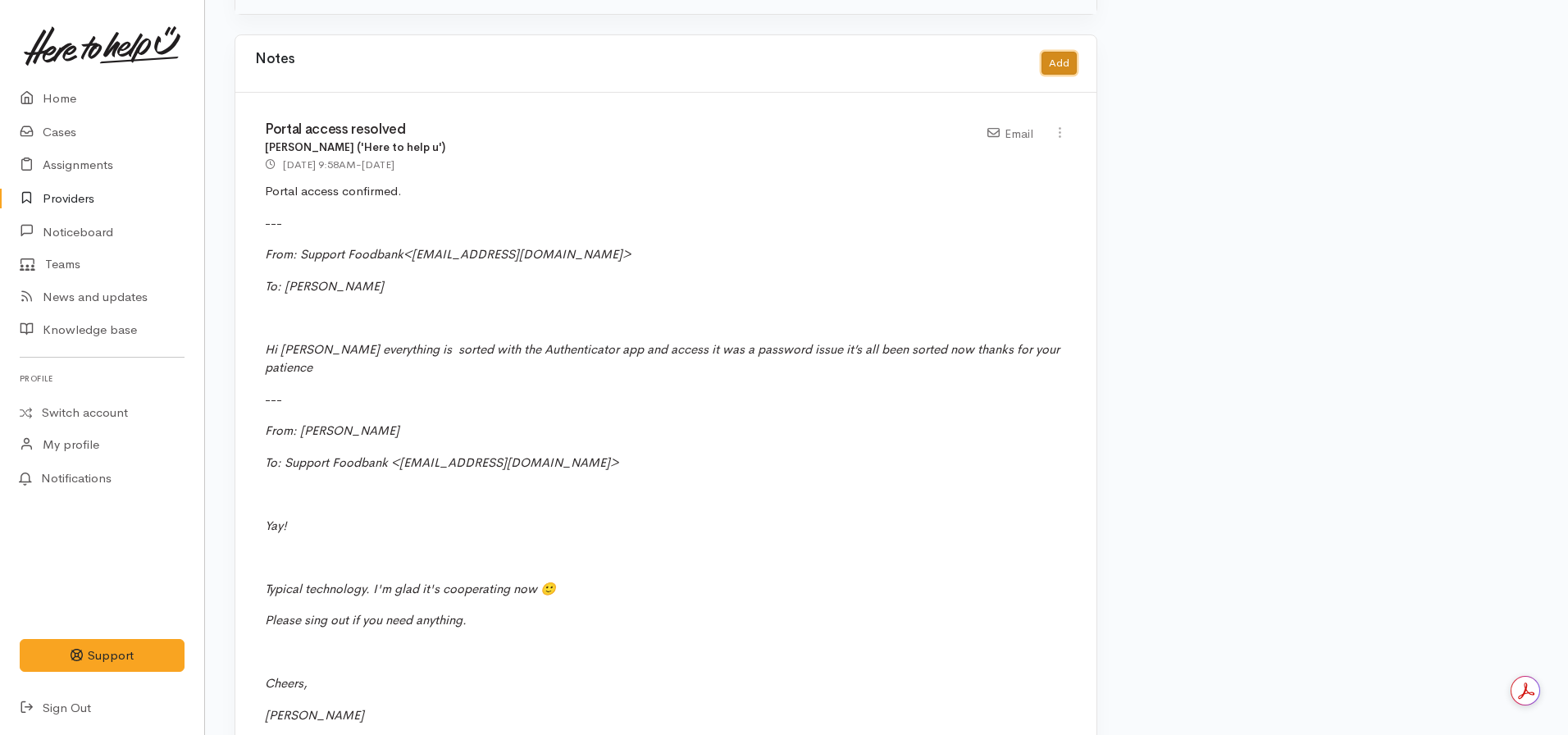
click at [1057, 55] on button "Add" at bounding box center [1059, 63] width 35 height 24
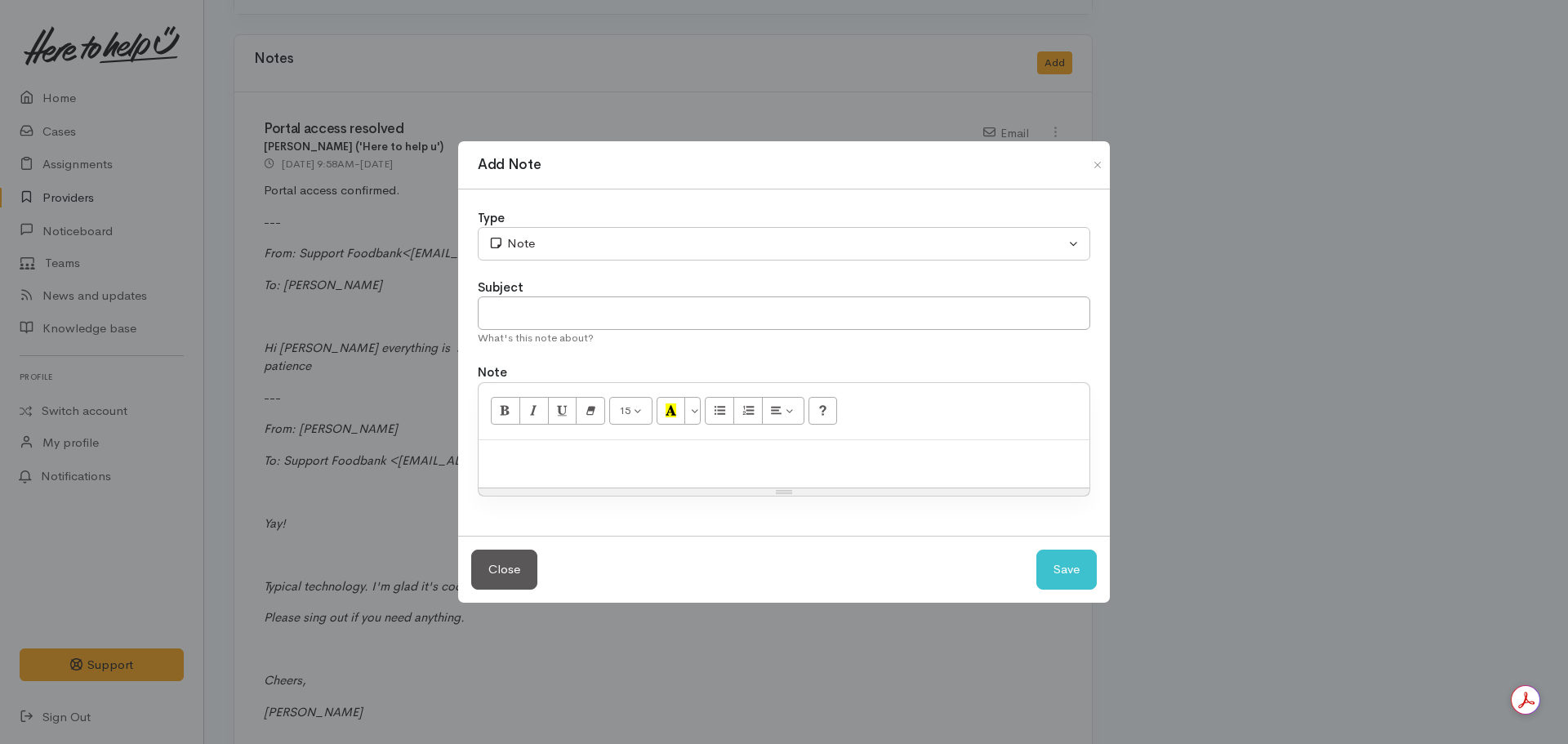
click at [581, 452] on p at bounding box center [784, 457] width 595 height 19
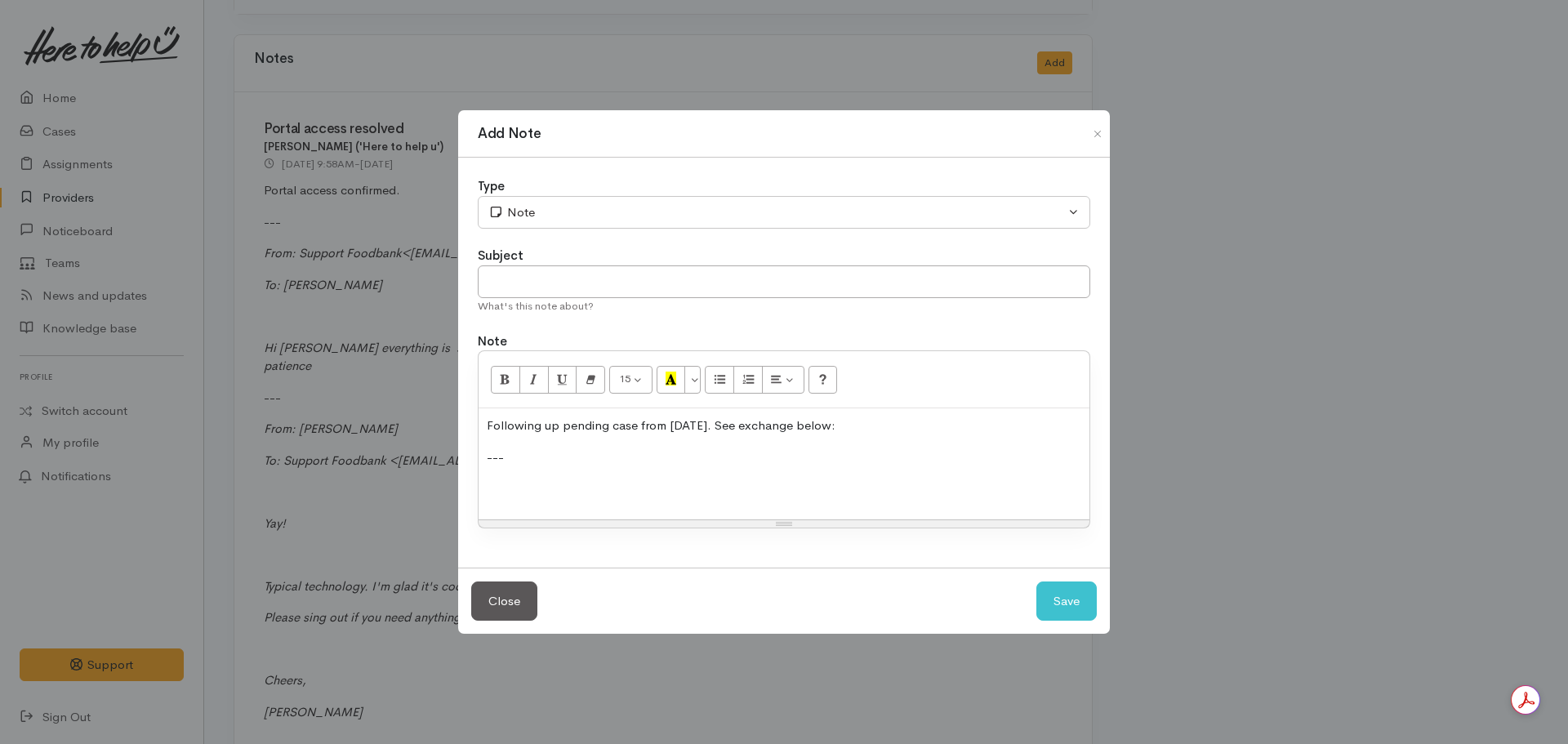
click at [494, 494] on p at bounding box center [784, 489] width 595 height 19
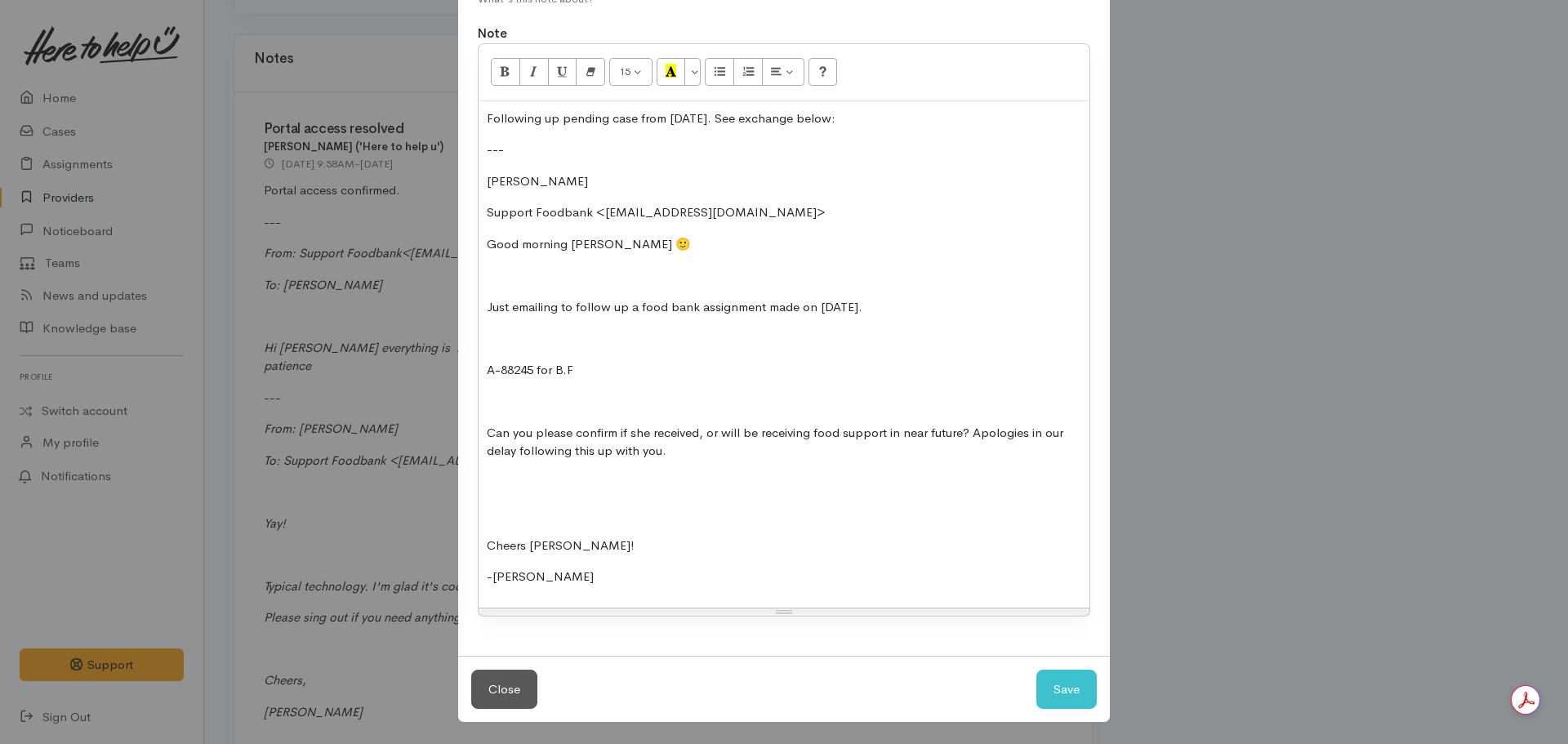
scroll to position [223, 0]
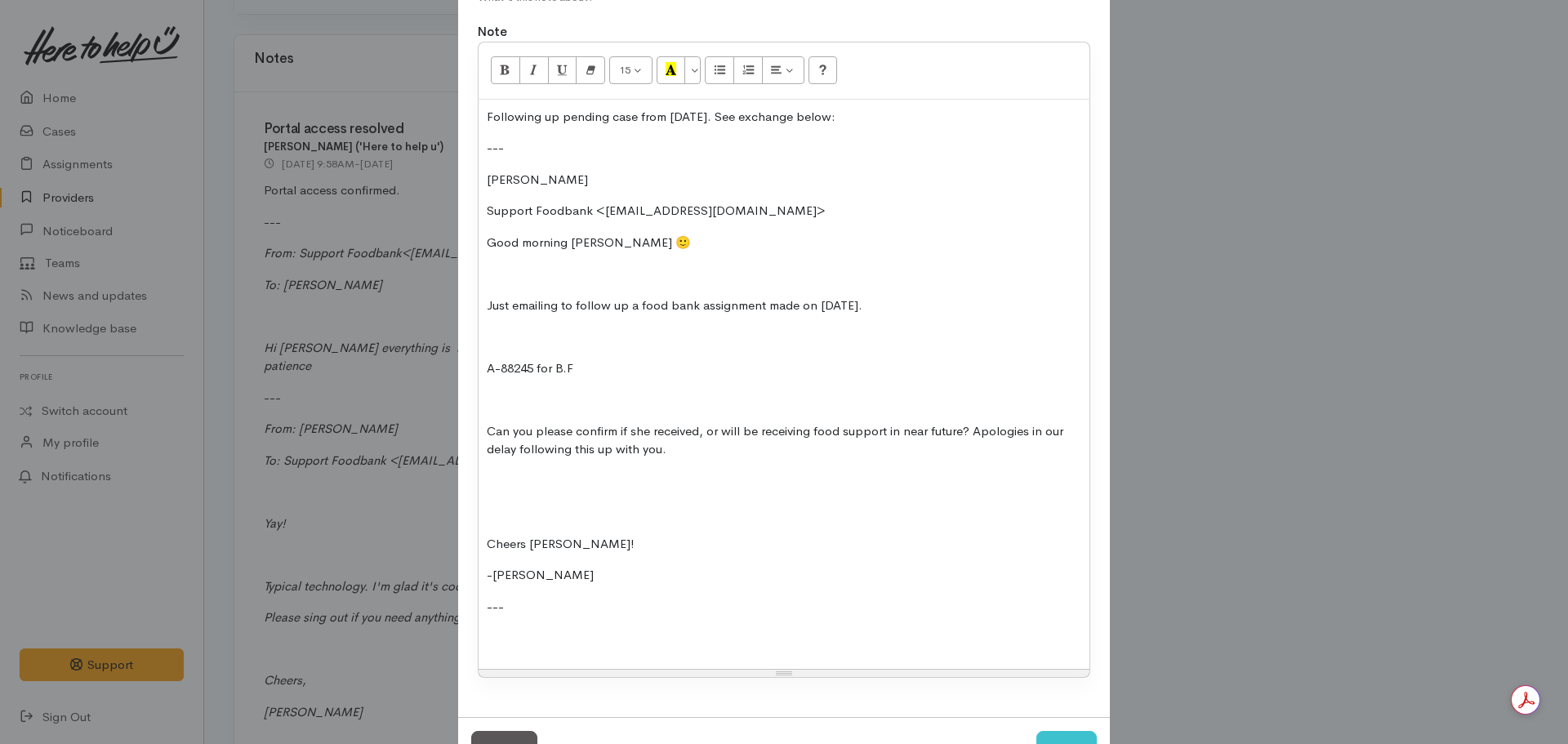
click at [495, 630] on p at bounding box center [784, 638] width 595 height 19
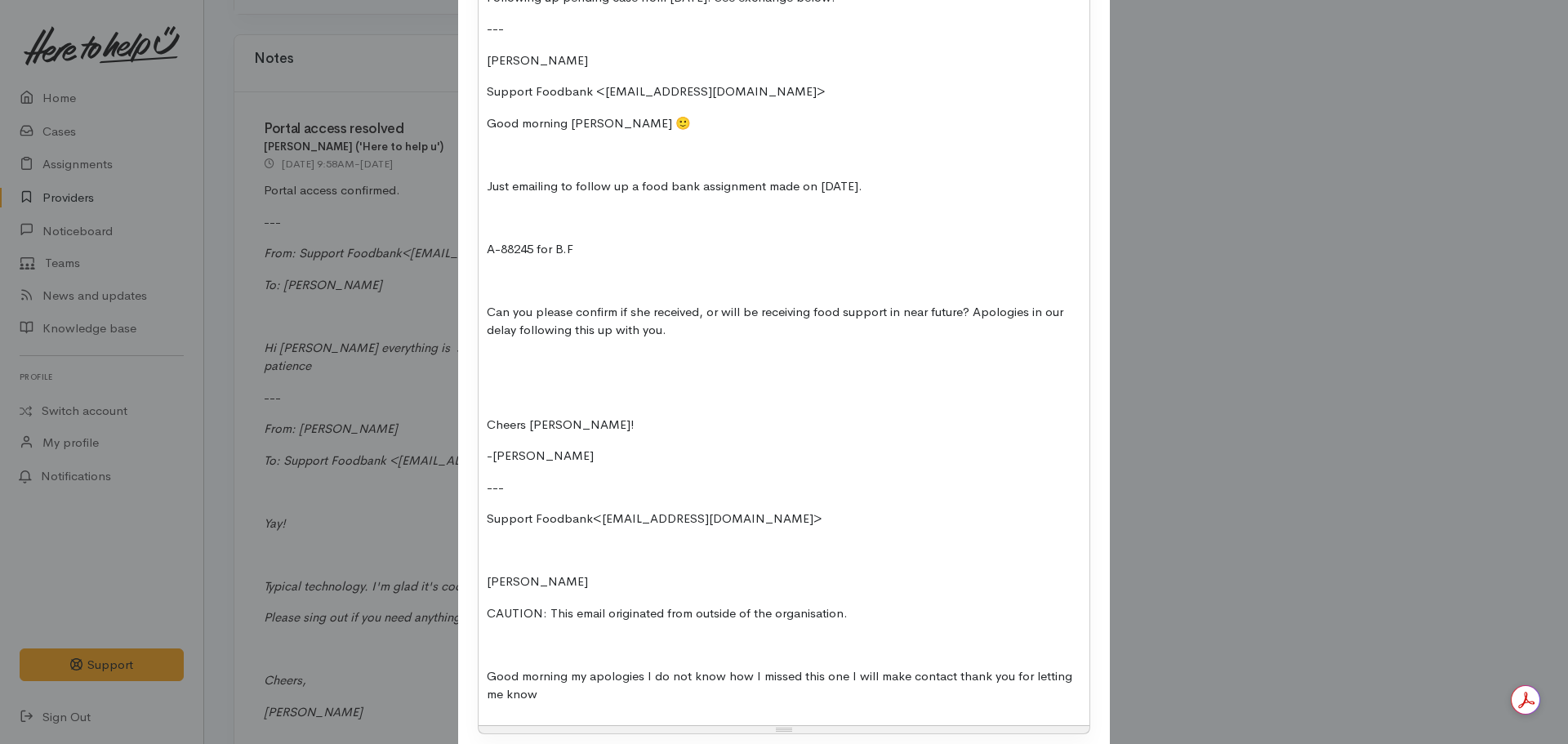
scroll to position [381, 0]
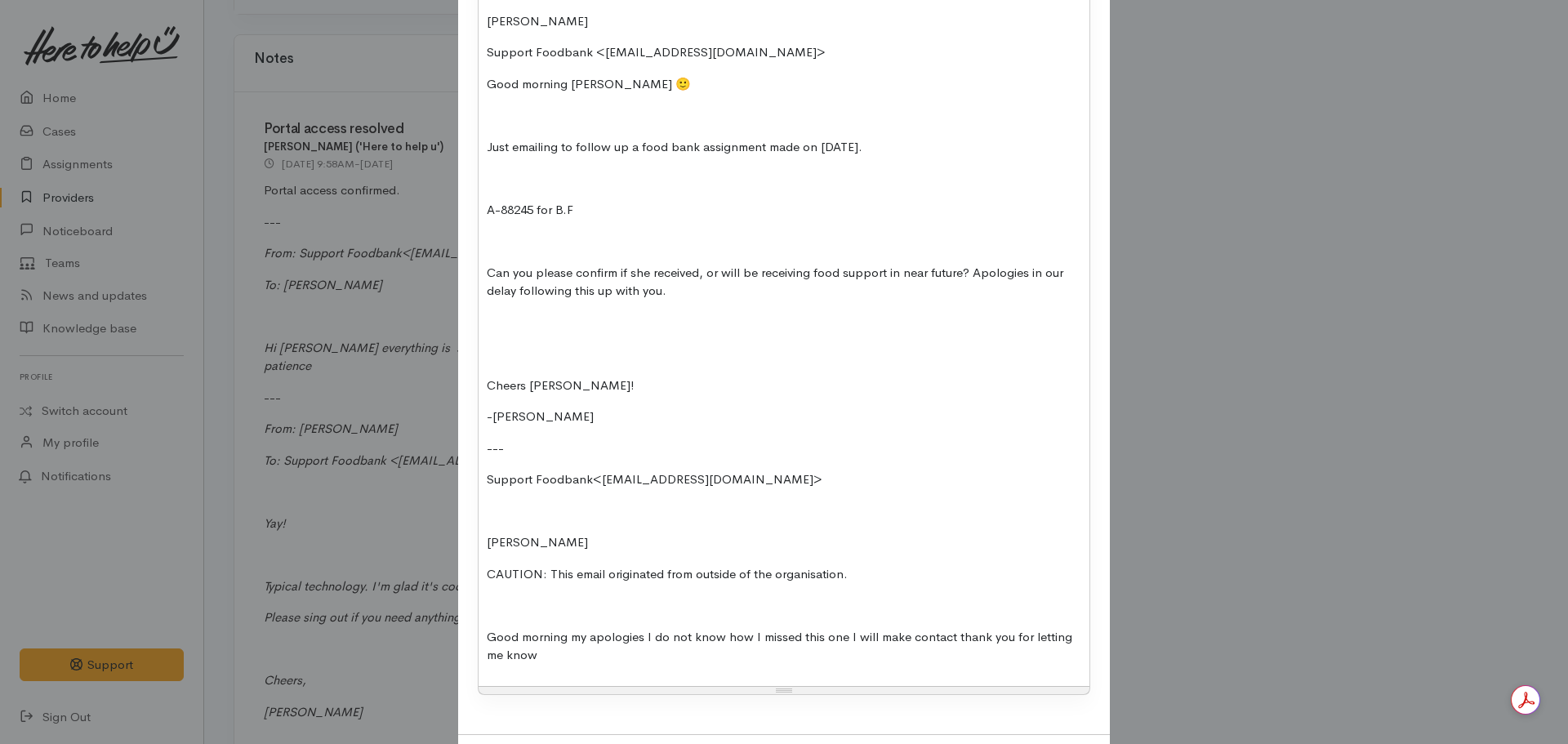
drag, startPoint x: 483, startPoint y: 543, endPoint x: 475, endPoint y: 535, distance: 11.3
click at [482, 542] on div "Following up pending case from 01.09.2025. See exchange below: --- Nicole Rusk …" at bounding box center [784, 314] width 610 height 745
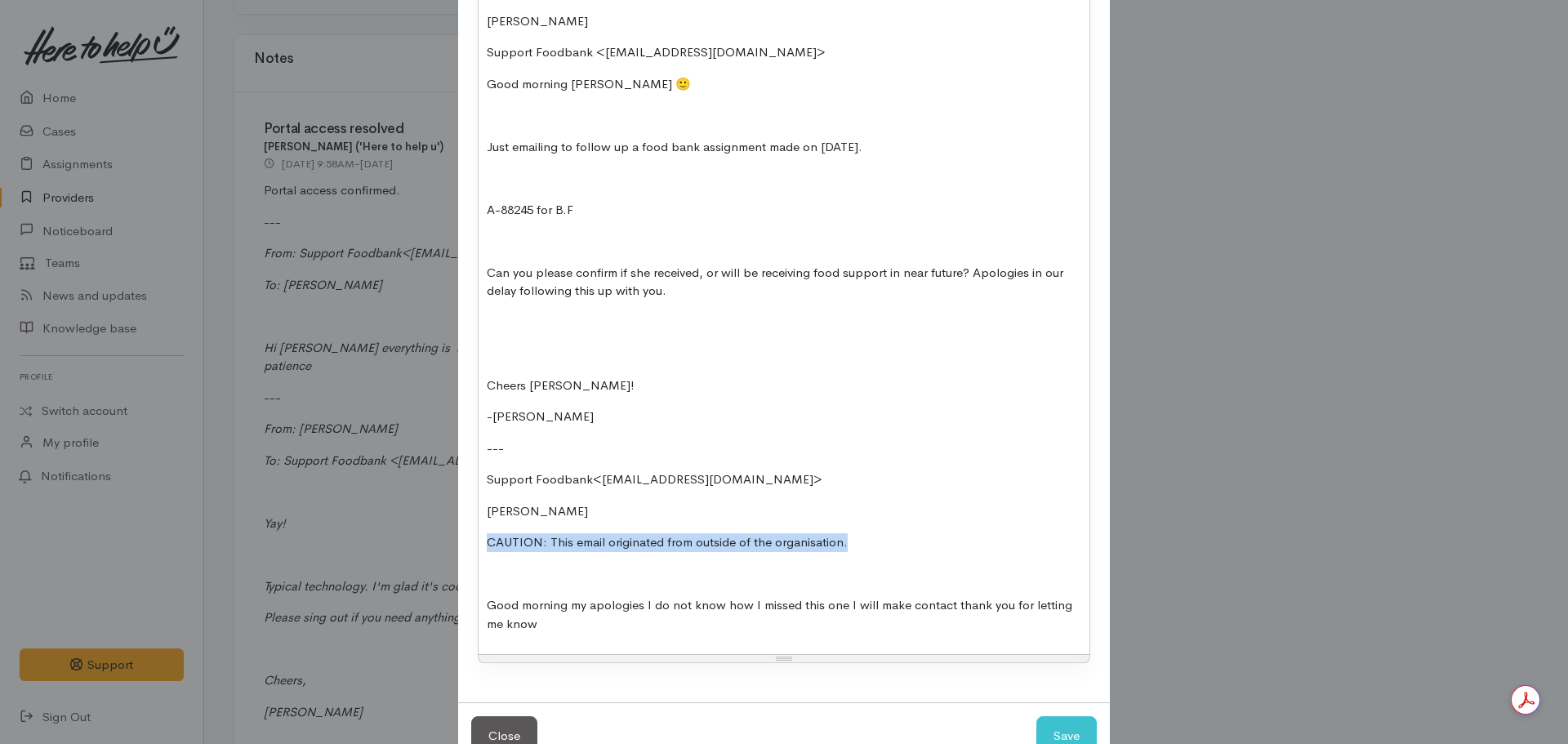
drag, startPoint x: 879, startPoint y: 532, endPoint x: 433, endPoint y: 535, distance: 446.0
click at [433, 535] on div "Add Note Type Correspondence Discussion Email Note Phone call SMS text message …" at bounding box center [784, 372] width 1568 height 744
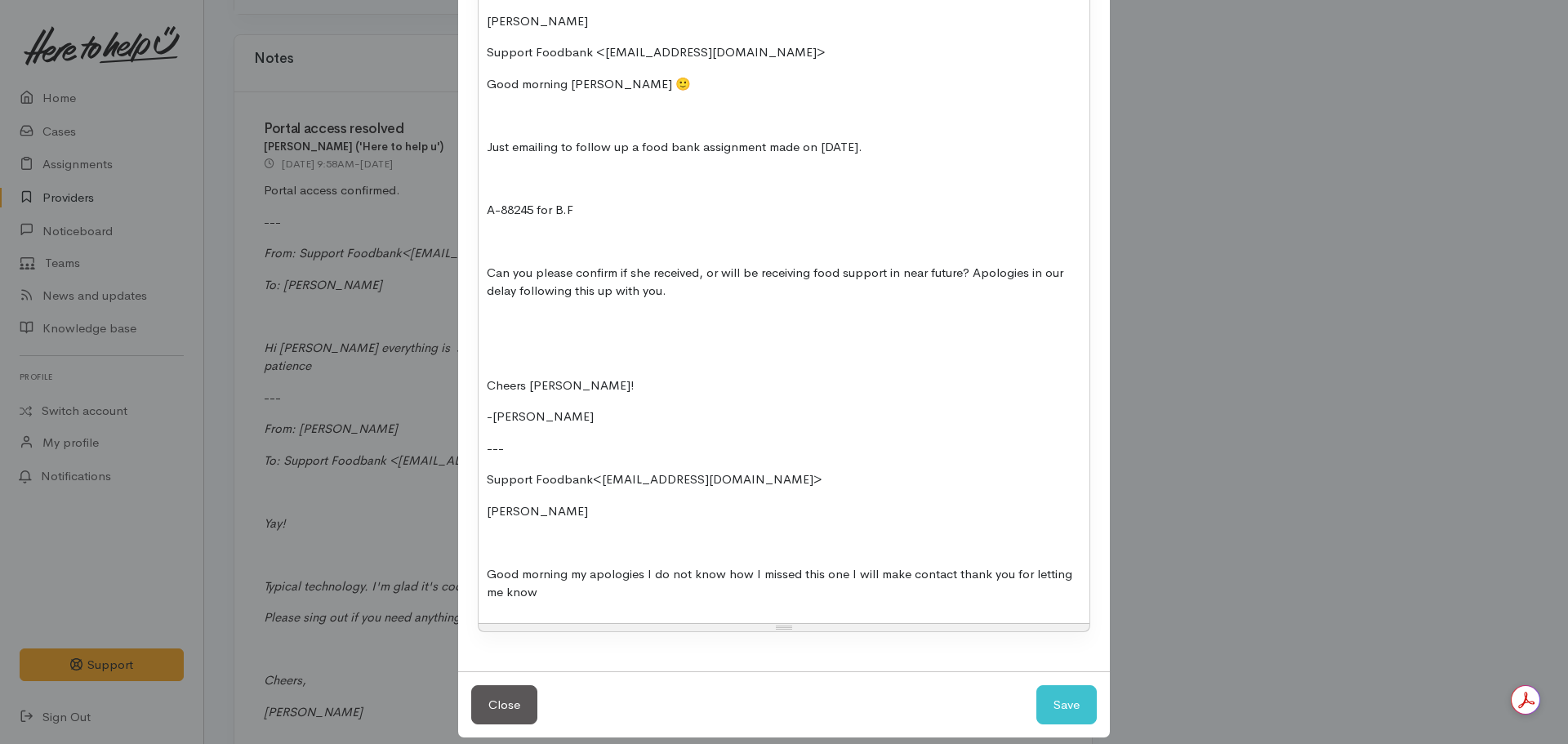
click at [572, 596] on p "Good morning my apologies I do not know how I missed this one I will make conta…" at bounding box center [784, 584] width 595 height 37
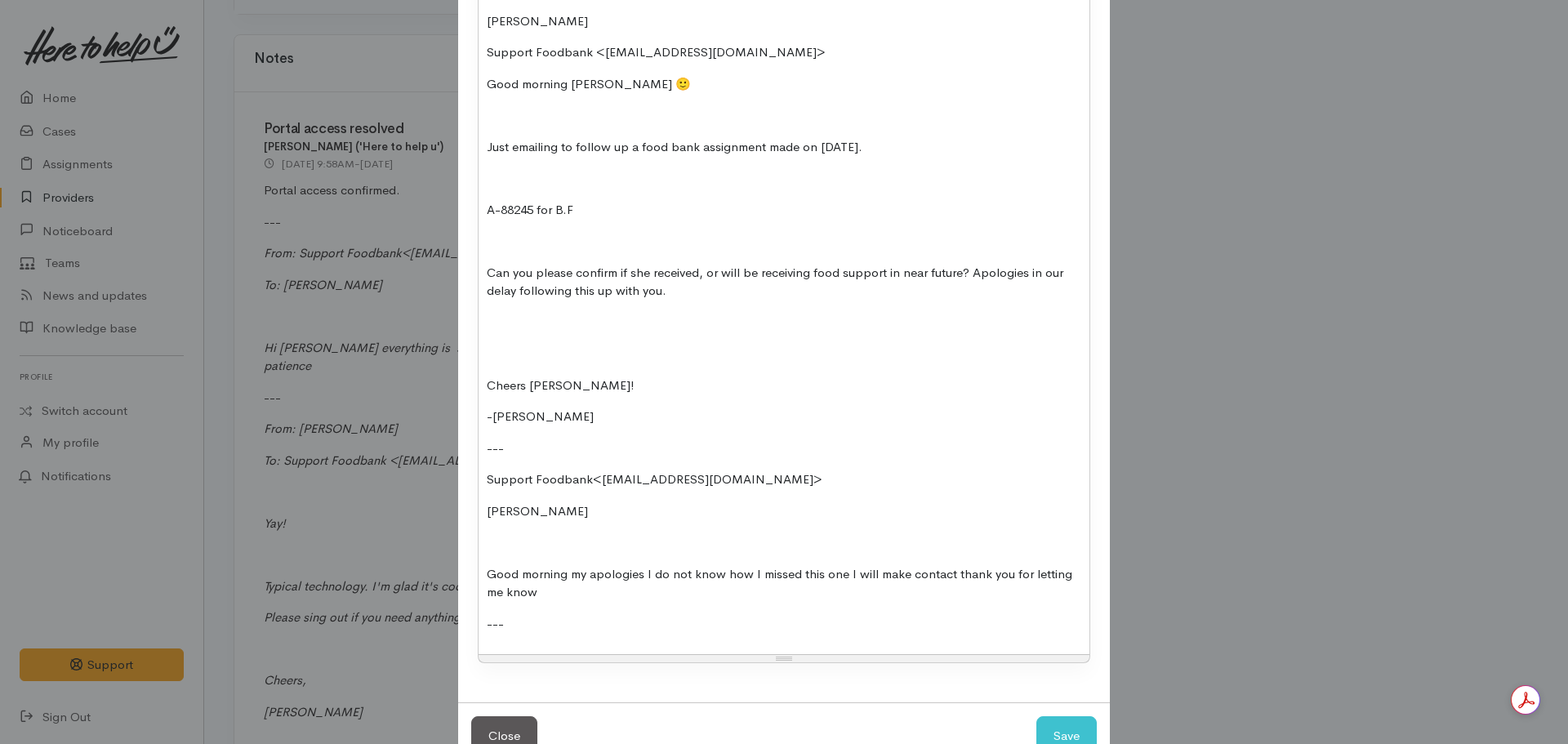
click at [509, 635] on div "Following up pending case from 01.09.2025. See exchange below: --- Nicole Rusk …" at bounding box center [784, 298] width 610 height 713
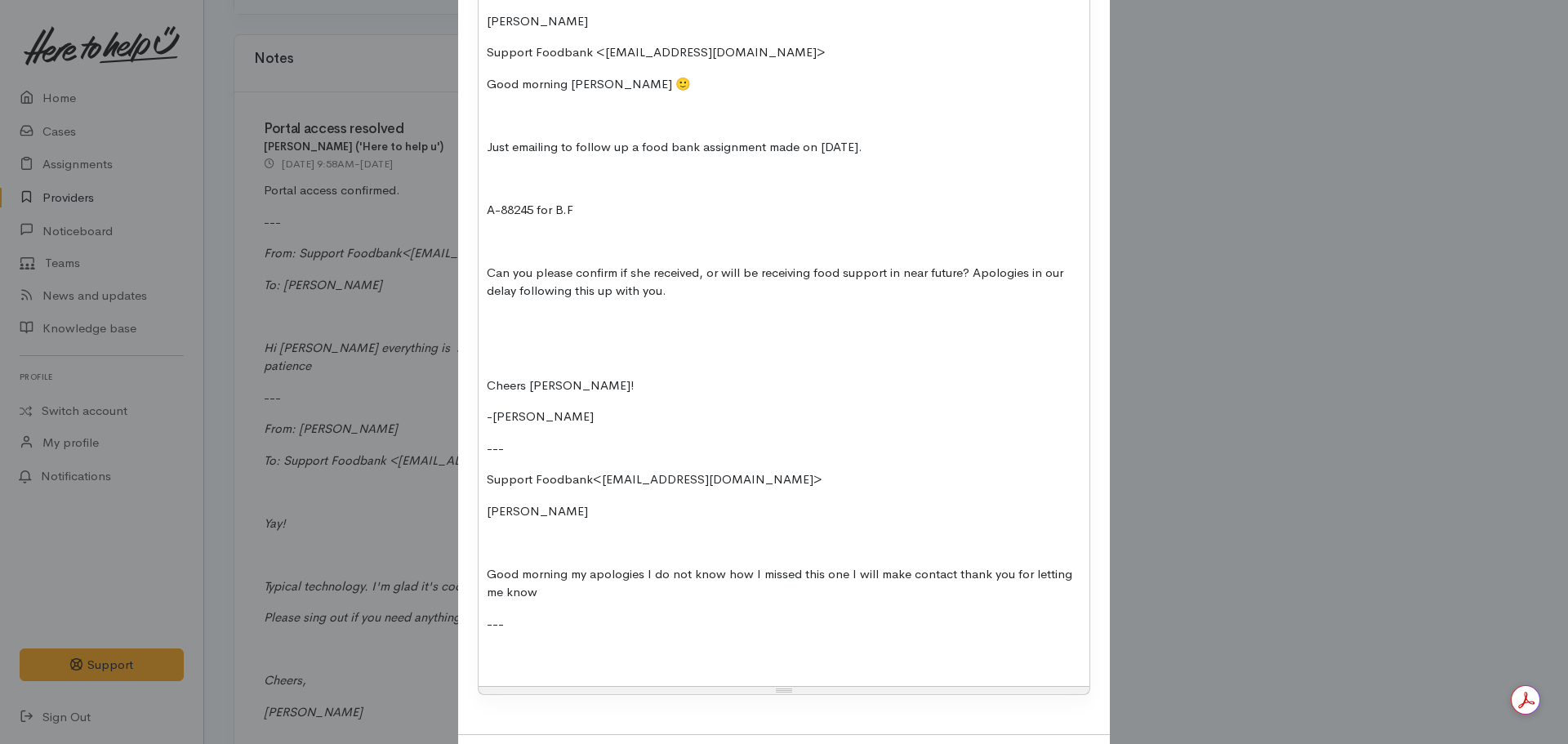
scroll to position [488, 0]
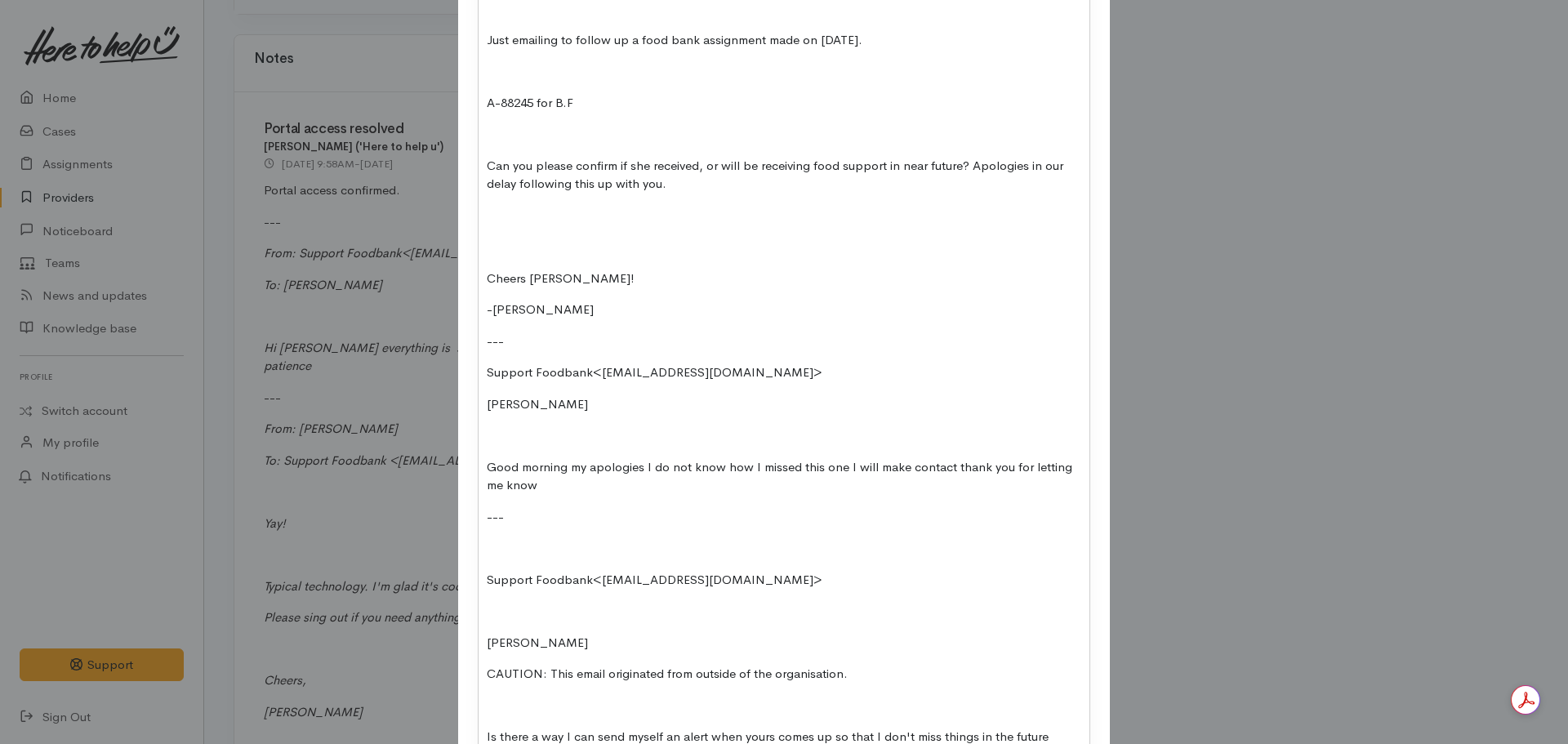
click at [479, 580] on div "Following up pending case from 01.09.2025. See exchange below: --- Nicole Rusk …" at bounding box center [784, 301] width 610 height 933
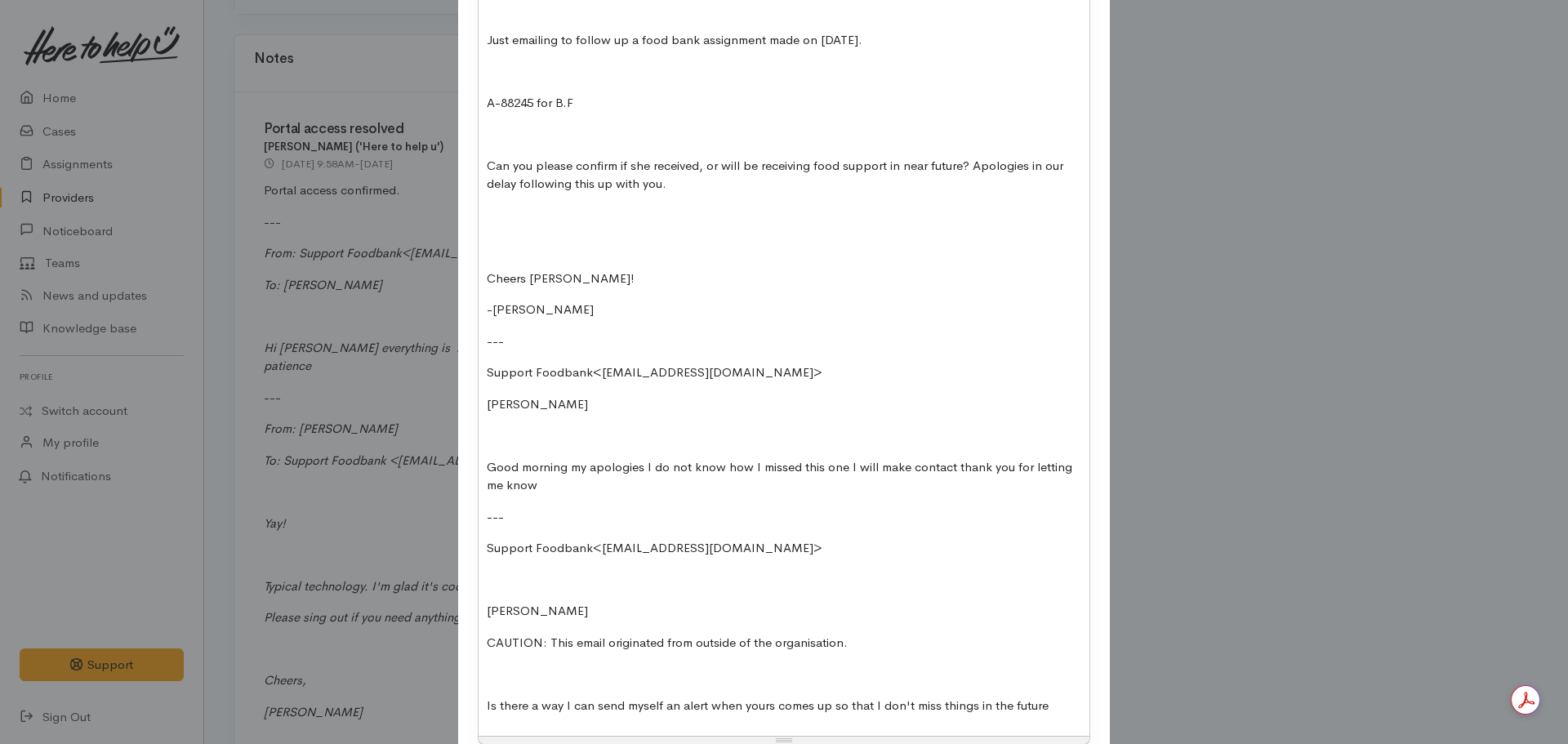
click at [487, 609] on p "Nicole Rusk​" at bounding box center [784, 611] width 595 height 19
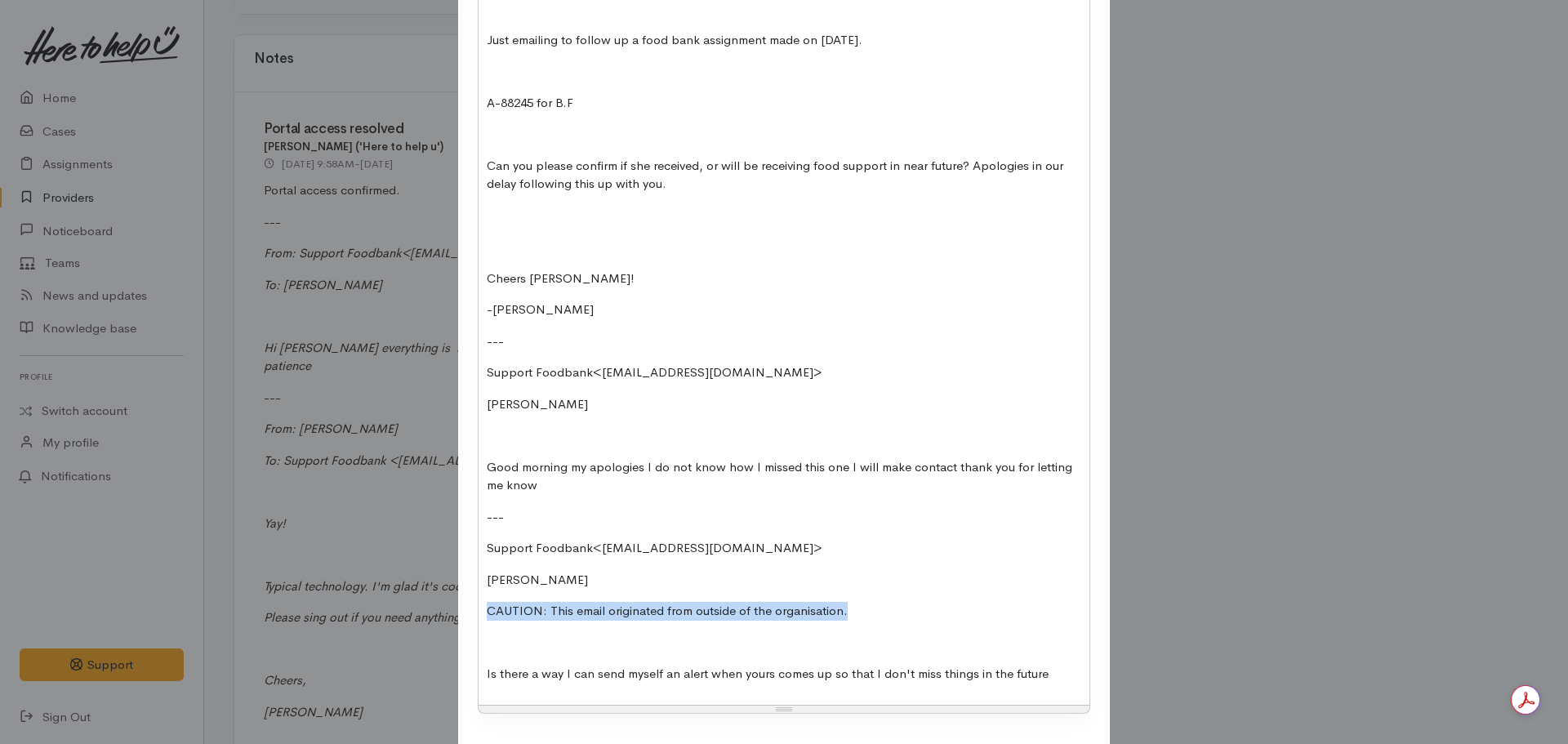
drag, startPoint x: 840, startPoint y: 605, endPoint x: 433, endPoint y: 604, distance: 407.0
click at [433, 604] on div "Add Note Type Correspondence Discussion Email Note Phone call SMS text message …" at bounding box center [784, 372] width 1568 height 744
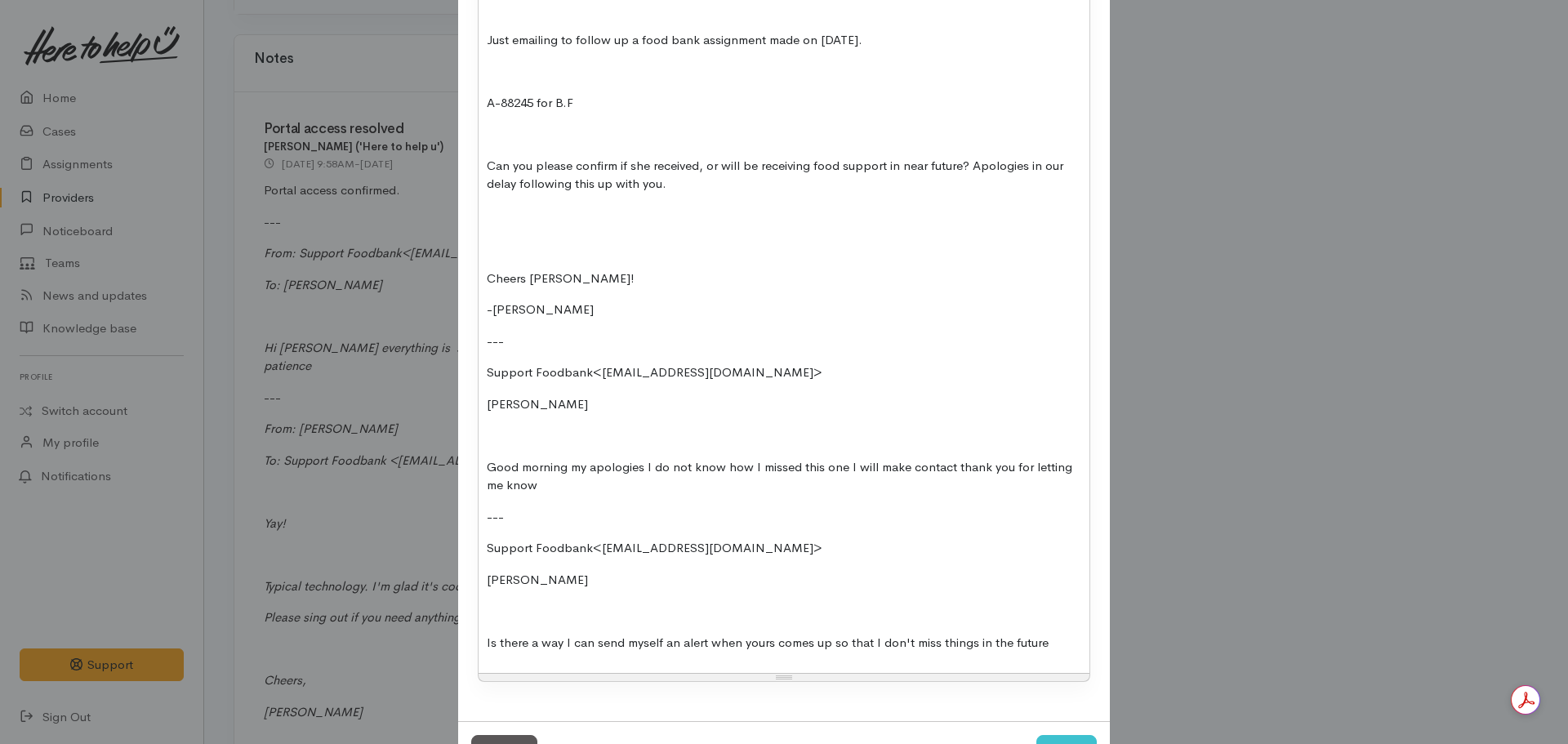
click at [1068, 651] on p "Is there a way I can send myself an alert when yours comes up so that I don't m…" at bounding box center [784, 643] width 595 height 19
click at [502, 515] on p "---" at bounding box center [784, 518] width 595 height 19
click at [529, 673] on p "---" at bounding box center [784, 674] width 595 height 19
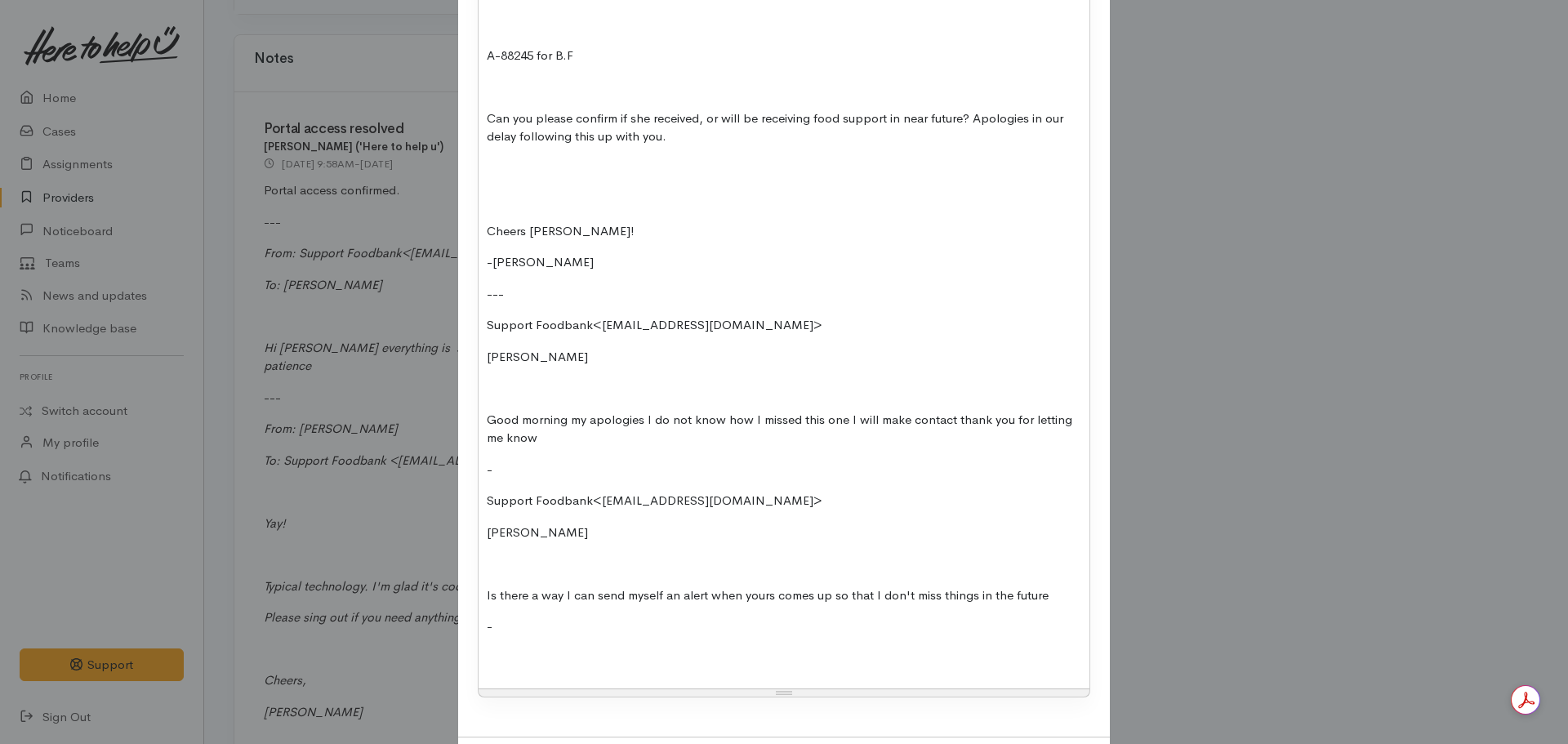
scroll to position [619, 0]
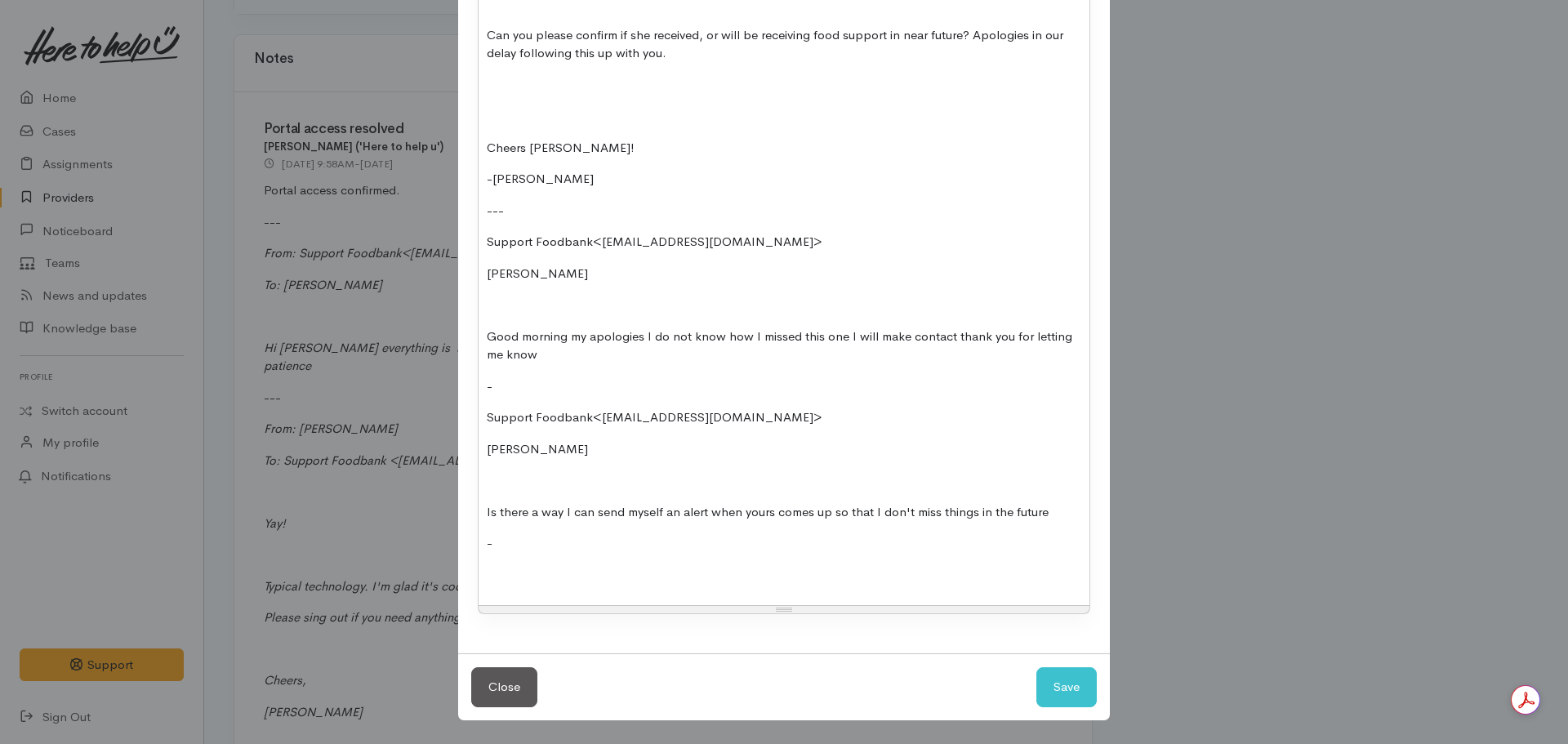
drag, startPoint x: 483, startPoint y: 584, endPoint x: 491, endPoint y: 577, distance: 10.6
click at [487, 584] on p at bounding box center [784, 575] width 595 height 19
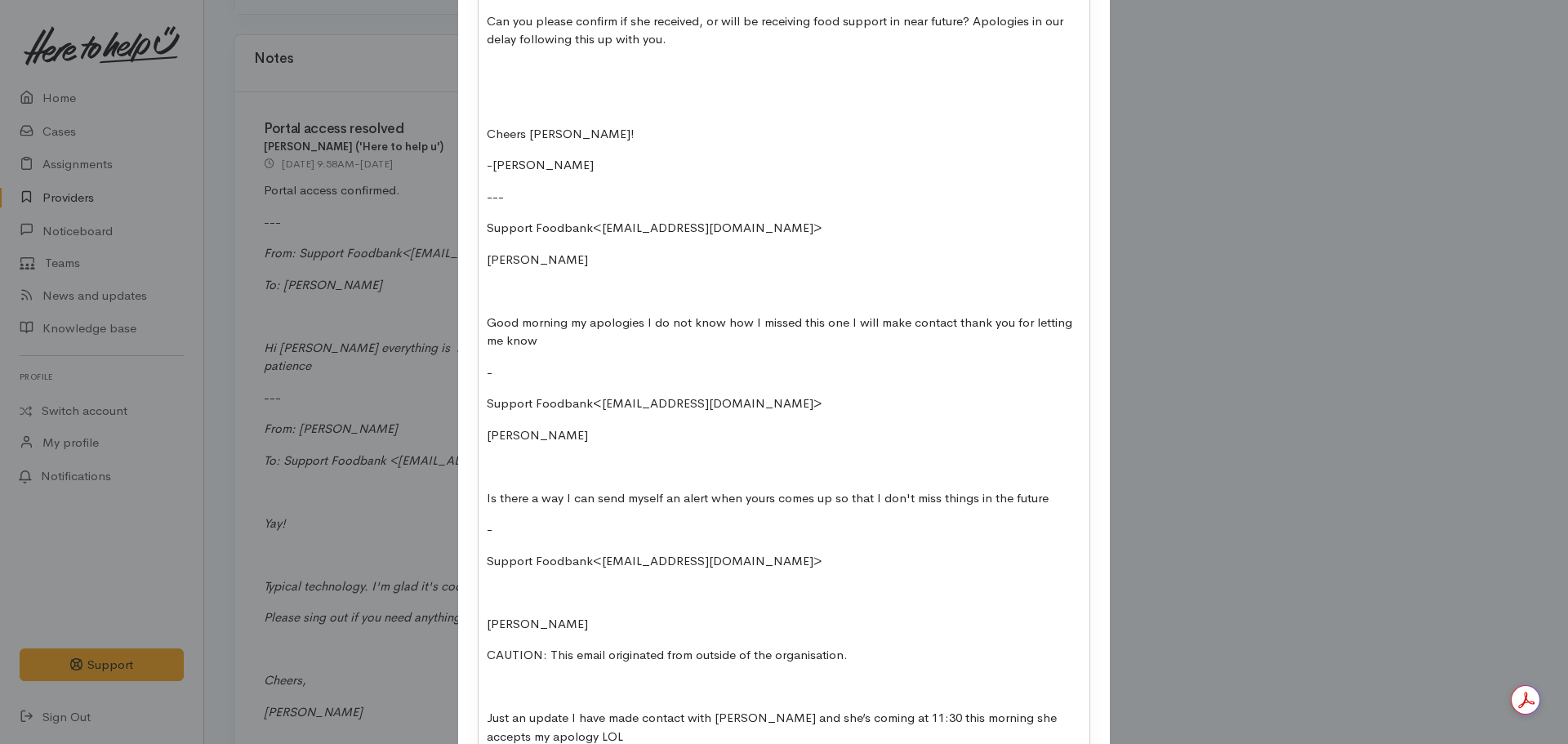
click at [487, 617] on p "Nicole Rusk​" at bounding box center [784, 624] width 595 height 19
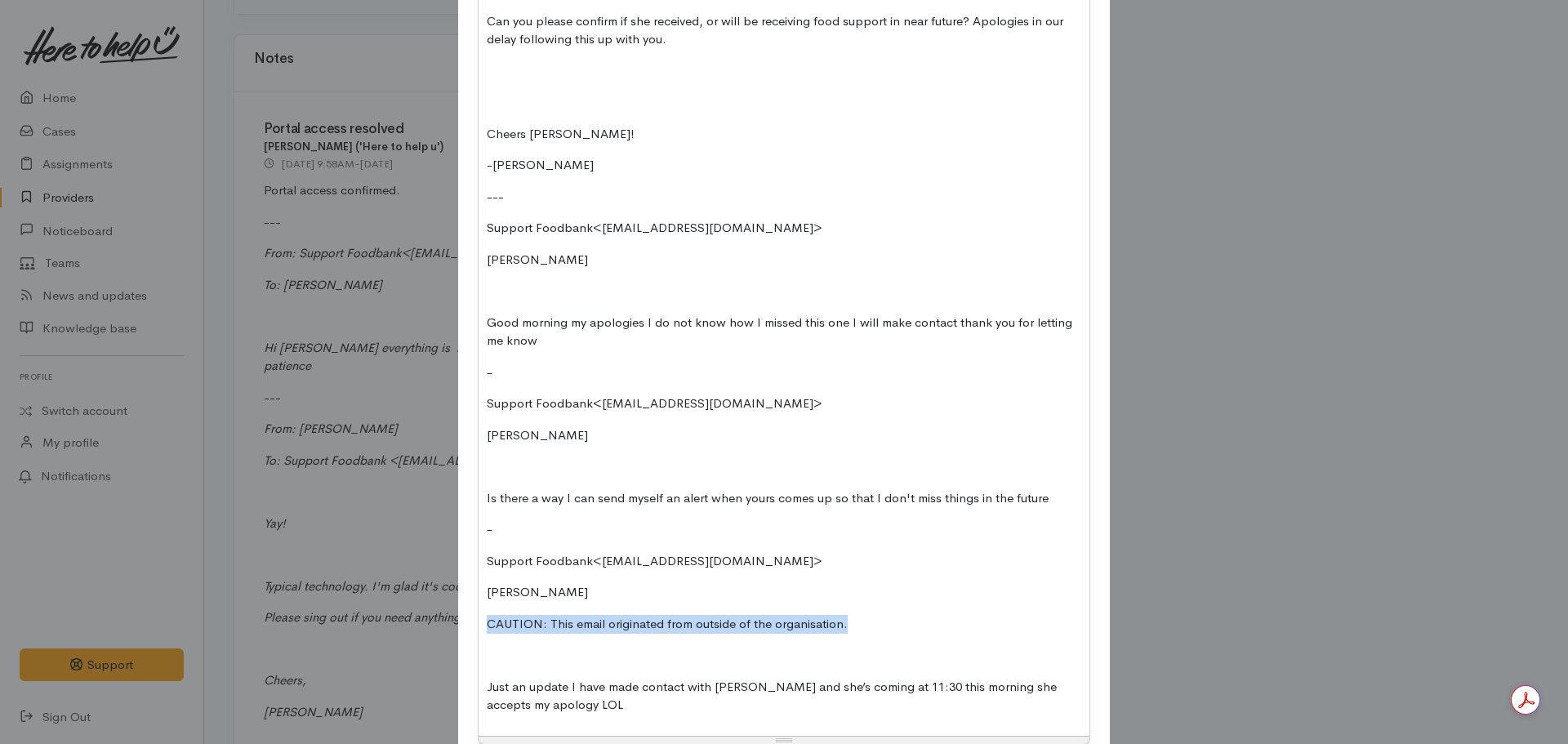
drag, startPoint x: 868, startPoint y: 622, endPoint x: 389, endPoint y: 616, distance: 479.0
click at [389, 616] on div "Add Note Type Correspondence Discussion Email Note Phone call SMS text message …" at bounding box center [784, 372] width 1568 height 744
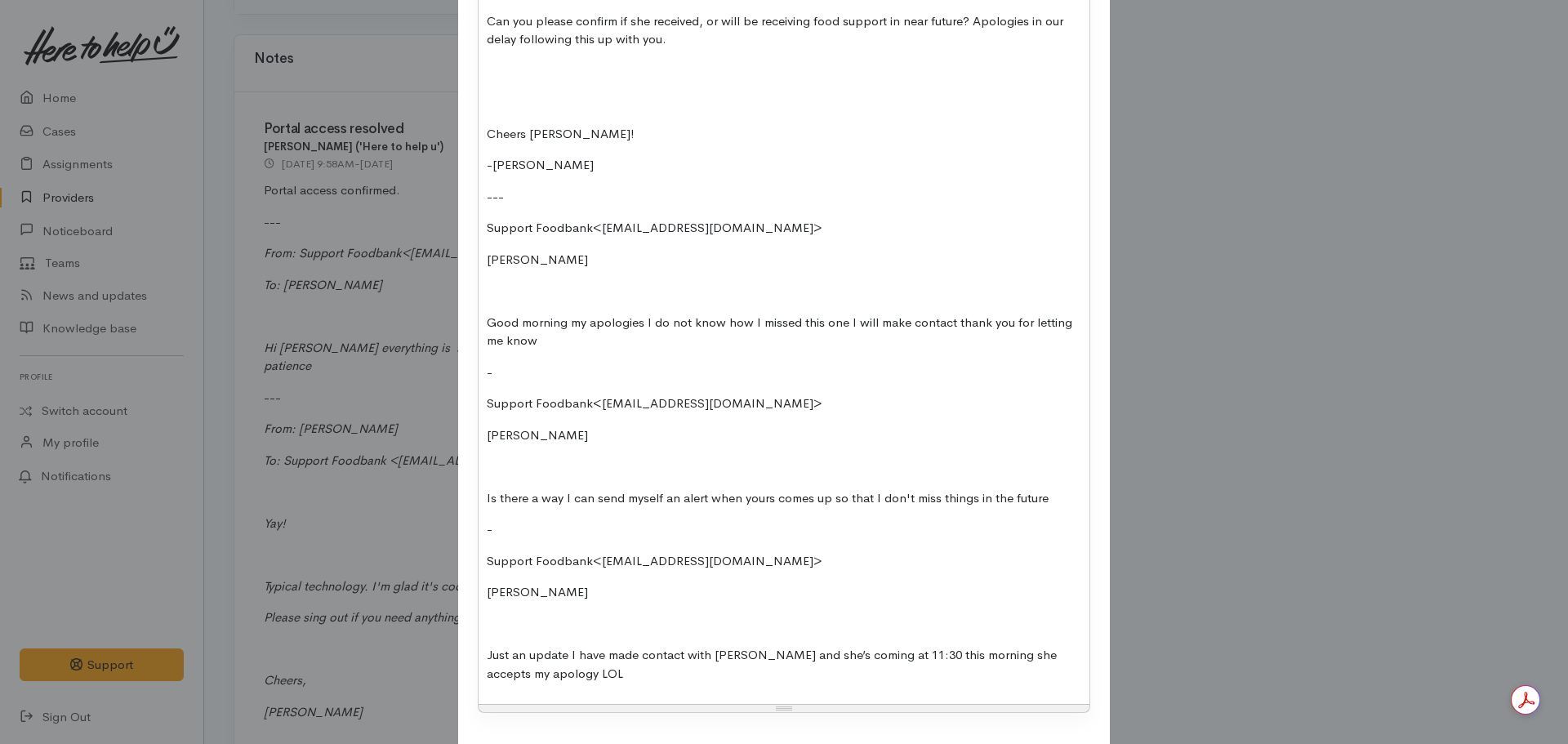
click at [577, 678] on p "Just an update I have made contact with Becks and she’s coming at 11:30 this mo…" at bounding box center [784, 664] width 595 height 37
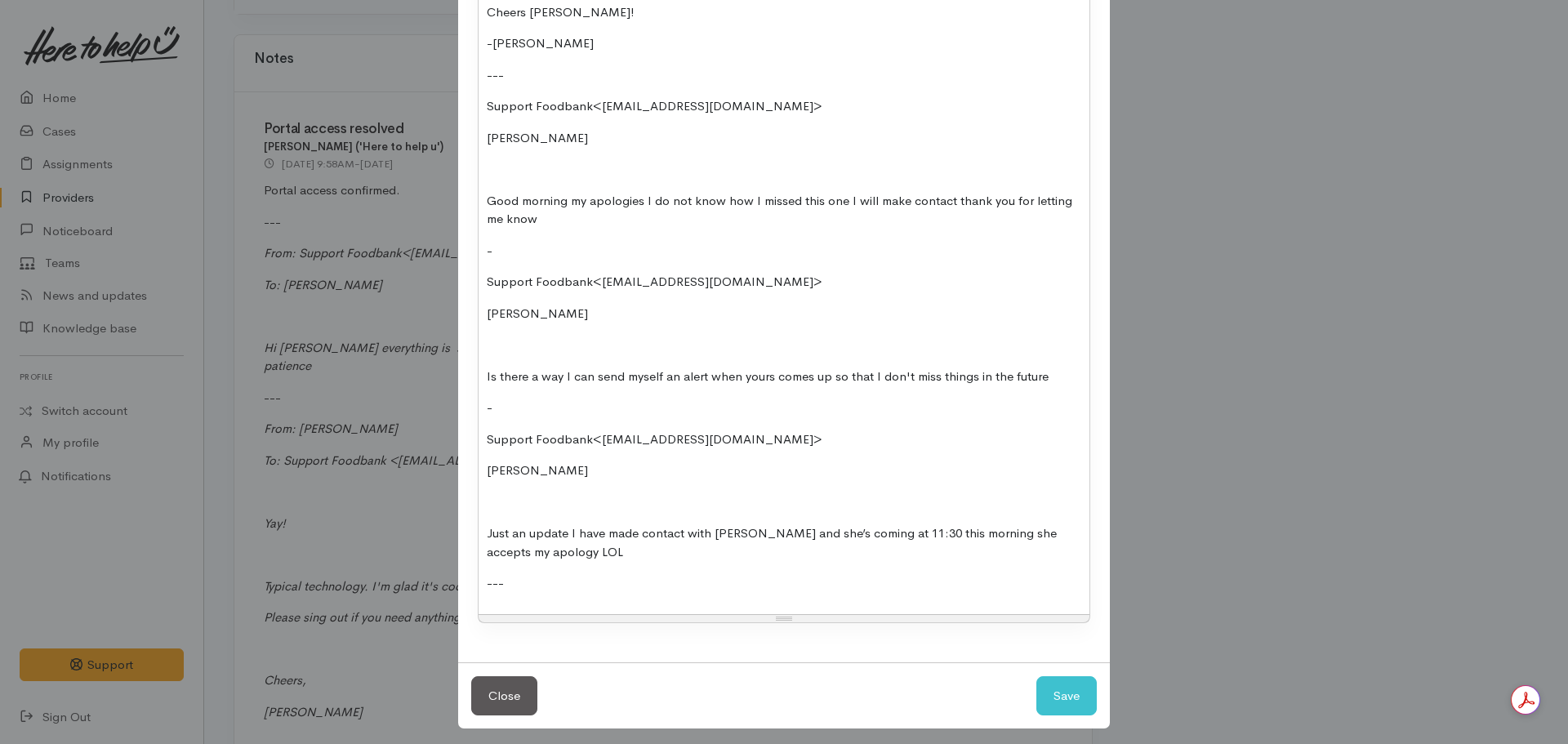
scroll to position [763, 0]
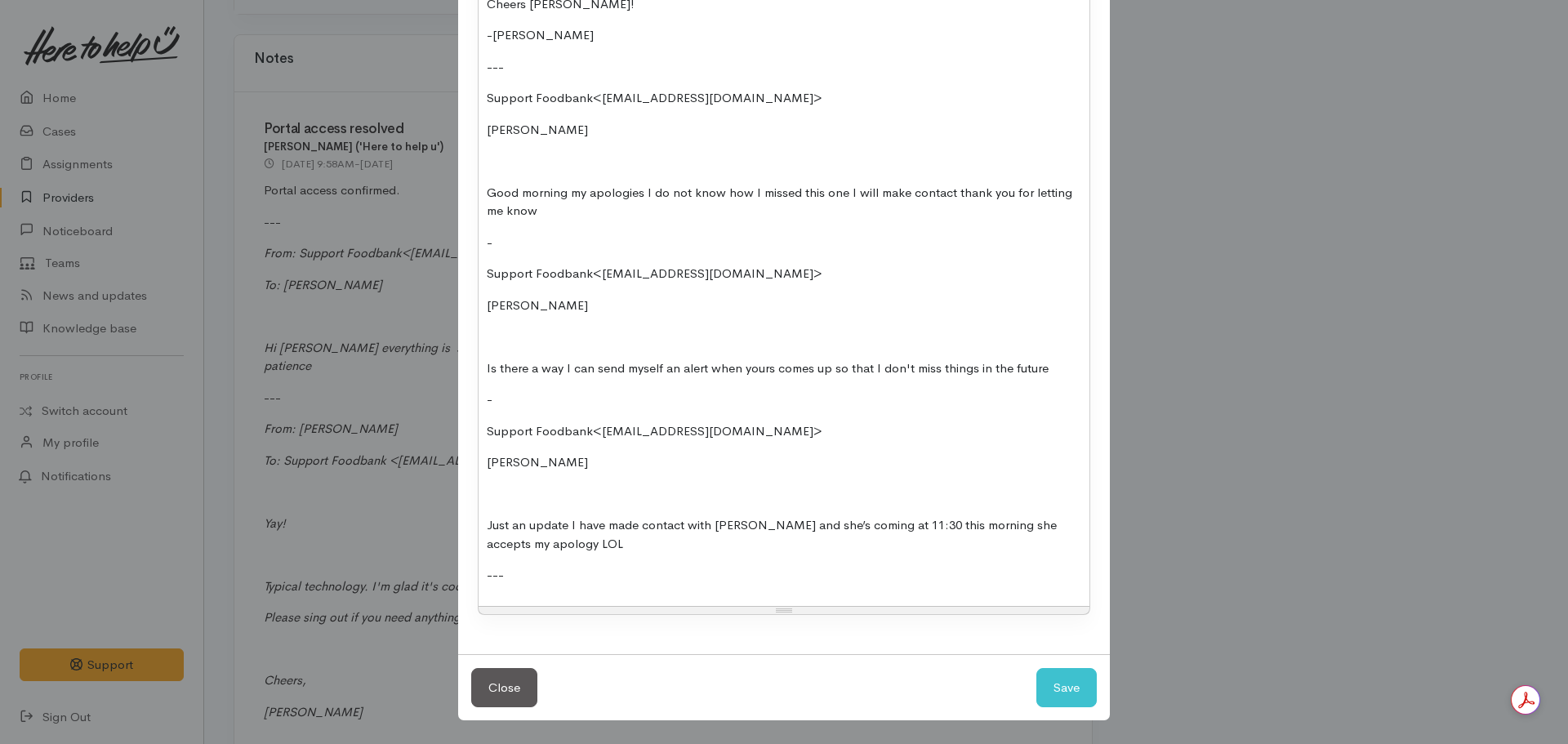
click at [513, 577] on p "---" at bounding box center [784, 575] width 595 height 19
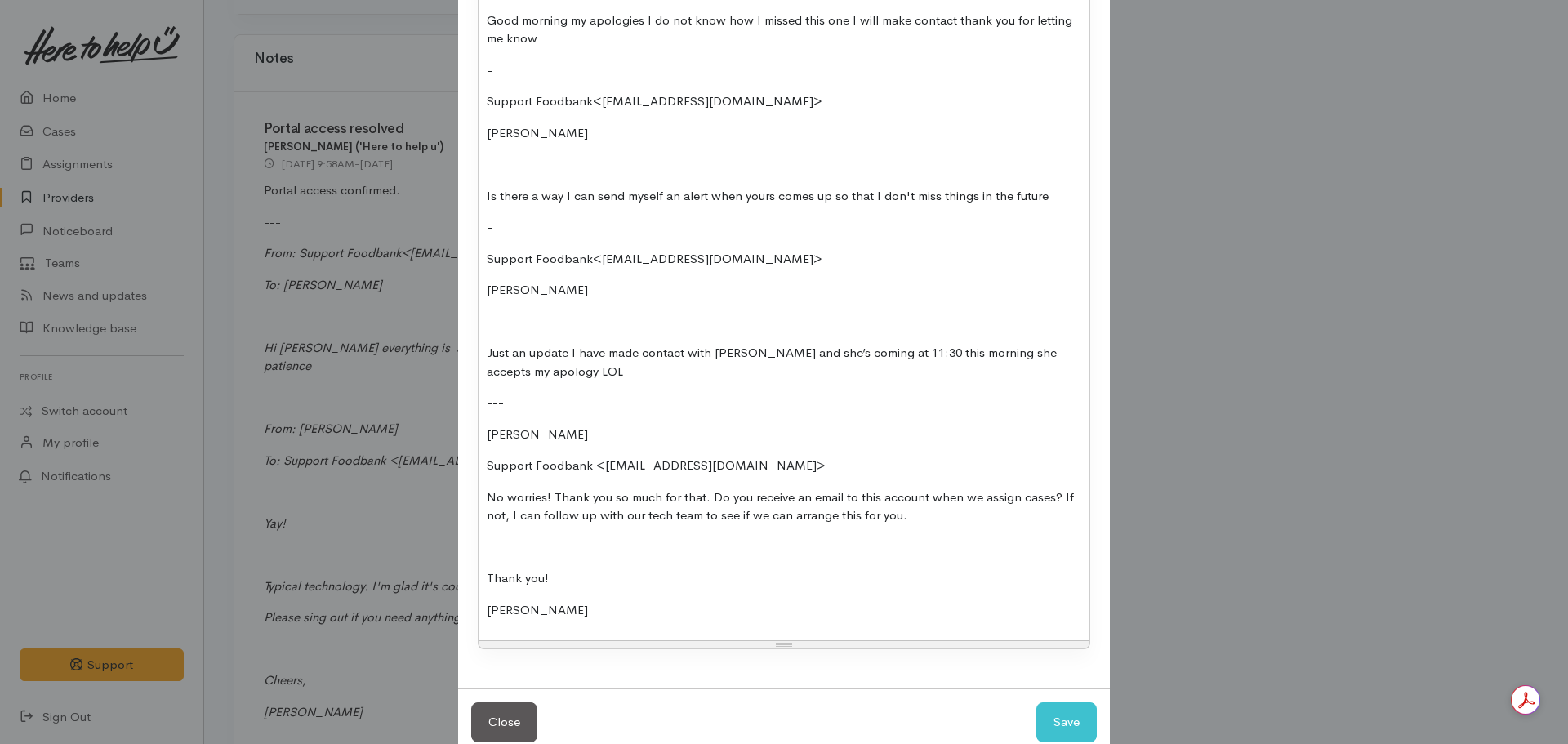
scroll to position [970, 0]
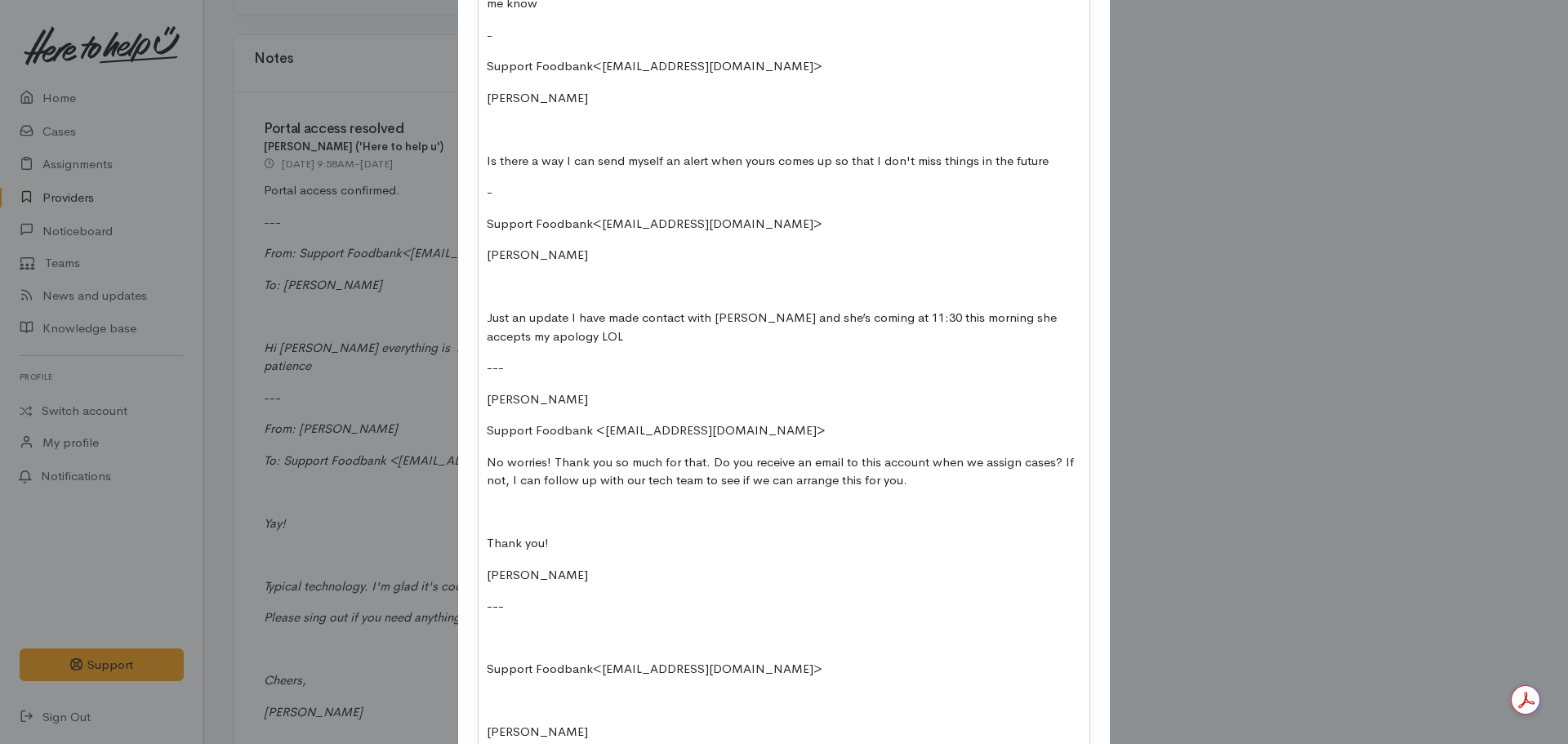
scroll to position [1097, 0]
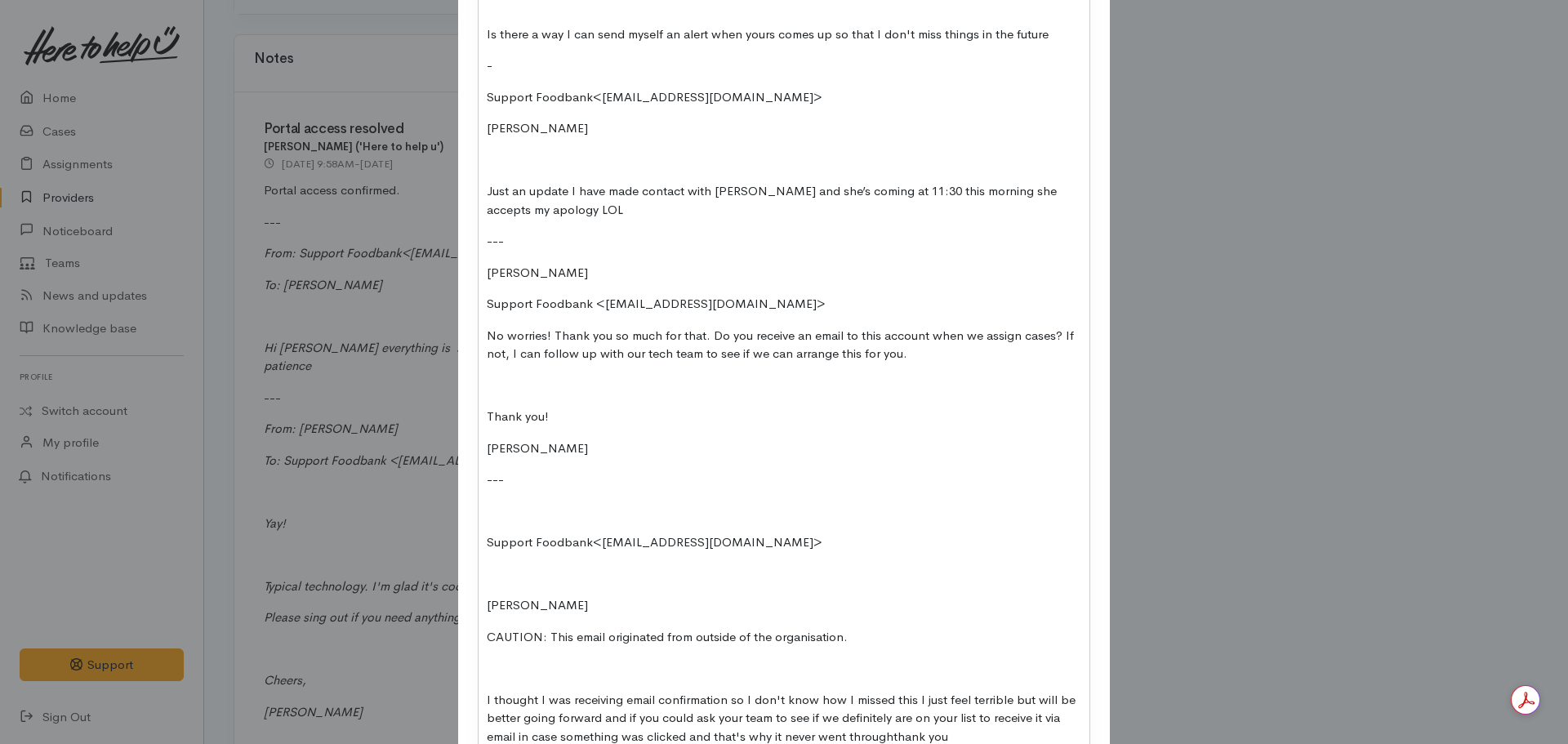
click at [488, 548] on p "Support Foodbank<support@matamatafoodbank.co.nz>" at bounding box center [784, 543] width 595 height 19
click at [487, 545] on p "Support Foodbank<support@matamatafoodbank.co.nz>" at bounding box center [784, 543] width 595 height 19
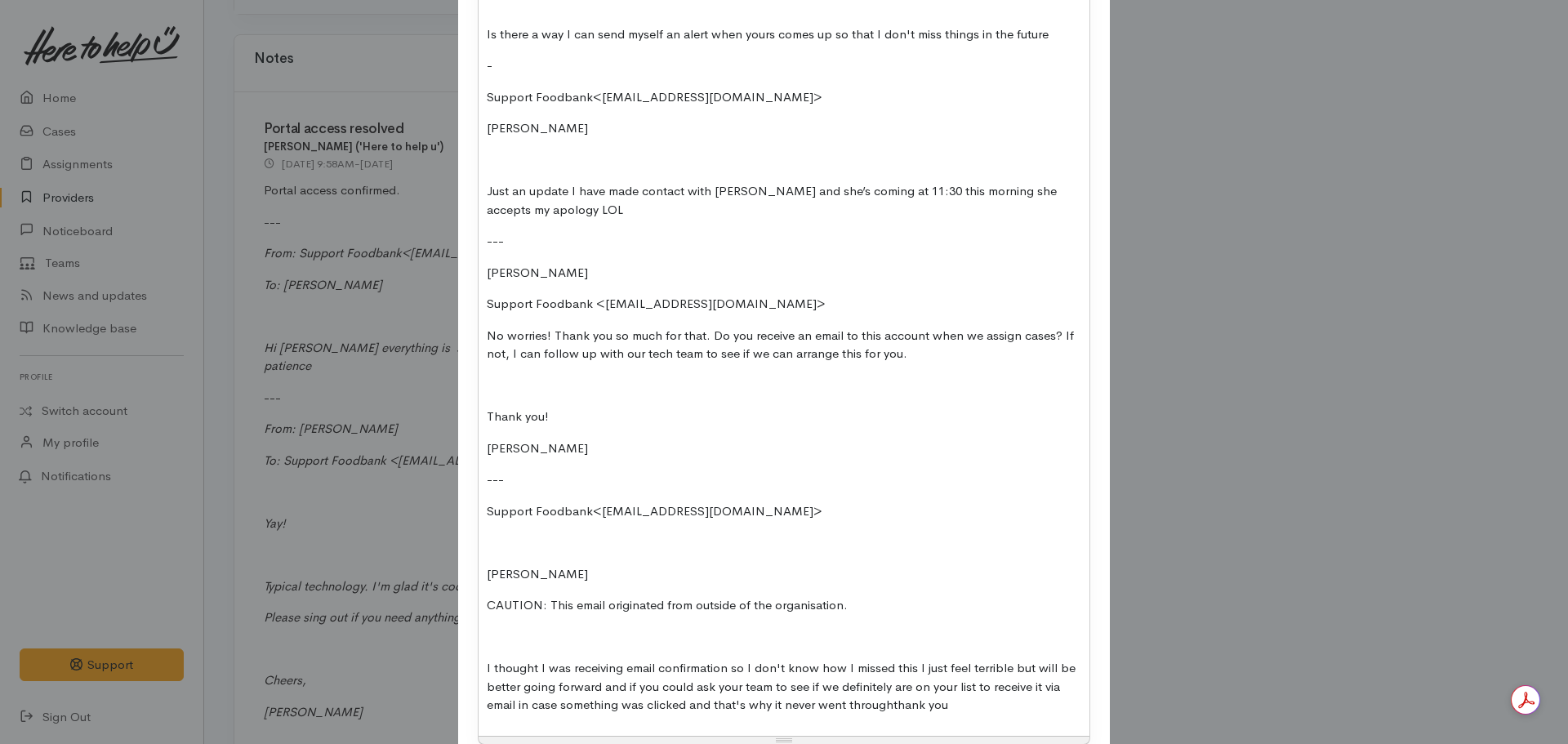
click at [487, 568] on p "Nicole Rusk​" at bounding box center [784, 574] width 595 height 19
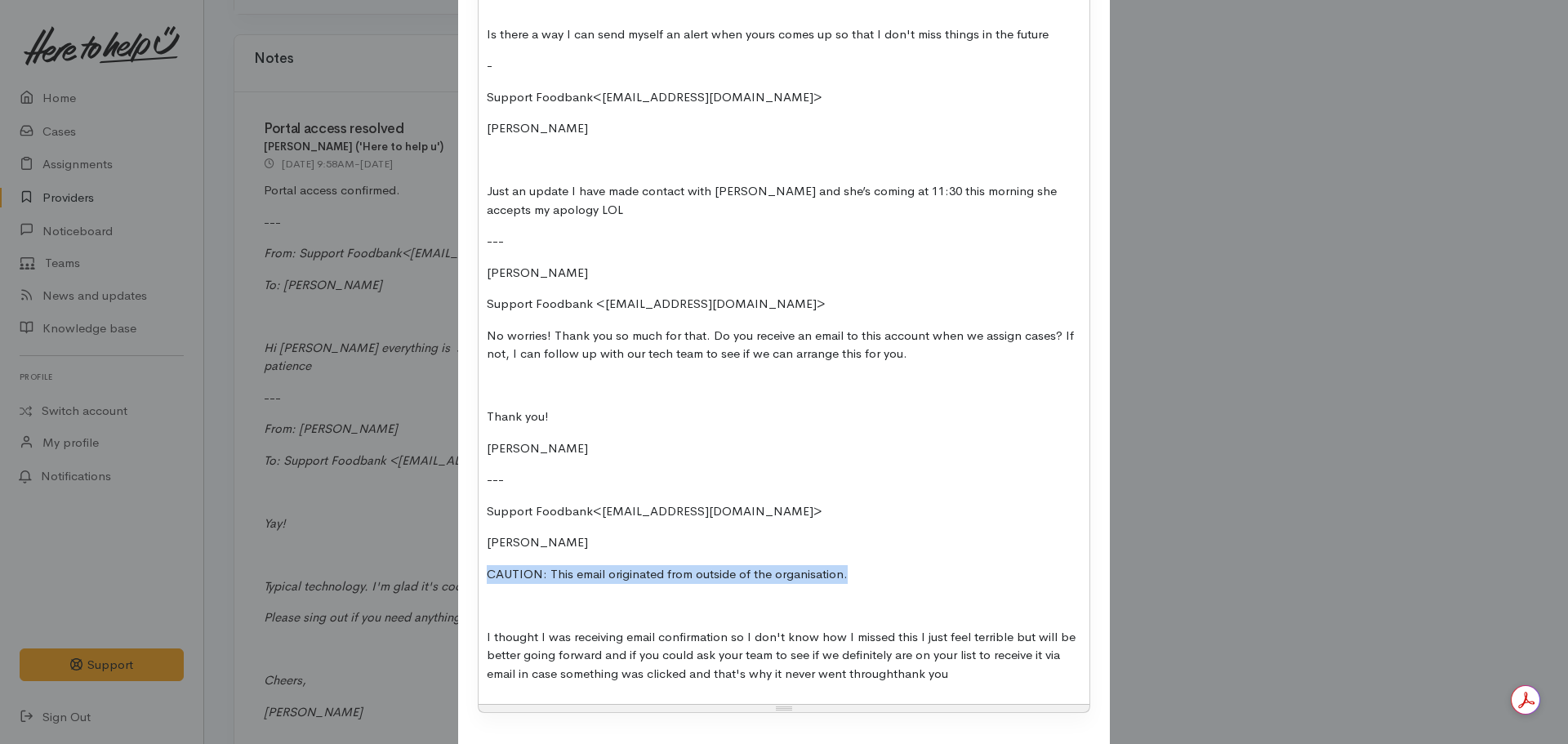
drag, startPoint x: 734, startPoint y: 576, endPoint x: 464, endPoint y: 581, distance: 270.0
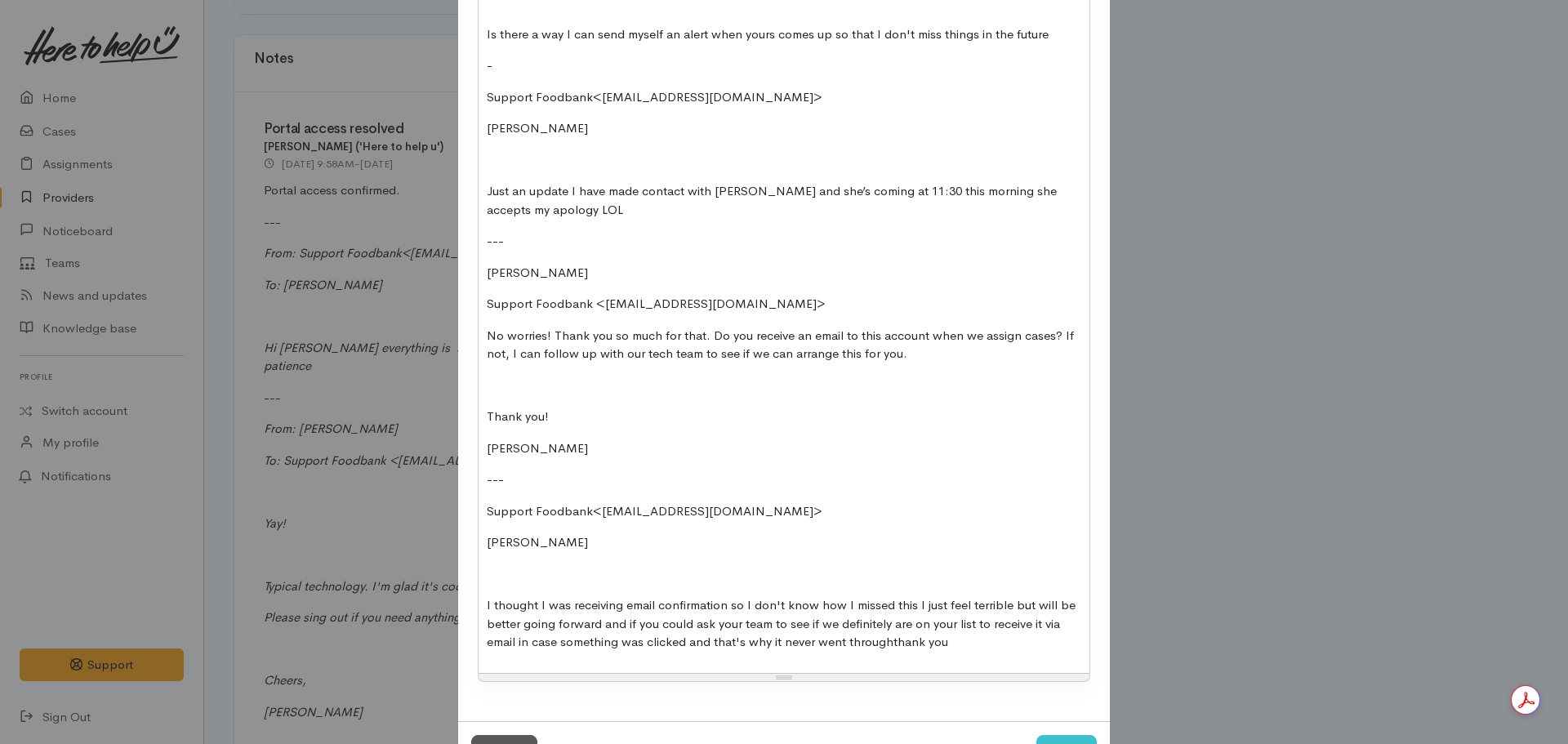
click at [514, 578] on p at bounding box center [784, 574] width 595 height 19
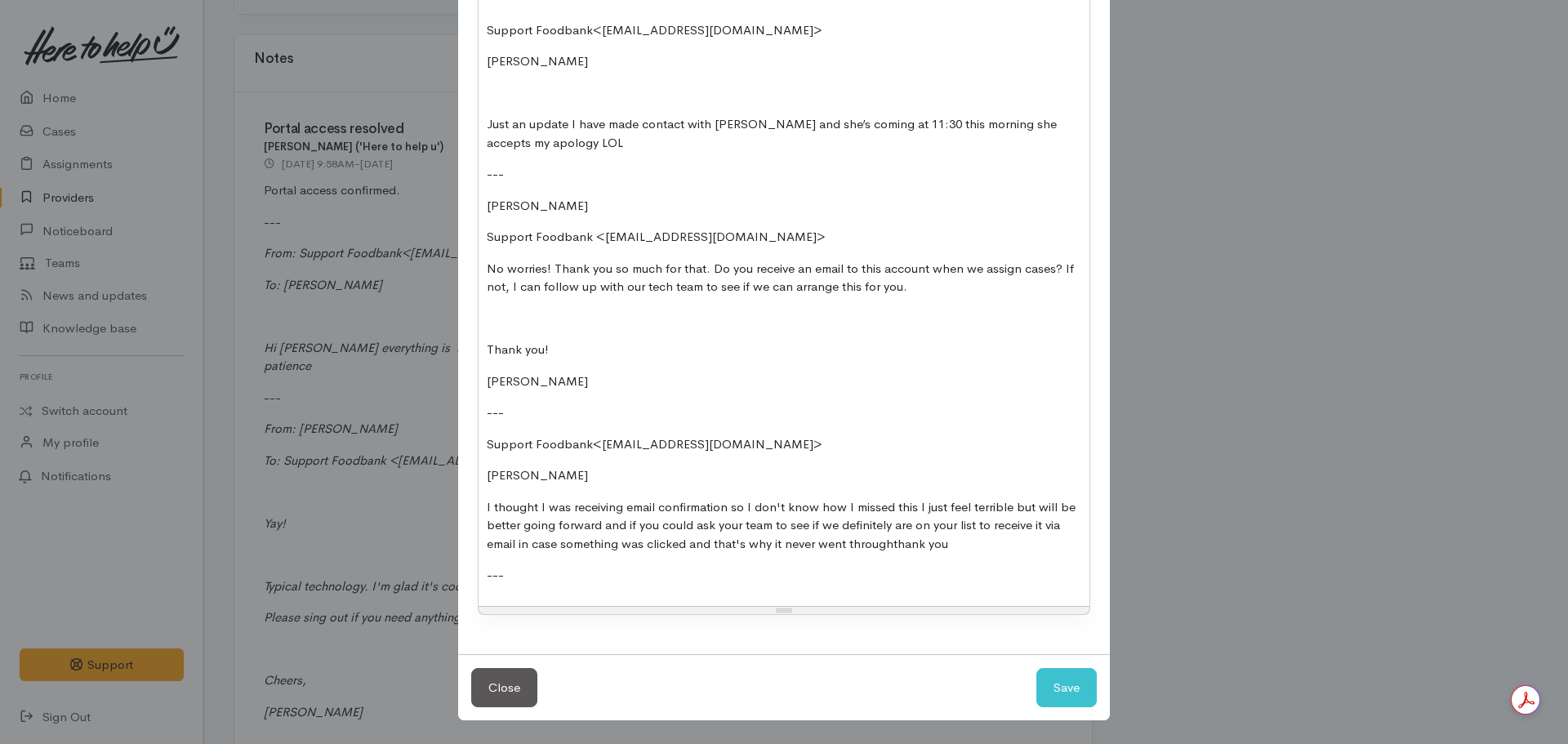
click at [522, 569] on p "---" at bounding box center [784, 575] width 595 height 19
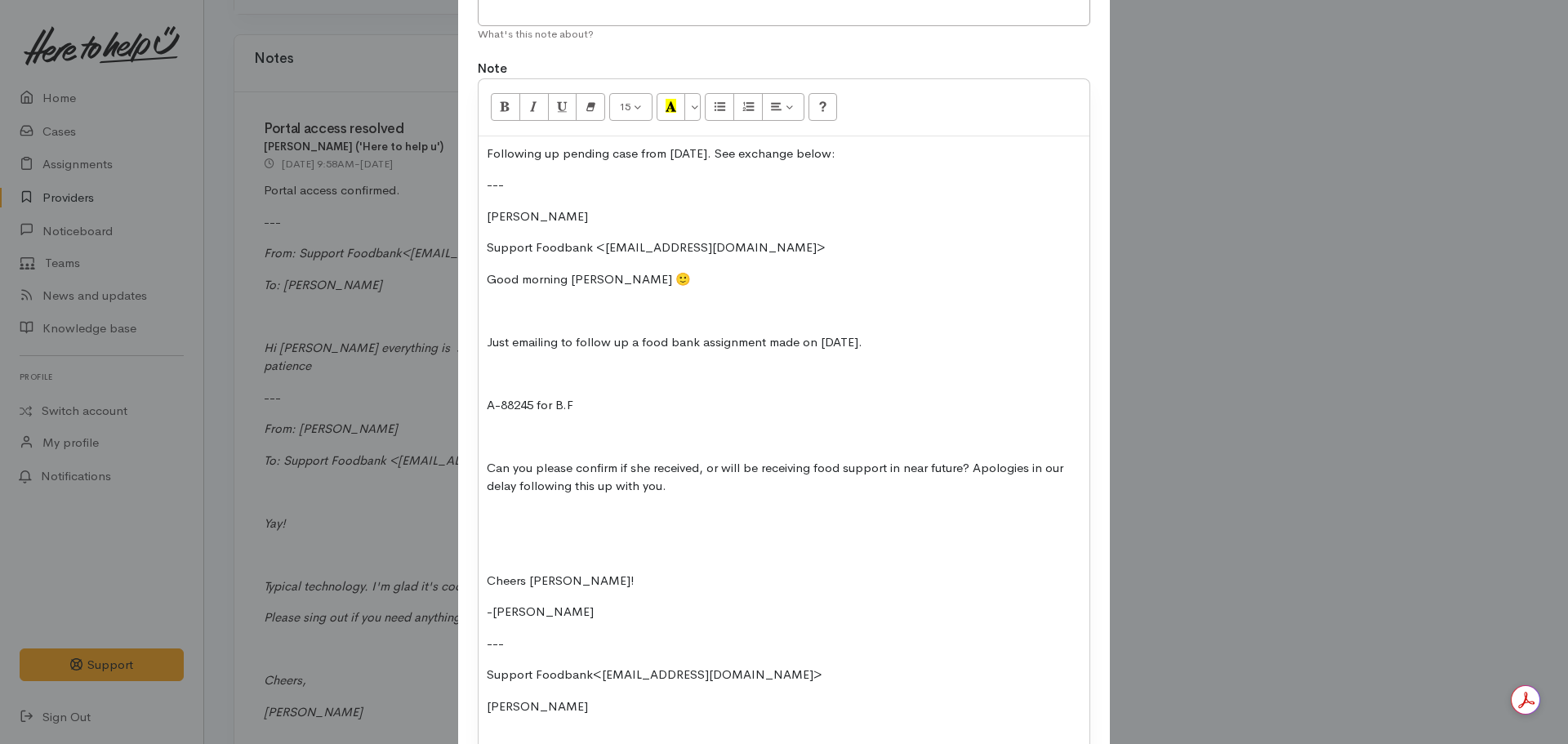
scroll to position [0, 0]
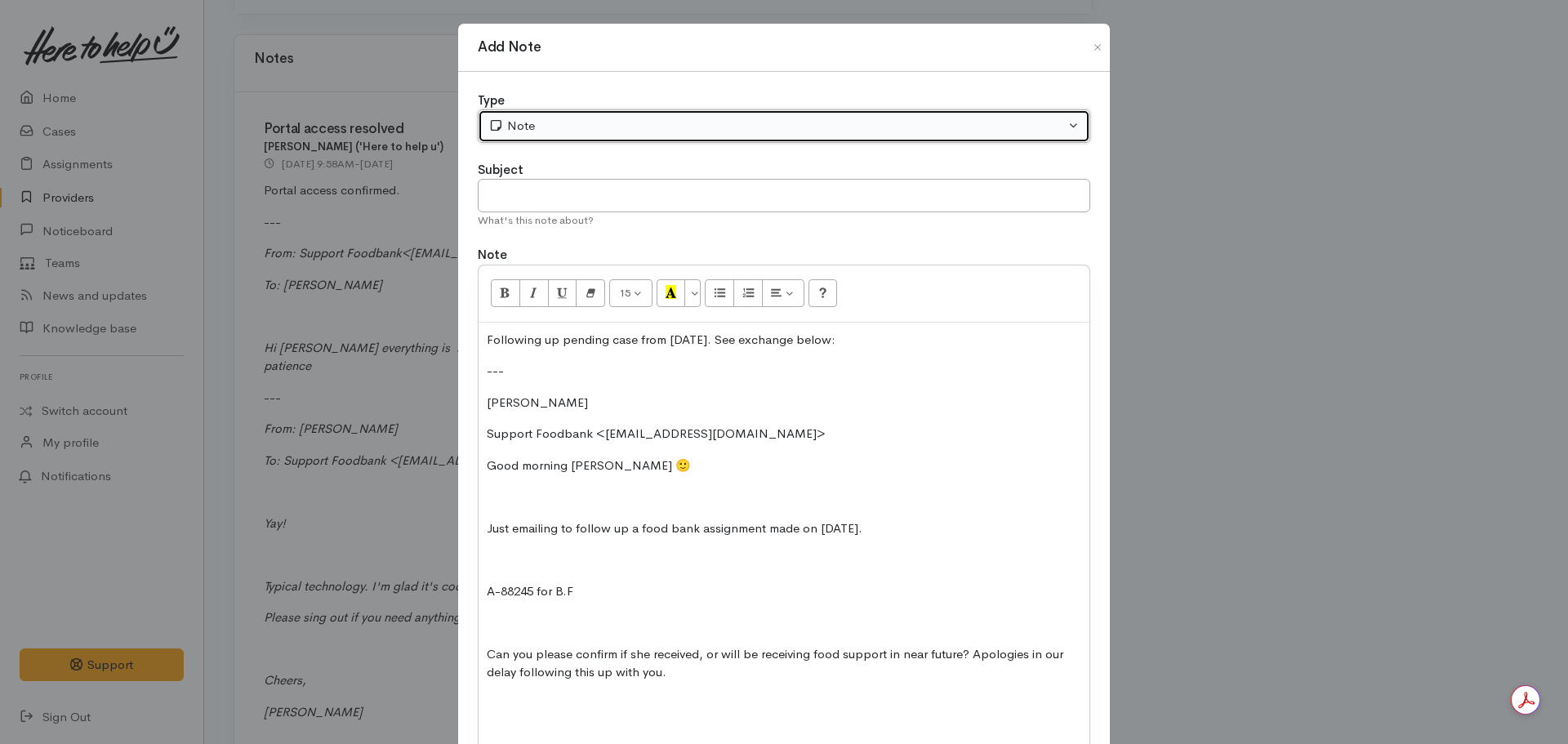
click at [587, 122] on div "Note" at bounding box center [777, 126] width 577 height 19
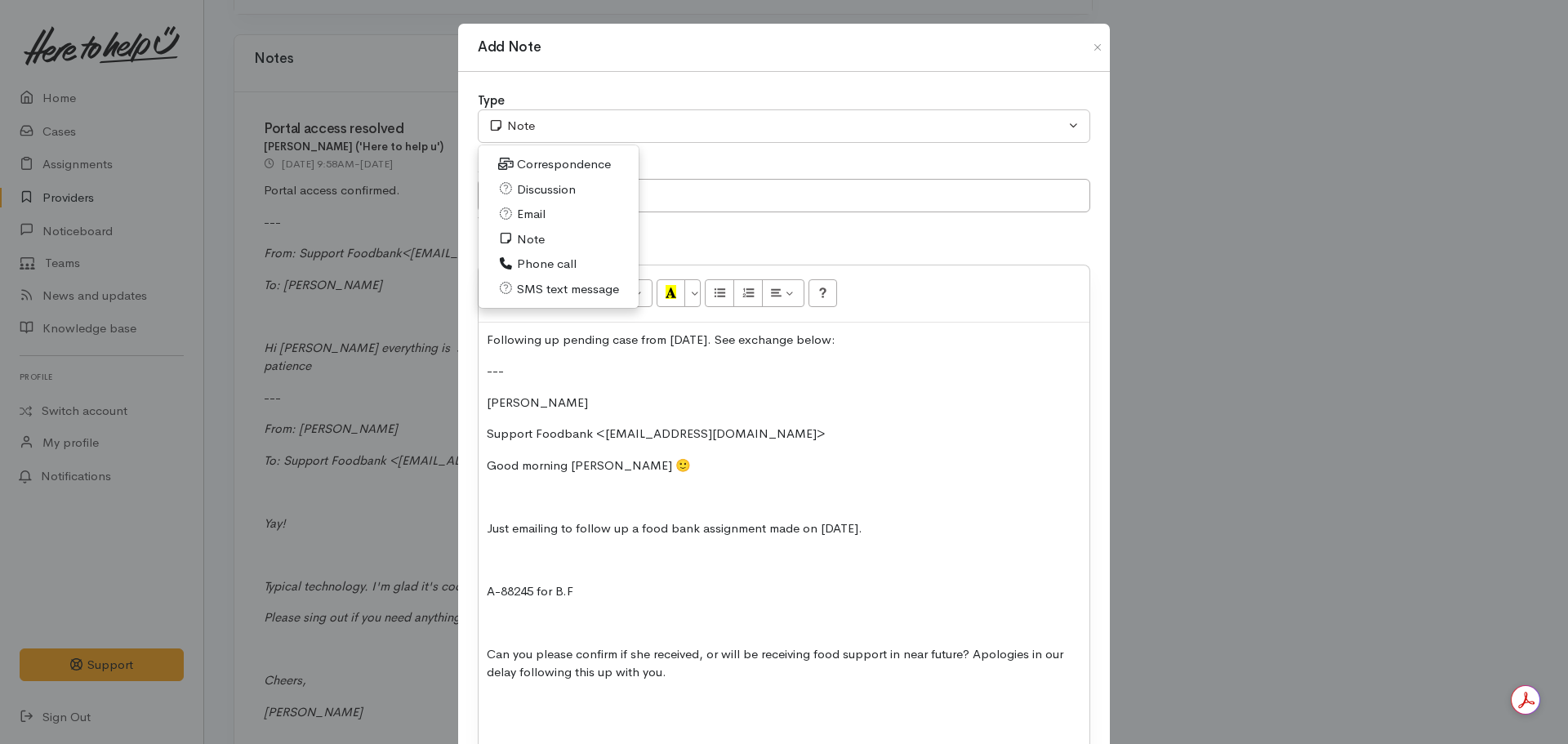
click at [538, 215] on span "Email" at bounding box center [531, 214] width 29 height 19
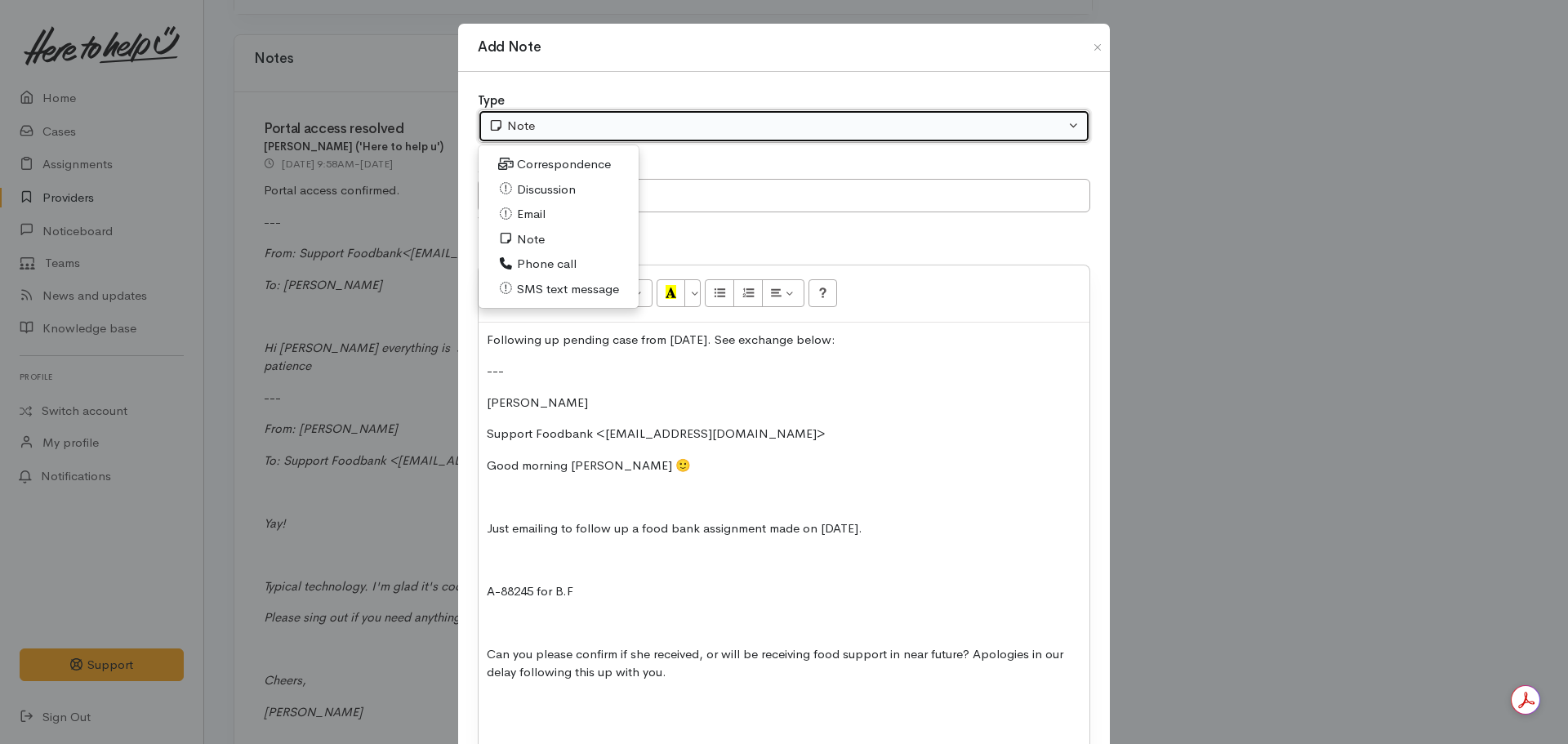
select select "2"
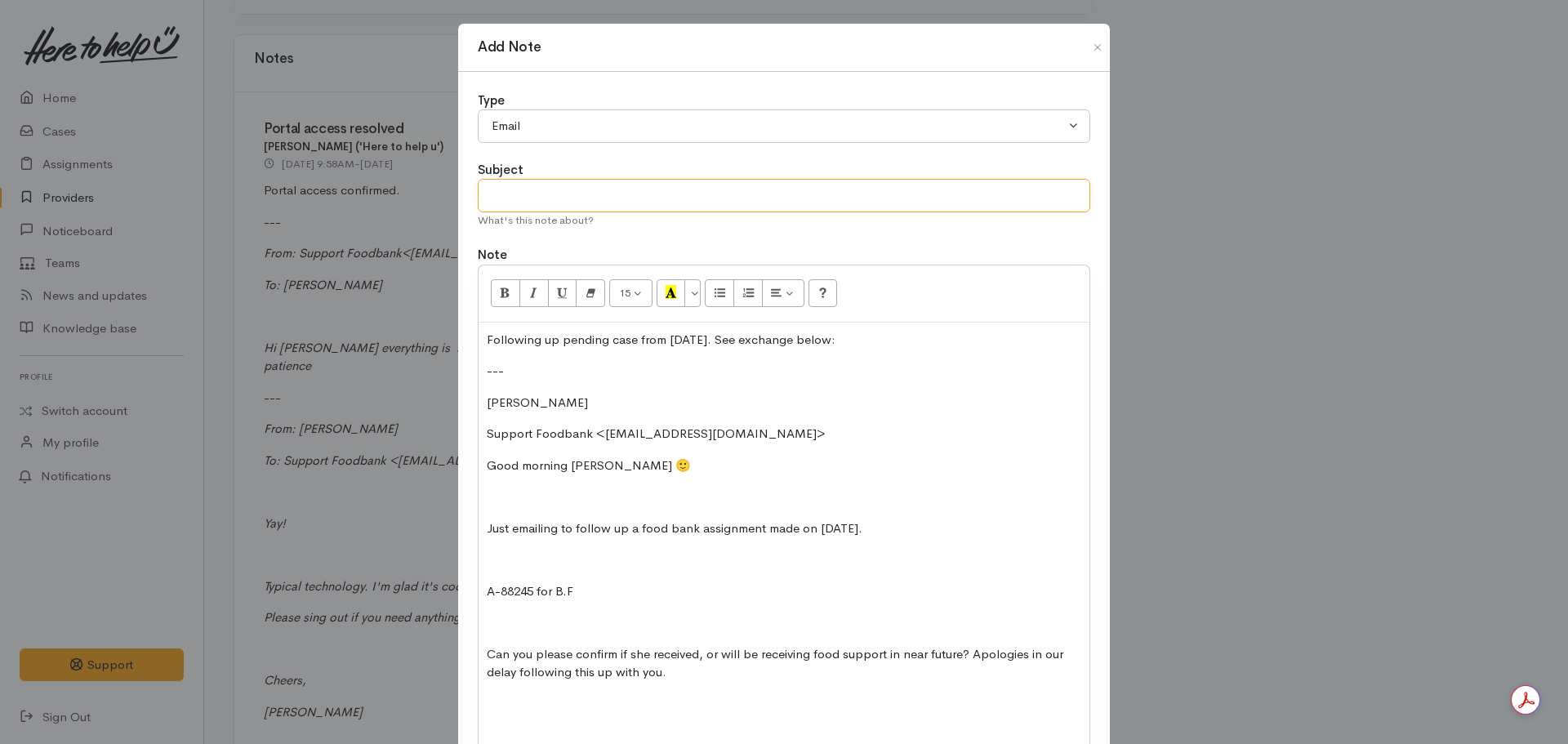
click at [599, 186] on input "text" at bounding box center [784, 196] width 612 height 33
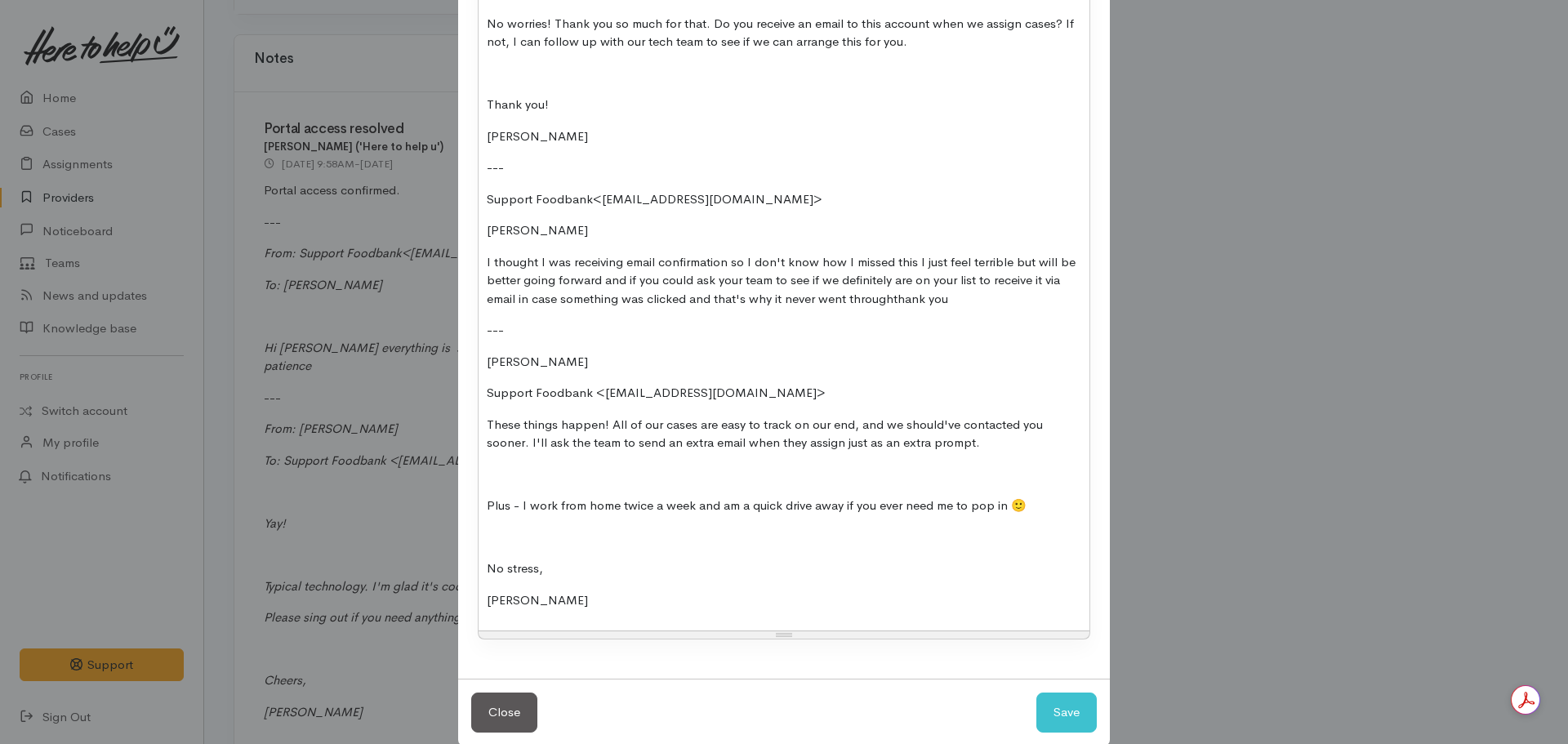
scroll to position [1434, 0]
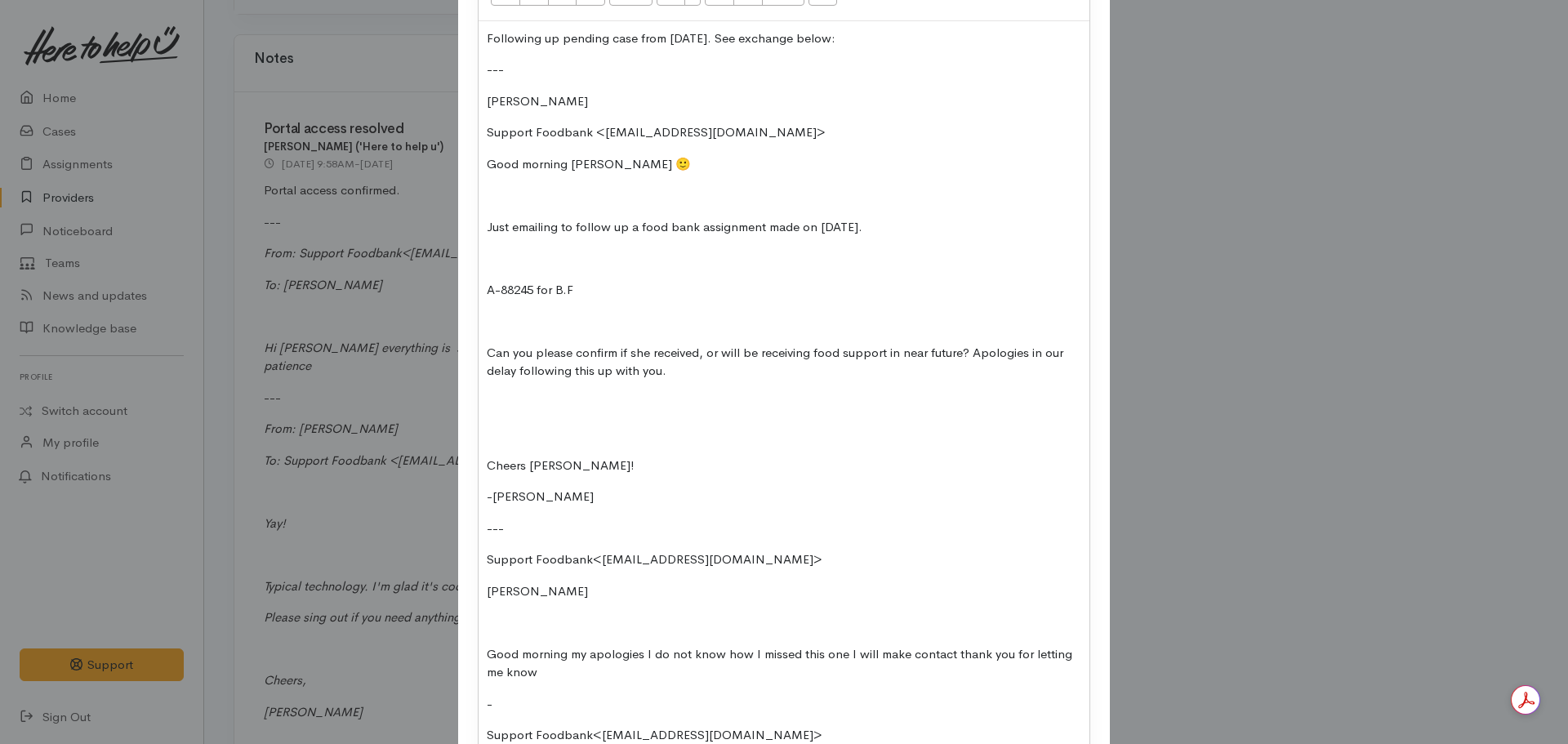
scroll to position [45, 0]
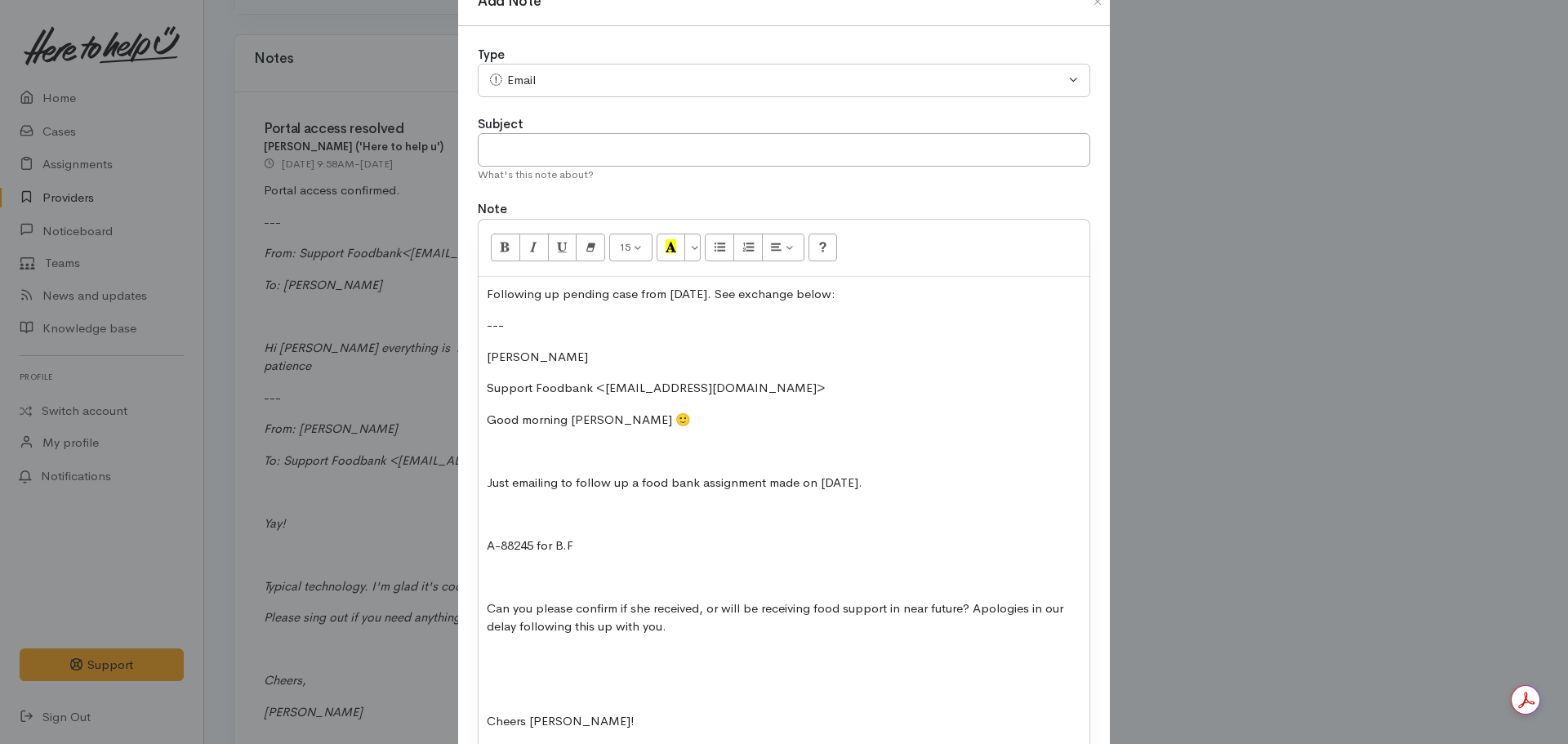
click at [733, 297] on p "Following up pending case from 01.09.2025. See exchange below:" at bounding box center [784, 294] width 595 height 19
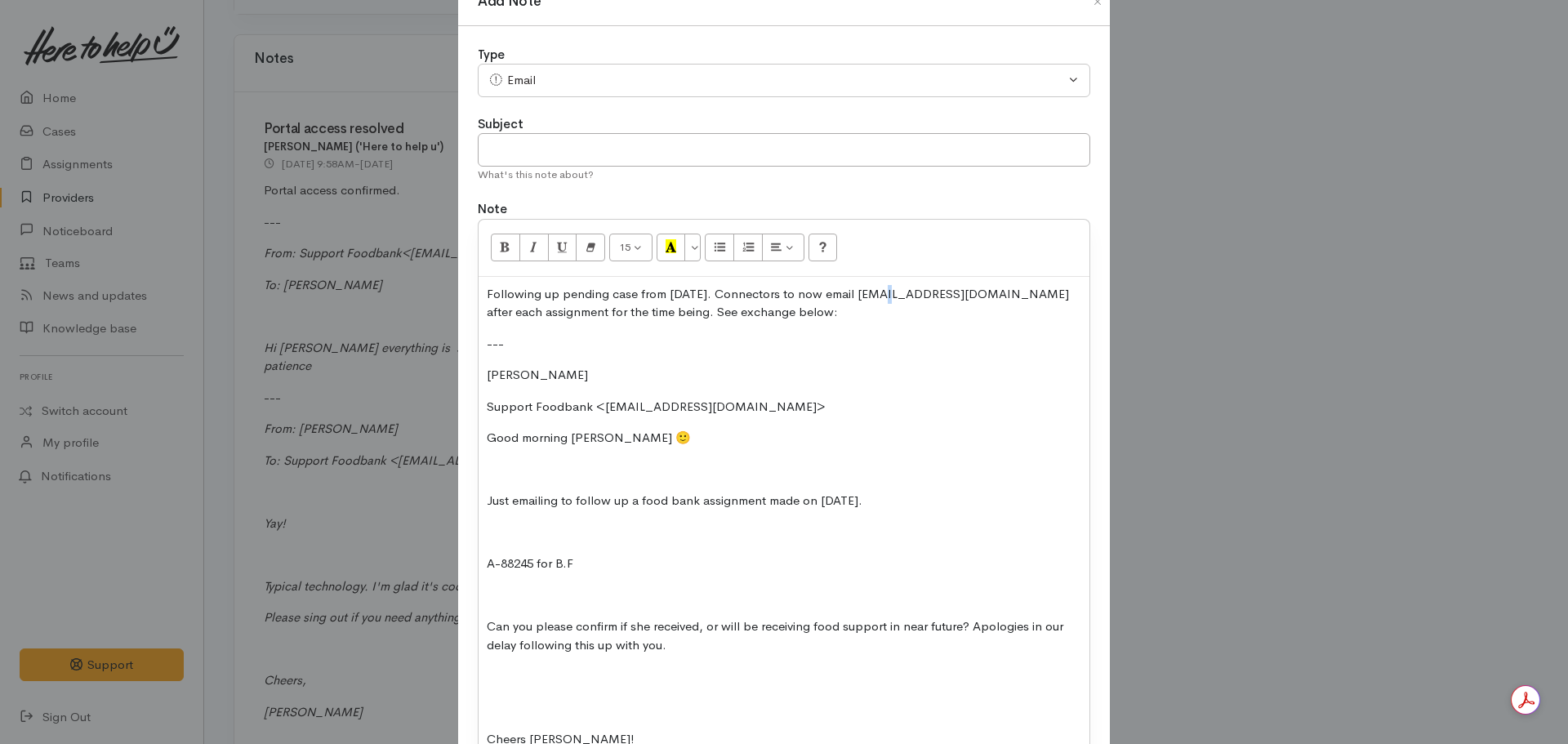
click at [877, 297] on p "Following up pending case from 01.09.2025. Connectors to now email support@mata…" at bounding box center [784, 303] width 595 height 37
drag, startPoint x: 843, startPoint y: 296, endPoint x: 604, endPoint y: 306, distance: 239.2
click at [604, 306] on p "Following up pending case from 01.09.2025. Connectors to now email support@mata…" at bounding box center [784, 303] width 595 height 37
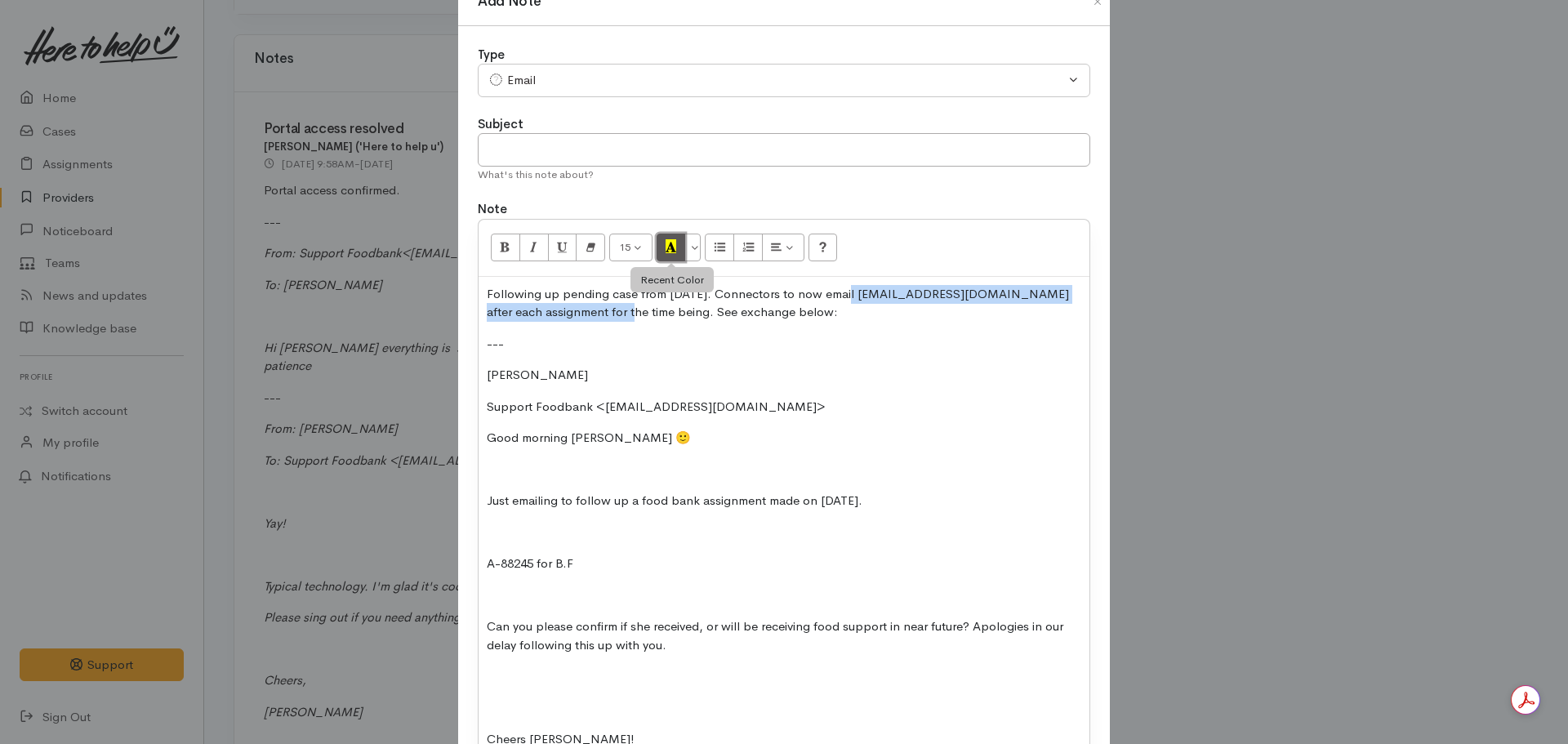
click at [668, 253] on icon "Recent Color" at bounding box center [670, 246] width 10 height 14
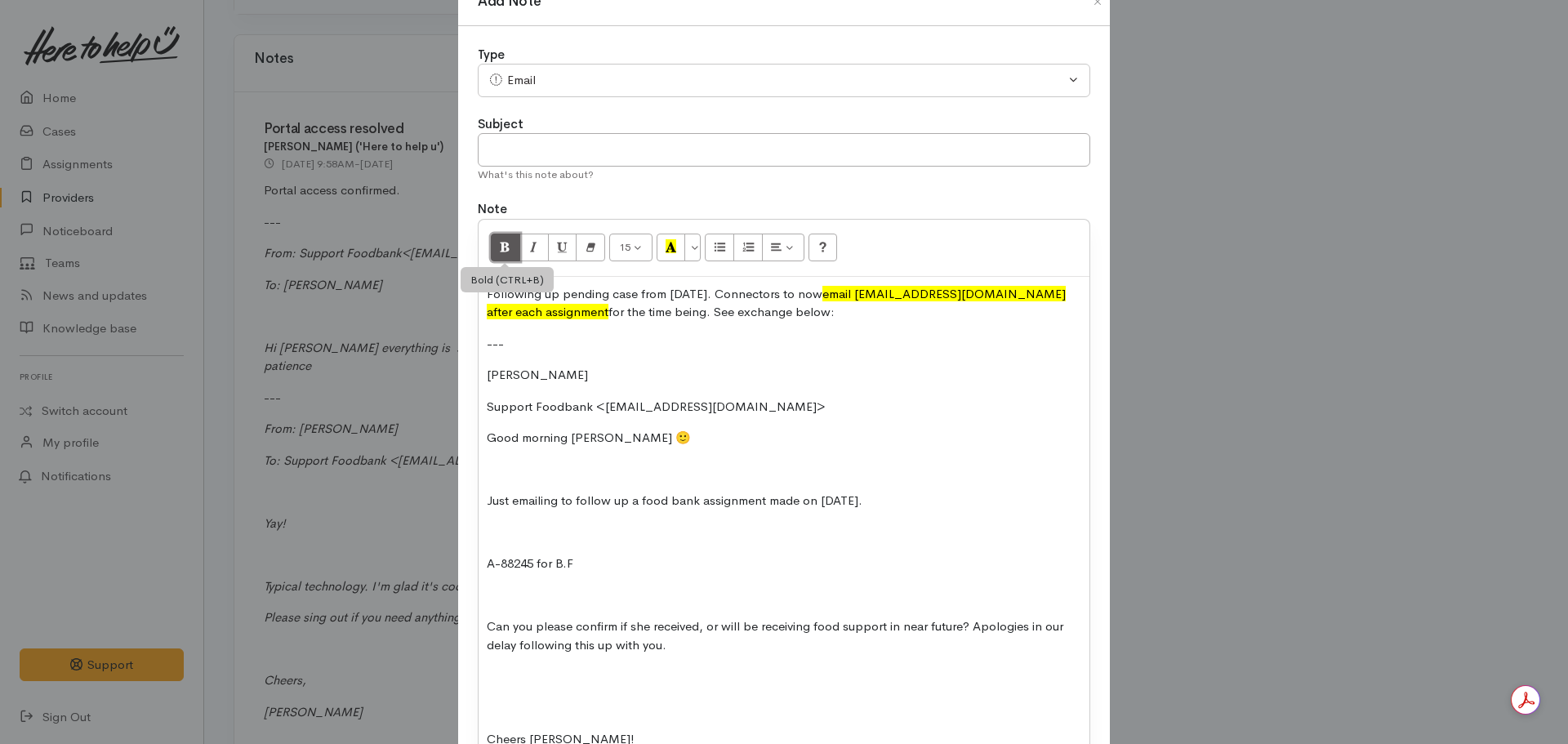
click at [500, 244] on icon "Bold (CTRL+B)" at bounding box center [505, 246] width 10 height 14
click at [578, 148] on input "text" at bounding box center [784, 149] width 612 height 33
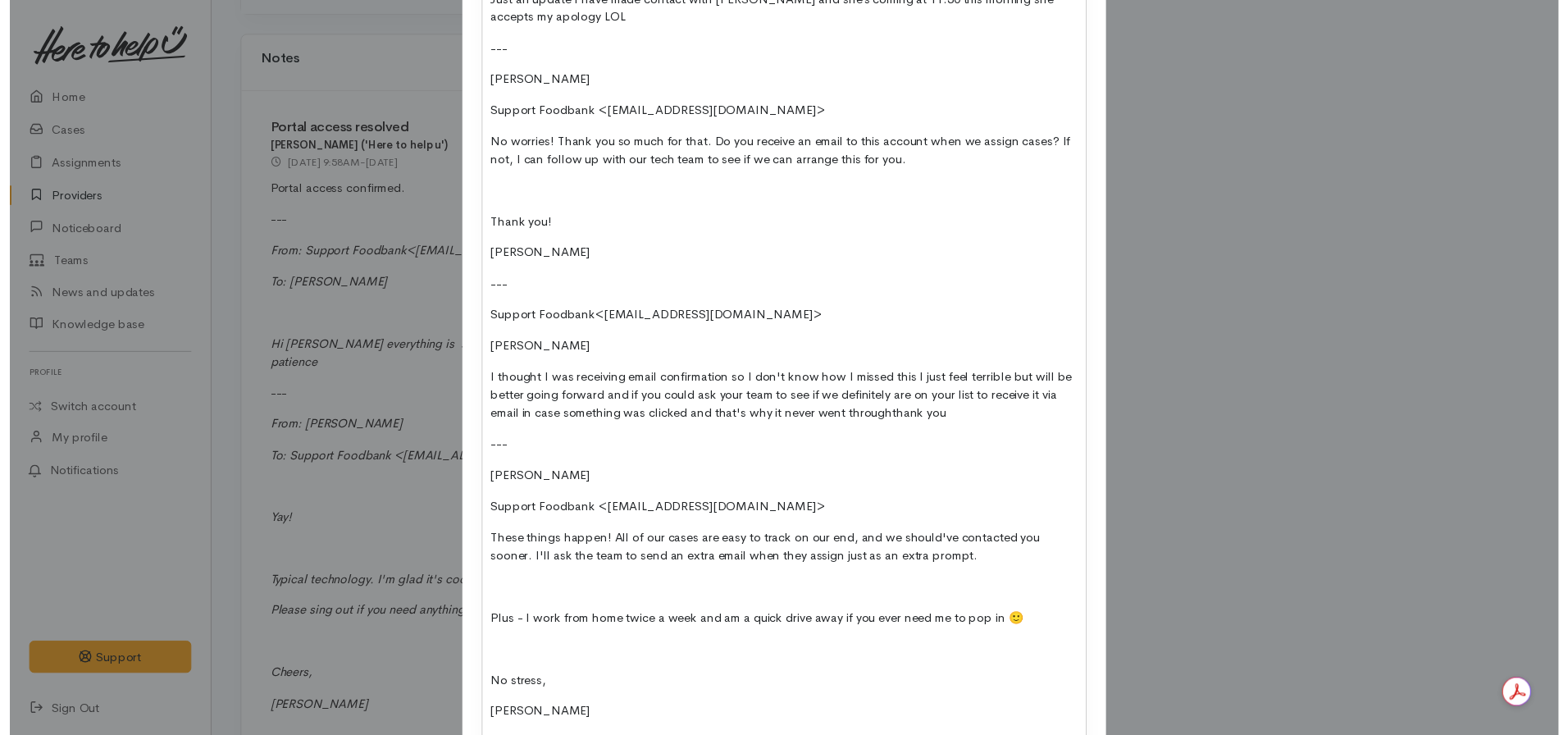
scroll to position [1458, 0]
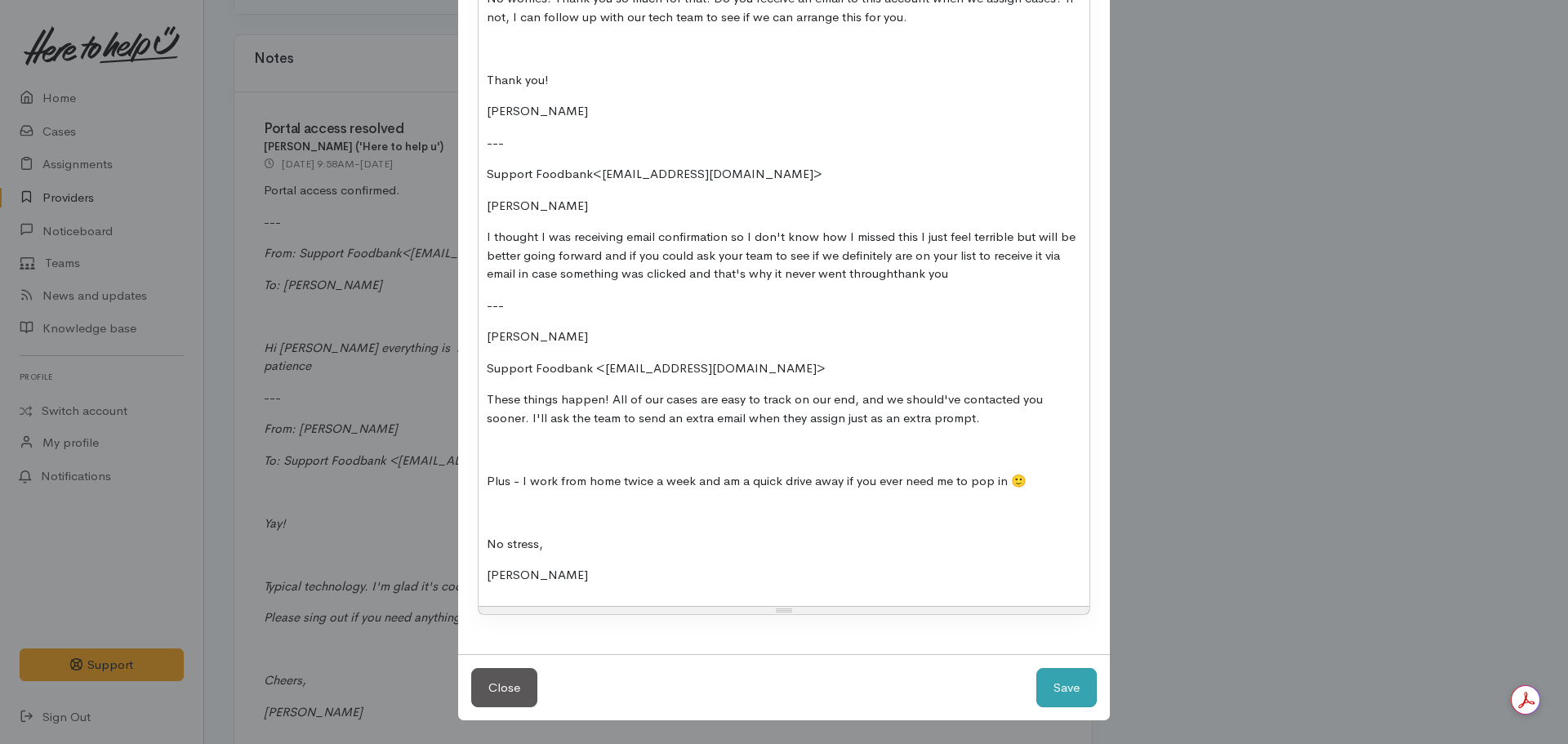
type input "Pending case comms"
click at [1073, 673] on button "Save" at bounding box center [1066, 687] width 60 height 40
select select "1"
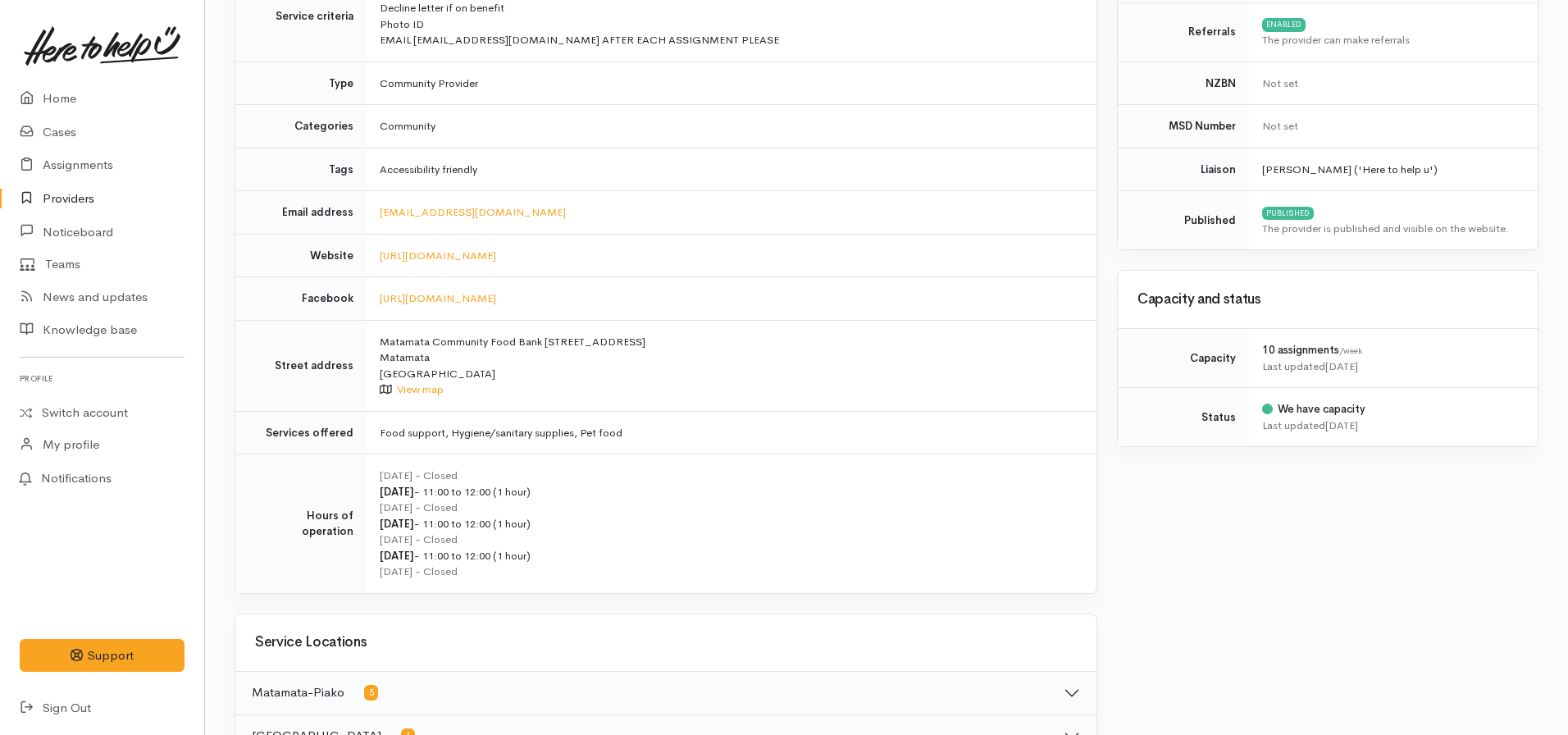
scroll to position [0, 0]
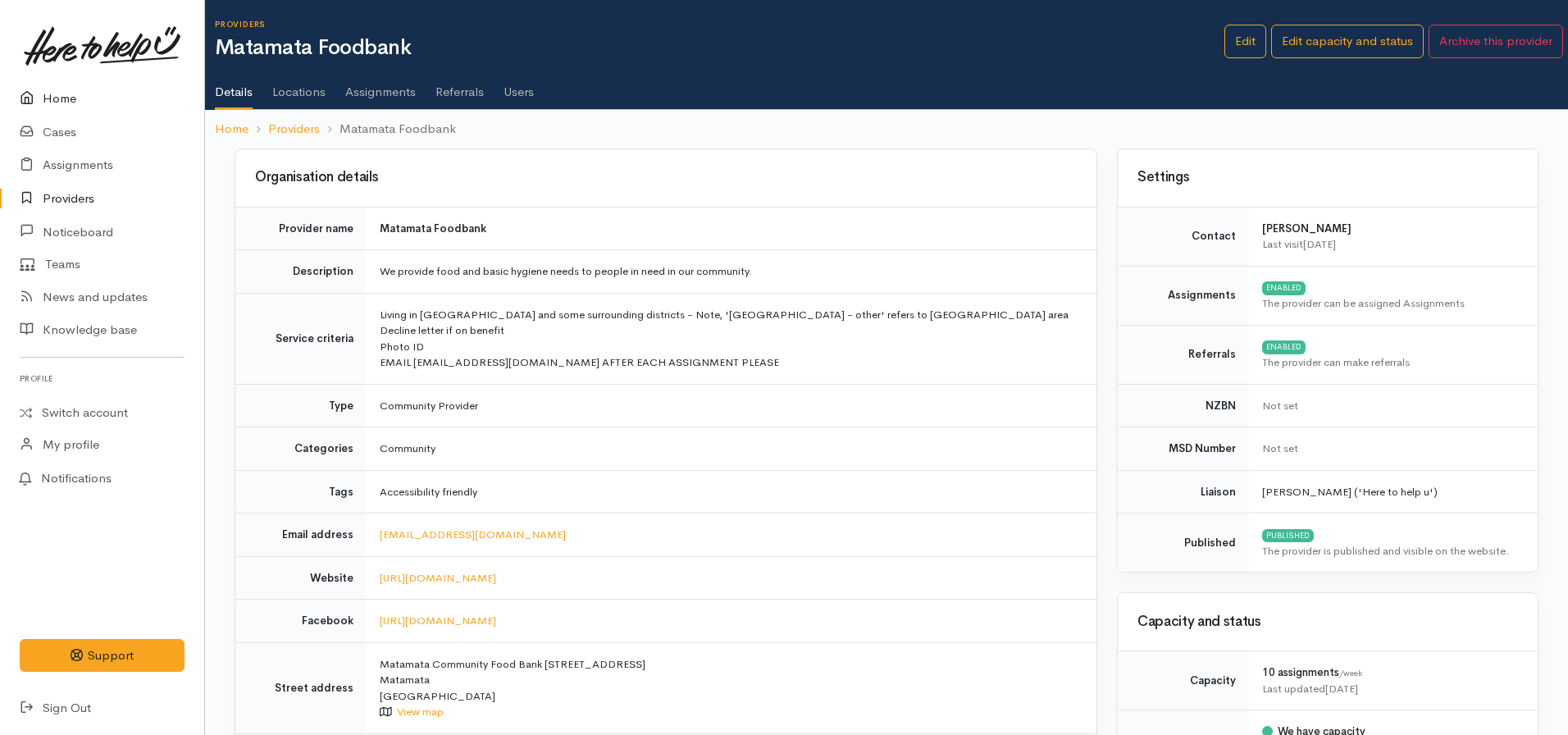
click at [17, 96] on link "Home" at bounding box center [102, 99] width 204 height 34
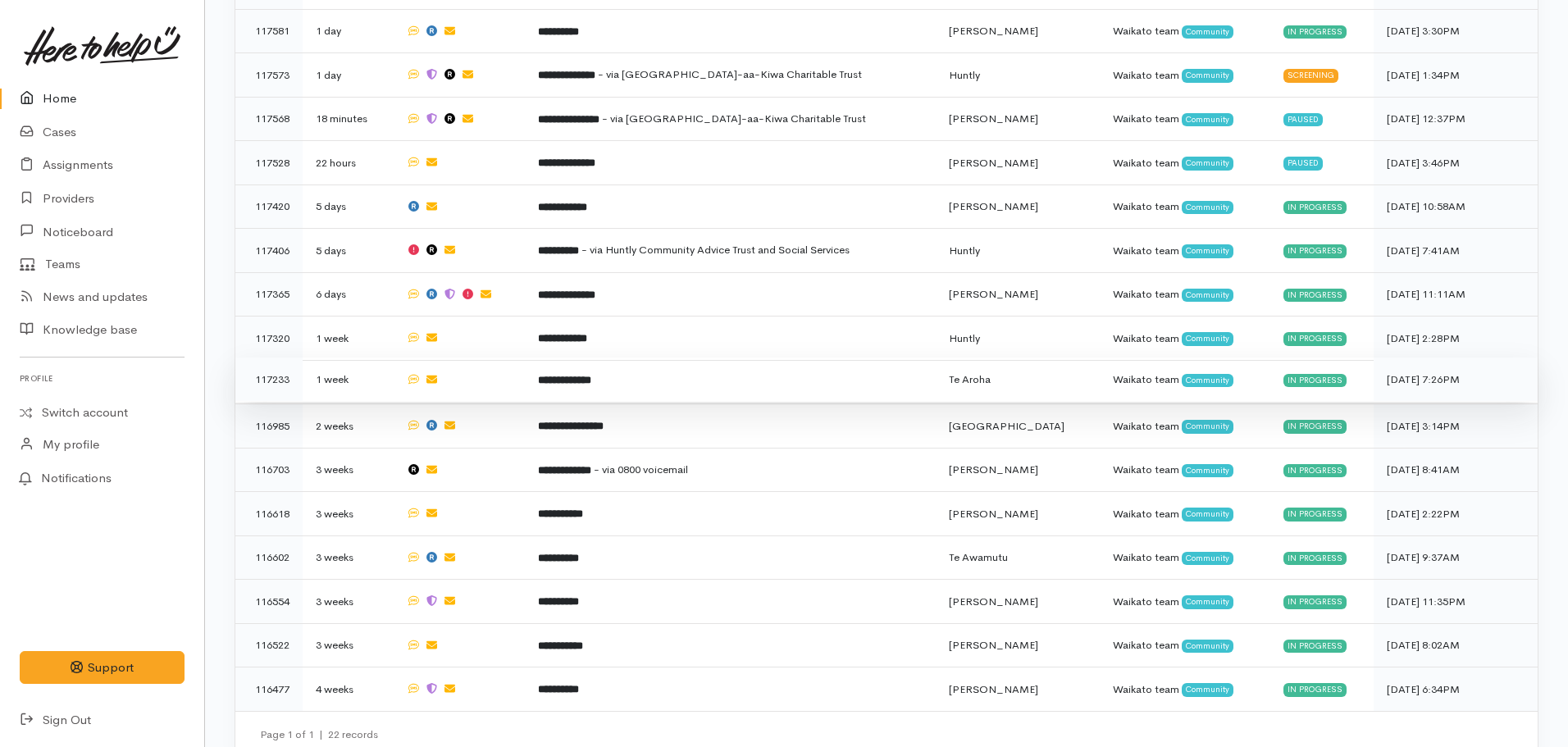
scroll to position [1127, 0]
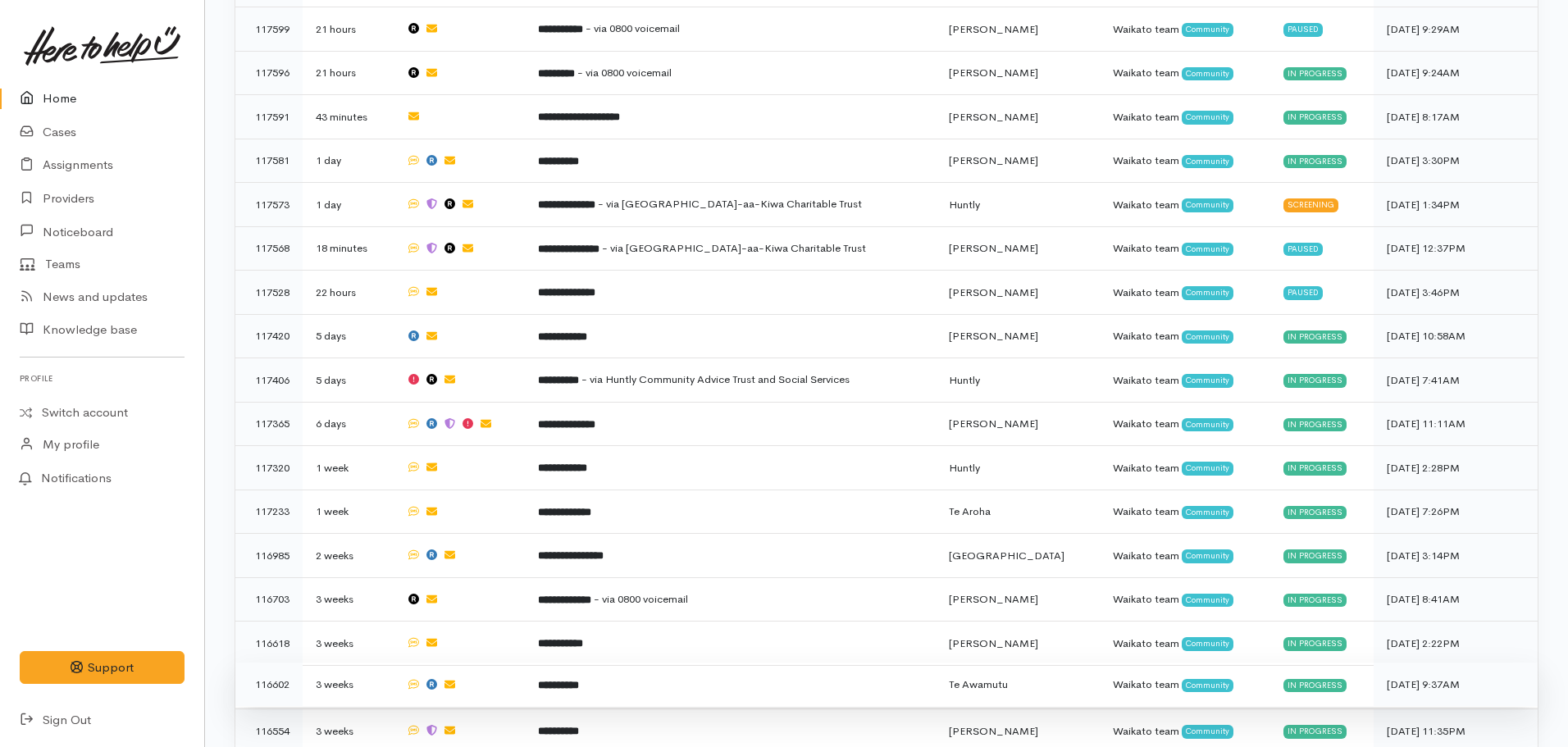
scroll to position [1127, 0]
